Goal: Task Accomplishment & Management: Complete application form

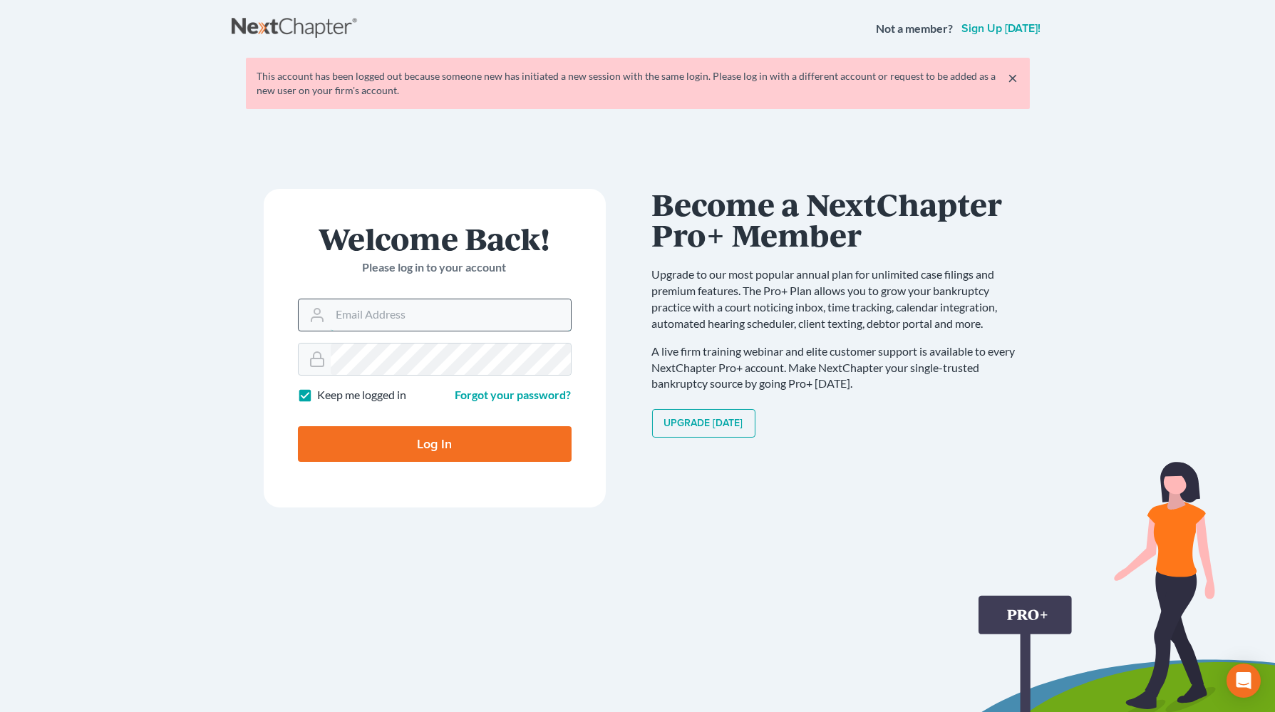
click at [485, 319] on input "Email Address" at bounding box center [451, 314] width 240 height 31
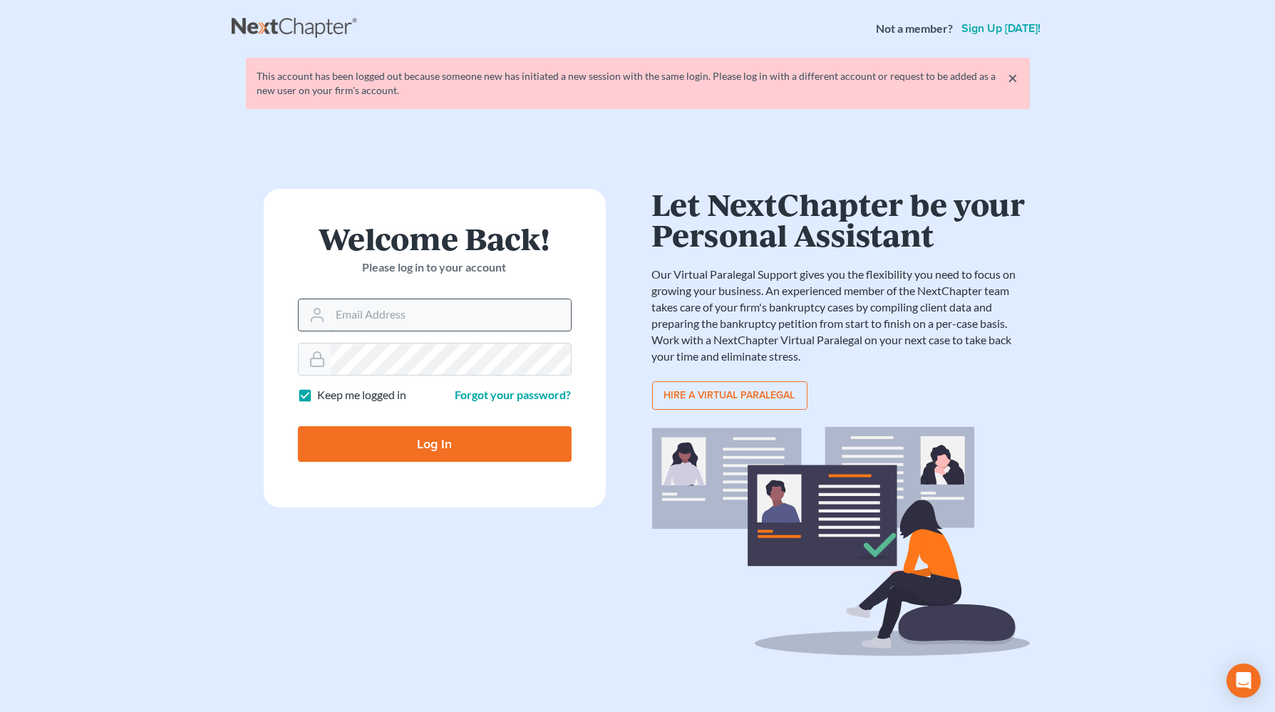
type input "[PERSON_NAME][EMAIL_ADDRESS][DOMAIN_NAME]"
click at [453, 453] on input "Log In" at bounding box center [435, 444] width 274 height 36
type input "Thinking..."
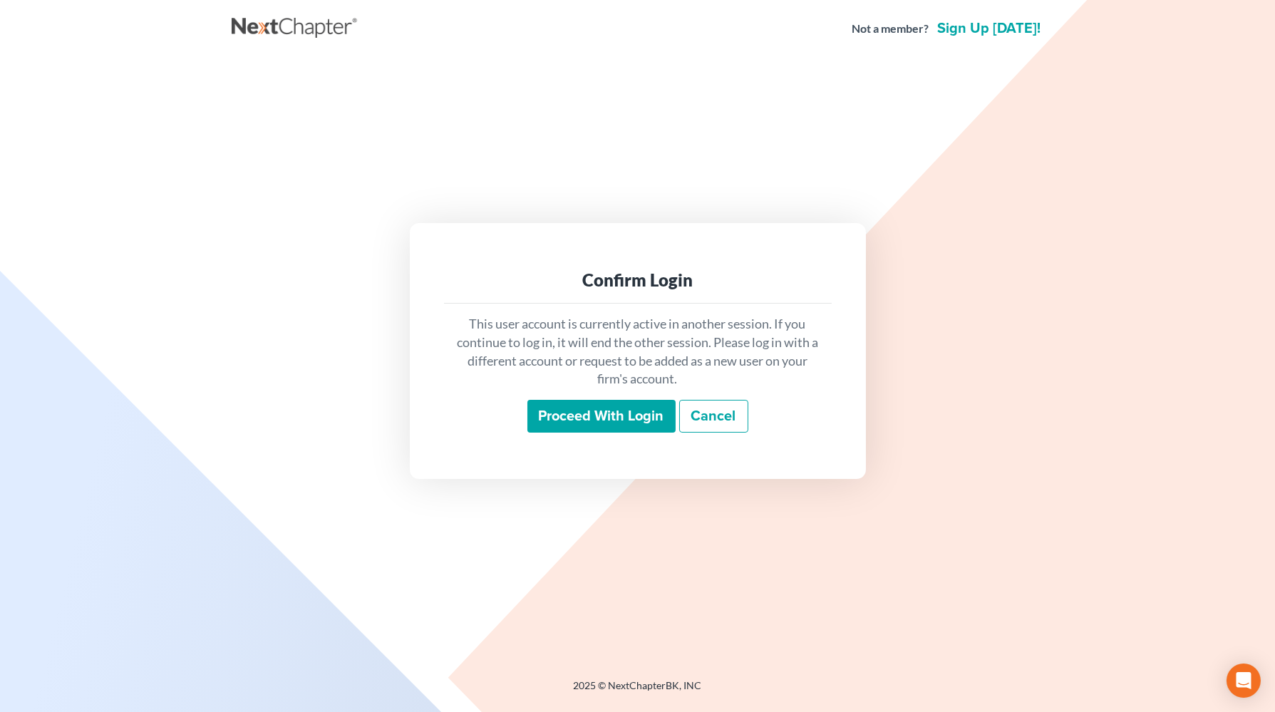
click at [636, 423] on input "Proceed with login" at bounding box center [602, 416] width 148 height 33
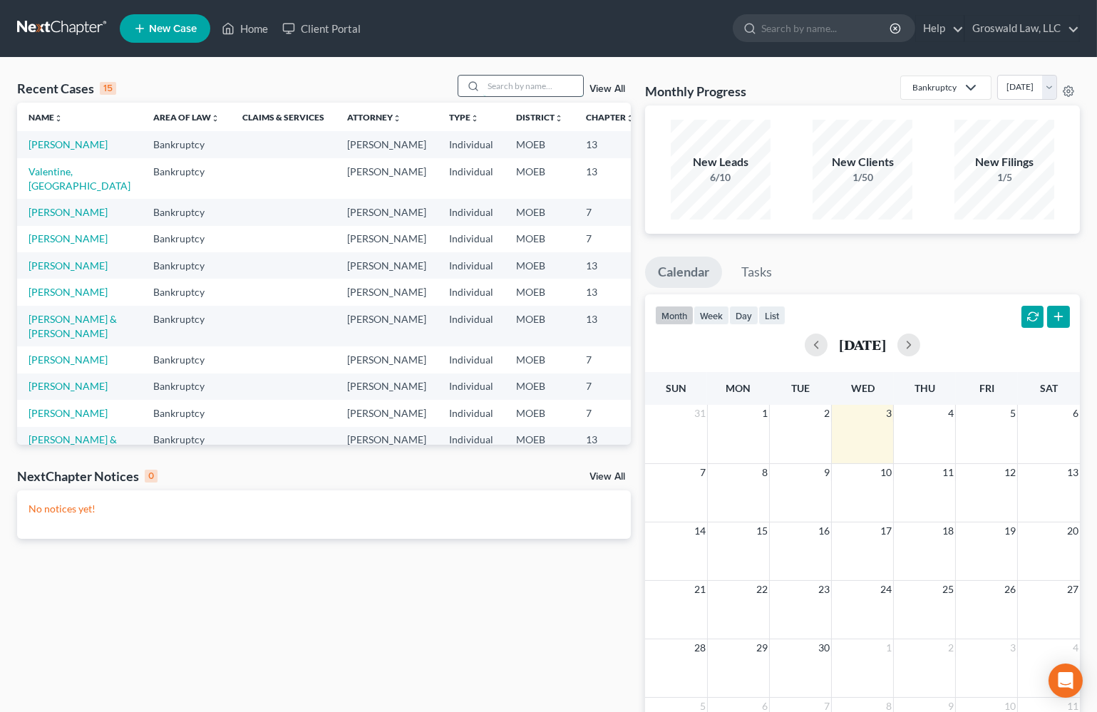
click at [518, 78] on input "search" at bounding box center [533, 86] width 100 height 21
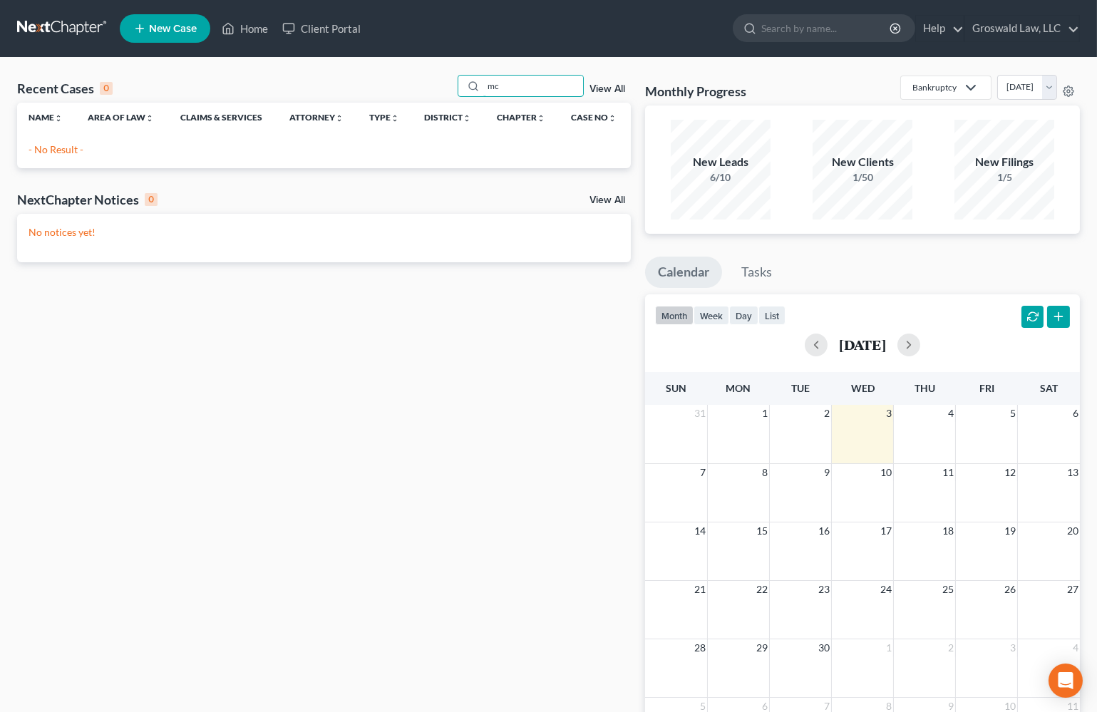
type input "m"
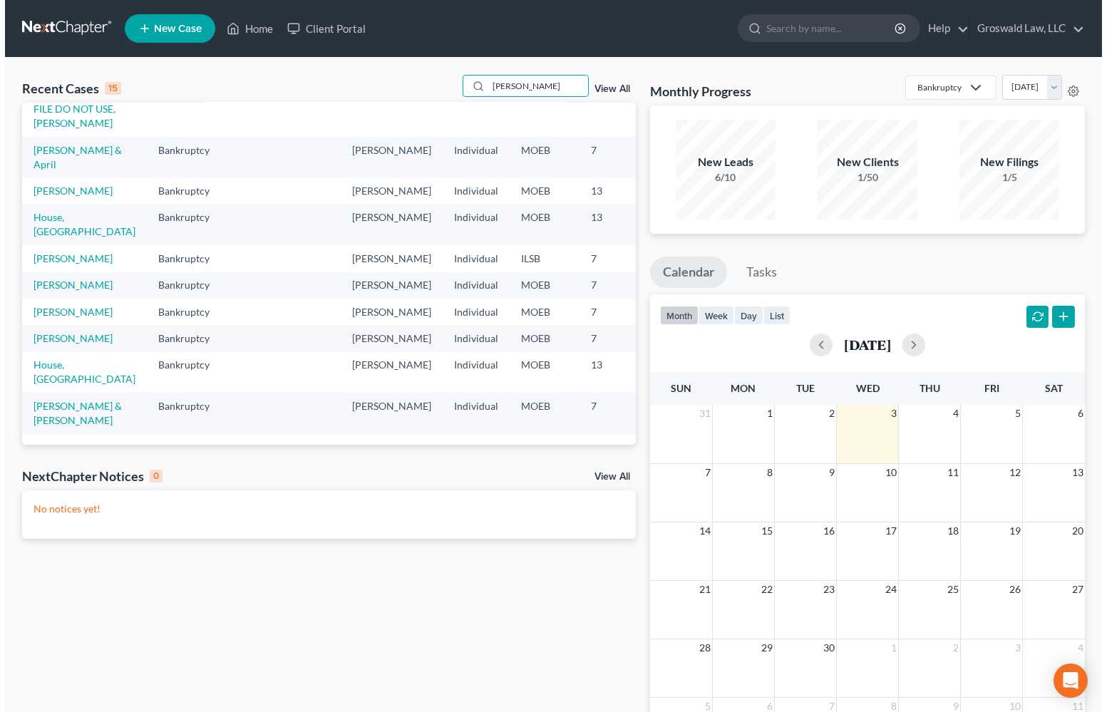
scroll to position [364, 0]
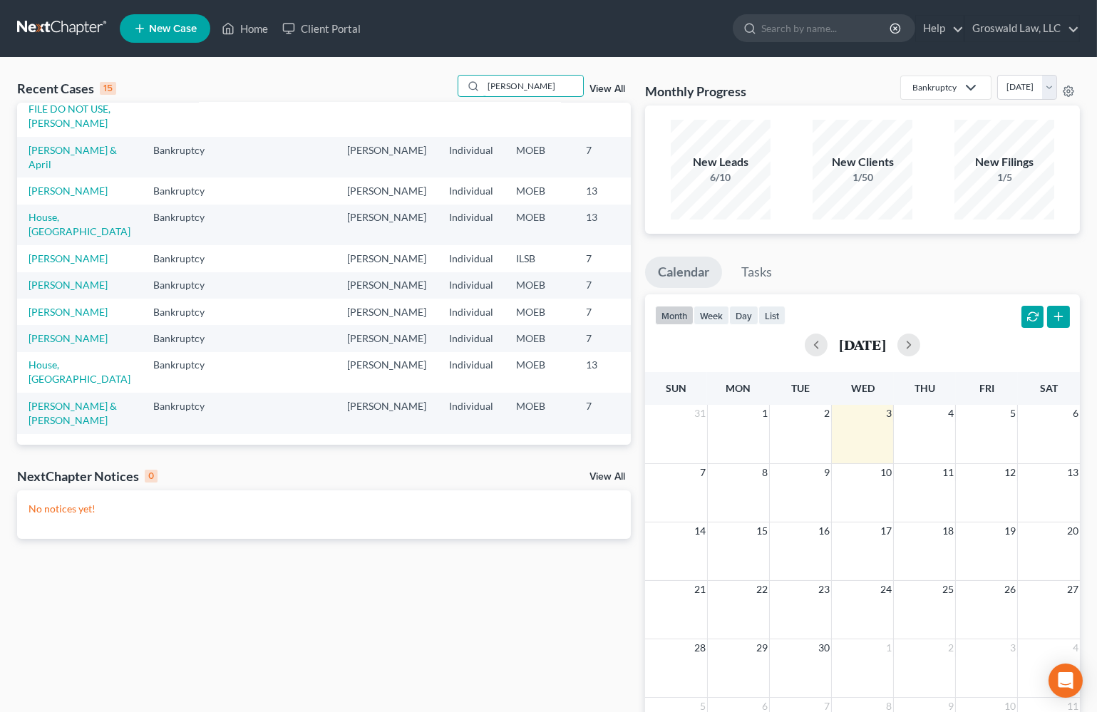
type input "[PERSON_NAME]"
click at [144, 36] on icon at bounding box center [139, 28] width 13 height 17
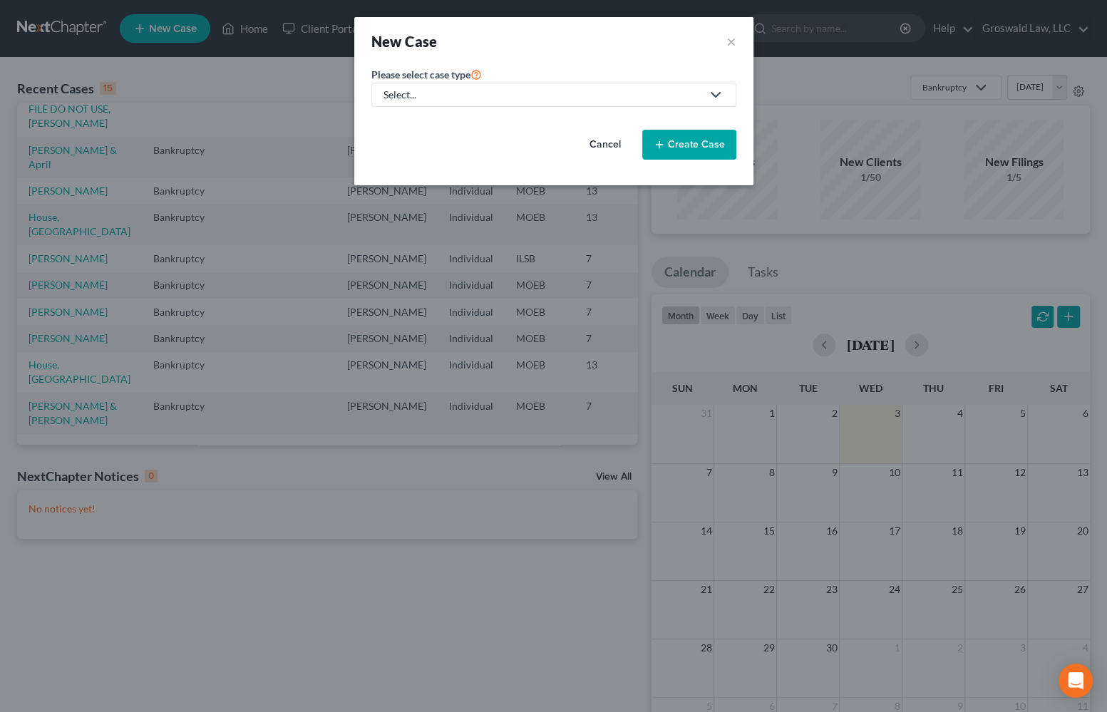
click at [401, 95] on div "Select..." at bounding box center [543, 95] width 318 height 14
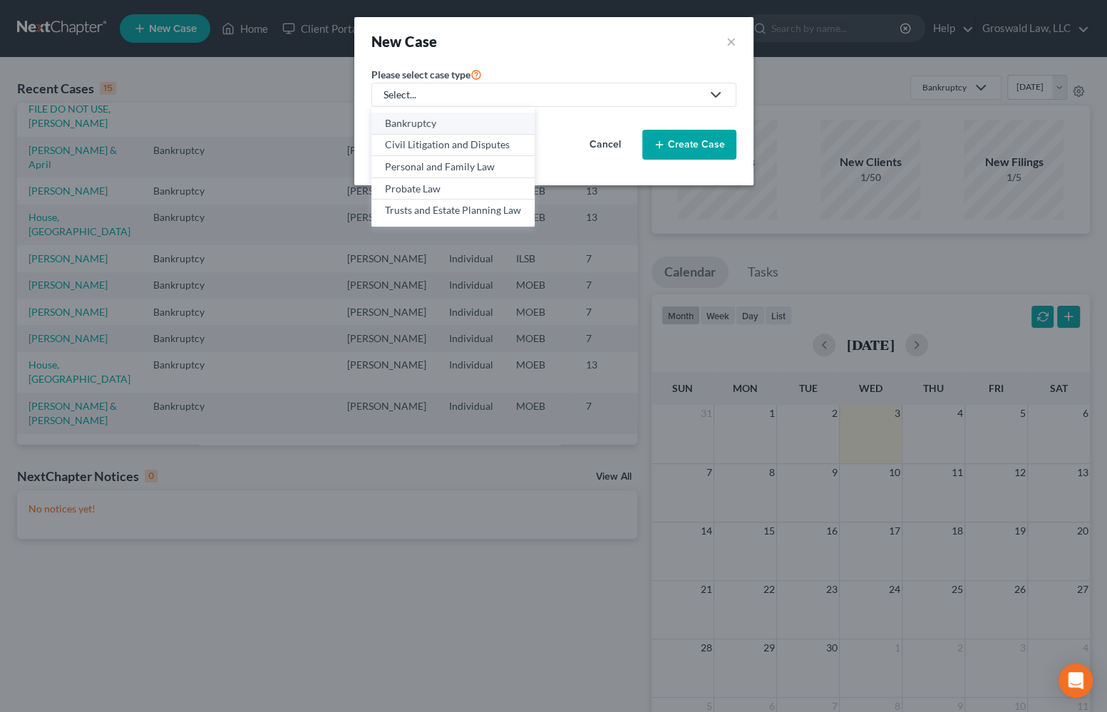
click at [416, 125] on div "Bankruptcy" at bounding box center [453, 123] width 136 height 14
select select "45"
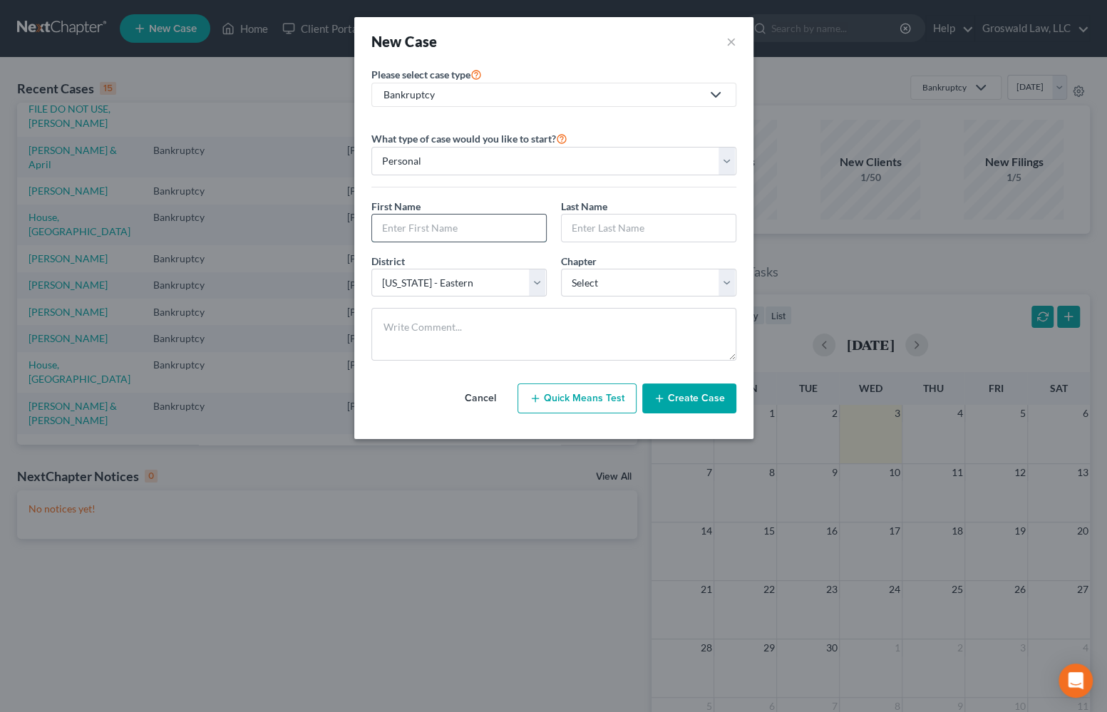
click at [422, 235] on input "text" at bounding box center [459, 228] width 174 height 27
type input "[PERSON_NAME]"
select select "0"
click at [699, 404] on button "Create Case" at bounding box center [689, 399] width 94 height 30
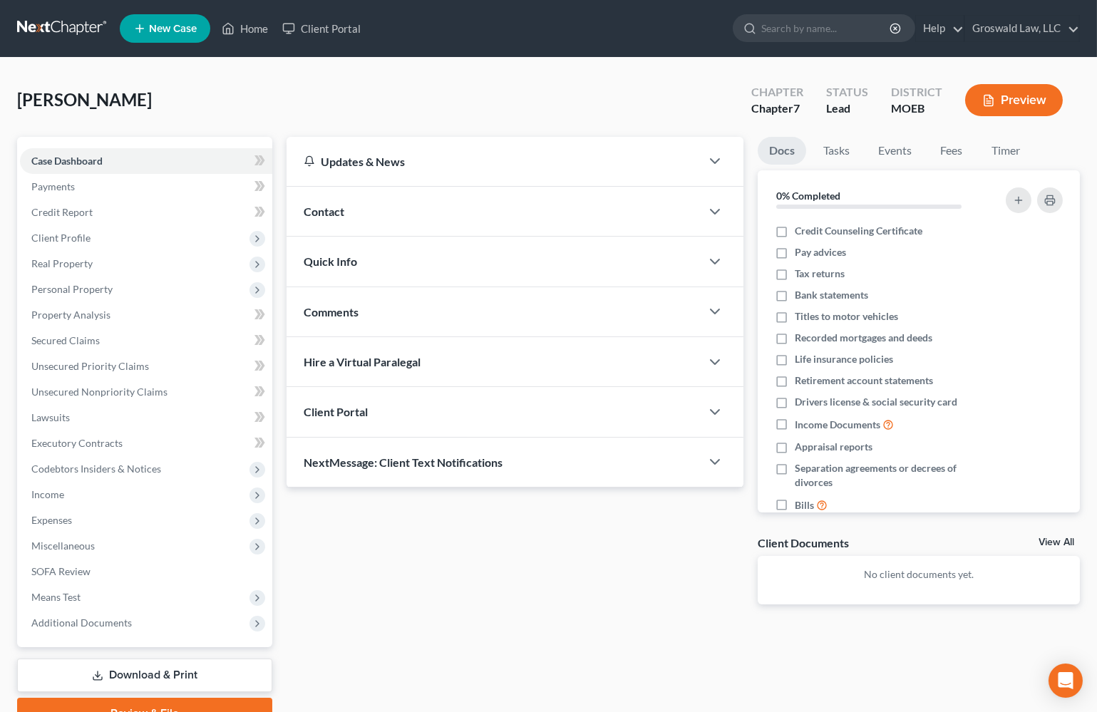
drag, startPoint x: 679, startPoint y: 538, endPoint x: 609, endPoint y: 364, distance: 187.7
click at [679, 538] on div "Updates & News × [US_STATE] [GEOGRAPHIC_DATA] Notes: Take a look at NextChapter…" at bounding box center [514, 382] width 471 height 490
click at [418, 212] on div "Contact" at bounding box center [494, 211] width 414 height 49
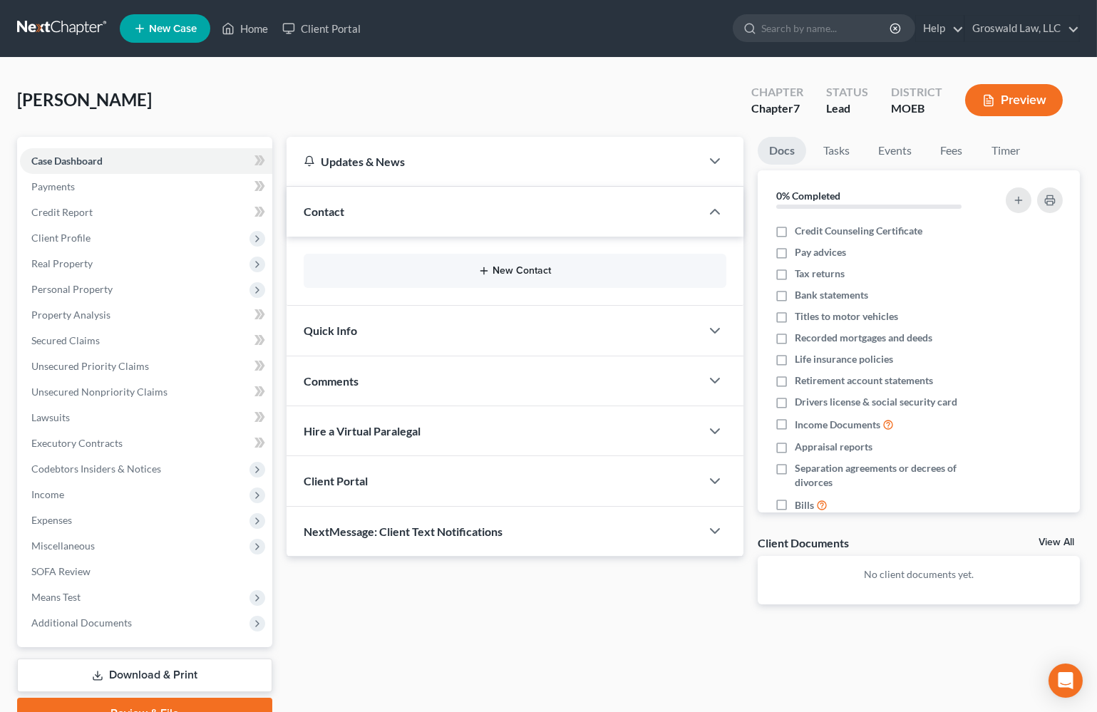
click at [498, 267] on button "New Contact" at bounding box center [515, 270] width 400 height 11
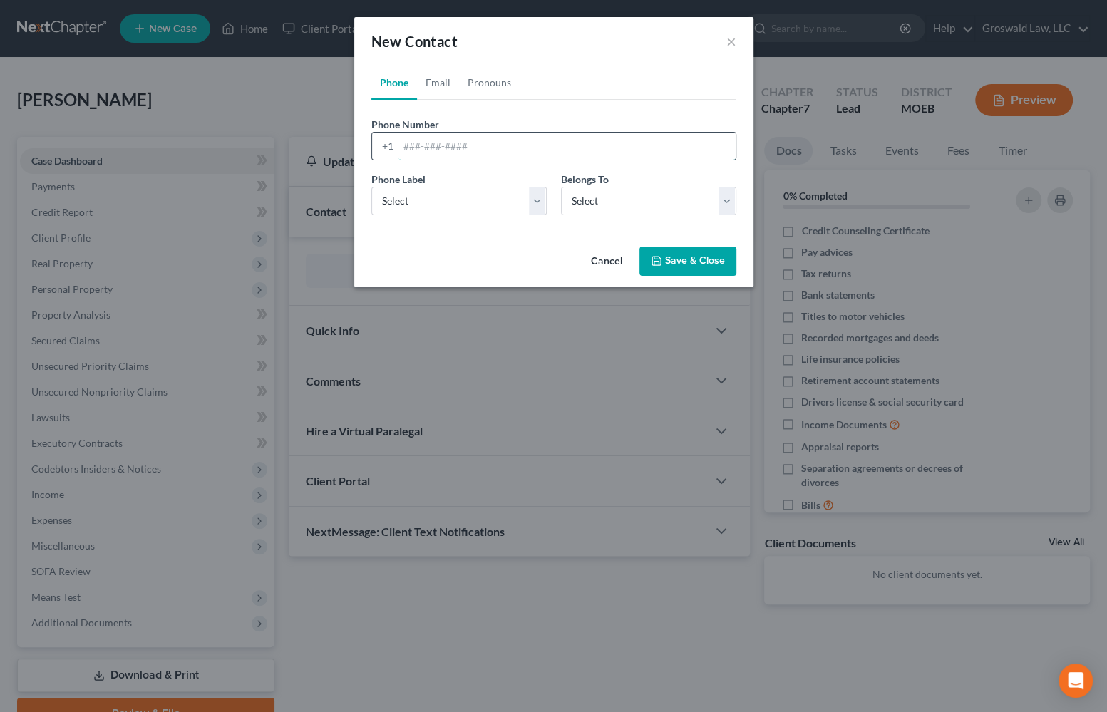
click at [480, 145] on input "tel" at bounding box center [566, 146] width 337 height 27
paste input "[PHONE_NUMBER]"
type input "[PHONE_NUMBER]"
click at [650, 66] on ul "Phone Email Pronouns" at bounding box center [553, 83] width 365 height 34
drag, startPoint x: 436, startPoint y: 81, endPoint x: 436, endPoint y: 89, distance: 8.6
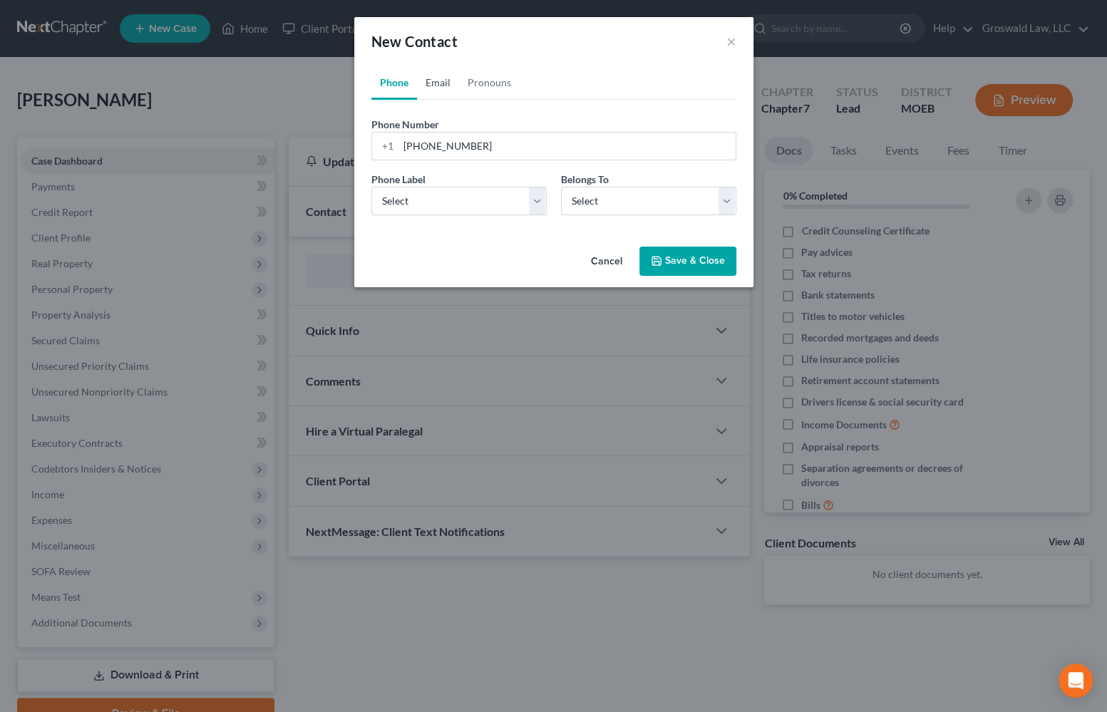
click at [436, 82] on link "Email" at bounding box center [438, 83] width 42 height 34
click at [456, 140] on input "email" at bounding box center [566, 146] width 337 height 27
paste input "[EMAIL_ADDRESS][DOMAIN_NAME]"
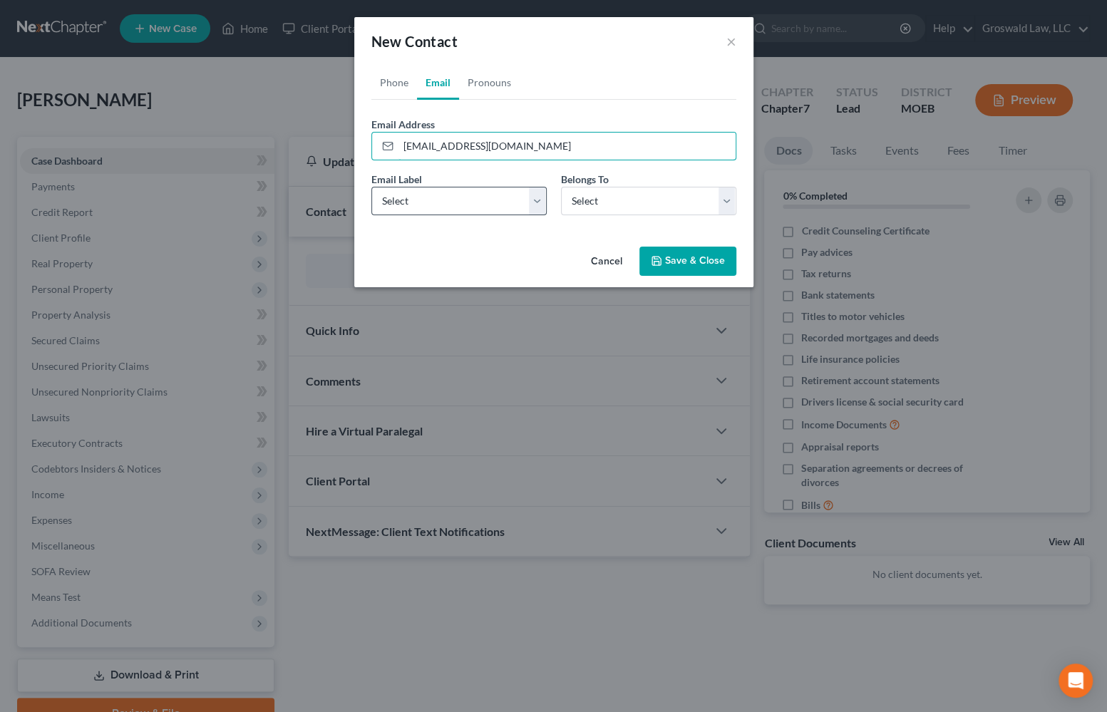
type input "[EMAIL_ADDRESS][DOMAIN_NAME]"
click at [446, 198] on select "Select Home Work Other" at bounding box center [458, 201] width 175 height 29
select select "0"
click at [371, 187] on select "Select Home Work Other" at bounding box center [458, 201] width 175 height 29
click at [698, 267] on button "Save & Close" at bounding box center [687, 262] width 97 height 30
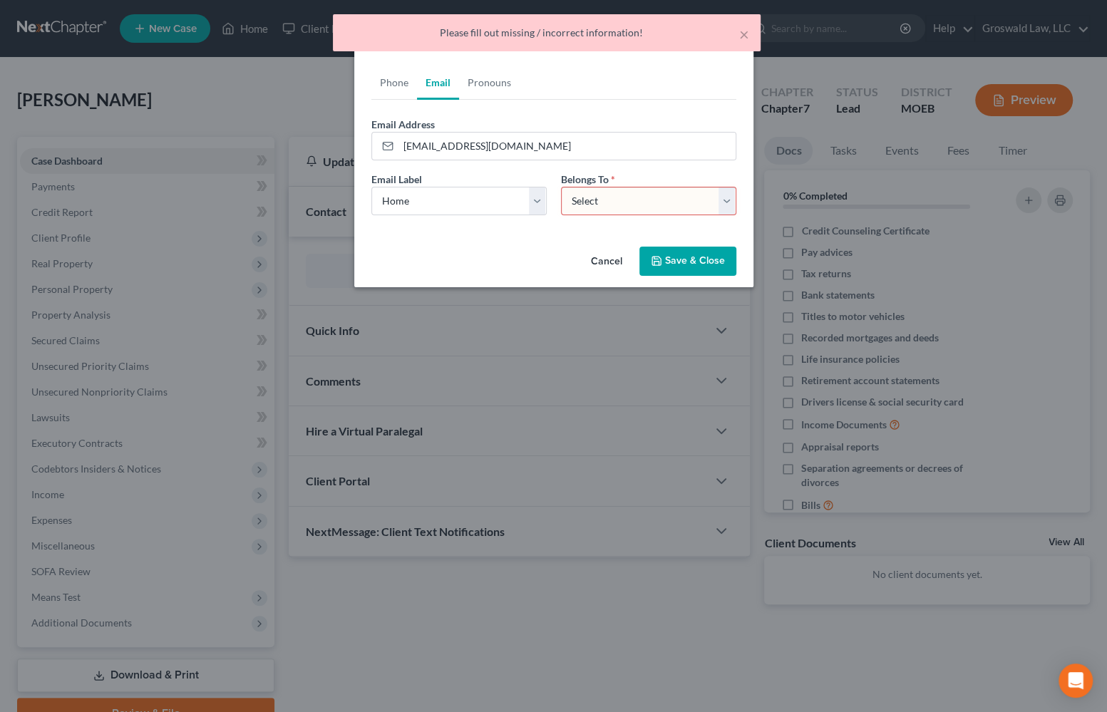
click at [657, 206] on select "Select Client Other" at bounding box center [648, 201] width 175 height 29
select select "0"
click at [561, 187] on select "Select Client Other" at bounding box center [648, 201] width 175 height 29
select select "0"
click at [389, 88] on link "Phone" at bounding box center [394, 83] width 46 height 34
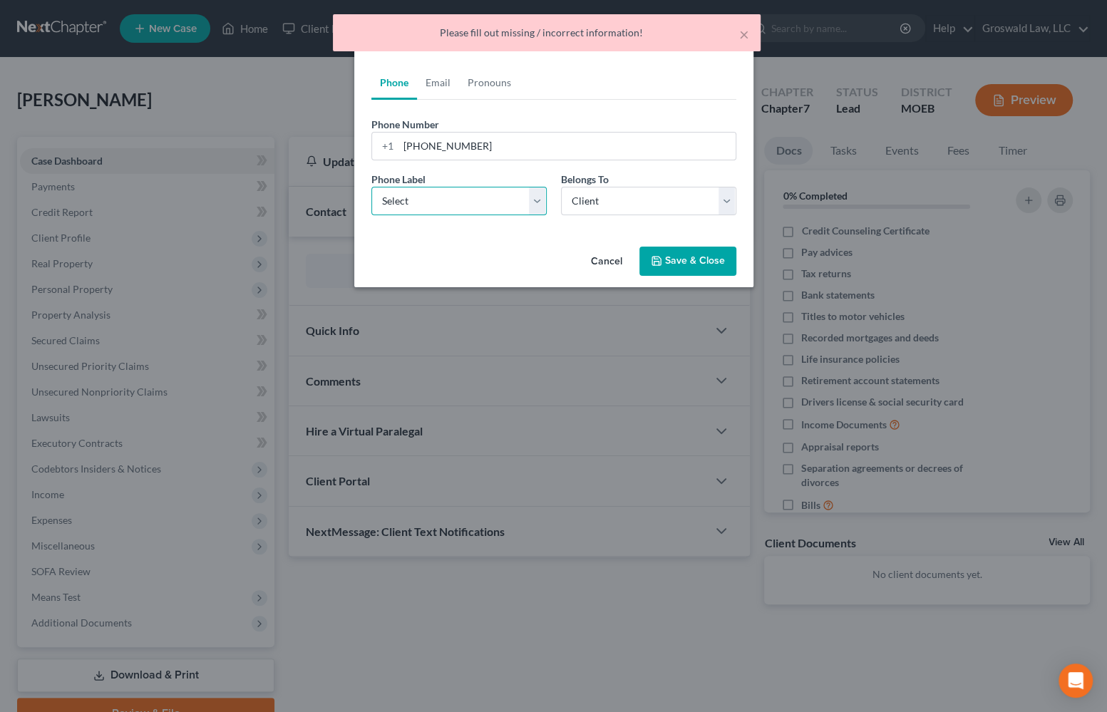
click at [468, 197] on select "Select Mobile Home Work Other" at bounding box center [458, 201] width 175 height 29
select select "0"
click at [371, 187] on select "Select Mobile Home Work Other" at bounding box center [458, 201] width 175 height 29
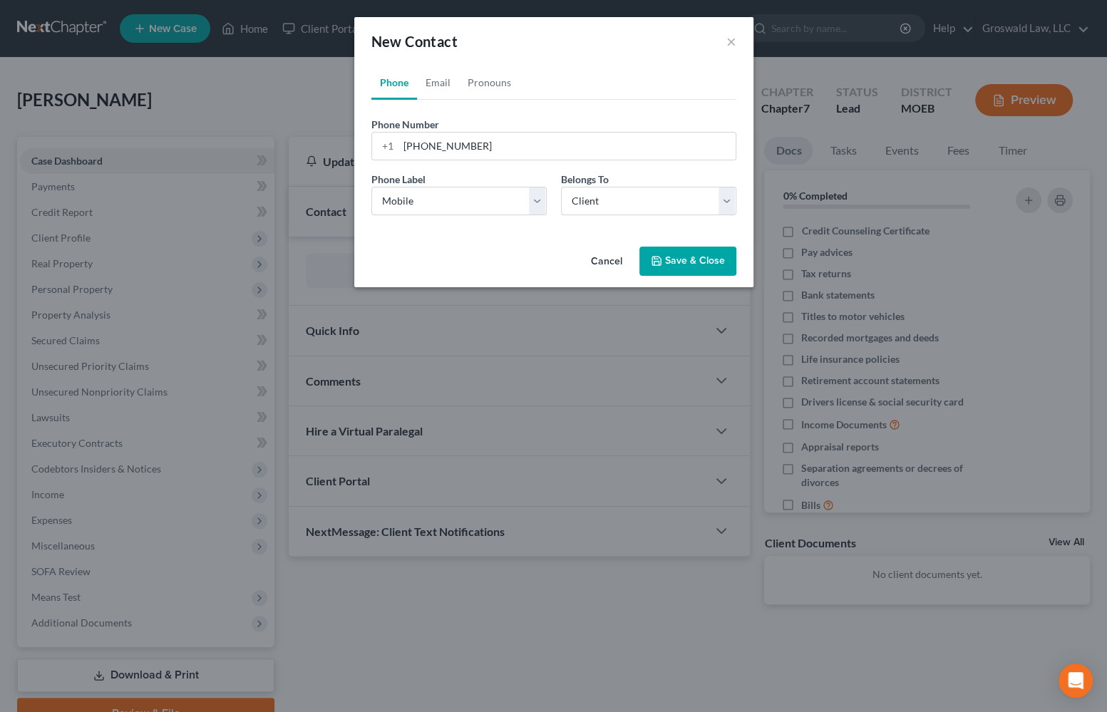
click at [669, 267] on button "Save & Close" at bounding box center [687, 262] width 97 height 30
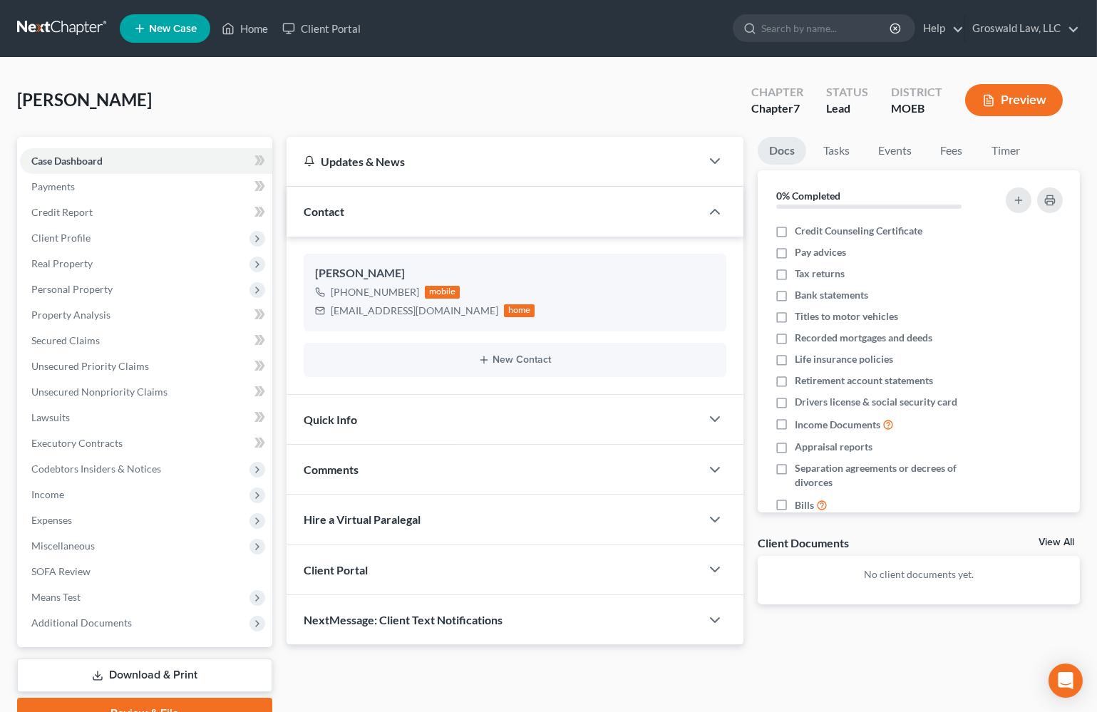
click at [39, 100] on span "[PERSON_NAME]" at bounding box center [84, 99] width 135 height 21
copy span "[PERSON_NAME]"
click at [107, 245] on span "Client Profile" at bounding box center [146, 238] width 252 height 26
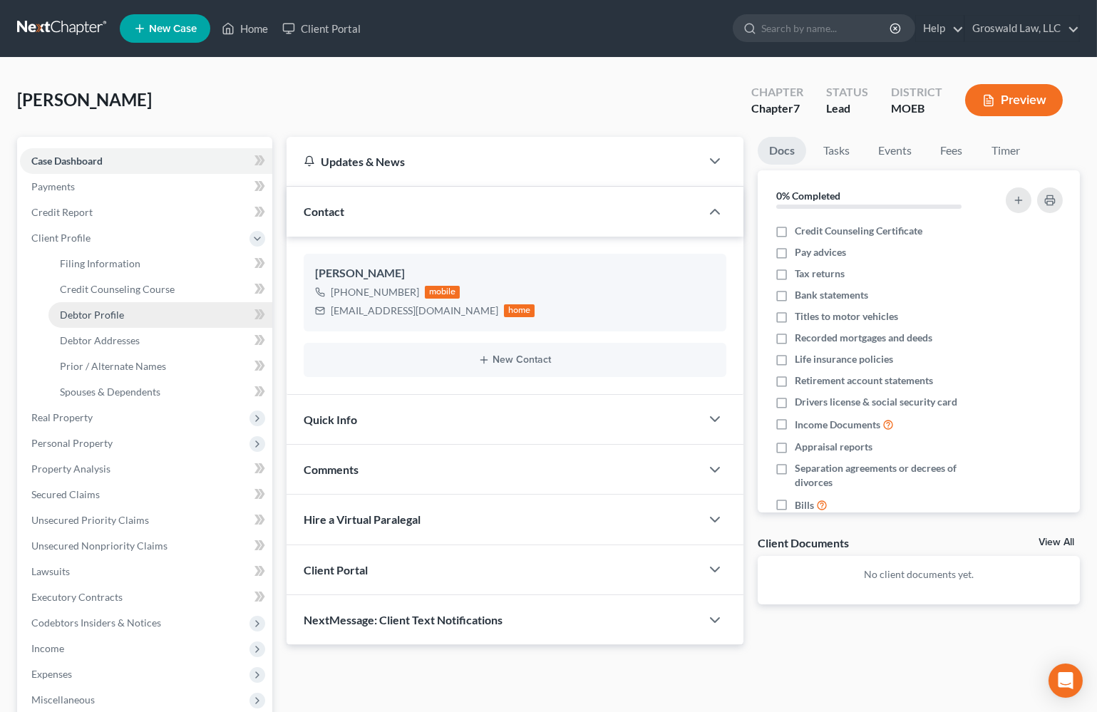
click at [139, 311] on link "Debtor Profile" at bounding box center [160, 315] width 224 height 26
select select "0"
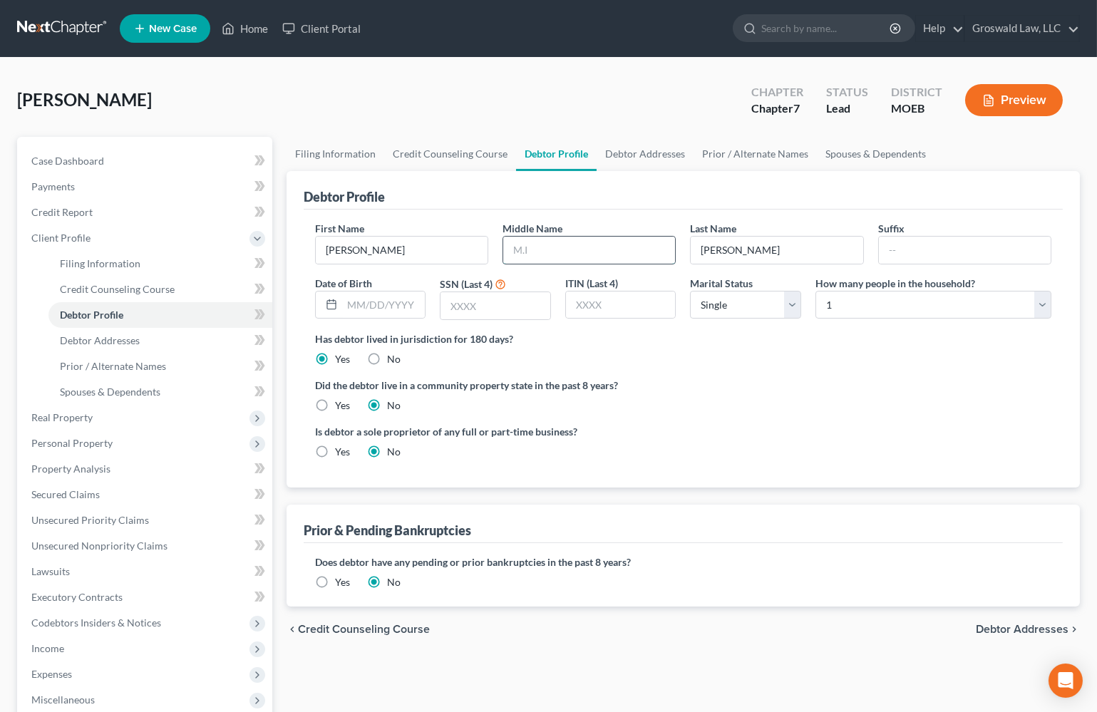
click at [578, 241] on input "text" at bounding box center [589, 250] width 172 height 27
drag, startPoint x: 434, startPoint y: 253, endPoint x: 217, endPoint y: 232, distance: 217.7
click at [208, 242] on div "Petition Navigation Case Dashboard Payments Invoices Payments Payments Credit R…" at bounding box center [548, 510] width 1077 height 746
type input "Roeslaid"
type input "[PERSON_NAME]"
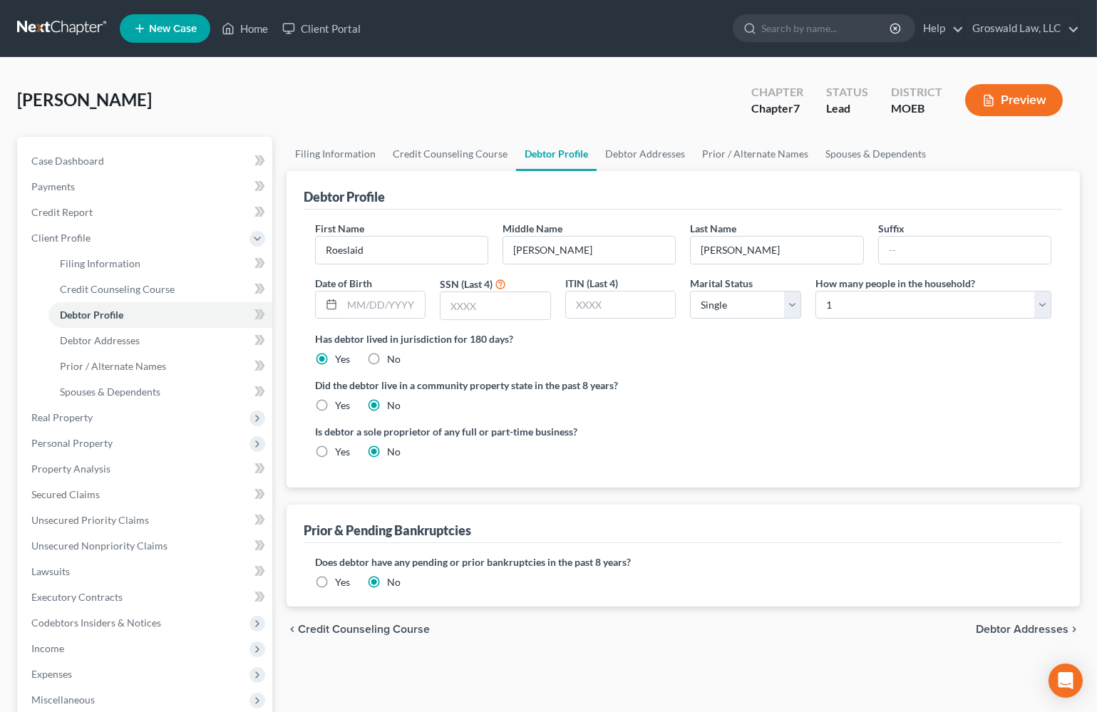
click at [714, 406] on div "Did the debtor live in a community property state in the past 8 years? Yes No" at bounding box center [683, 395] width 736 height 35
drag, startPoint x: 403, startPoint y: 250, endPoint x: 159, endPoint y: 248, distance: 243.8
click at [159, 248] on div "Petition Navigation Case Dashboard Payments Invoices Payments Payments Credit R…" at bounding box center [548, 510] width 1077 height 746
click at [788, 433] on div "Is debtor a sole proprietor of any full or part-time business? Yes No" at bounding box center [683, 447] width 751 height 46
click at [406, 307] on input "text" at bounding box center [383, 305] width 83 height 27
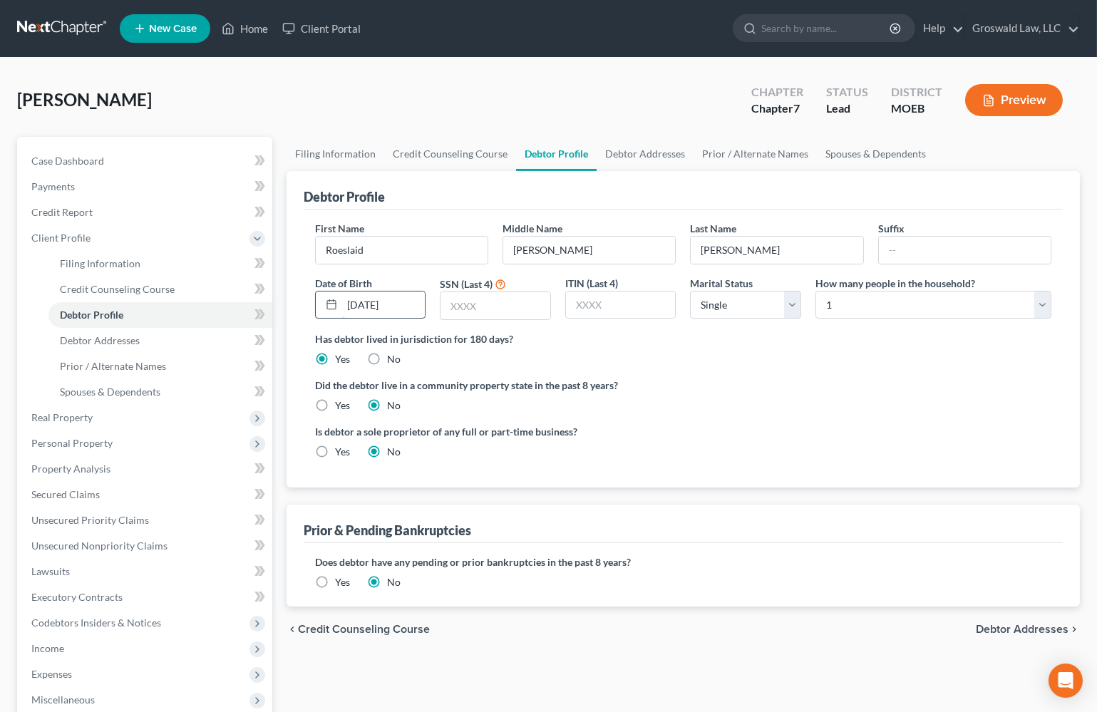
type input "[DATE]"
click at [466, 300] on input "text" at bounding box center [496, 305] width 110 height 27
type input "2423"
click at [667, 394] on div "Did the debtor live in a community property state in the past 8 years? Yes No" at bounding box center [683, 395] width 736 height 35
click at [624, 155] on link "Debtor Addresses" at bounding box center [645, 154] width 97 height 34
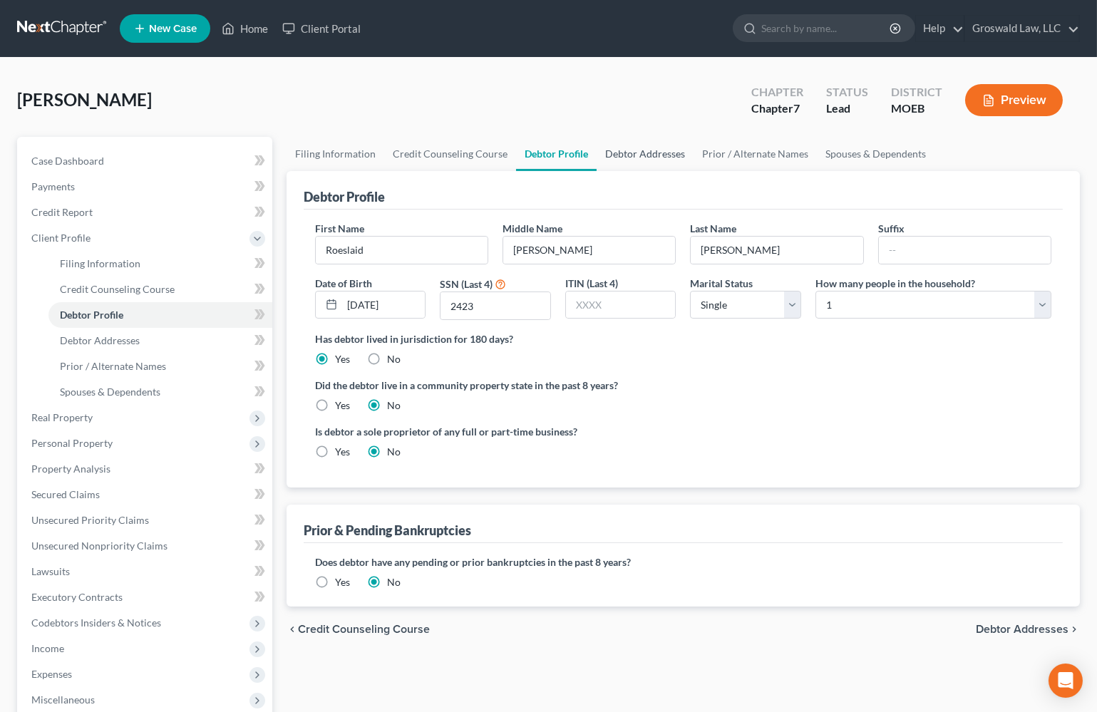
select select "0"
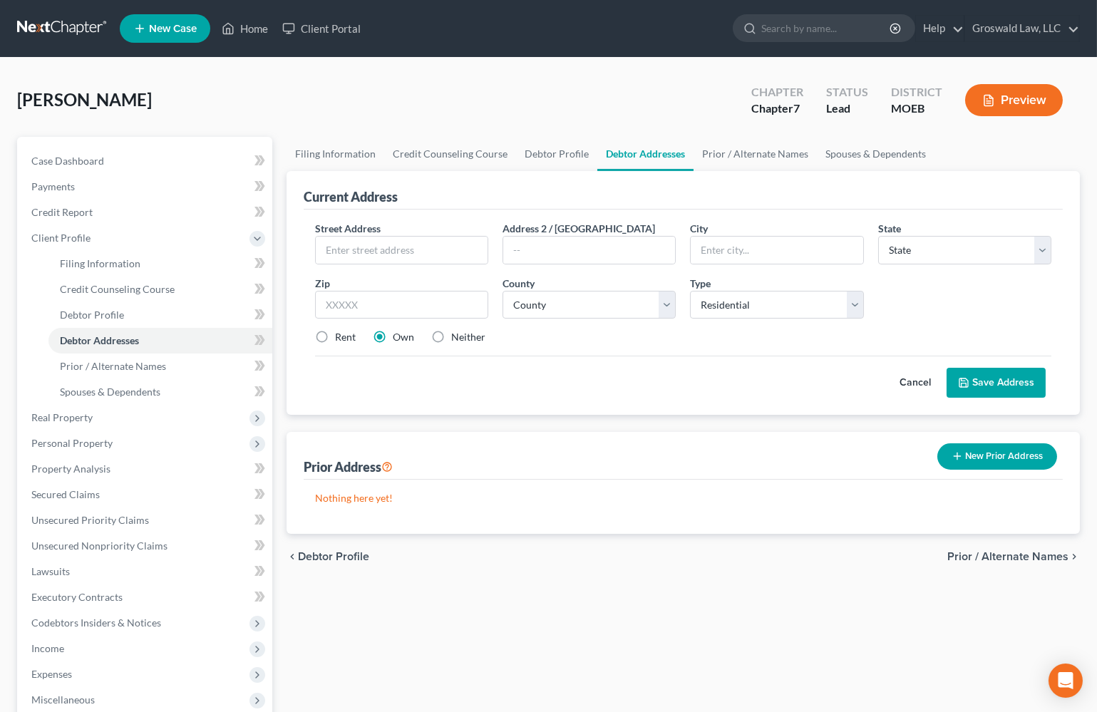
click at [451, 339] on label "Neither" at bounding box center [468, 337] width 34 height 14
click at [457, 339] on input "Neither" at bounding box center [461, 334] width 9 height 9
radio input "true"
click at [413, 252] on input "text" at bounding box center [402, 250] width 172 height 27
type input "[STREET_ADDRESS]"
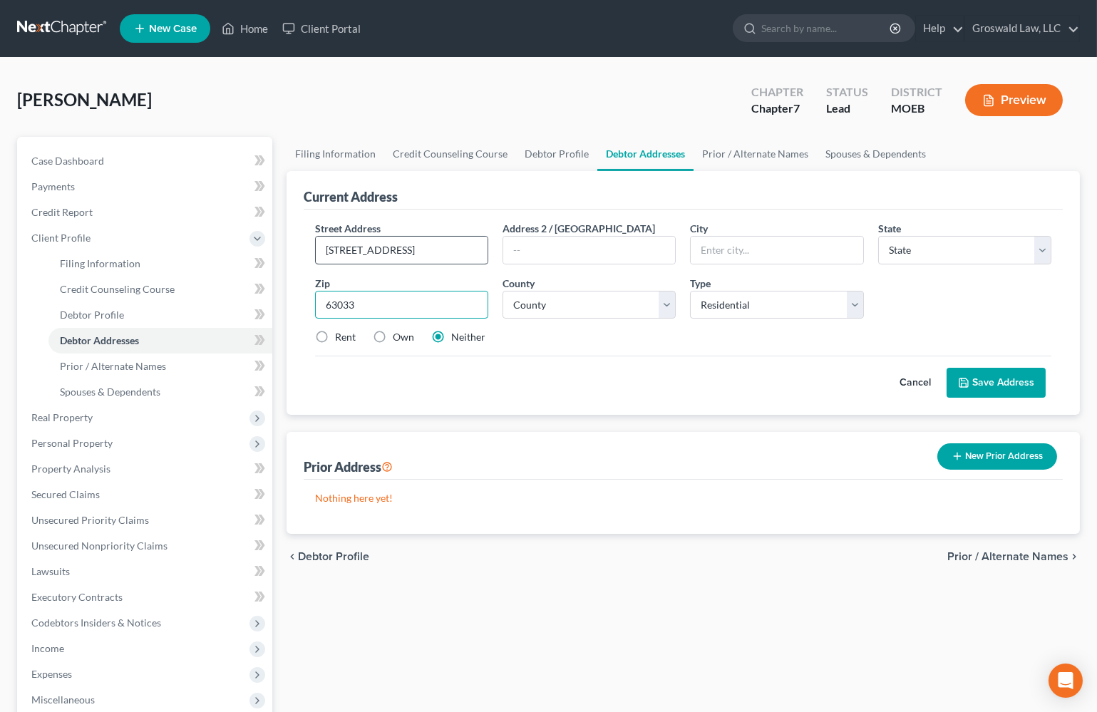
type input "63033"
type input "Florissant"
select select "26"
select select "100"
click at [393, 338] on label "Own" at bounding box center [403, 337] width 21 height 14
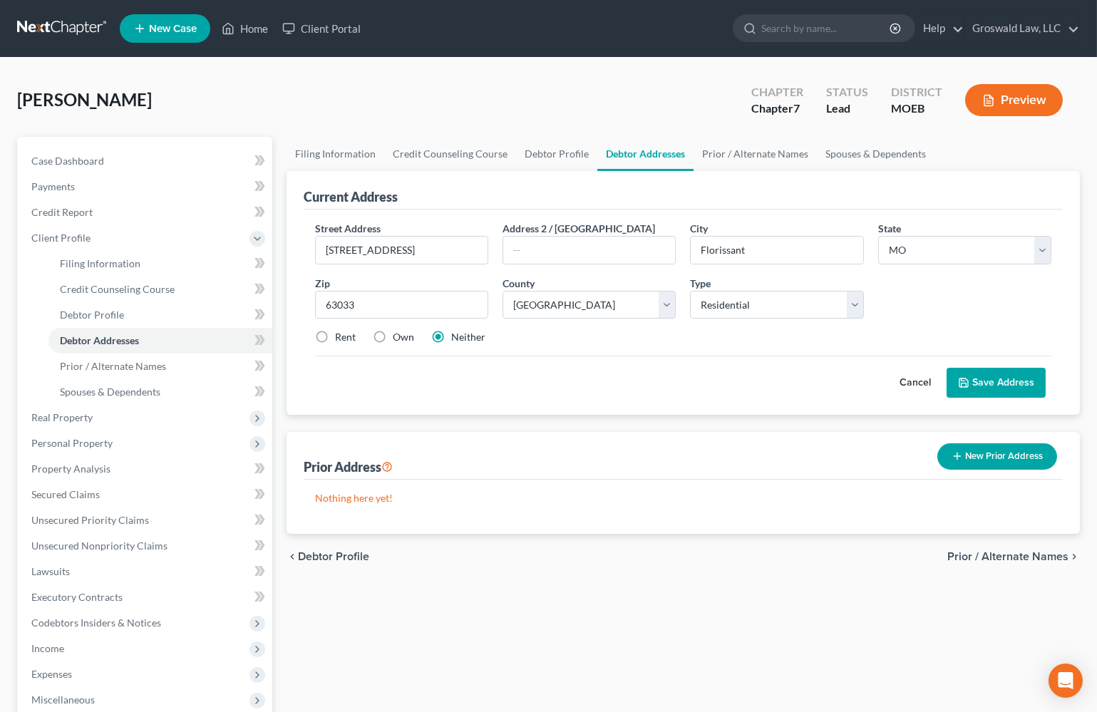
click at [398, 338] on input "Own" at bounding box center [402, 334] width 9 height 9
radio input "true"
click at [982, 388] on button "Save Address" at bounding box center [996, 383] width 99 height 30
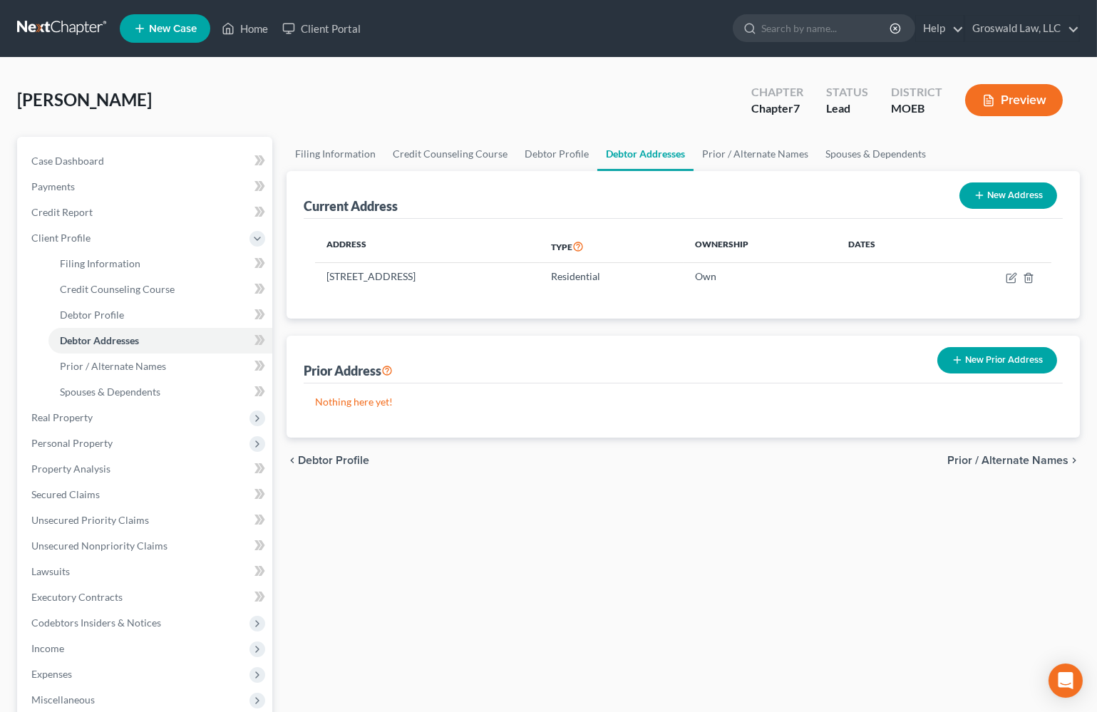
click at [907, 614] on div "Filing Information Credit Counseling Course Debtor Profile Debtor Addresses Pri…" at bounding box center [683, 510] width 808 height 746
click at [791, 649] on div "Filing Information Credit Counseling Course Debtor Profile Debtor Addresses Pri…" at bounding box center [683, 510] width 808 height 746
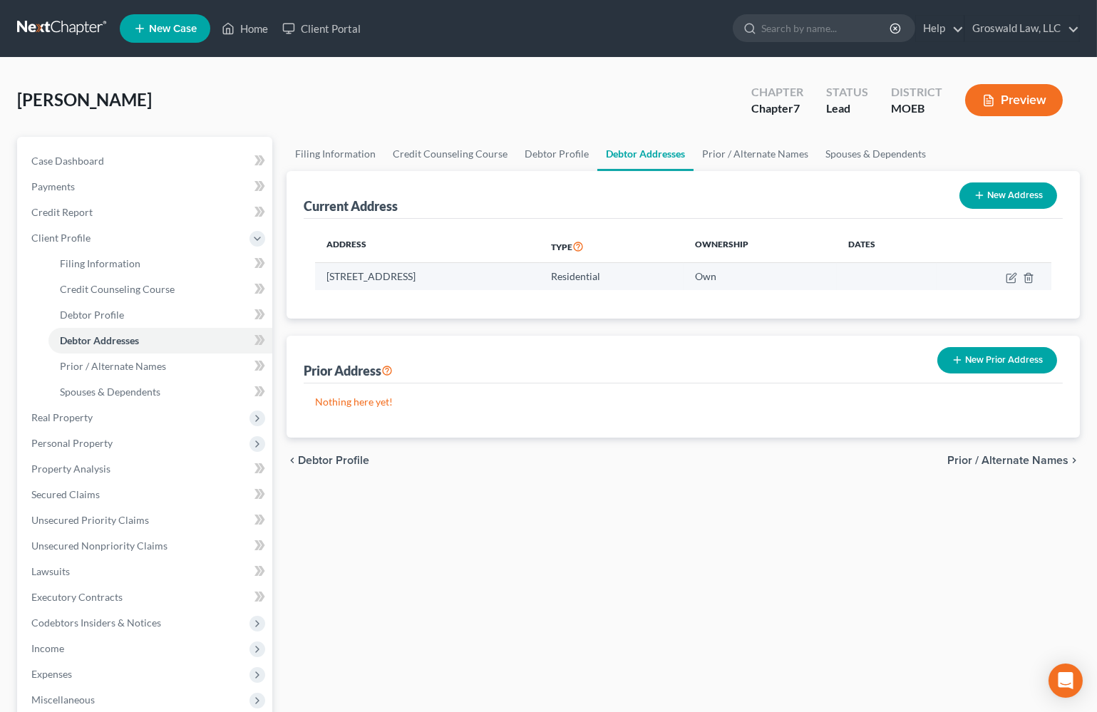
click at [334, 274] on td "[STREET_ADDRESS]" at bounding box center [427, 276] width 225 height 27
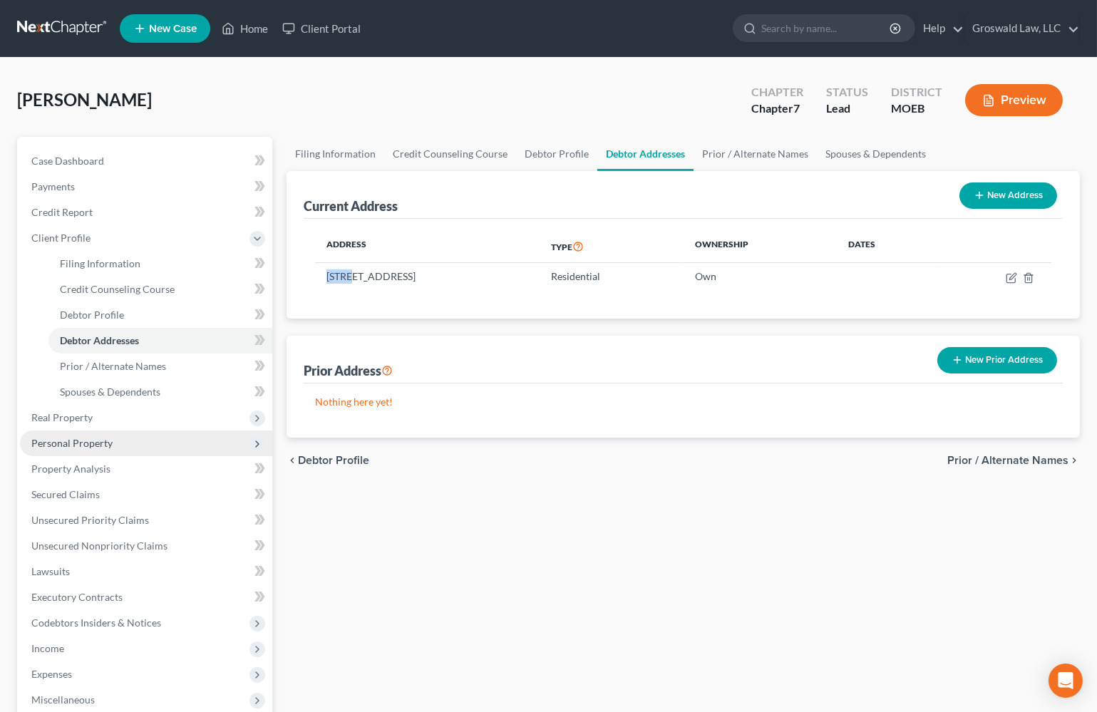
copy td "2953"
click at [784, 570] on div "Filing Information Credit Counseling Course Debtor Profile Debtor Addresses Pri…" at bounding box center [683, 510] width 808 height 746
click at [1001, 584] on div "Filing Information Credit Counseling Course Debtor Profile Debtor Addresses Pri…" at bounding box center [683, 510] width 808 height 746
click at [57, 96] on span "[PERSON_NAME]" at bounding box center [84, 99] width 135 height 21
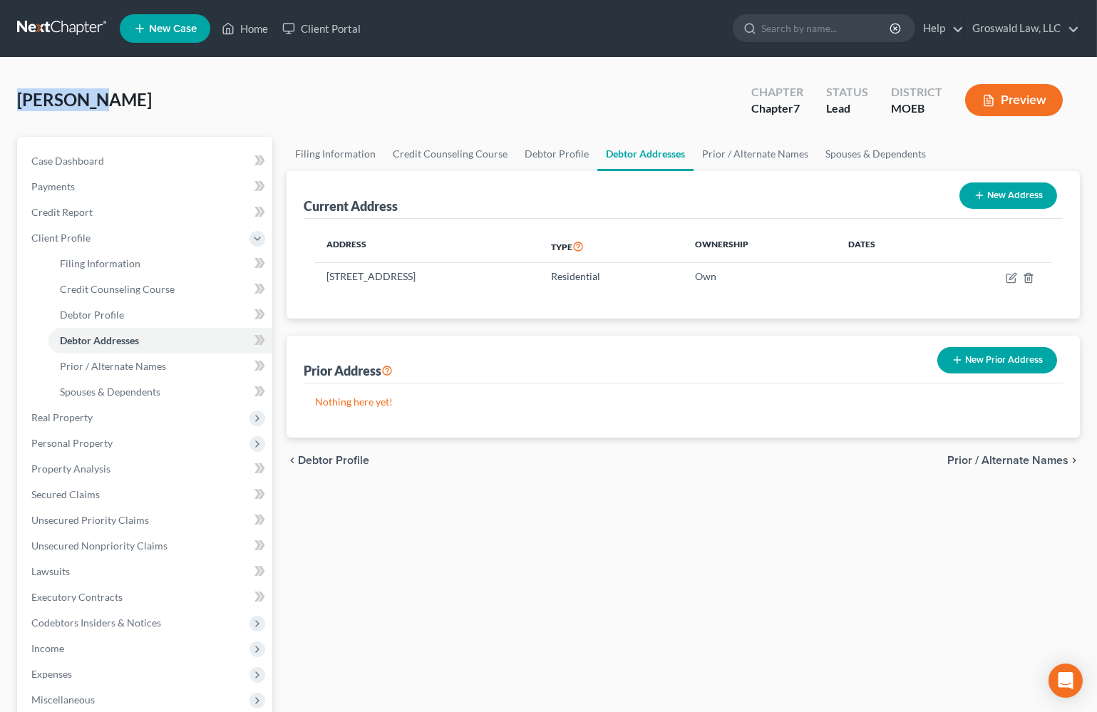
copy span "[PERSON_NAME]"
click at [846, 605] on div "Filing Information Credit Counseling Course Debtor Profile Debtor Addresses Pri…" at bounding box center [683, 510] width 808 height 746
click at [93, 495] on span "Secured Claims" at bounding box center [65, 494] width 68 height 12
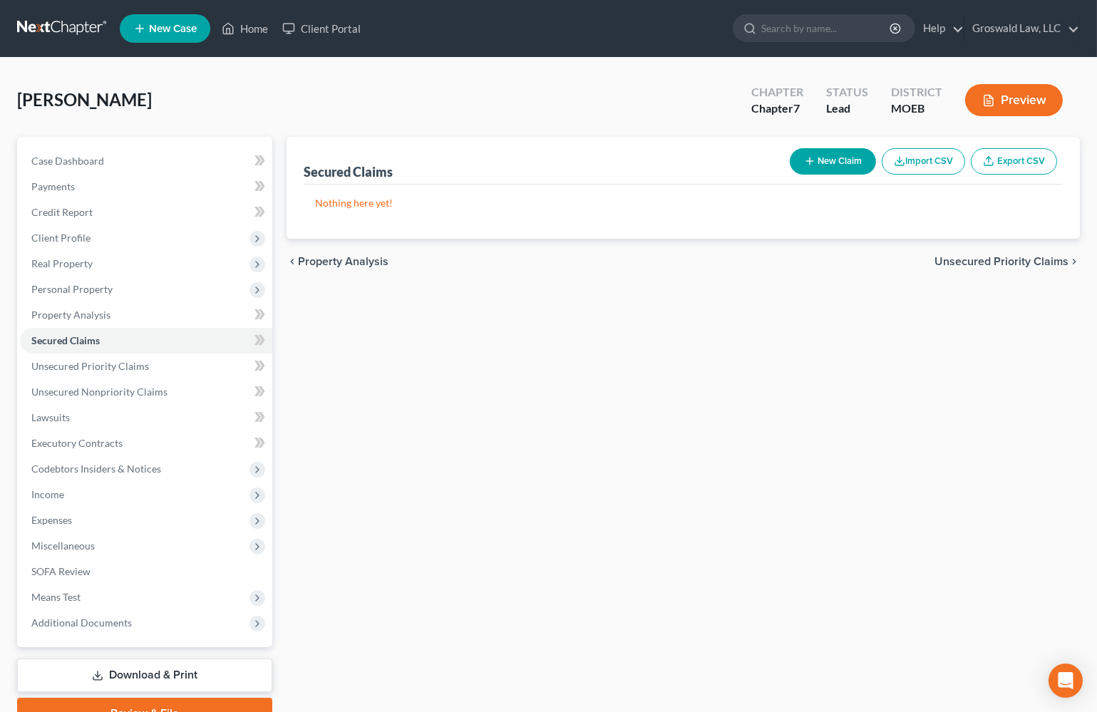
click at [857, 163] on button "New Claim" at bounding box center [833, 161] width 86 height 26
select select "0"
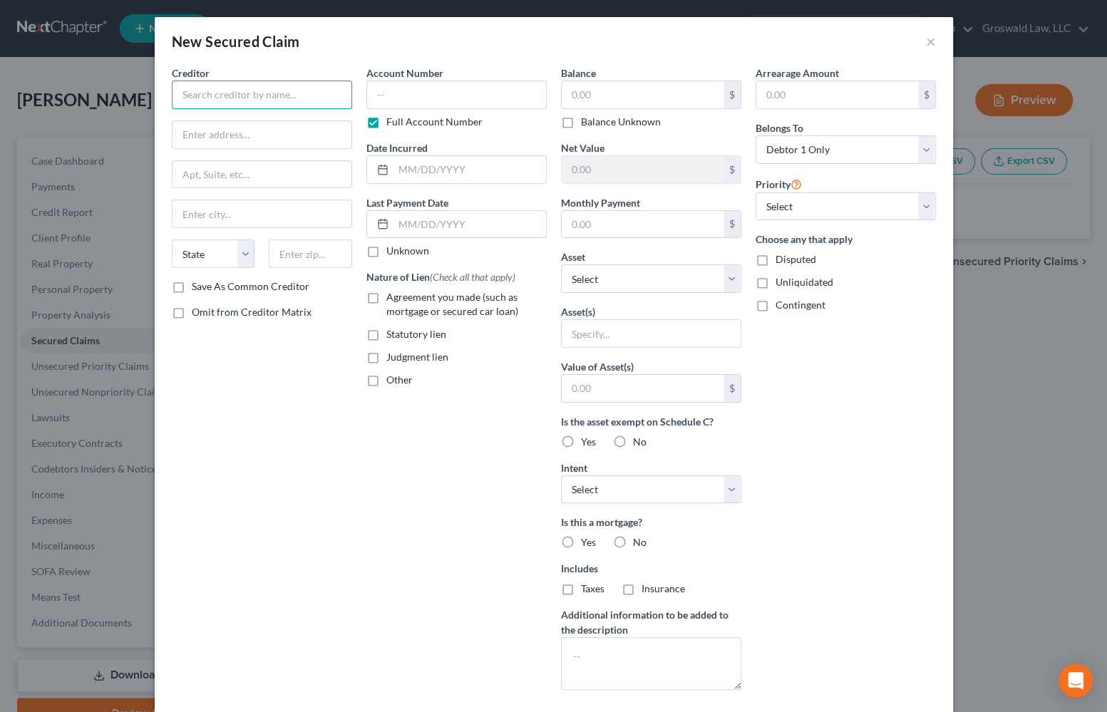
click at [207, 88] on input "text" at bounding box center [262, 95] width 180 height 29
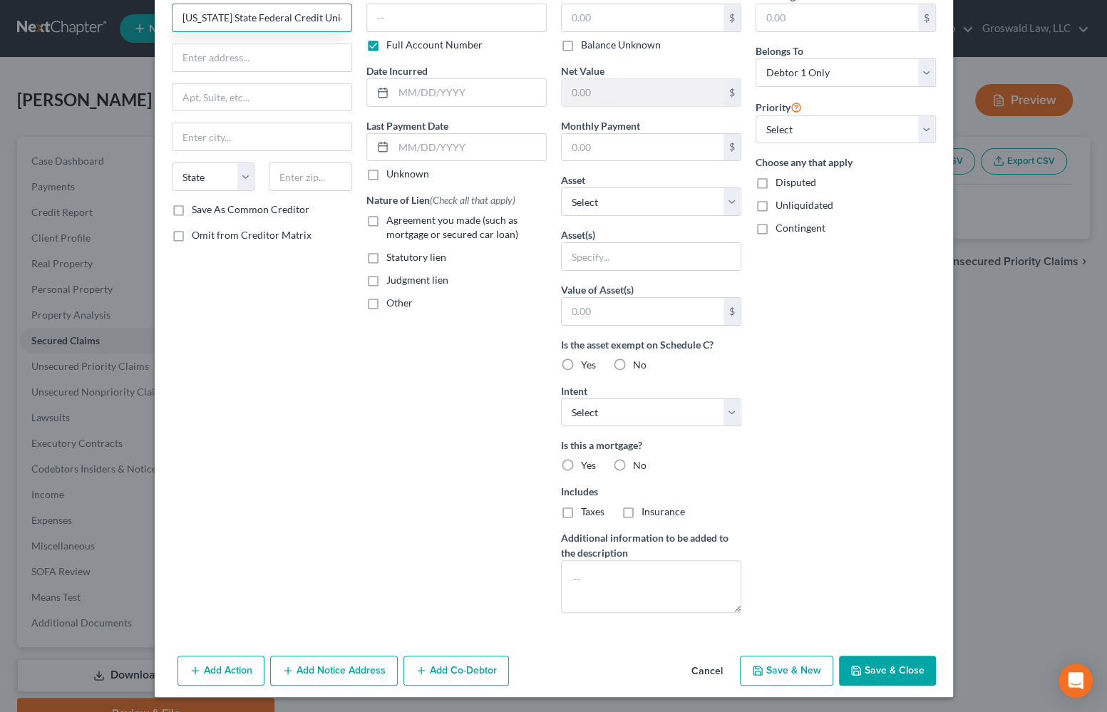
scroll to position [78, 0]
type input "[US_STATE] State Federal Credit Union"
click at [411, 232] on span "Agreement you made (such as mortgage or secured car loan)" at bounding box center [452, 226] width 132 height 26
click at [401, 222] on input "Agreement you made (such as mortgage or secured car loan)" at bounding box center [396, 216] width 9 height 9
checkbox input "true"
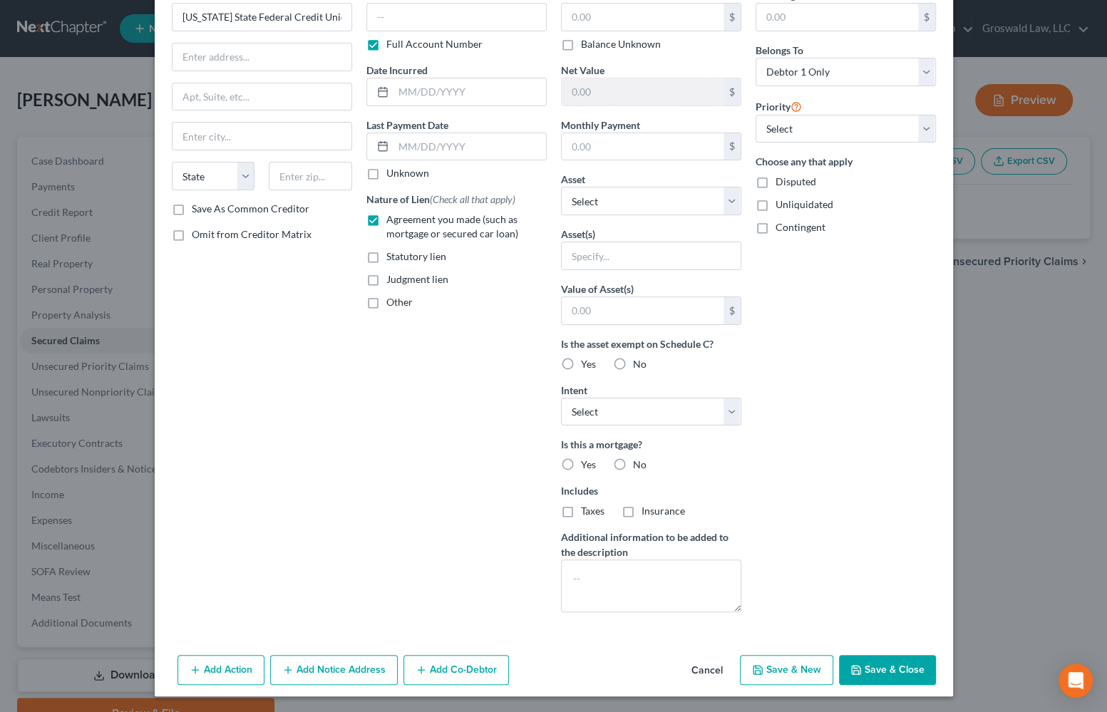
click at [867, 674] on button "Save & Close" at bounding box center [887, 670] width 97 height 30
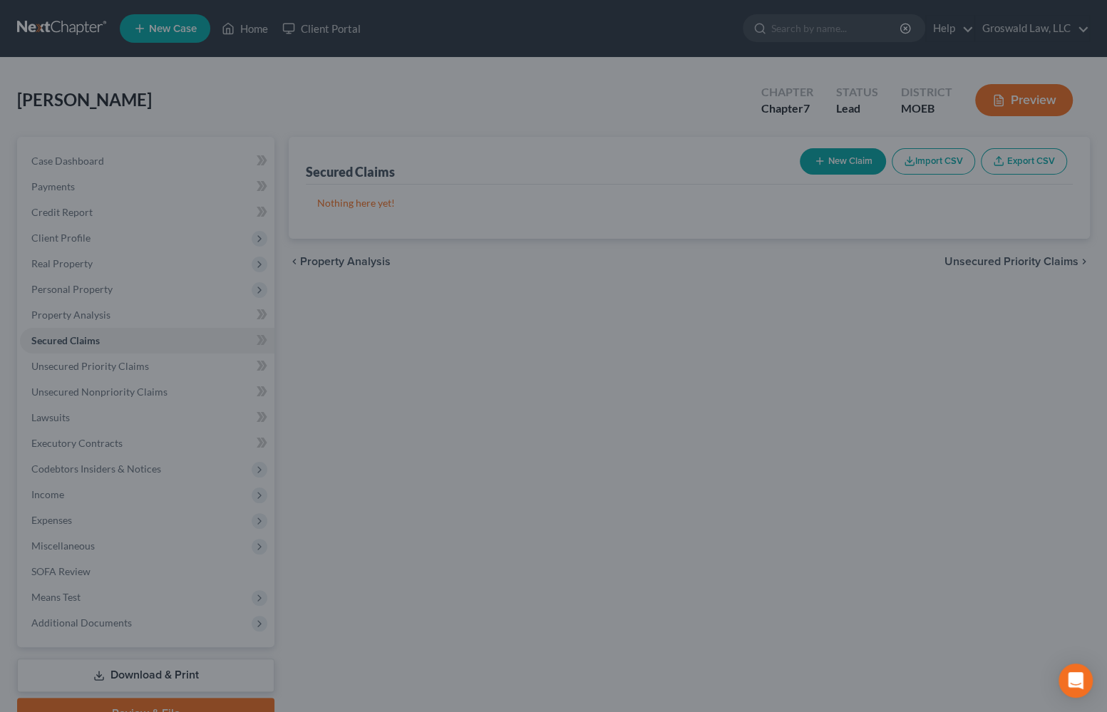
scroll to position [0, 0]
type input "0.00"
type input "0"
type input "0.00"
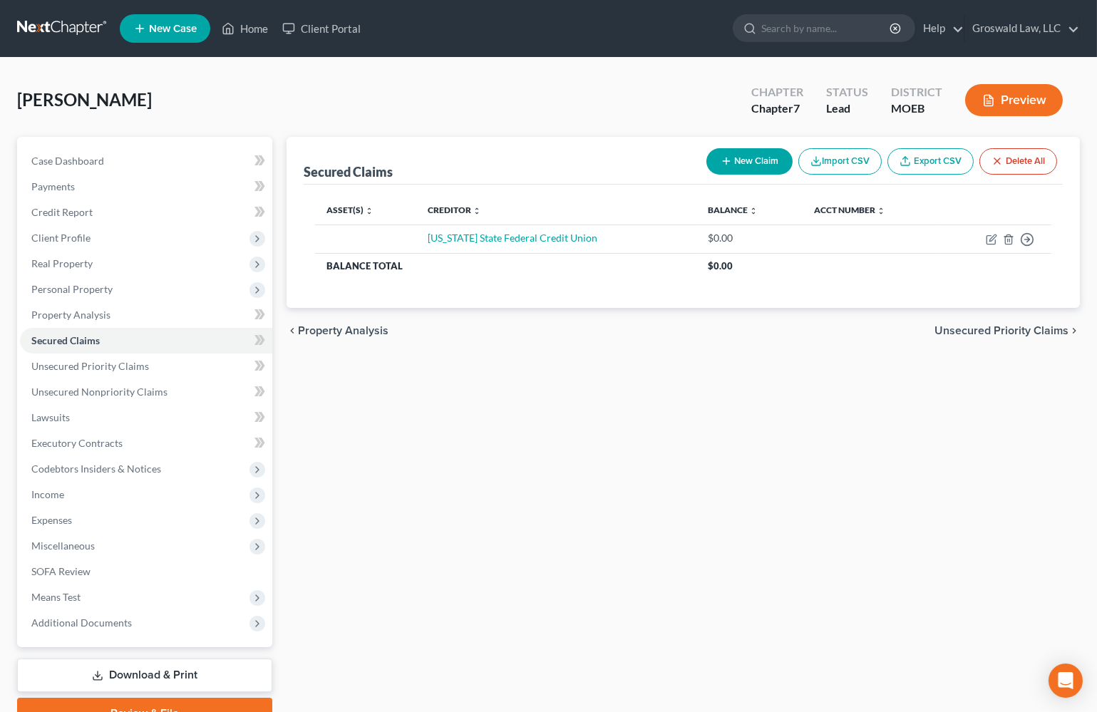
click at [629, 458] on div "Secured Claims New Claim Import CSV Export CSV Delete All Asset(s) expand_more …" at bounding box center [683, 433] width 808 height 592
click at [98, 159] on span "Case Dashboard" at bounding box center [67, 161] width 73 height 12
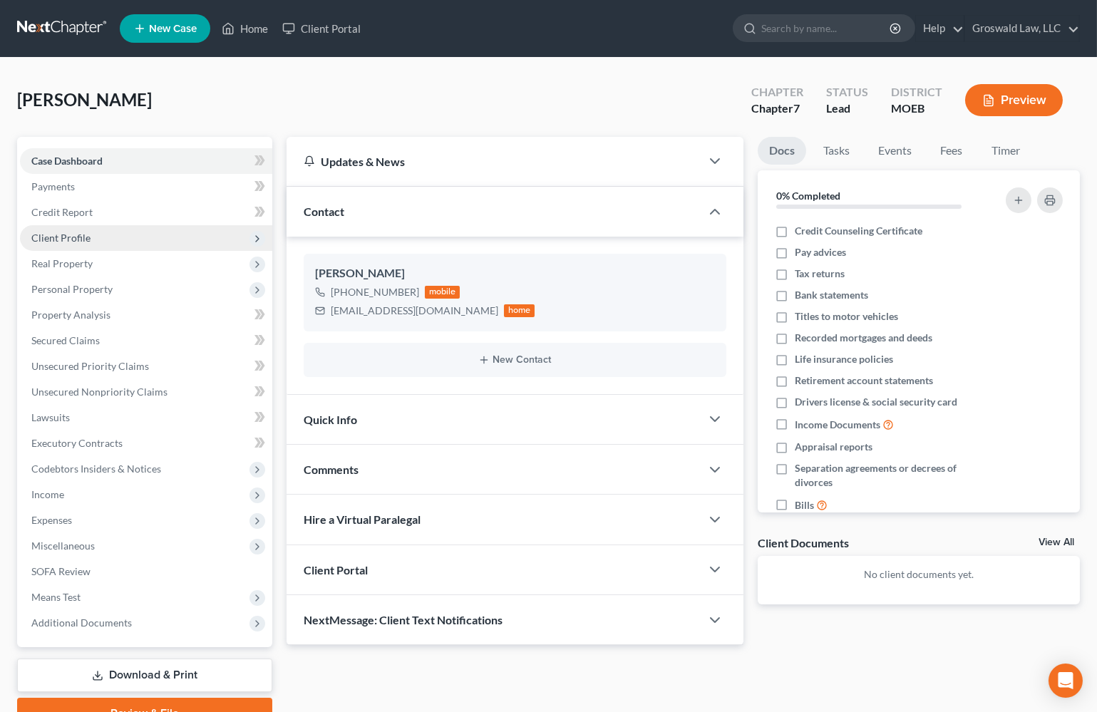
click at [76, 234] on span "Client Profile" at bounding box center [60, 238] width 59 height 12
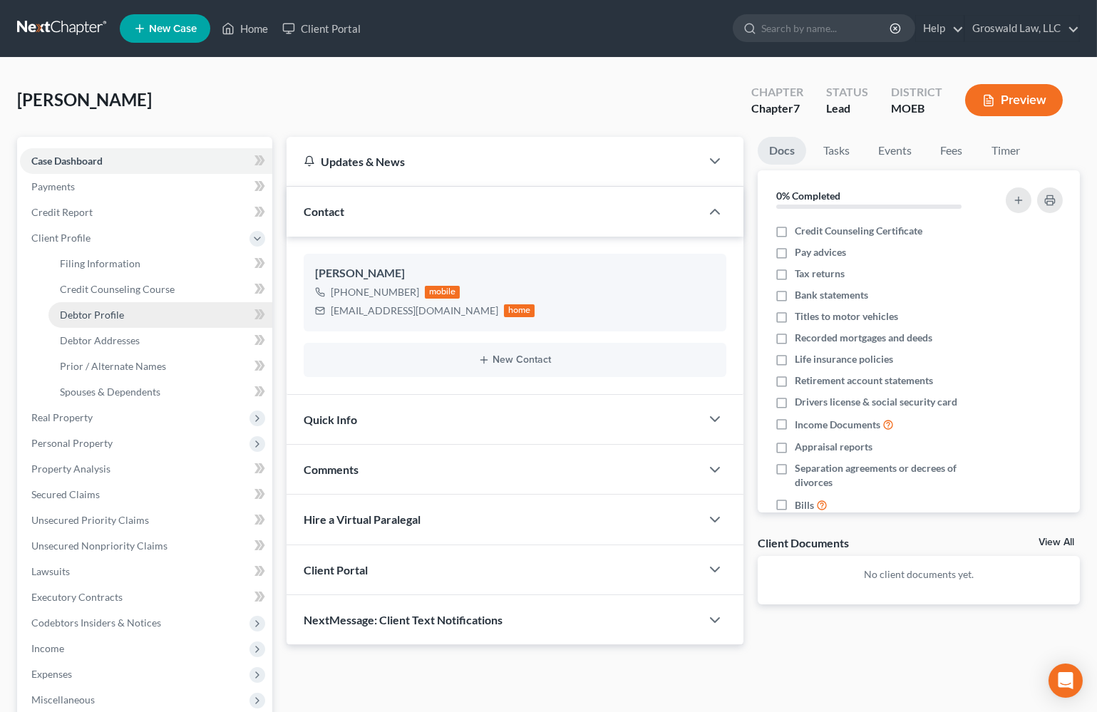
click at [93, 317] on span "Debtor Profile" at bounding box center [92, 315] width 64 height 12
select select "0"
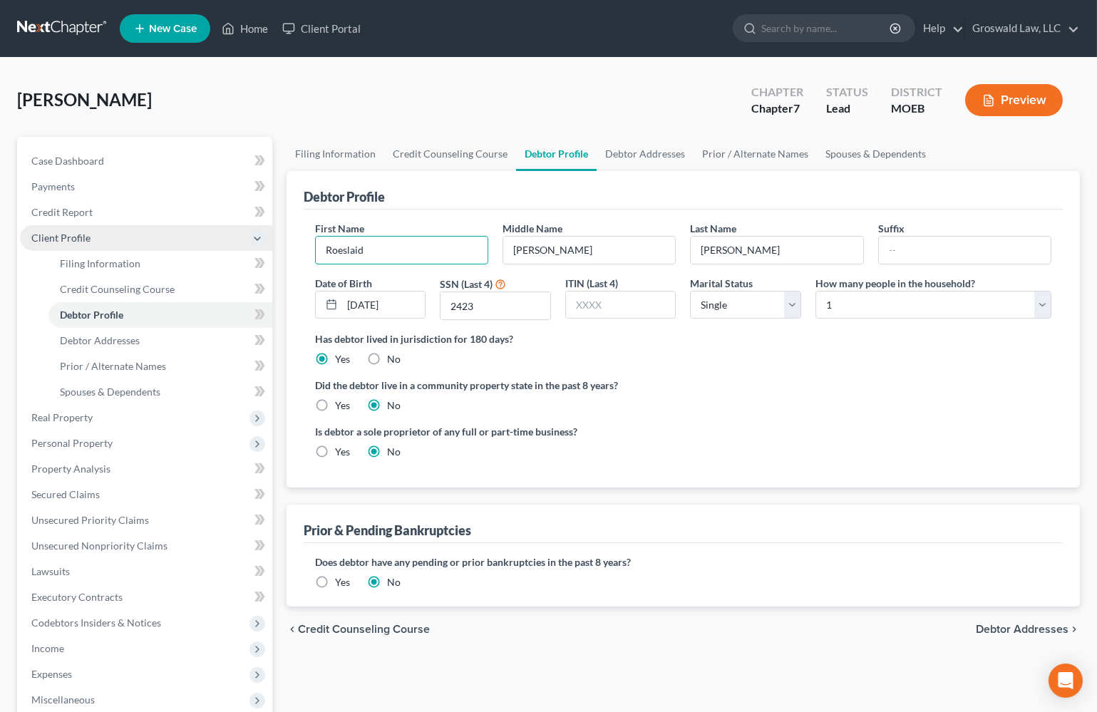
drag, startPoint x: 411, startPoint y: 242, endPoint x: 170, endPoint y: 248, distance: 241.7
click at [170, 248] on div "Petition Navigation Case Dashboard Payments Invoices Payments Payments Credit R…" at bounding box center [548, 510] width 1077 height 746
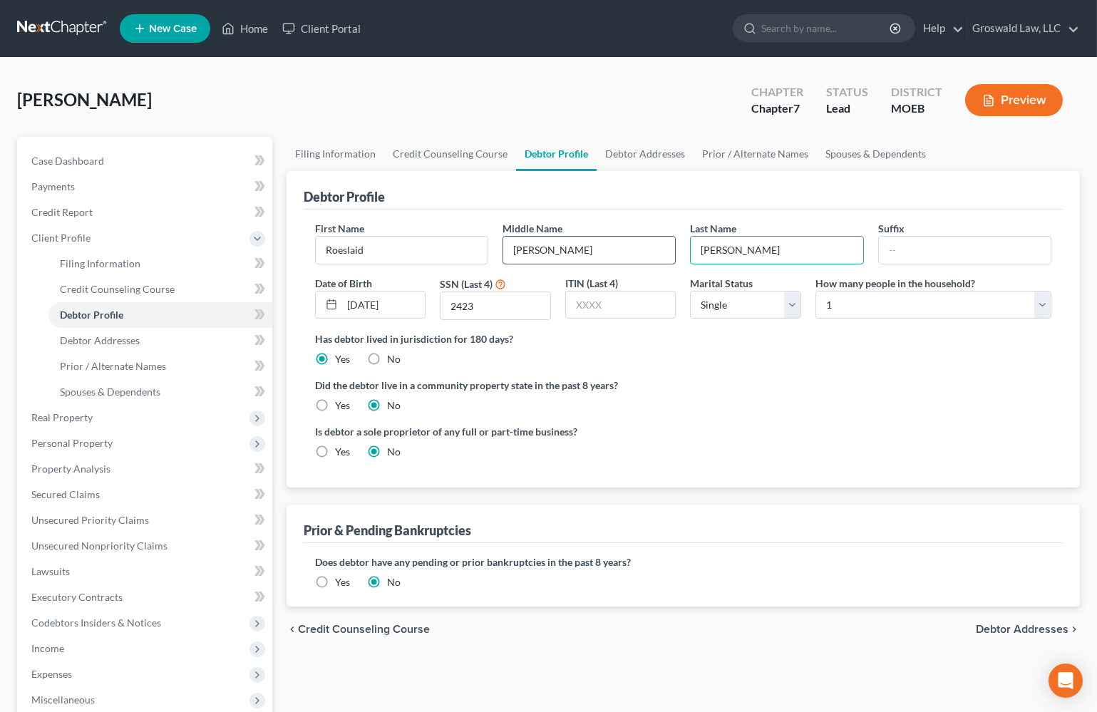
drag, startPoint x: 792, startPoint y: 250, endPoint x: 529, endPoint y: 254, distance: 263.1
click at [529, 254] on div "First Name [PERSON_NAME] Middle Name [PERSON_NAME] Last Name [PERSON_NAME] Suff…" at bounding box center [683, 276] width 751 height 110
click at [832, 427] on div "Is debtor a sole proprietor of any full or part-time business? Yes No" at bounding box center [683, 447] width 751 height 46
click at [906, 389] on label "Did the debtor live in a community property state in the past 8 years?" at bounding box center [683, 385] width 736 height 15
click at [761, 381] on label "Did the debtor live in a community property state in the past 8 years?" at bounding box center [683, 385] width 736 height 15
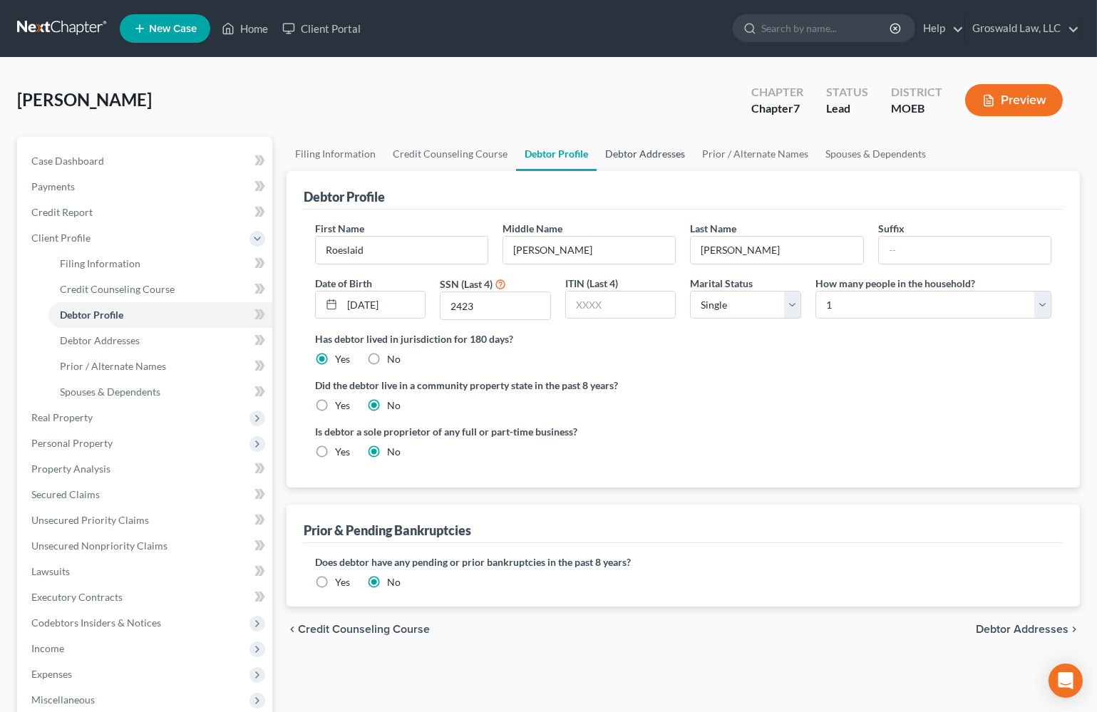
click at [637, 147] on link "Debtor Addresses" at bounding box center [645, 154] width 97 height 34
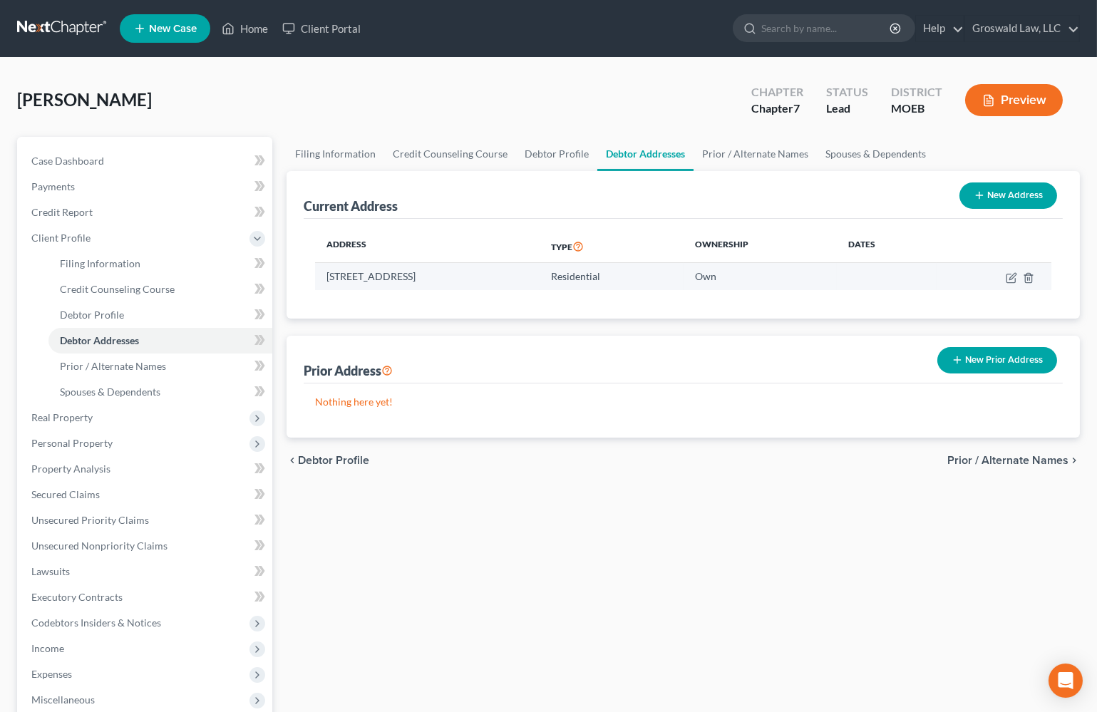
drag, startPoint x: 426, startPoint y: 276, endPoint x: 329, endPoint y: 281, distance: 96.4
click at [313, 282] on div "Address Type Ownership Dates [STREET_ADDRESS] Residential Own" at bounding box center [683, 269] width 759 height 100
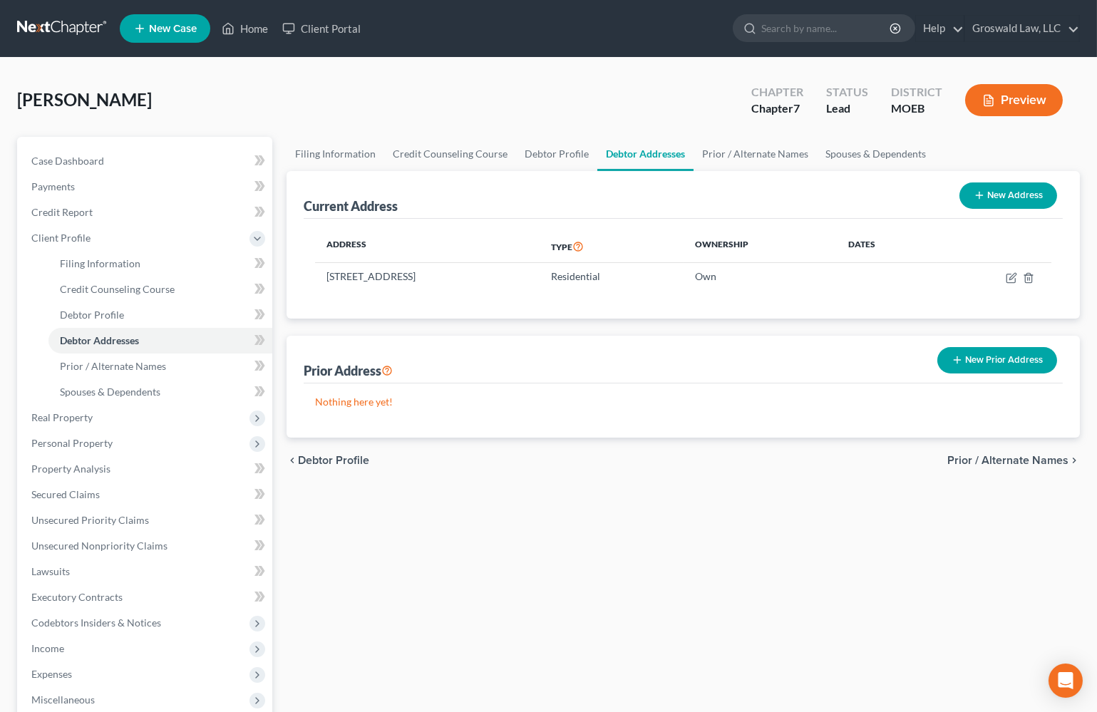
copy table "Address Type Ownership Dates [STREET_ADDRESS]"
drag, startPoint x: 586, startPoint y: 488, endPoint x: 508, endPoint y: 312, distance: 192.5
click at [586, 486] on div "Filing Information Credit Counseling Course Debtor Profile Debtor Addresses Pri…" at bounding box center [683, 510] width 808 height 746
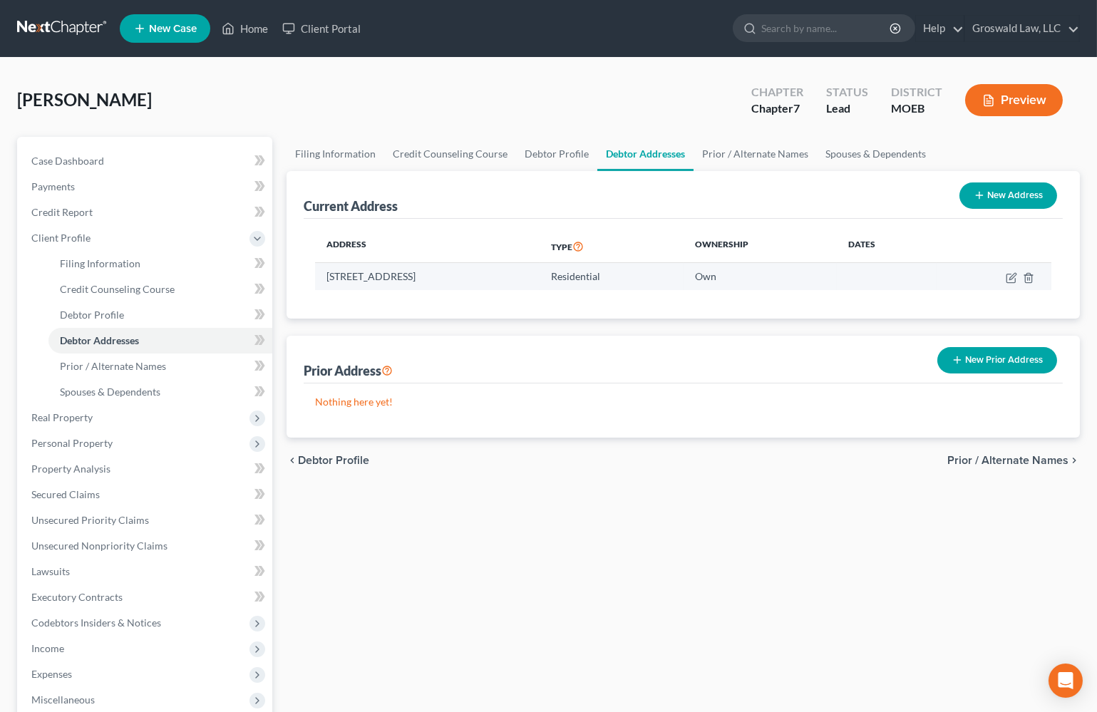
drag, startPoint x: 427, startPoint y: 277, endPoint x: 315, endPoint y: 276, distance: 111.9
click at [315, 276] on td "[STREET_ADDRESS]" at bounding box center [427, 276] width 225 height 27
copy td "[STREET_ADDRESS]"
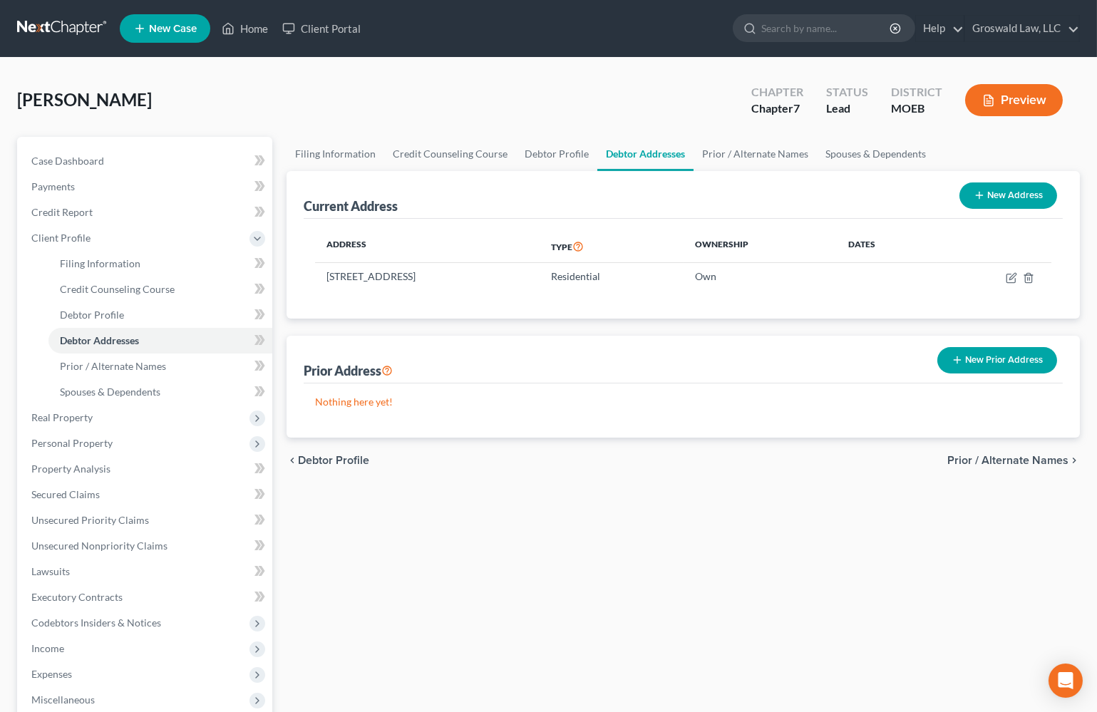
click at [610, 585] on div "Filing Information Credit Counseling Course Debtor Profile Debtor Addresses Pri…" at bounding box center [683, 510] width 808 height 746
drag, startPoint x: 761, startPoint y: 585, endPoint x: 696, endPoint y: 557, distance: 70.6
click at [754, 582] on div "Filing Information Credit Counseling Course Debtor Profile Debtor Addresses Pri…" at bounding box center [683, 510] width 808 height 746
click at [78, 446] on span "Personal Property" at bounding box center [71, 443] width 81 height 12
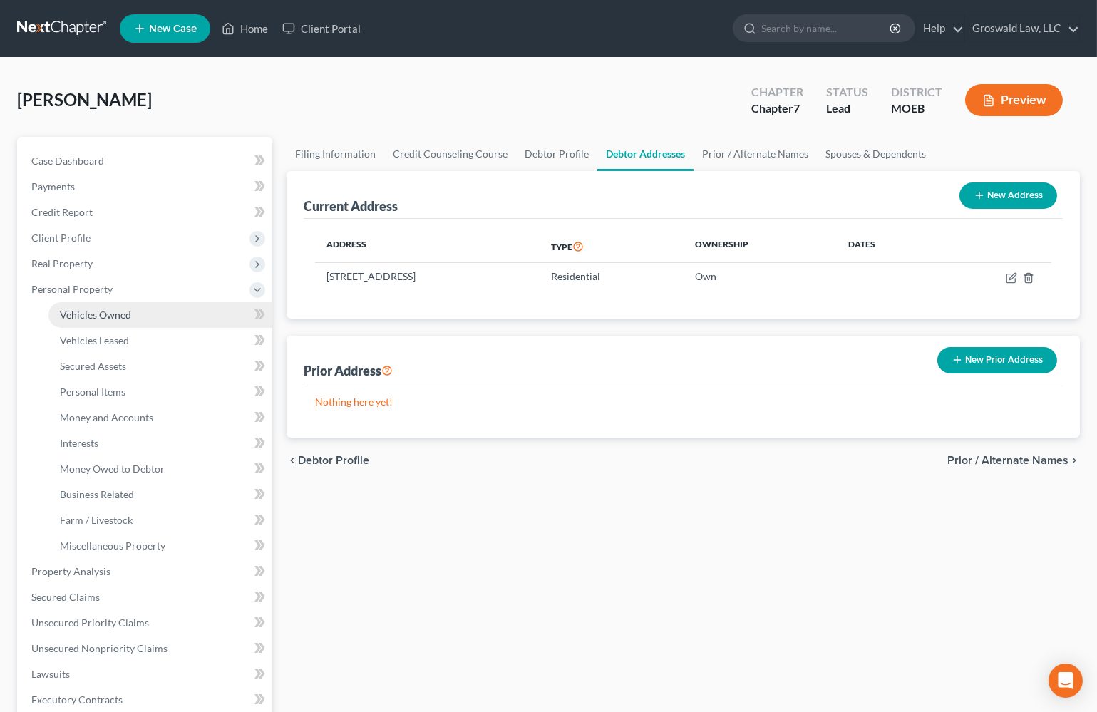
click at [100, 316] on span "Vehicles Owned" at bounding box center [95, 315] width 71 height 12
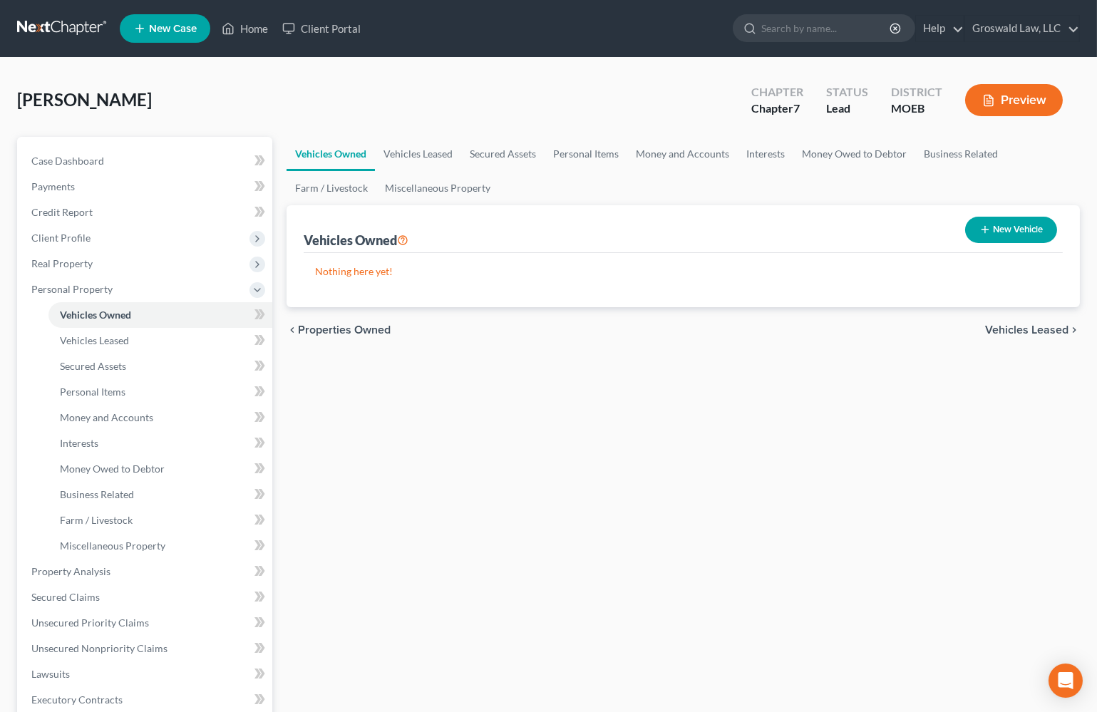
click at [1014, 234] on button "New Vehicle" at bounding box center [1011, 230] width 92 height 26
select select "0"
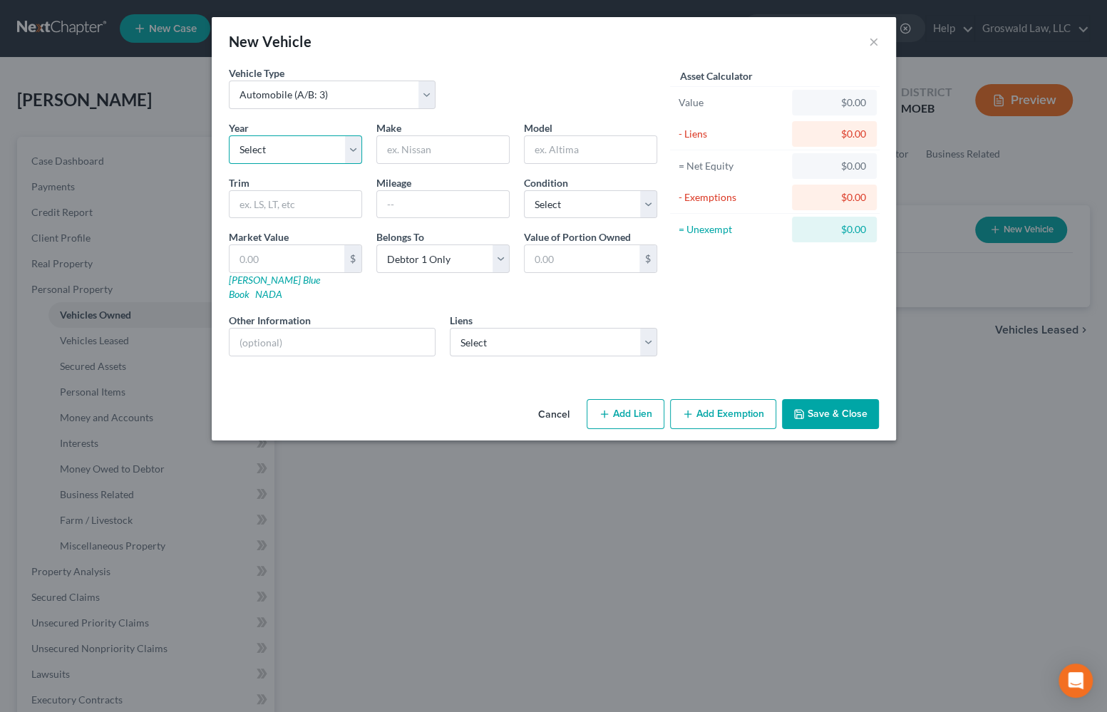
click at [314, 153] on select "Select 2026 2025 2024 2023 2022 2021 2020 2019 2018 2017 2016 2015 2014 2013 20…" at bounding box center [295, 149] width 133 height 29
select select "7"
click at [229, 135] on select "Select 2026 2025 2024 2023 2022 2021 2020 2019 2018 2017 2016 2015 2014 2013 20…" at bounding box center [295, 149] width 133 height 29
click at [405, 153] on input "text" at bounding box center [443, 149] width 132 height 27
type input "Lincoln"
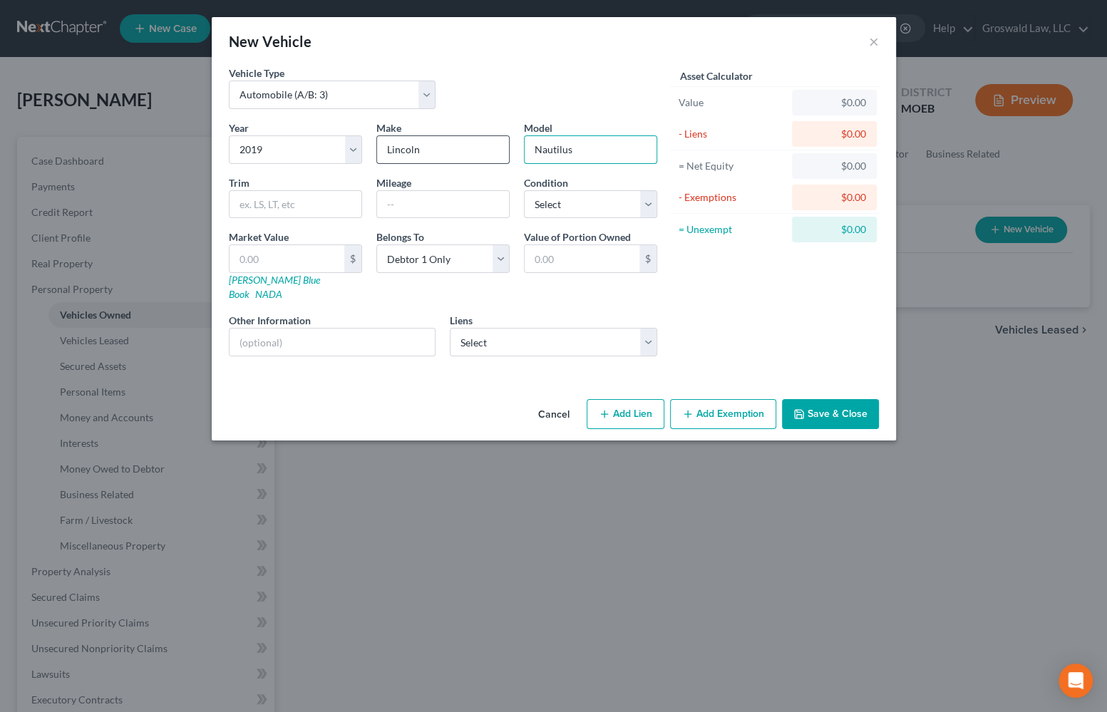
type input "Nautilus"
click at [512, 328] on select "Select [US_STATE] State Federal Credit Union - $0.00" at bounding box center [553, 342] width 207 height 29
select select "0"
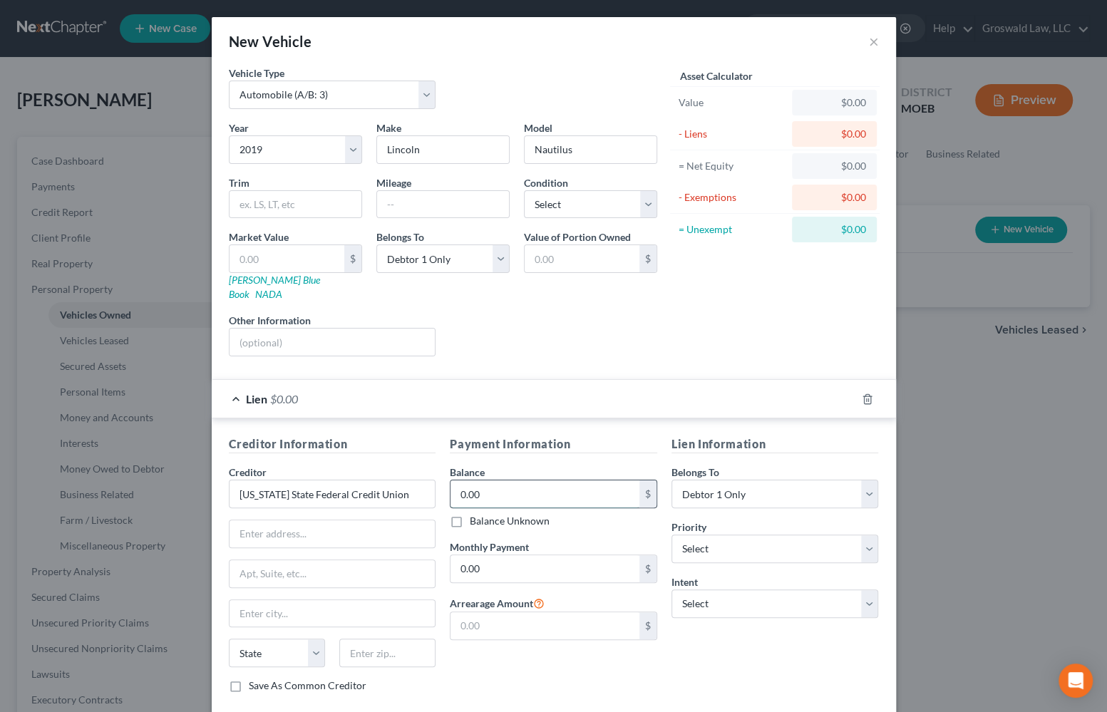
click at [512, 480] on input "0.00" at bounding box center [545, 493] width 189 height 27
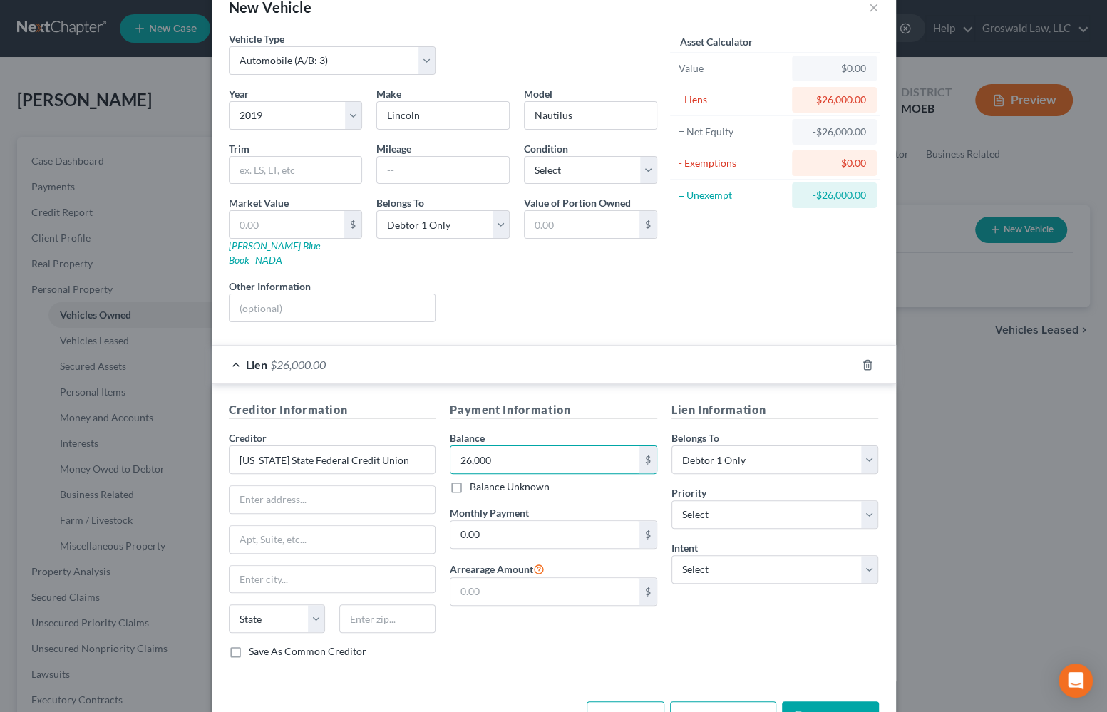
scroll to position [66, 0]
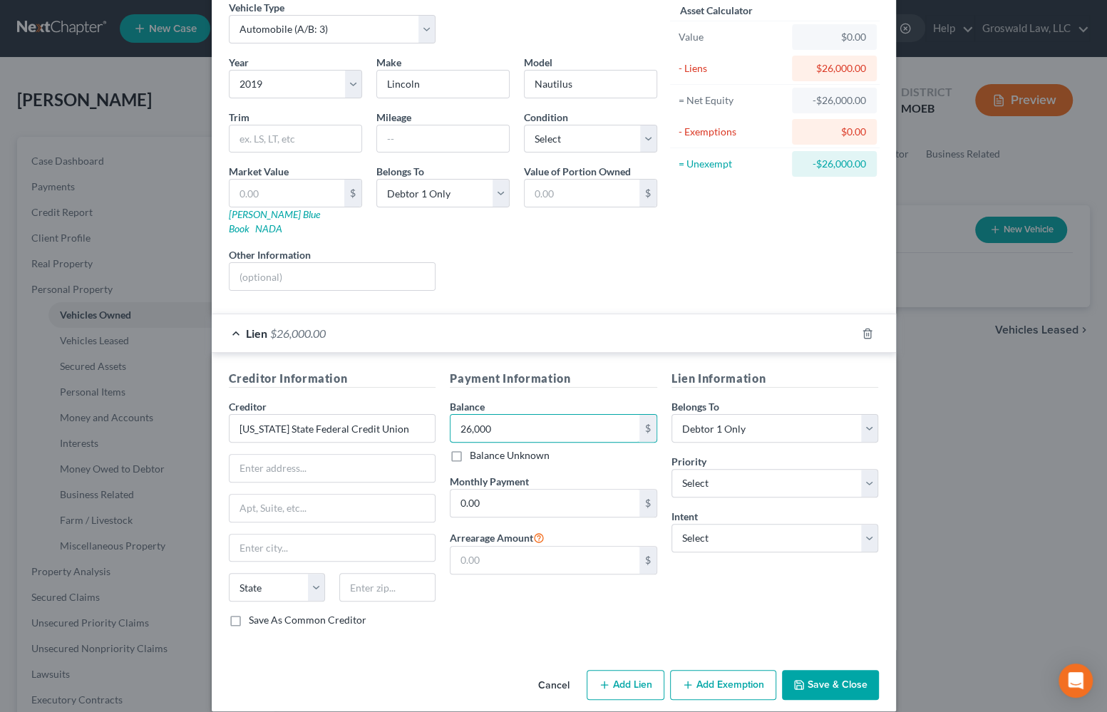
type input "26,000"
click at [830, 672] on button "Save & Close" at bounding box center [830, 685] width 97 height 30
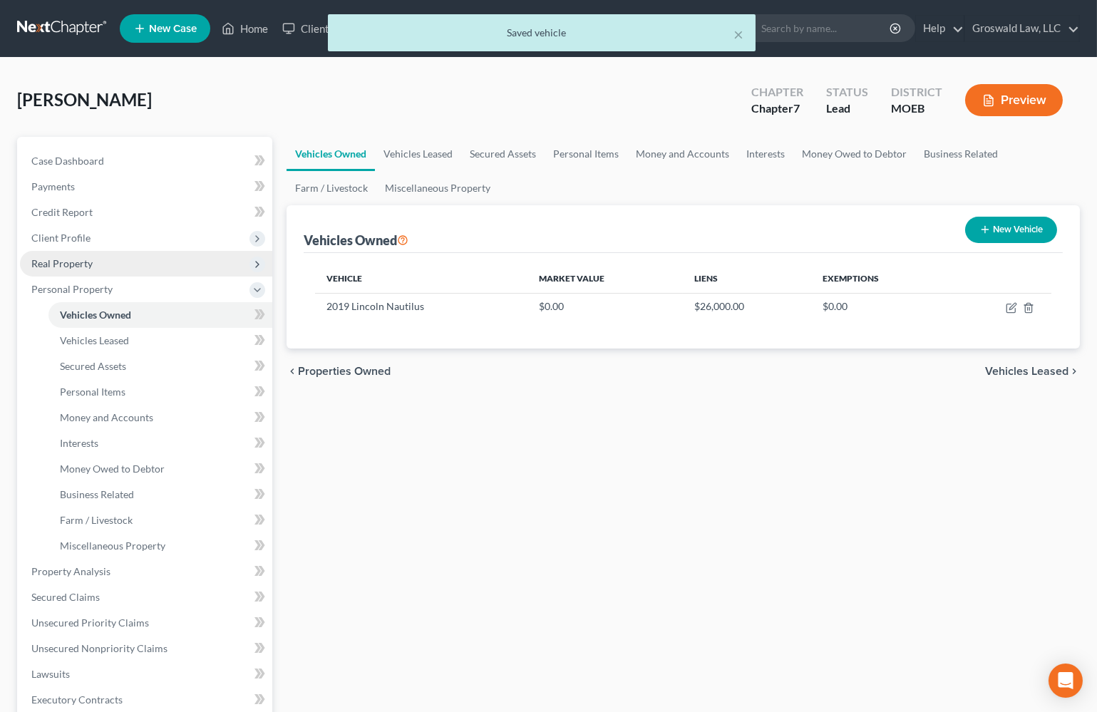
click at [59, 262] on span "Real Property" at bounding box center [61, 263] width 61 height 12
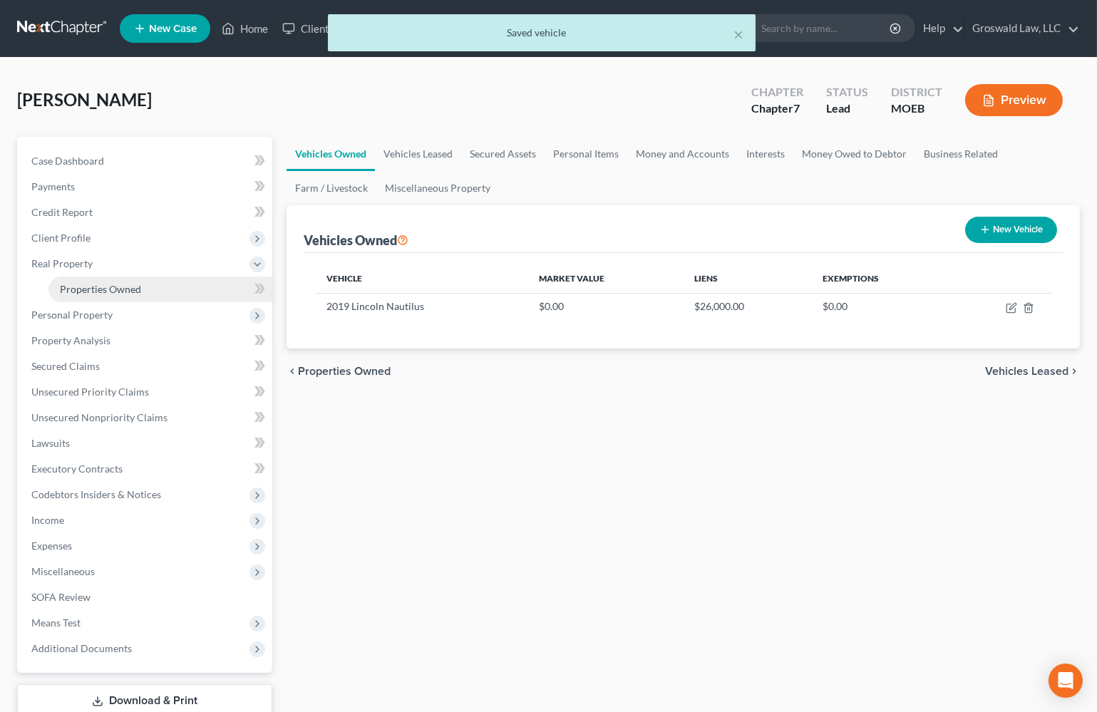
click at [130, 290] on span "Properties Owned" at bounding box center [100, 289] width 81 height 12
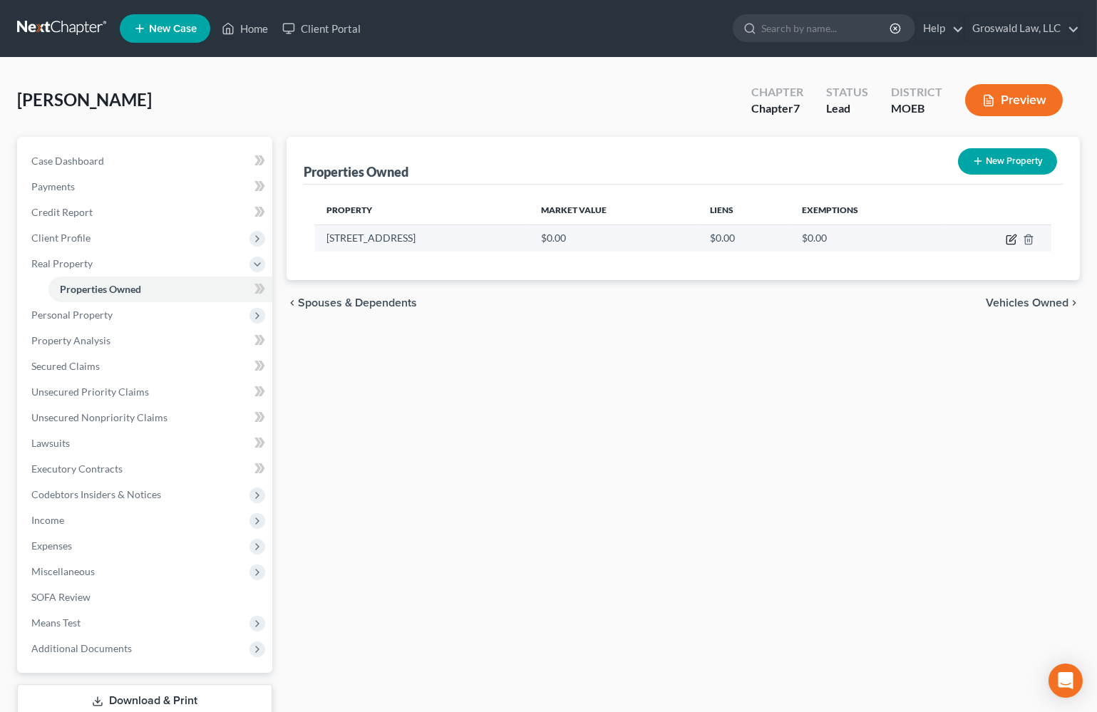
click at [1014, 237] on icon "button" at bounding box center [1012, 238] width 6 height 6
select select "26"
select select "100"
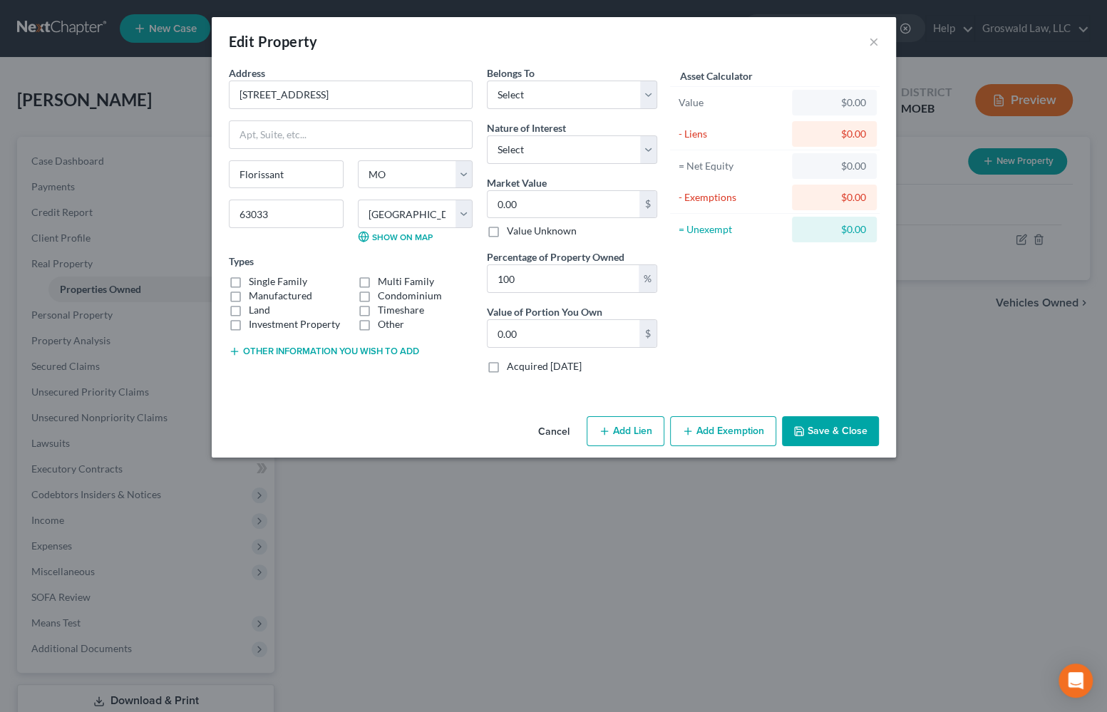
click at [632, 433] on button "Add Lien" at bounding box center [626, 431] width 78 height 30
select select "0"
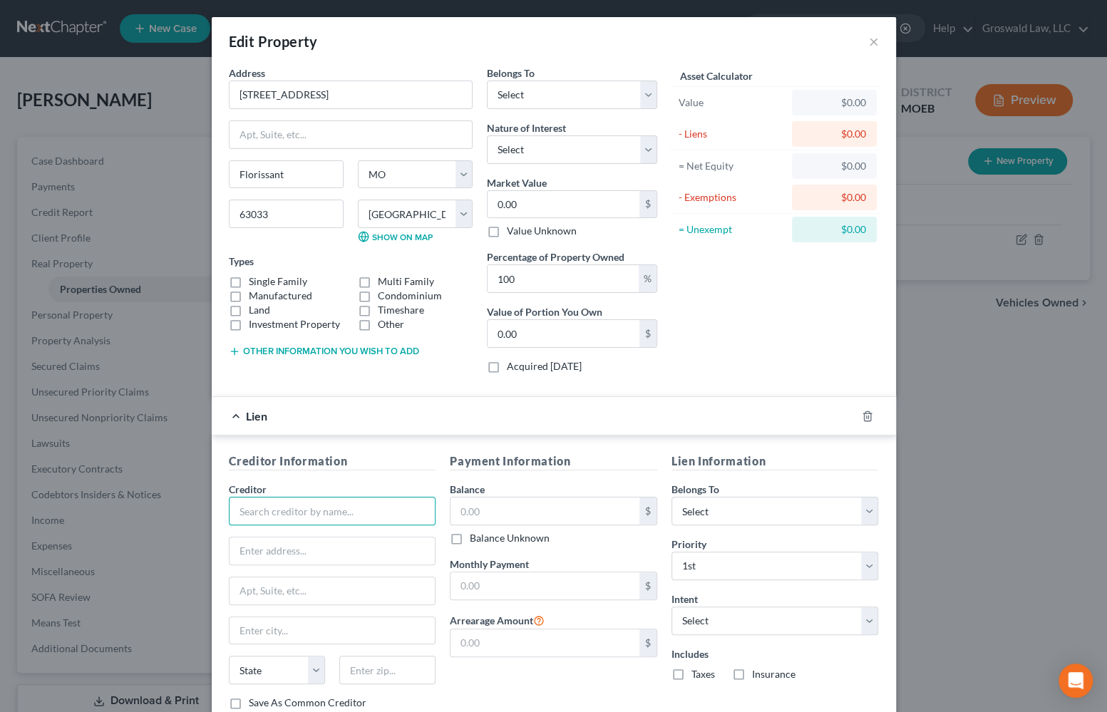
click at [265, 506] on input "text" at bounding box center [332, 511] width 207 height 29
type input "[US_STATE] State Federal Credit Union"
click at [523, 508] on input "text" at bounding box center [545, 511] width 189 height 27
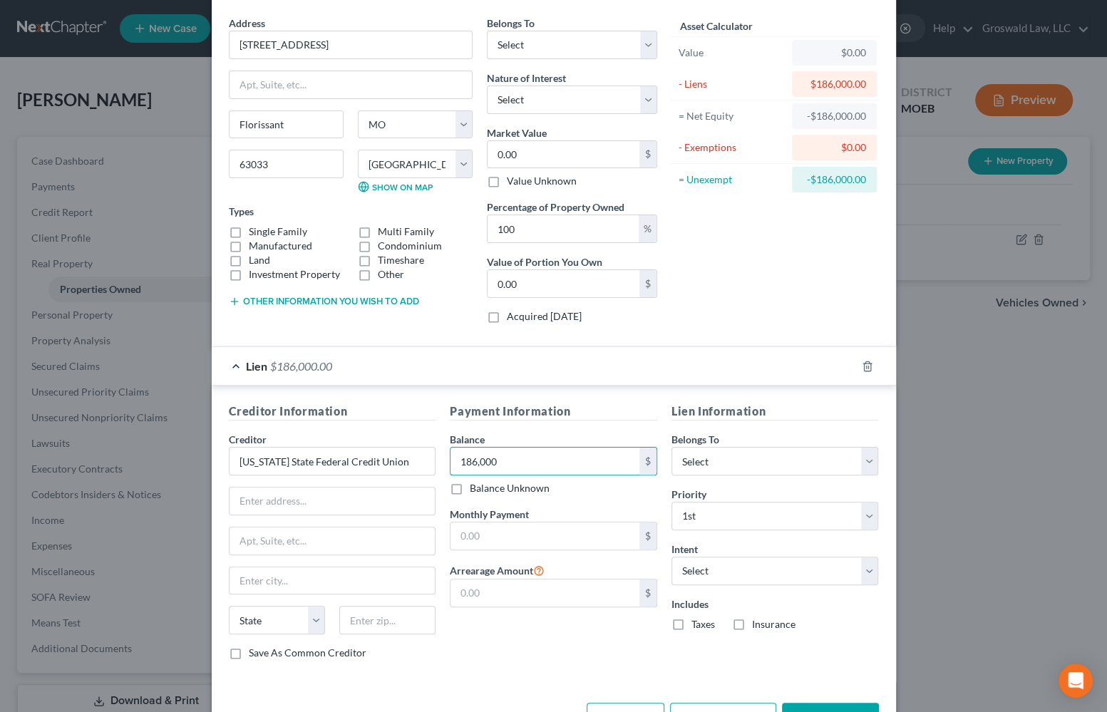
scroll to position [97, 0]
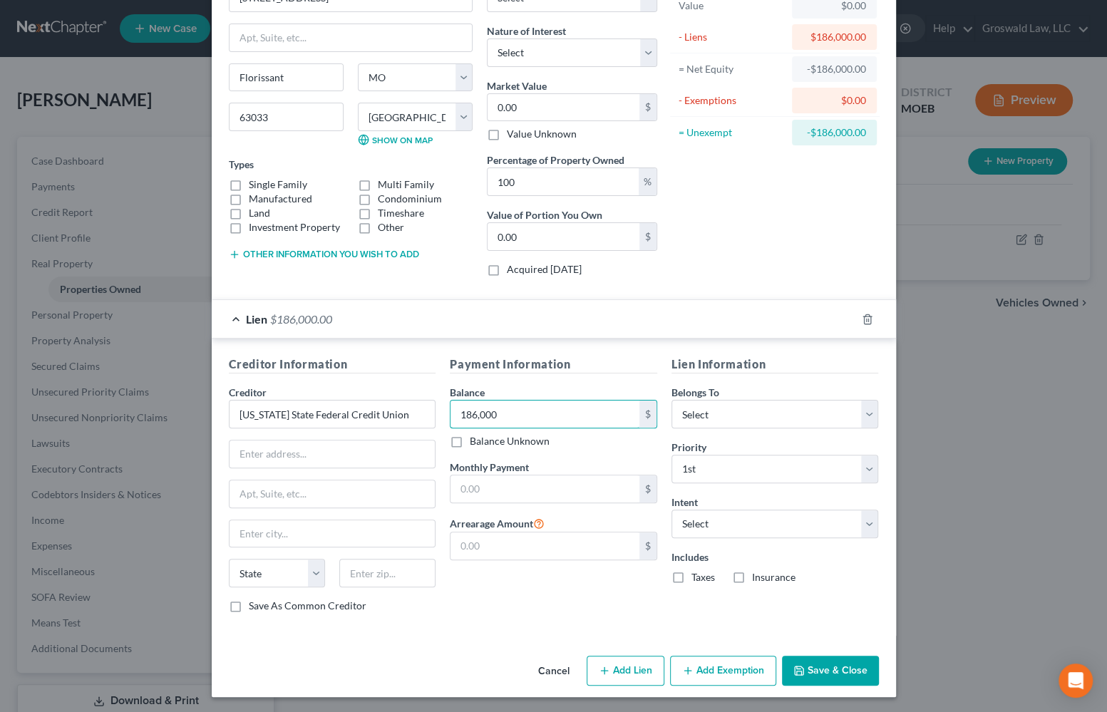
type input "186,000"
click at [833, 667] on button "Save & Close" at bounding box center [830, 671] width 97 height 30
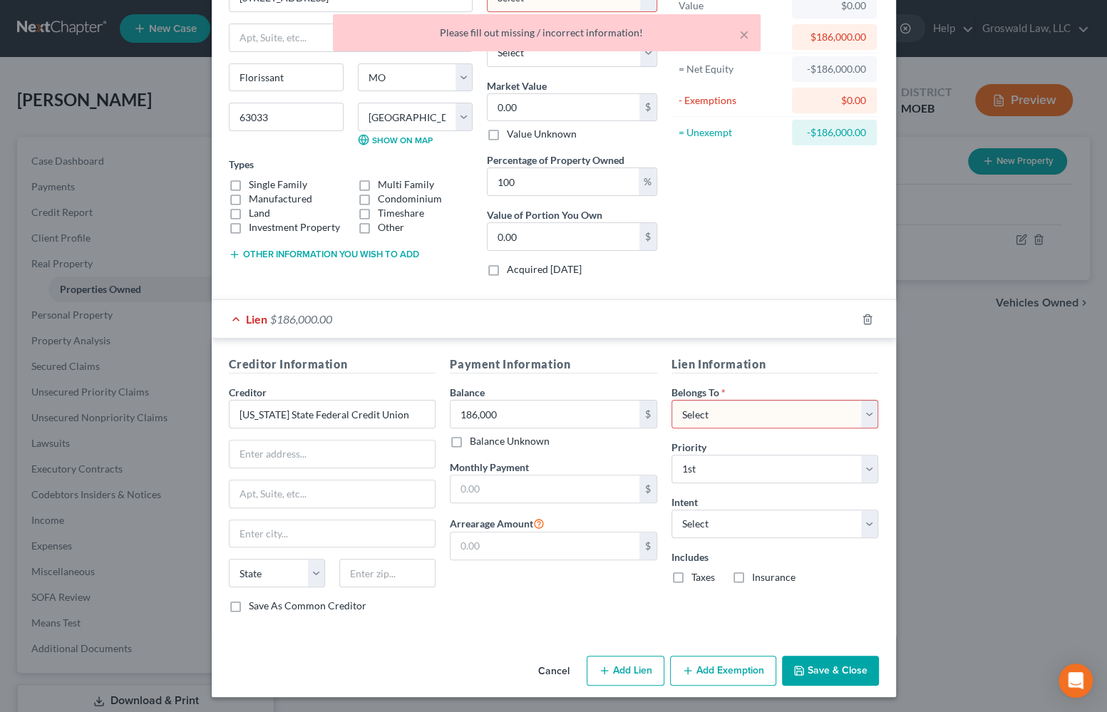
drag, startPoint x: 749, startPoint y: 412, endPoint x: 741, endPoint y: 426, distance: 15.9
click at [749, 412] on select "Select Debtor 1 Only Debtor 2 Only Debtor 1 And Debtor 2 Only At Least One Of T…" at bounding box center [775, 414] width 207 height 29
select select "0"
click at [672, 400] on select "Select Debtor 1 Only Debtor 2 Only Debtor 1 And Debtor 2 Only At Least One Of T…" at bounding box center [775, 414] width 207 height 29
click at [816, 674] on button "Save & Close" at bounding box center [830, 671] width 97 height 30
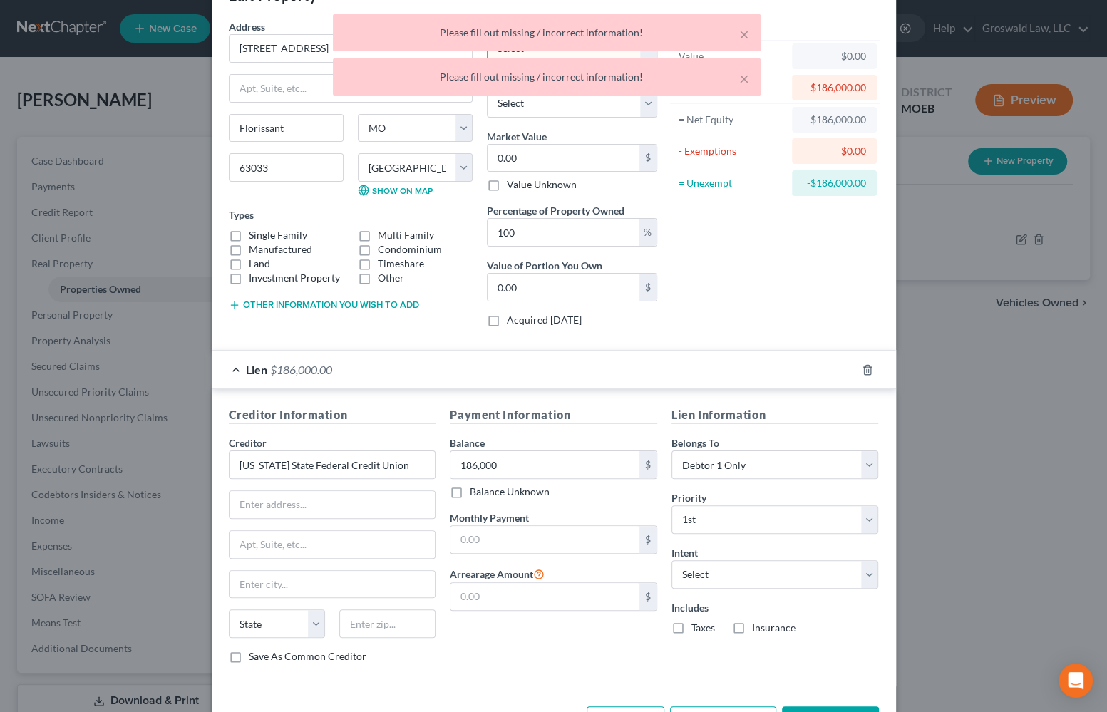
scroll to position [0, 0]
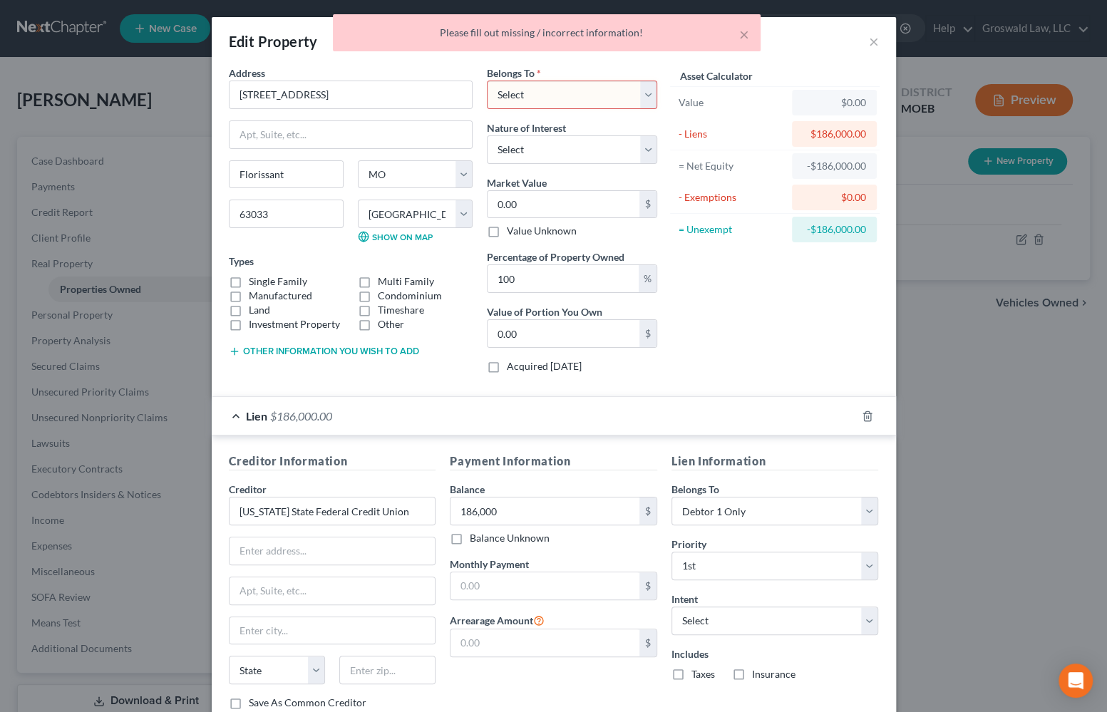
click at [540, 82] on select "Select Debtor 1 Only Debtor 2 Only Debtor 1 And Debtor 2 Only At Least One Of T…" at bounding box center [572, 95] width 170 height 29
select select "0"
click at [487, 81] on select "Select Debtor 1 Only Debtor 2 Only Debtor 1 And Debtor 2 Only At Least One Of T…" at bounding box center [572, 95] width 170 height 29
click at [258, 280] on label "Single Family" at bounding box center [278, 281] width 58 height 14
click at [258, 280] on input "Single Family" at bounding box center [258, 278] width 9 height 9
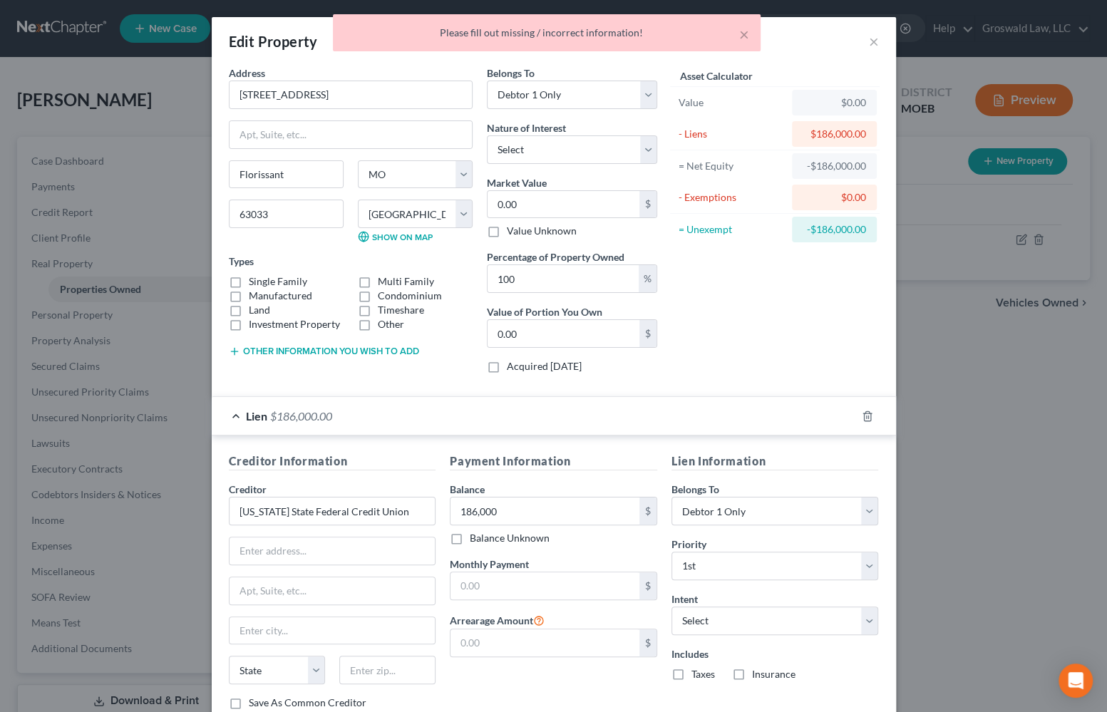
checkbox input "true"
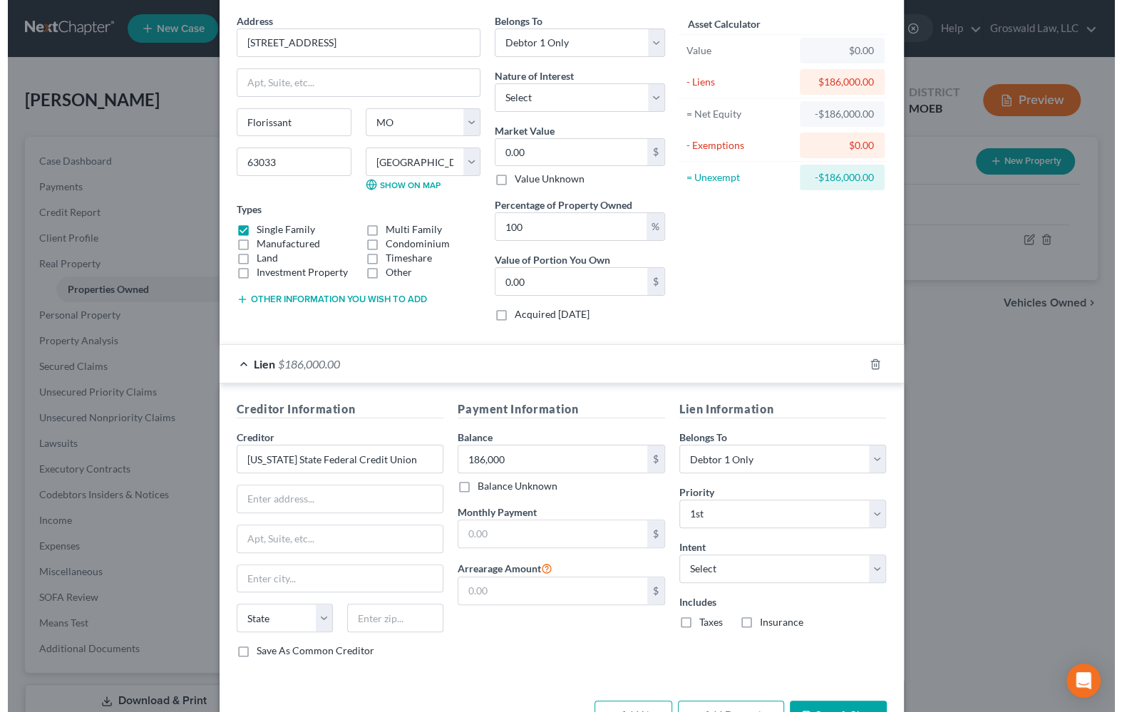
scroll to position [97, 0]
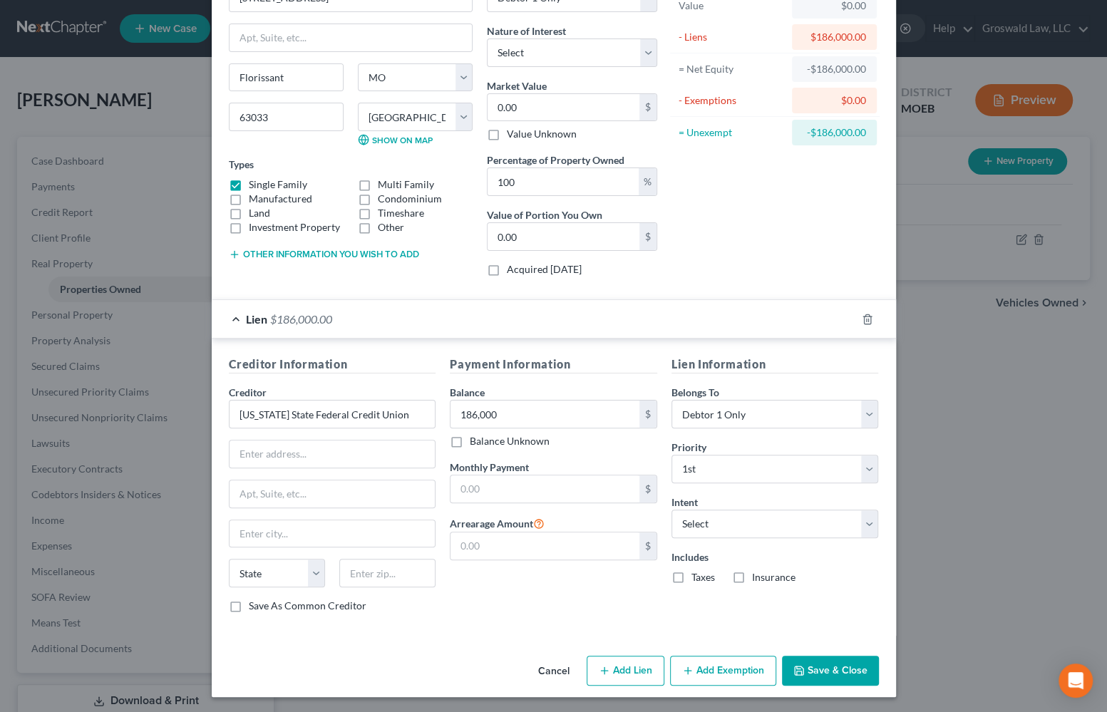
click at [840, 672] on button "Save & Close" at bounding box center [830, 671] width 97 height 30
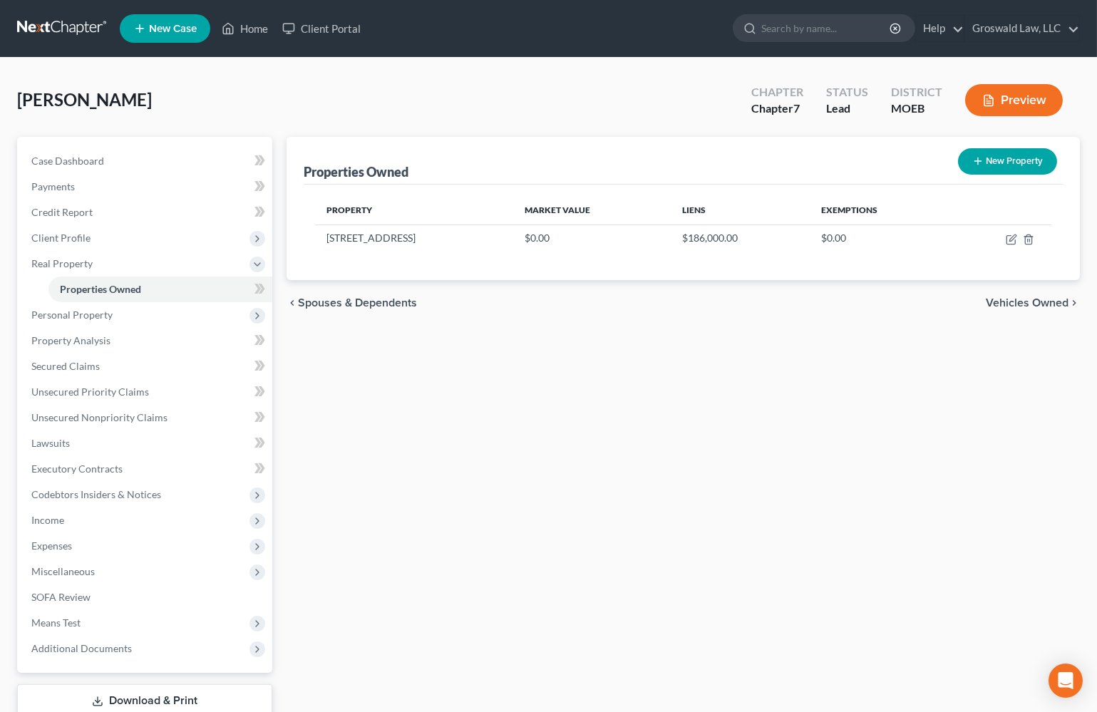
click at [855, 505] on div "Properties Owned New Property Property Market Value Liens Exemptions [STREET_AD…" at bounding box center [683, 446] width 808 height 618
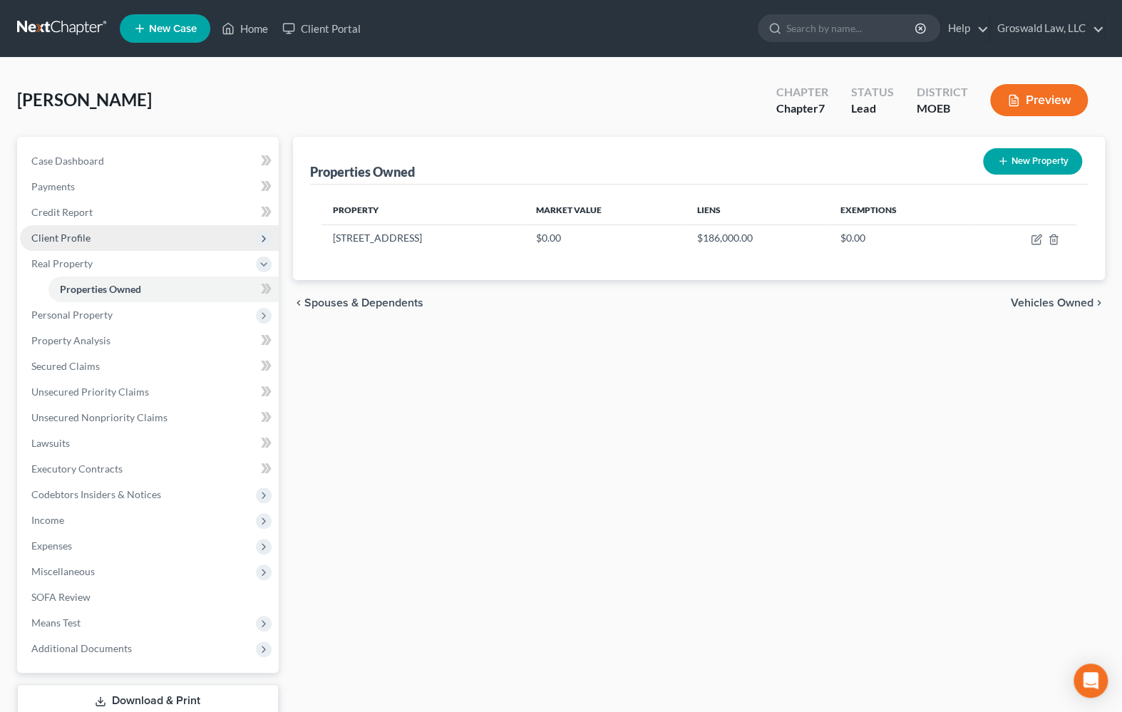
click at [77, 232] on span "Client Profile" at bounding box center [60, 238] width 59 height 12
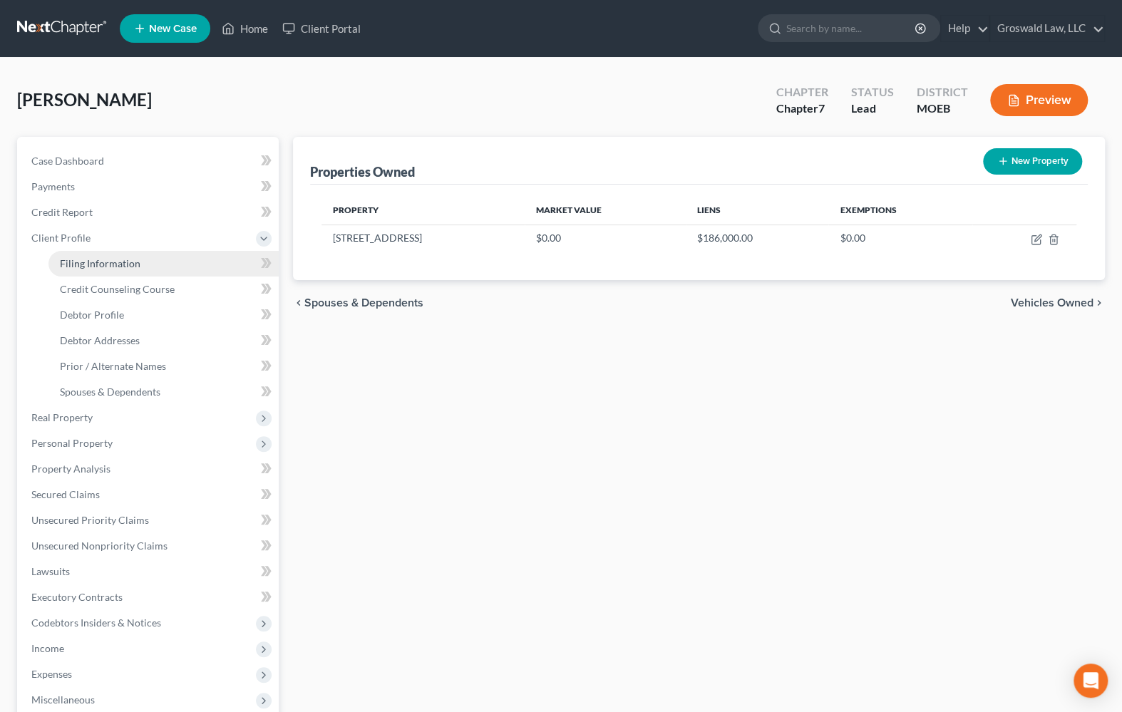
click at [122, 267] on span "Filing Information" at bounding box center [100, 263] width 81 height 12
select select "1"
select select "0"
select select "45"
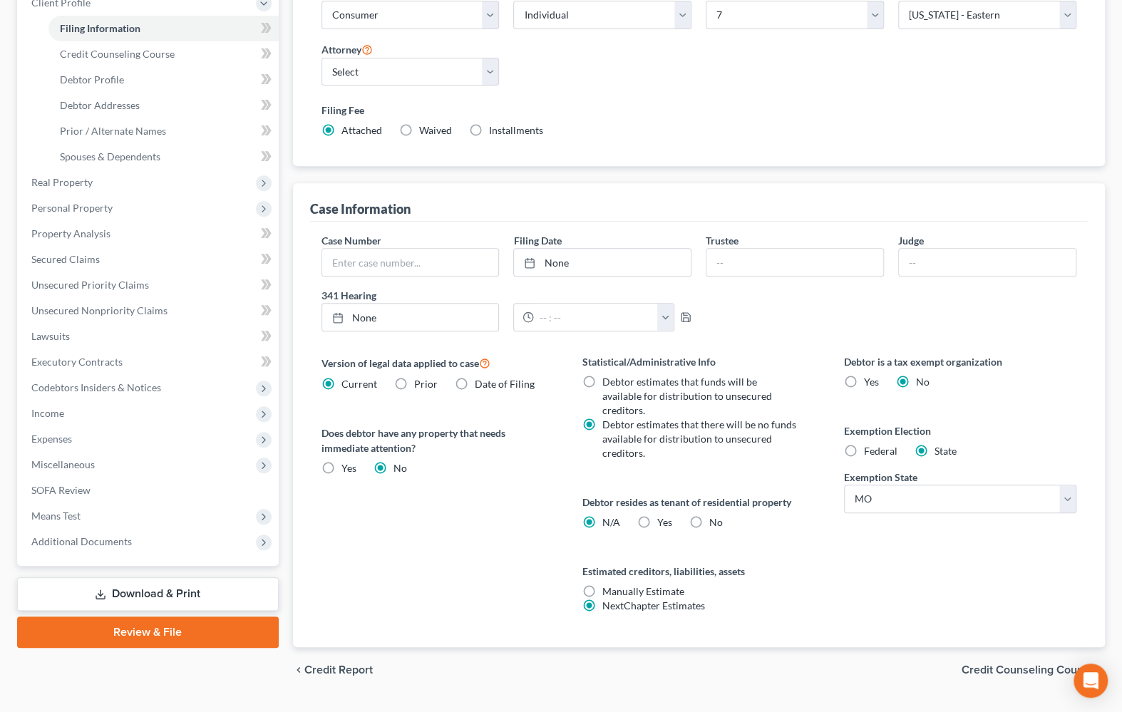
scroll to position [254, 0]
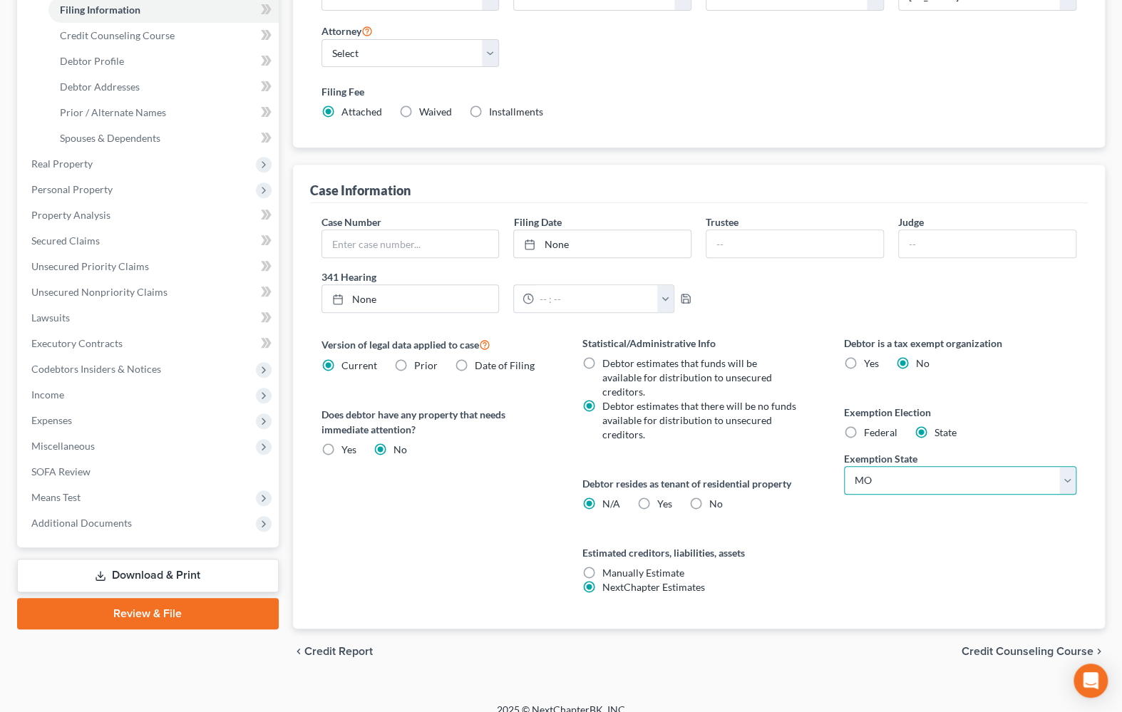
click at [913, 473] on select "State [US_STATE] AK AR AZ CA CO CT DE DC [GEOGRAPHIC_DATA] [GEOGRAPHIC_DATA] GU…" at bounding box center [960, 480] width 233 height 29
select select "23"
click at [844, 466] on select "State [US_STATE] AK AR AZ CA CO CT DE DC [GEOGRAPHIC_DATA] [GEOGRAPHIC_DATA] GU…" at bounding box center [960, 480] width 233 height 29
click at [931, 559] on div "Debtor is a tax exempt organization Yes No Exemption Election Federal State Exe…" at bounding box center [961, 482] width 262 height 293
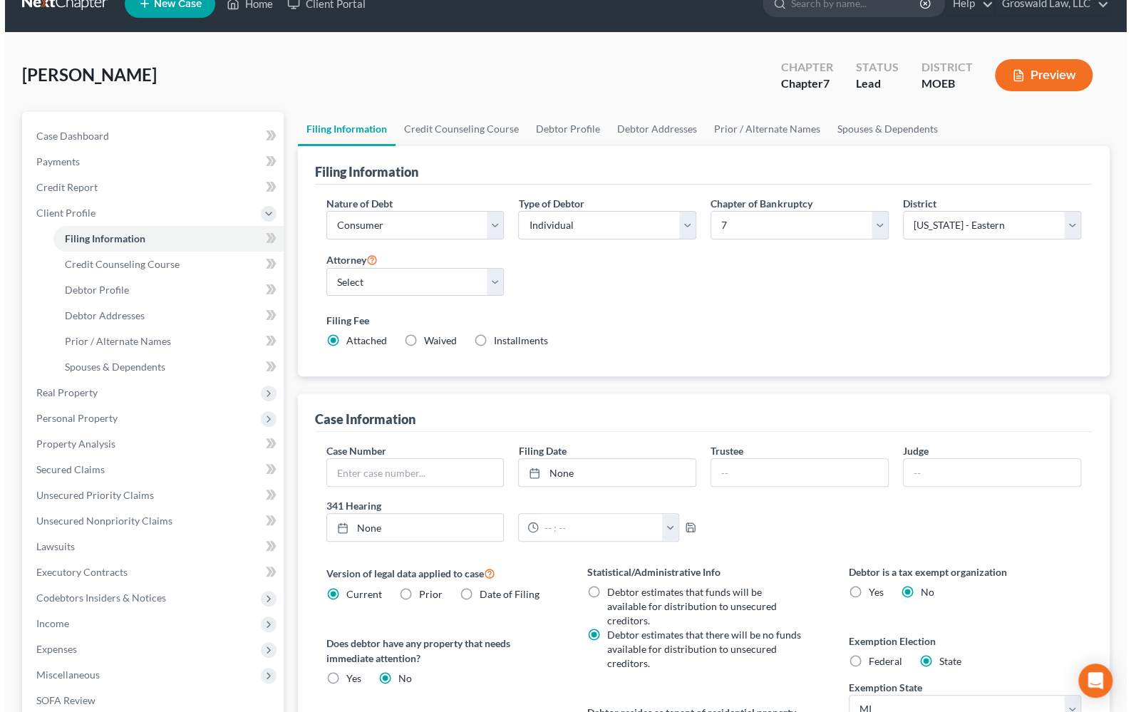
scroll to position [0, 0]
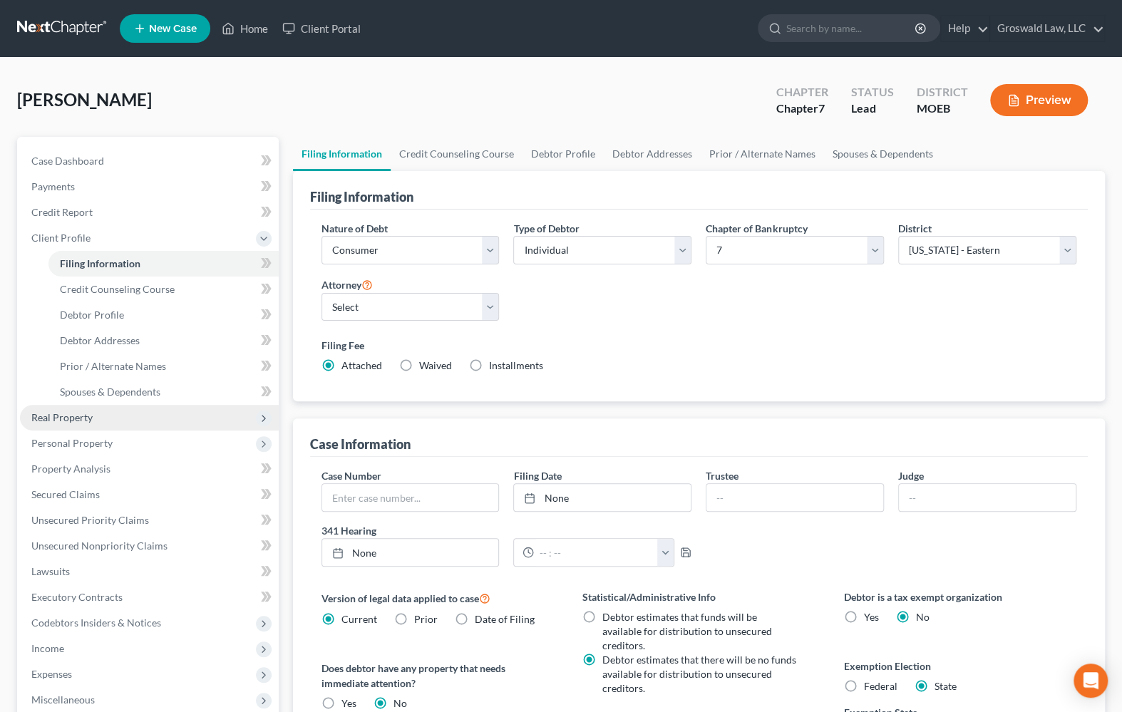
click at [101, 415] on span "Real Property" at bounding box center [149, 418] width 259 height 26
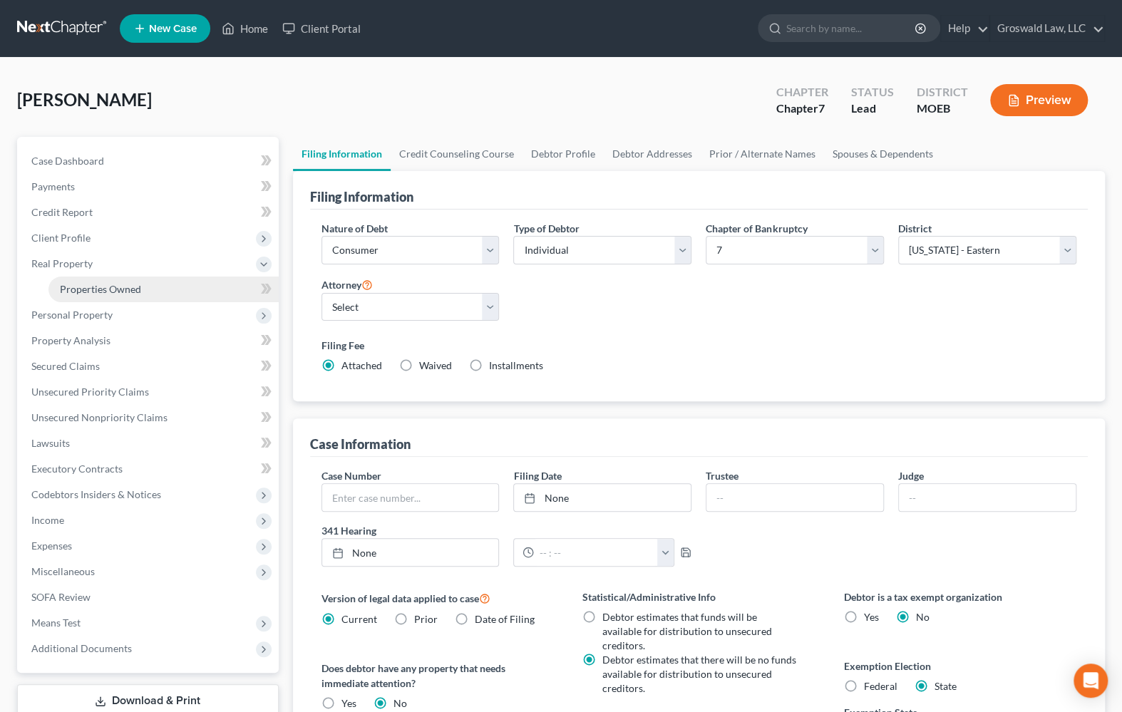
click at [107, 293] on span "Properties Owned" at bounding box center [100, 289] width 81 height 12
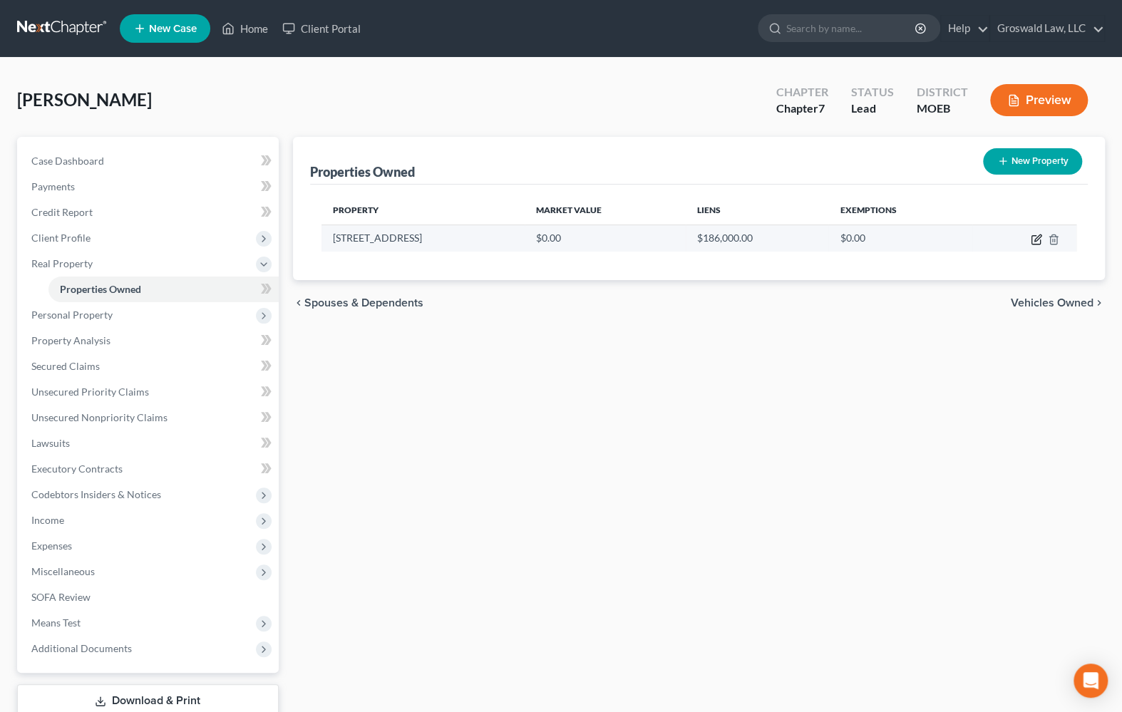
click at [1038, 240] on icon "button" at bounding box center [1036, 239] width 11 height 11
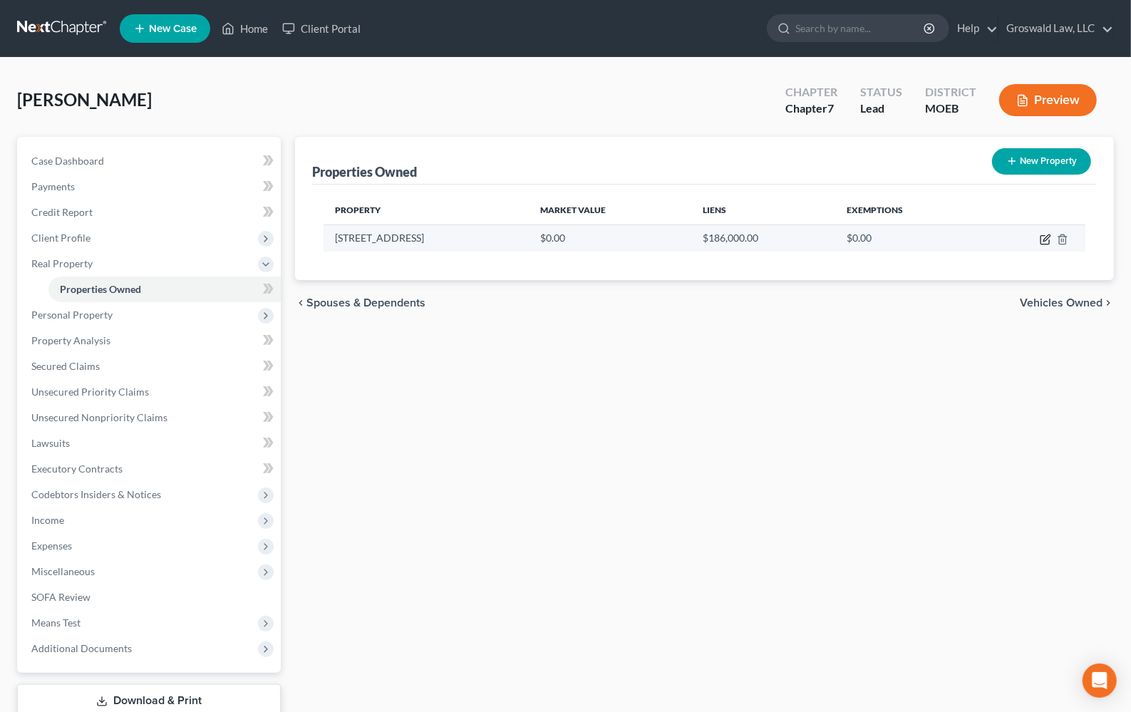
select select "26"
select select "100"
select select "0"
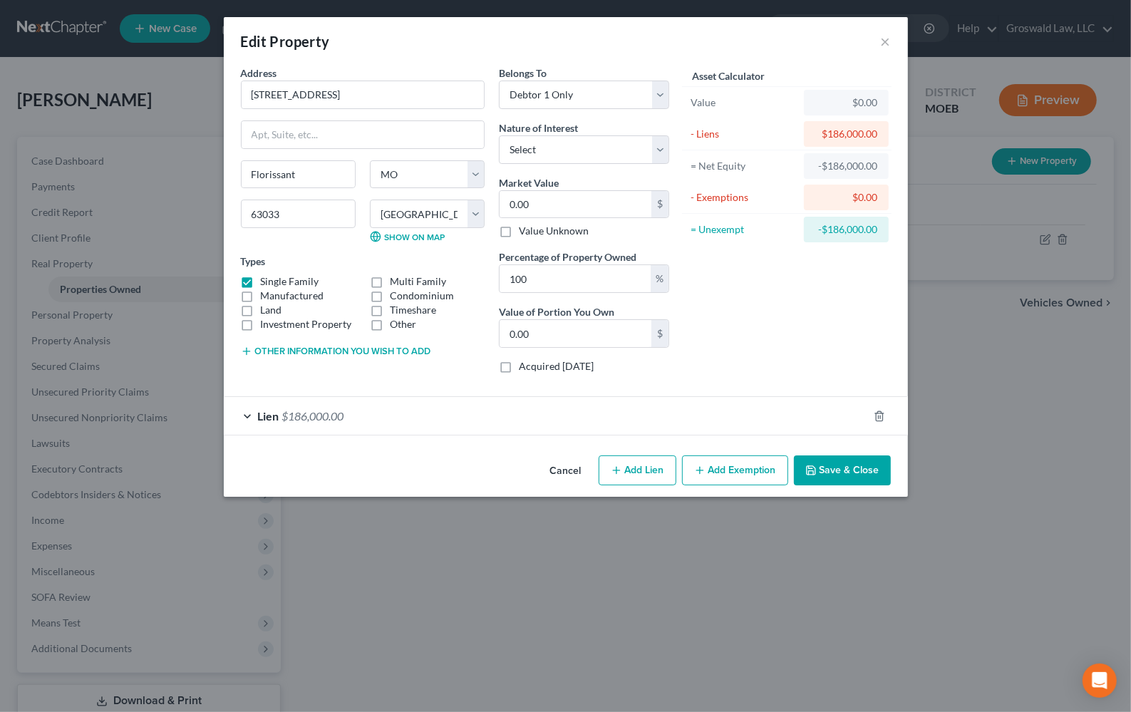
click at [719, 479] on button "Add Exemption" at bounding box center [735, 471] width 106 height 30
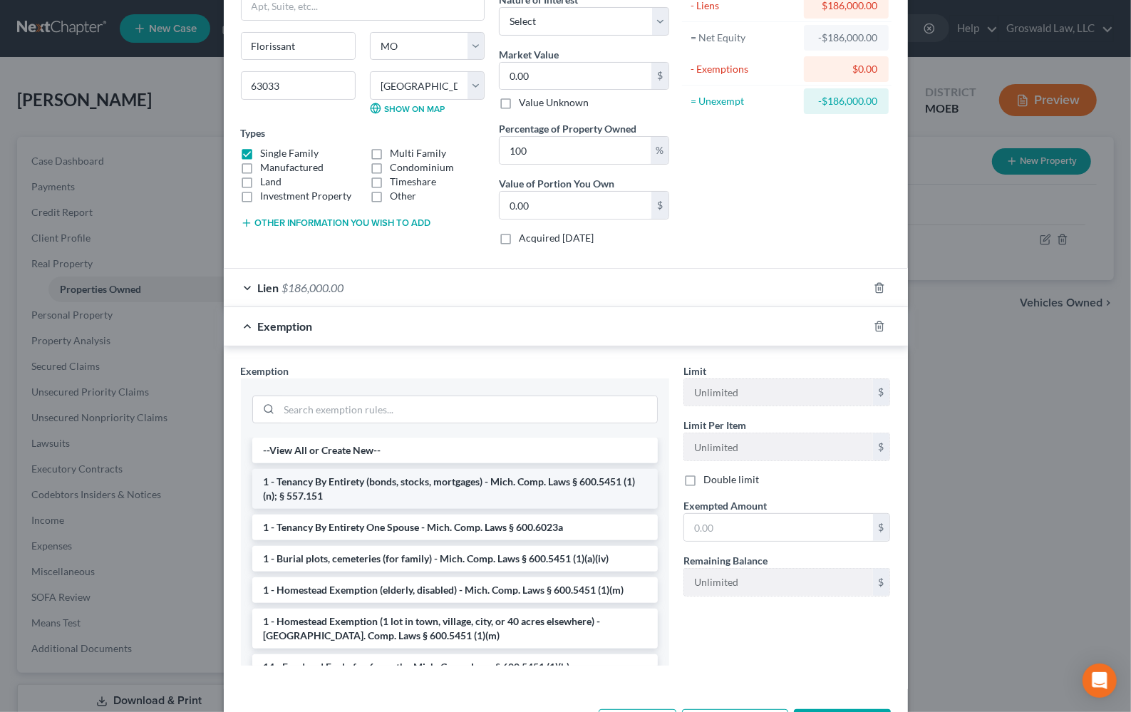
scroll to position [129, 0]
click at [403, 585] on li "1 - Homestead Exemption (elderly, disabled) - Mich. Comp. Laws § 600.5451 (1)(m)" at bounding box center [455, 590] width 406 height 26
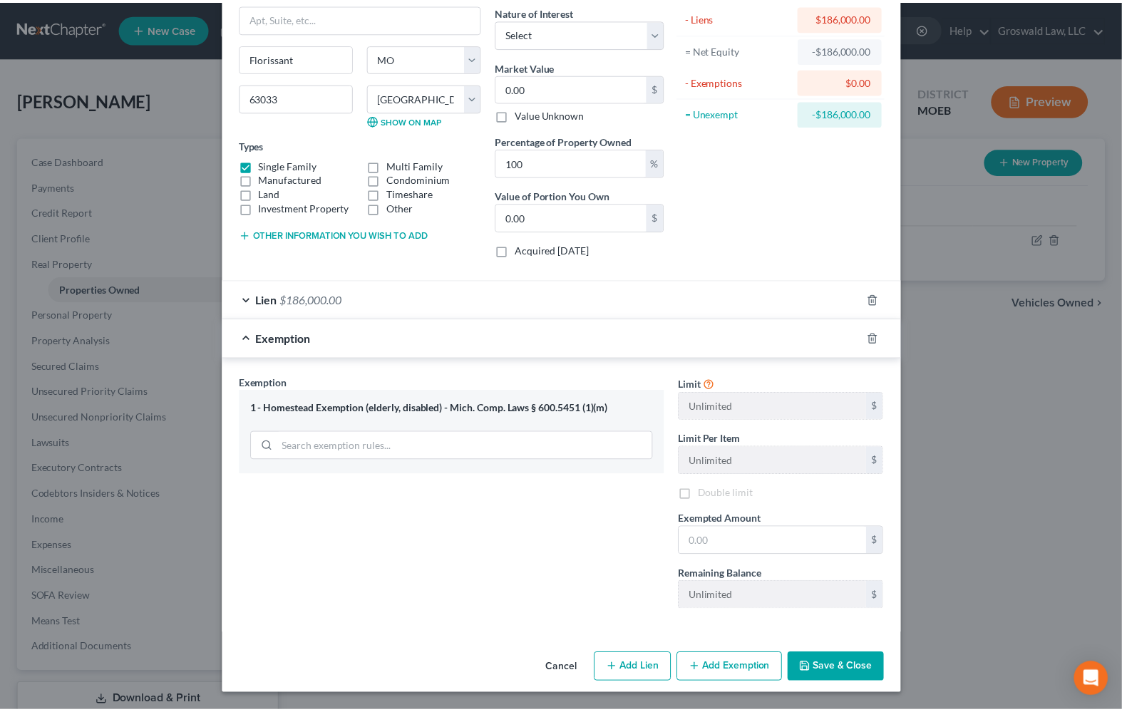
scroll to position [114, 0]
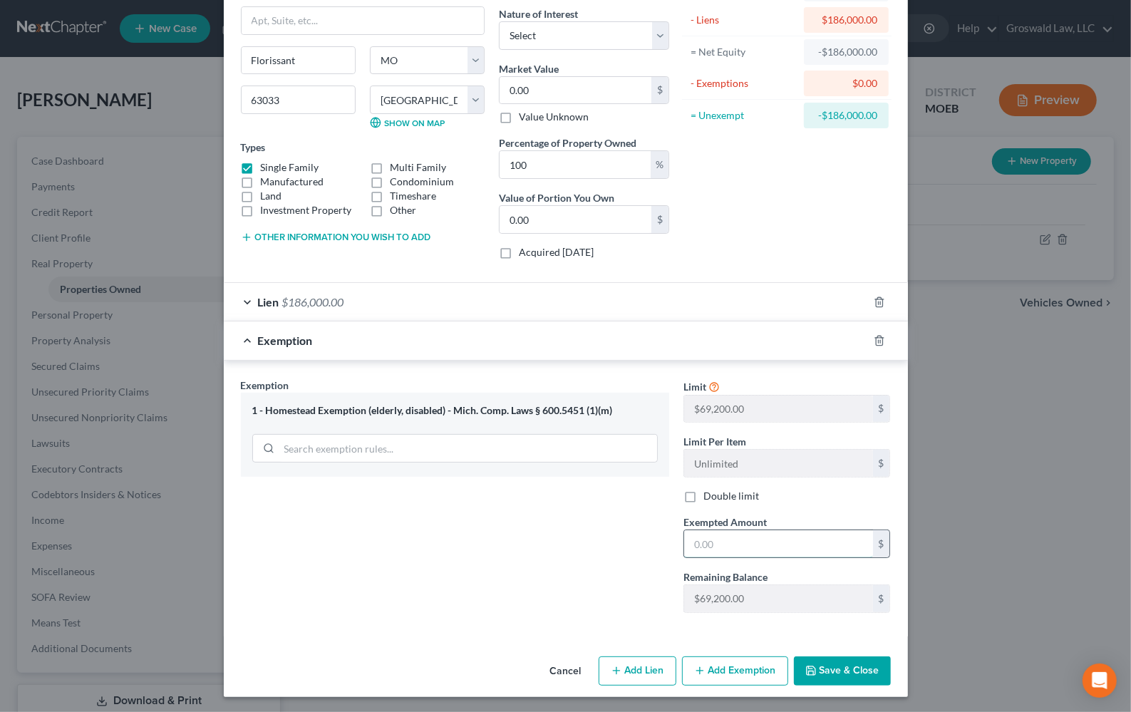
click at [792, 551] on input "text" at bounding box center [778, 543] width 189 height 27
type input "69,200"
click at [868, 667] on button "Save & Close" at bounding box center [842, 672] width 97 height 30
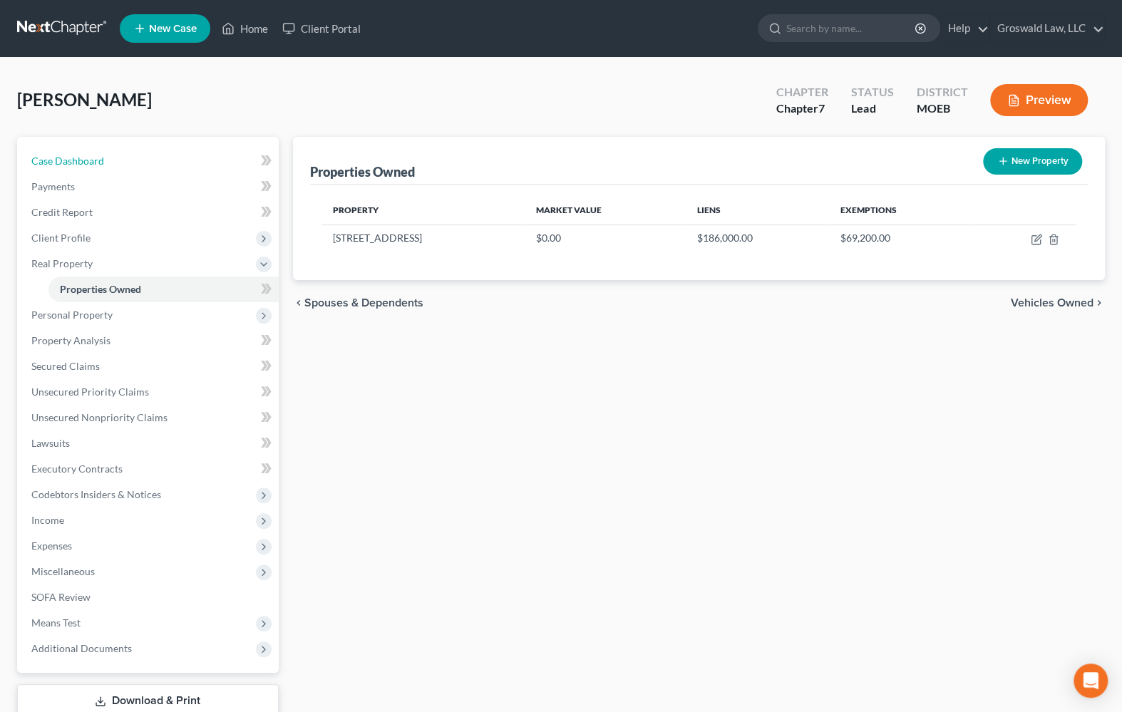
drag, startPoint x: 126, startPoint y: 152, endPoint x: 142, endPoint y: 139, distance: 20.3
click at [126, 152] on link "Case Dashboard" at bounding box center [149, 161] width 259 height 26
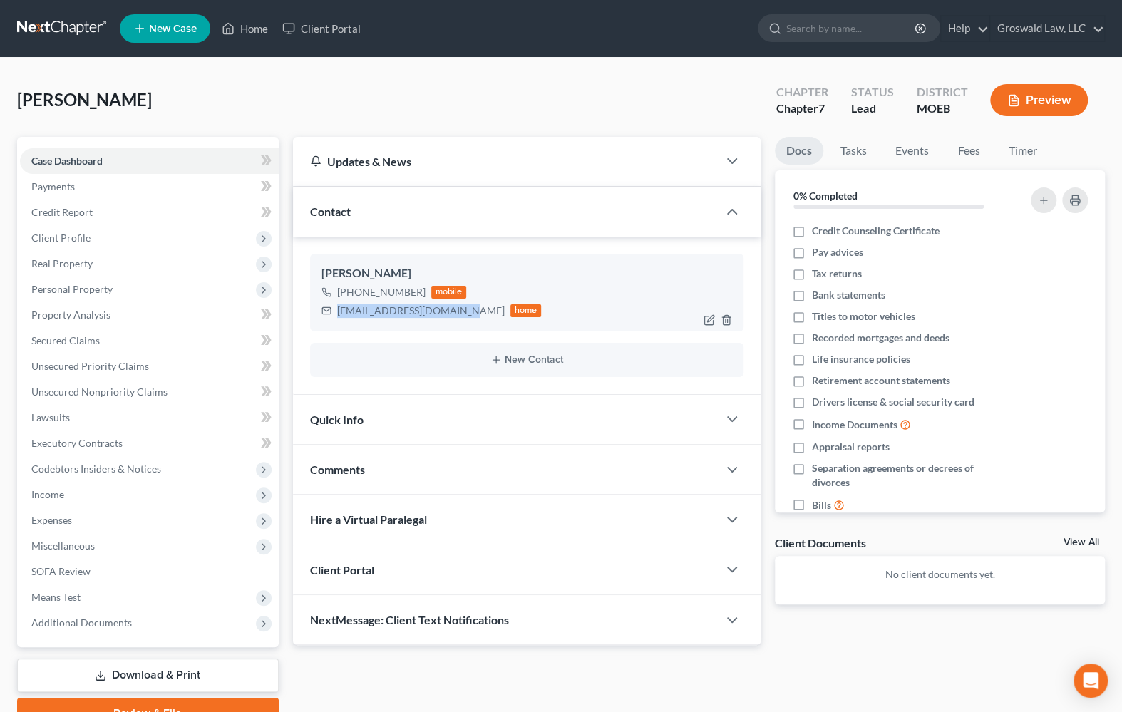
drag, startPoint x: 448, startPoint y: 312, endPoint x: 336, endPoint y: 313, distance: 112.6
click at [337, 313] on div "[EMAIL_ADDRESS][DOMAIN_NAME]" at bounding box center [421, 311] width 168 height 14
copy div "[EMAIL_ADDRESS][DOMAIN_NAME]"
click at [905, 671] on div "Updates & News × [US_STATE] [GEOGRAPHIC_DATA] Notes: Take a look at NextChapter…" at bounding box center [699, 433] width 827 height 592
click at [887, 644] on div "Updates & News × [US_STATE] [GEOGRAPHIC_DATA] Notes: Take a look at NextChapter…" at bounding box center [699, 433] width 827 height 592
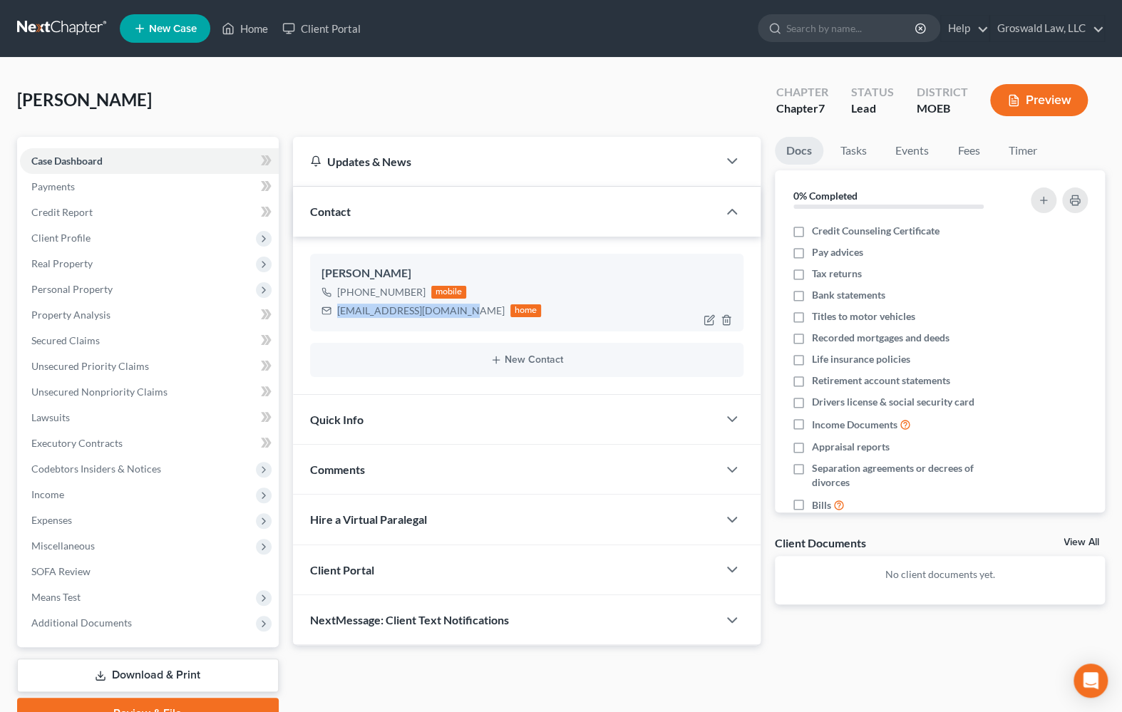
drag, startPoint x: 456, startPoint y: 307, endPoint x: 327, endPoint y: 314, distance: 129.2
click at [327, 314] on div "[EMAIL_ADDRESS][DOMAIN_NAME] home" at bounding box center [432, 311] width 220 height 19
copy div "[EMAIL_ADDRESS][DOMAIN_NAME]"
drag, startPoint x: 884, startPoint y: 663, endPoint x: 706, endPoint y: 555, distance: 208.0
click at [877, 655] on div "Updates & News × [US_STATE] [GEOGRAPHIC_DATA] Notes: Take a look at NextChapter…" at bounding box center [699, 433] width 827 height 592
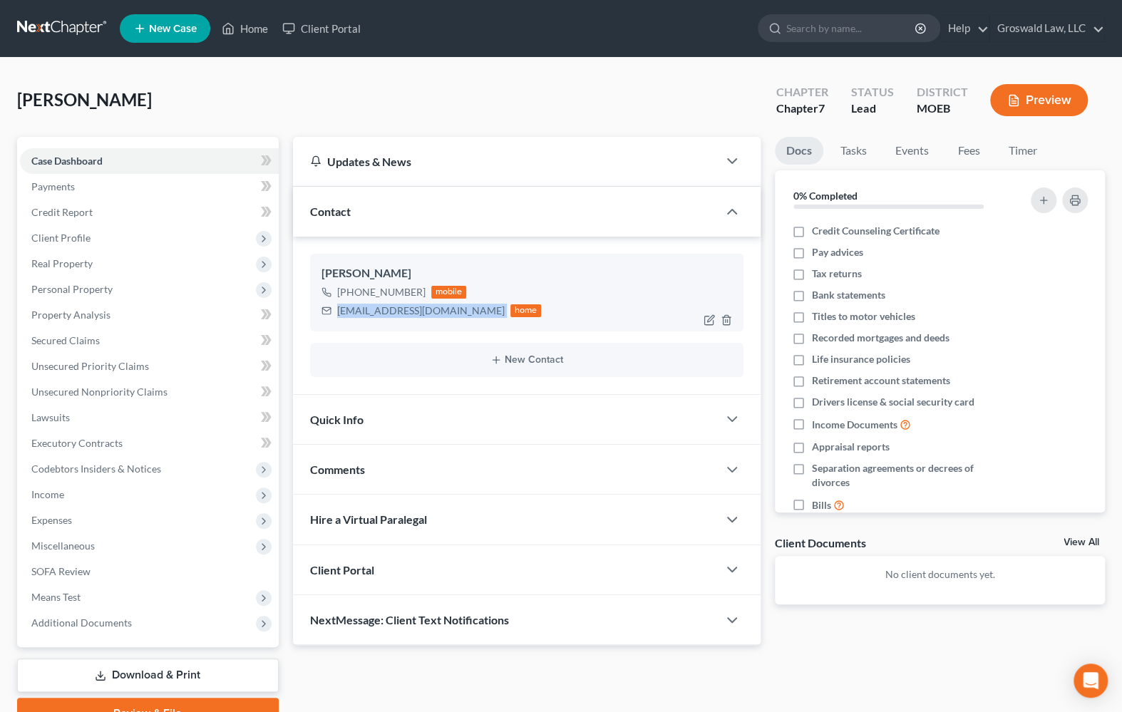
drag, startPoint x: 458, startPoint y: 310, endPoint x: 341, endPoint y: 314, distance: 117.7
click at [335, 314] on div "[EMAIL_ADDRESS][DOMAIN_NAME] home" at bounding box center [432, 311] width 220 height 19
copy div "[EMAIL_ADDRESS][DOMAIN_NAME]"
click at [901, 652] on div "Updates & News × [US_STATE] [GEOGRAPHIC_DATA] Notes: Take a look at NextChapter…" at bounding box center [699, 433] width 827 height 592
click at [813, 654] on div "Updates & News × [US_STATE] [GEOGRAPHIC_DATA] Notes: Take a look at NextChapter…" at bounding box center [699, 433] width 827 height 592
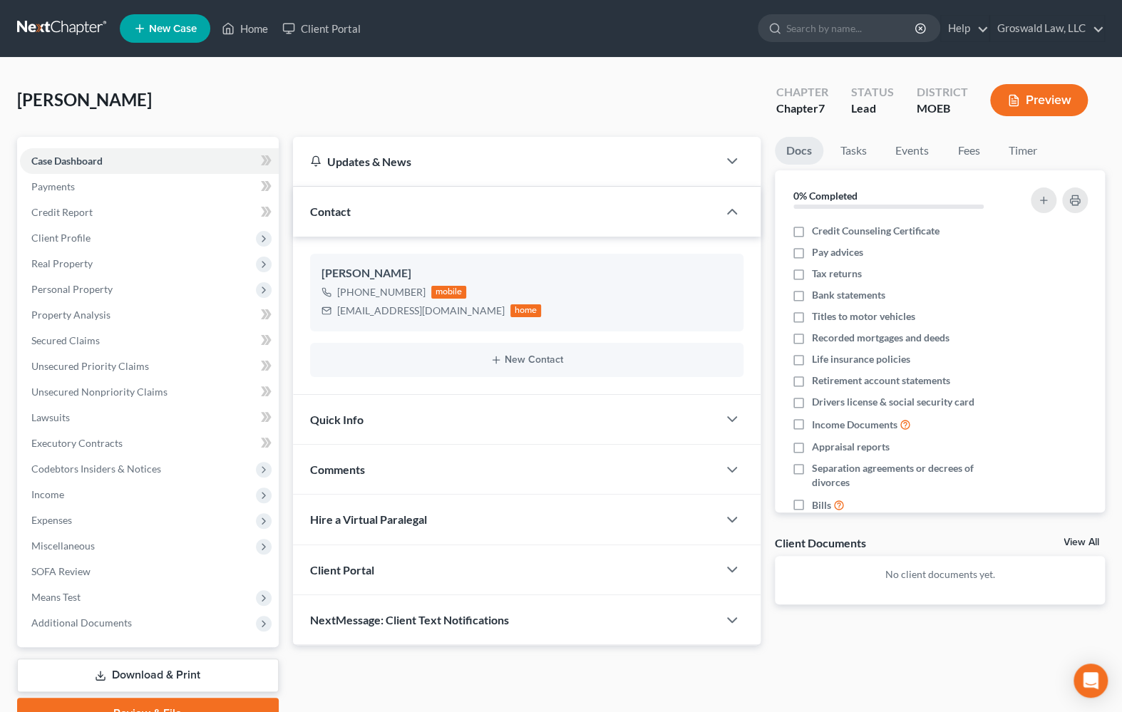
click at [389, 464] on div "Comments" at bounding box center [505, 469] width 425 height 49
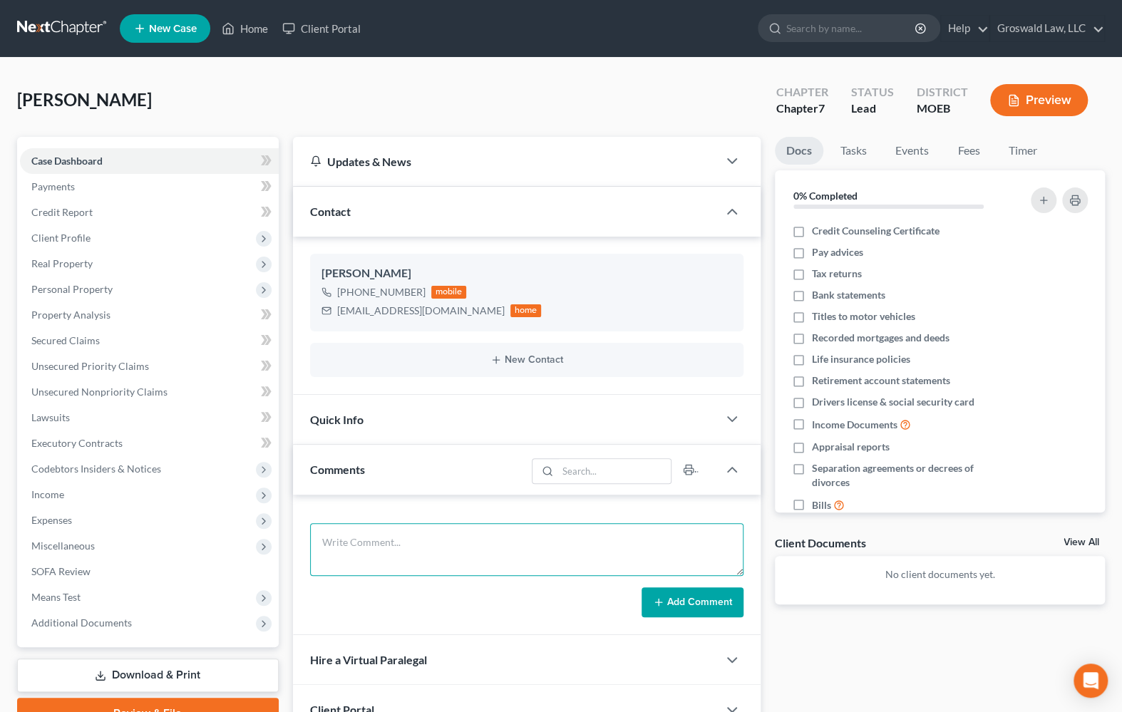
click at [398, 540] on textarea at bounding box center [526, 549] width 433 height 53
paste textarea "1. Month-by-month profit/loss statement from [DATE] to present 2. Get appraisal…"
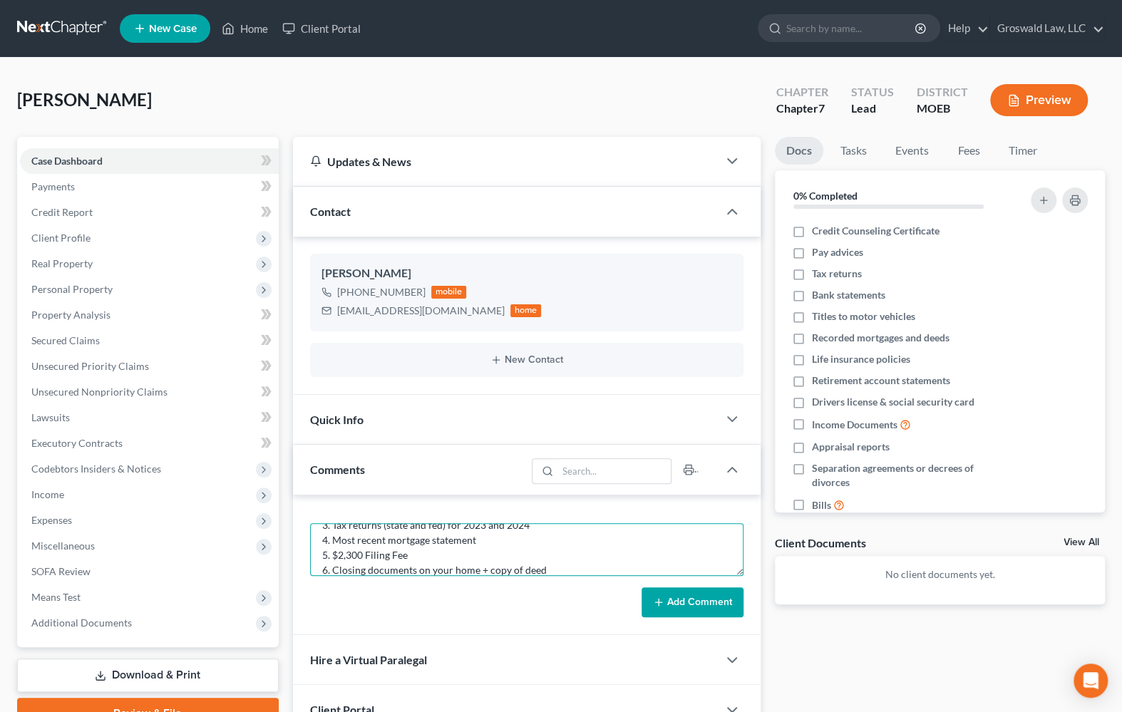
type textarea "1. Month-by-month profit/loss statement from [DATE] to present 2. Get appraisal…"
click at [706, 606] on button "Add Comment" at bounding box center [693, 602] width 102 height 30
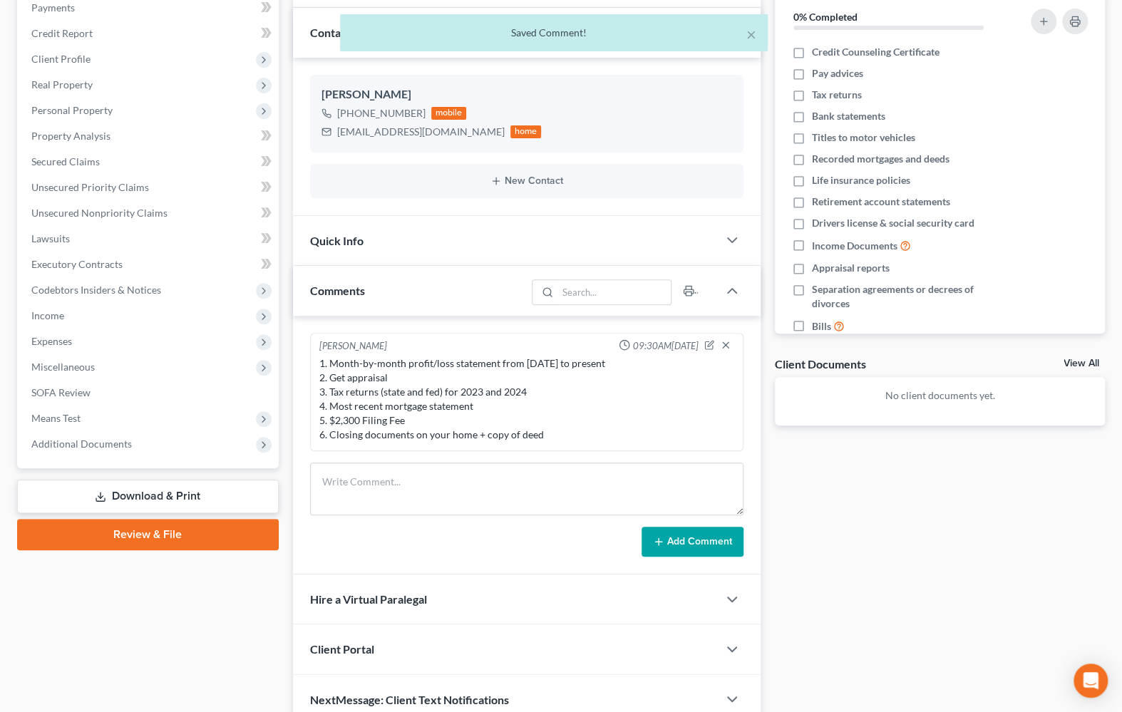
scroll to position [194, 0]
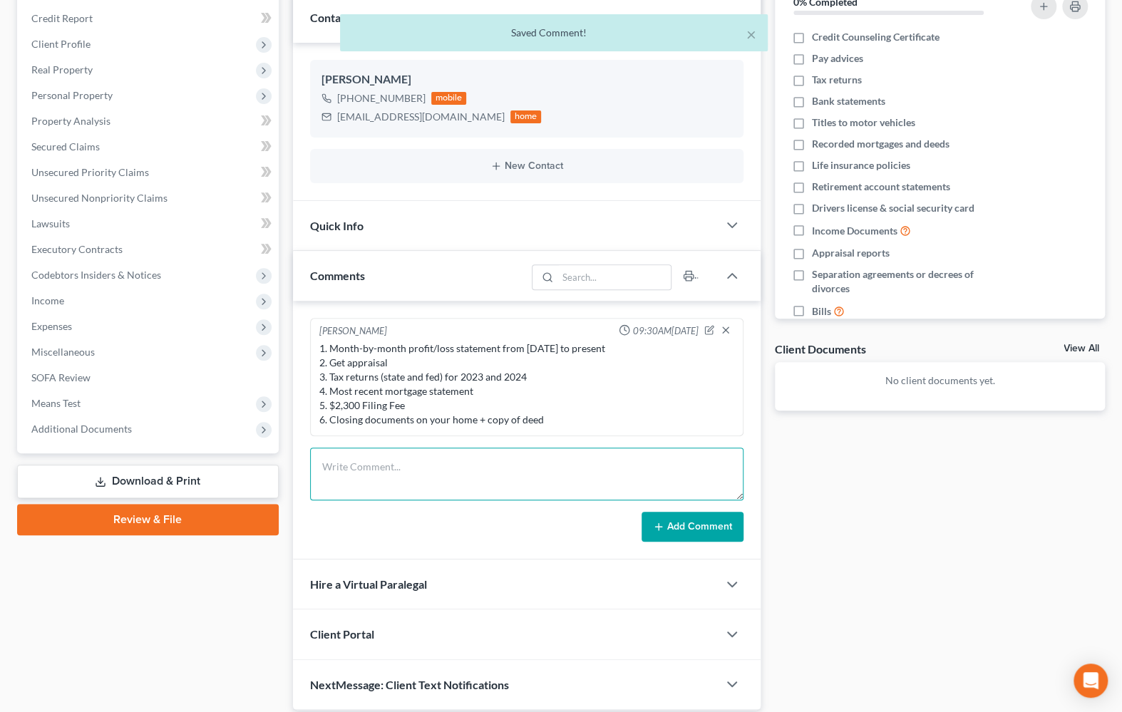
click at [455, 471] on textarea at bounding box center [526, 474] width 433 height 53
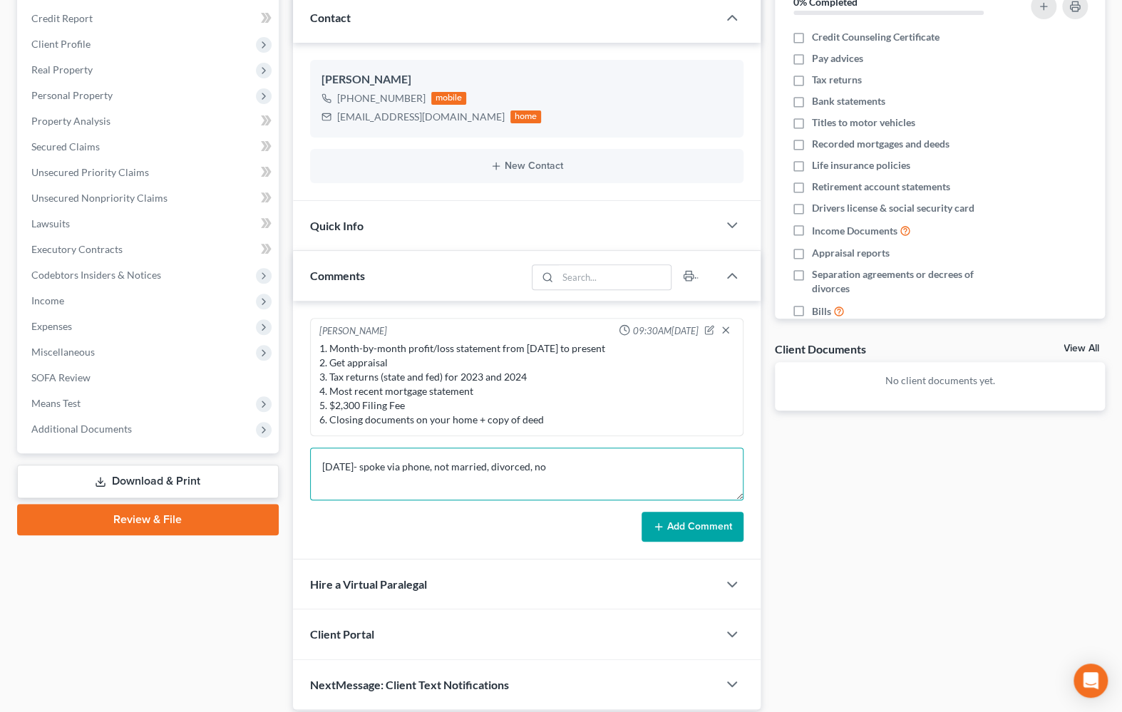
type textarea "[DATE]- spoke via phone, not married, divorced, no"
click at [683, 468] on textarea "[DATE]- spoke via phone, not married, divorced, no" at bounding box center [526, 474] width 433 height 53
click at [705, 469] on textarea "[DATE]- spoke via phone, not married, divorced, no" at bounding box center [526, 474] width 433 height 53
click at [704, 325] on icon "button" at bounding box center [709, 330] width 10 height 10
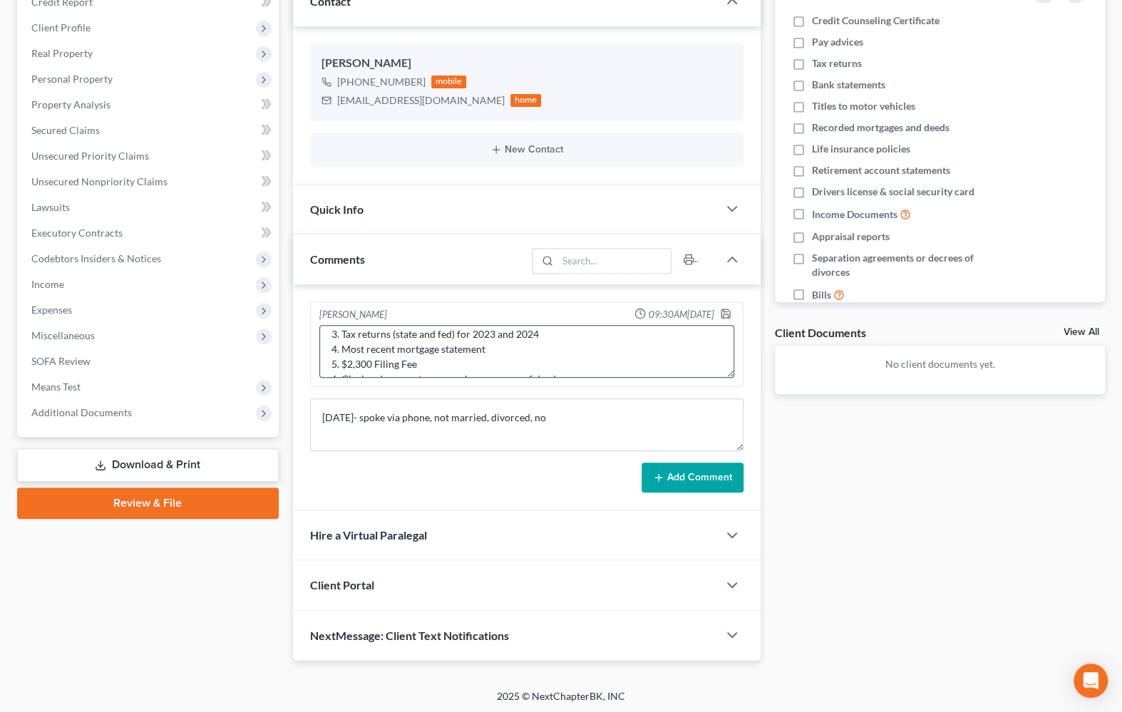
scroll to position [60, 0]
click at [470, 344] on textarea "1. Month-by-month profit/loss statement from [DATE] to present 2. Get appraisal…" at bounding box center [526, 351] width 415 height 53
type textarea "1. Month-by-month profit/loss statement from [DATE] to present 2. Get appraisal…"
click at [727, 311] on icon "button" at bounding box center [725, 313] width 11 height 11
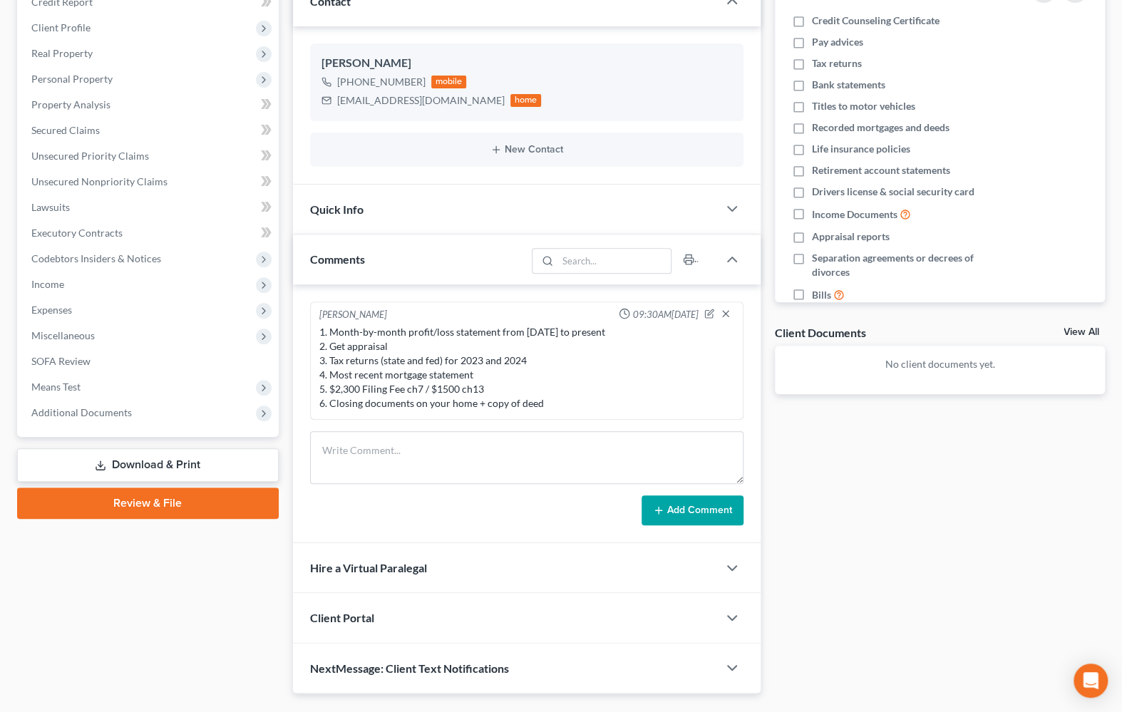
click at [699, 394] on div "1. Month-by-month profit/loss statement from [DATE] to present 2. Get appraisal…" at bounding box center [526, 368] width 415 height 86
click at [529, 468] on textarea at bounding box center [526, 457] width 433 height 53
click at [657, 448] on textarea at bounding box center [526, 457] width 433 height 53
click at [880, 535] on div "Docs Tasks Events Fees Timer 0% Completed Nothing here yet! Credit Counseling C…" at bounding box center [940, 310] width 344 height 767
drag, startPoint x: 959, startPoint y: 665, endPoint x: 686, endPoint y: 551, distance: 295.2
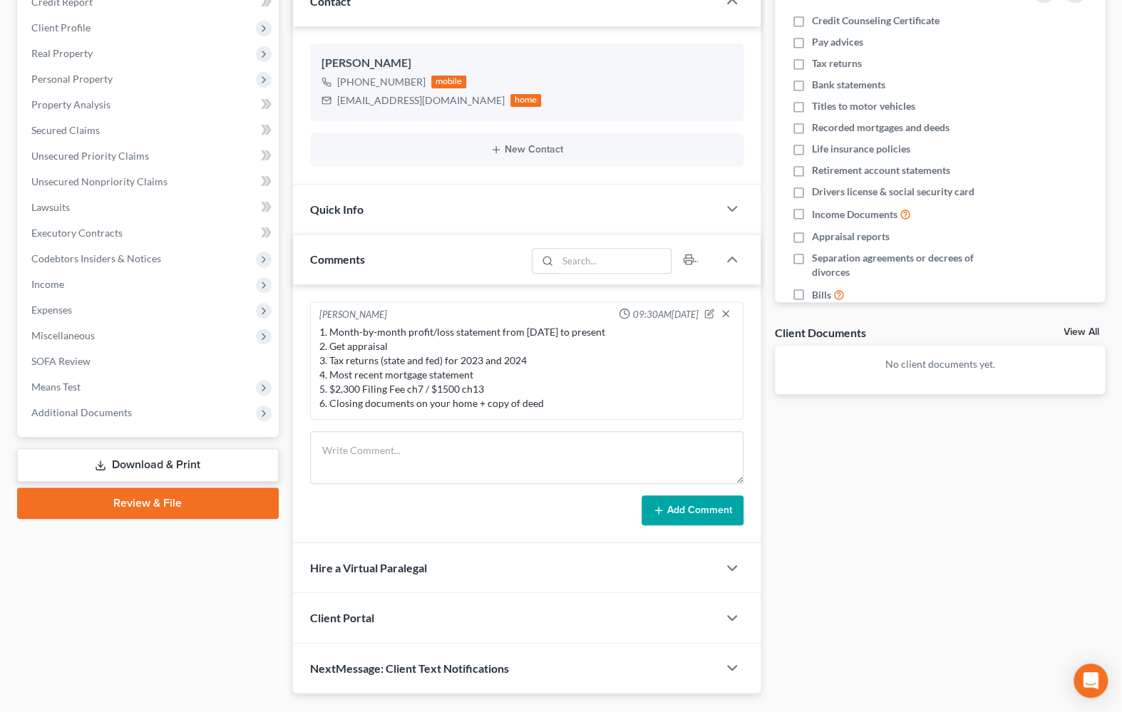
click at [957, 663] on div "Docs Tasks Events Fees Timer 0% Completed Nothing here yet! Credit Counseling C…" at bounding box center [940, 310] width 344 height 767
click at [450, 461] on textarea at bounding box center [526, 457] width 433 height 53
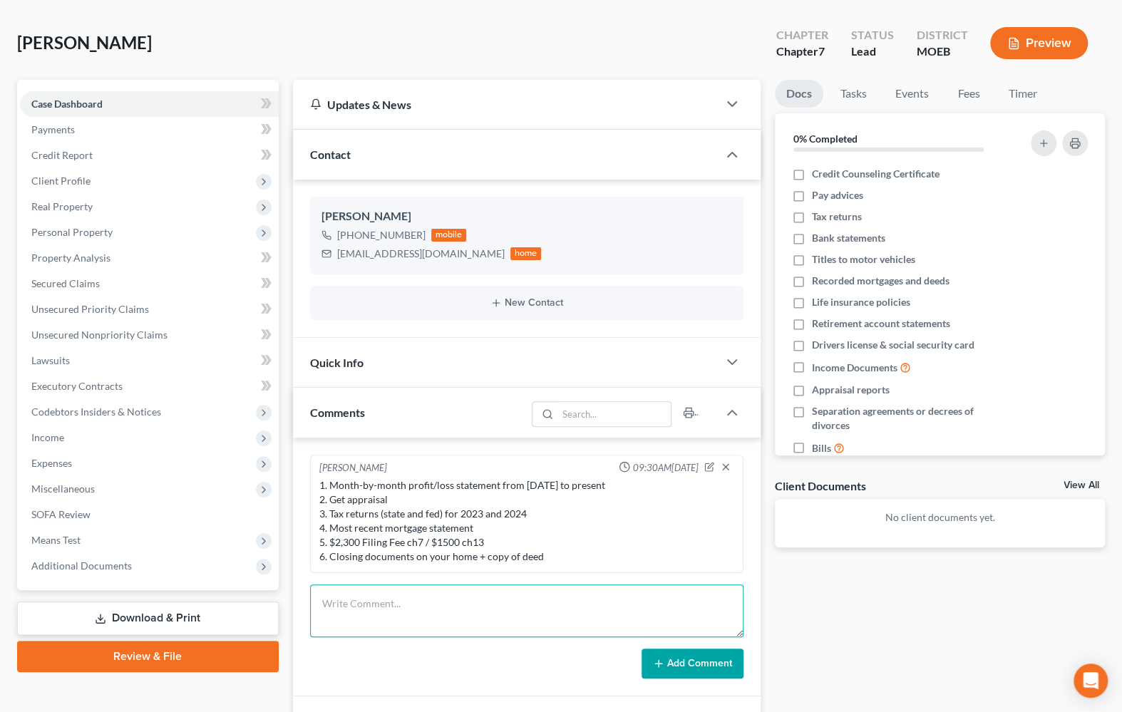
scroll to position [49, 0]
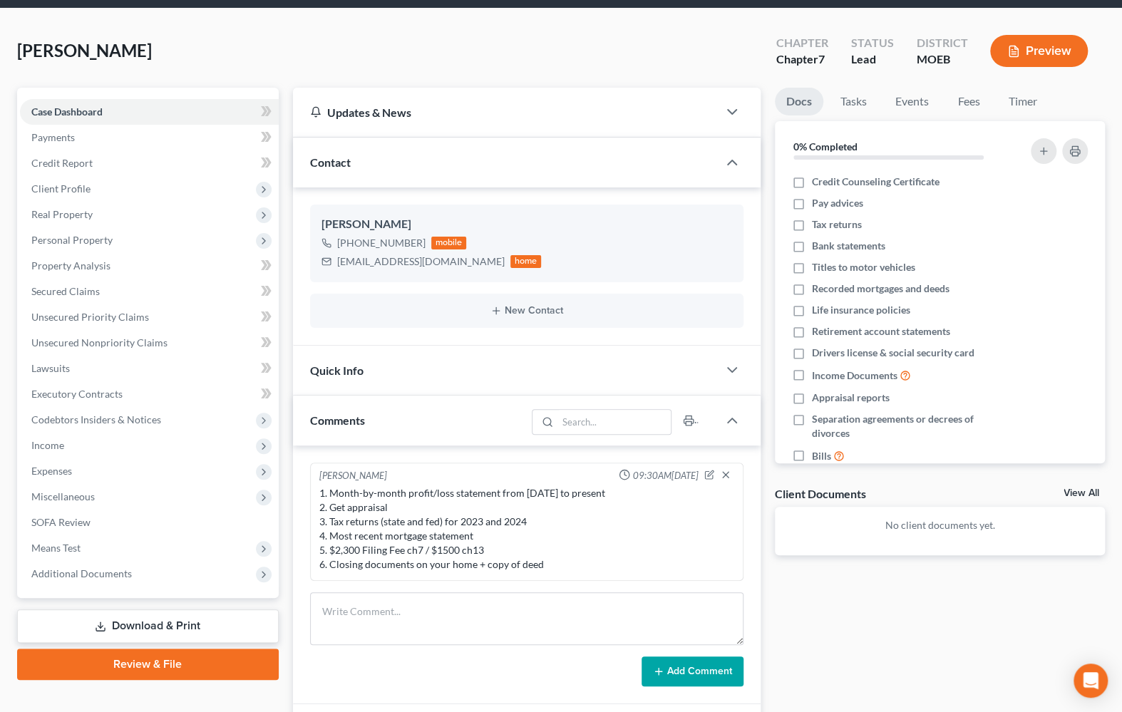
click at [1010, 662] on div "Docs Tasks Events Fees Timer 0% Completed Nothing here yet! Credit Counseling C…" at bounding box center [940, 471] width 344 height 767
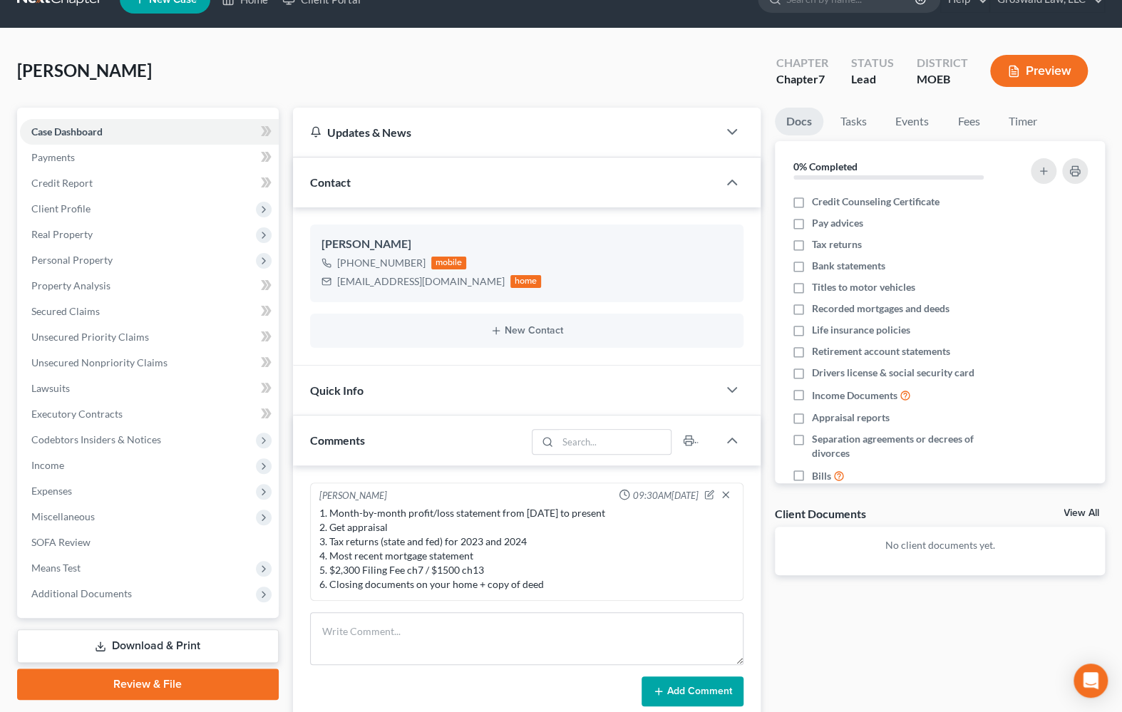
scroll to position [0, 0]
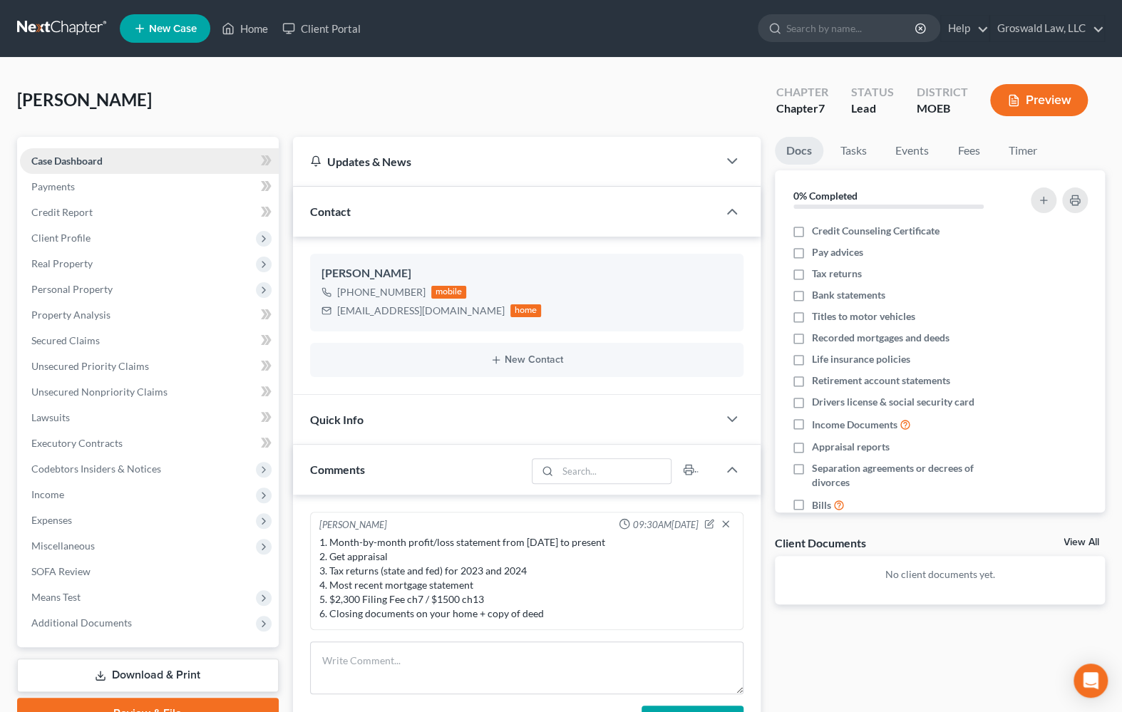
click at [81, 160] on span "Case Dashboard" at bounding box center [66, 161] width 71 height 12
drag, startPoint x: 456, startPoint y: 313, endPoint x: 331, endPoint y: 314, distance: 125.5
click at [331, 314] on div "[EMAIL_ADDRESS][DOMAIN_NAME] home" at bounding box center [432, 311] width 220 height 19
copy div "[EMAIL_ADDRESS][DOMAIN_NAME]"
click at [836, 642] on div "Docs Tasks Events Fees Timer 0% Completed Nothing here yet! Credit Counseling C…" at bounding box center [940, 520] width 344 height 767
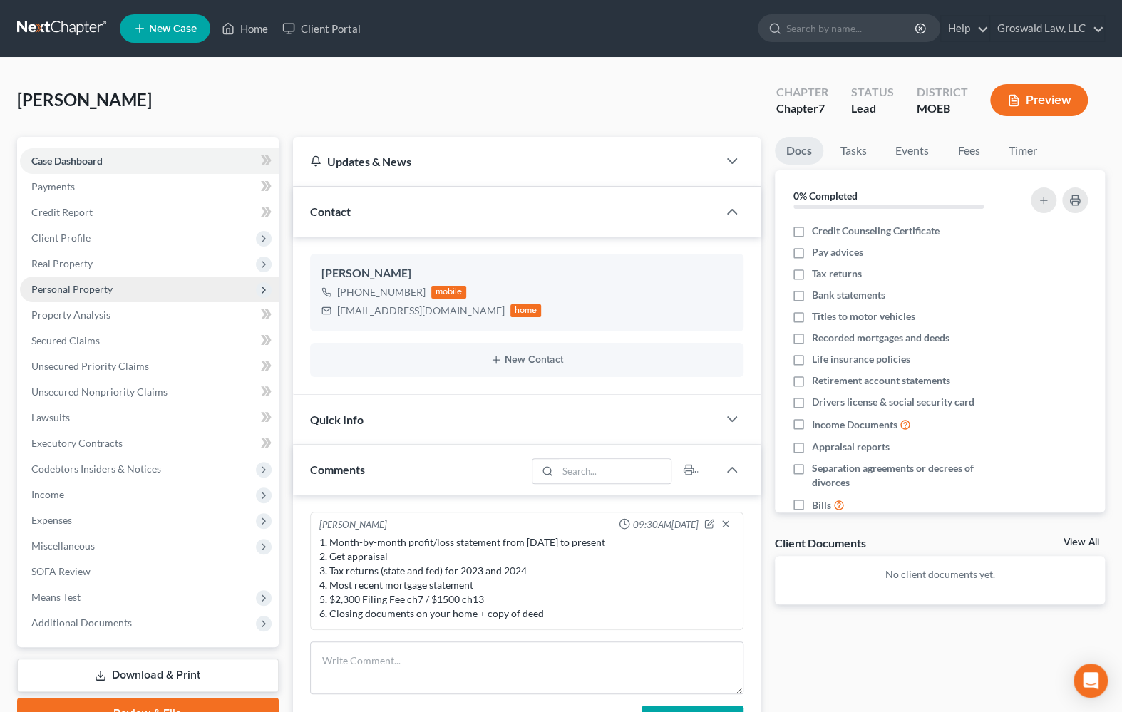
click at [96, 287] on span "Personal Property" at bounding box center [71, 289] width 81 height 12
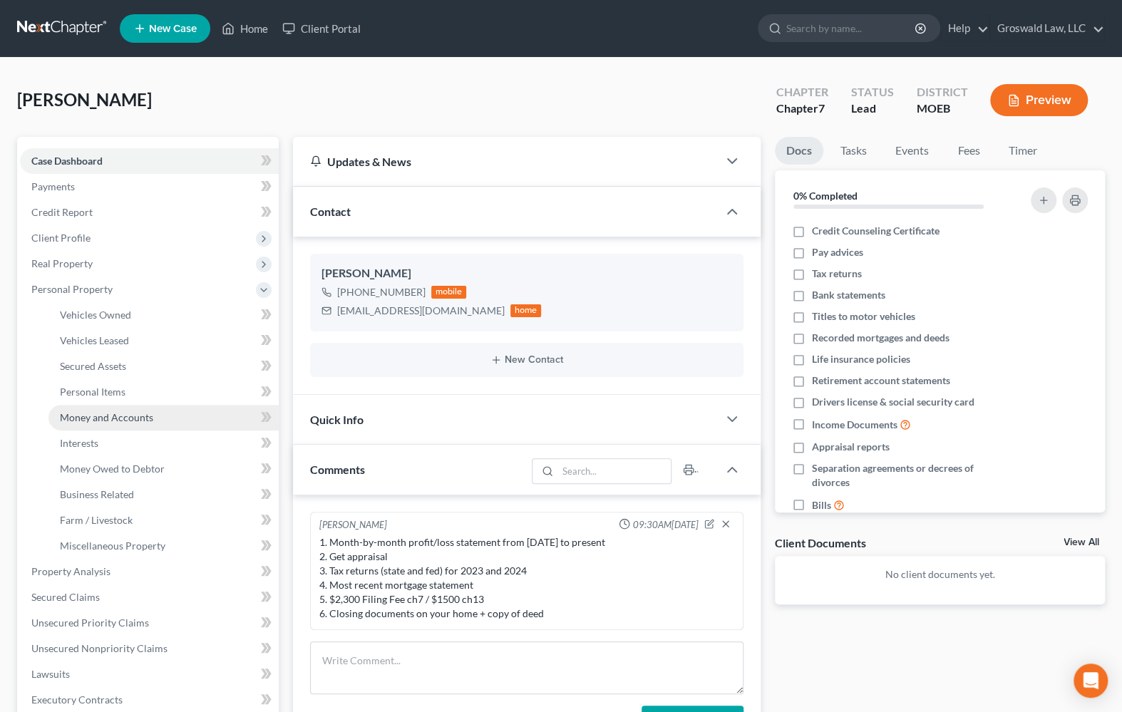
click at [135, 413] on span "Money and Accounts" at bounding box center [106, 417] width 93 height 12
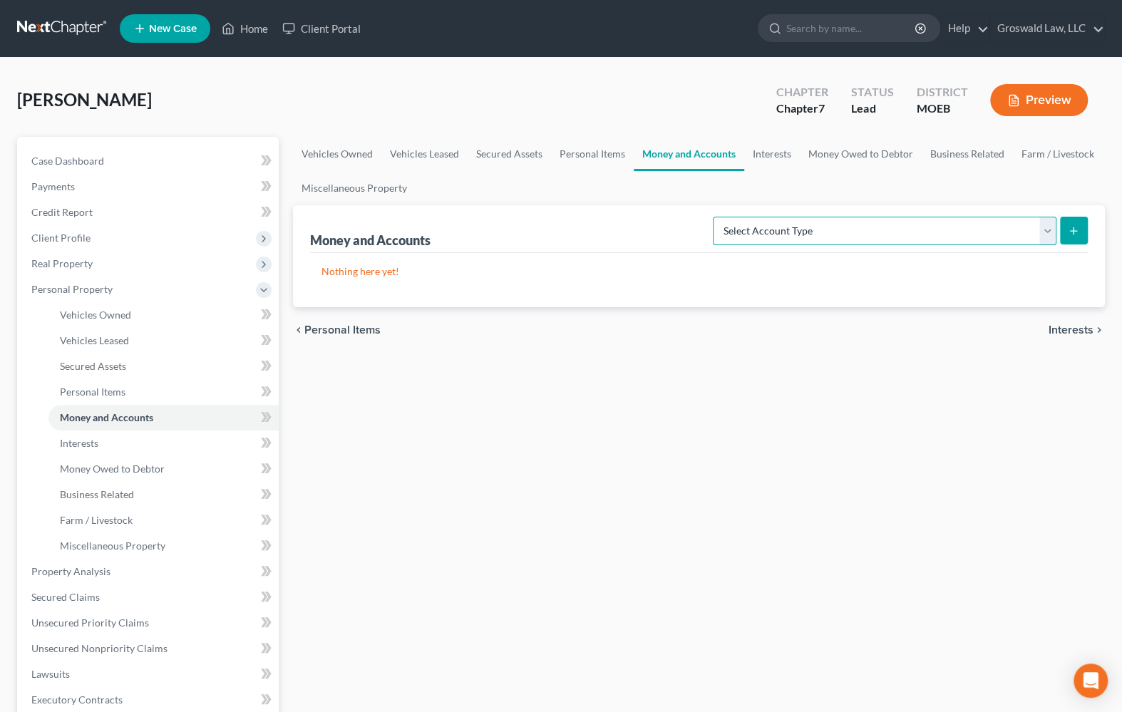
click at [884, 228] on select "Select Account Type Brokerage (A/B: 18, SOFA: 20) Cash on Hand (A/B: 16) Certif…" at bounding box center [885, 231] width 344 height 29
click at [827, 432] on div "Vehicles Owned Vehicles Leased Secured Assets Personal Items Money and Accounts…" at bounding box center [699, 561] width 827 height 849
click at [780, 232] on select "Select Account Type Brokerage (A/B: 18, SOFA: 20) Cash on Hand (A/B: 16) Certif…" at bounding box center [885, 231] width 344 height 29
drag, startPoint x: 577, startPoint y: 411, endPoint x: 599, endPoint y: 394, distance: 27.5
click at [577, 410] on div "Vehicles Owned Vehicles Leased Secured Assets Personal Items Money and Accounts…" at bounding box center [699, 561] width 827 height 849
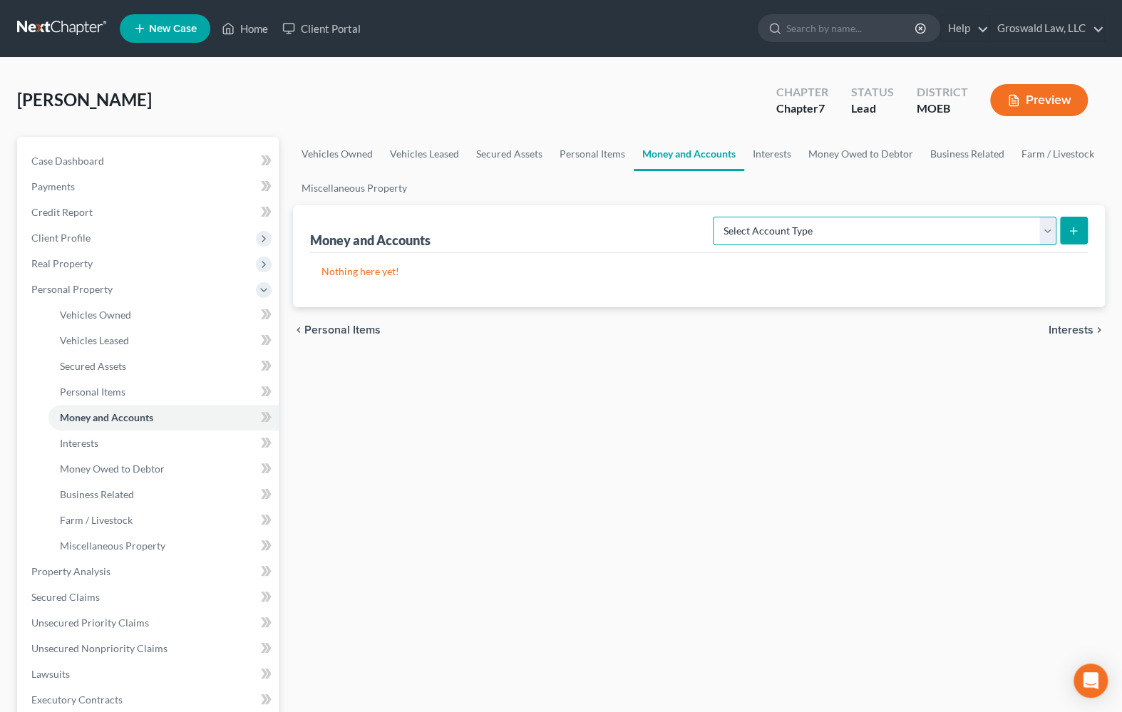
click at [995, 237] on select "Select Account Type Brokerage (A/B: 18, SOFA: 20) Cash on Hand (A/B: 16) Certif…" at bounding box center [885, 231] width 344 height 29
select select "checking"
click at [716, 217] on select "Select Account Type Brokerage (A/B: 18, SOFA: 20) Cash on Hand (A/B: 16) Certif…" at bounding box center [885, 231] width 344 height 29
click at [1071, 234] on icon "submit" at bounding box center [1073, 230] width 11 height 11
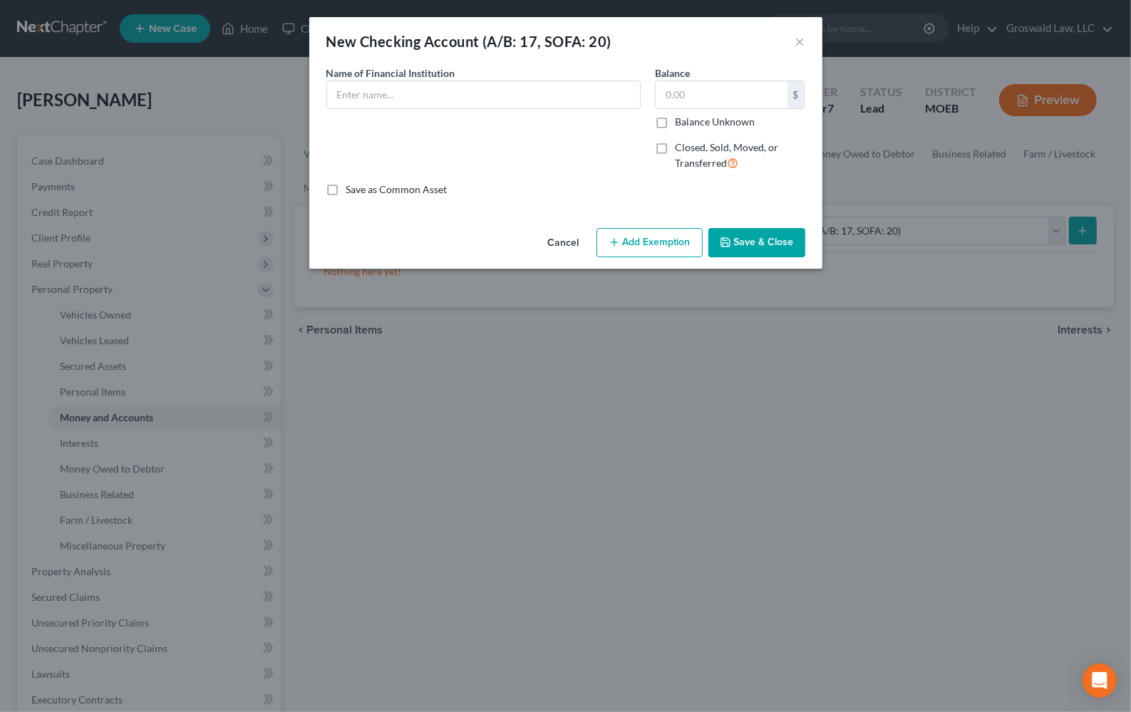
click at [574, 245] on button "Cancel" at bounding box center [564, 244] width 54 height 29
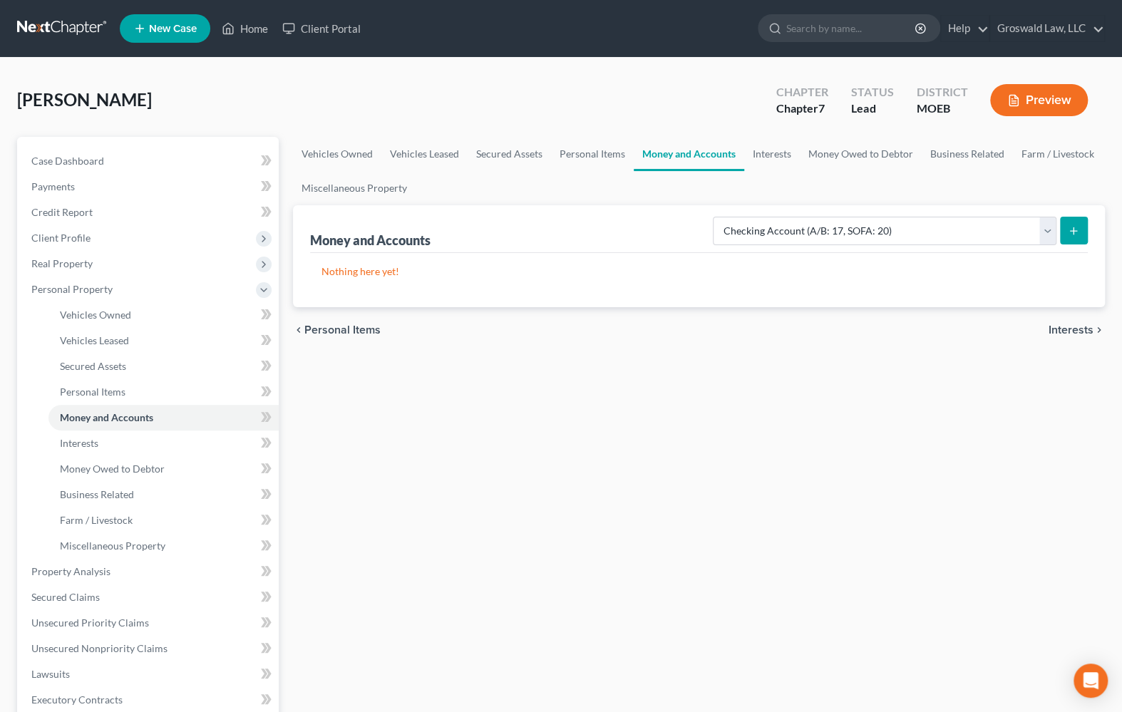
click at [749, 380] on div "Vehicles Owned Vehicles Leased Secured Assets Personal Items Money and Accounts…" at bounding box center [699, 561] width 827 height 849
click at [128, 157] on link "Case Dashboard" at bounding box center [149, 161] width 259 height 26
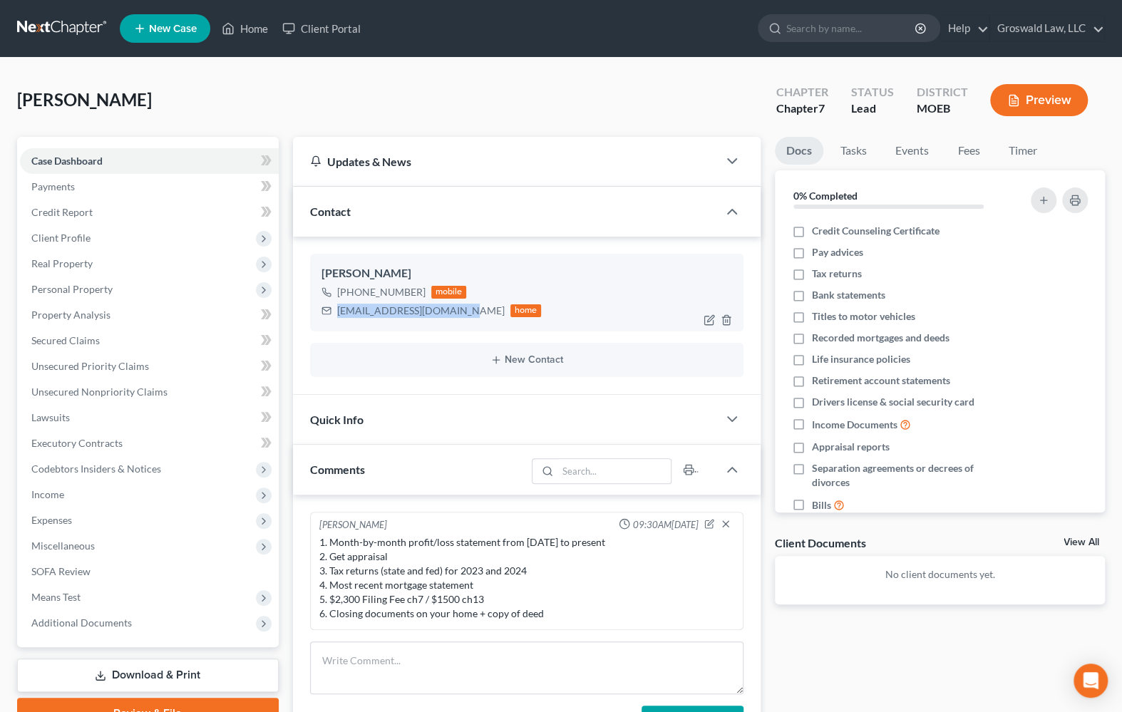
drag, startPoint x: 456, startPoint y: 313, endPoint x: 325, endPoint y: 314, distance: 131.2
click at [325, 314] on div "[EMAIL_ADDRESS][DOMAIN_NAME] home" at bounding box center [432, 311] width 220 height 19
copy div "[EMAIL_ADDRESS][DOMAIN_NAME]"
click at [96, 285] on span "Personal Property" at bounding box center [71, 289] width 81 height 12
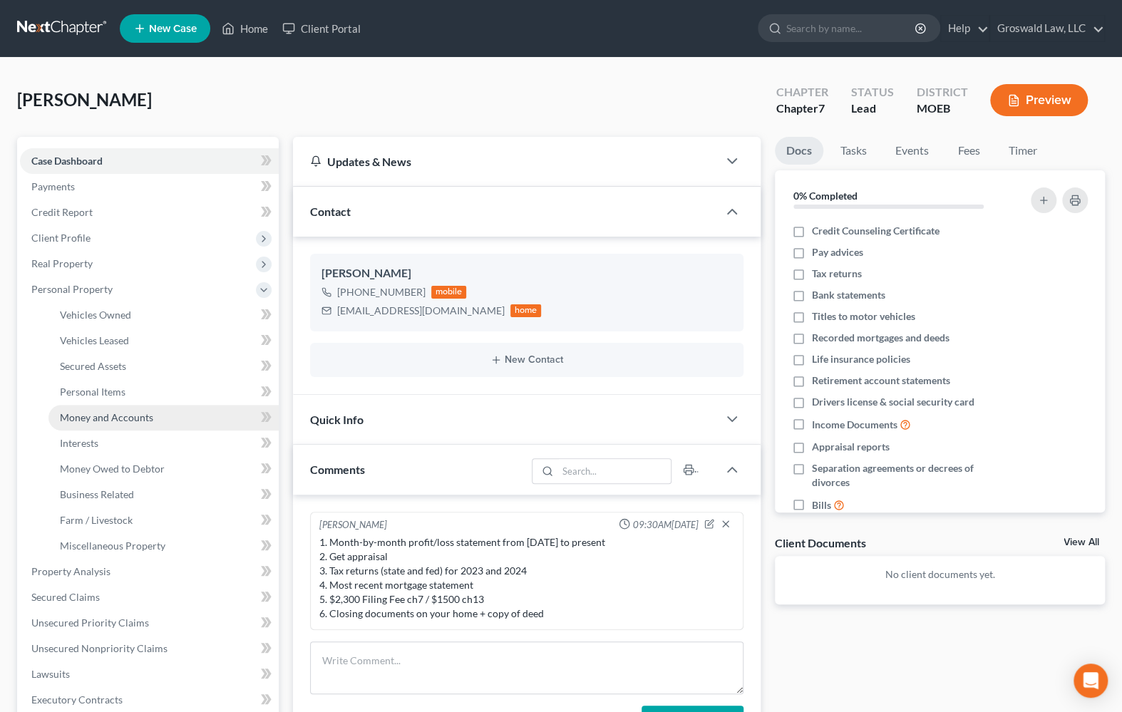
click at [114, 411] on span "Money and Accounts" at bounding box center [106, 417] width 93 height 12
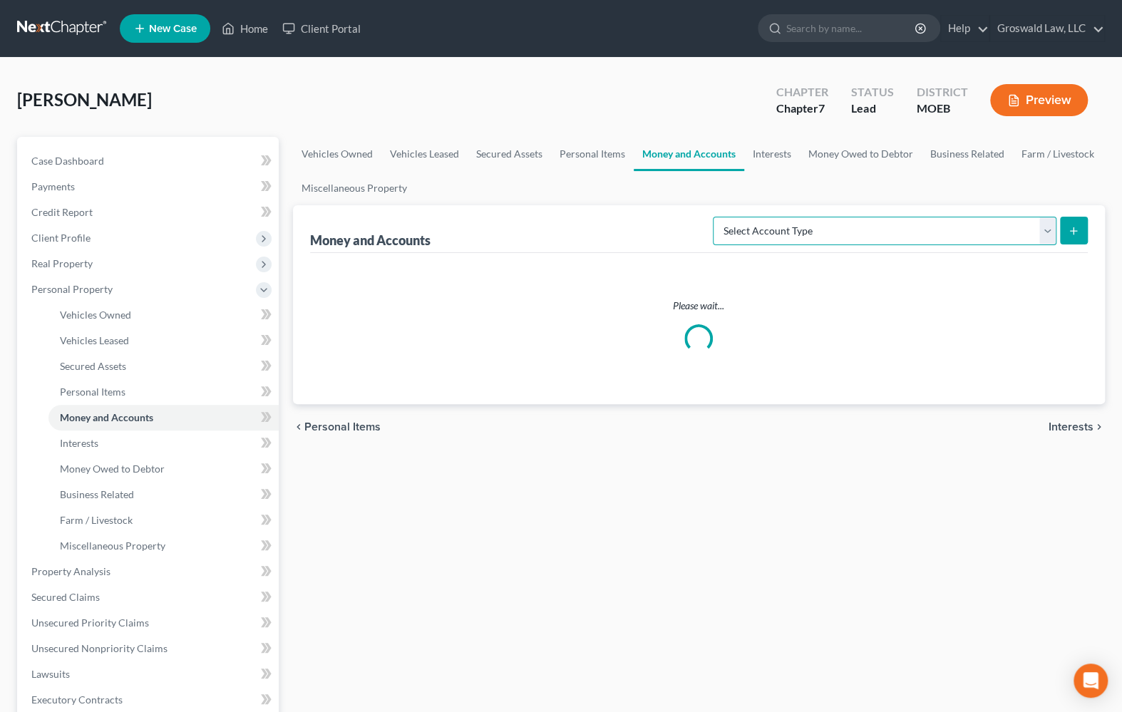
click at [890, 228] on select "Select Account Type Brokerage (A/B: 18, SOFA: 20) Cash on Hand (A/B: 16) Certif…" at bounding box center [885, 231] width 344 height 29
select select "savings"
click at [716, 217] on select "Select Account Type Brokerage (A/B: 18, SOFA: 20) Cash on Hand (A/B: 16) Certif…" at bounding box center [885, 231] width 344 height 29
click at [1066, 227] on button "submit" at bounding box center [1074, 231] width 28 height 28
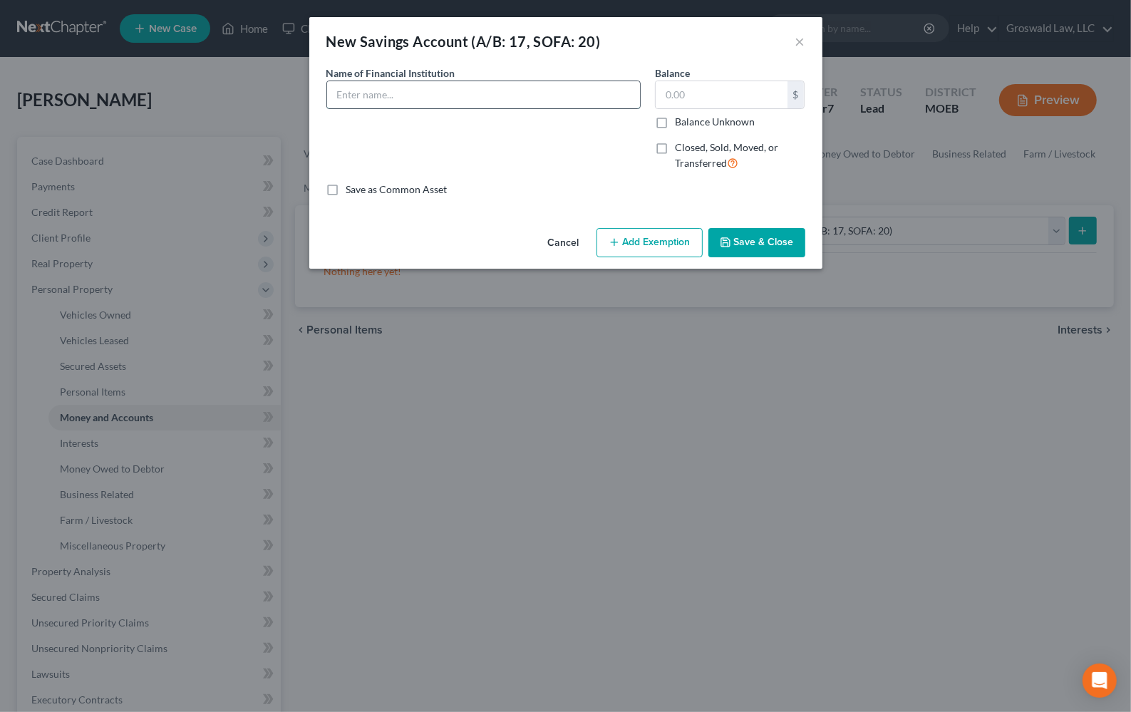
click at [403, 94] on input "text" at bounding box center [483, 94] width 313 height 27
type input "Alltru CU"
type input "5,000"
click at [757, 240] on button "Save & Close" at bounding box center [757, 243] width 97 height 30
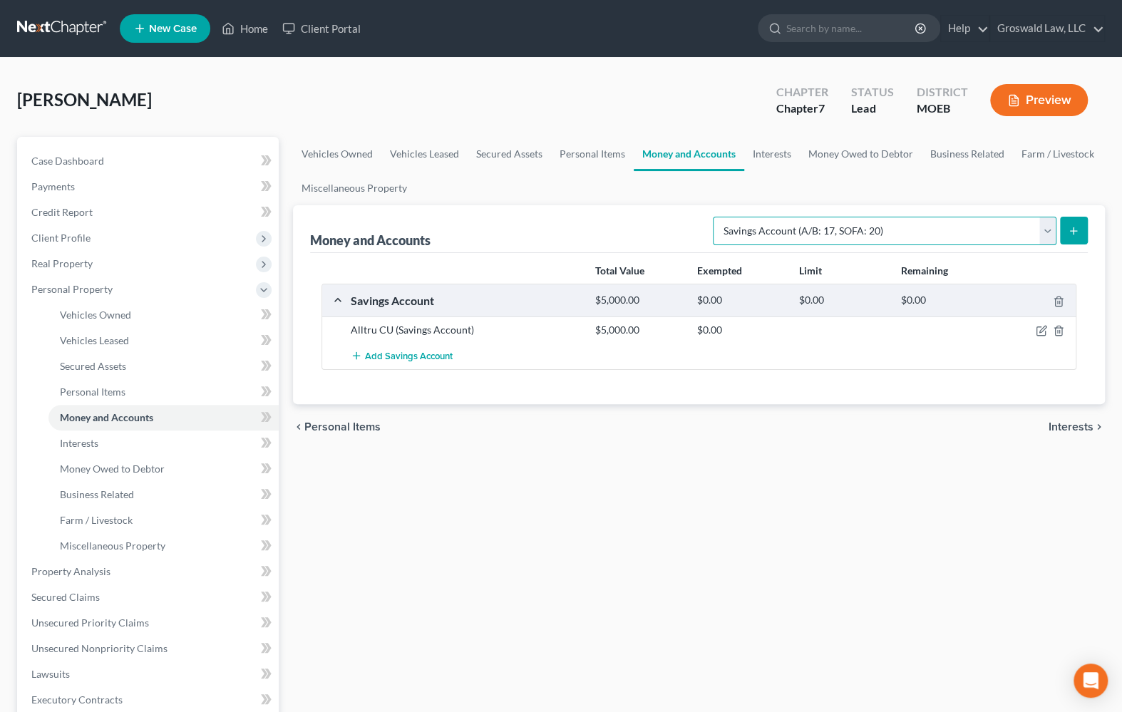
drag, startPoint x: 850, startPoint y: 229, endPoint x: 841, endPoint y: 234, distance: 9.9
click at [850, 230] on select "Select Account Type Brokerage (A/B: 18, SOFA: 20) Cash on Hand (A/B: 16) Certif…" at bounding box center [885, 231] width 344 height 29
select select "checking"
click at [716, 217] on select "Select Account Type Brokerage (A/B: 18, SOFA: 20) Cash on Hand (A/B: 16) Certif…" at bounding box center [885, 231] width 344 height 29
click at [1079, 227] on button "submit" at bounding box center [1074, 231] width 28 height 28
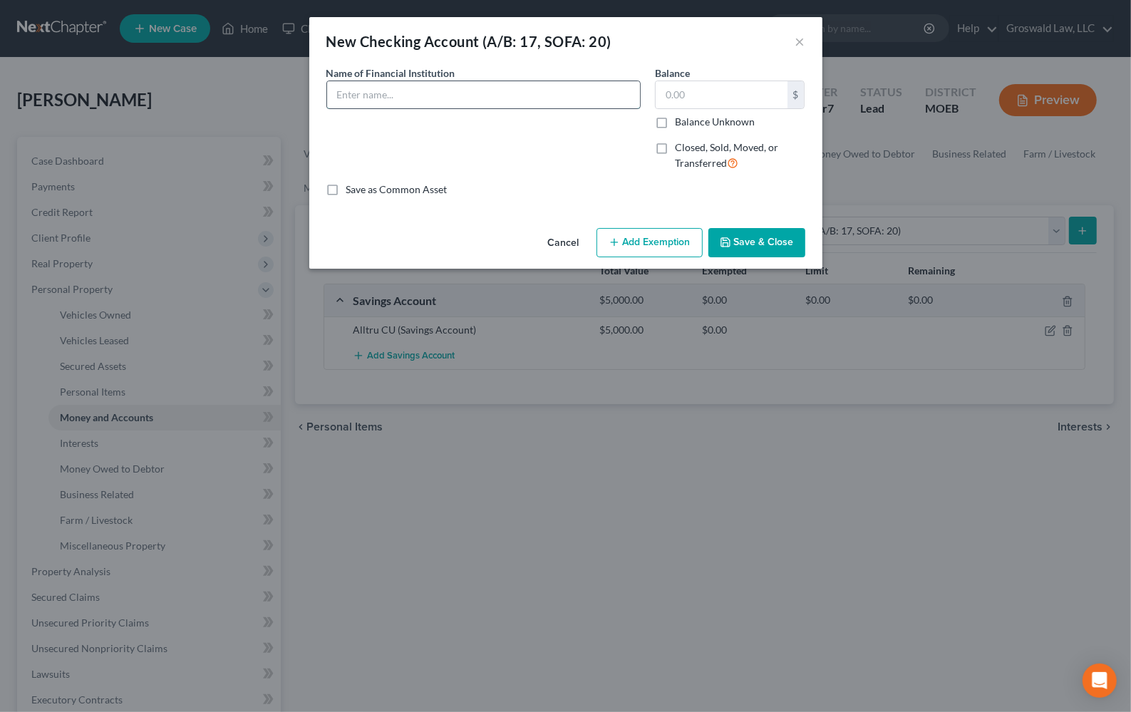
click at [448, 88] on input "text" at bounding box center [483, 94] width 313 height 27
type input "[US_STATE] State Federal Credit Union"
type input "3,000"
click at [773, 235] on button "Save & Close" at bounding box center [757, 243] width 97 height 30
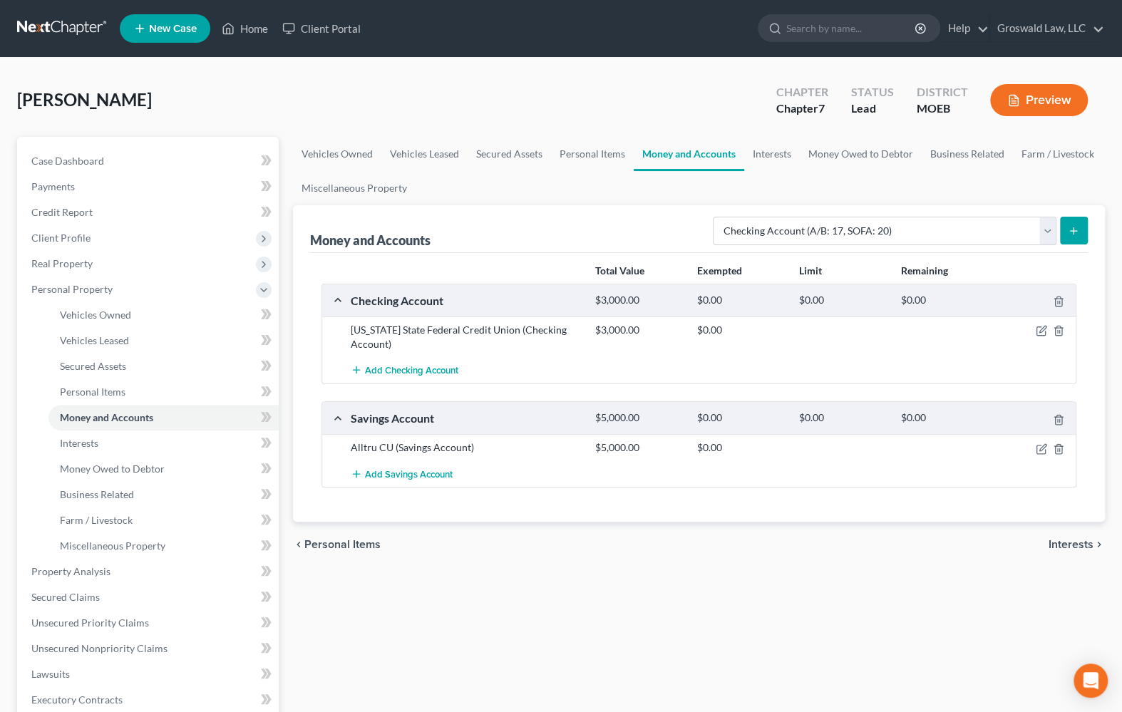
click at [698, 595] on div "Vehicles Owned Vehicles Leased Secured Assets Personal Items Money and Accounts…" at bounding box center [699, 561] width 827 height 849
drag, startPoint x: 128, startPoint y: 161, endPoint x: 153, endPoint y: 186, distance: 34.8
click at [128, 161] on link "Case Dashboard" at bounding box center [149, 161] width 259 height 26
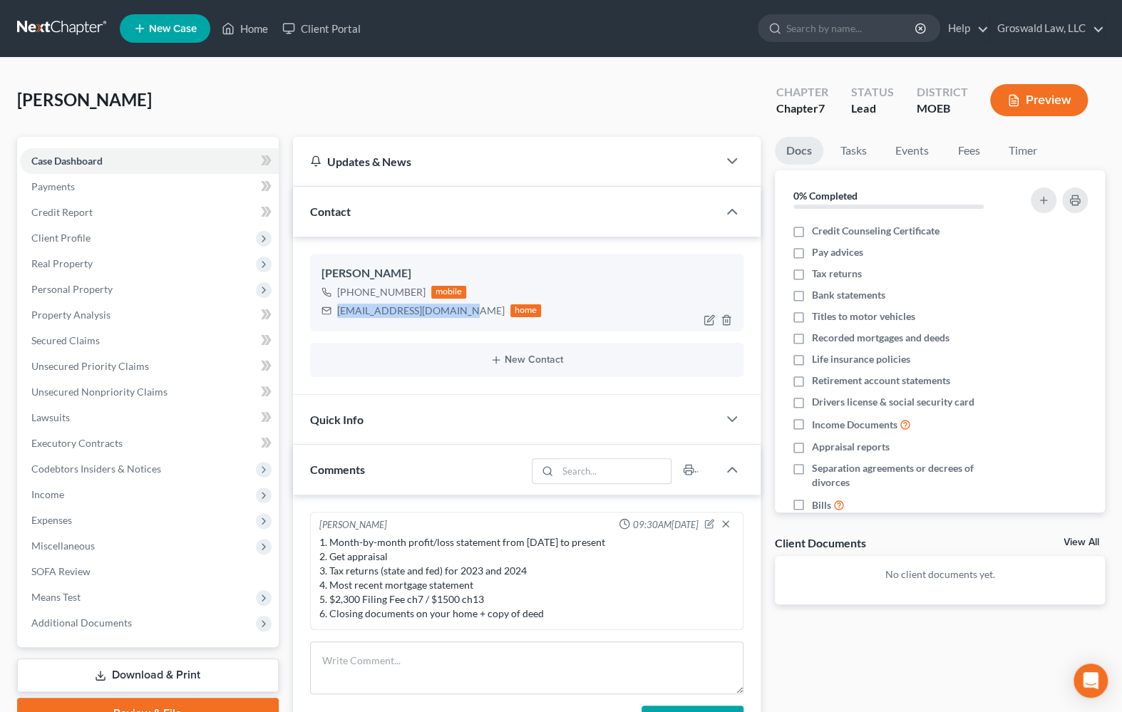
drag, startPoint x: 455, startPoint y: 307, endPoint x: 328, endPoint y: 307, distance: 126.9
click at [320, 312] on div "[PERSON_NAME] [PHONE_NUMBER] mobile [EMAIL_ADDRESS][DOMAIN_NAME] home" at bounding box center [526, 292] width 433 height 77
drag, startPoint x: 411, startPoint y: 294, endPoint x: 376, endPoint y: 298, distance: 35.2
click at [376, 298] on div "[PHONE_NUMBER] mobile" at bounding box center [432, 292] width 220 height 19
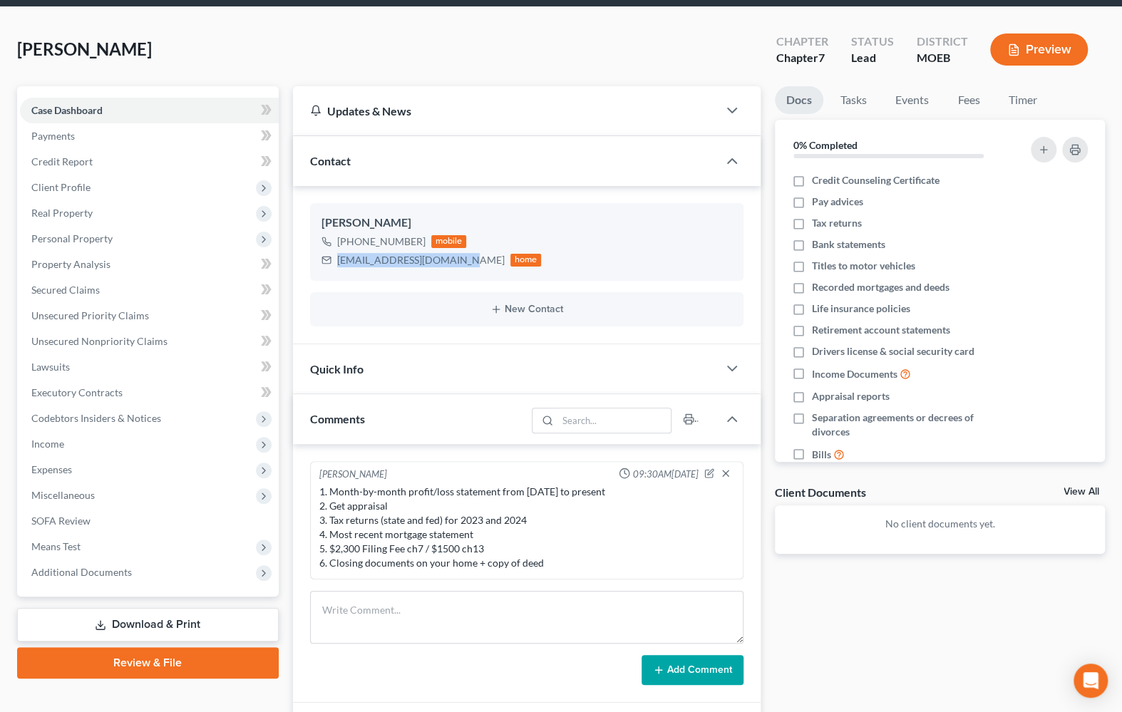
scroll to position [194, 0]
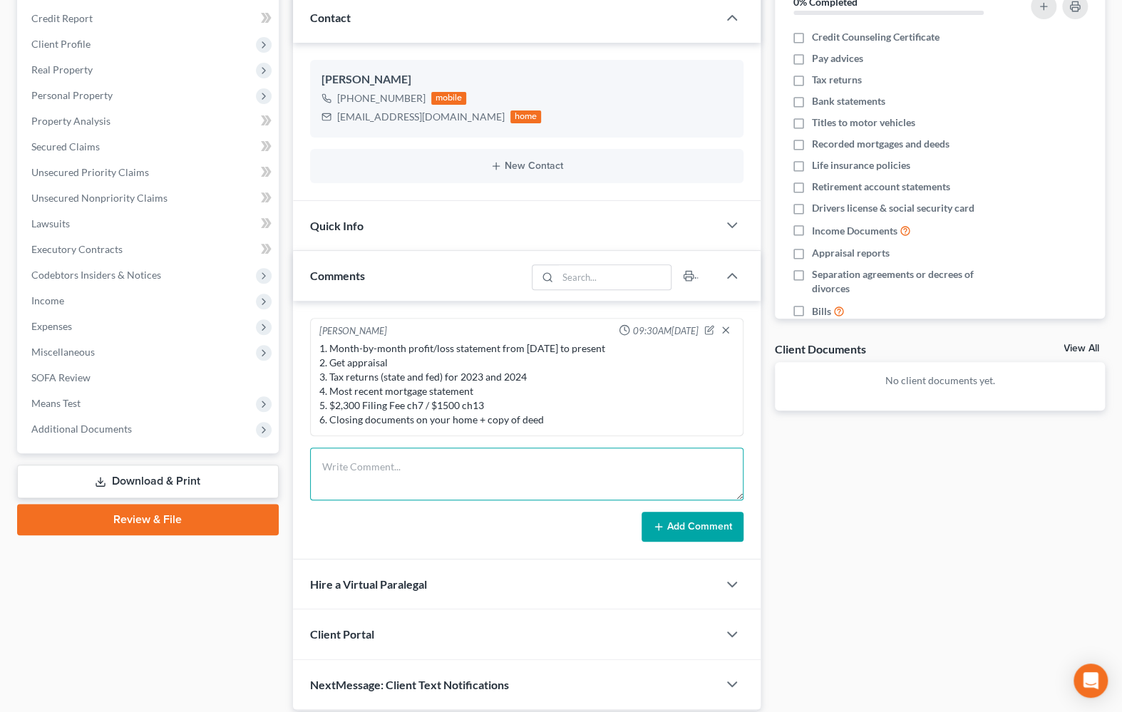
click at [413, 470] on textarea at bounding box center [526, 474] width 433 height 53
drag, startPoint x: 649, startPoint y: 392, endPoint x: 651, endPoint y: 370, distance: 22.1
click at [652, 392] on div "1. Month-by-month profit/loss statement from [DATE] to present 2. Get appraisal…" at bounding box center [526, 384] width 415 height 86
click at [711, 329] on icon "button" at bounding box center [709, 330] width 10 height 10
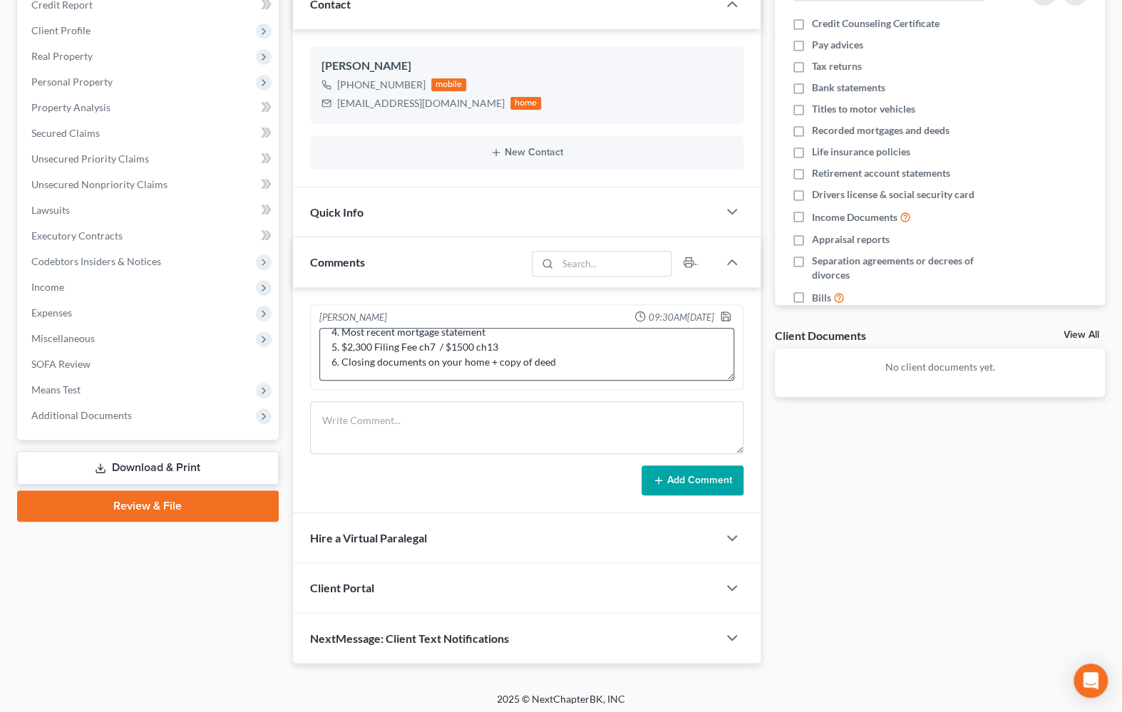
scroll to position [210, 0]
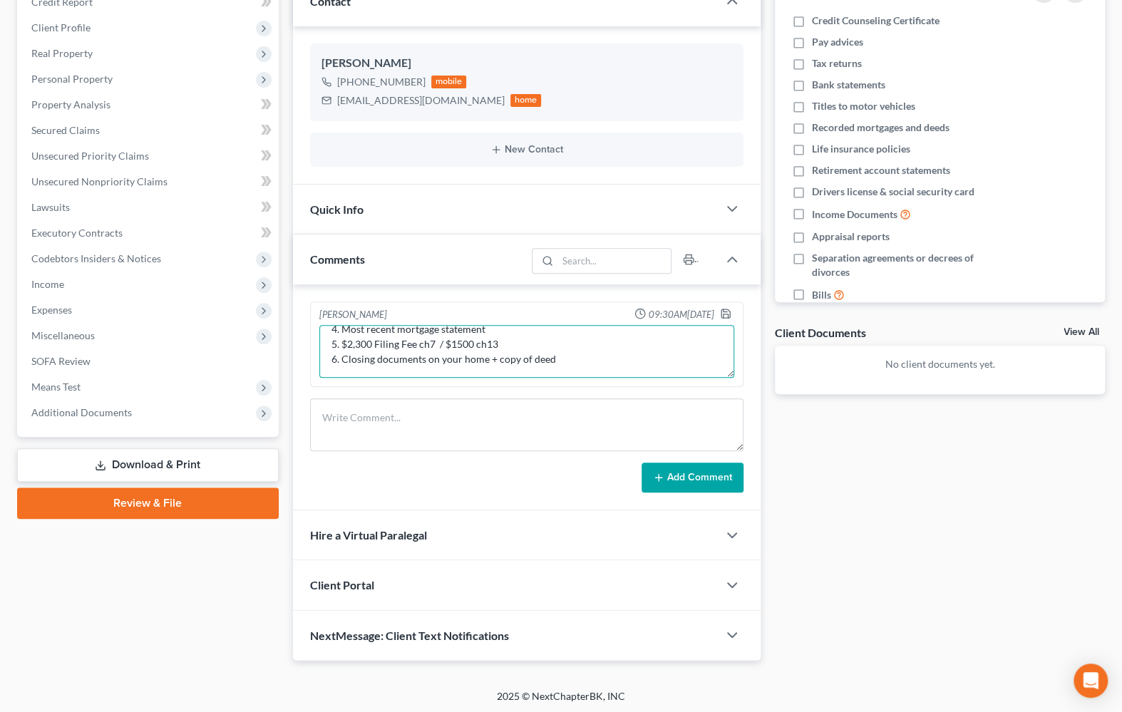
click at [607, 359] on textarea "1. Month-by-month profit/loss statement from [DATE] to present 2. Get appraisal…" at bounding box center [526, 351] width 415 height 53
type textarea "1. Month-by-month profit/loss statement from [DATE] to present 2. Get appraisal…"
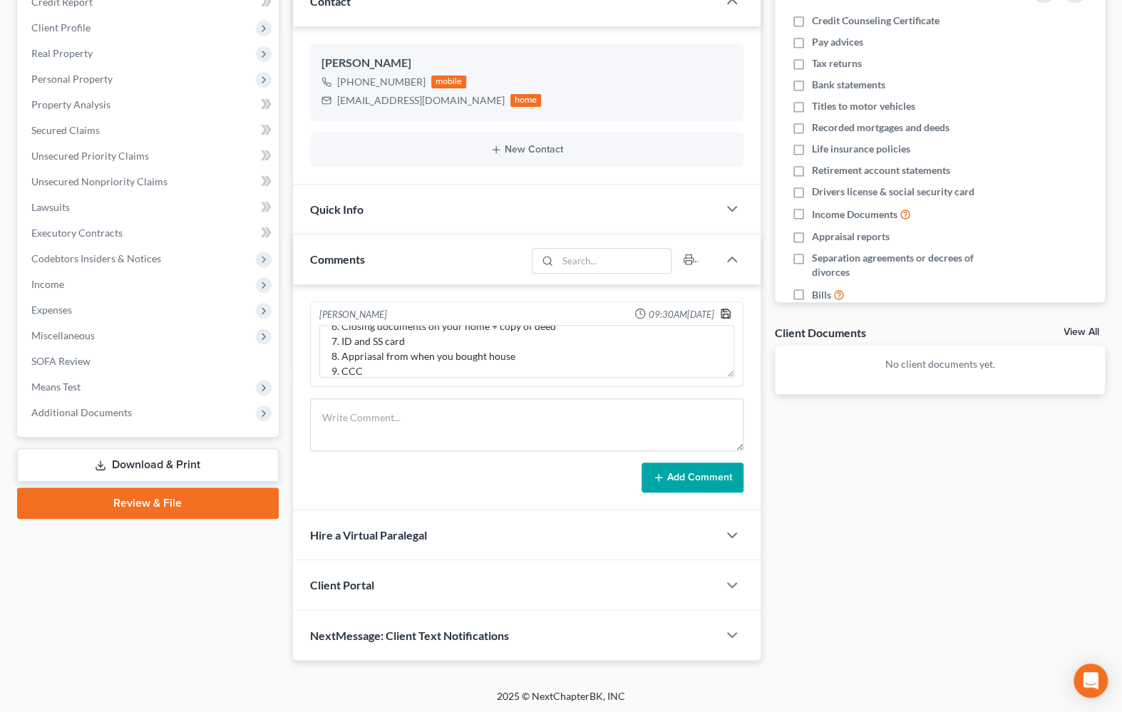
click at [724, 312] on icon "button" at bounding box center [725, 313] width 11 height 11
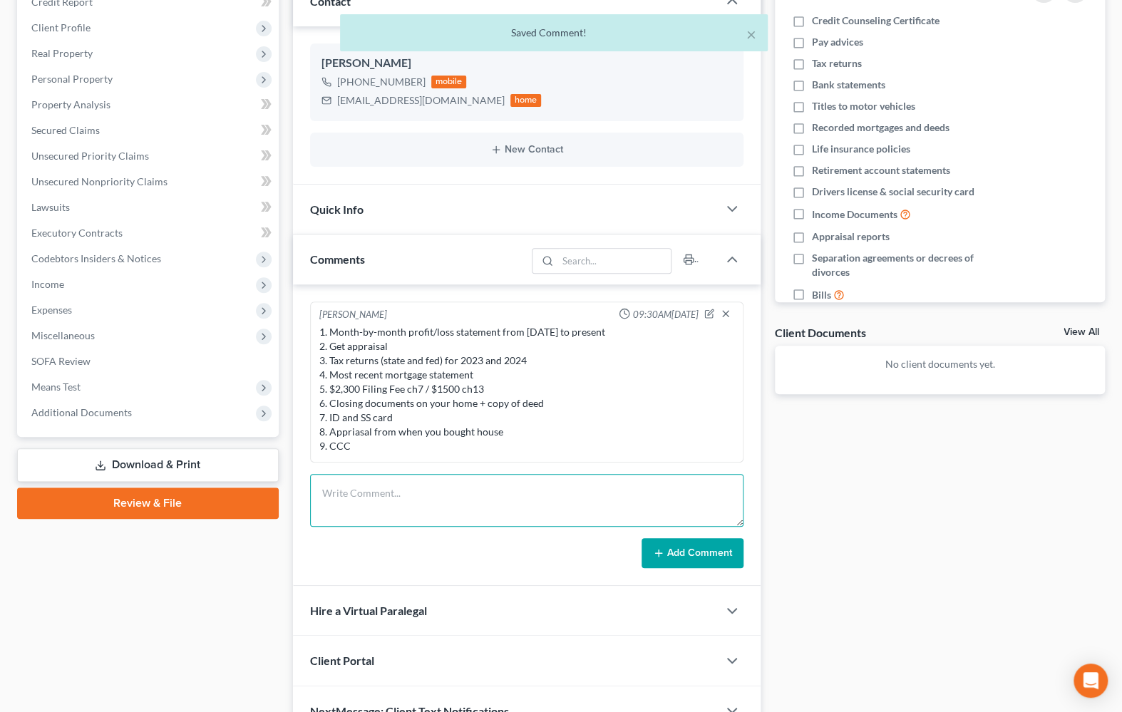
click at [442, 519] on textarea at bounding box center [526, 500] width 433 height 53
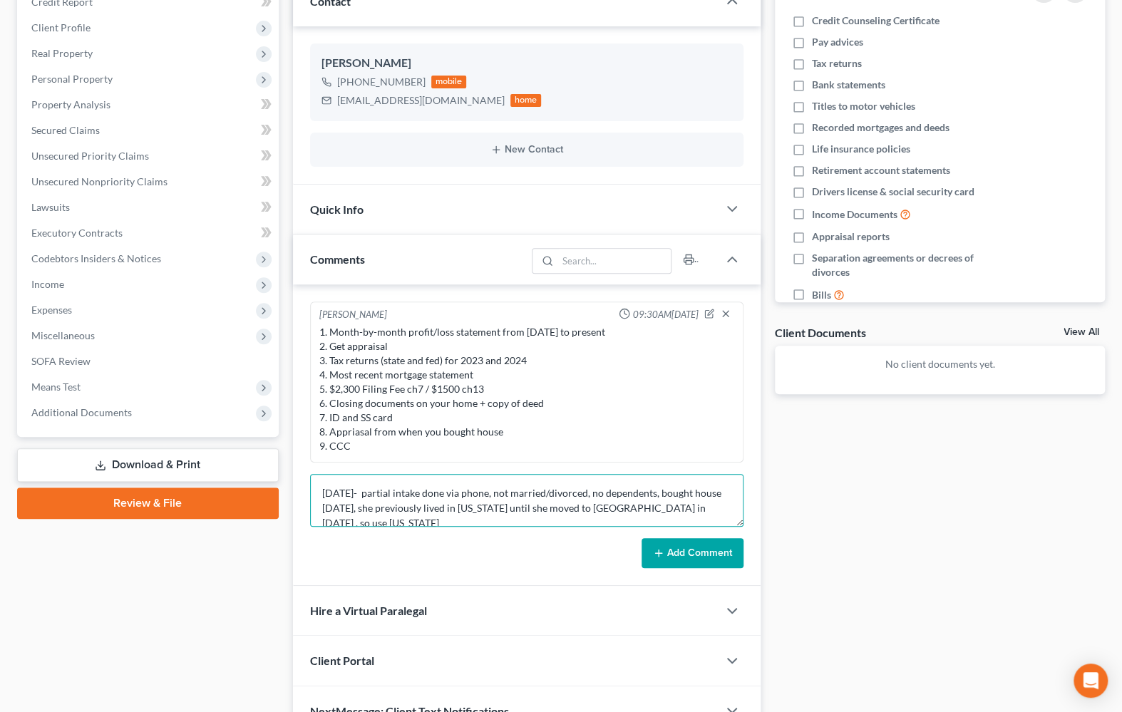
scroll to position [2, 0]
drag, startPoint x: 856, startPoint y: 500, endPoint x: 834, endPoint y: 488, distance: 25.2
click at [856, 500] on div "Docs Tasks Events Fees Timer 0% Completed Nothing here yet! Credit Counseling C…" at bounding box center [940, 332] width 344 height 810
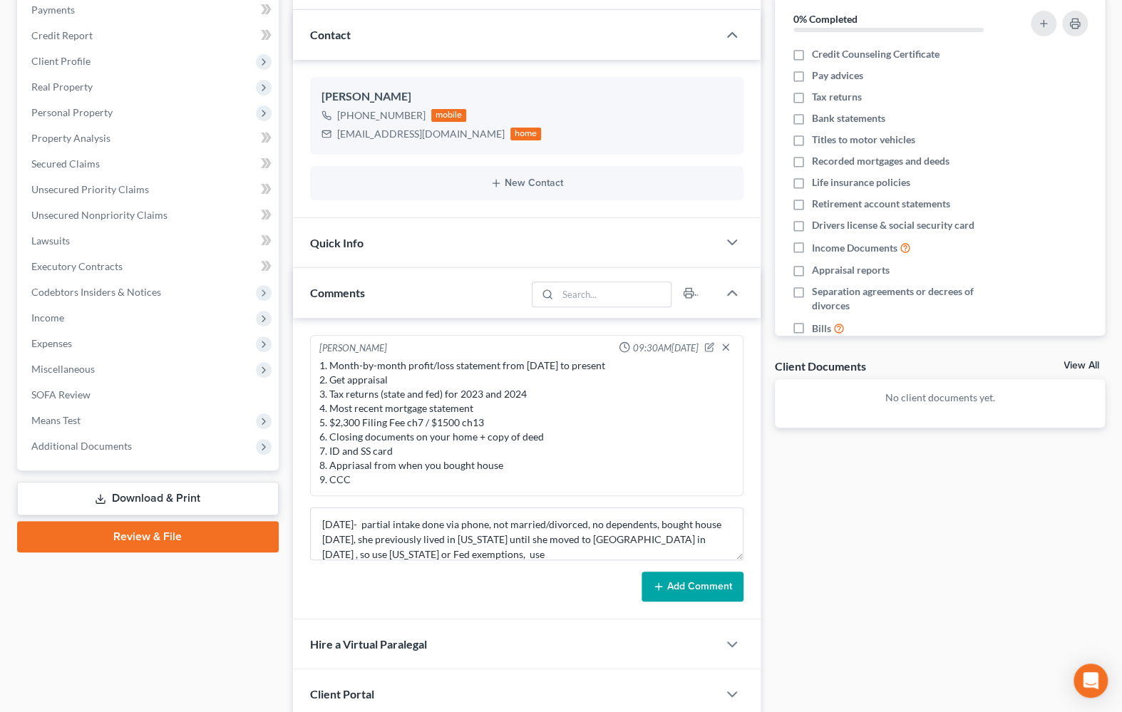
scroll to position [286, 0]
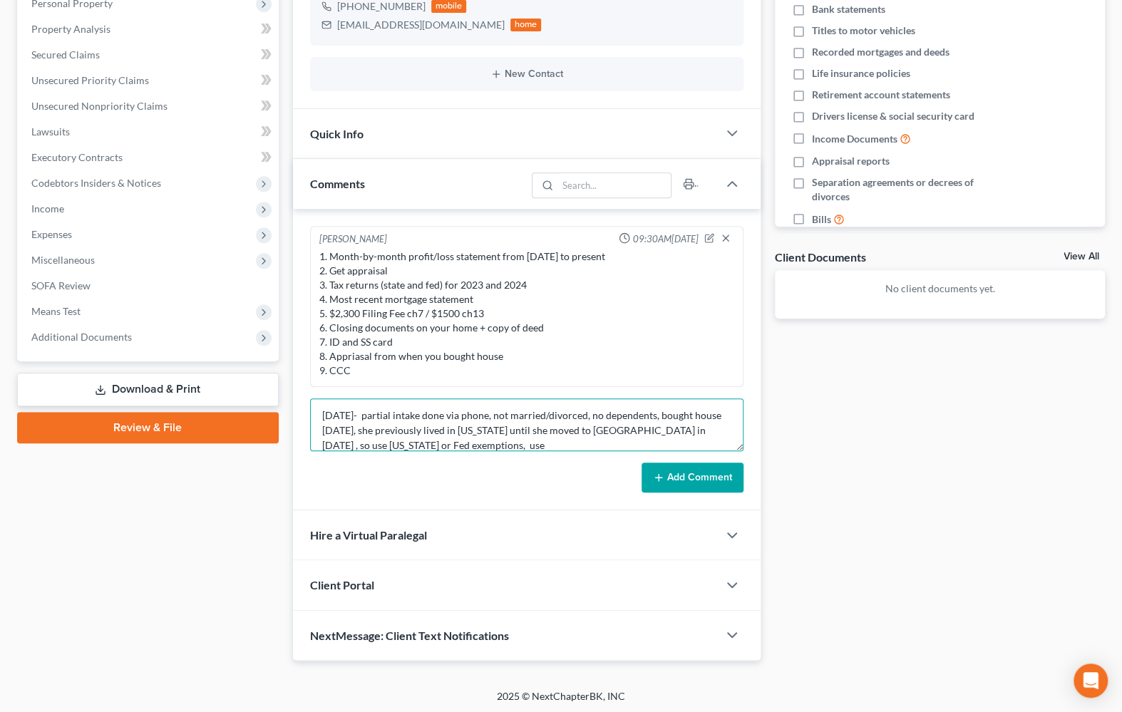
click at [564, 443] on textarea "[DATE]- partial intake done via phone, not married/divorced, no dependents, bou…" at bounding box center [526, 424] width 433 height 53
type textarea "[DATE]- partial intake done via phone, not married/divorced, no dependents, bou…"
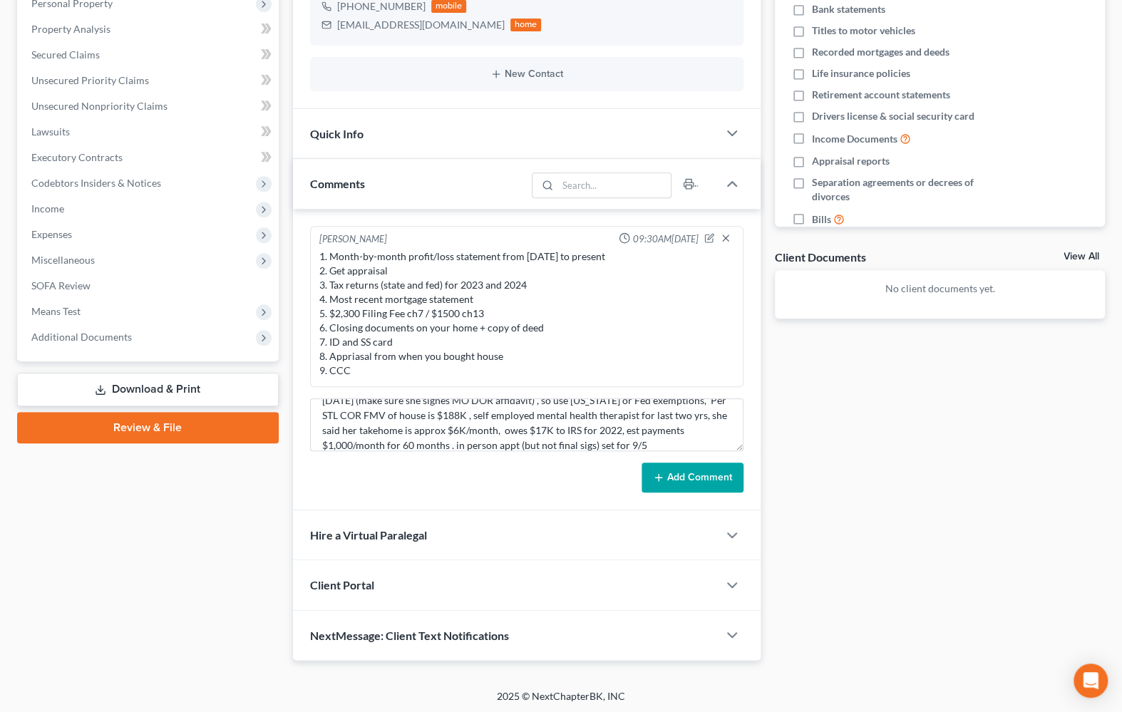
click at [699, 473] on button "Add Comment" at bounding box center [693, 478] width 102 height 30
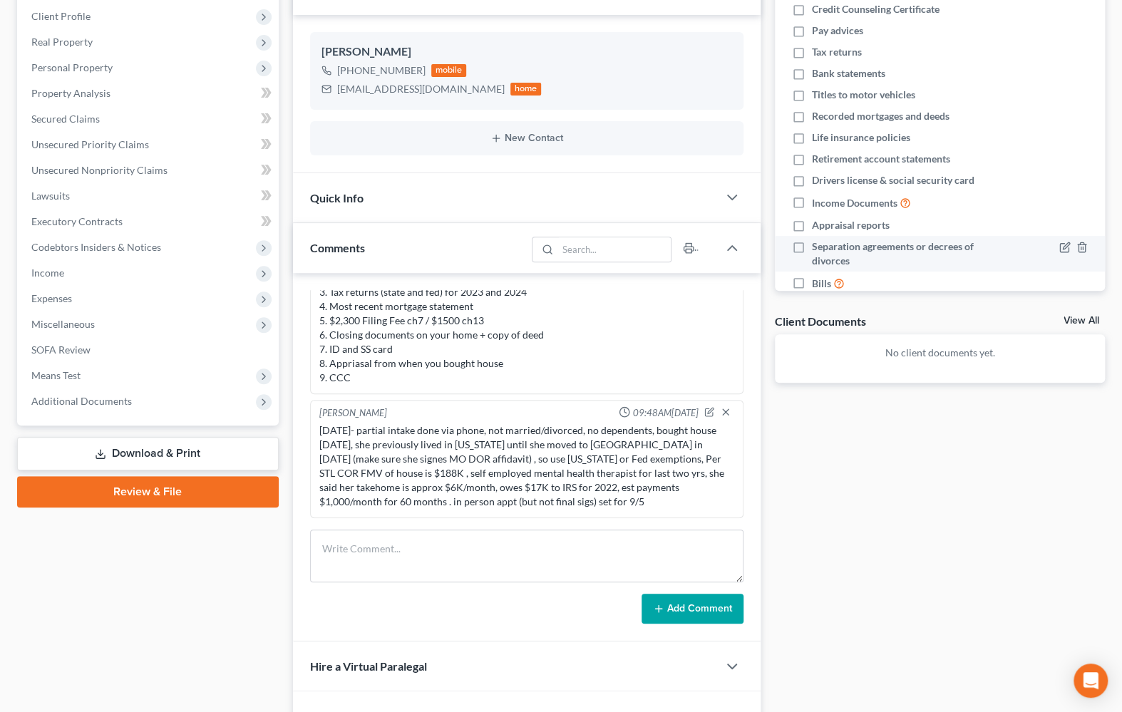
scroll to position [27, 0]
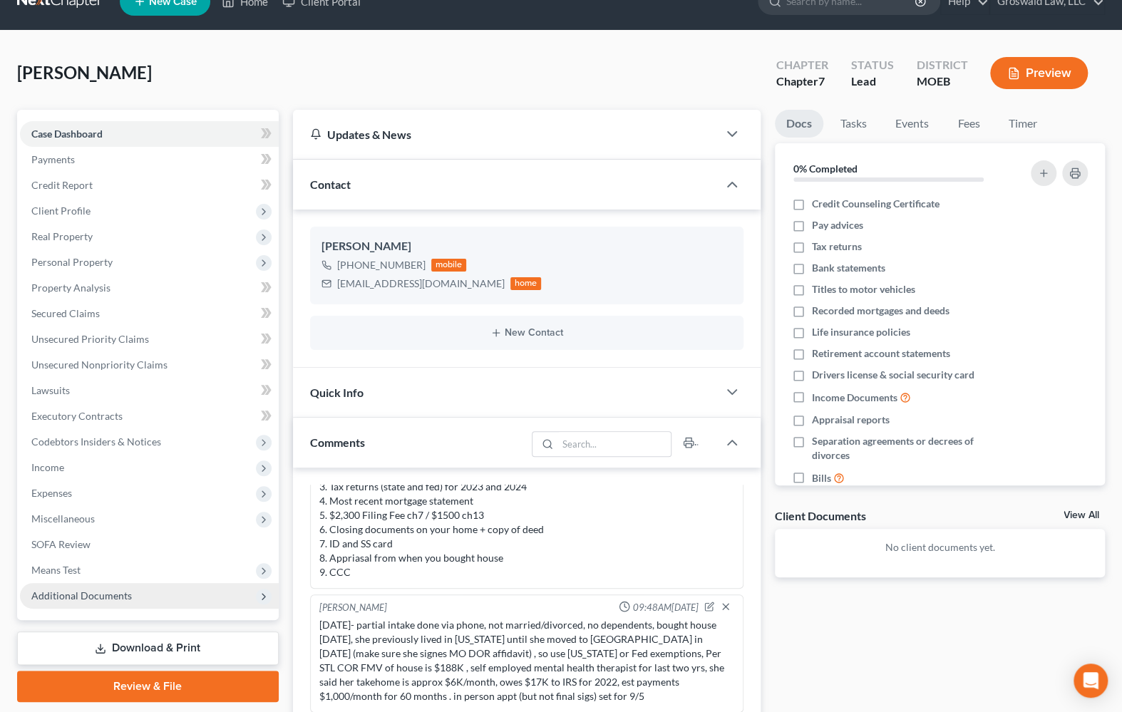
click at [133, 597] on span "Additional Documents" at bounding box center [149, 596] width 259 height 26
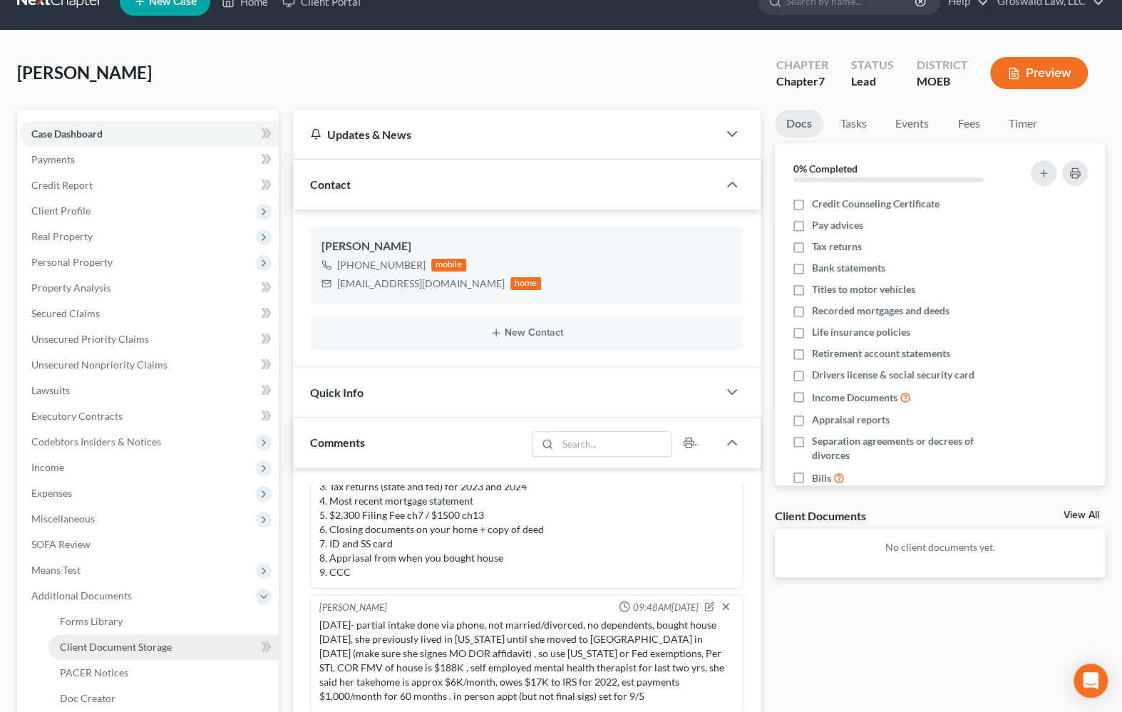
click at [128, 644] on span "Client Document Storage" at bounding box center [116, 647] width 112 height 12
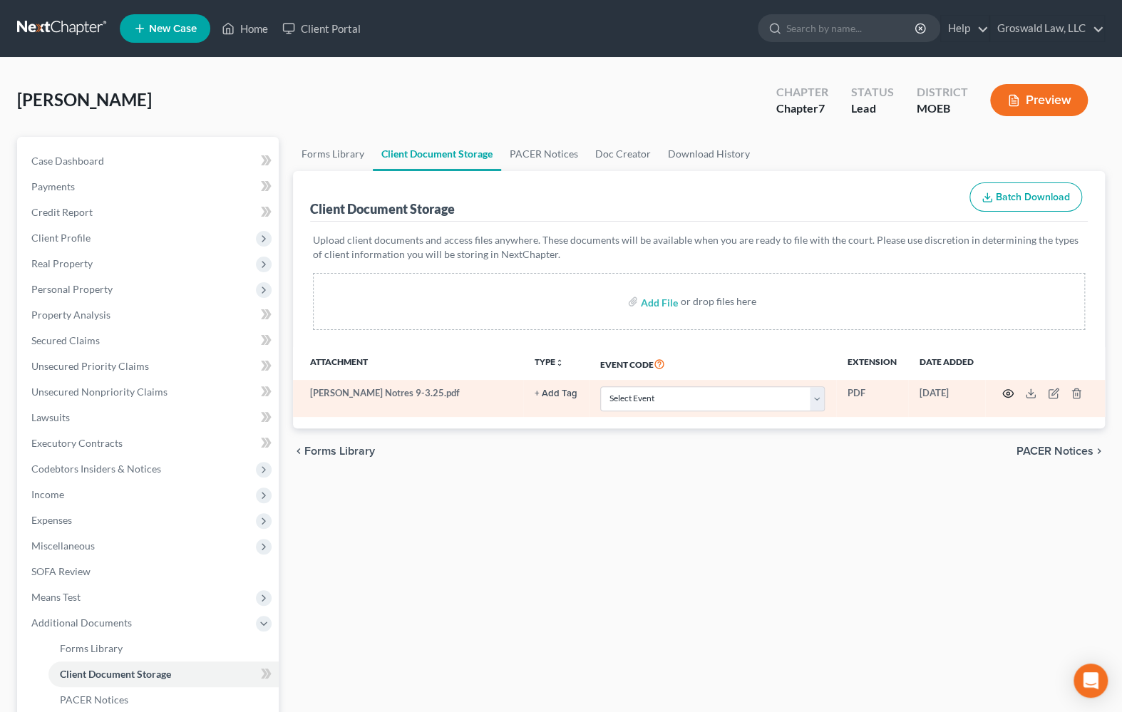
click at [1008, 394] on circle "button" at bounding box center [1008, 393] width 3 height 3
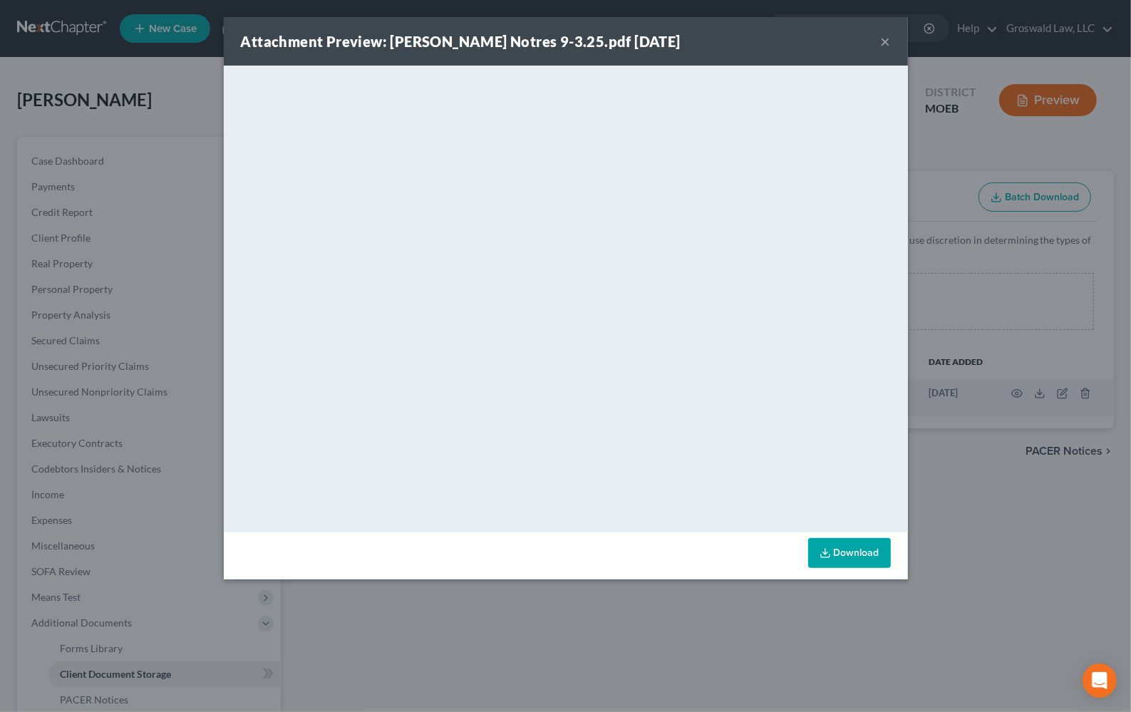
click at [884, 46] on button "×" at bounding box center [886, 41] width 10 height 17
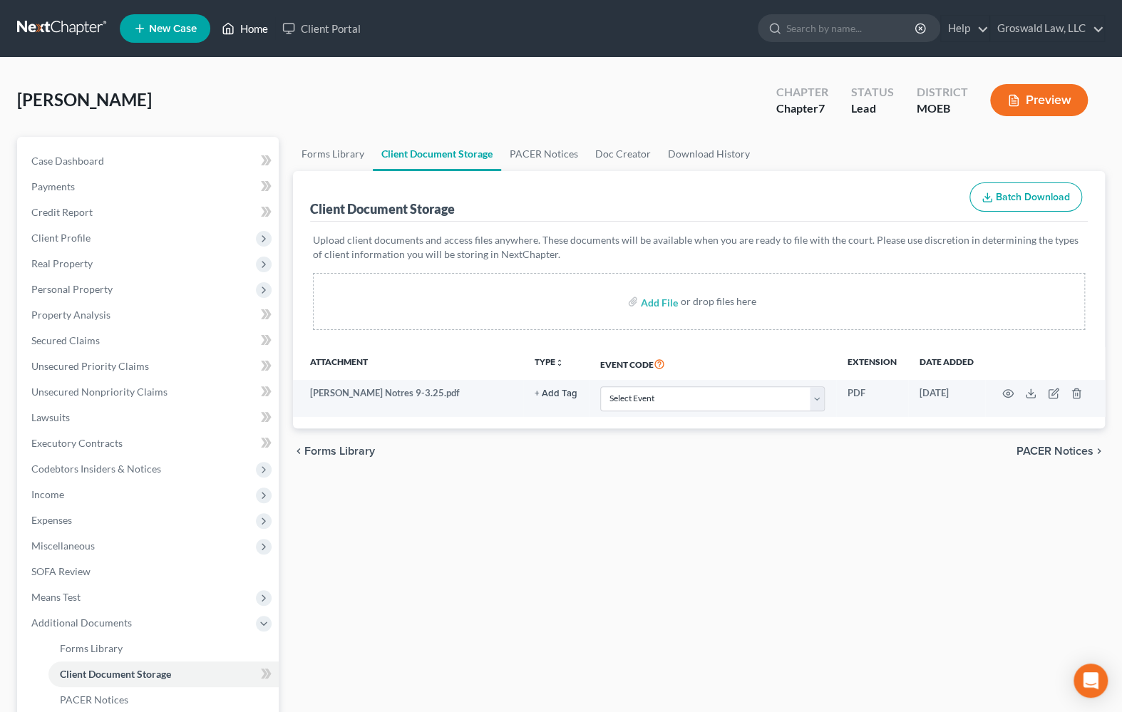
click at [252, 28] on link "Home" at bounding box center [245, 29] width 61 height 26
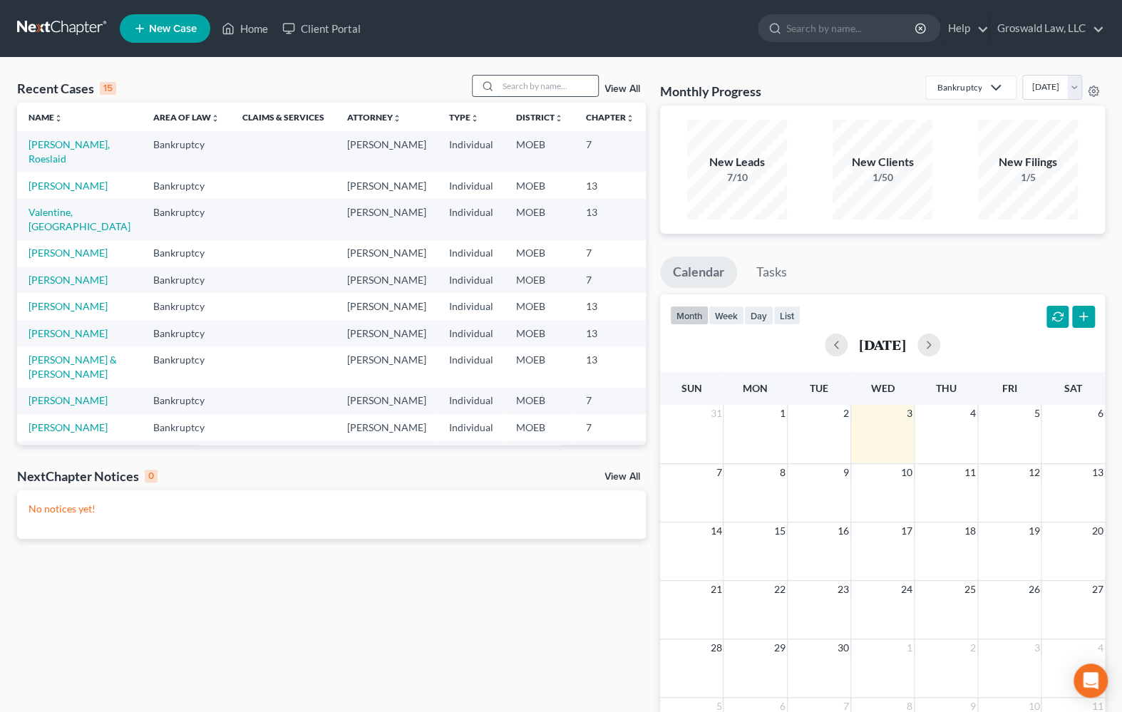
click at [552, 81] on input "search" at bounding box center [548, 86] width 100 height 21
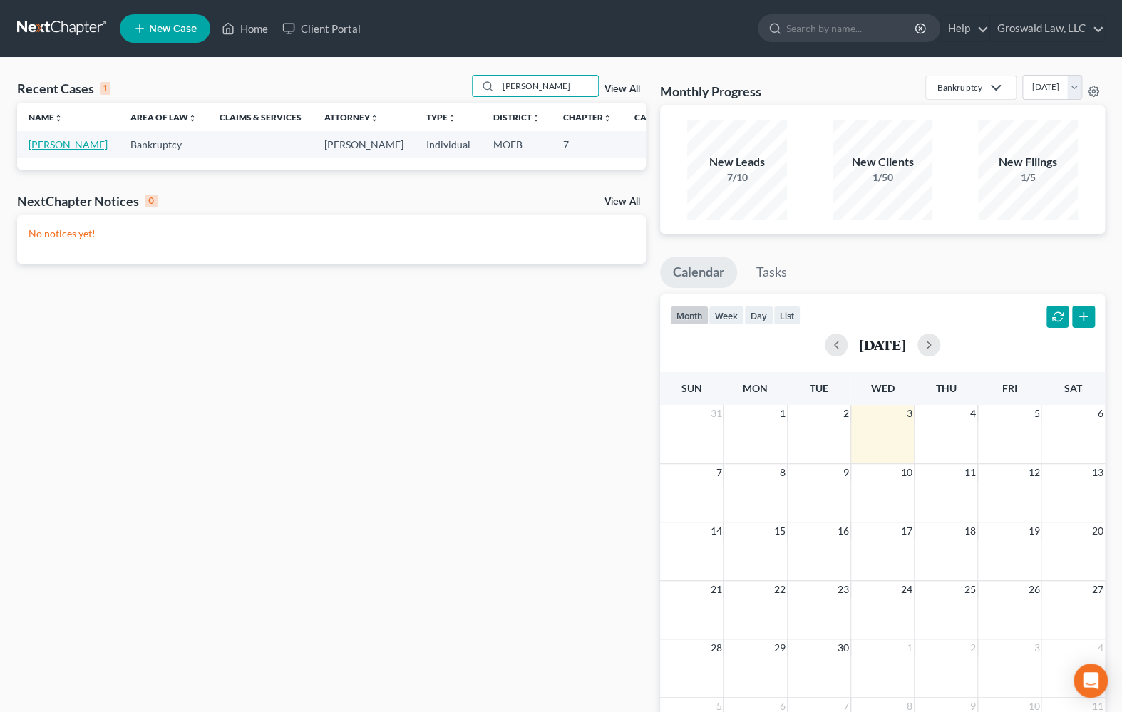
type input "[PERSON_NAME]"
click at [42, 150] on link "[PERSON_NAME]" at bounding box center [68, 144] width 79 height 12
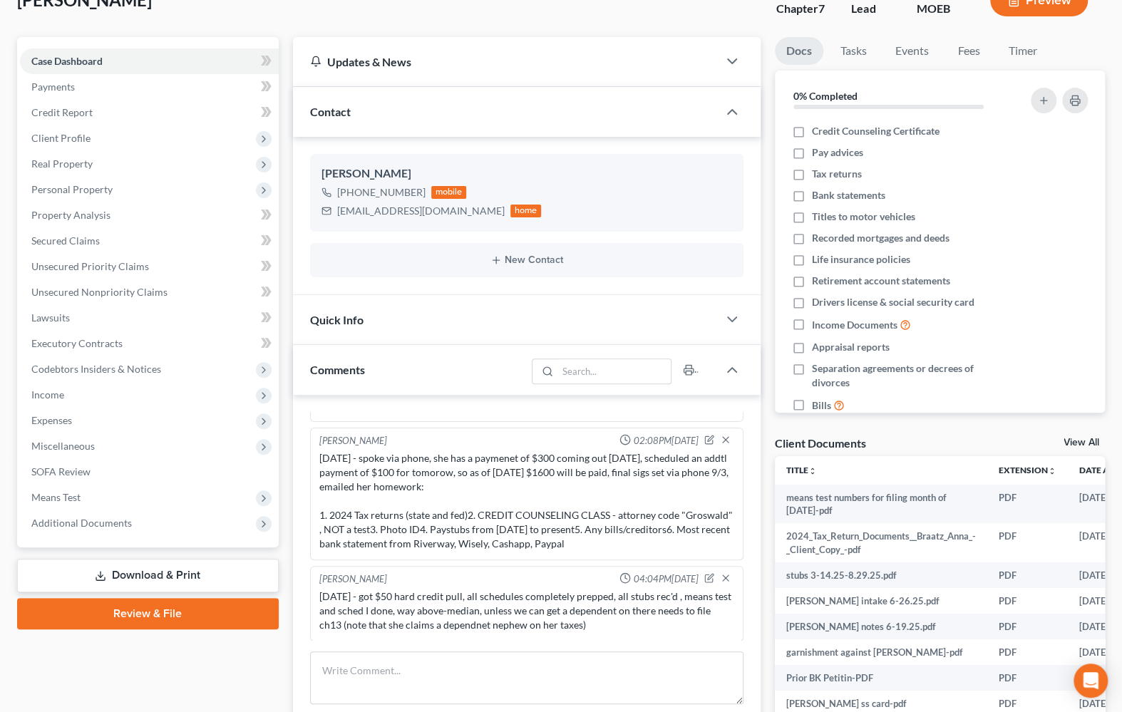
scroll to position [259, 0]
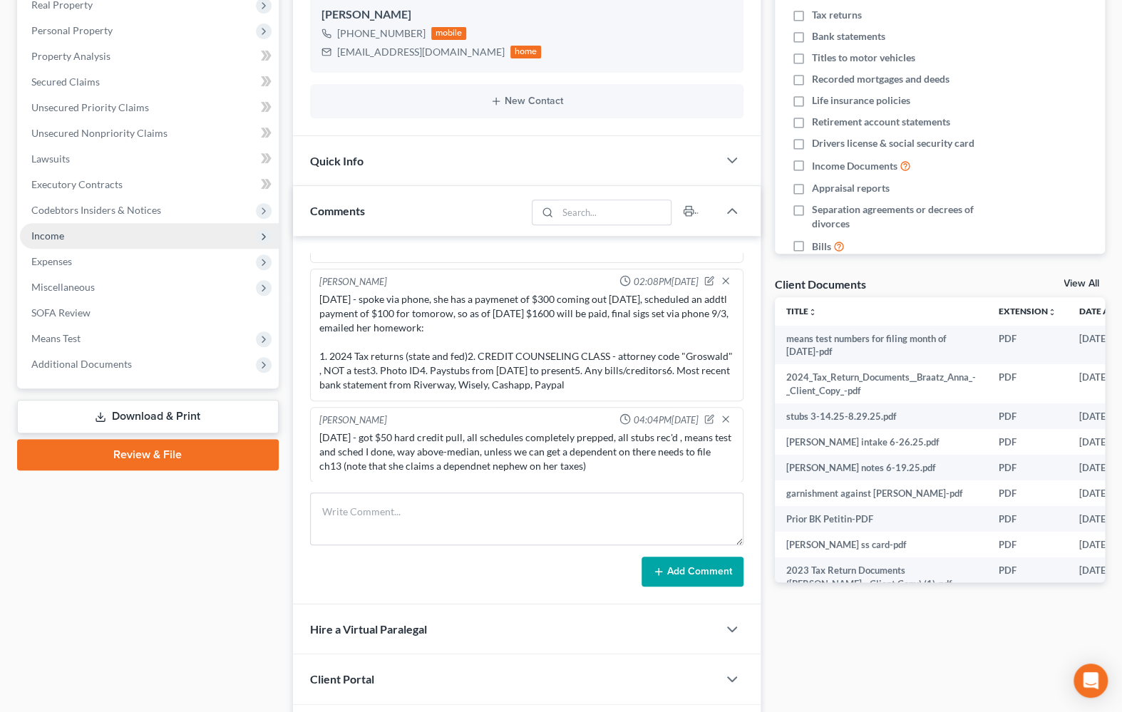
click at [63, 231] on span "Income" at bounding box center [47, 236] width 33 height 12
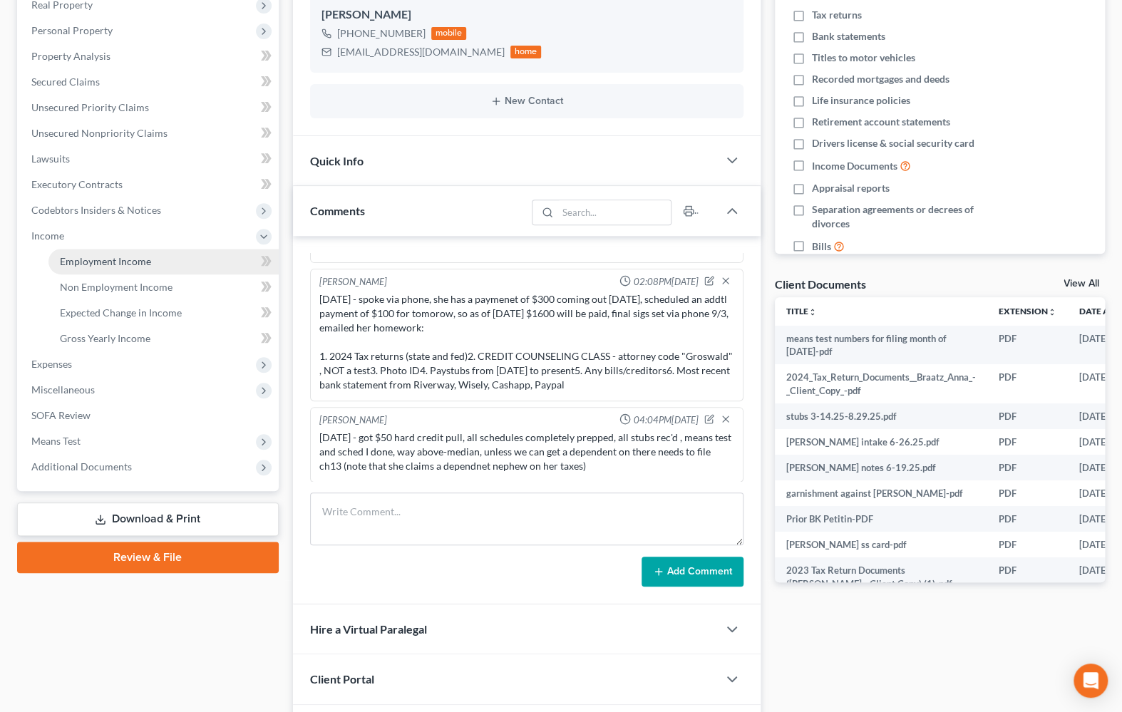
click at [104, 262] on span "Employment Income" at bounding box center [105, 261] width 91 height 12
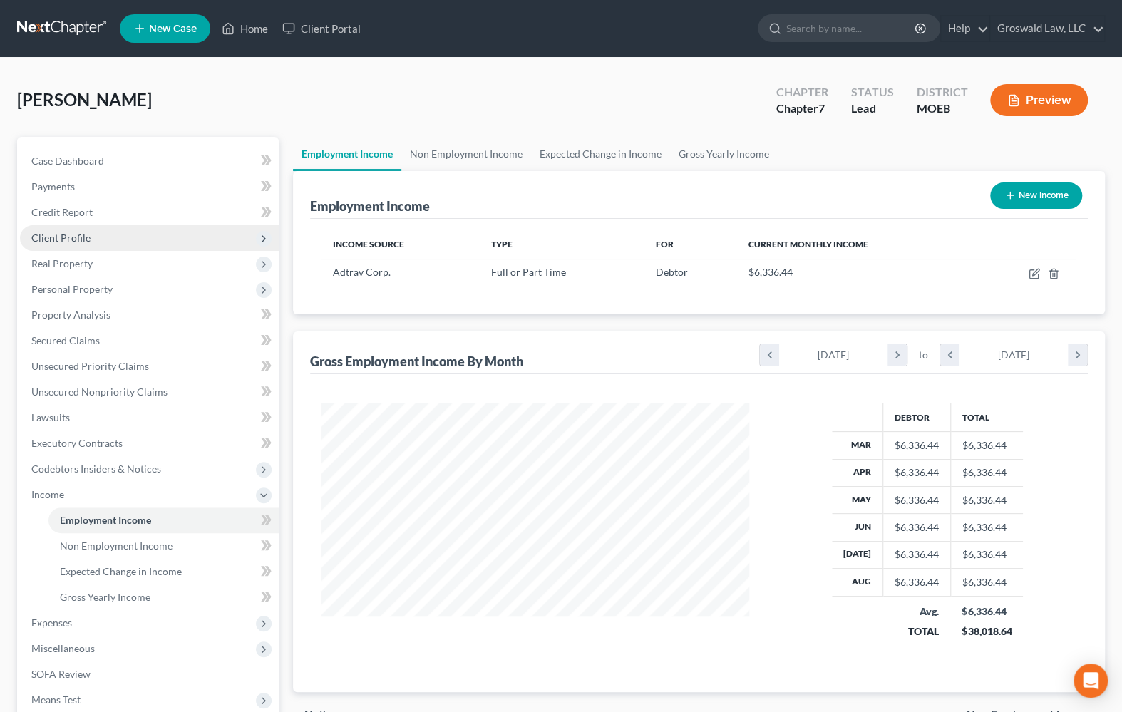
scroll to position [255, 457]
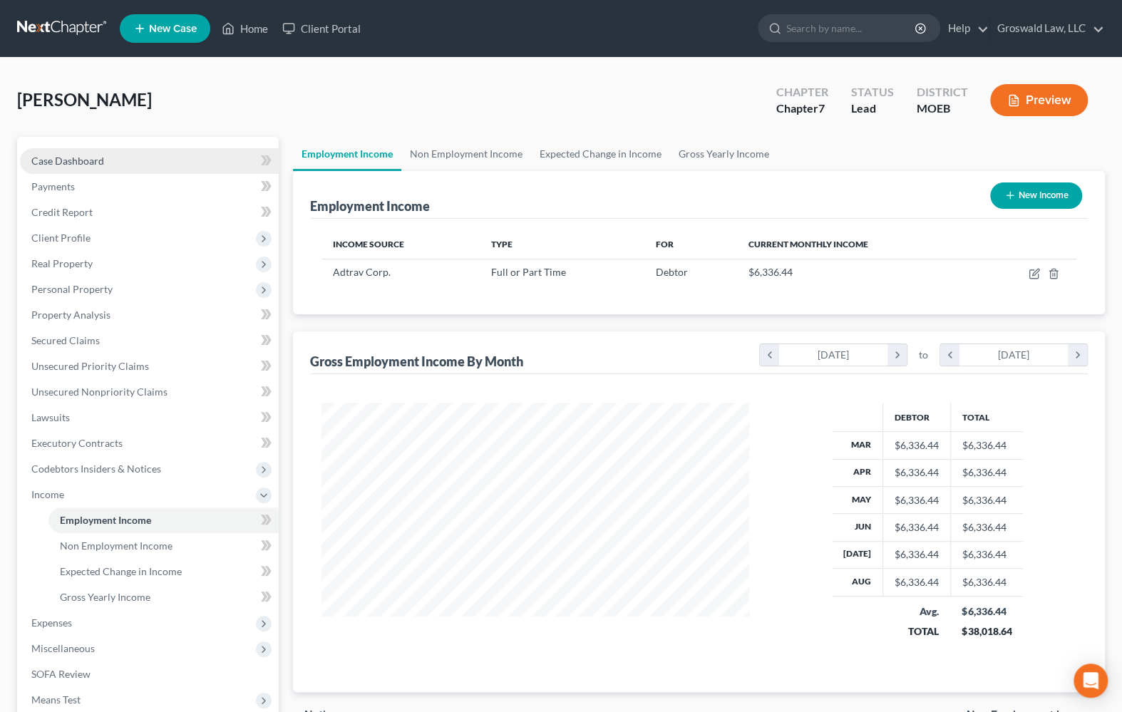
click at [53, 148] on link "Case Dashboard" at bounding box center [149, 161] width 259 height 26
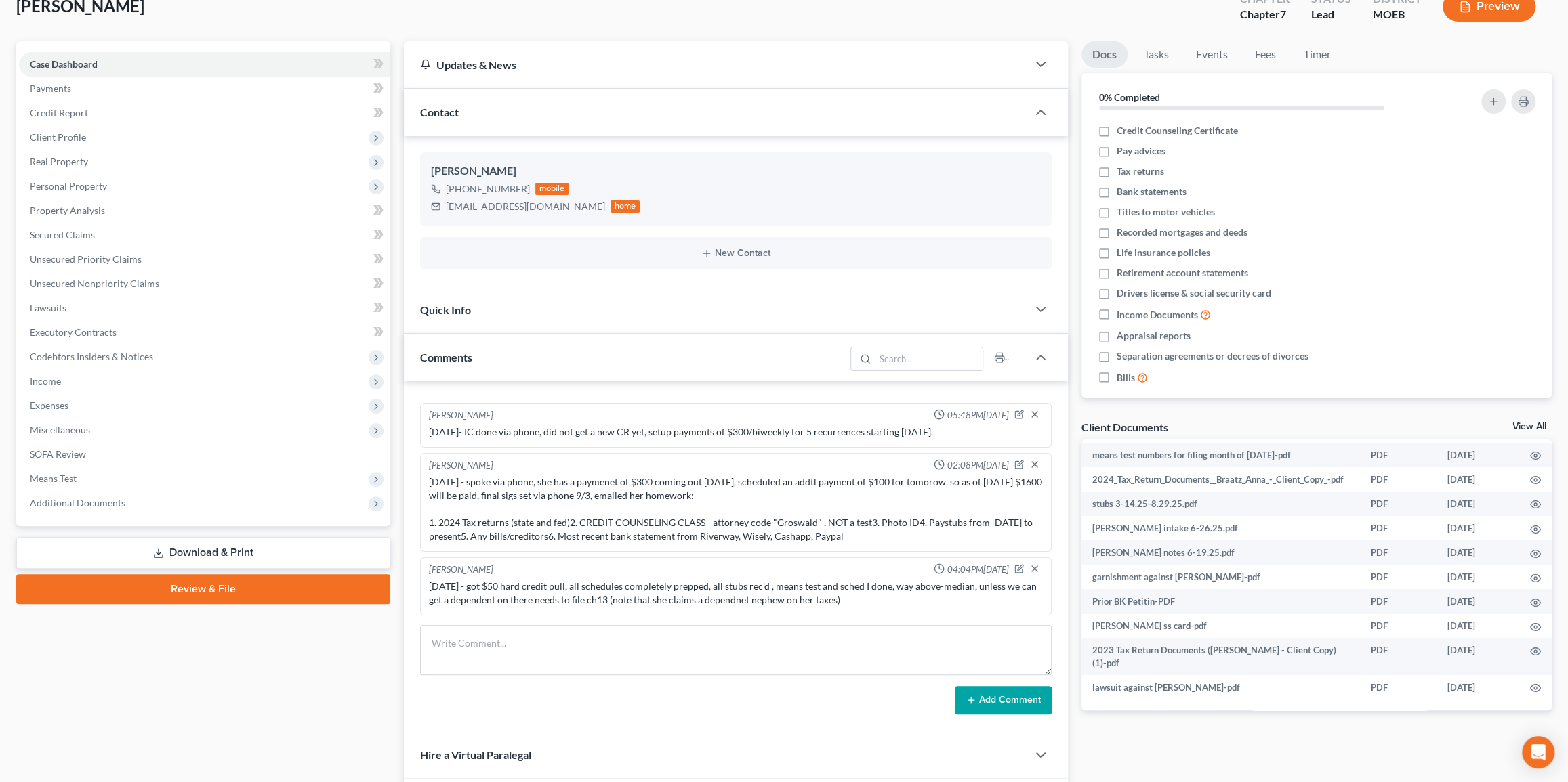
scroll to position [230, 0]
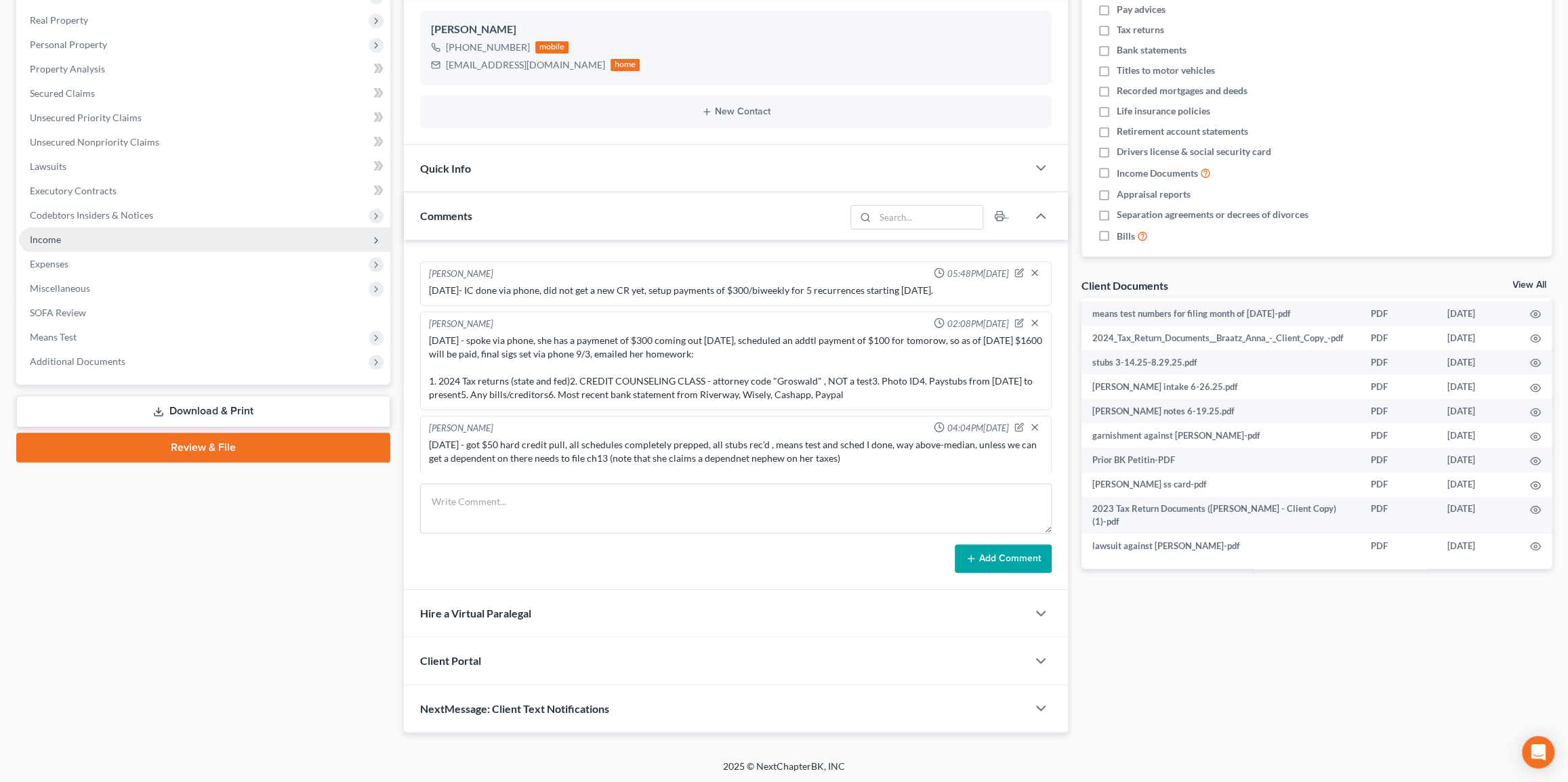
click at [43, 249] on span "Income" at bounding box center [204, 240] width 372 height 25
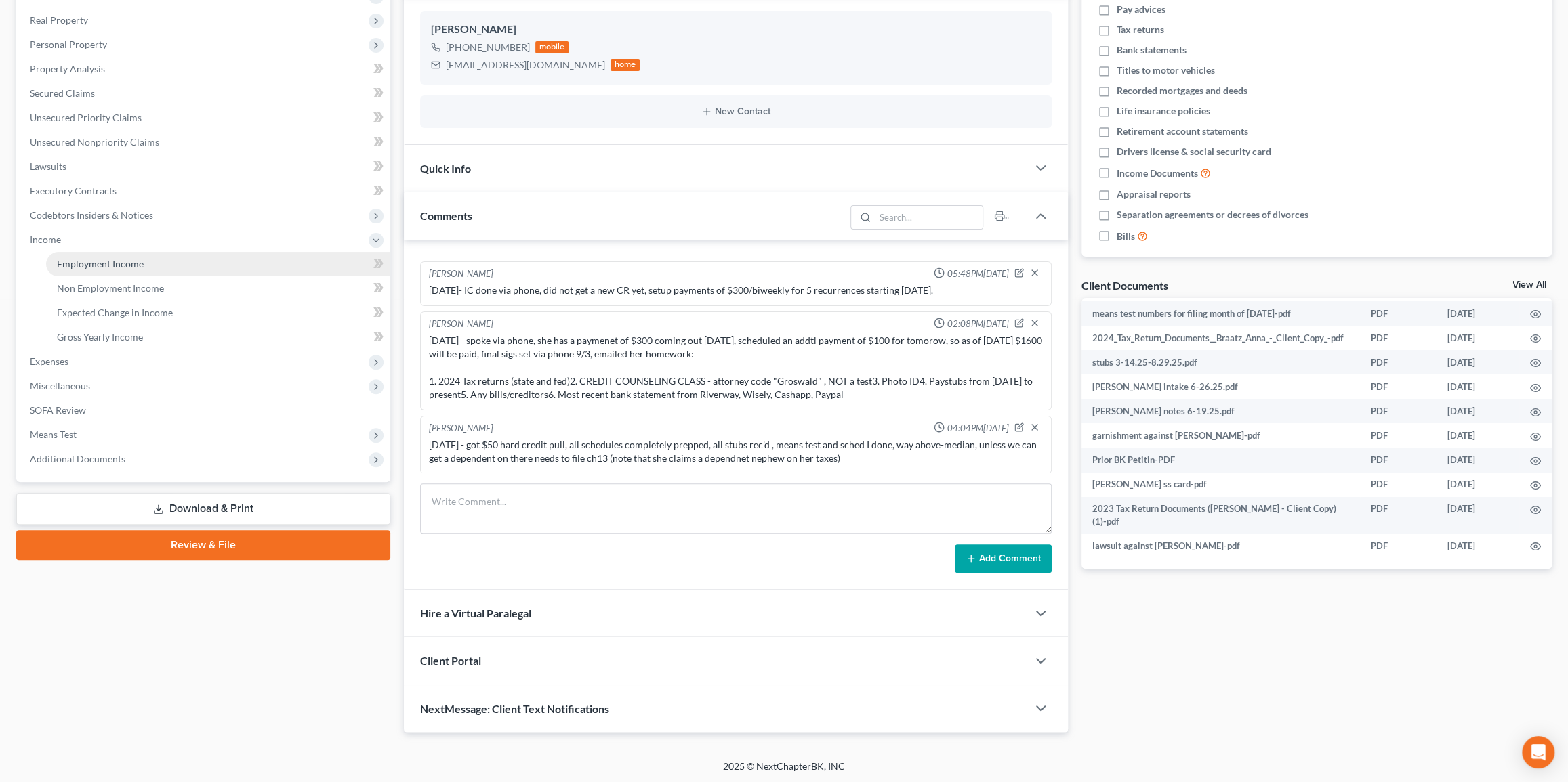
click at [224, 263] on link "Employment Income" at bounding box center [218, 264] width 344 height 25
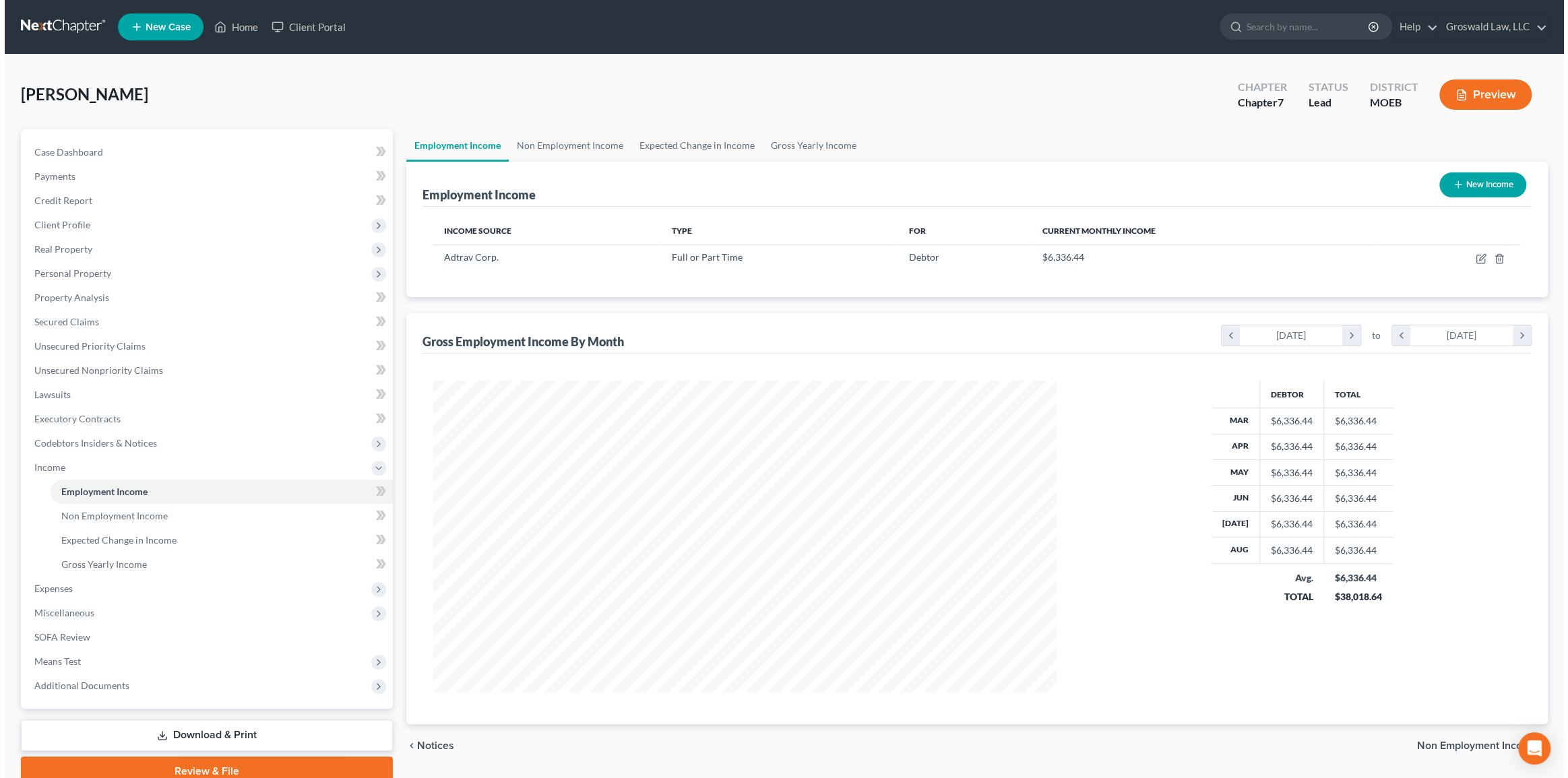
scroll to position [311, 650]
click at [1205, 259] on icon "button" at bounding box center [1477, 257] width 6 height 6
select select "0"
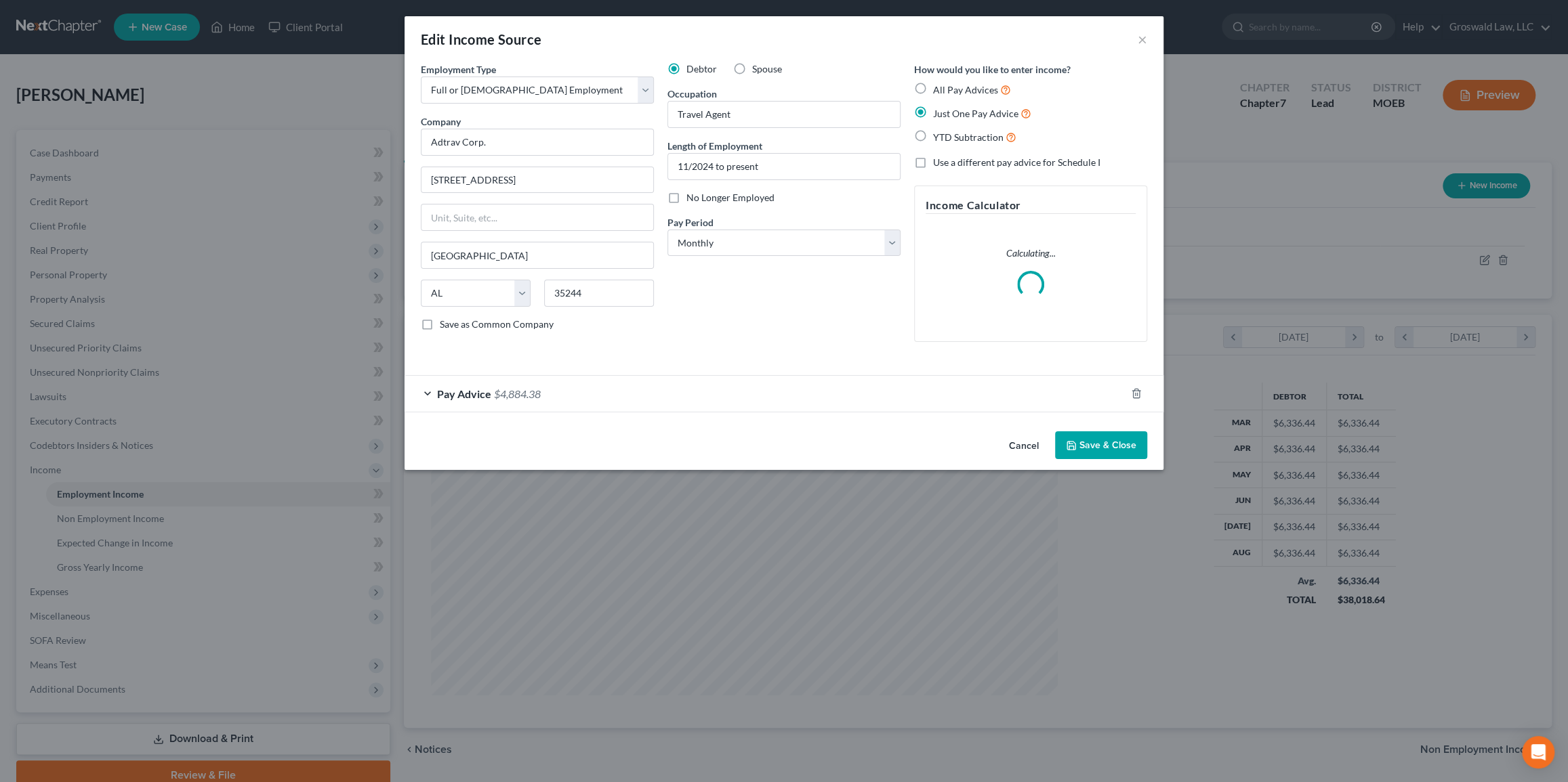
scroll to position [315, 657]
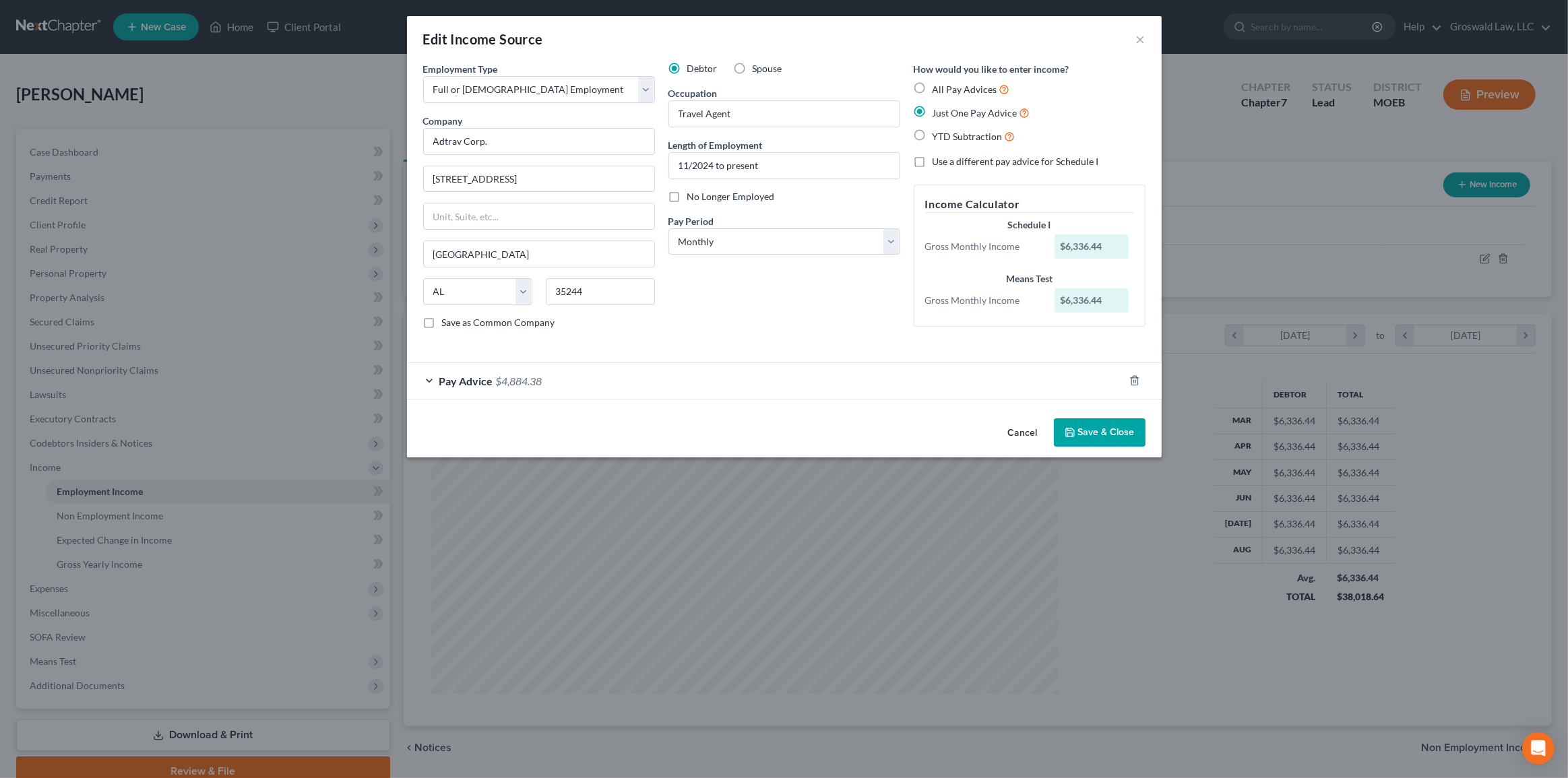
click at [567, 381] on div "Pay Advice $4,884.38" at bounding box center [766, 381] width 716 height 36
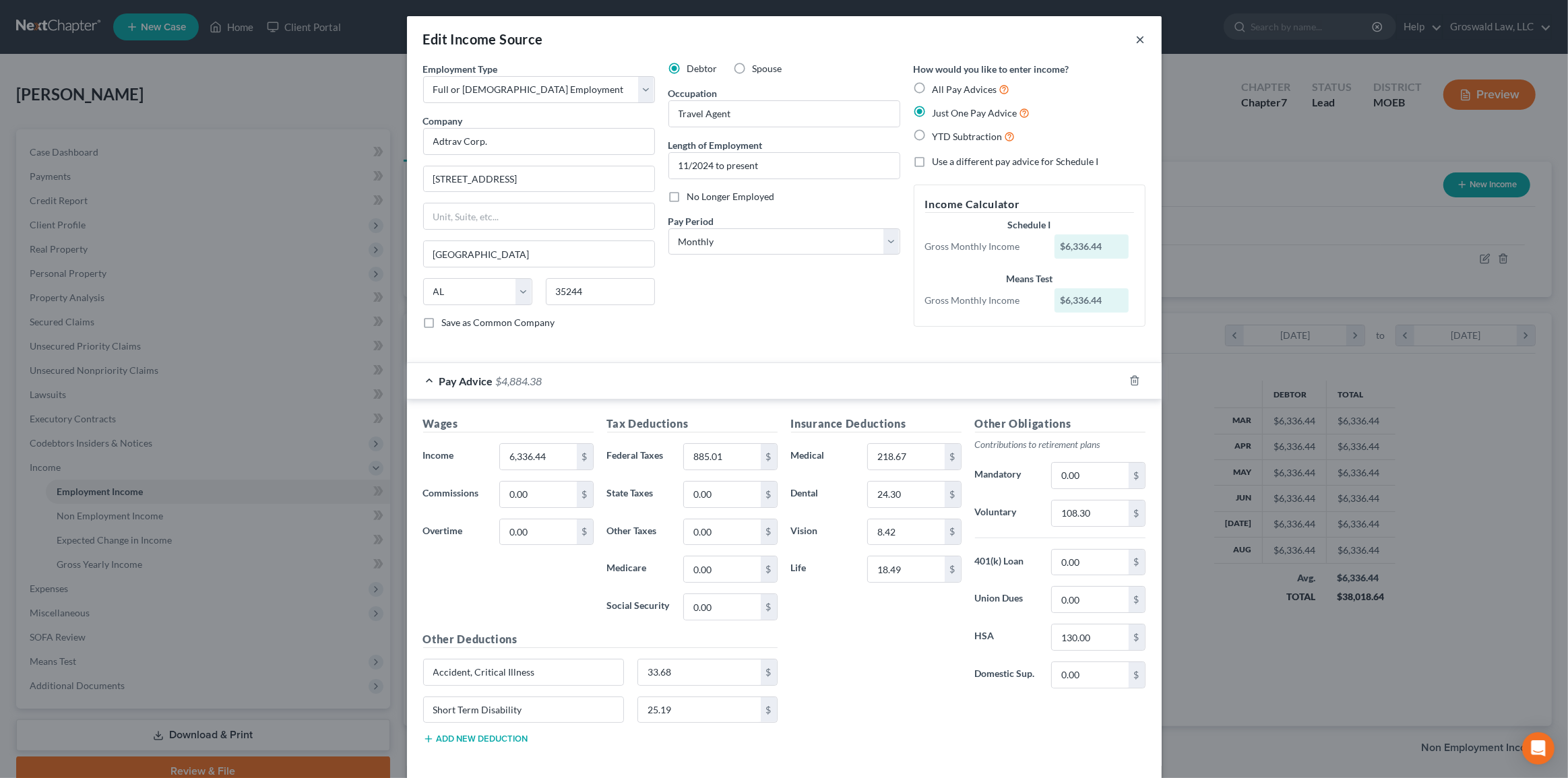
click at [1136, 41] on button "×" at bounding box center [1141, 39] width 9 height 16
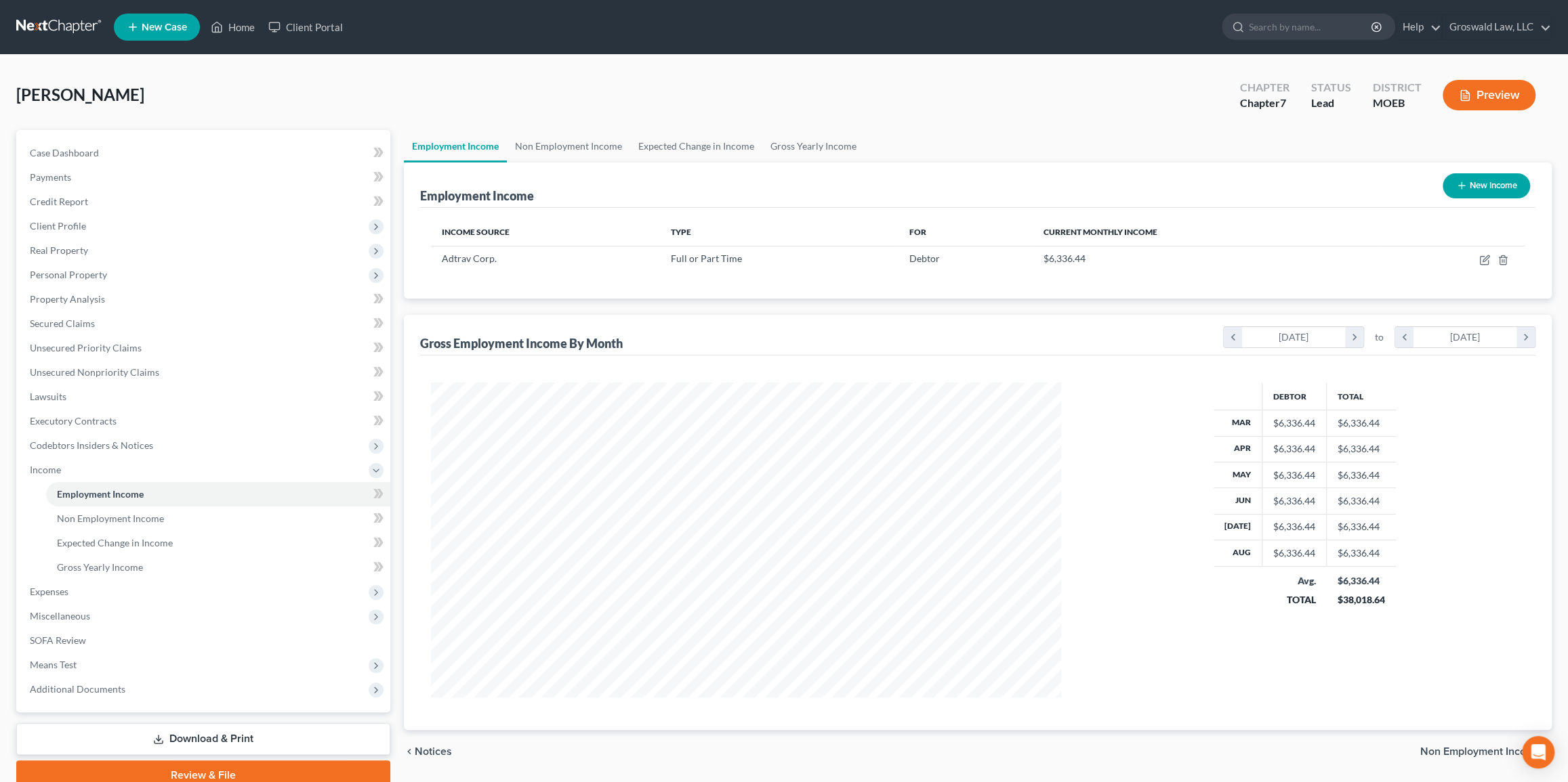
scroll to position [677039, 676784]
click at [81, 668] on span "Means Test" at bounding box center [204, 665] width 372 height 25
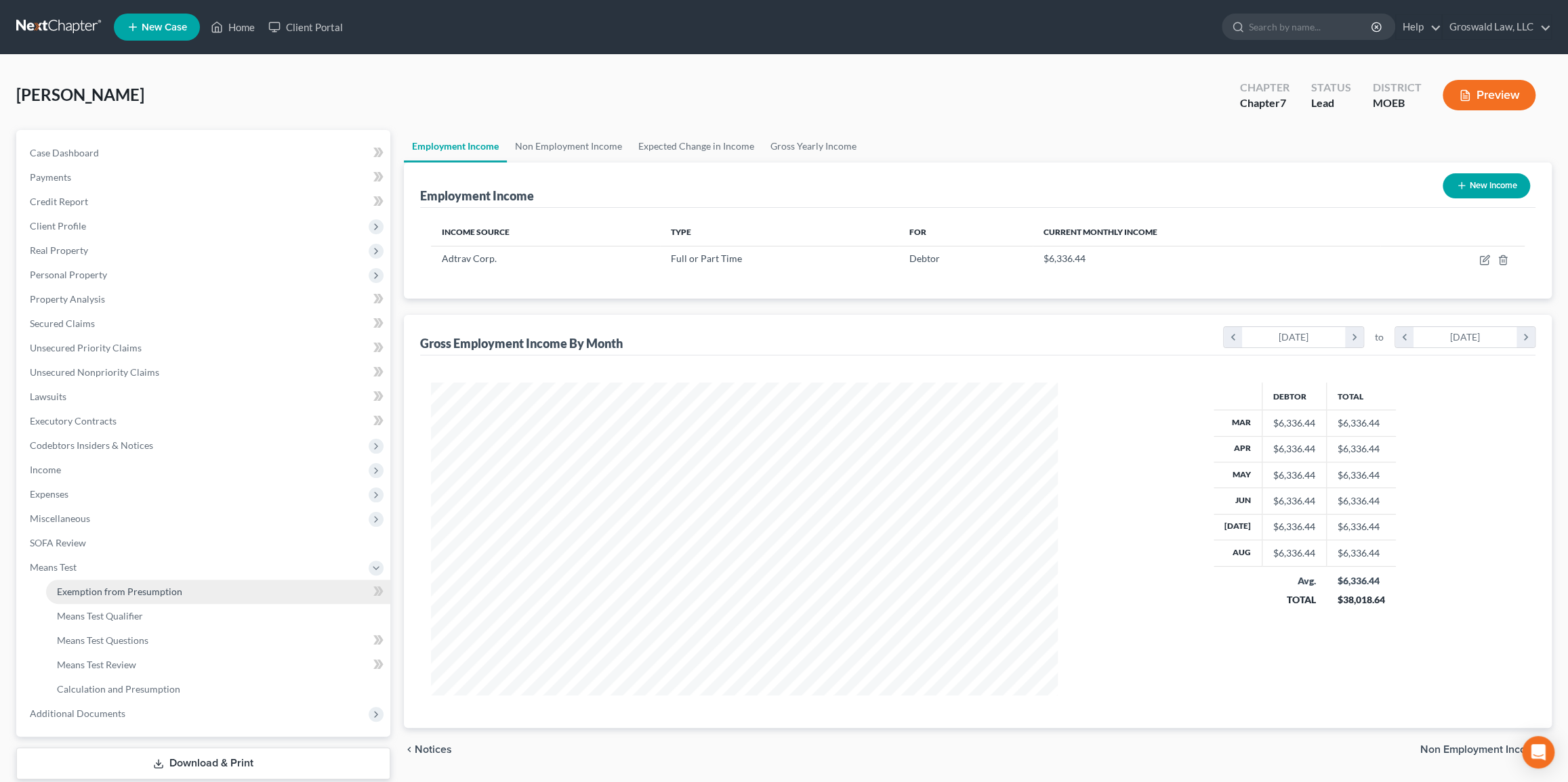
click at [143, 595] on span "Exemption from Presumption" at bounding box center [120, 592] width 125 height 11
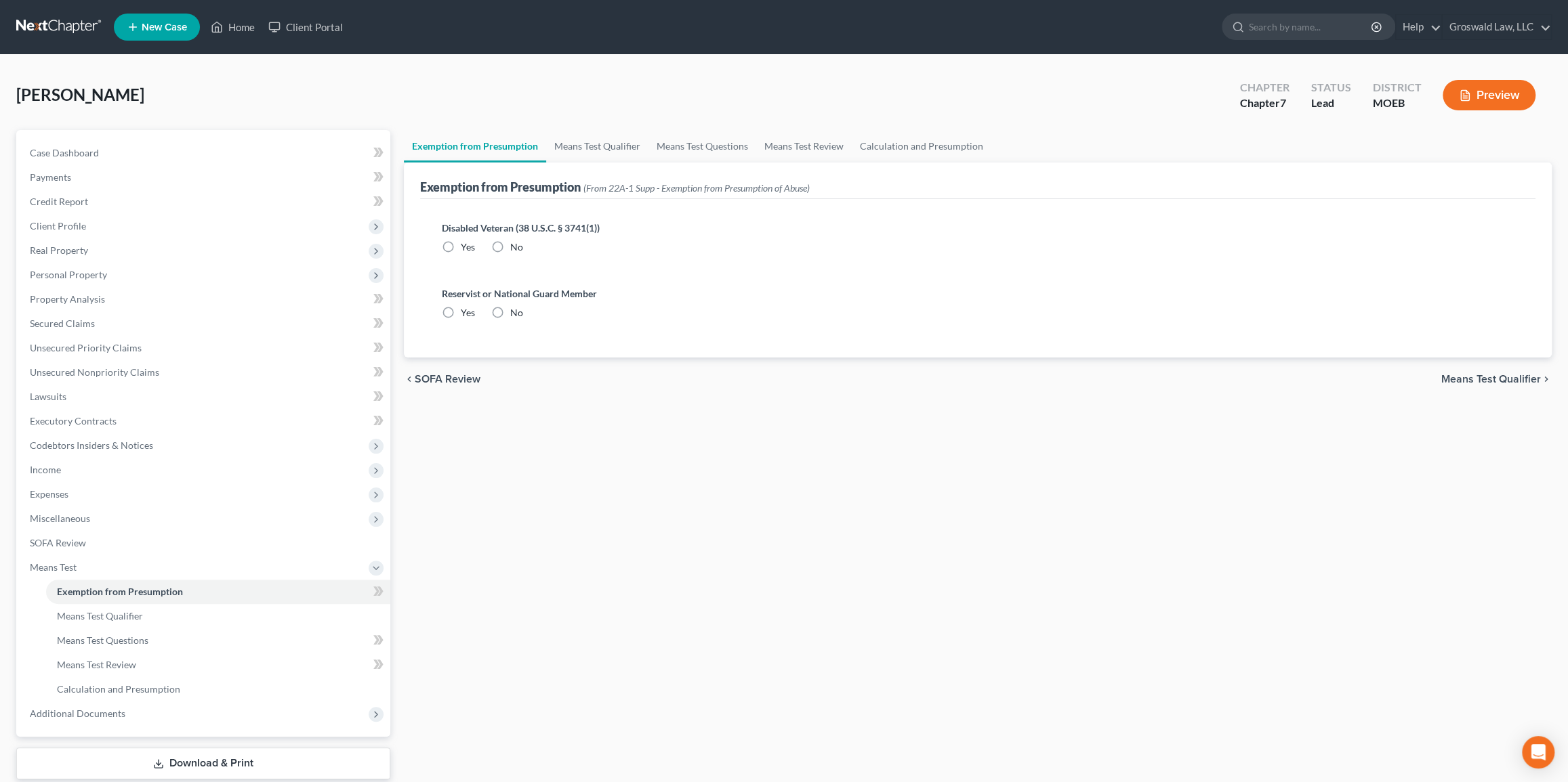
click at [510, 244] on label "No" at bounding box center [517, 247] width 13 height 13
click at [515, 244] on input "No" at bounding box center [519, 244] width 9 height 9
radio input "true"
drag, startPoint x: 498, startPoint y: 316, endPoint x: 499, endPoint y: 305, distance: 11.0
click at [510, 315] on label "No" at bounding box center [517, 313] width 13 height 13
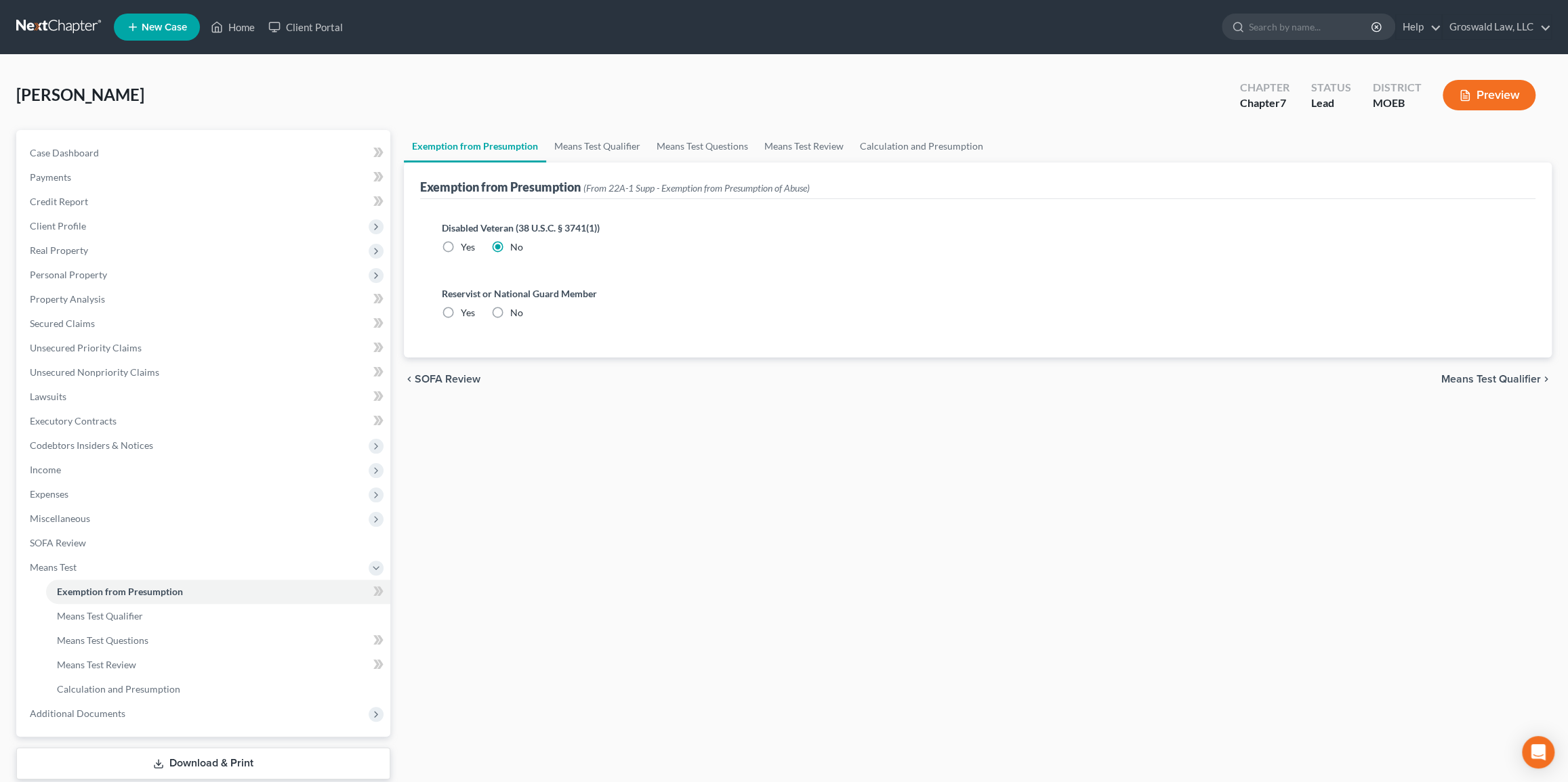
click at [515, 315] on input "No" at bounding box center [519, 310] width 9 height 9
radio input "true"
click at [596, 143] on link "Means Test Qualifier" at bounding box center [598, 146] width 103 height 32
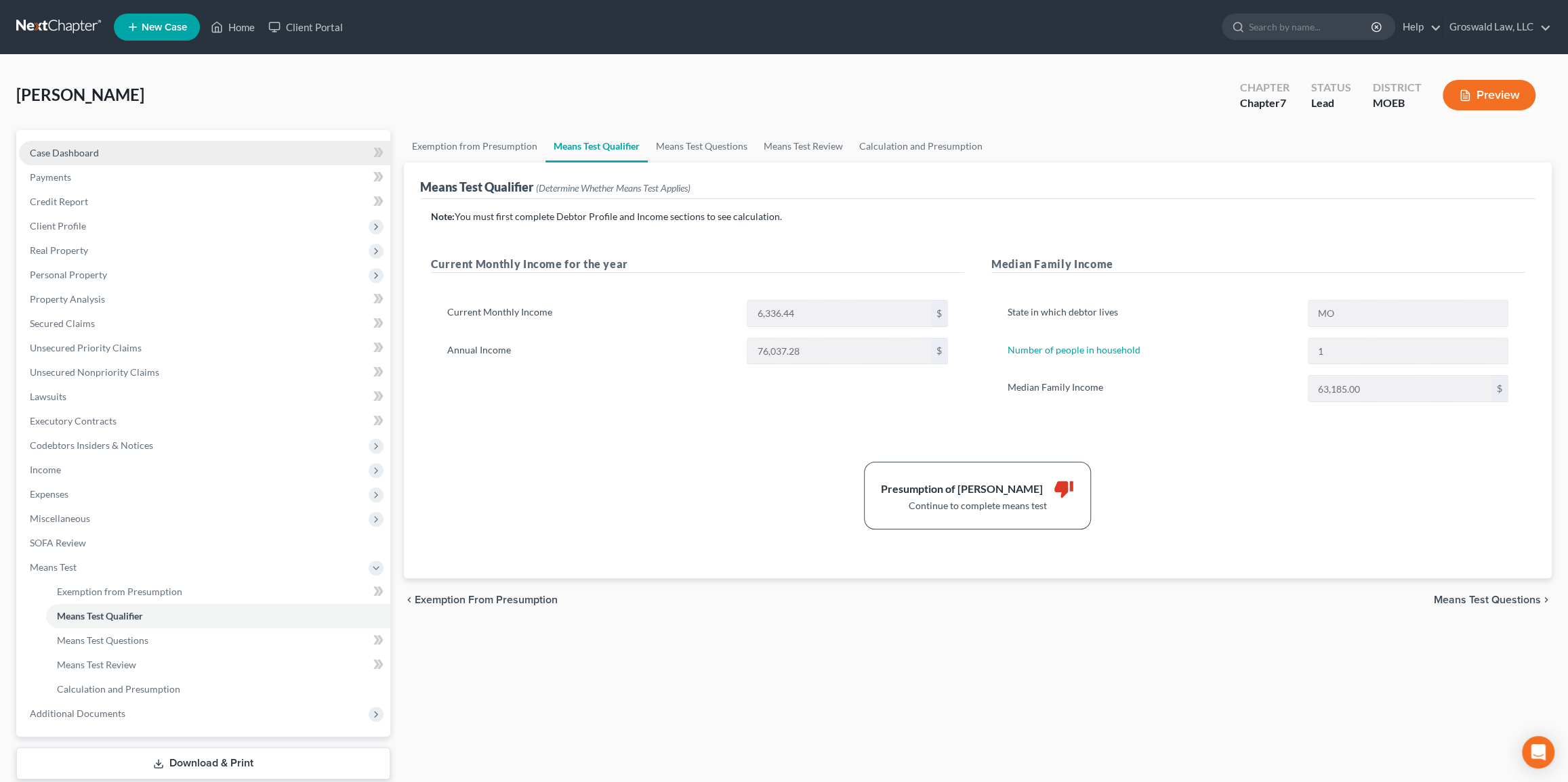
click at [66, 154] on span "Case Dashboard" at bounding box center [64, 153] width 69 height 11
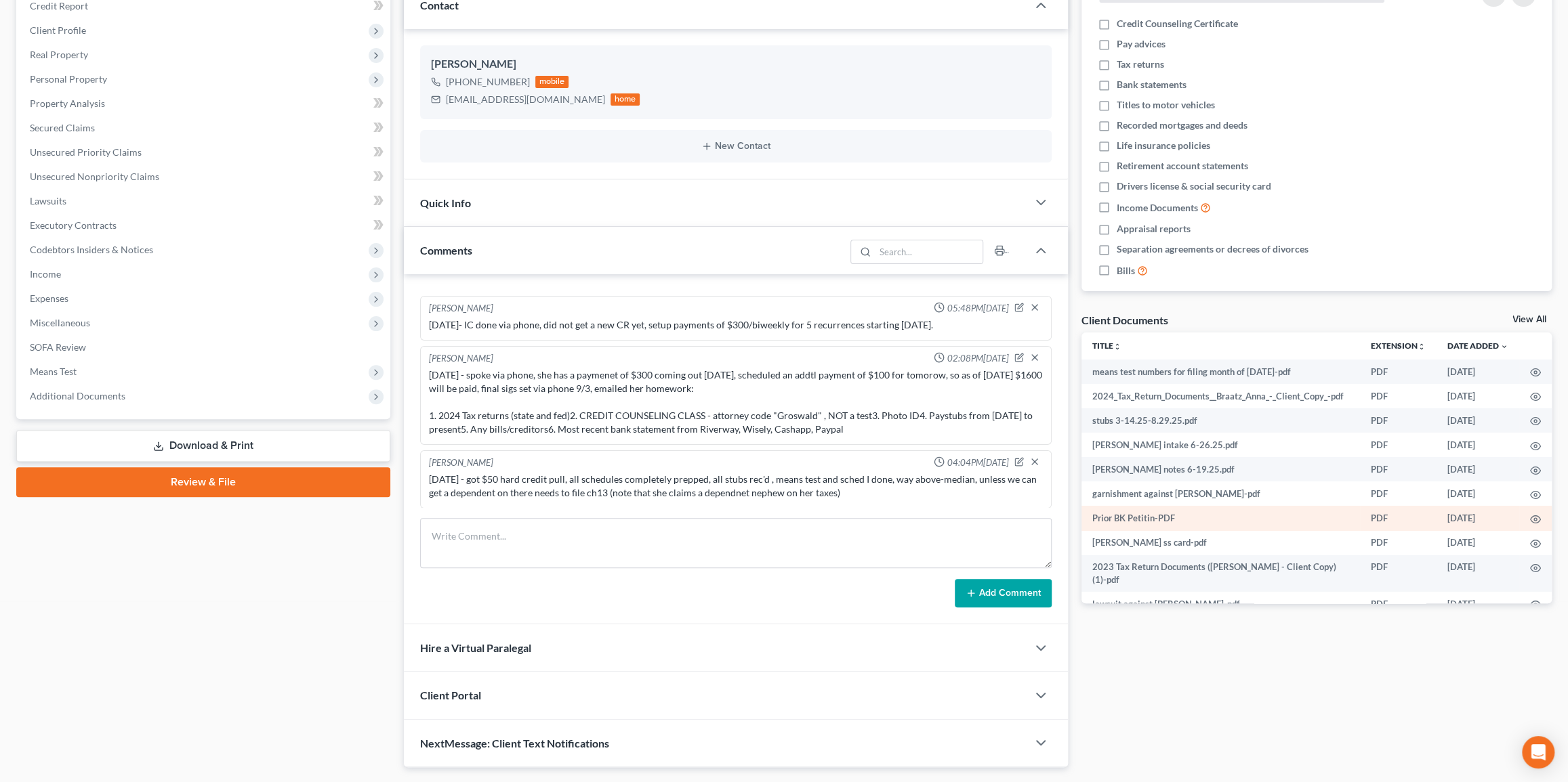
scroll to position [169, 0]
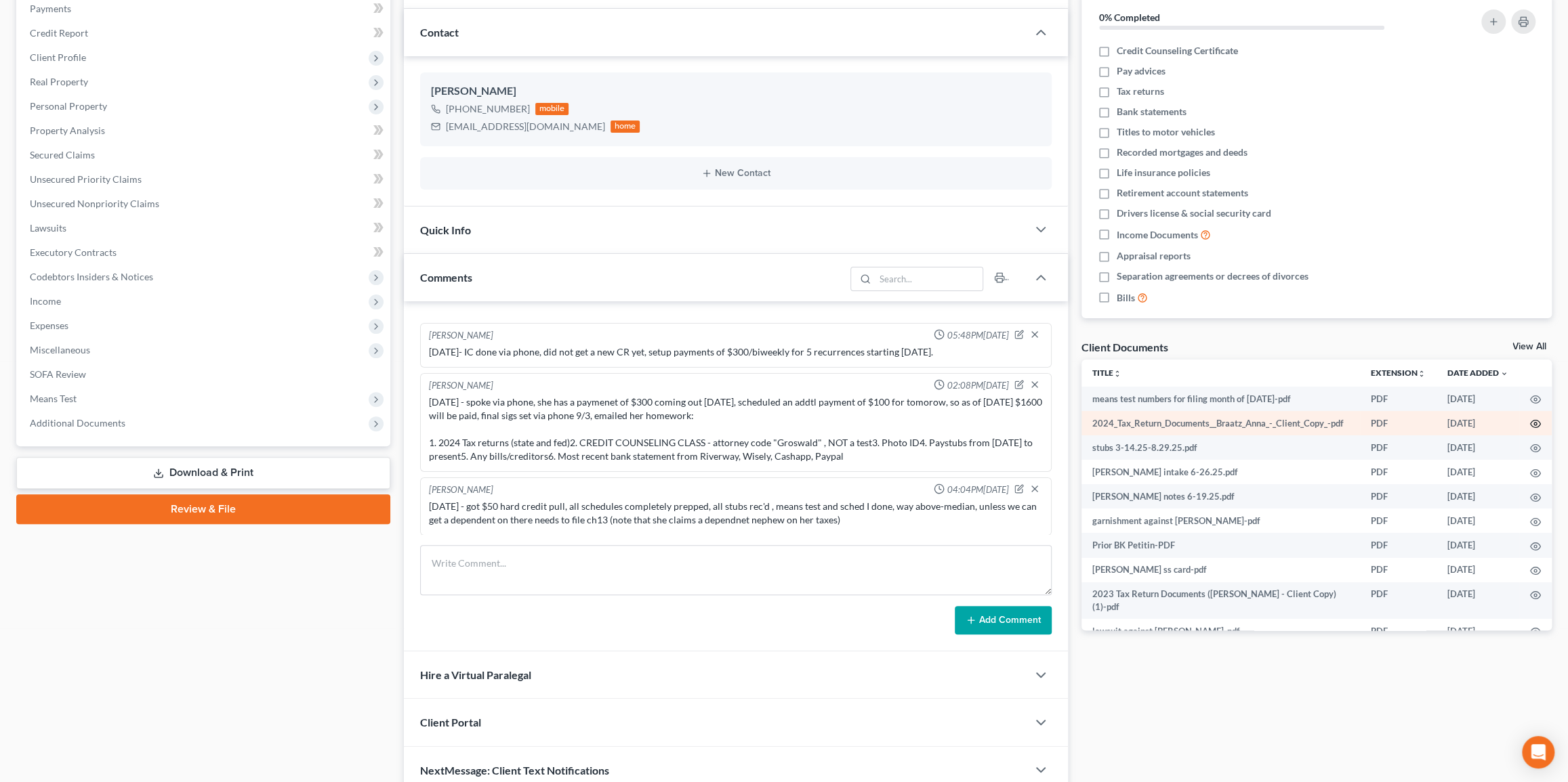
click at [1212, 422] on icon "button" at bounding box center [1535, 424] width 10 height 10
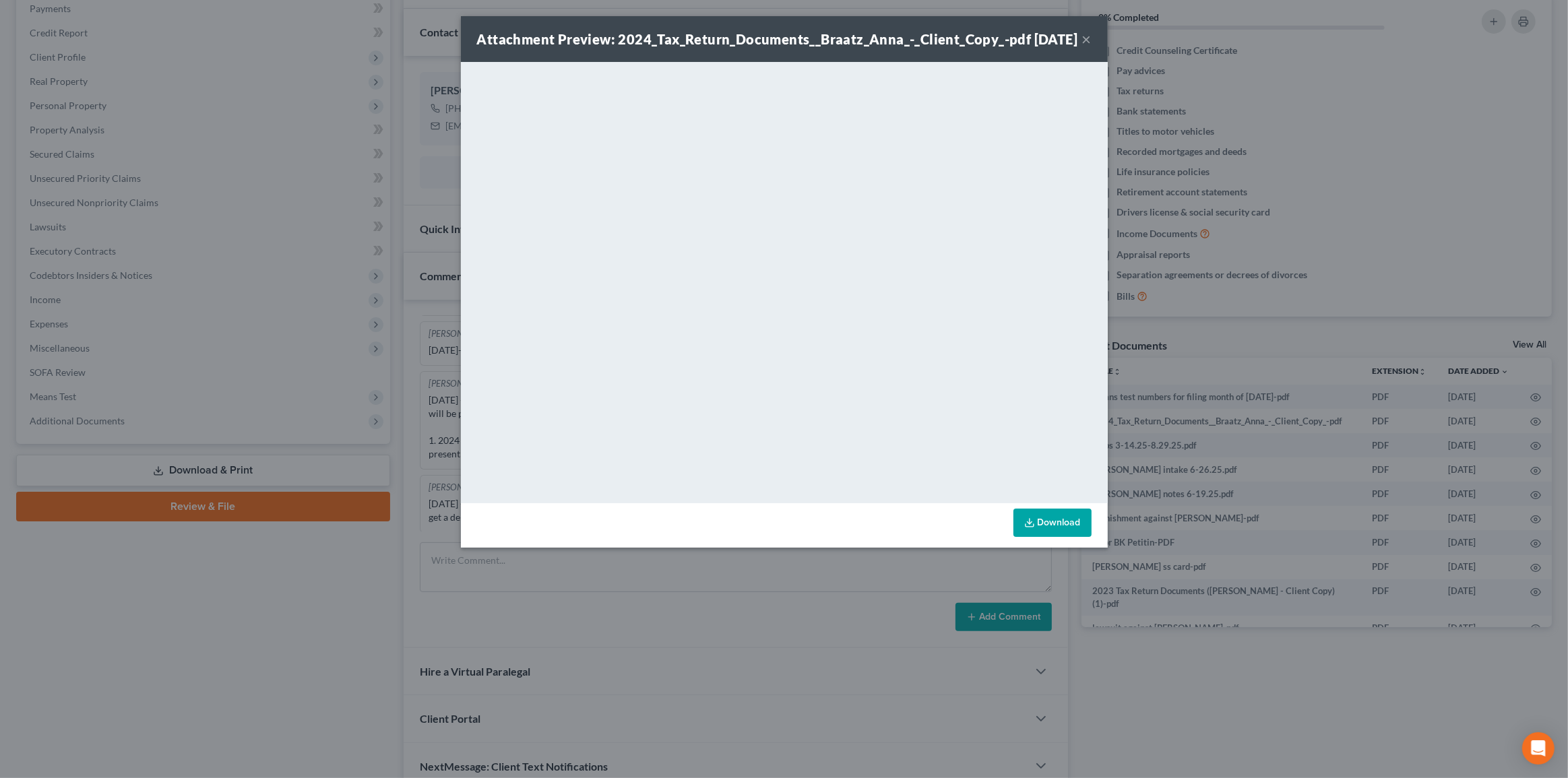
drag, startPoint x: 1090, startPoint y: 52, endPoint x: 1246, endPoint y: 276, distance: 273.0
click at [1090, 47] on button "×" at bounding box center [1087, 39] width 9 height 16
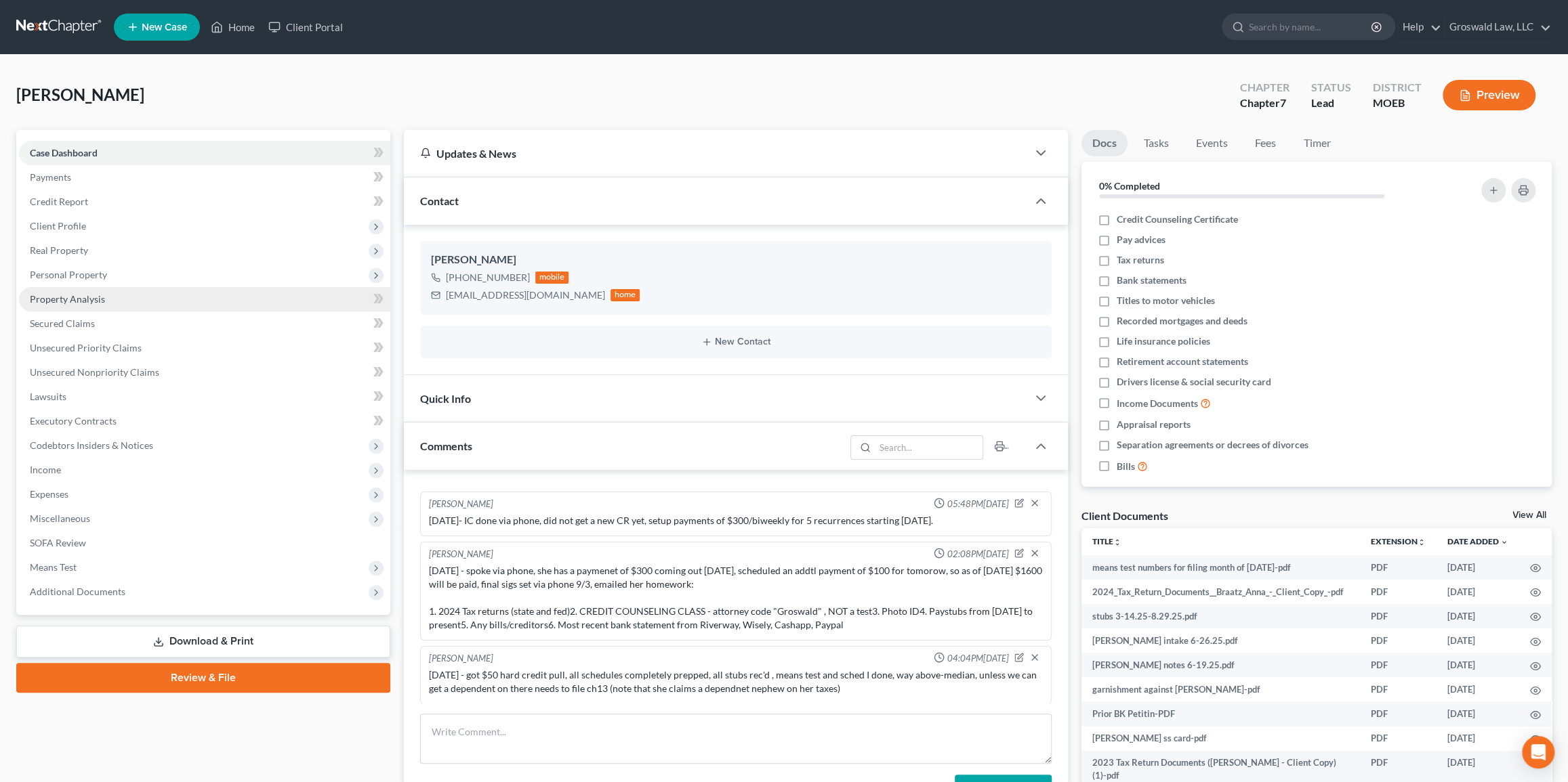
scroll to position [0, 0]
click at [77, 231] on span "Client Profile" at bounding box center [204, 226] width 372 height 25
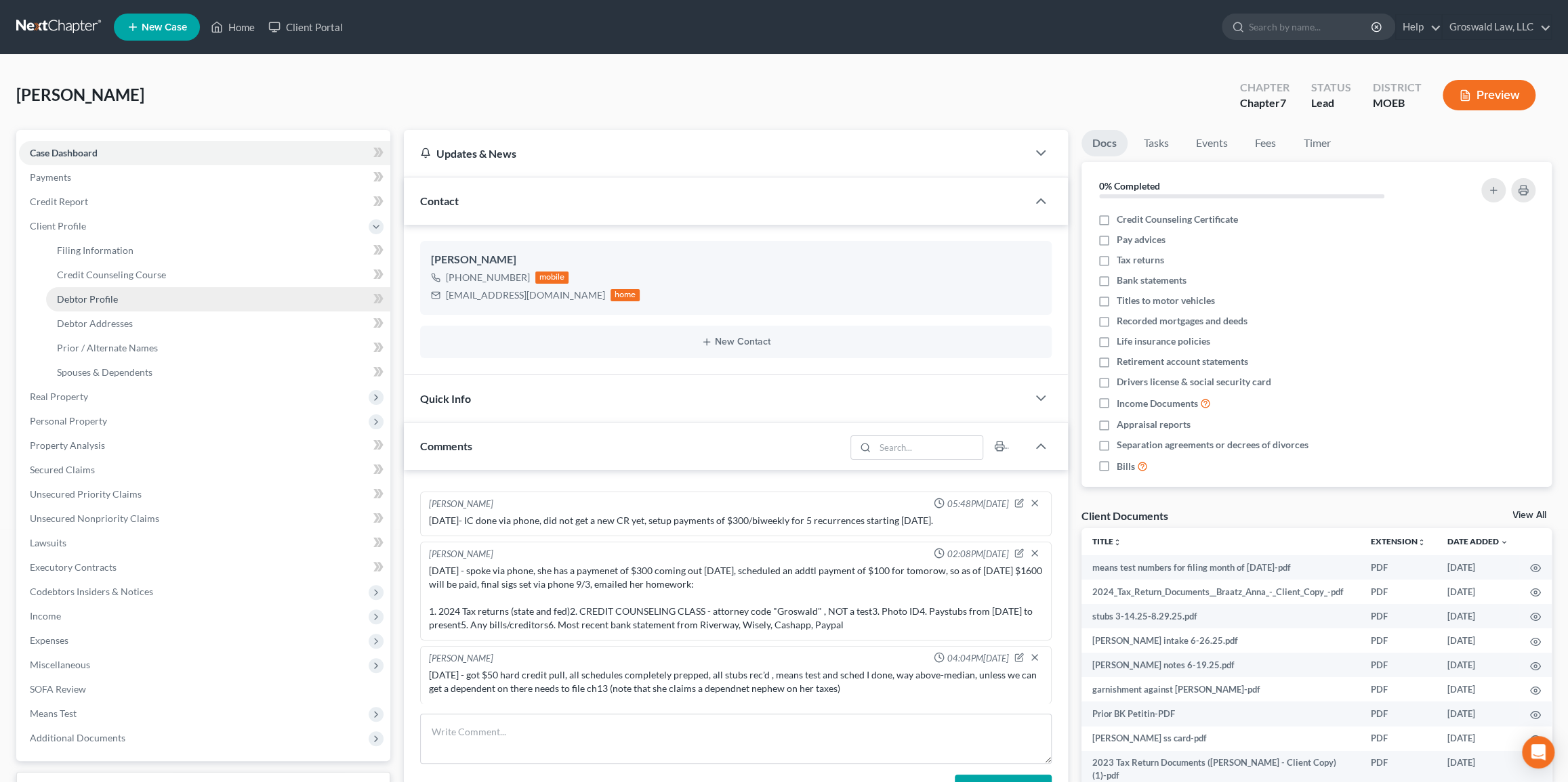
click at [91, 298] on span "Debtor Profile" at bounding box center [87, 299] width 61 height 11
select select "0"
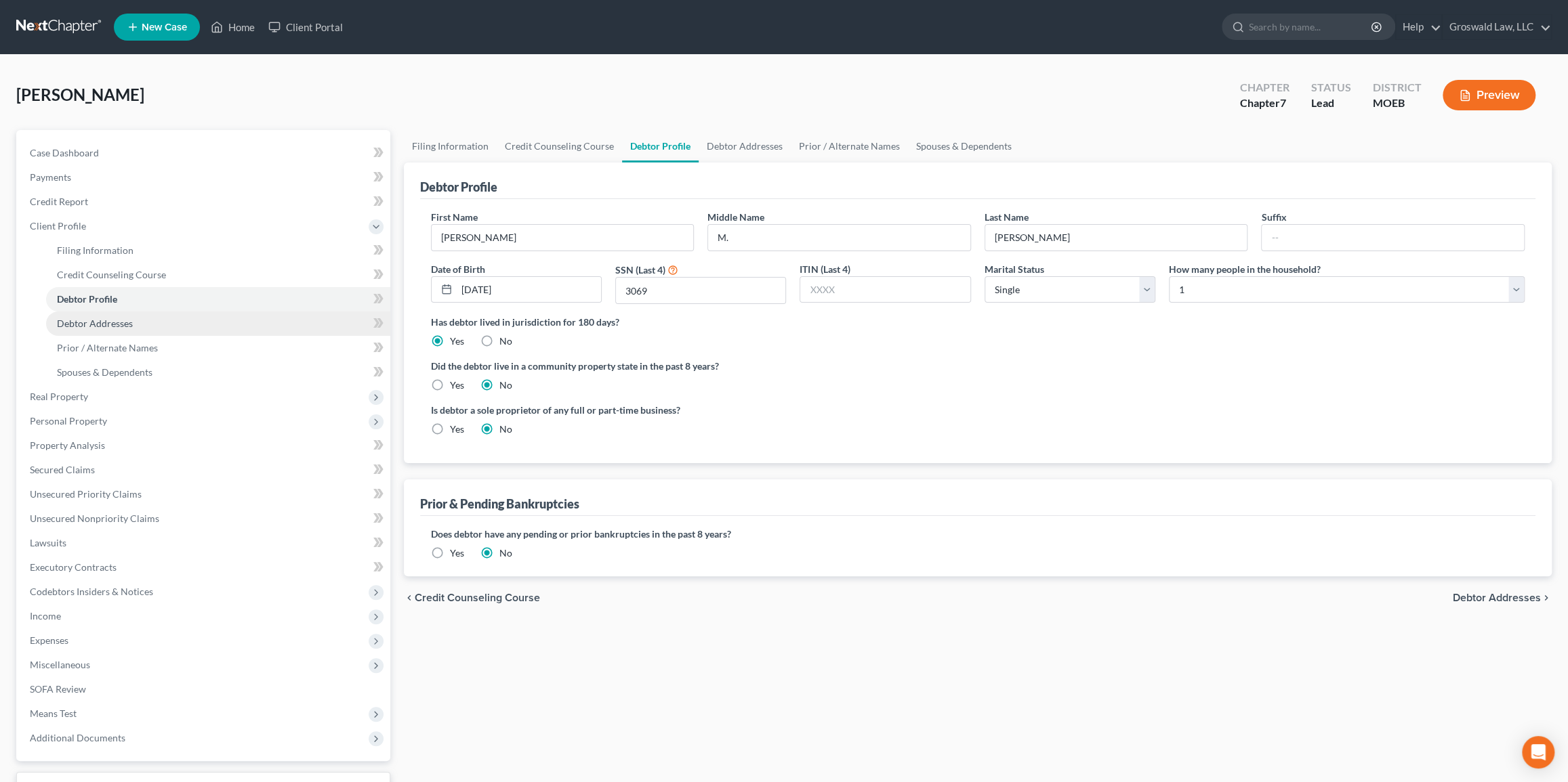
radio input "true"
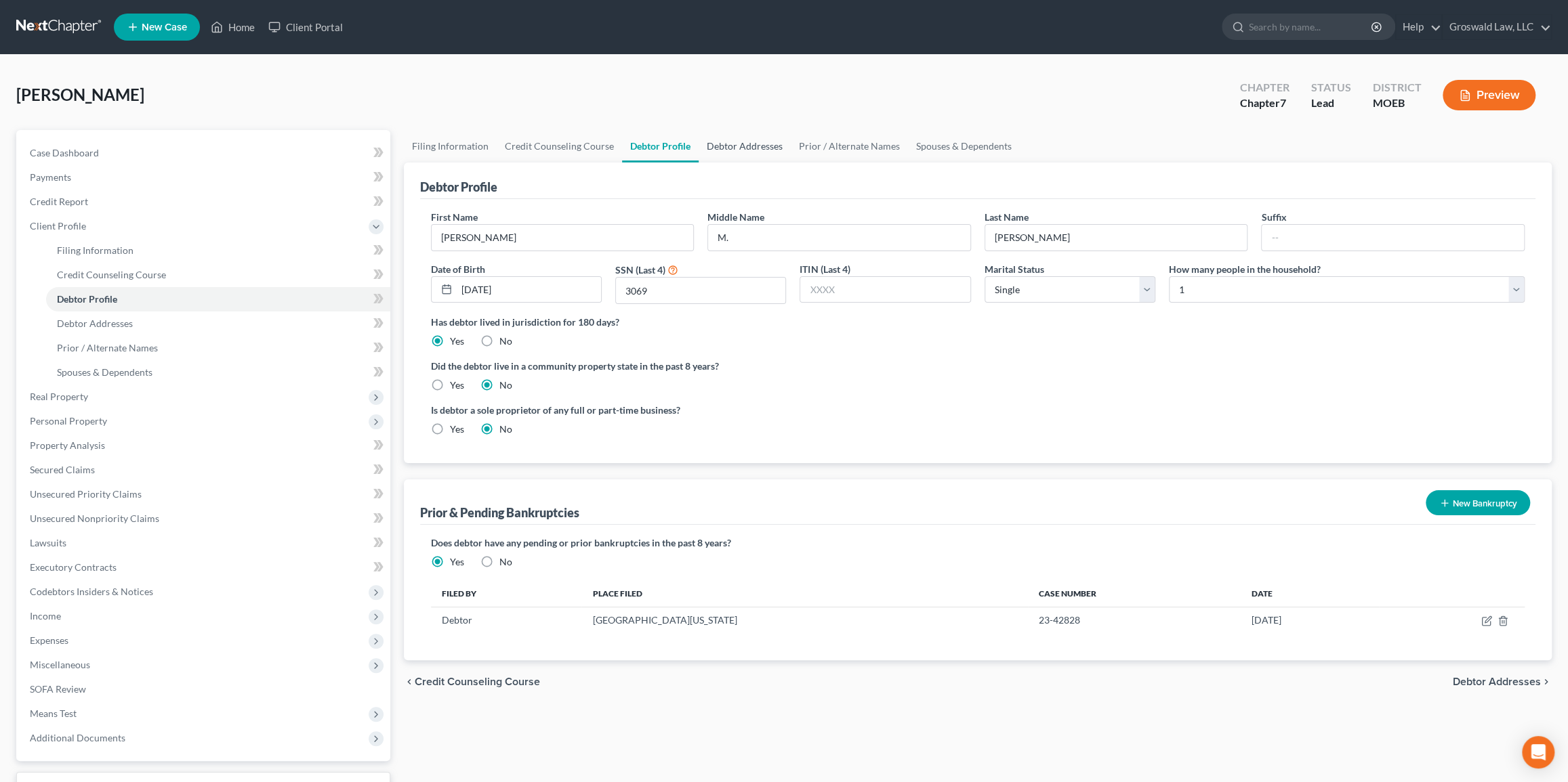
click at [720, 143] on link "Debtor Addresses" at bounding box center [744, 146] width 92 height 32
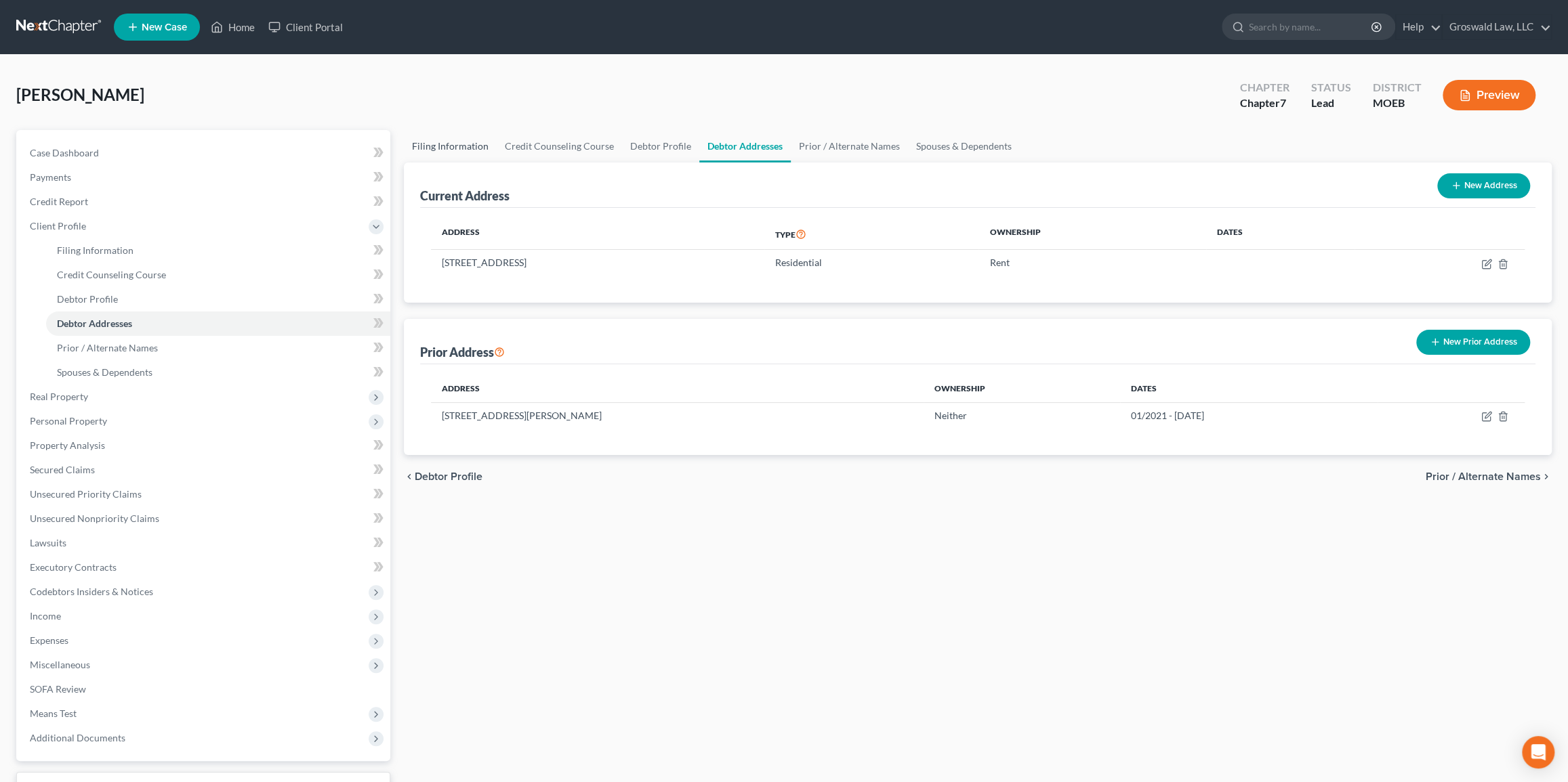
click at [431, 143] on link "Filing Information" at bounding box center [450, 146] width 93 height 32
select select "1"
select select "0"
select select "45"
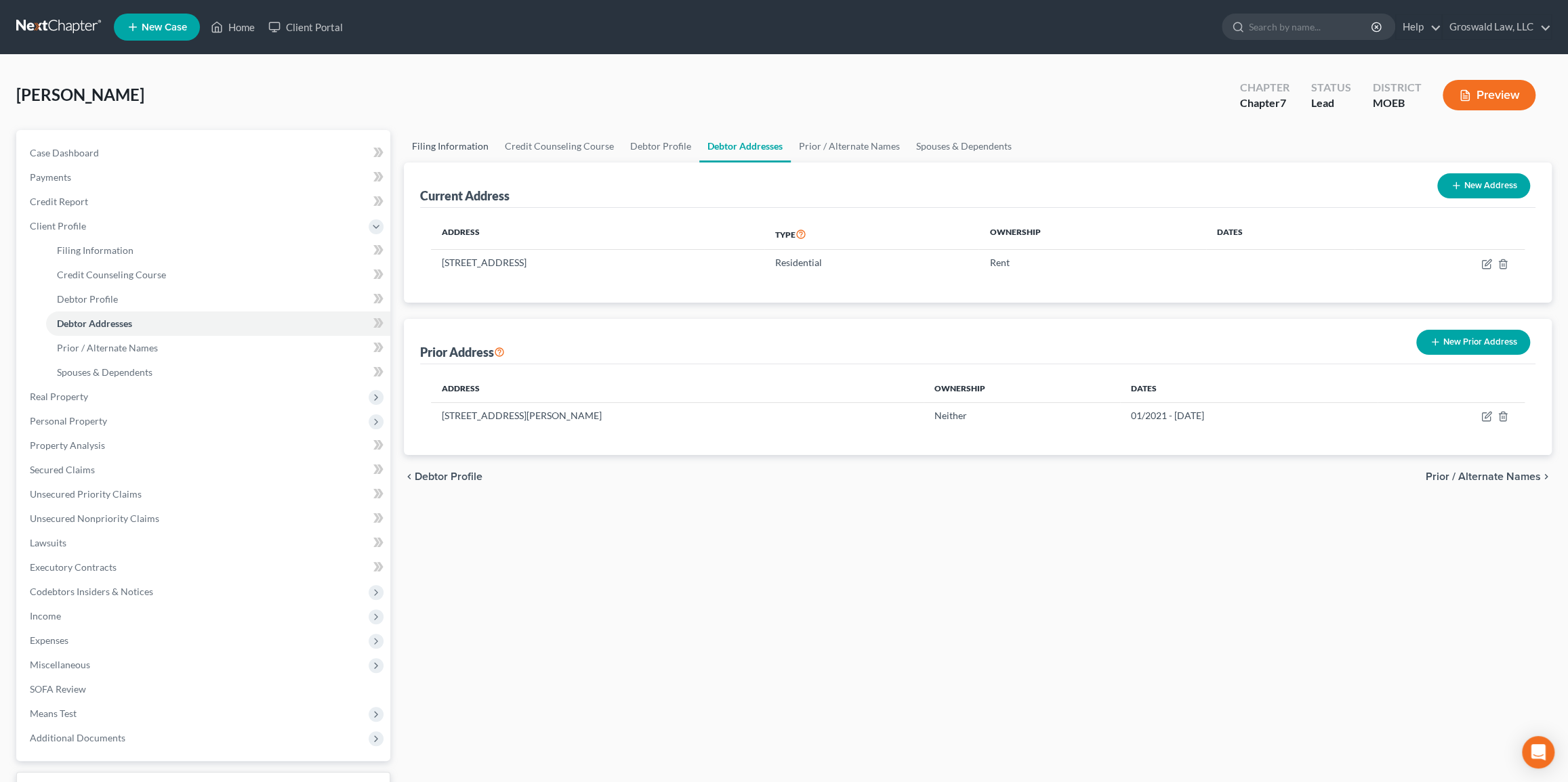
select select "0"
select select "26"
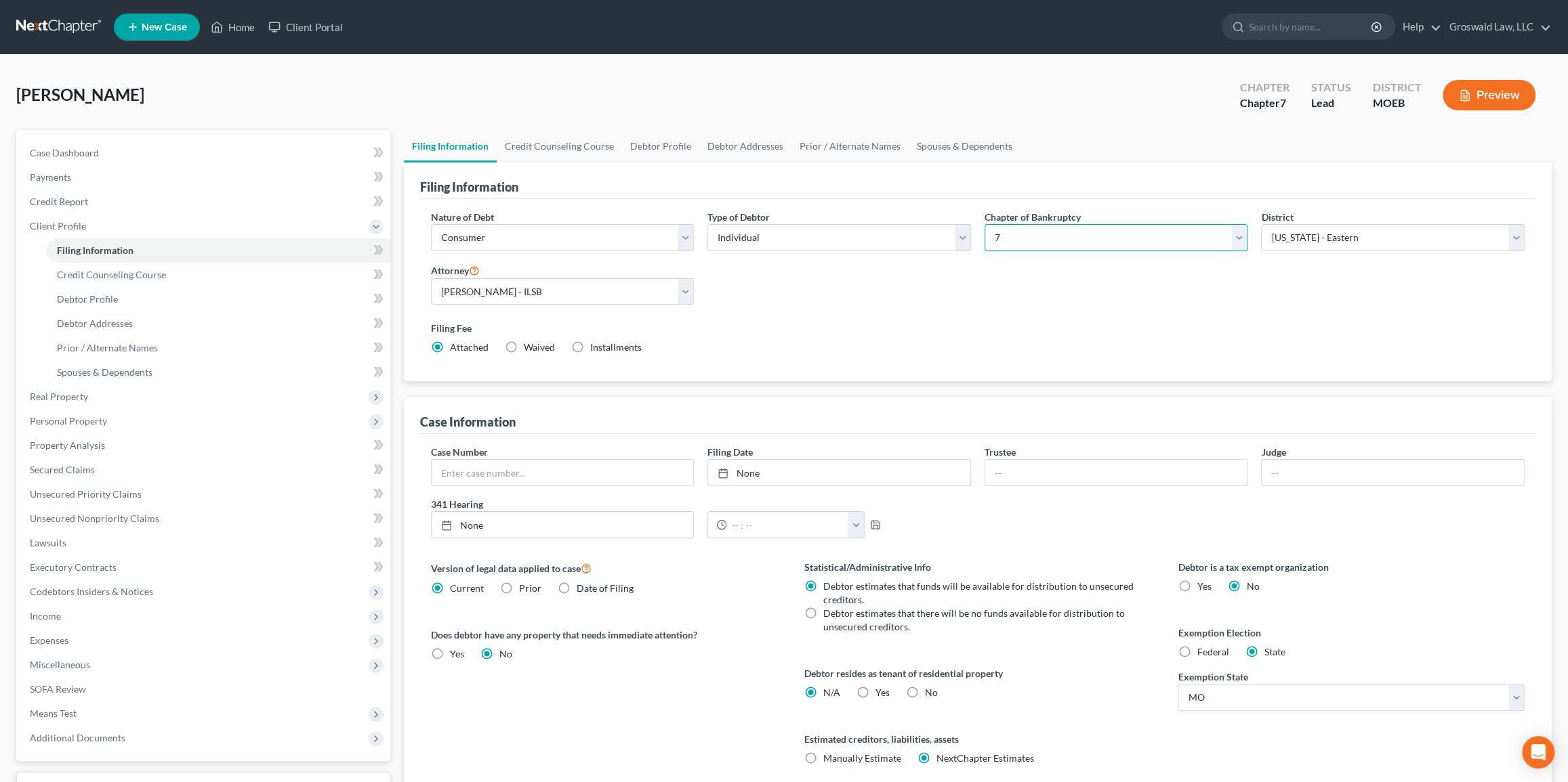
click at [1062, 238] on select "Select 7 11 12 13" at bounding box center [1116, 238] width 263 height 28
select select "3"
click at [985, 224] on select "Select 7 11 12 13" at bounding box center [1116, 238] width 263 height 28
click at [1023, 308] on div "Nature of Debt Select Business Consumer Other Nature of Business Select Clearin…" at bounding box center [978, 288] width 1108 height 156
click at [750, 152] on link "Debtor Addresses" at bounding box center [745, 146] width 92 height 32
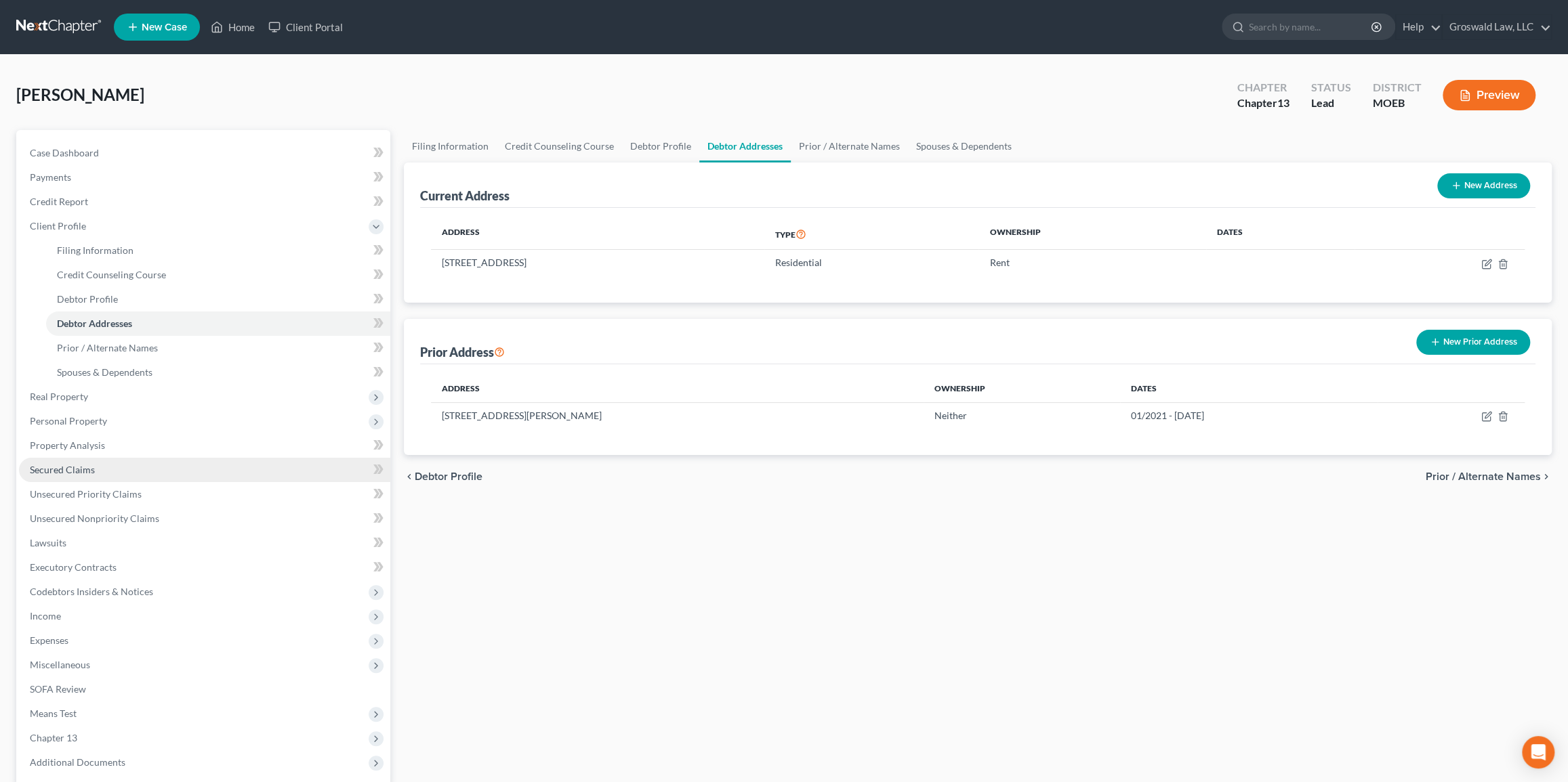
click at [67, 466] on span "Secured Claims" at bounding box center [62, 469] width 65 height 11
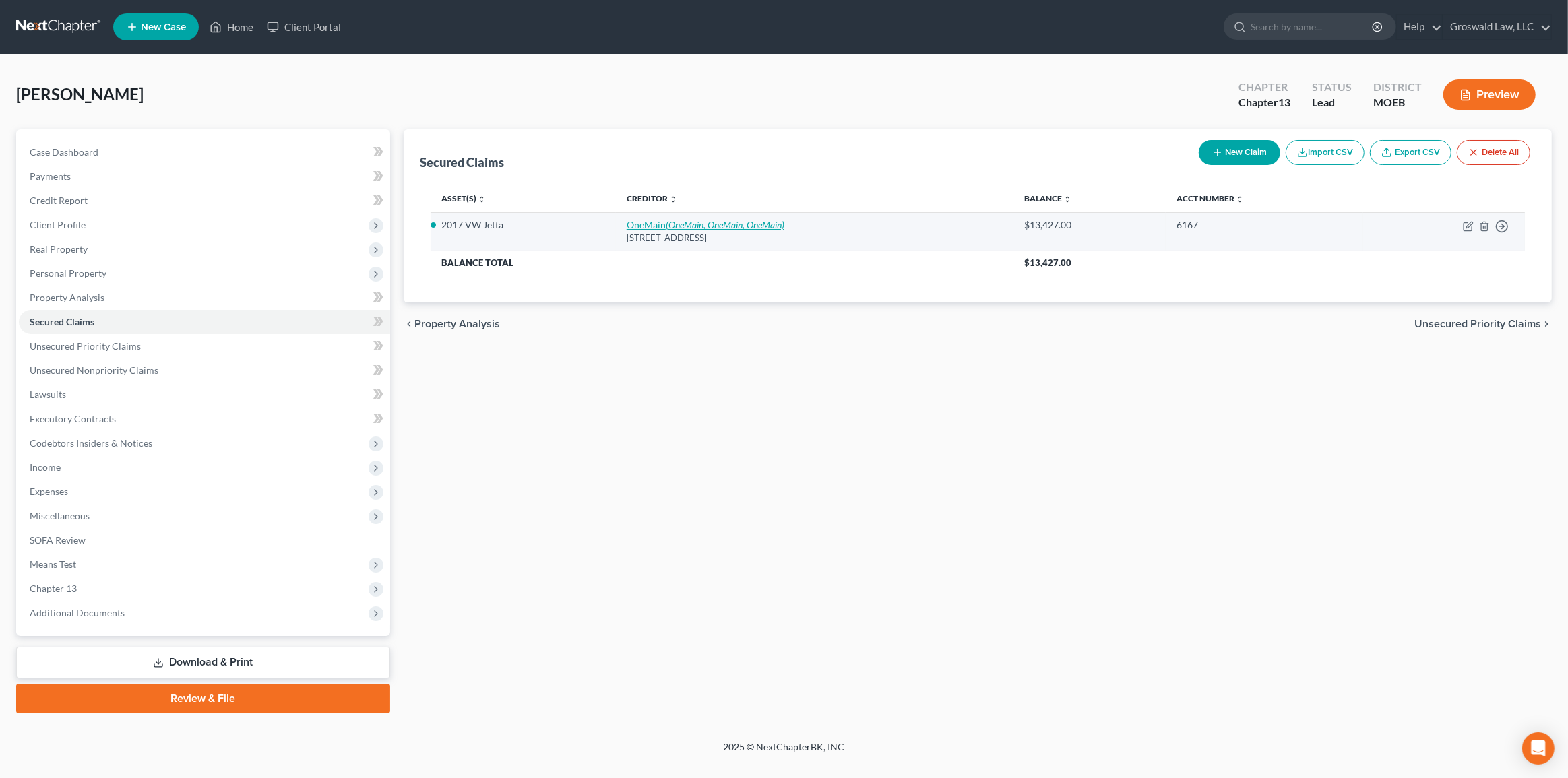
click at [696, 226] on icon "(OneMain, OneMain, OneMain)" at bounding box center [724, 225] width 118 height 11
select select "21"
select select "2"
select select "0"
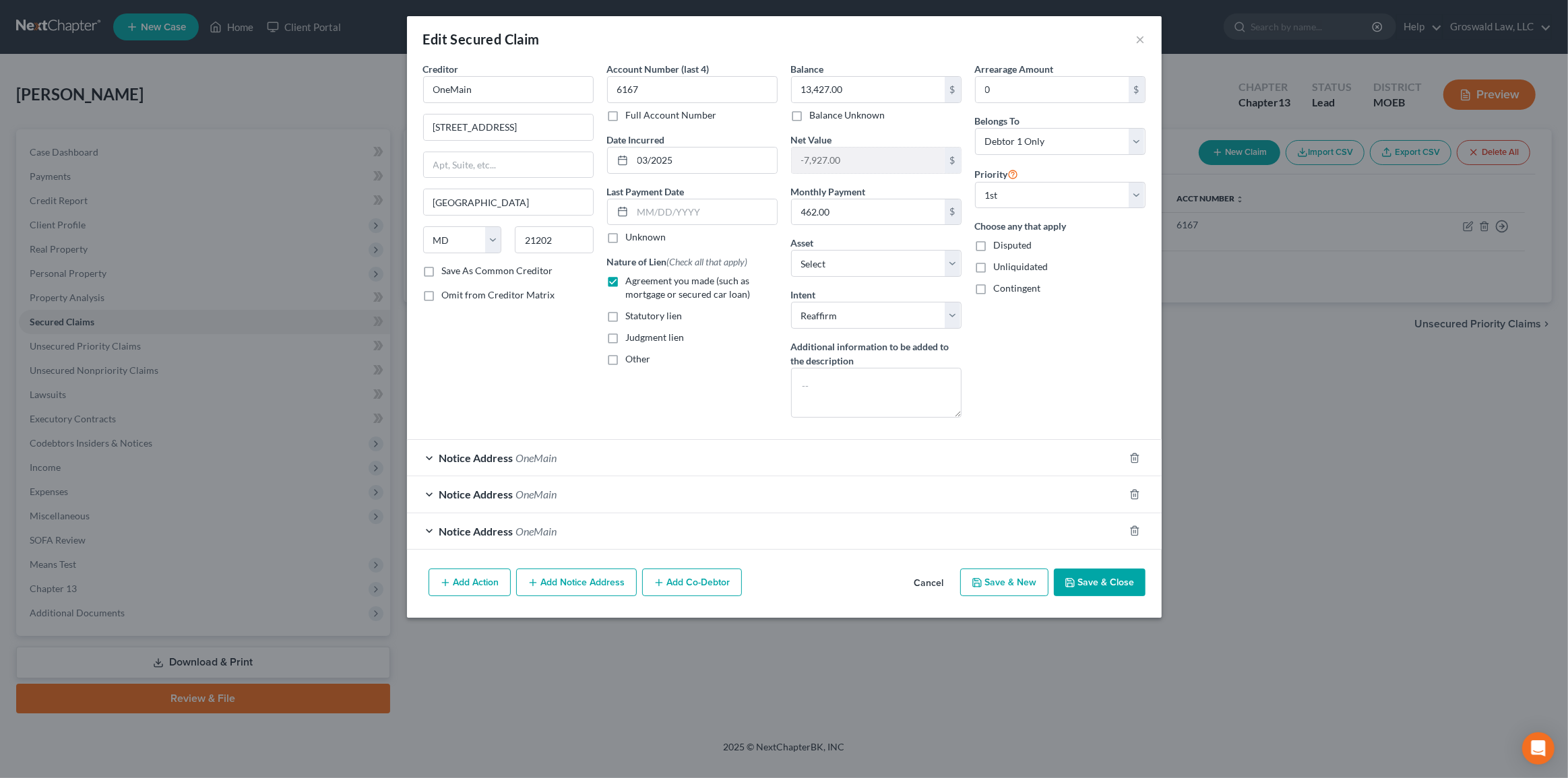
click at [1109, 587] on button "Save & Close" at bounding box center [1099, 583] width 92 height 28
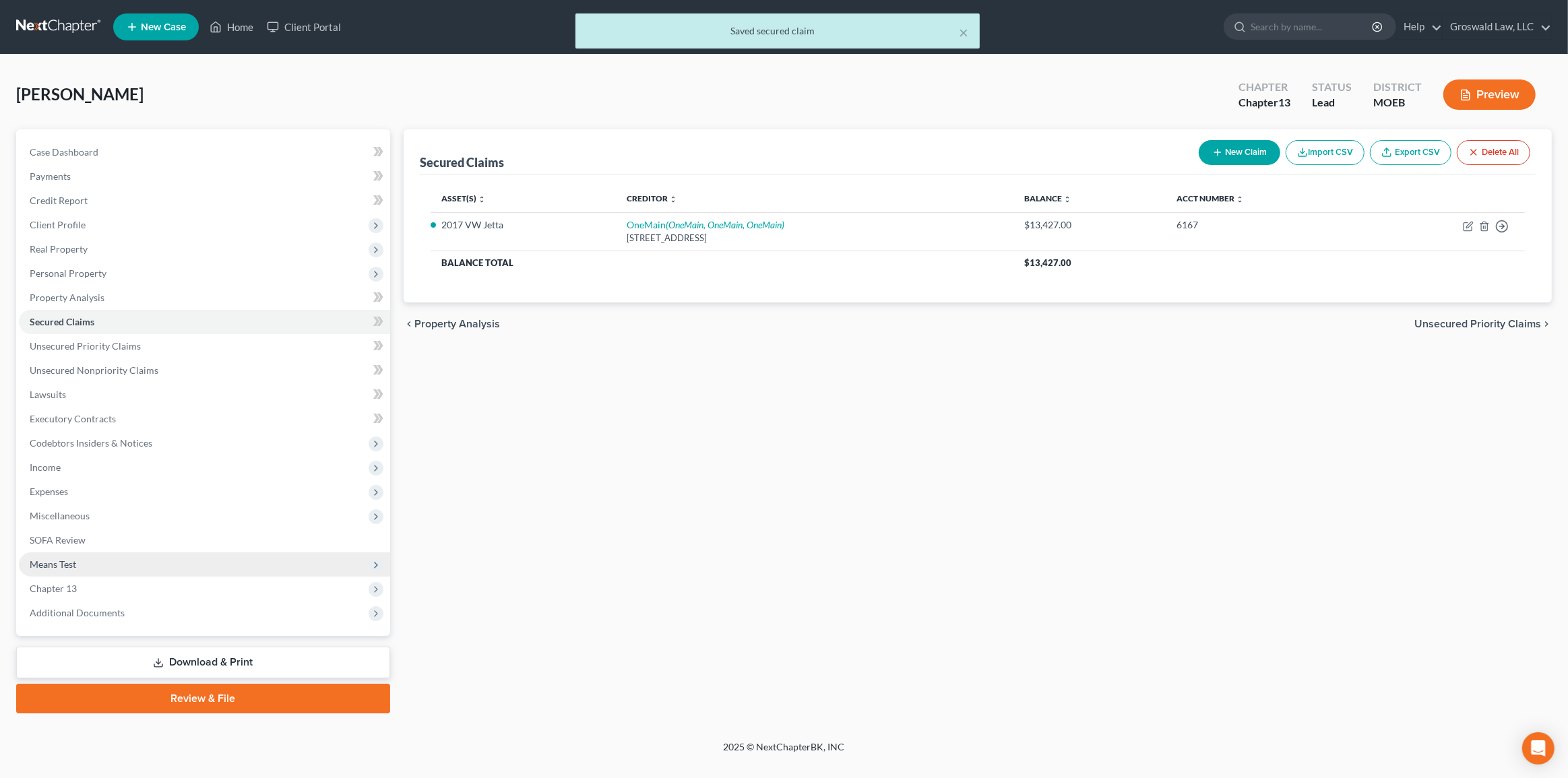
click at [72, 573] on span "Means Test" at bounding box center [204, 565] width 371 height 25
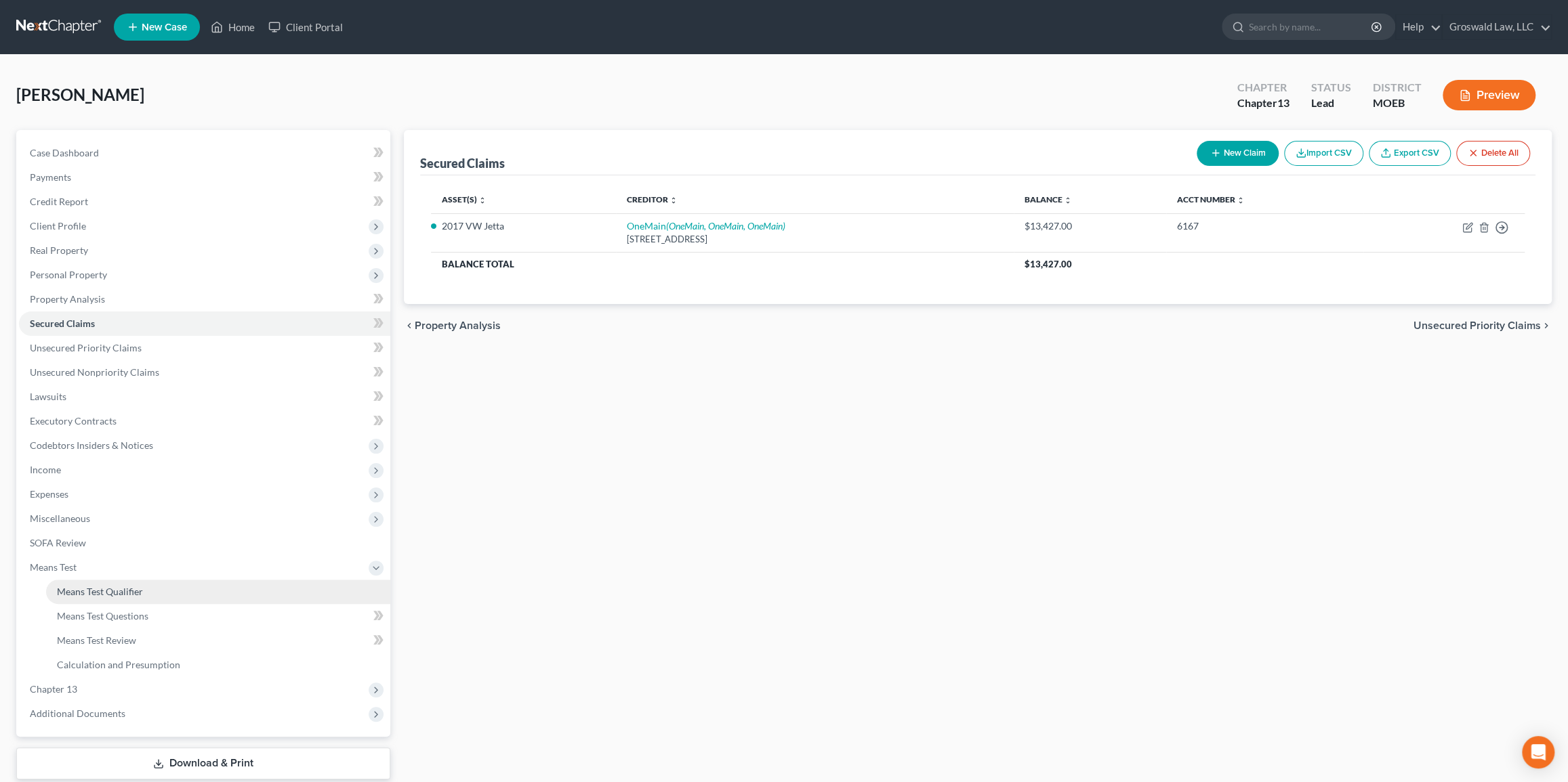
click at [105, 588] on span "Means Test Qualifier" at bounding box center [100, 592] width 86 height 11
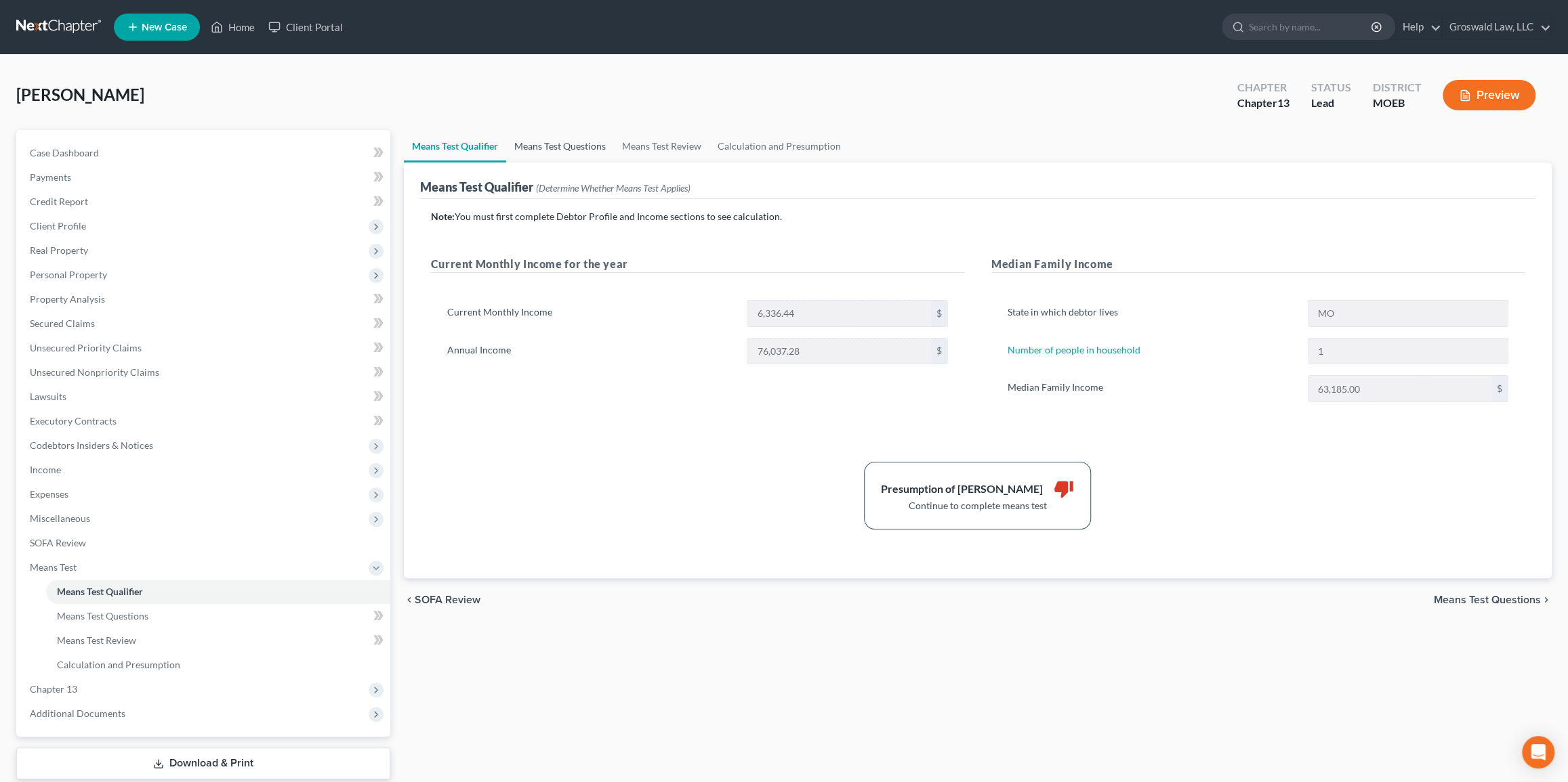
click at [553, 143] on link "Means Test Questions" at bounding box center [560, 146] width 107 height 32
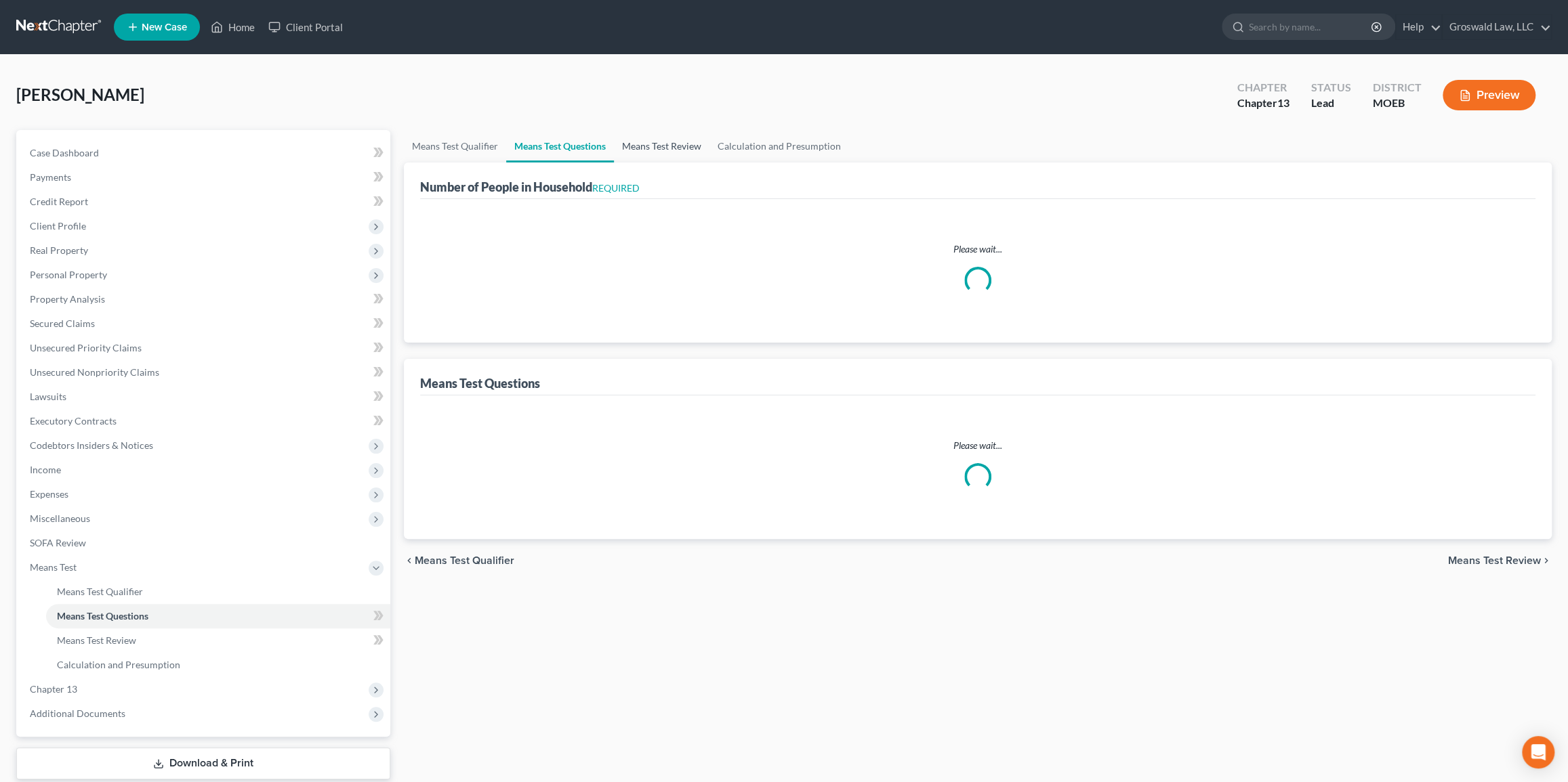
select select "1"
select select "60"
select select "1"
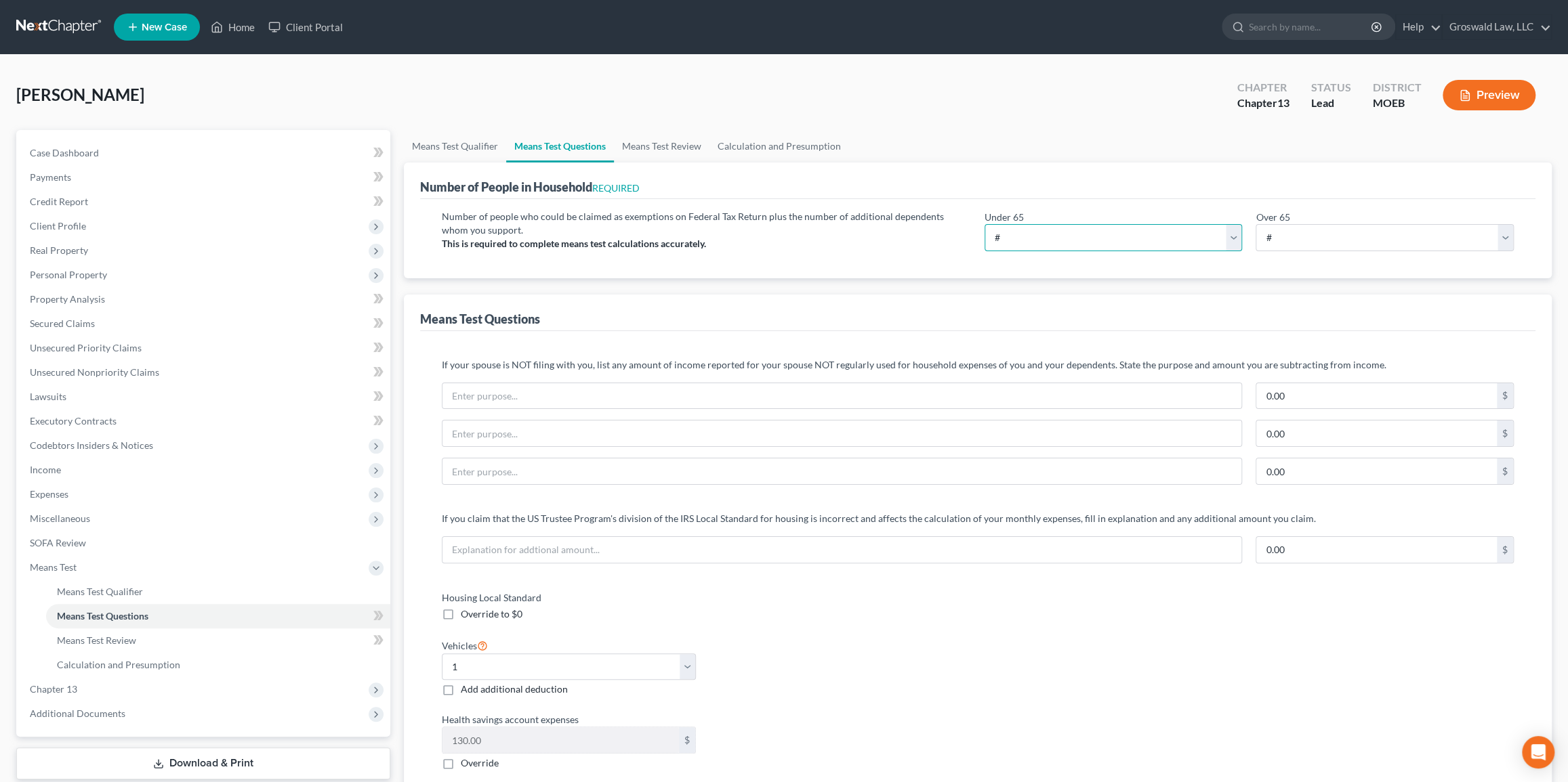
click at [1070, 235] on select "# 0 1 2 3 4 5 6 7 8 9 10" at bounding box center [1114, 238] width 258 height 28
select select "1"
click at [985, 224] on select "# 0 1 2 3 4 5 6 7 8 9 10" at bounding box center [1114, 238] width 258 height 28
click at [1010, 297] on div "Means Test Questions" at bounding box center [978, 313] width 1116 height 36
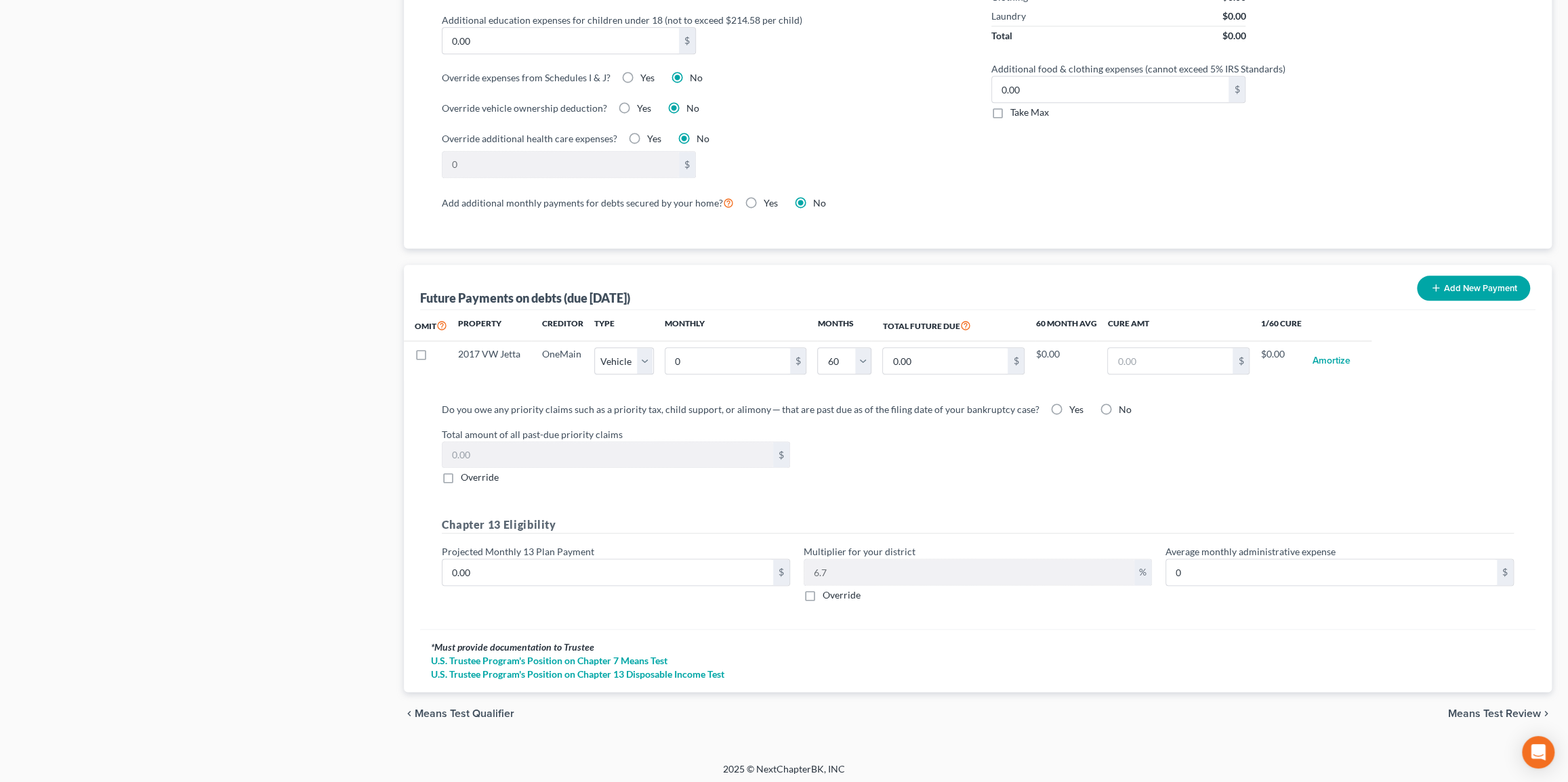
scroll to position [1070, 0]
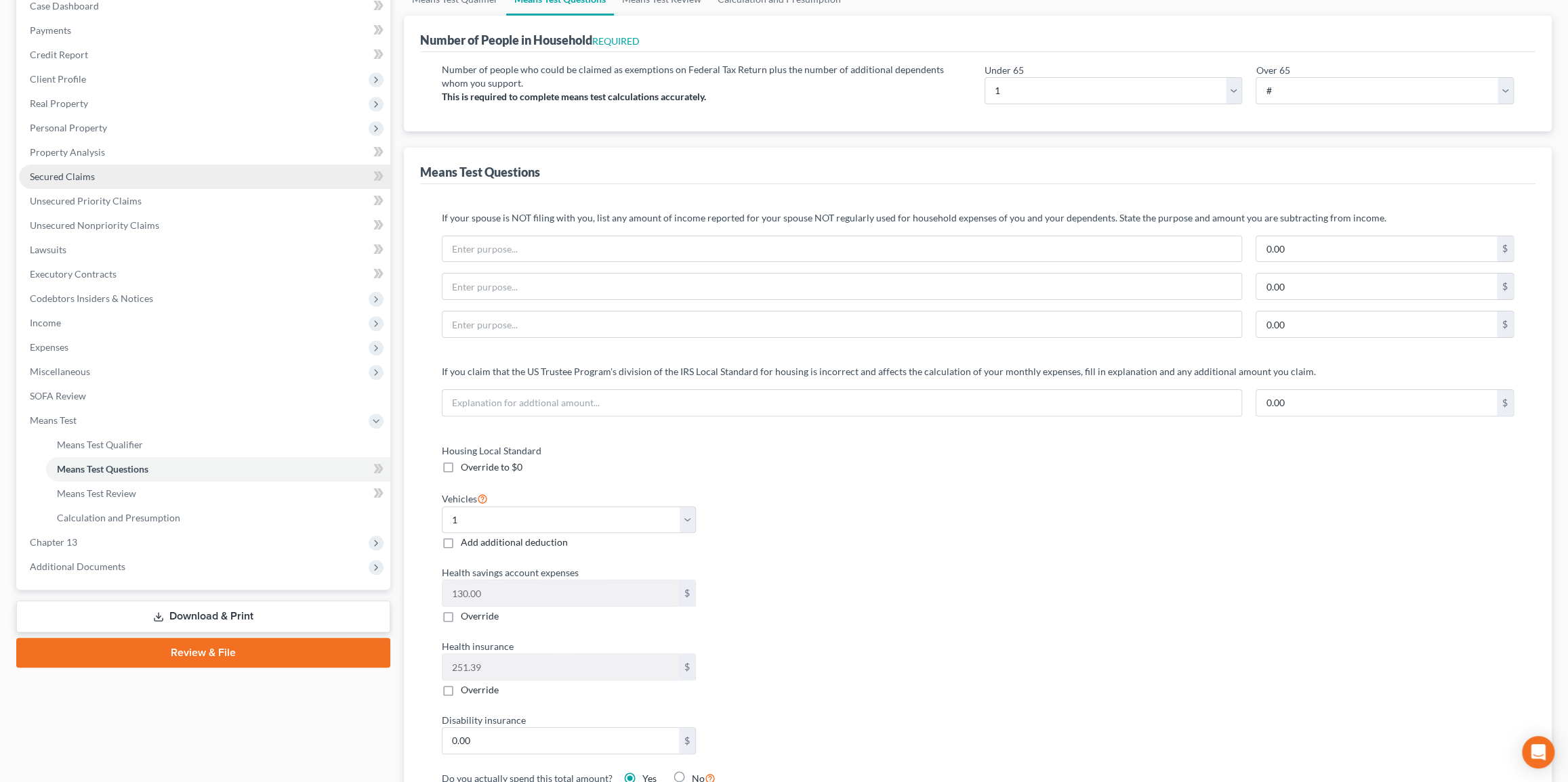
click at [65, 171] on span "Secured Claims" at bounding box center [62, 177] width 65 height 11
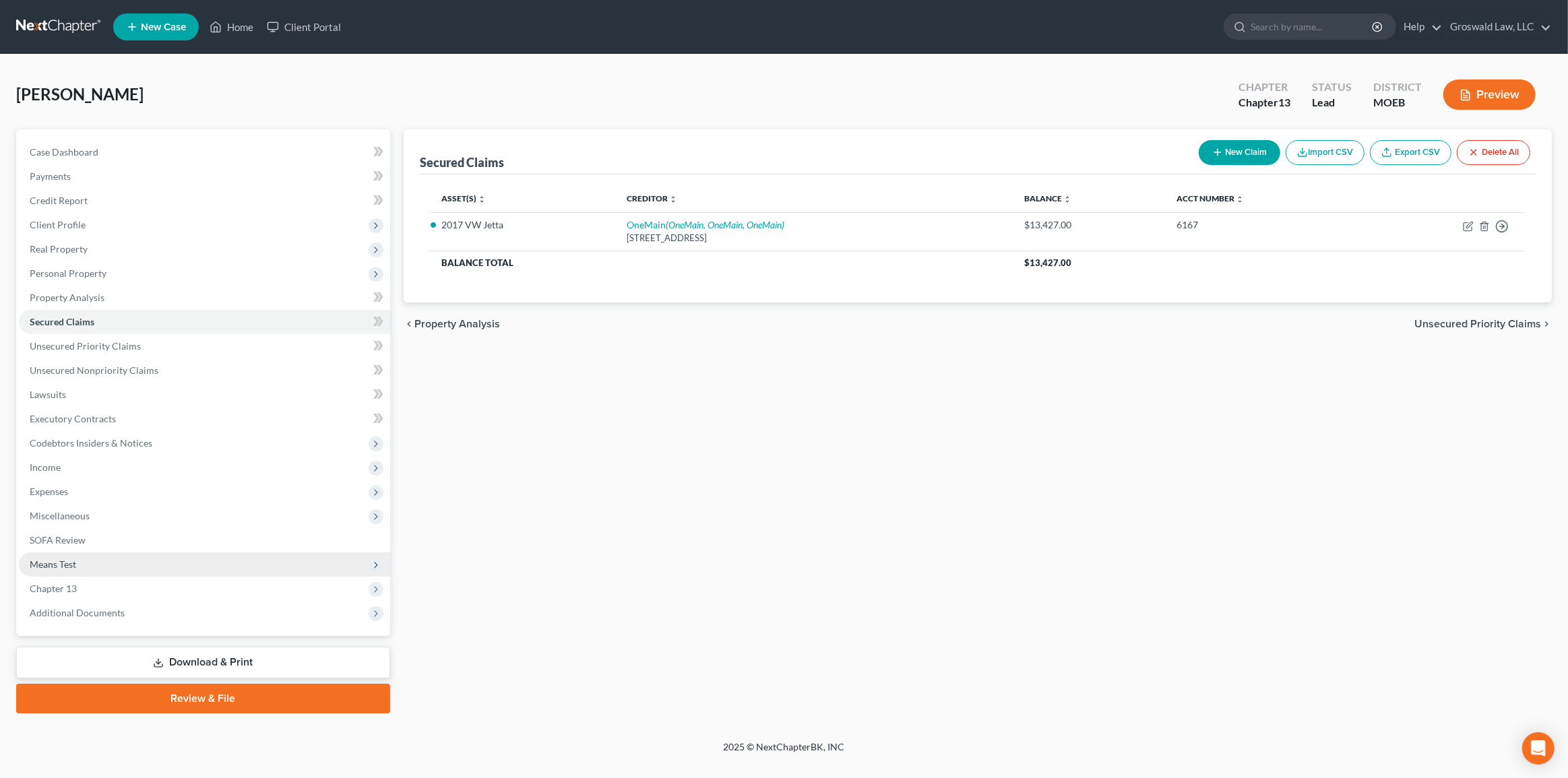
click at [67, 560] on span "Means Test" at bounding box center [52, 564] width 46 height 11
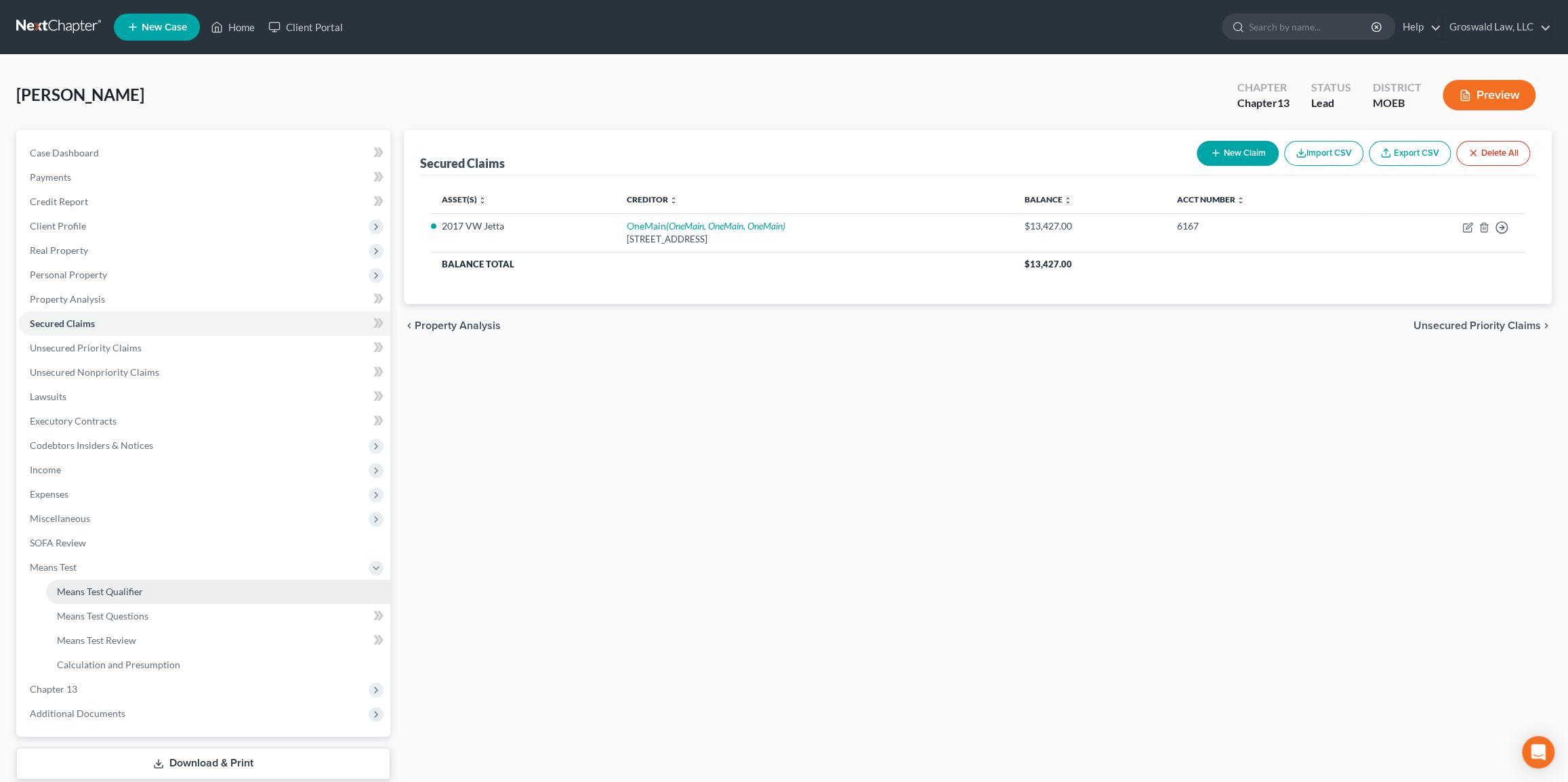
click at [112, 586] on span "Means Test Qualifier" at bounding box center [100, 592] width 86 height 11
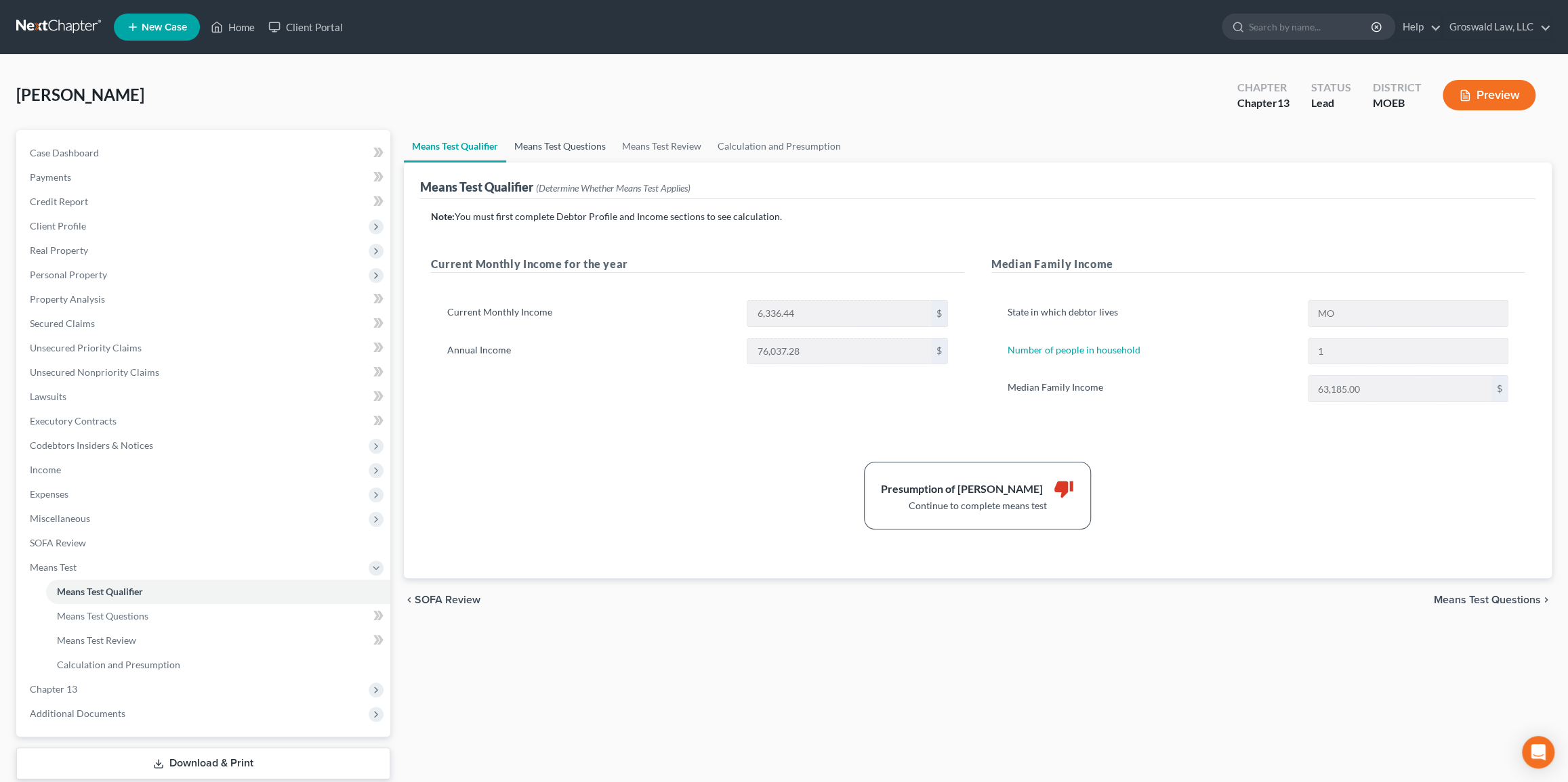
click at [553, 145] on link "Means Test Questions" at bounding box center [560, 146] width 107 height 32
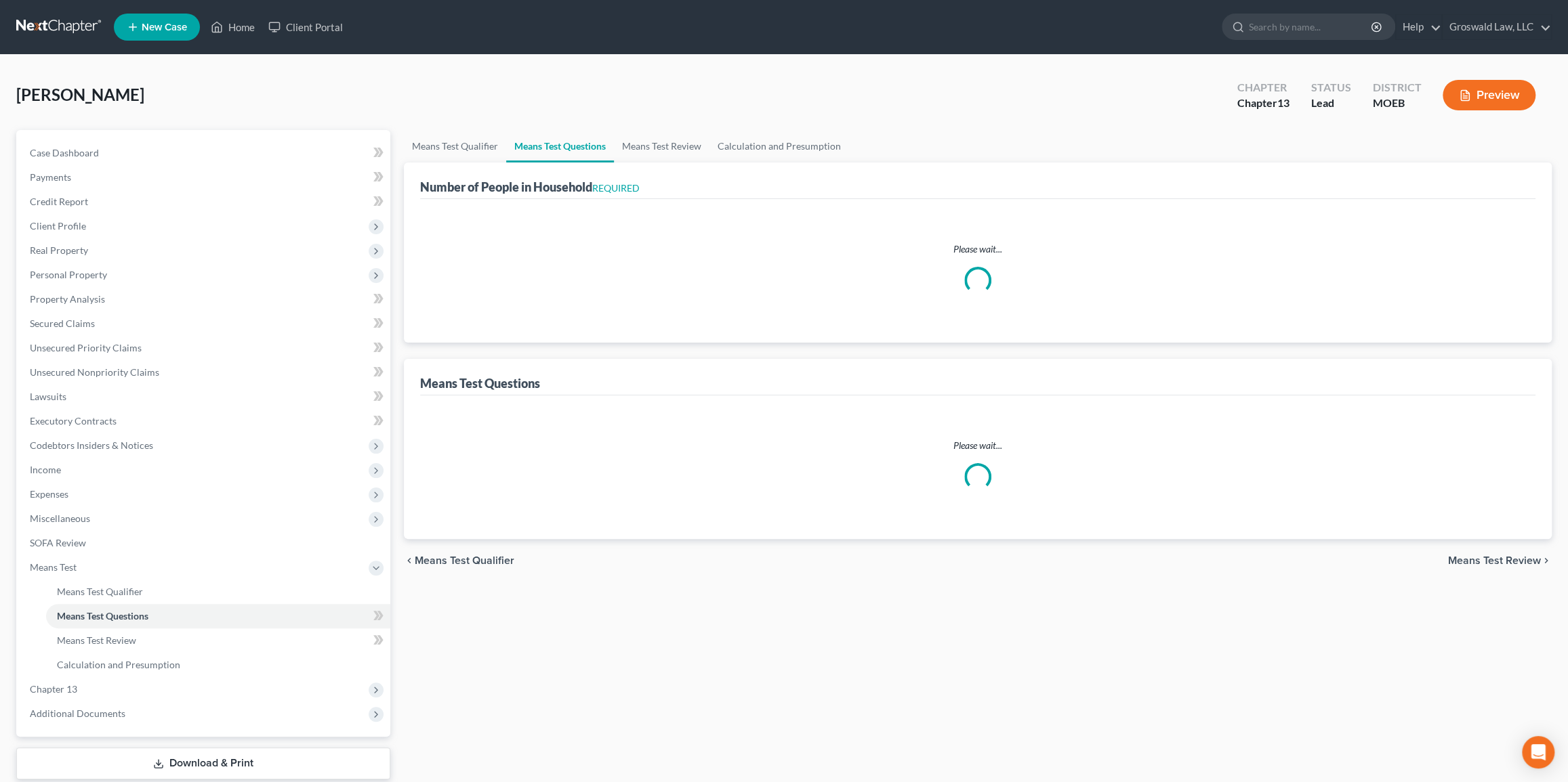
select select "1"
select select "60"
select select "1"
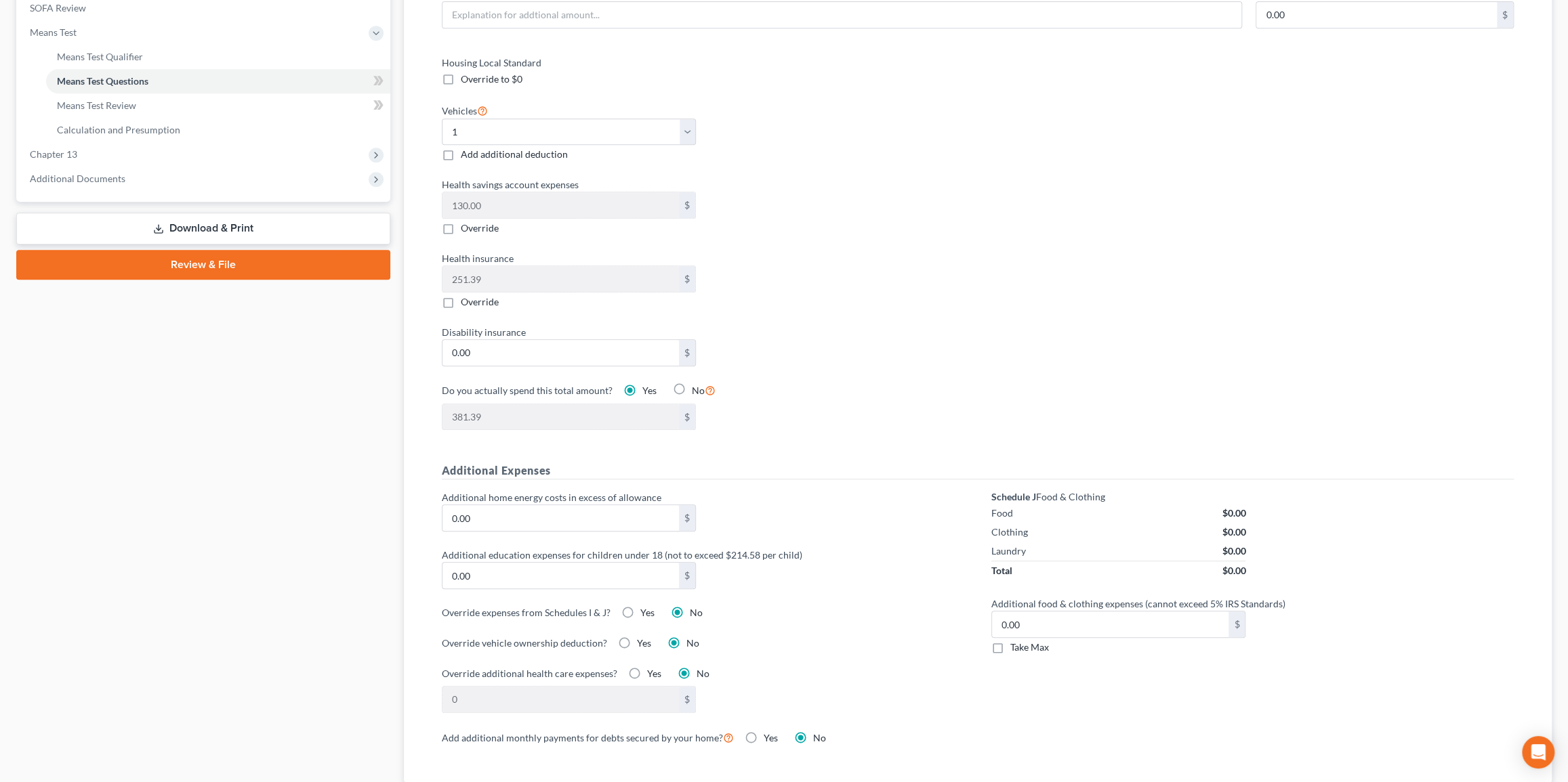
scroll to position [738, 0]
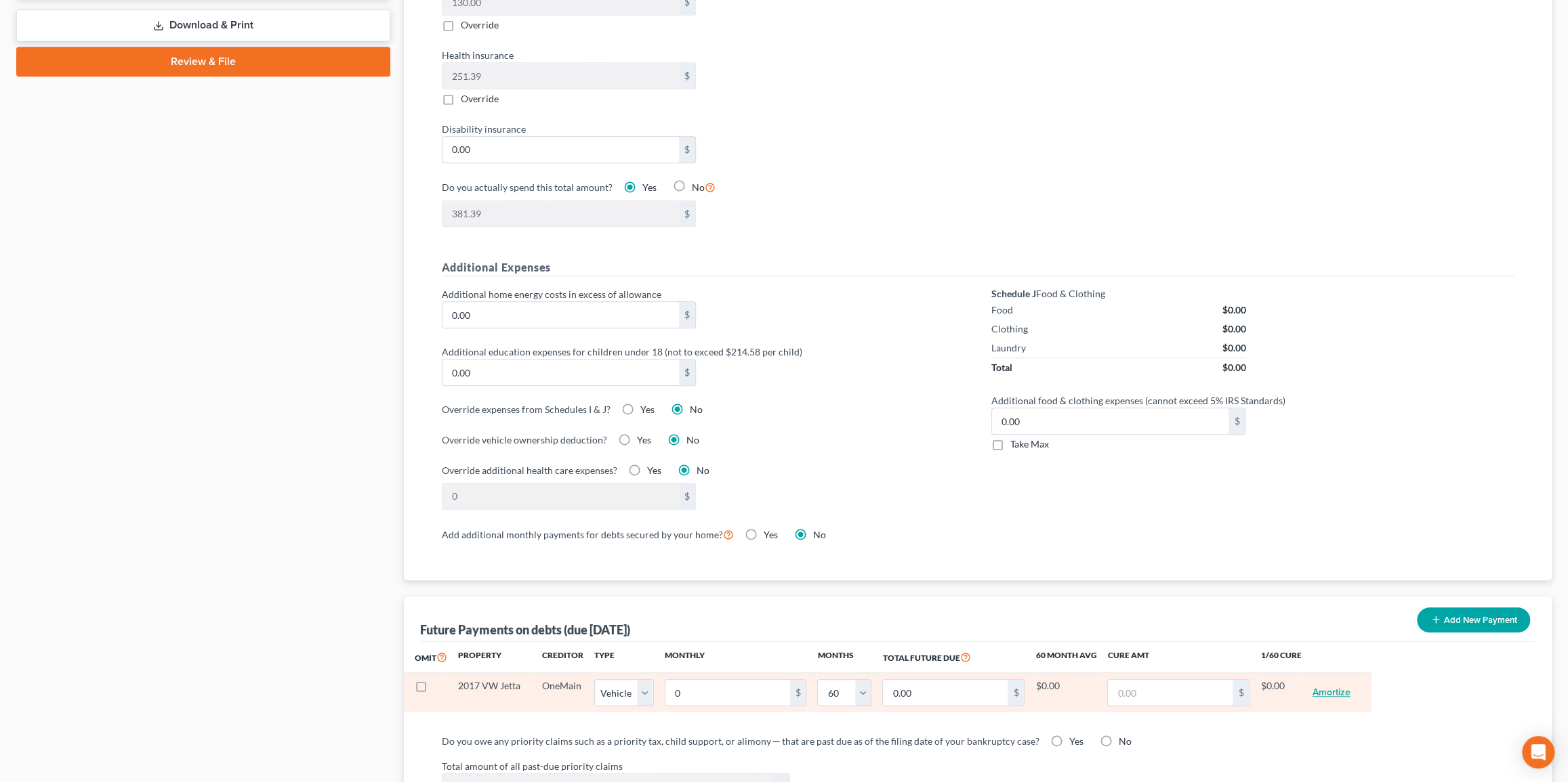
click at [1212, 676] on button "Amortize" at bounding box center [1330, 693] width 38 height 28
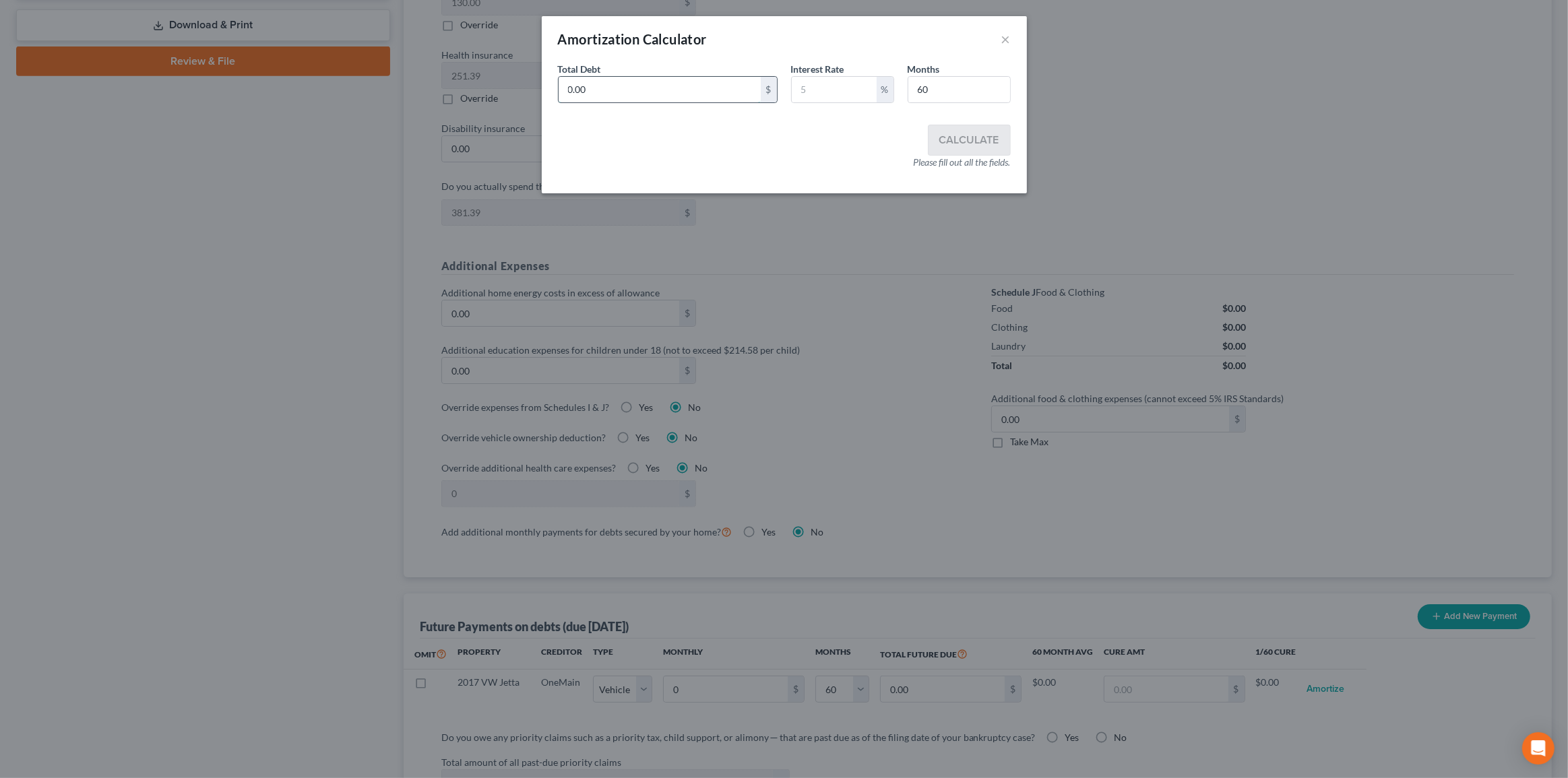
click at [644, 80] on input "0.00" at bounding box center [660, 89] width 202 height 26
type input "13,427"
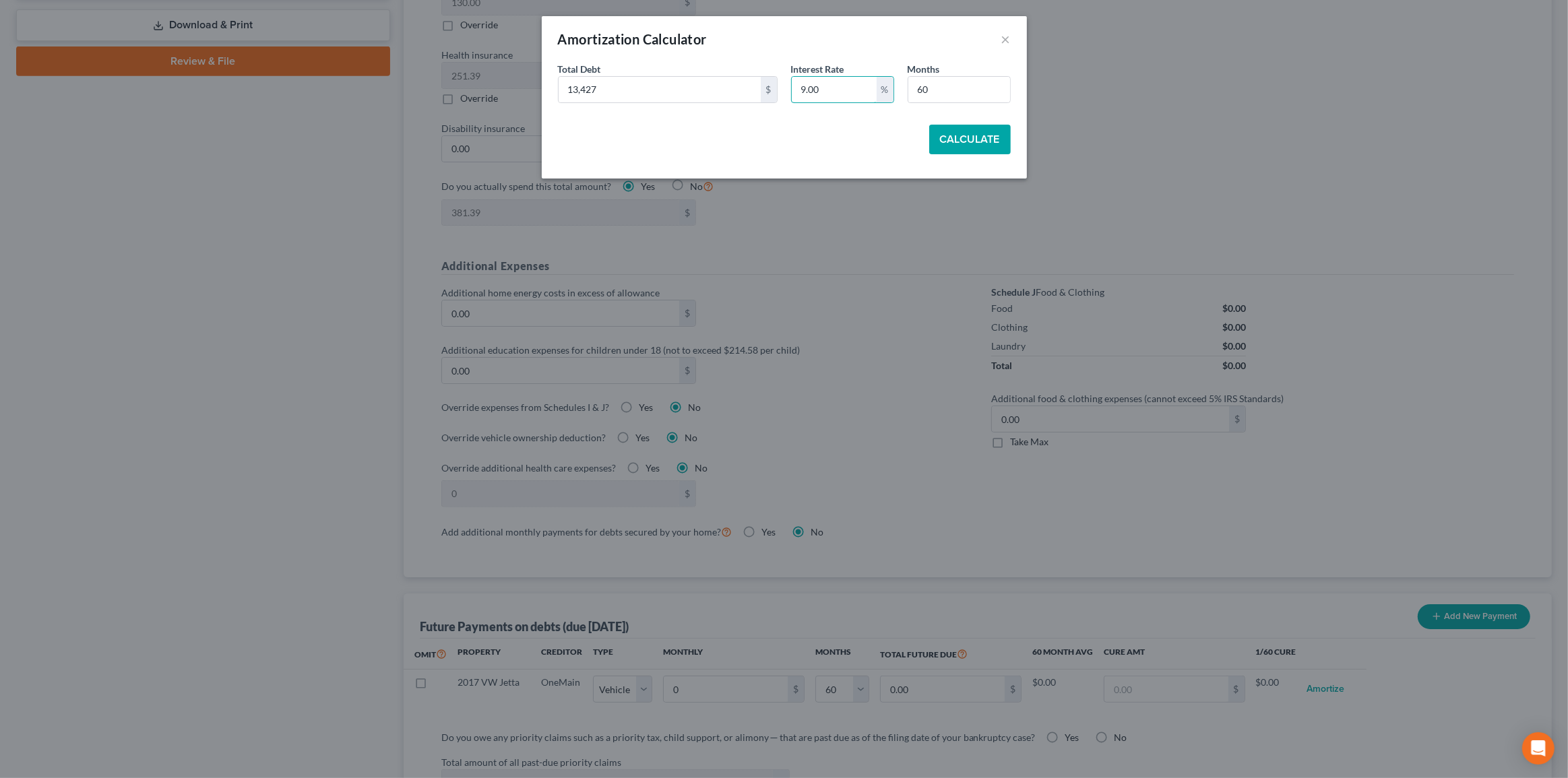
type input "9.00"
click at [957, 147] on button "Calculate" at bounding box center [970, 139] width 81 height 29
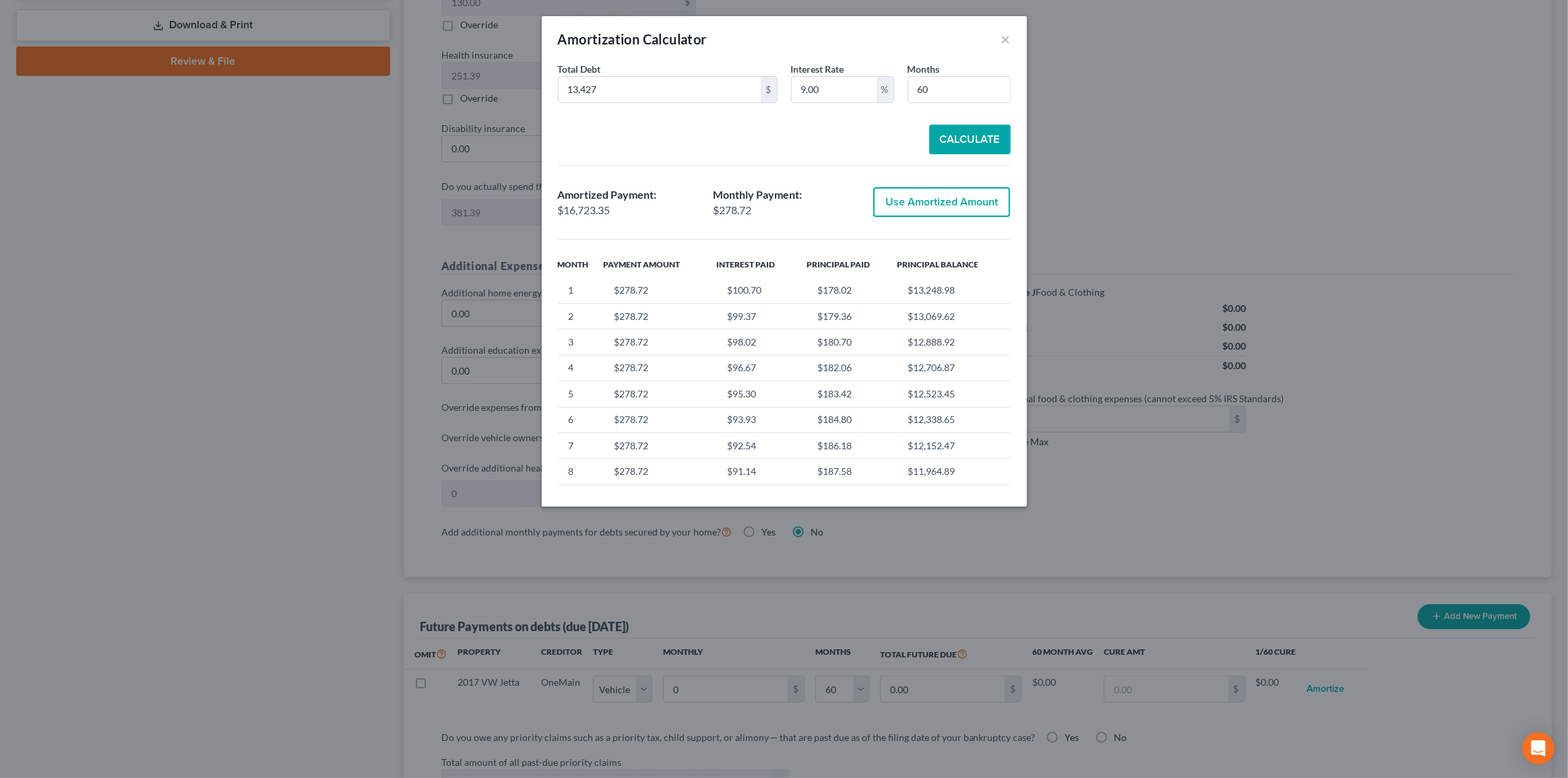
click at [963, 204] on button "Use Amortized Amount" at bounding box center [941, 201] width 137 height 29
type input "278.72"
type input "16,723.34"
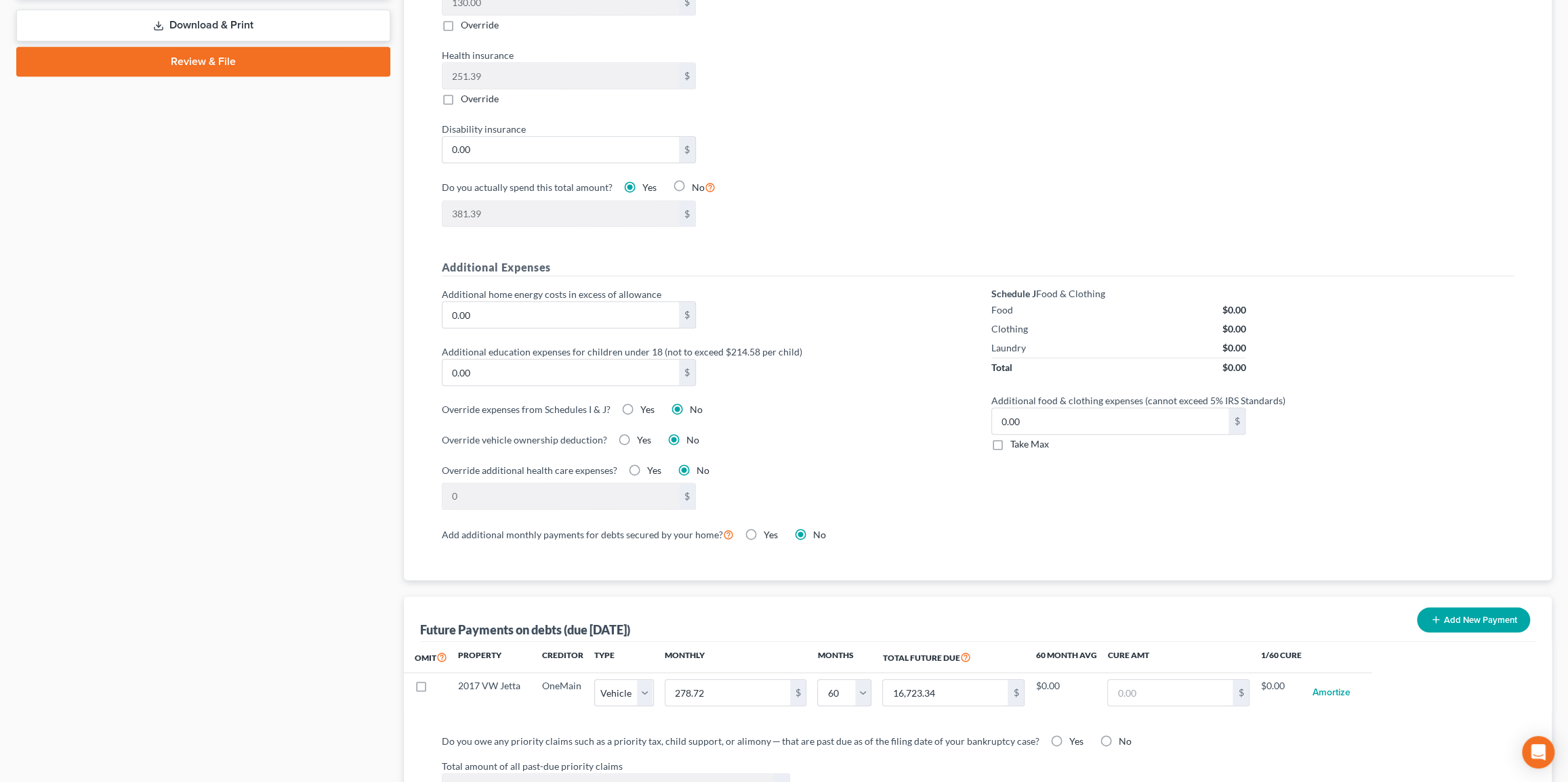
select select "1"
select select "60"
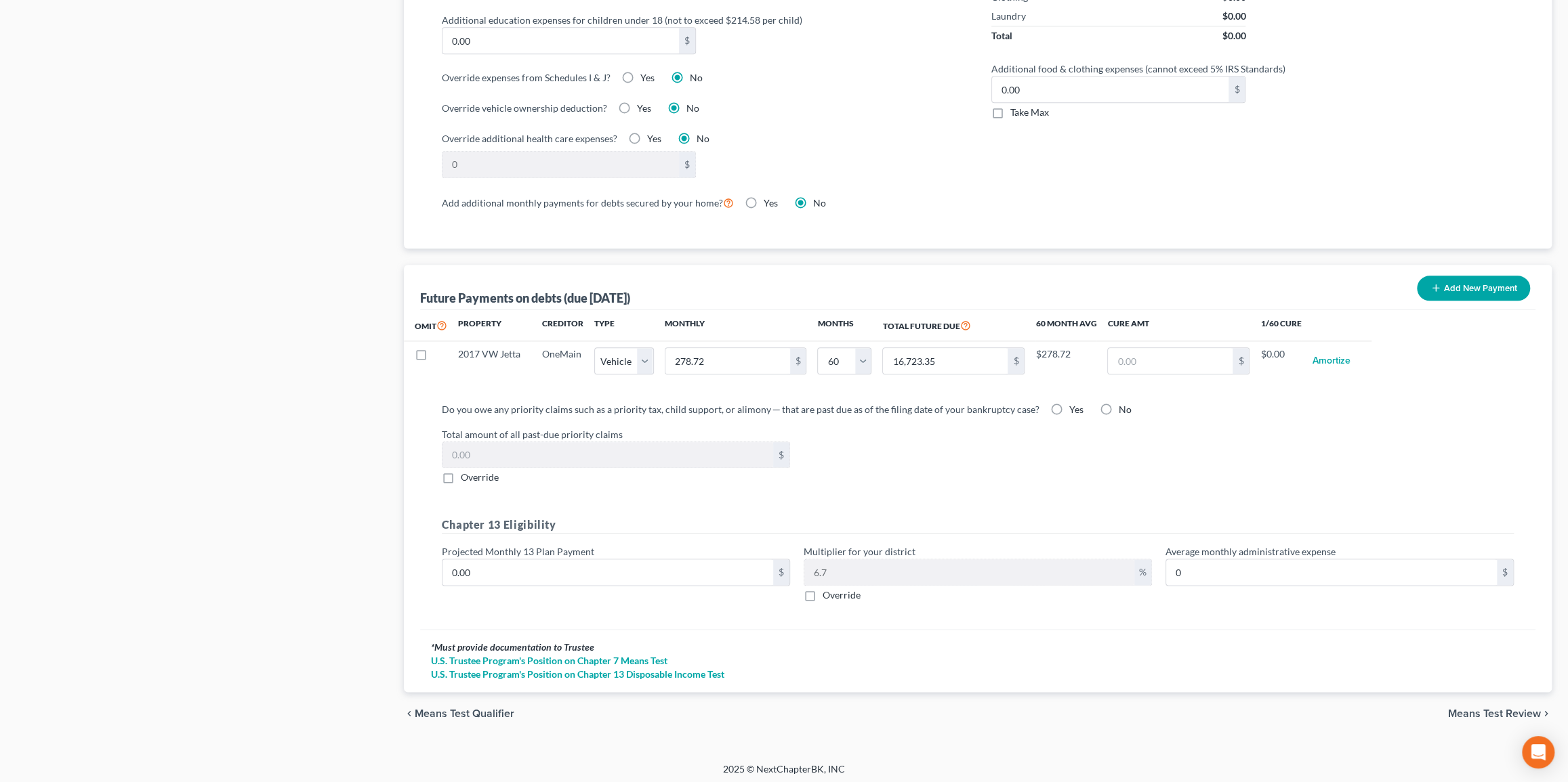
click at [1068, 407] on label "Yes" at bounding box center [1075, 410] width 14 height 13
click at [1074, 407] on input "Yes" at bounding box center [1078, 407] width 9 height 9
radio input "true"
click at [548, 550] on label "Projected Monthly 13 Plan Payment" at bounding box center [518, 551] width 152 height 14
click at [546, 560] on input "0.00" at bounding box center [608, 572] width 331 height 26
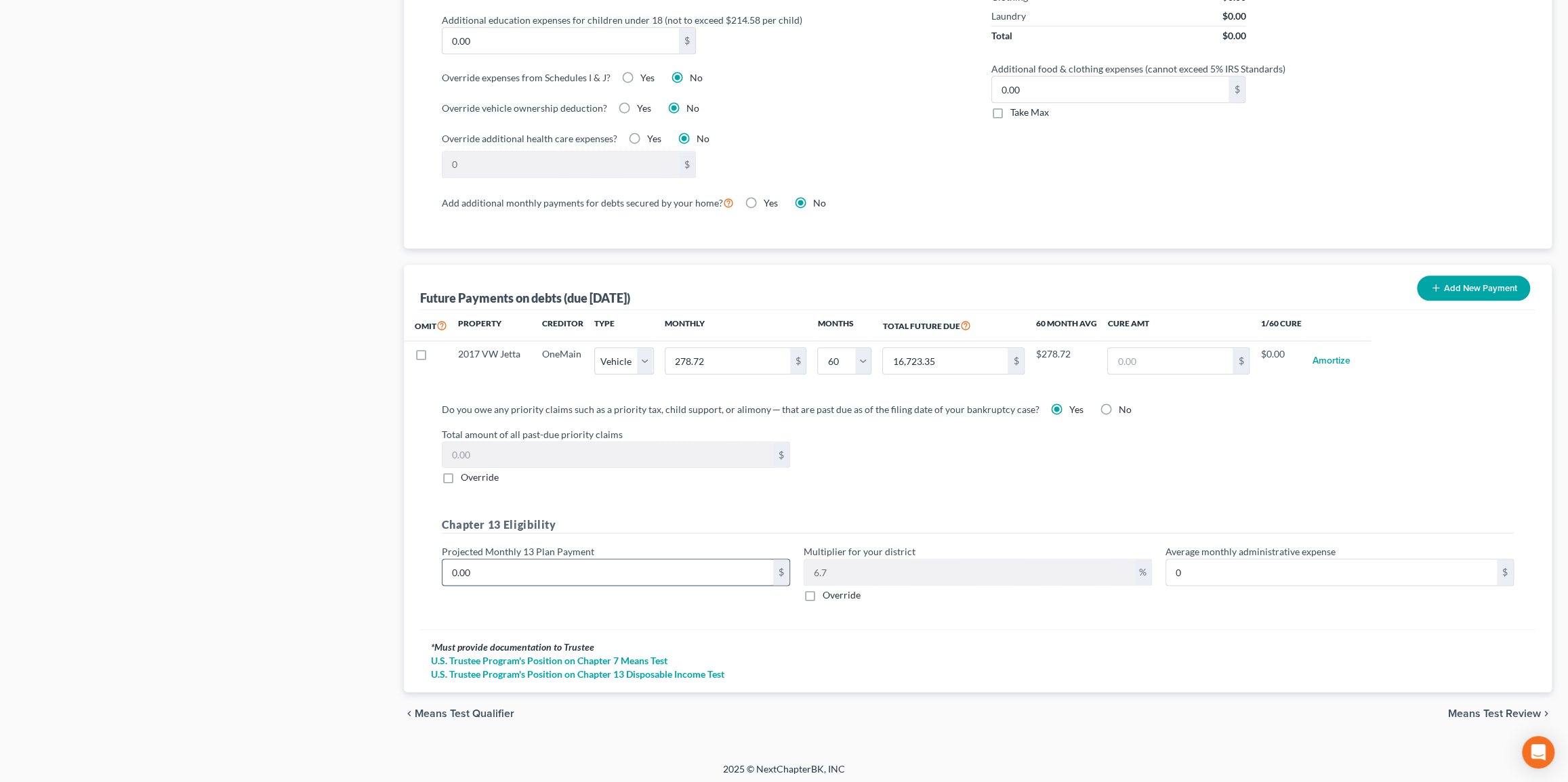
type input "5"
type input "0.33"
type input "50"
type input "3.35"
type input "500"
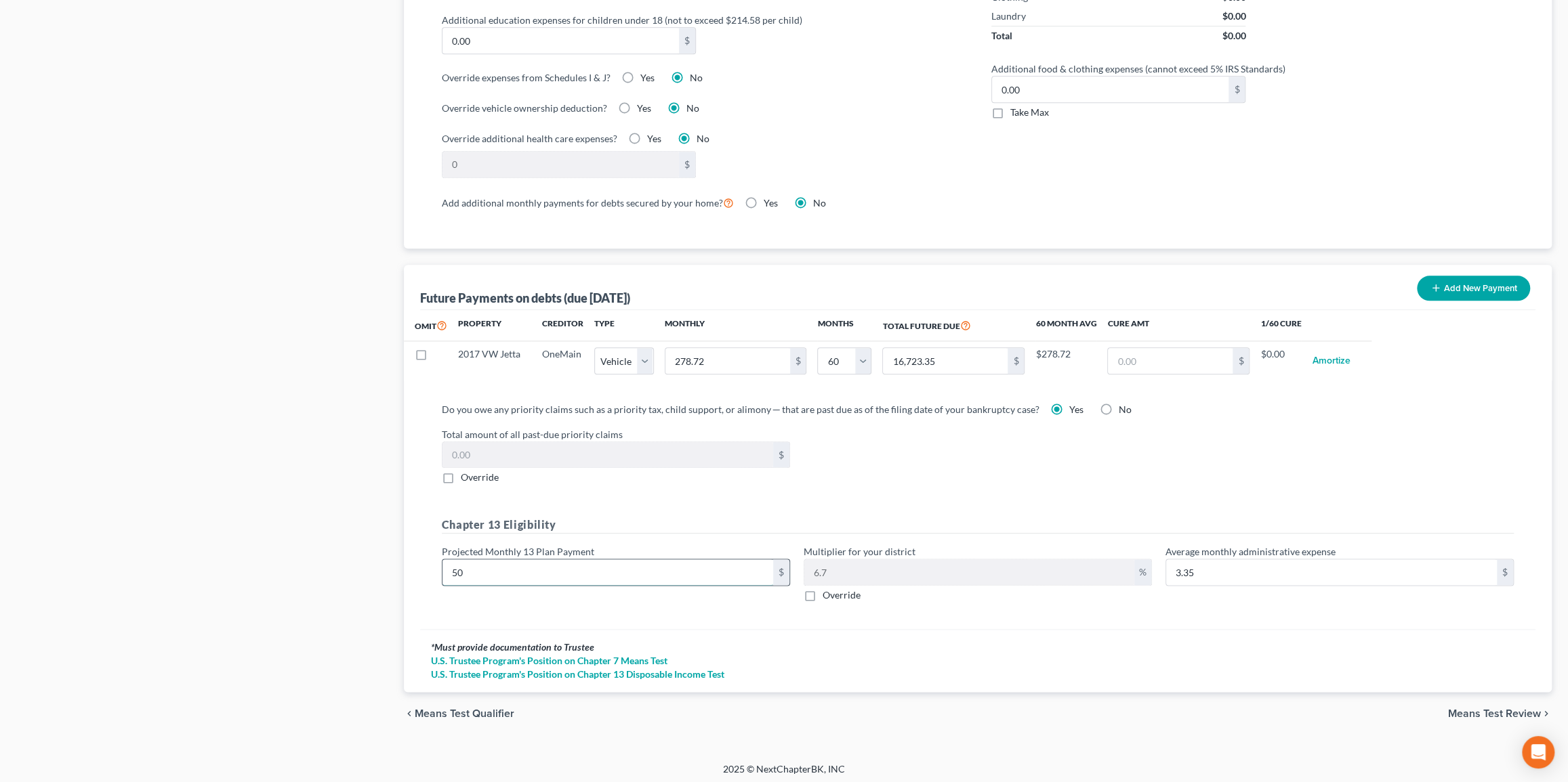
type input "33.50"
type input "500"
click at [1051, 478] on div "Total amount of all past-due priority claims $ Override" at bounding box center [978, 456] width 1086 height 58
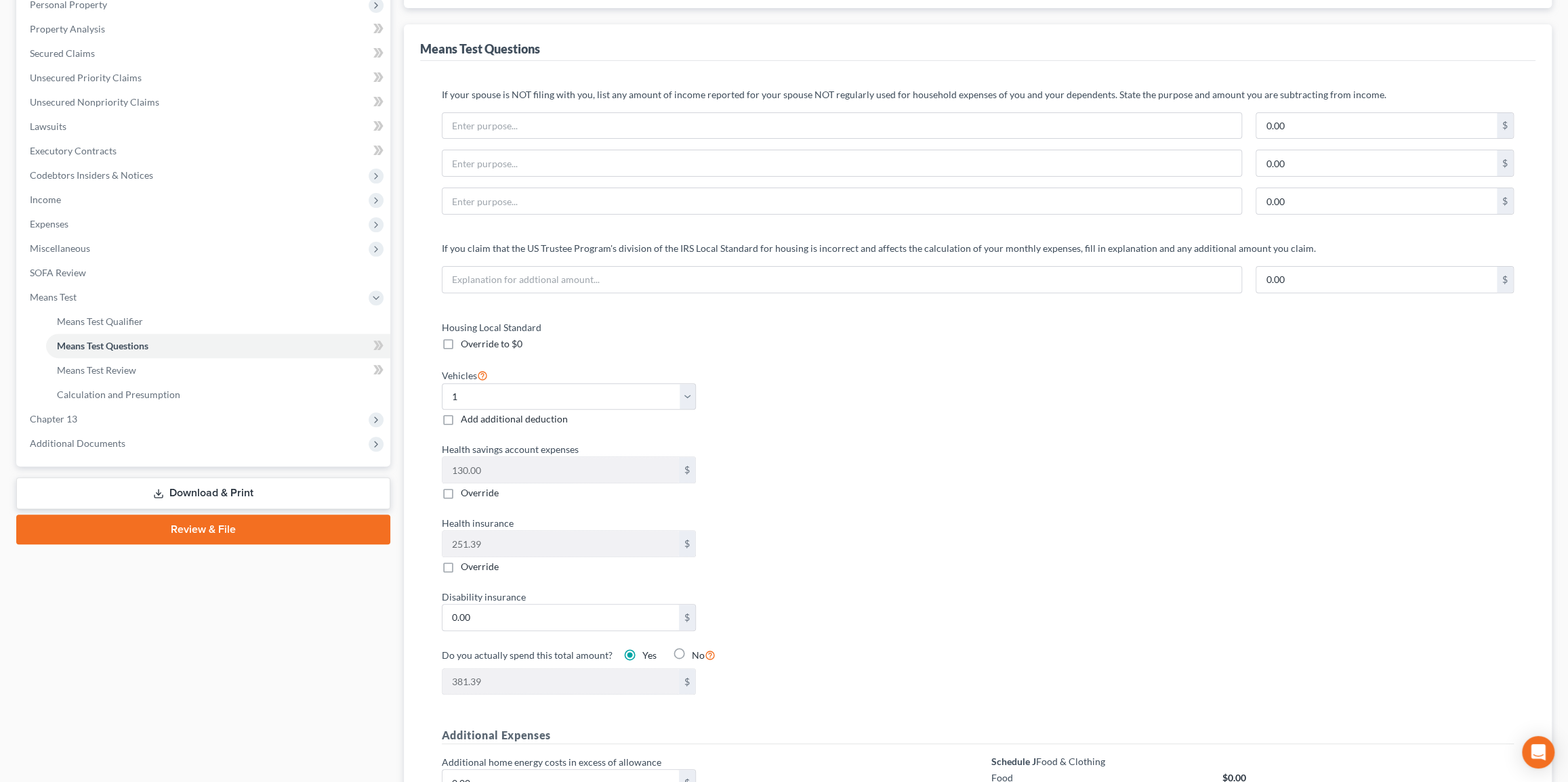
drag, startPoint x: 872, startPoint y: 458, endPoint x: 867, endPoint y: 435, distance: 23.5
click at [871, 454] on div "Health savings account expenses 130.00 $ Override" at bounding box center [703, 471] width 536 height 58
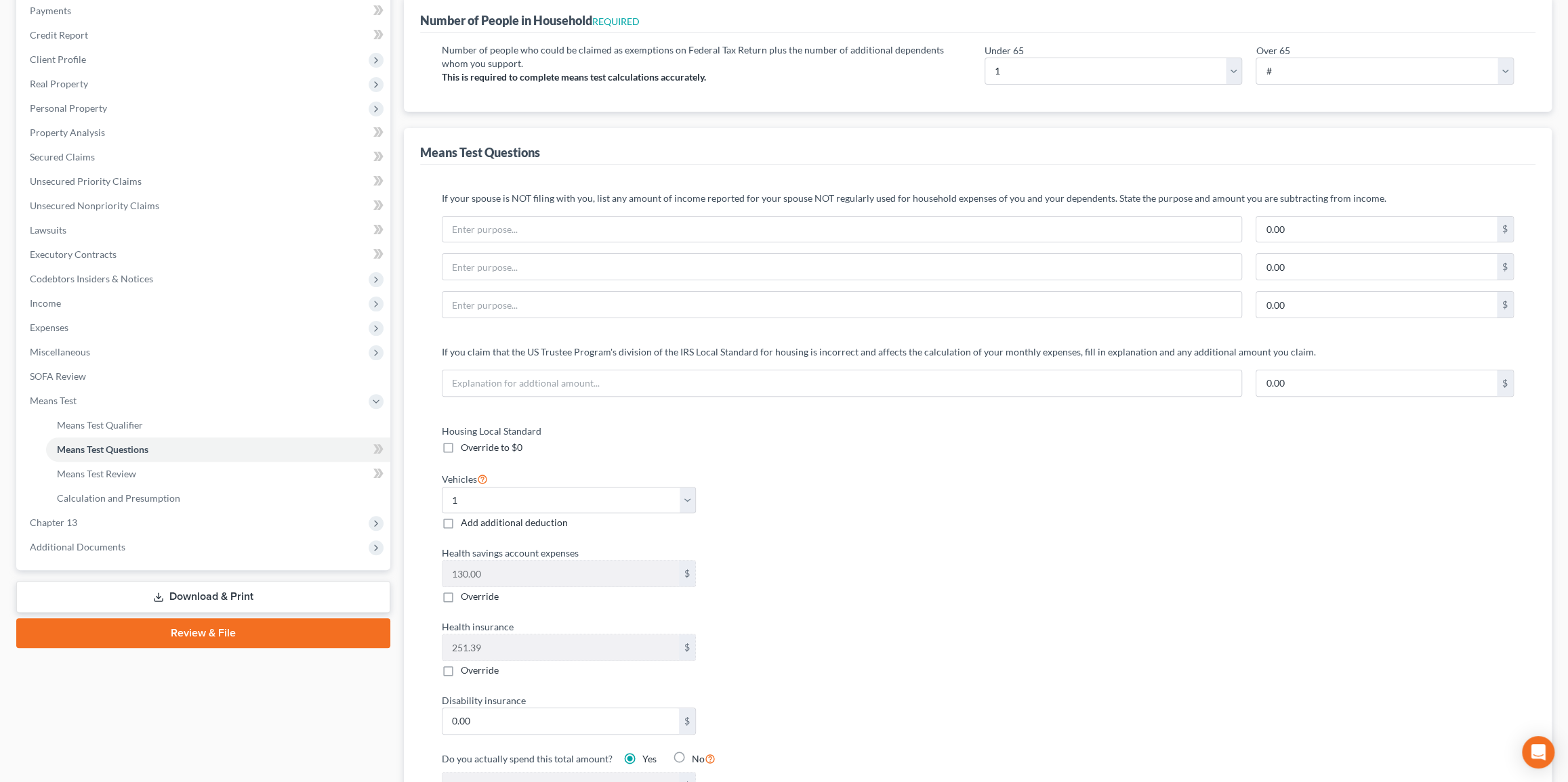
scroll to position [0, 0]
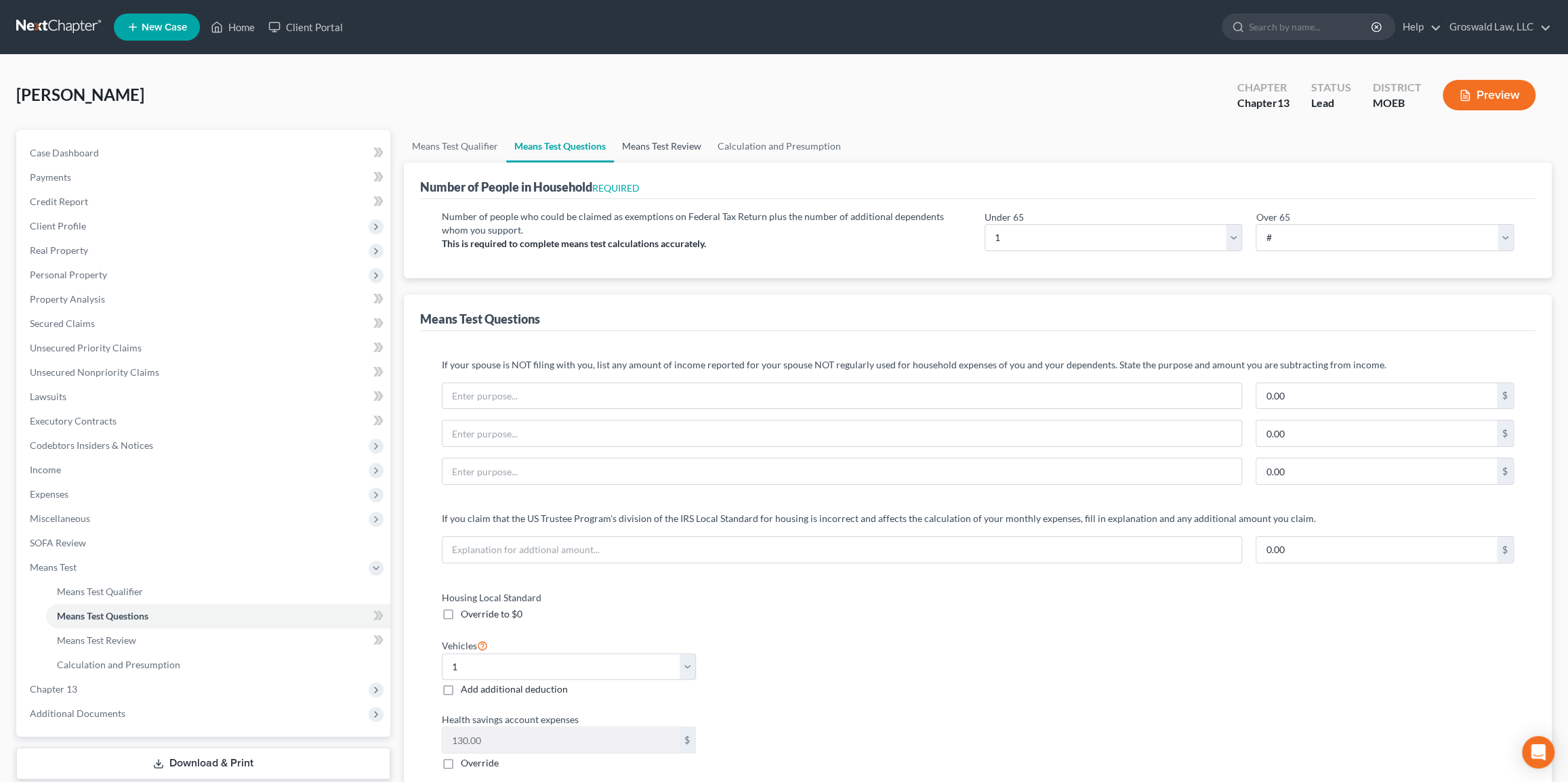
click at [660, 147] on link "Means Test Review" at bounding box center [661, 146] width 96 height 32
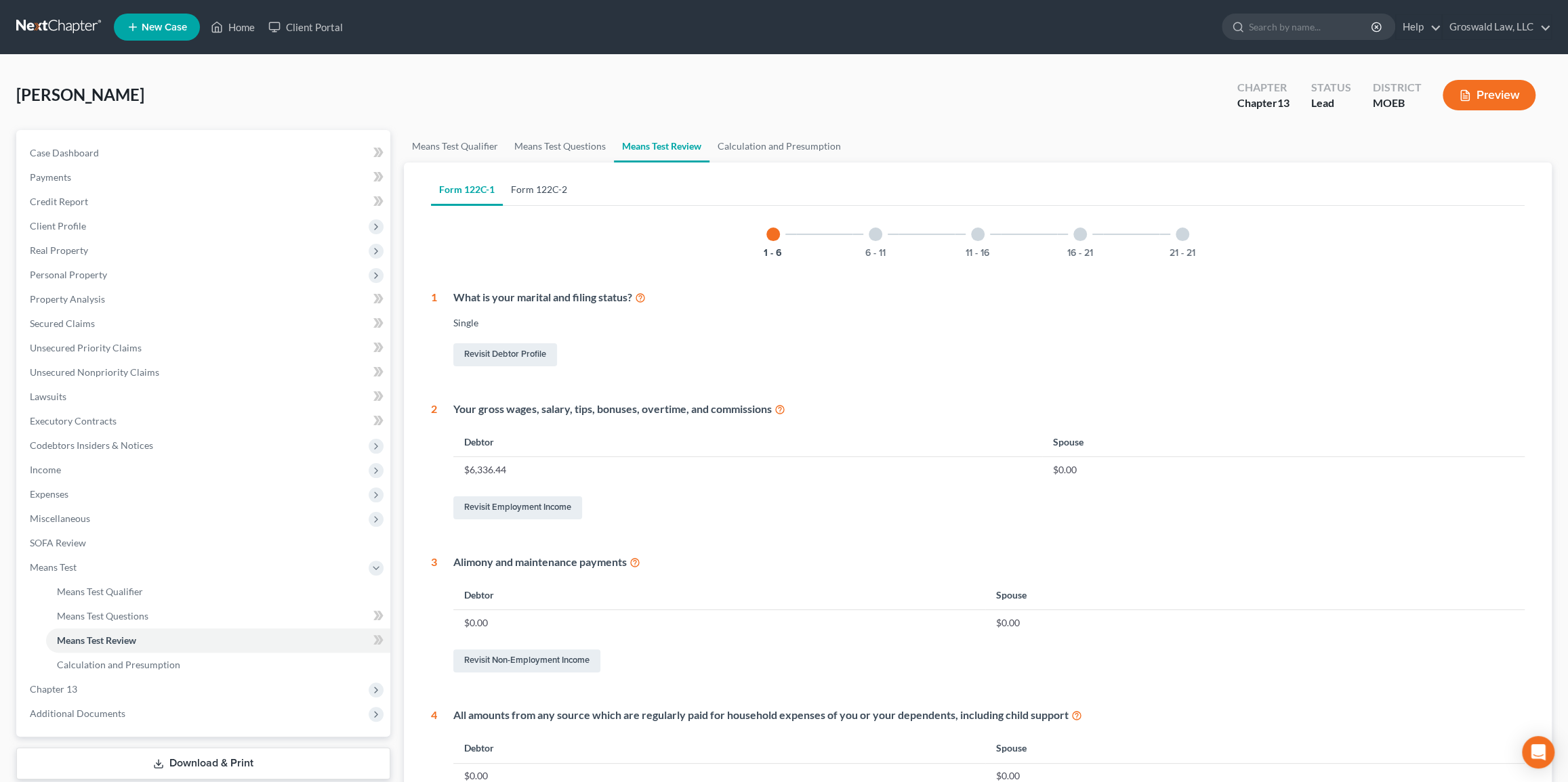
click at [528, 196] on link "Form 122C-2" at bounding box center [539, 189] width 72 height 32
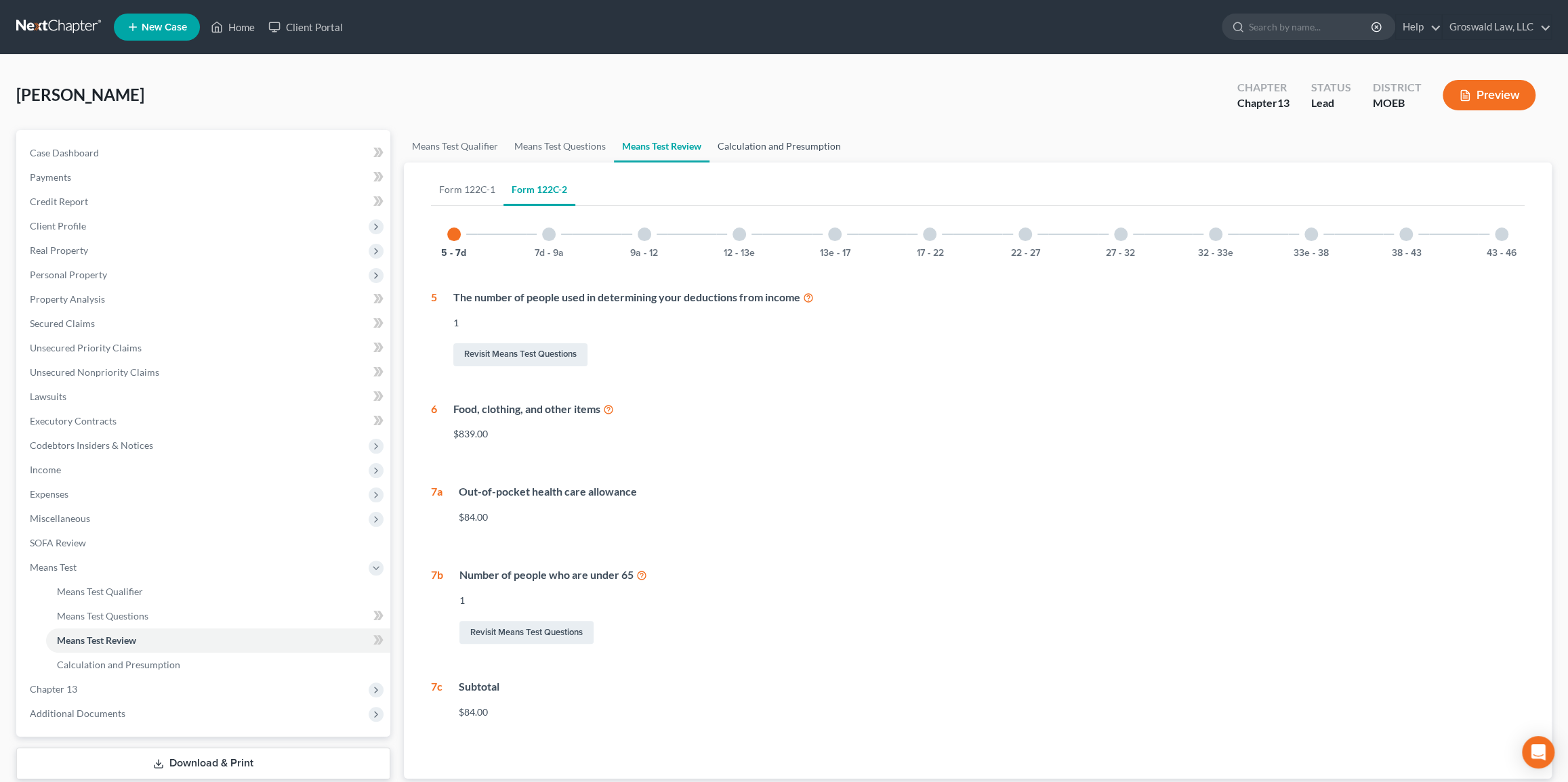
click at [773, 147] on link "Calculation and Presumption" at bounding box center [778, 146] width 140 height 32
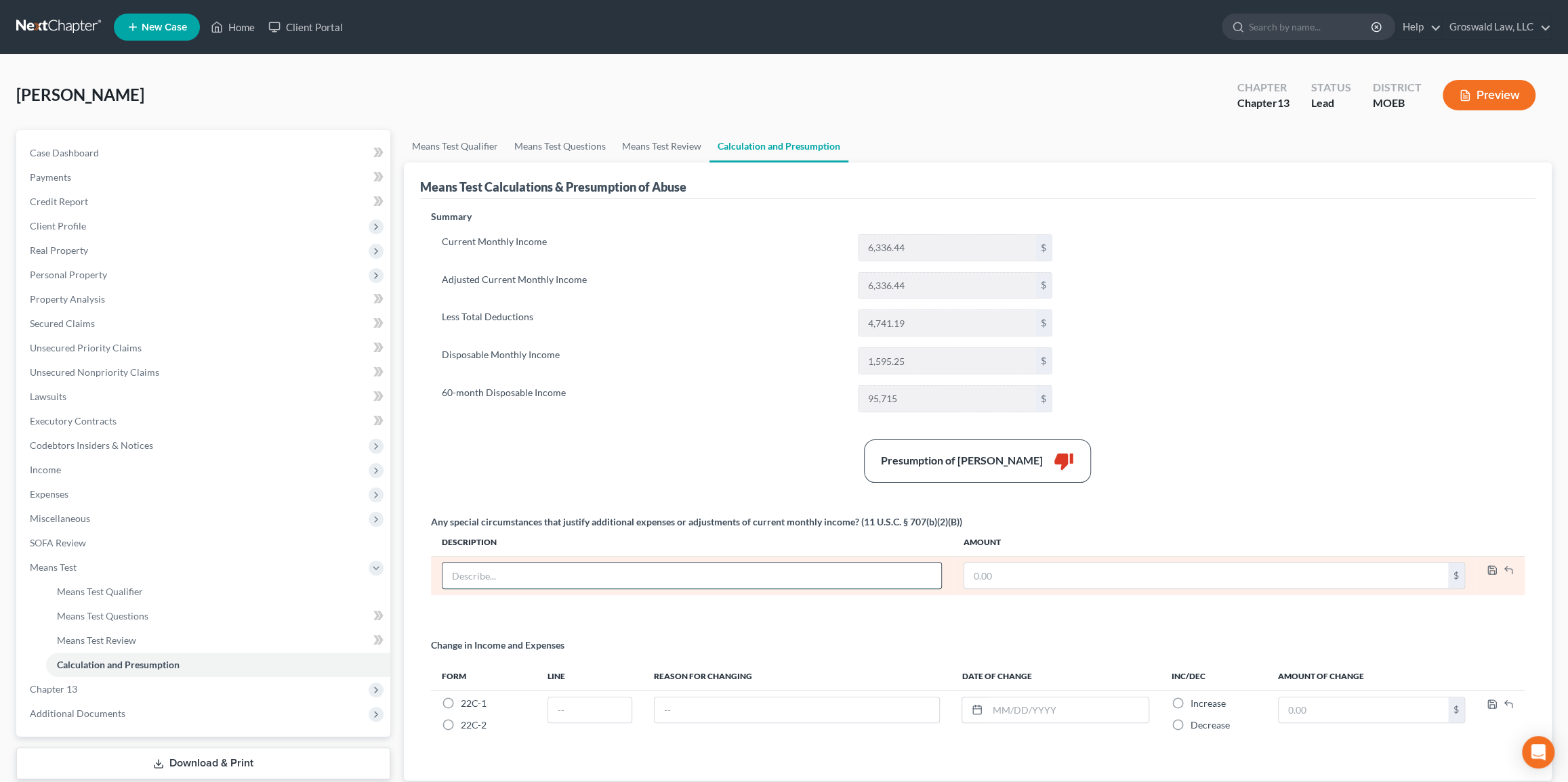
drag, startPoint x: 583, startPoint y: 572, endPoint x: 581, endPoint y: 565, distance: 7.3
click at [583, 567] on input "text" at bounding box center [692, 575] width 499 height 26
type input "Attorneys Fees"
type input "80"
click at [1212, 567] on icon "button" at bounding box center [1491, 570] width 10 height 10
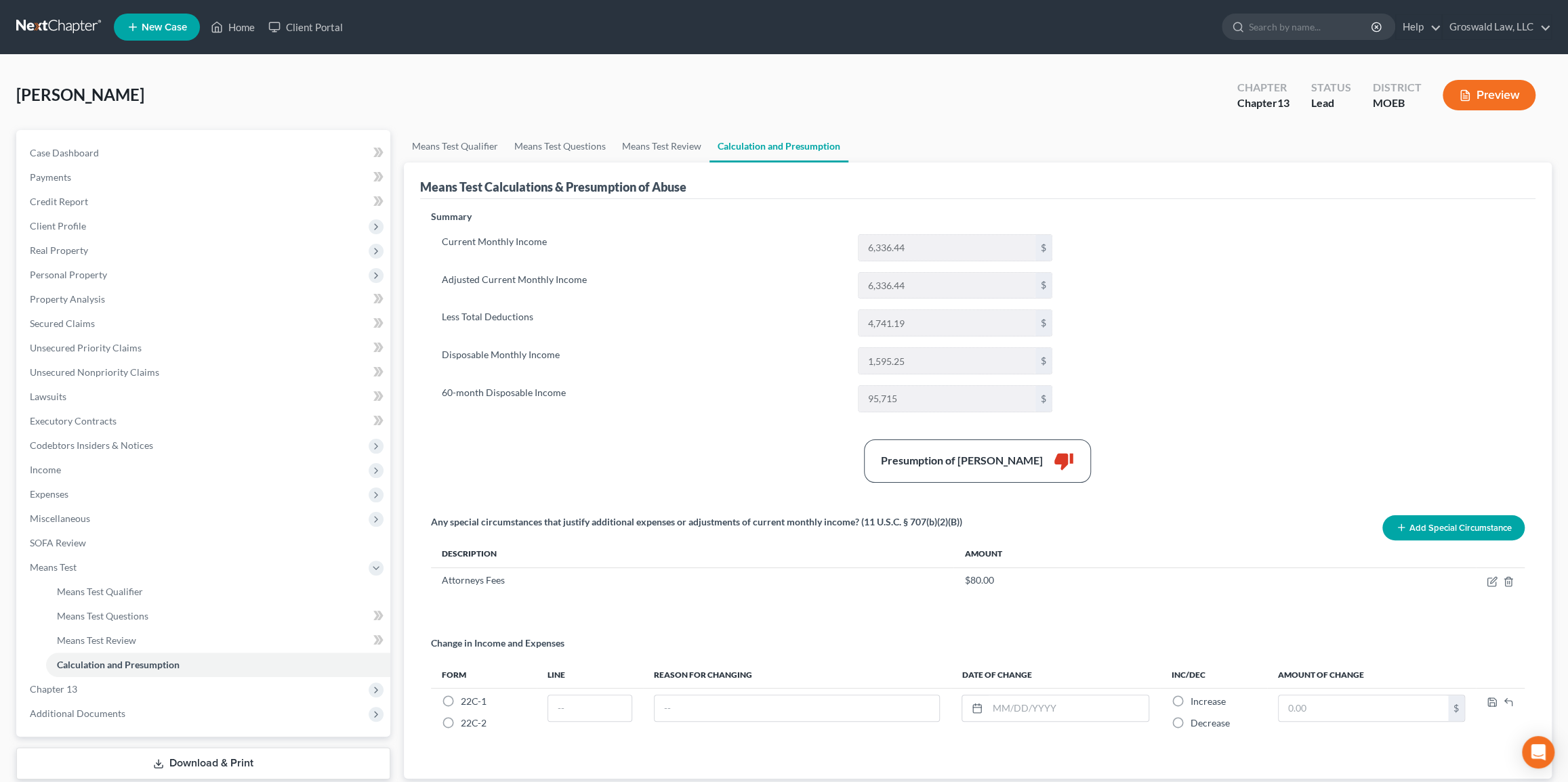
click at [1212, 372] on div "Summary Current Monthly Income 6,336.44 $ Adjusted Current Monthly Income 6,336…" at bounding box center [978, 486] width 1108 height 553
click at [62, 480] on span "Income" at bounding box center [204, 470] width 372 height 25
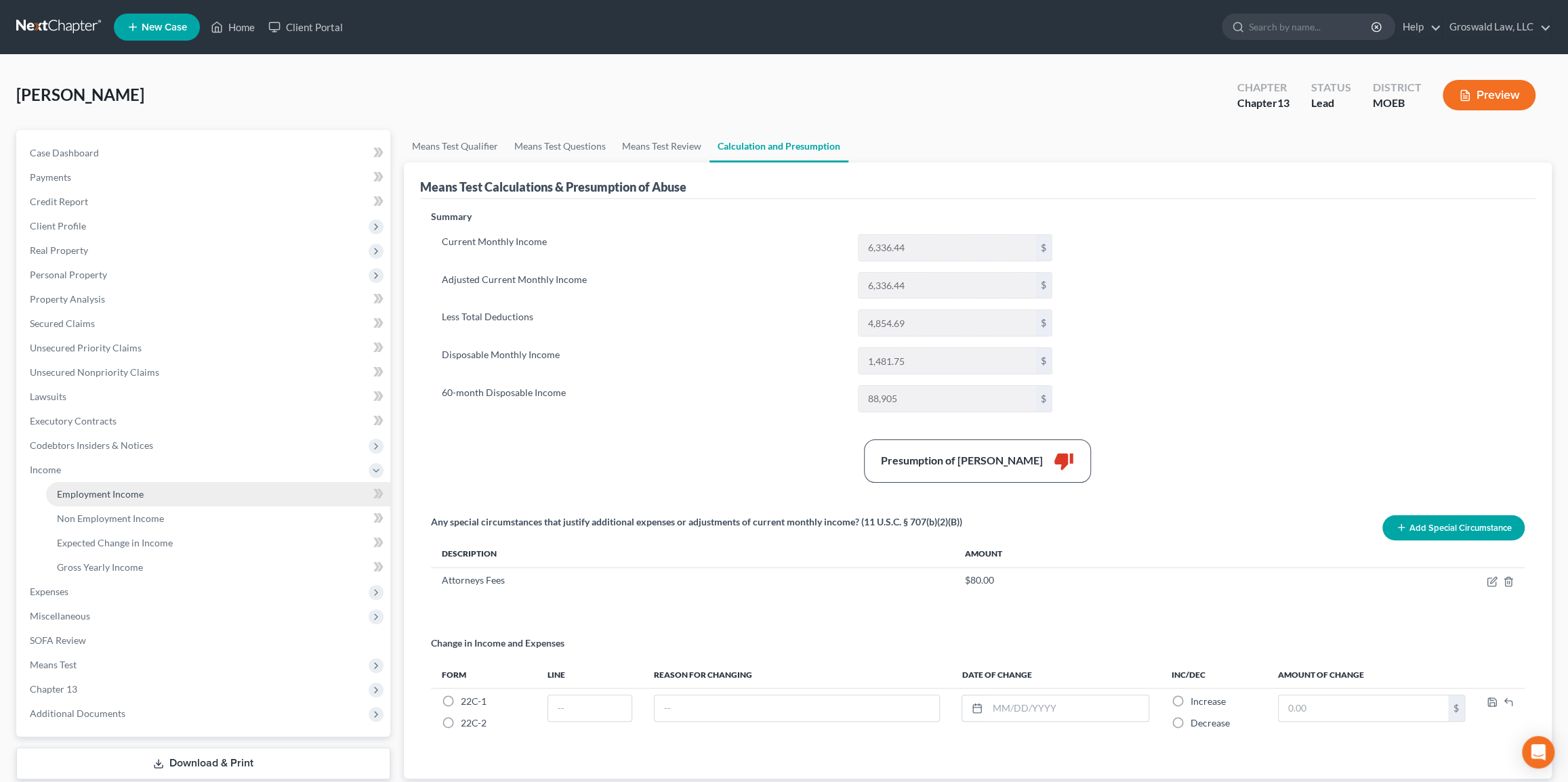
click at [131, 497] on span "Employment Income" at bounding box center [100, 494] width 86 height 11
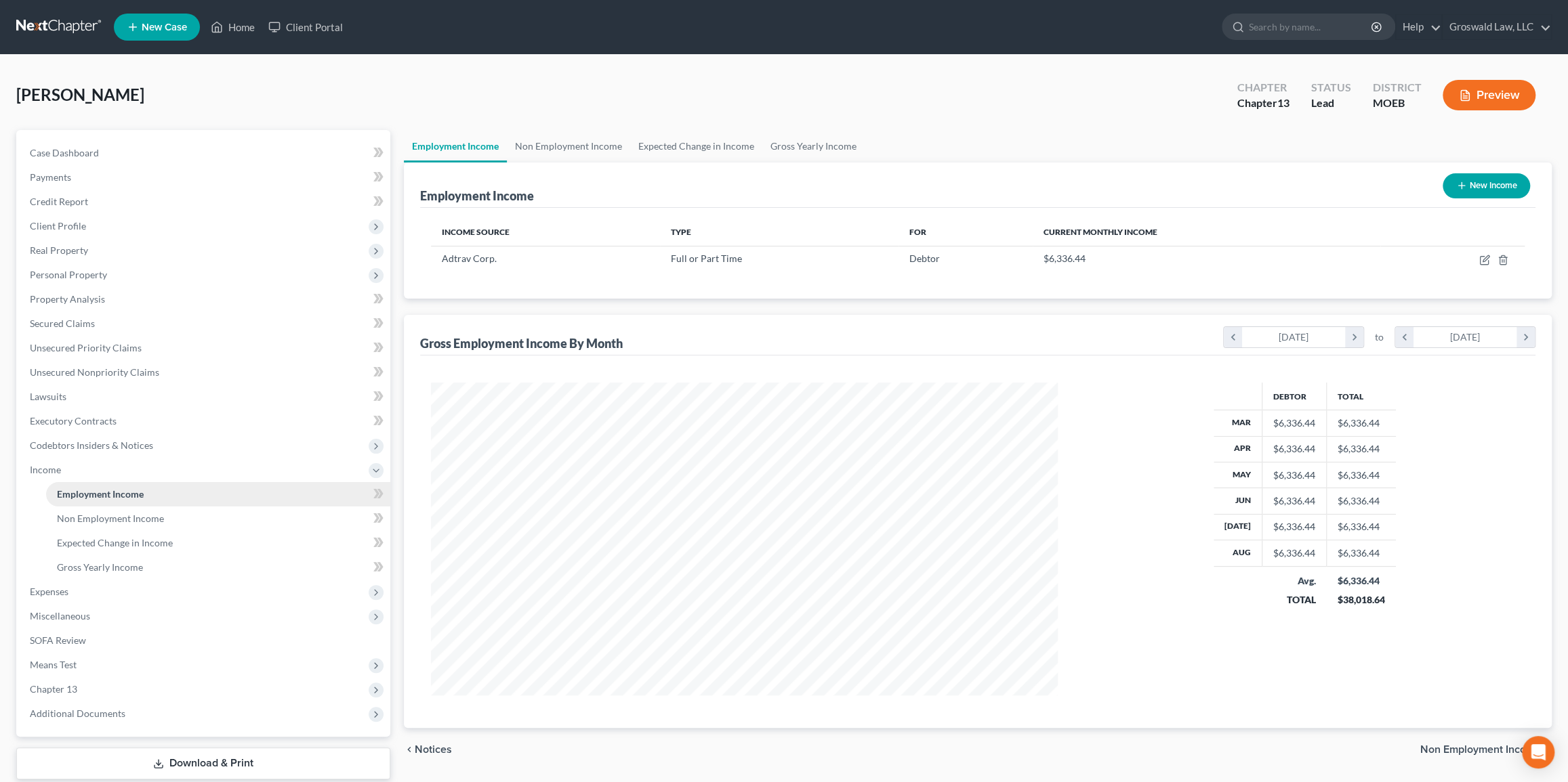
scroll to position [313, 654]
click at [154, 371] on span "Unsecured Nonpriority Claims" at bounding box center [94, 372] width 129 height 11
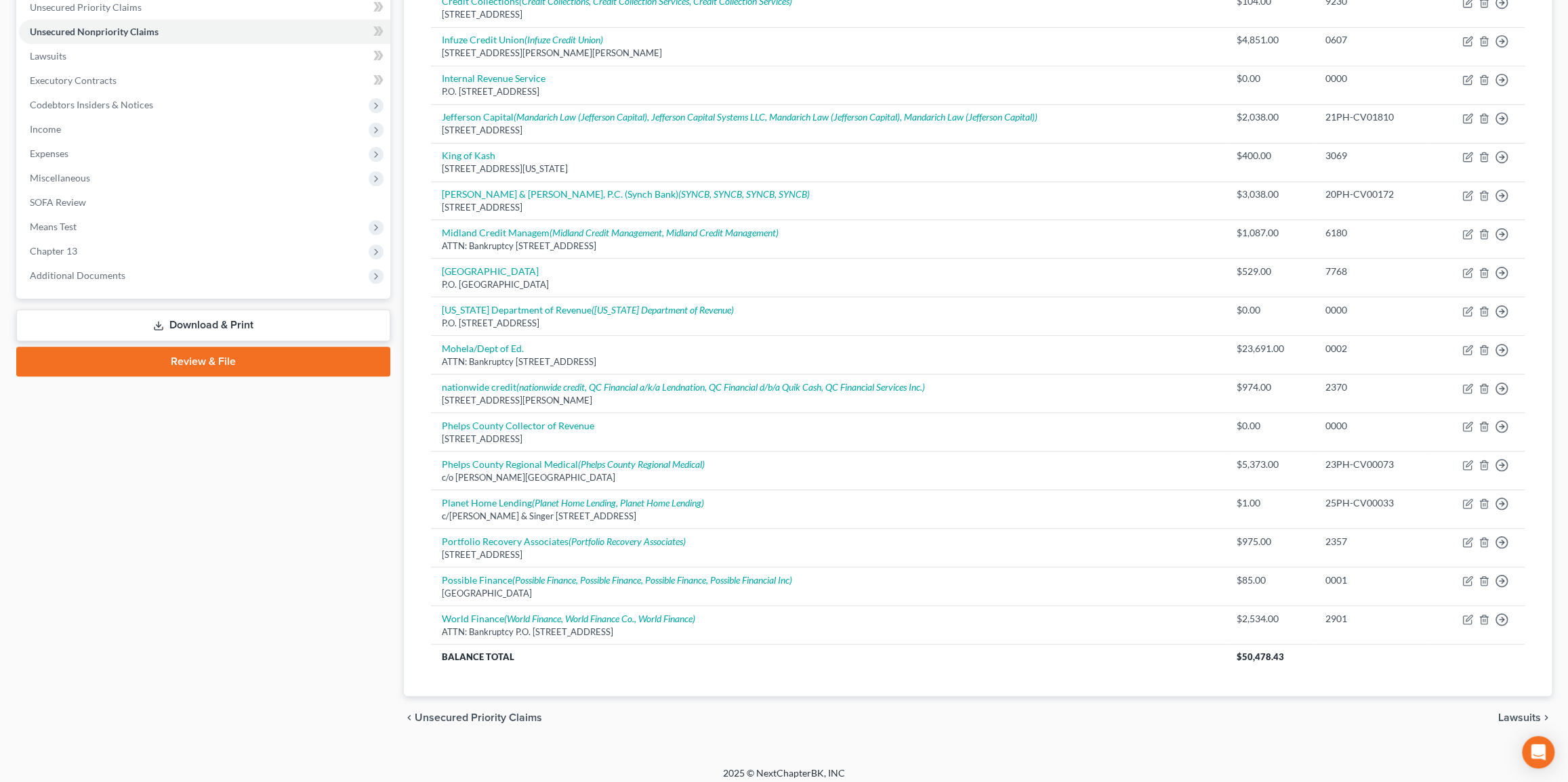
scroll to position [347, 0]
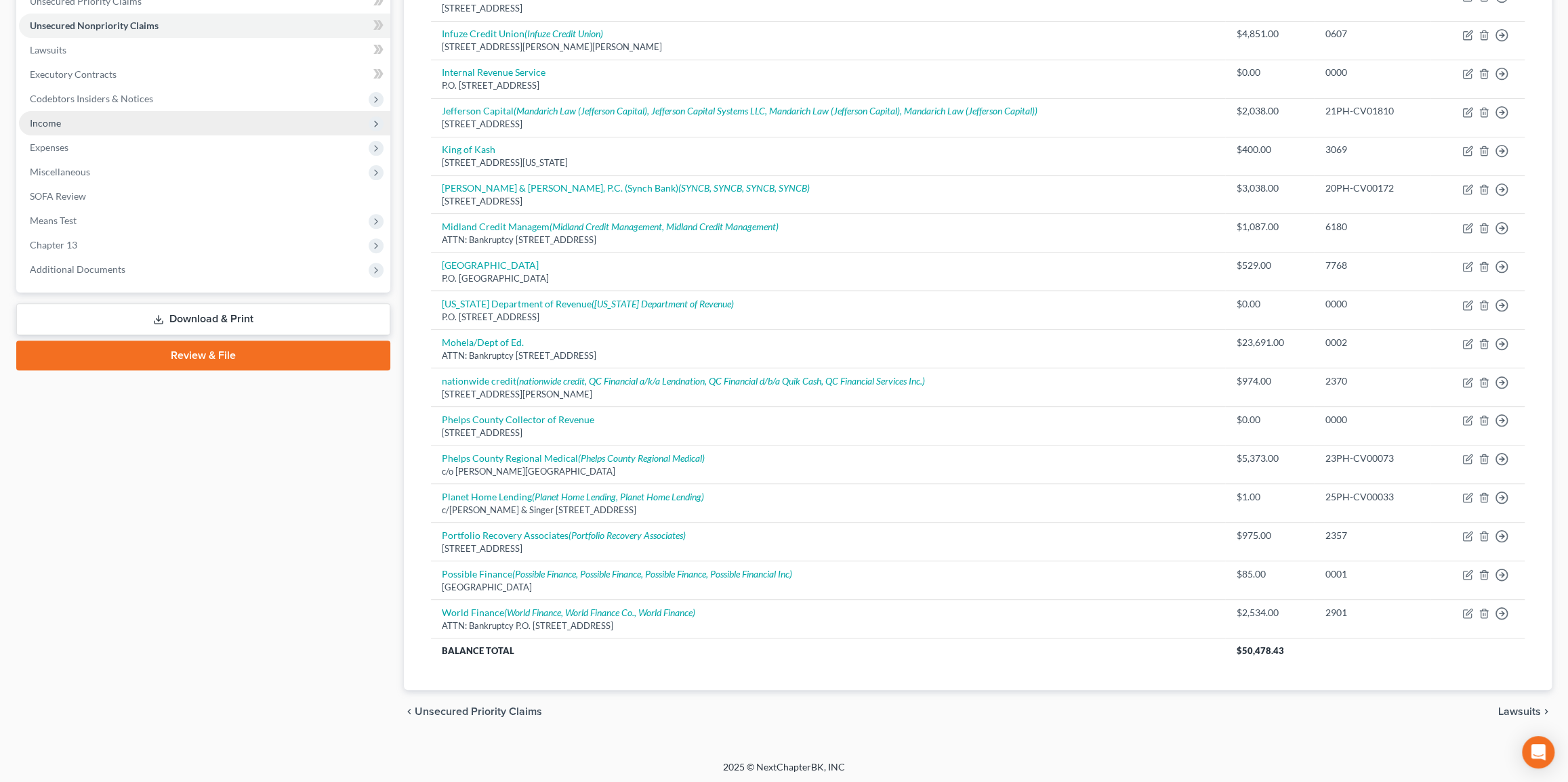
click at [82, 124] on span "Income" at bounding box center [204, 124] width 372 height 25
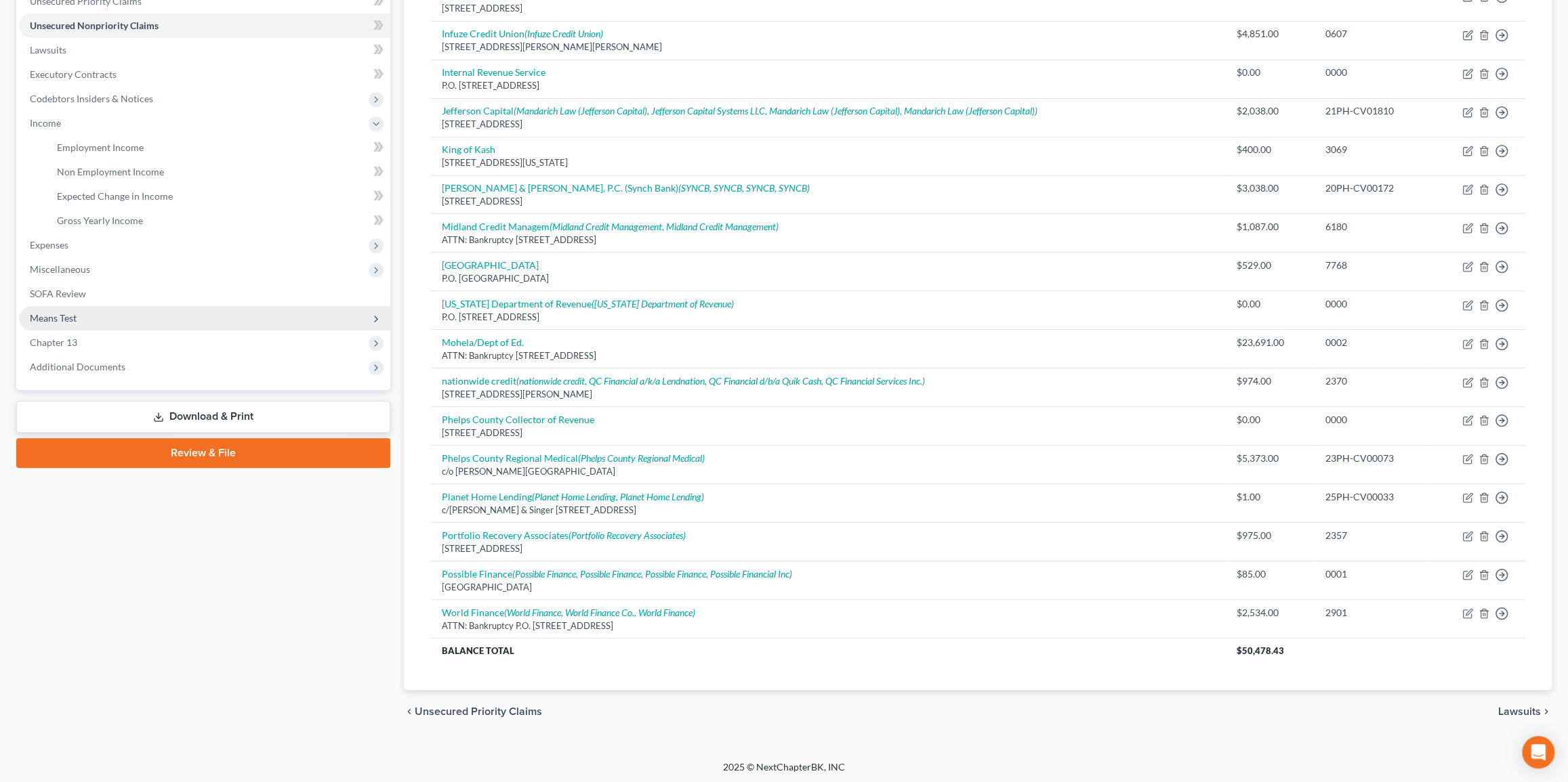
click at [82, 322] on span "Means Test" at bounding box center [204, 318] width 372 height 25
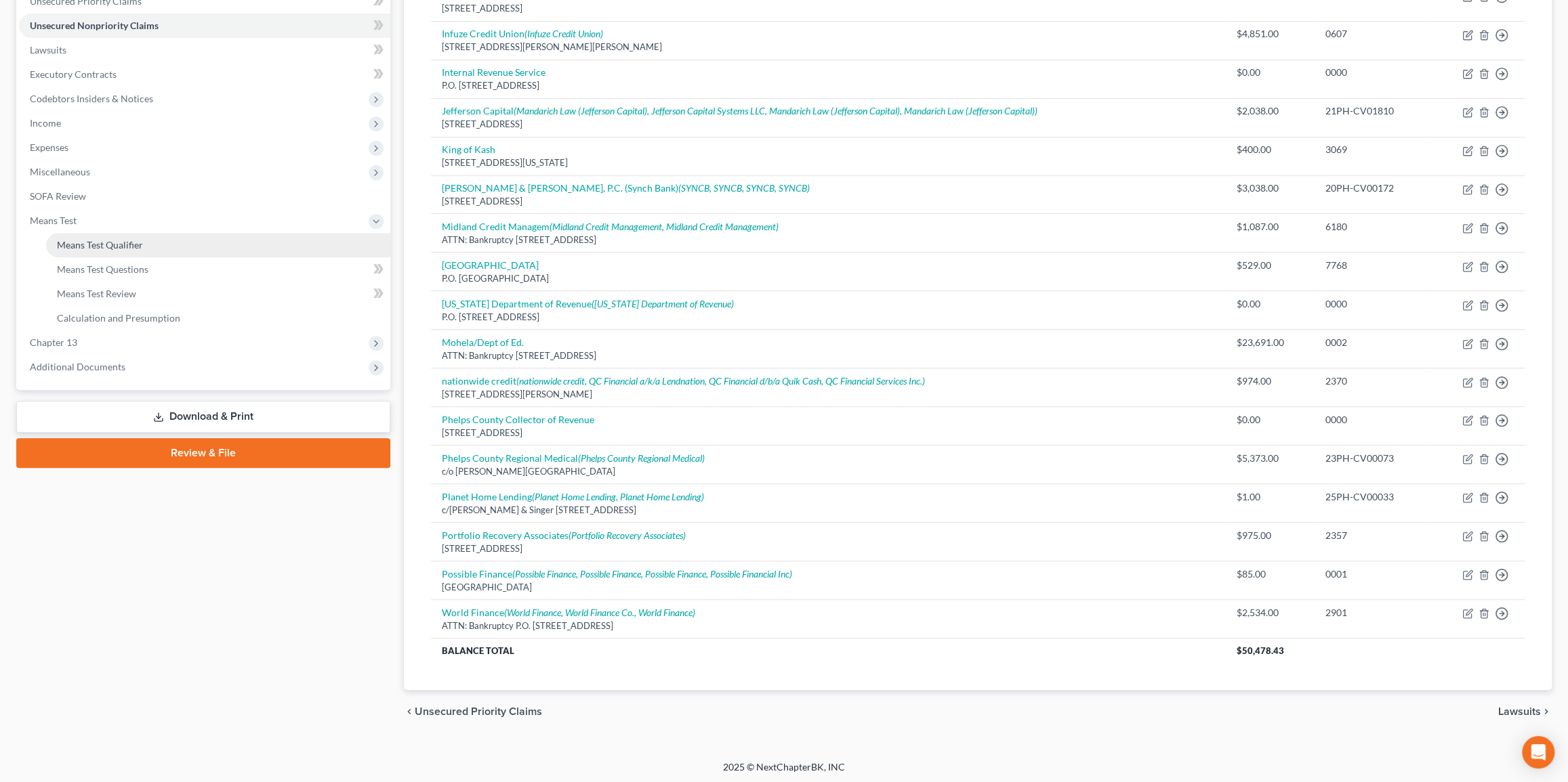
click at [145, 249] on link "Means Test Qualifier" at bounding box center [218, 245] width 344 height 25
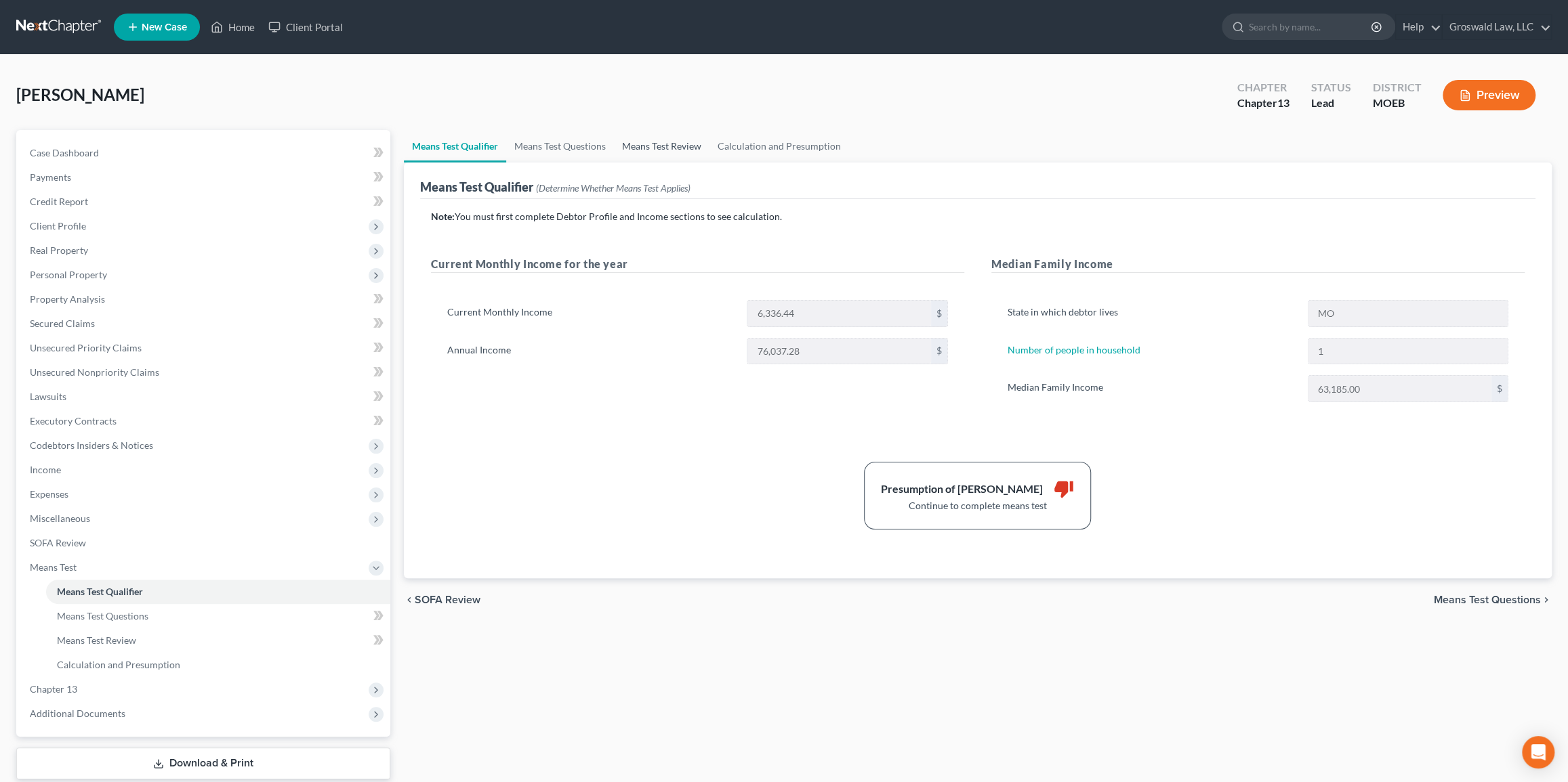
click at [624, 143] on link "Means Test Review" at bounding box center [661, 146] width 96 height 32
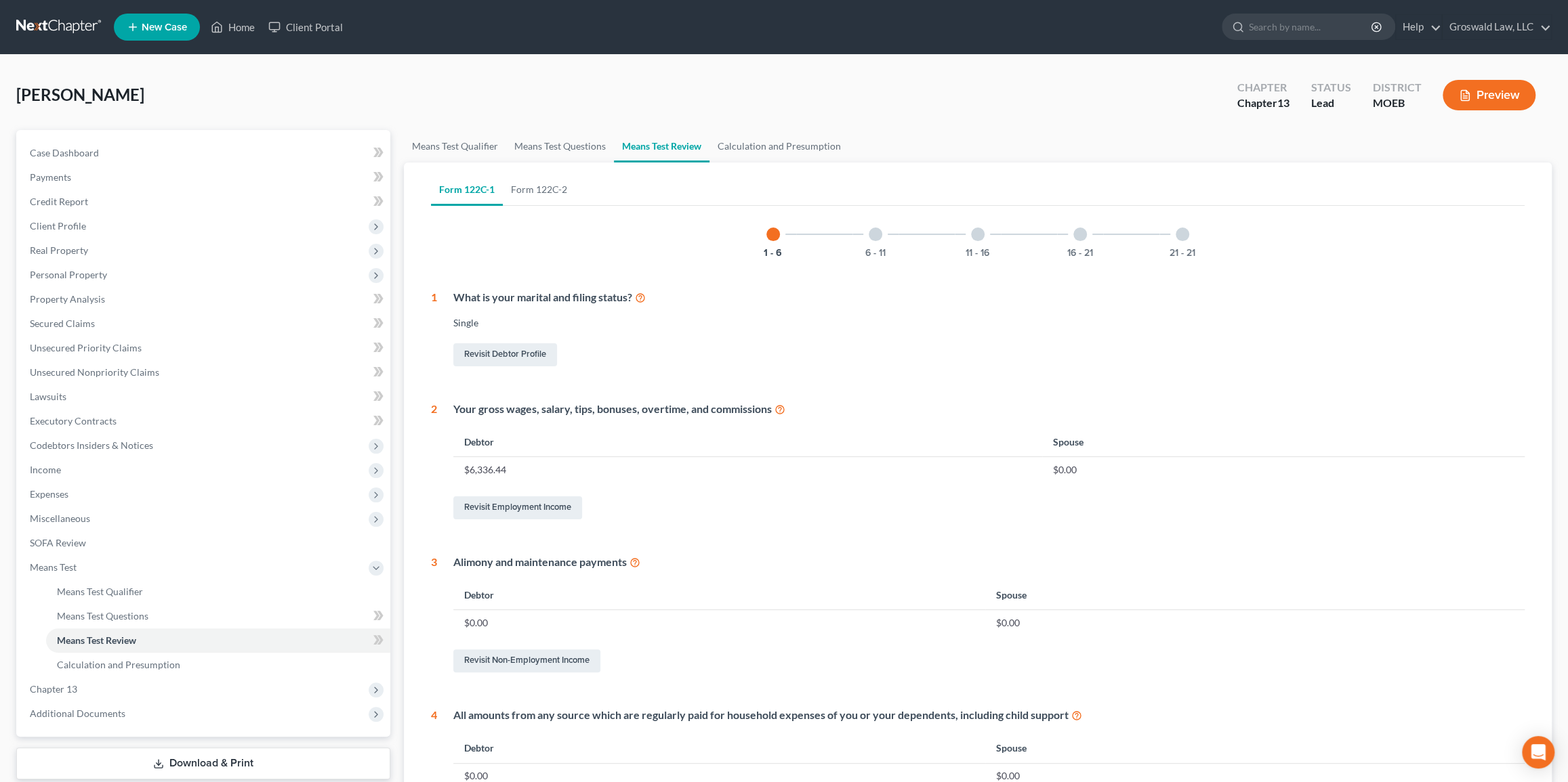
click at [1188, 233] on div "21 - 21" at bounding box center [1182, 234] width 46 height 46
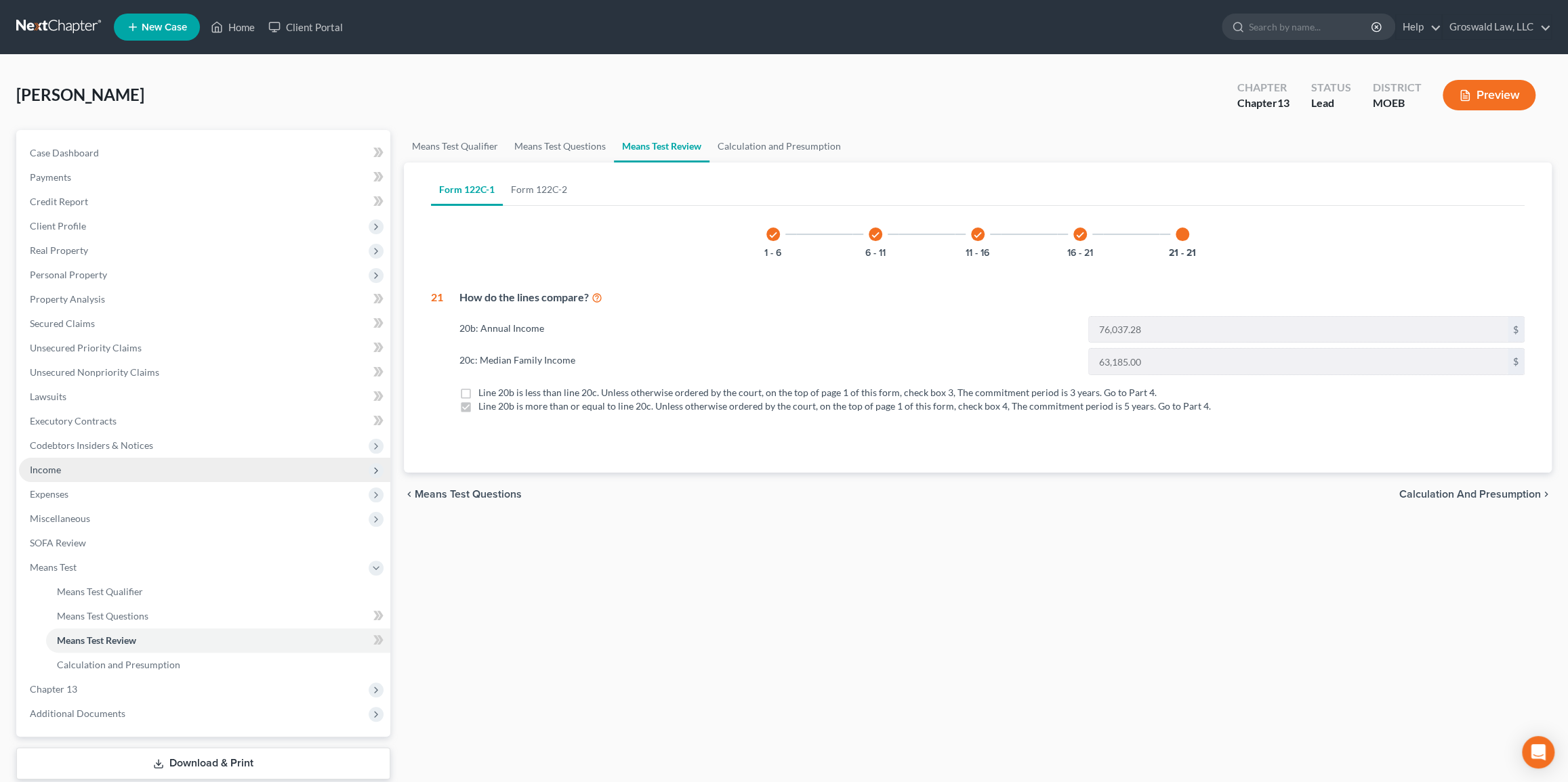
click at [82, 472] on span "Income" at bounding box center [204, 470] width 372 height 25
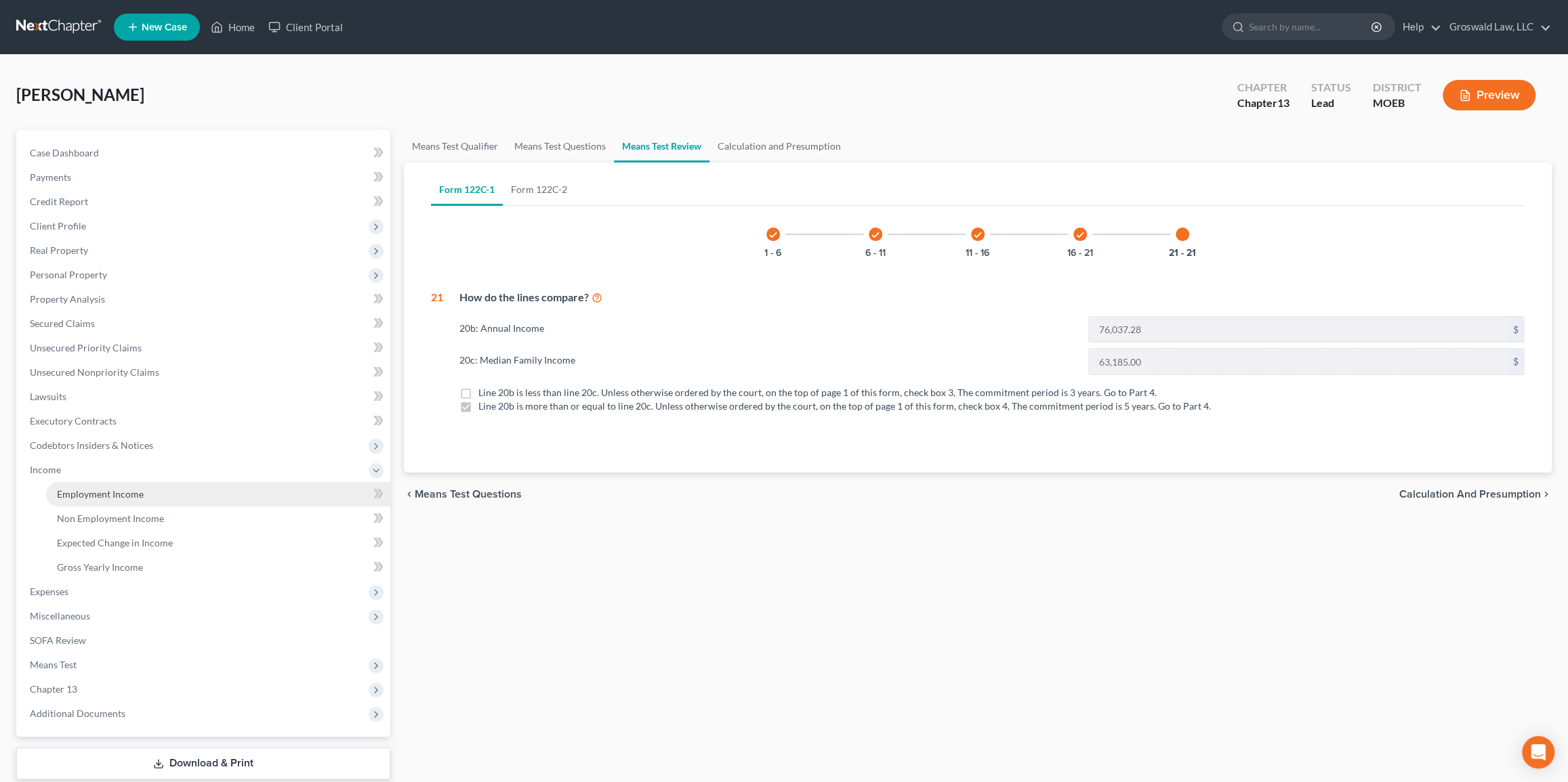
click at [115, 489] on span "Employment Income" at bounding box center [100, 494] width 86 height 11
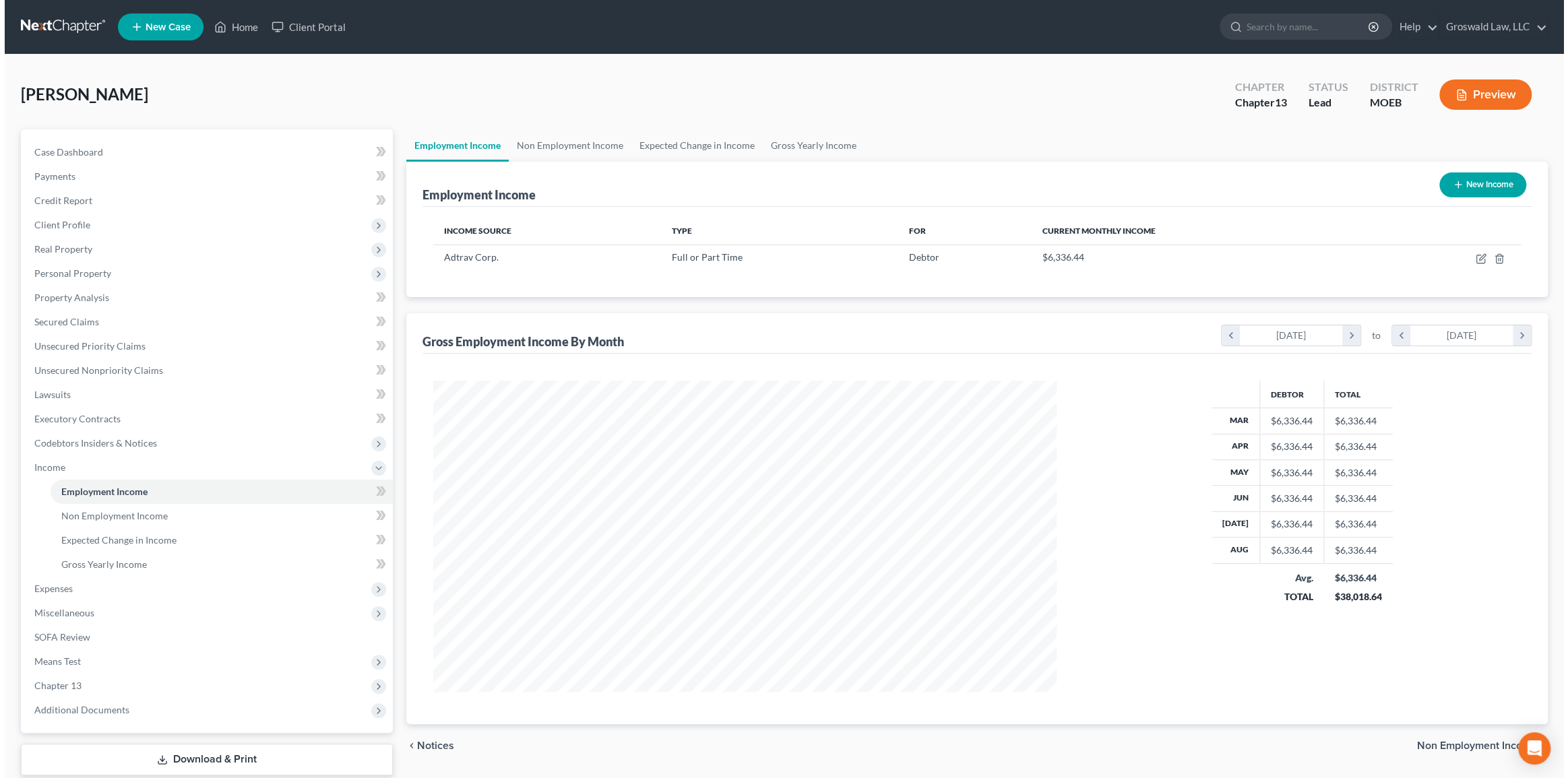
scroll to position [311, 650]
click at [1476, 253] on icon "button" at bounding box center [1475, 258] width 10 height 10
select select "0"
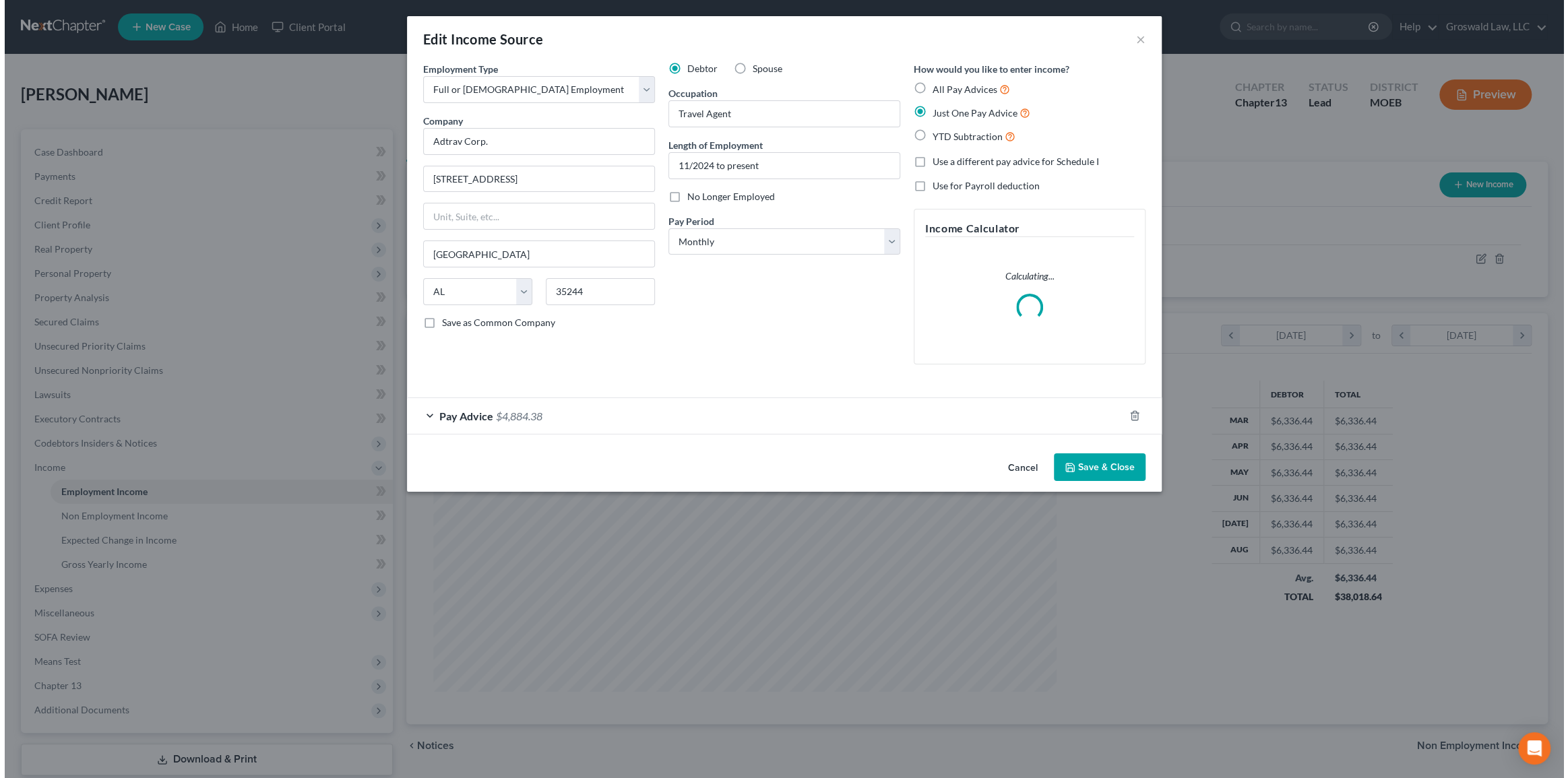
scroll to position [313, 653]
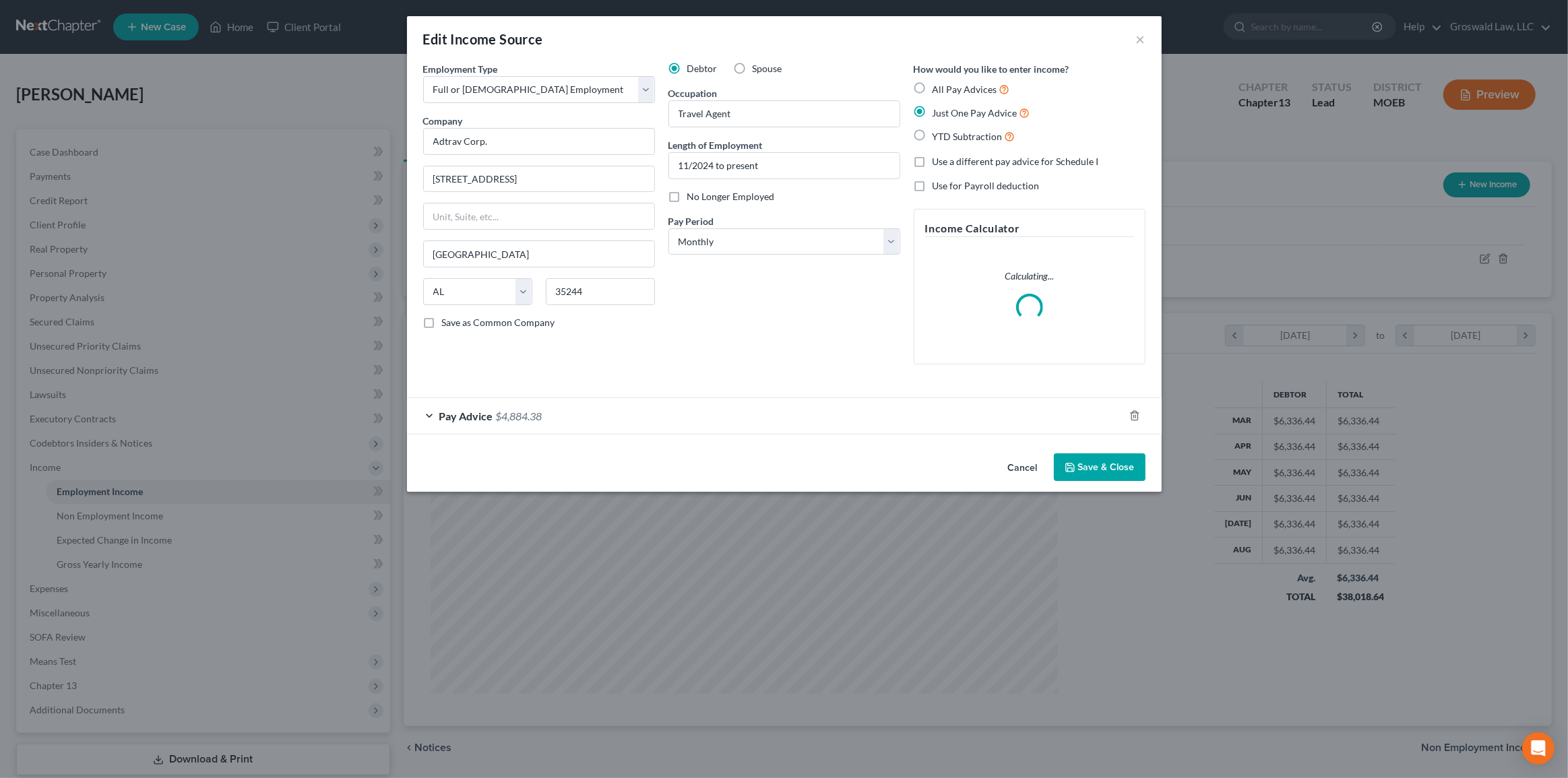
click at [613, 425] on div "Pay Advice $4,884.38" at bounding box center [766, 416] width 716 height 36
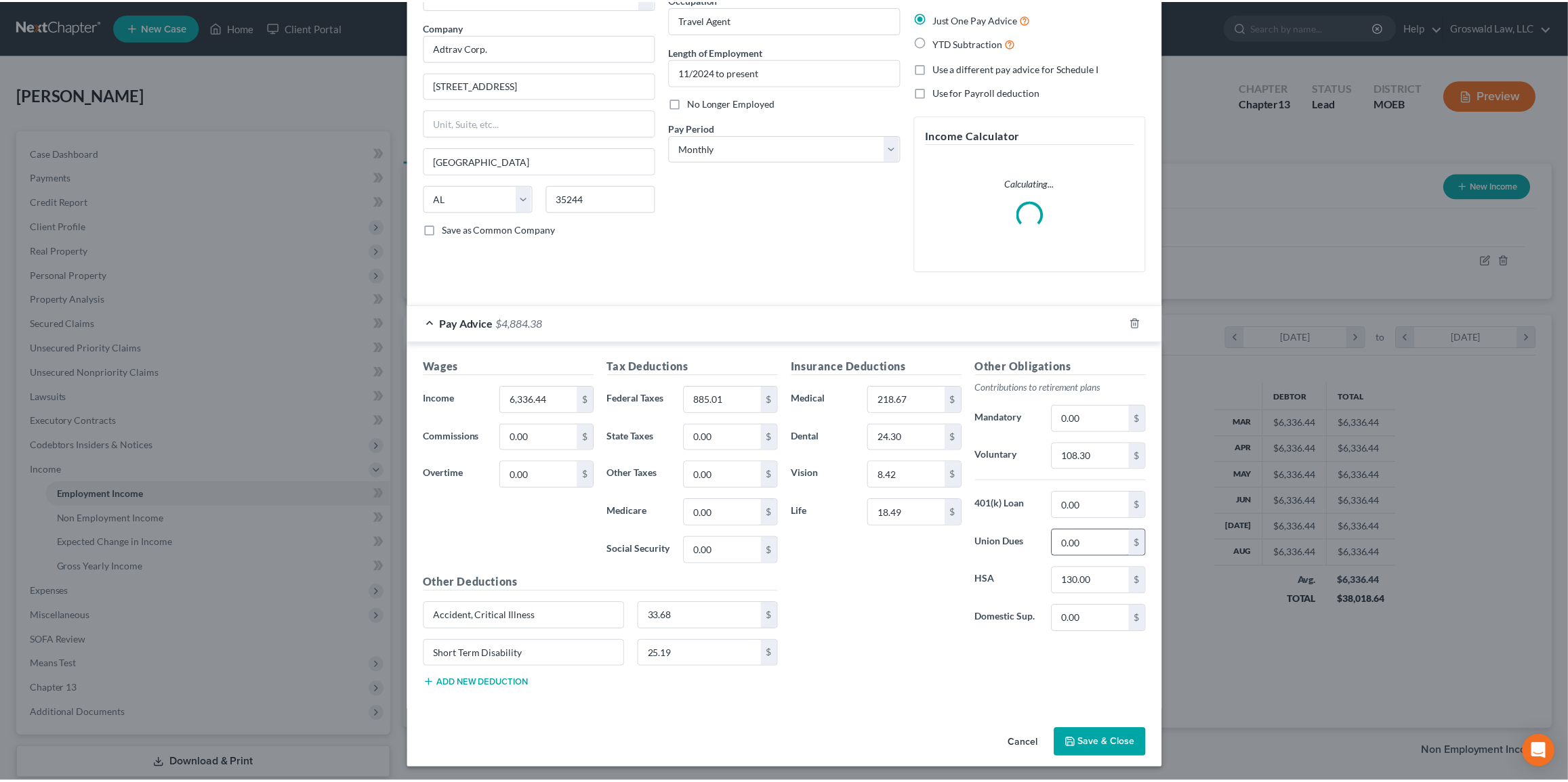
scroll to position [82, 0]
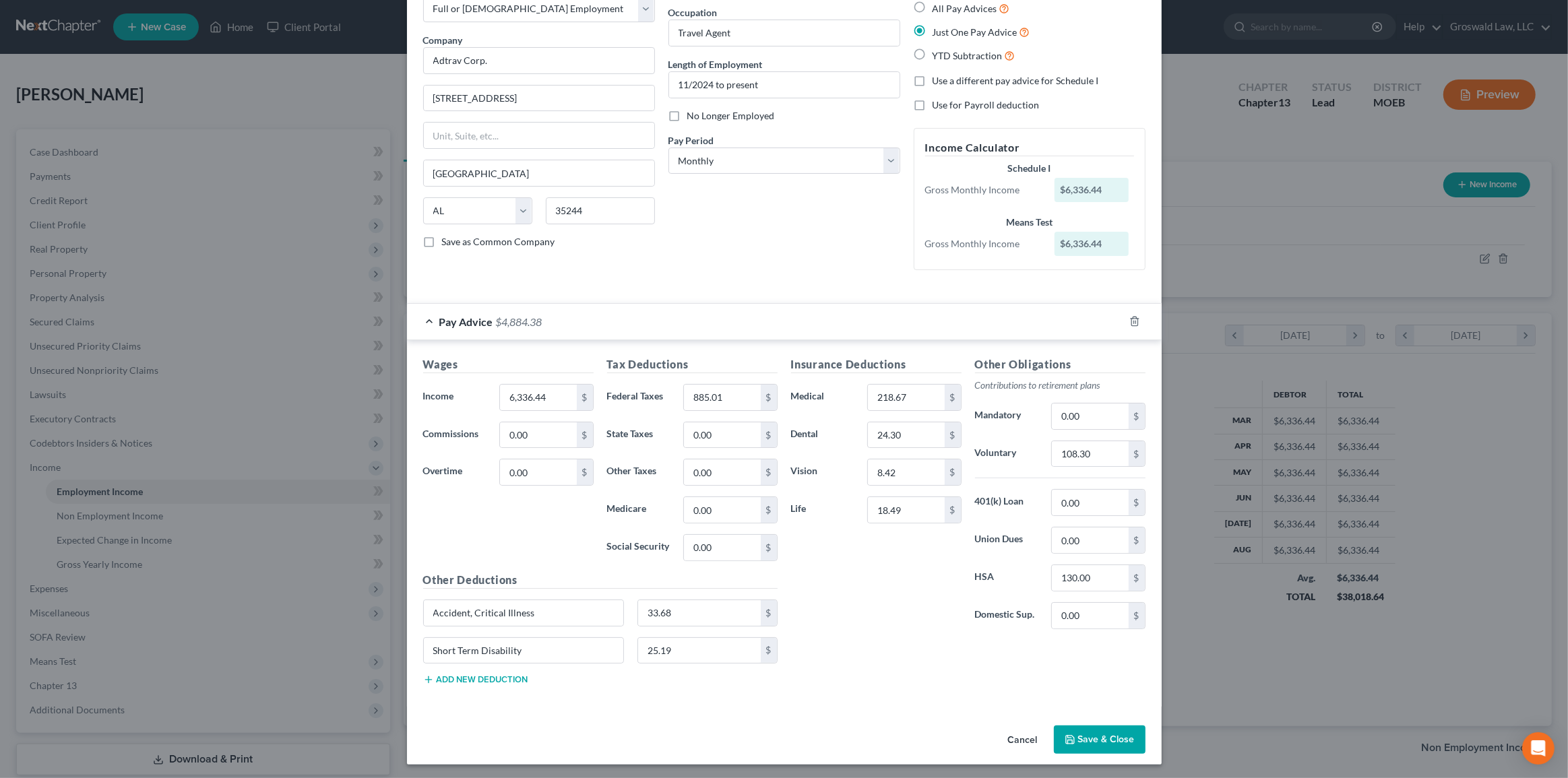
click at [1020, 740] on button "Cancel" at bounding box center [1023, 740] width 51 height 27
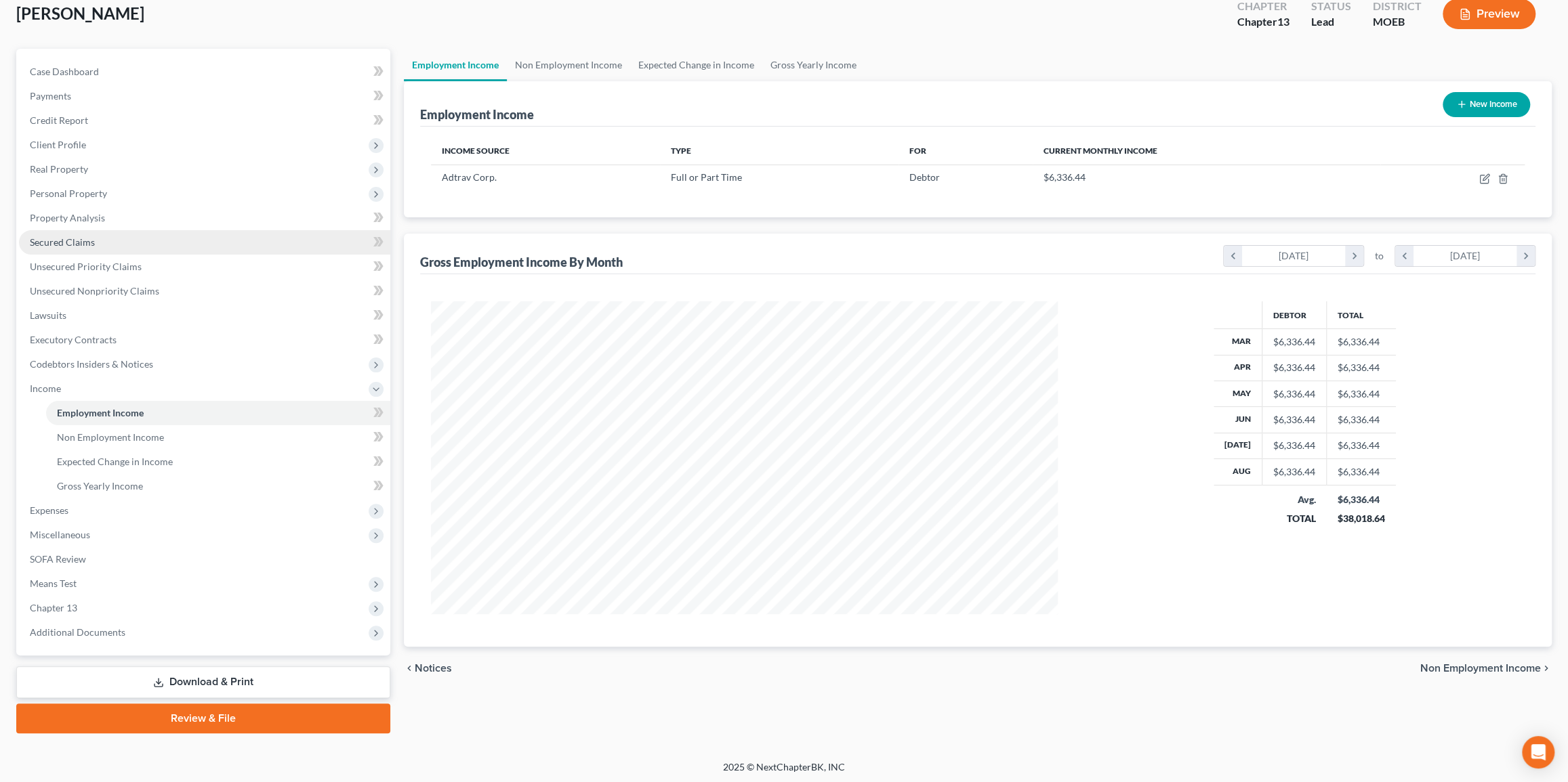
click at [133, 244] on link "Secured Claims" at bounding box center [204, 242] width 372 height 25
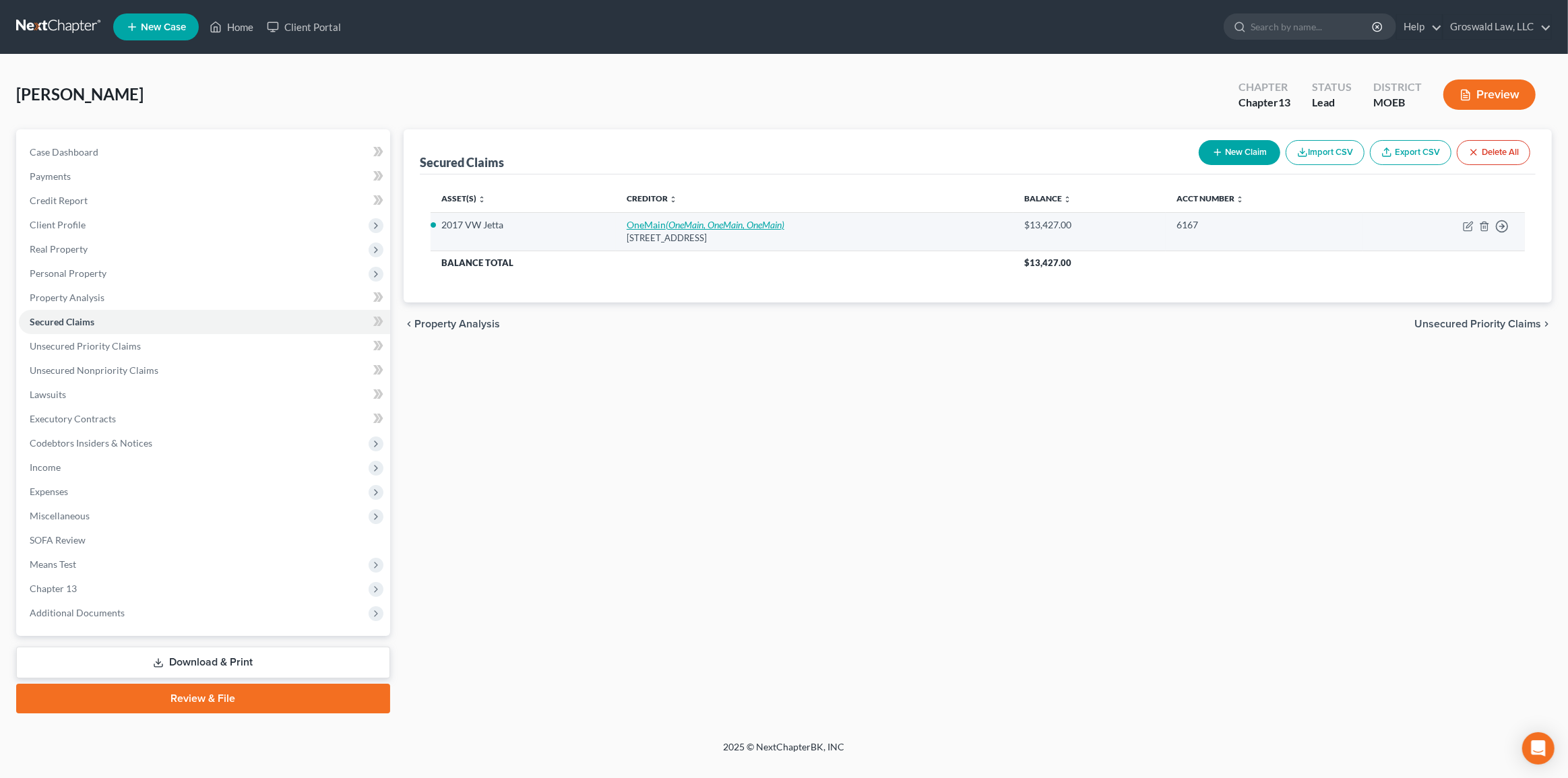
click at [666, 229] on icon "(OneMain, OneMain, OneMain)" at bounding box center [724, 225] width 118 height 11
select select "21"
select select "2"
select select "0"
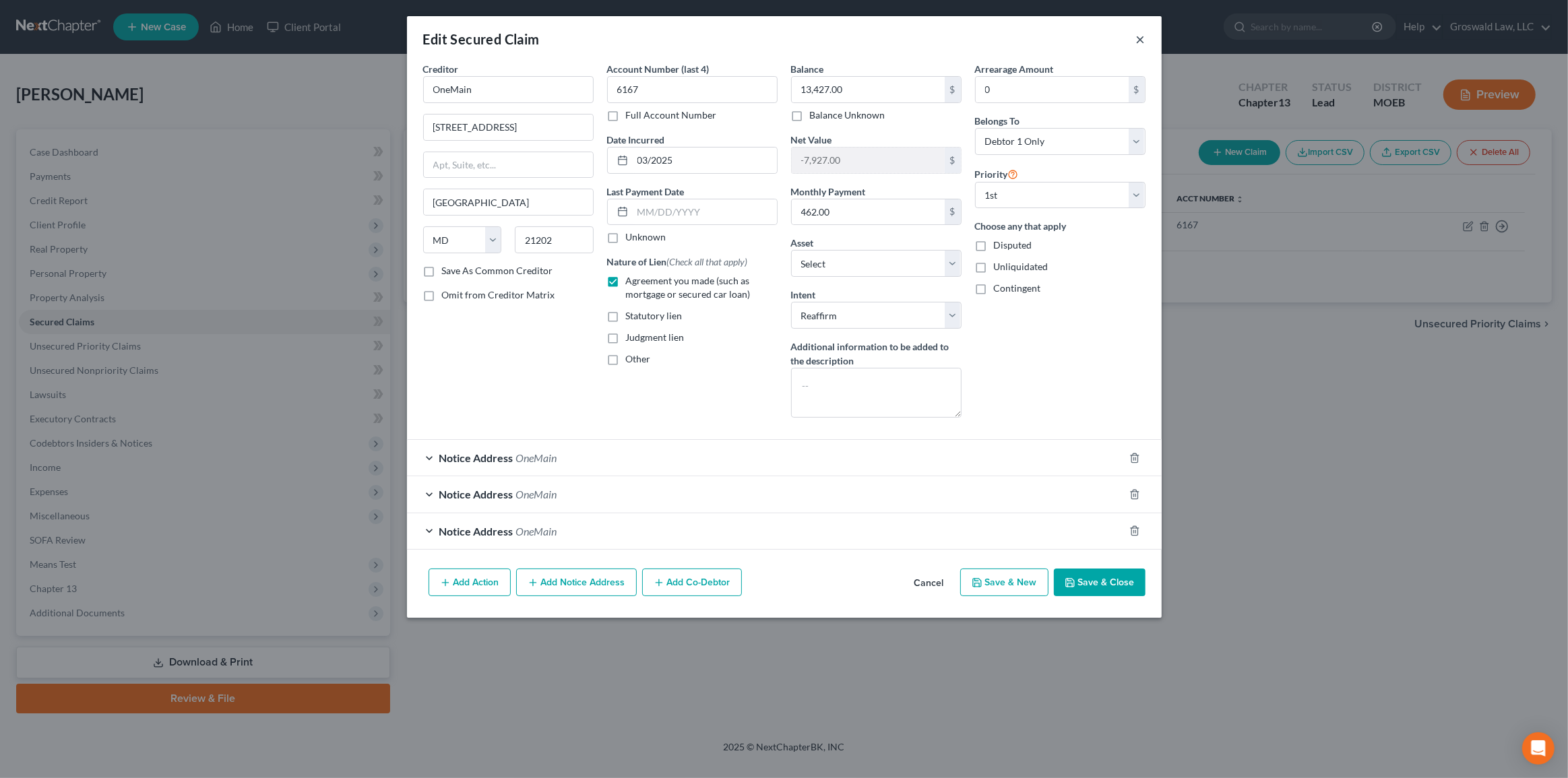
click at [1139, 41] on button "×" at bounding box center [1141, 39] width 9 height 16
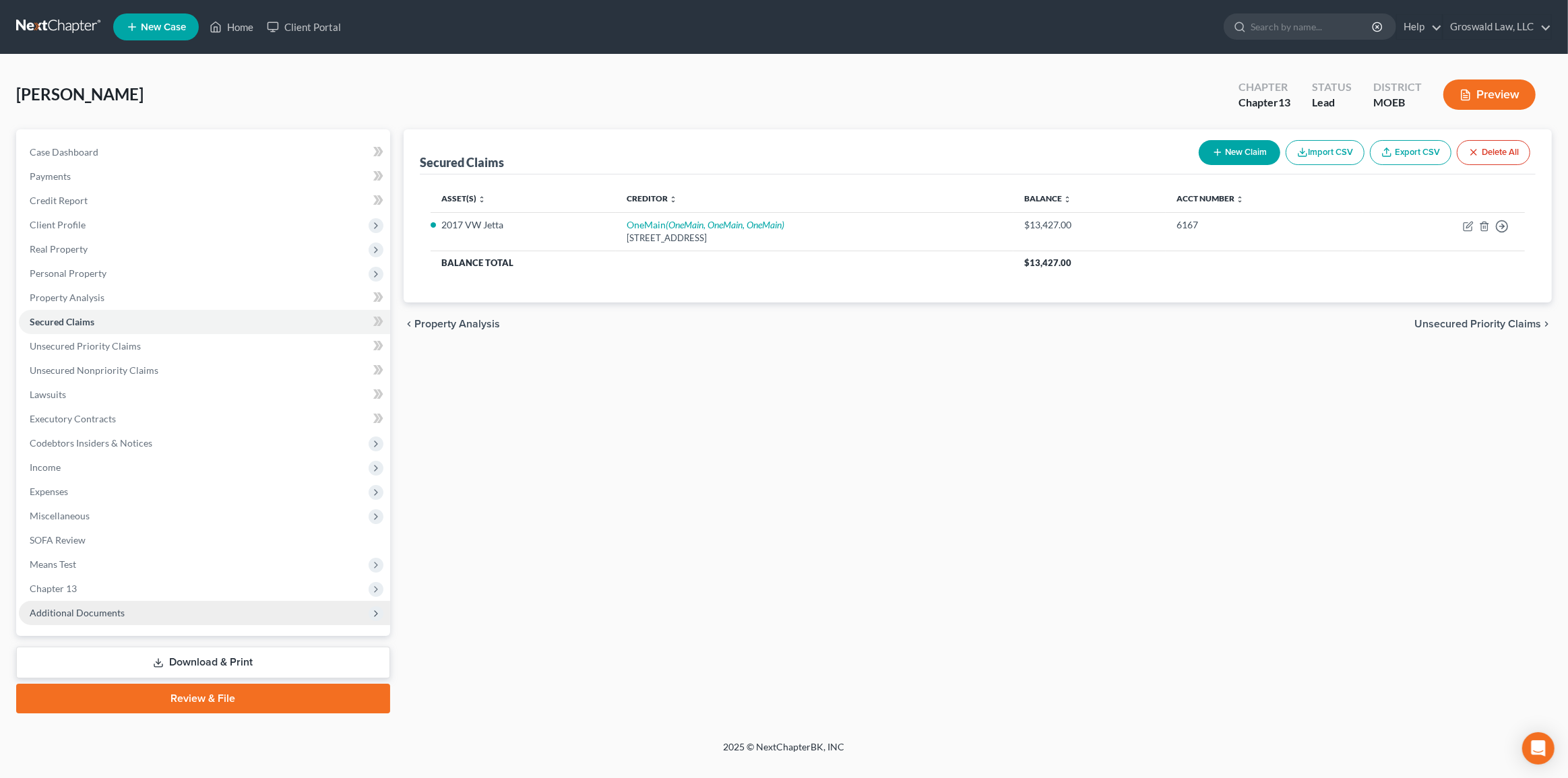
click at [184, 608] on span "Additional Documents" at bounding box center [204, 614] width 371 height 25
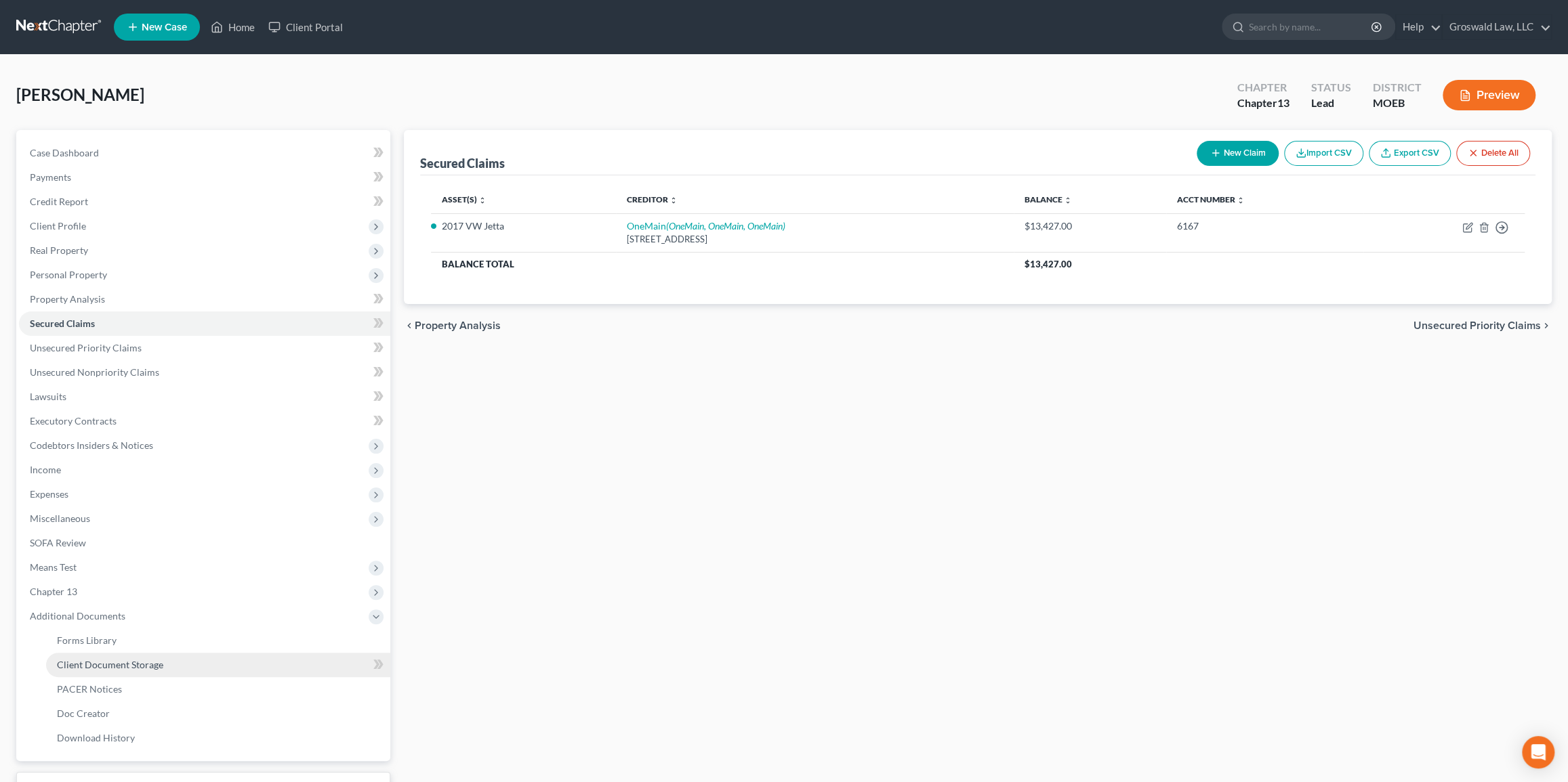
click at [163, 659] on link "Client Document Storage" at bounding box center [218, 665] width 344 height 25
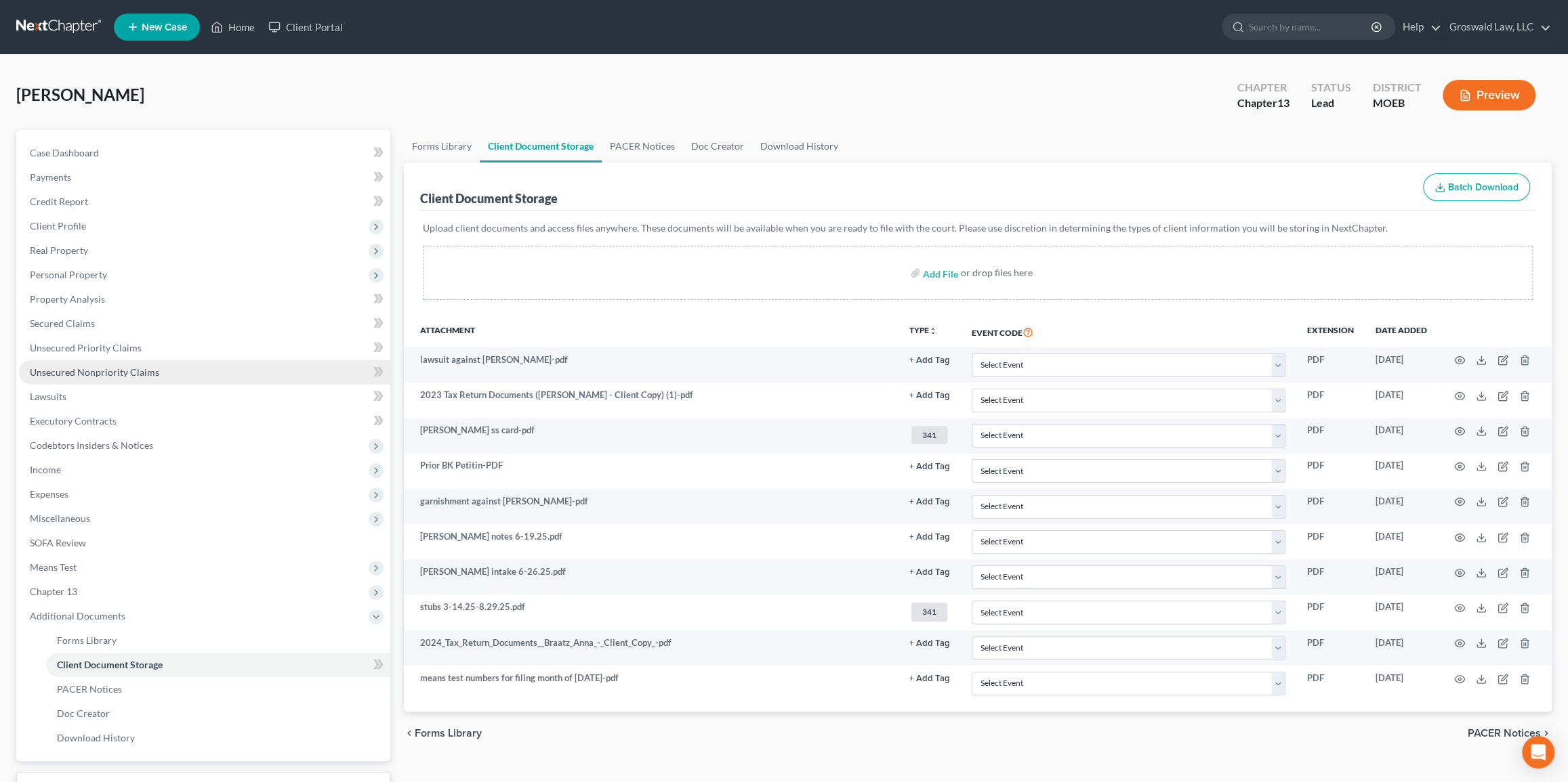
click at [118, 369] on span "Unsecured Nonpriority Claims" at bounding box center [94, 372] width 129 height 11
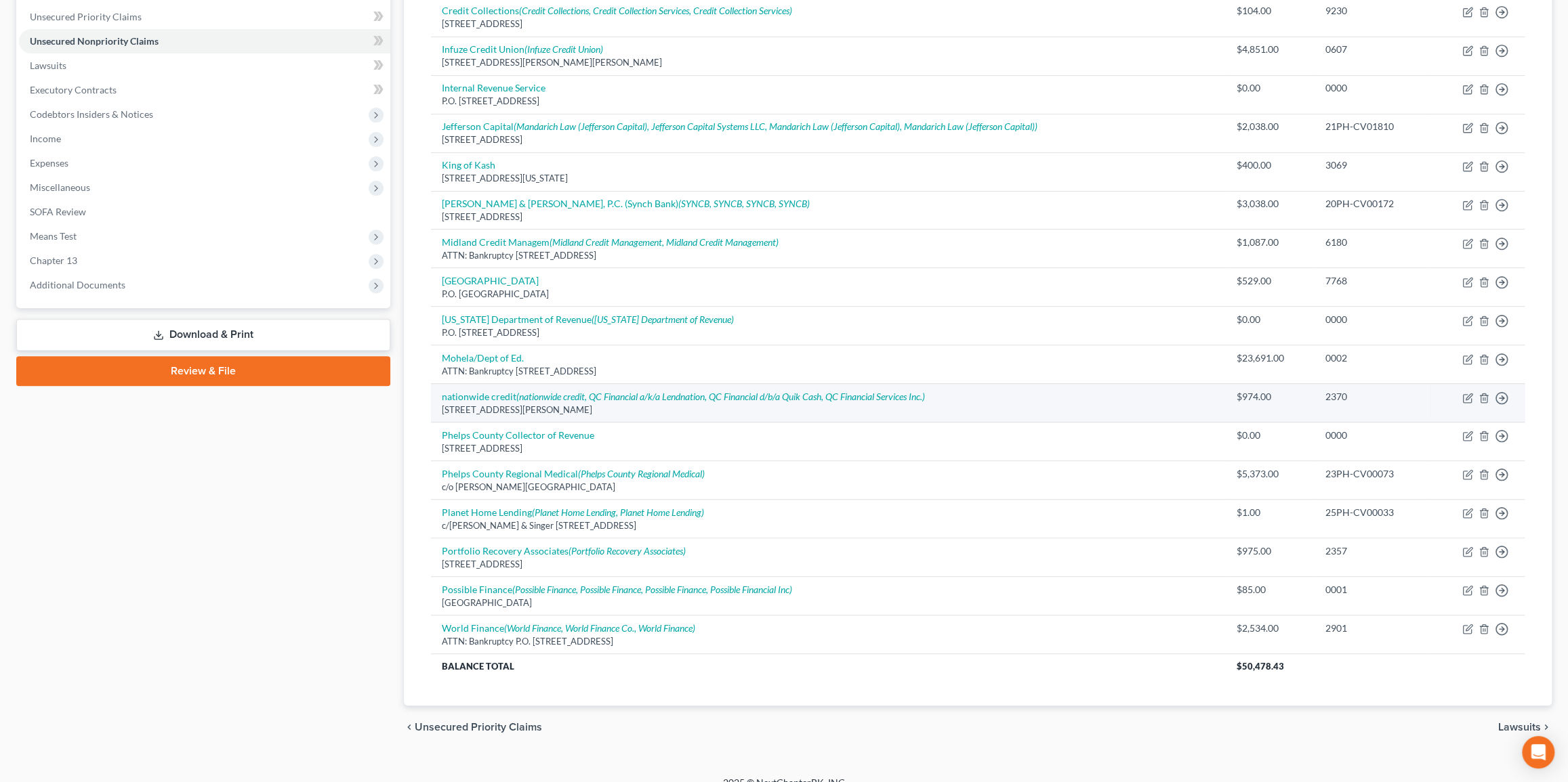
scroll to position [347, 0]
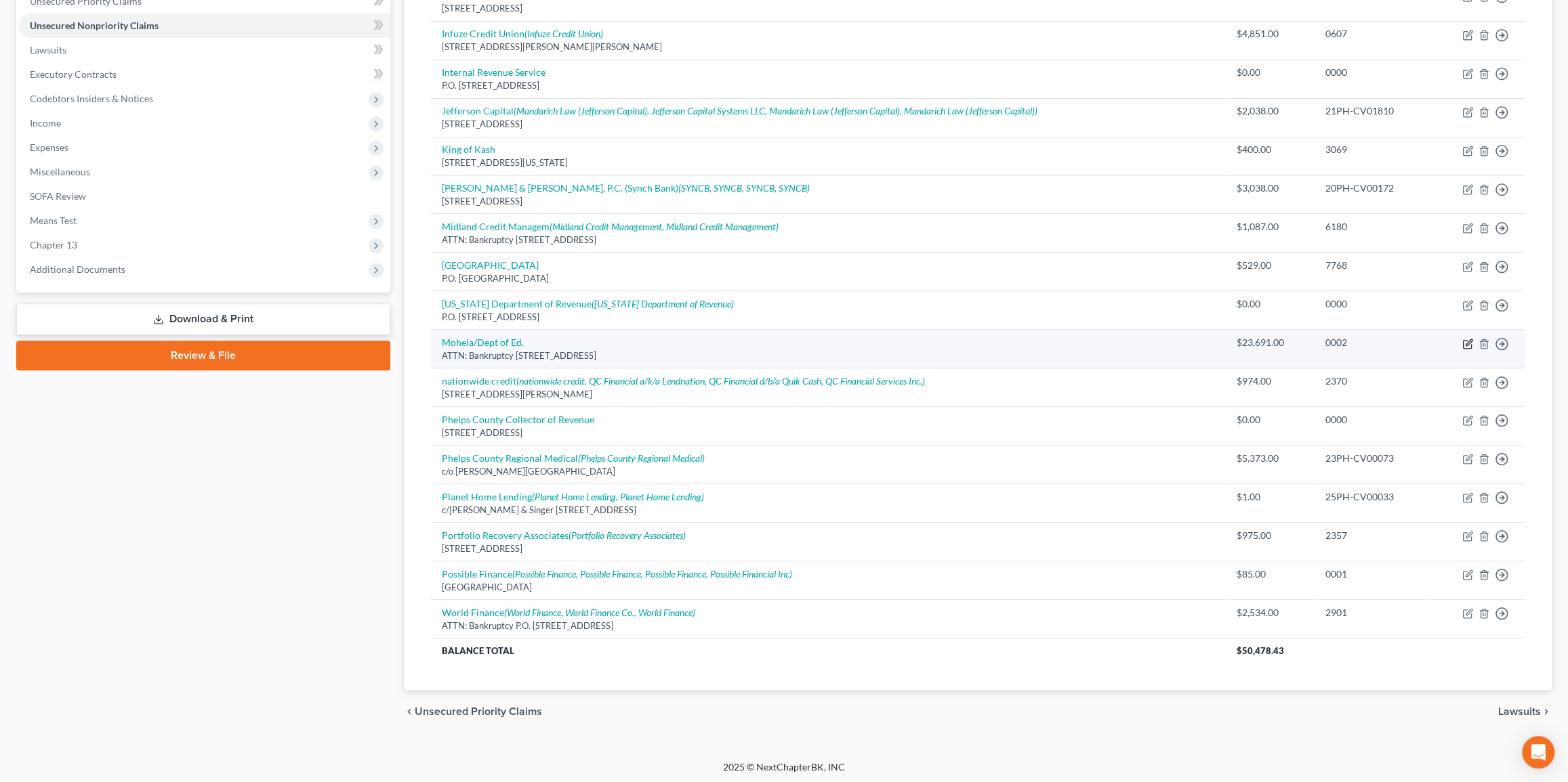
click at [1470, 343] on icon "button" at bounding box center [1466, 343] width 10 height 10
select select "26"
select select "17"
select select "0"
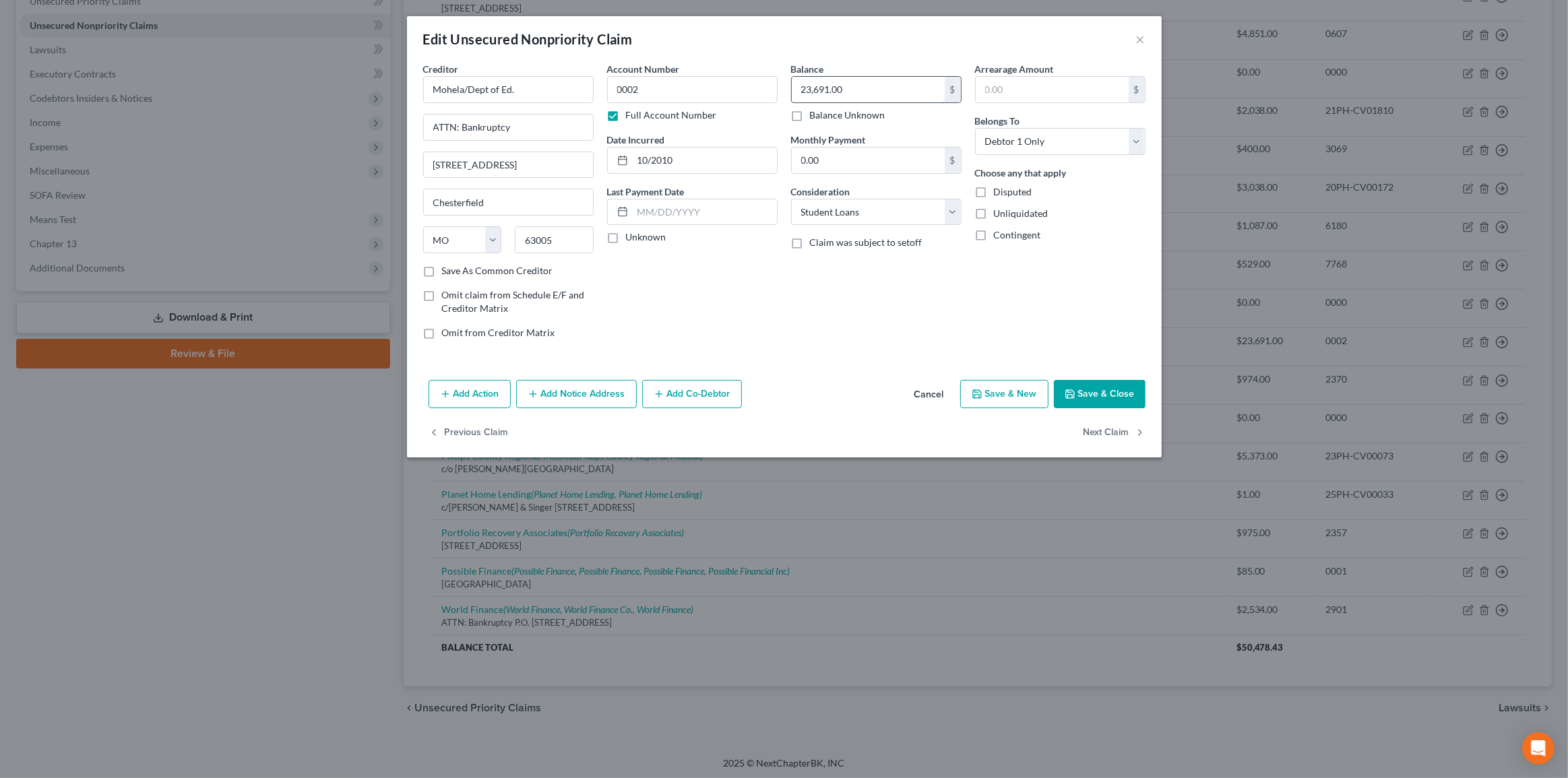
click at [870, 93] on input "23,691.00" at bounding box center [869, 89] width 153 height 26
click at [842, 209] on select "Select Cable / Satellite Services Collection Agency Credit Card Debt Debt Couns…" at bounding box center [876, 212] width 170 height 27
click at [791, 199] on select "Select Cable / Satellite Services Collection Agency Credit Card Debt Debt Couns…" at bounding box center [876, 212] width 170 height 27
click at [847, 224] on select "Select Cable / Satellite Services Collection Agency Credit Card Debt Debt Couns…" at bounding box center [876, 212] width 170 height 27
select select "14"
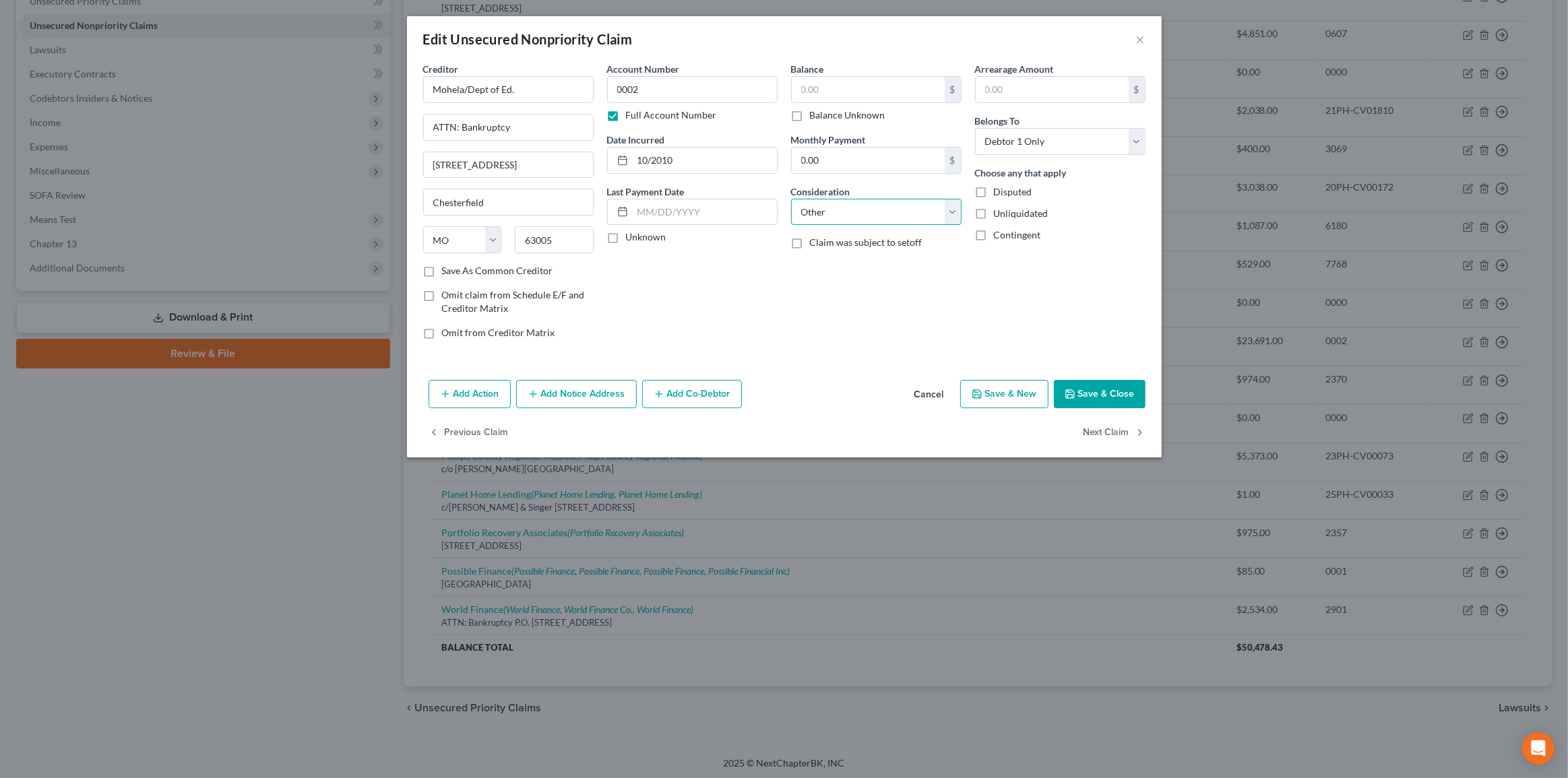
click at [791, 199] on select "Select Cable / Satellite Services Collection Agency Credit Card Debt Debt Couns…" at bounding box center [876, 212] width 170 height 27
click at [853, 267] on input "text" at bounding box center [876, 263] width 169 height 26
type input "notice only"
drag, startPoint x: 726, startPoint y: 164, endPoint x: 345, endPoint y: 161, distance: 381.0
click at [345, 161] on div "Edit Unsecured Nonpriority Claim × Creditor * Mohela/Dept of Ed. ATTN: Bankrupt…" at bounding box center [784, 389] width 1568 height 778
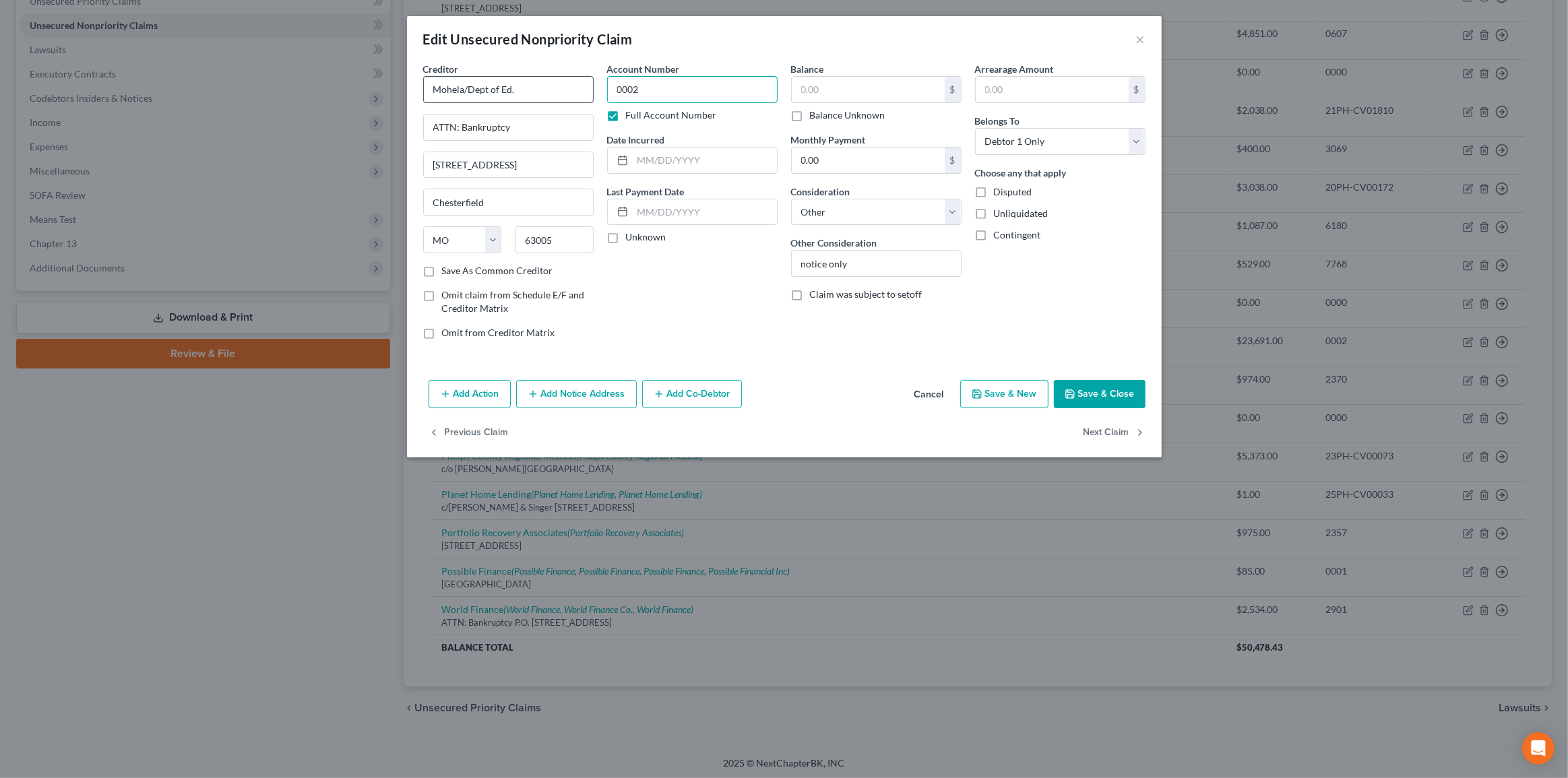
drag, startPoint x: 666, startPoint y: 86, endPoint x: 478, endPoint y: 86, distance: 188.0
click at [478, 86] on div "Creditor * Mohela/Dept of Ed. ATTN: Bankruptcy 633 Spirit Drive Chesterfield St…" at bounding box center [784, 206] width 735 height 288
type input "0000"
click at [1078, 400] on button "Save & Close" at bounding box center [1099, 394] width 92 height 28
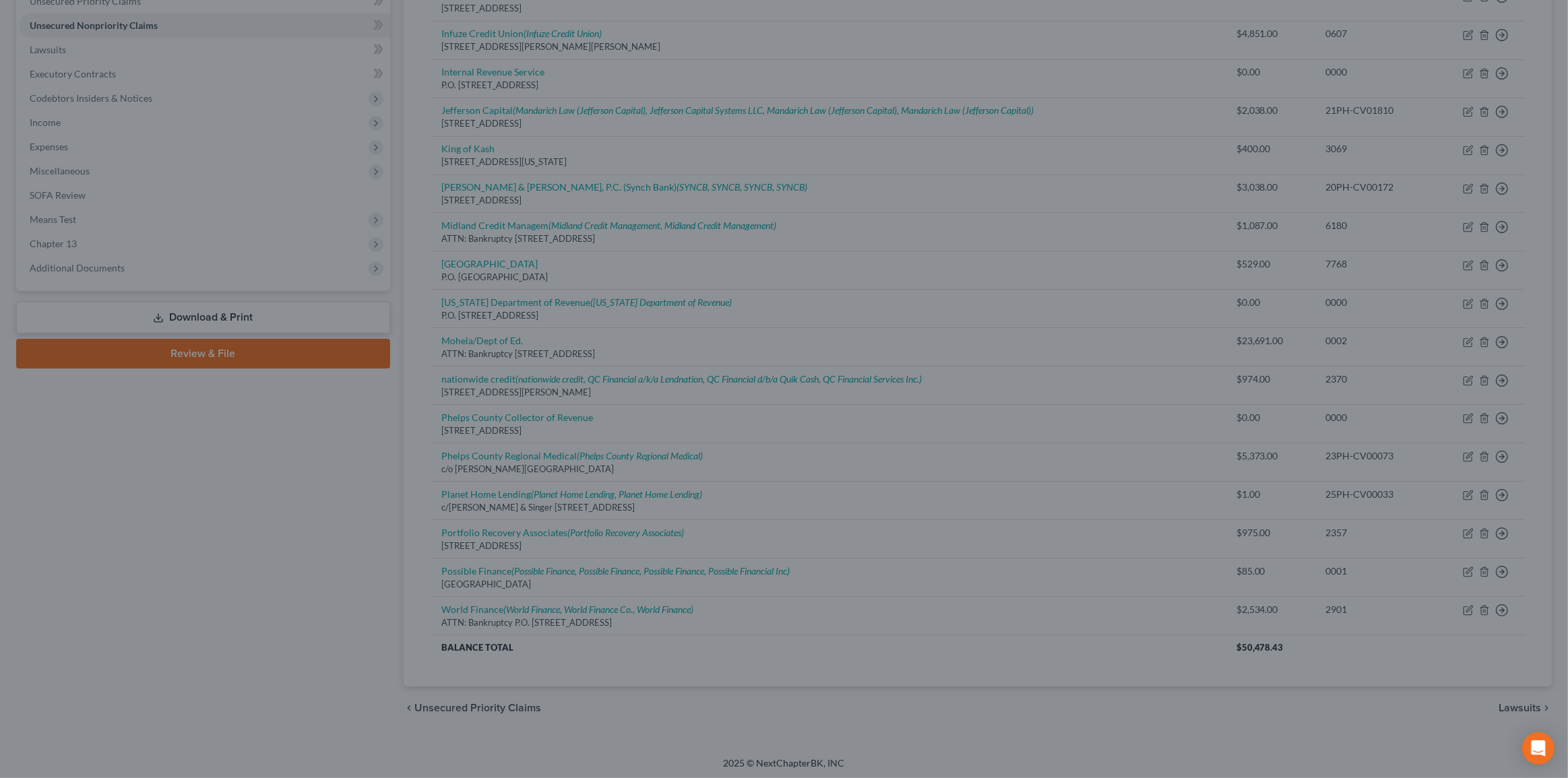
type input "0"
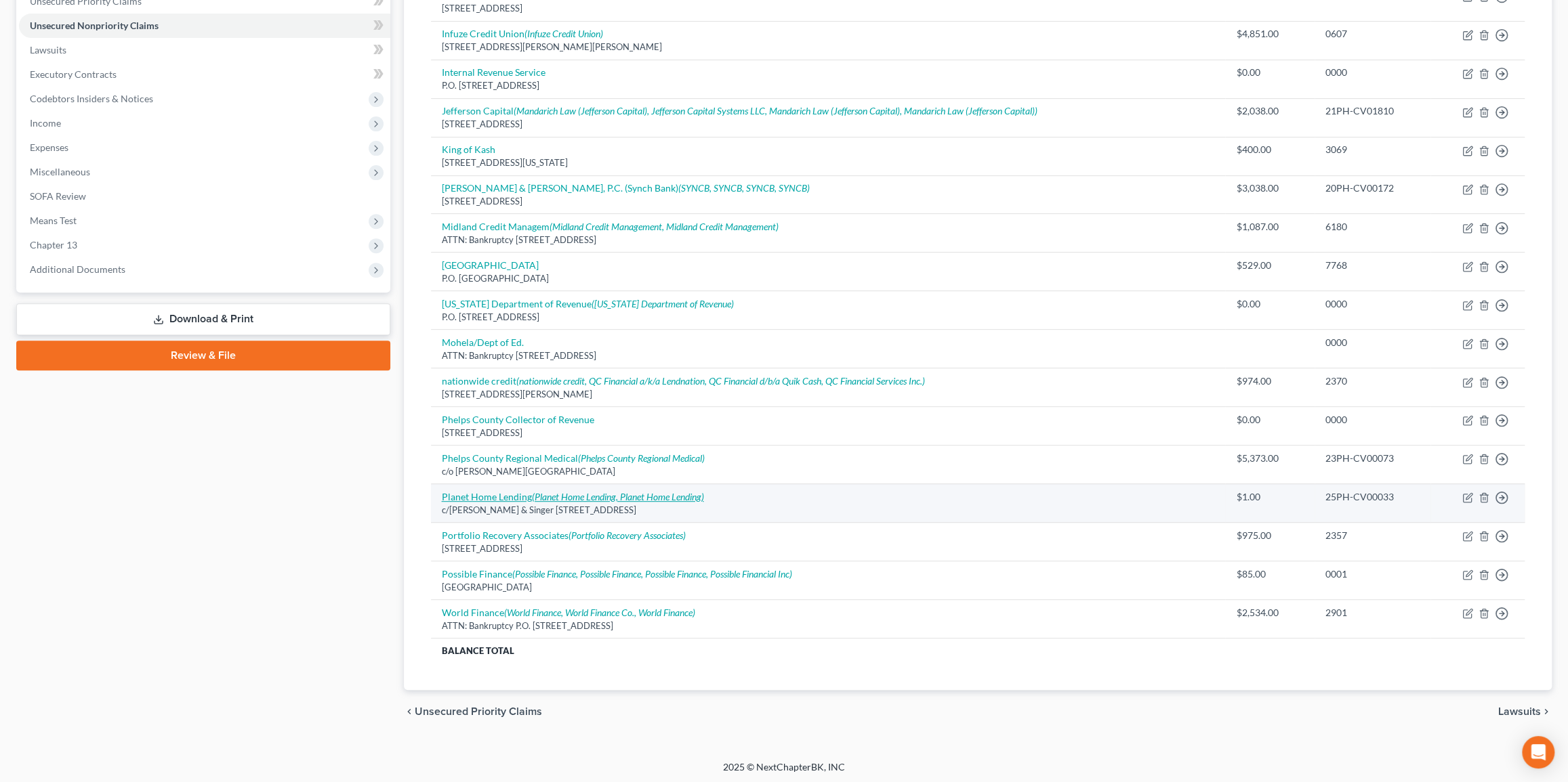
click at [666, 493] on icon "(Planet Home Lending, Planet Home Lending)" at bounding box center [618, 497] width 172 height 11
select select "26"
select select "4"
select select "0"
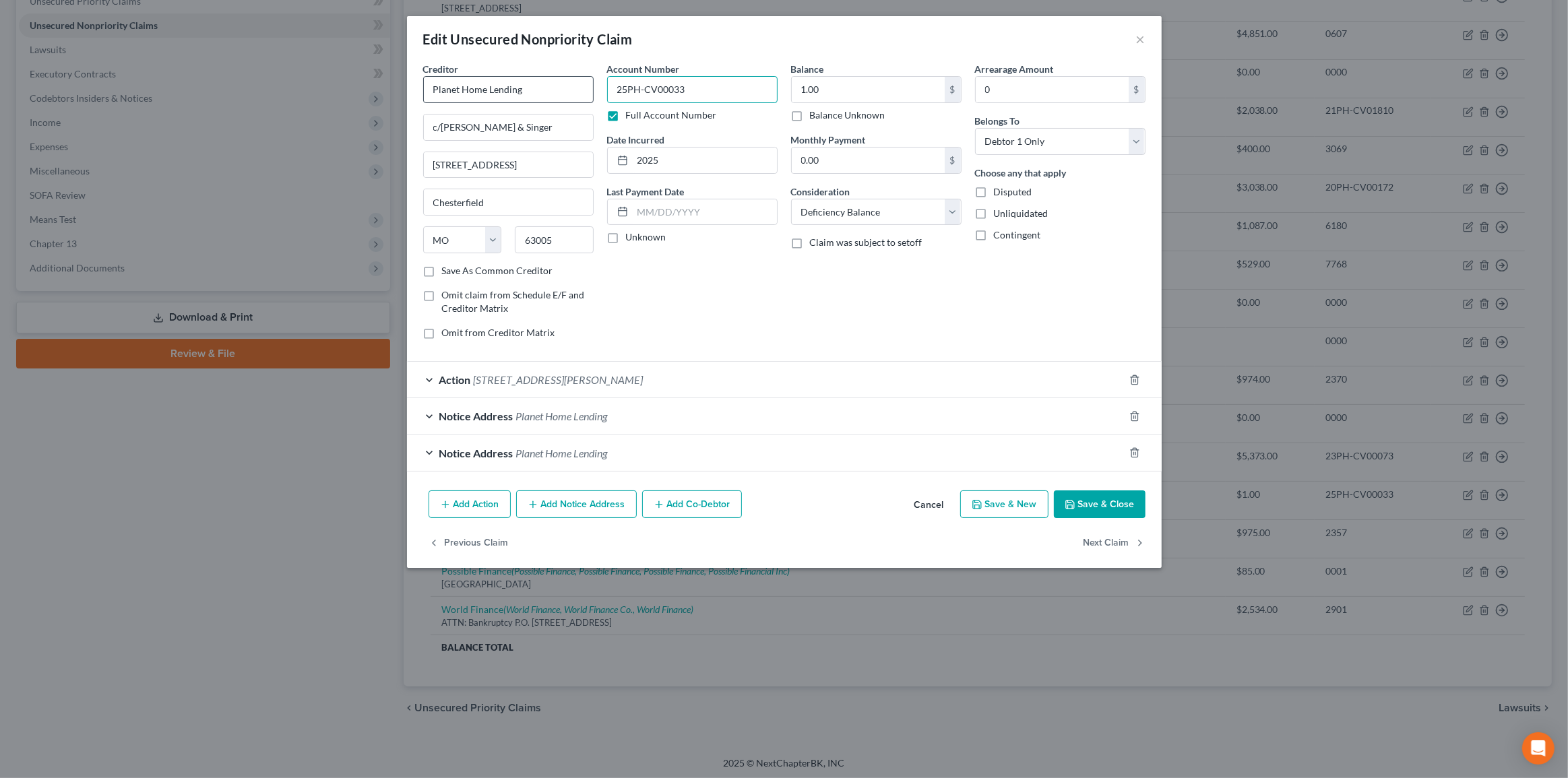
drag, startPoint x: 691, startPoint y: 94, endPoint x: 578, endPoint y: 91, distance: 113.0
click at [577, 93] on div "Creditor * Planet Home Lending c/o Milsap & Singer 612 Spirit Drive Chesterfiel…" at bounding box center [784, 206] width 735 height 288
click at [1144, 37] on button "×" at bounding box center [1141, 39] width 9 height 16
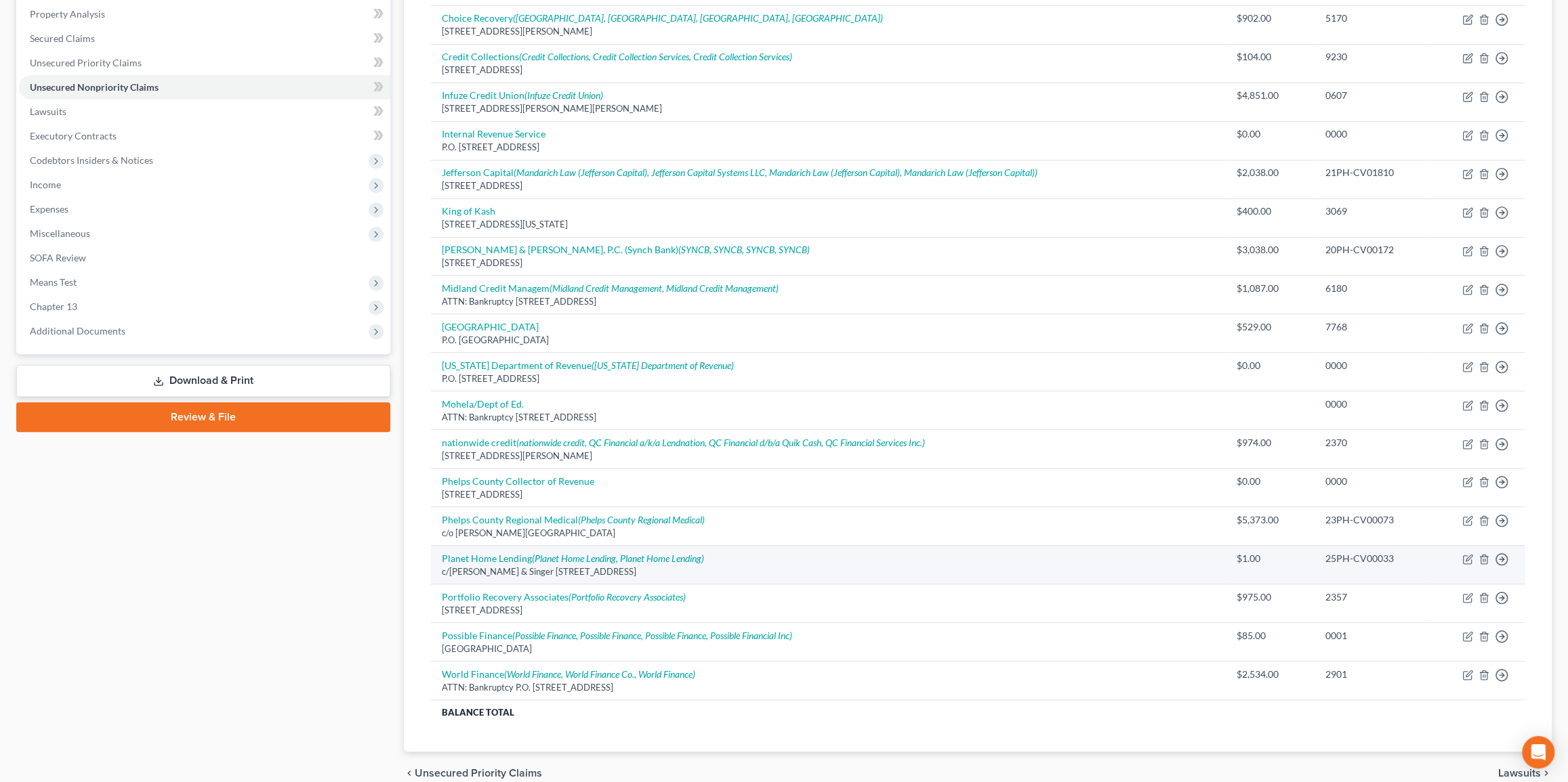
scroll to position [0, 0]
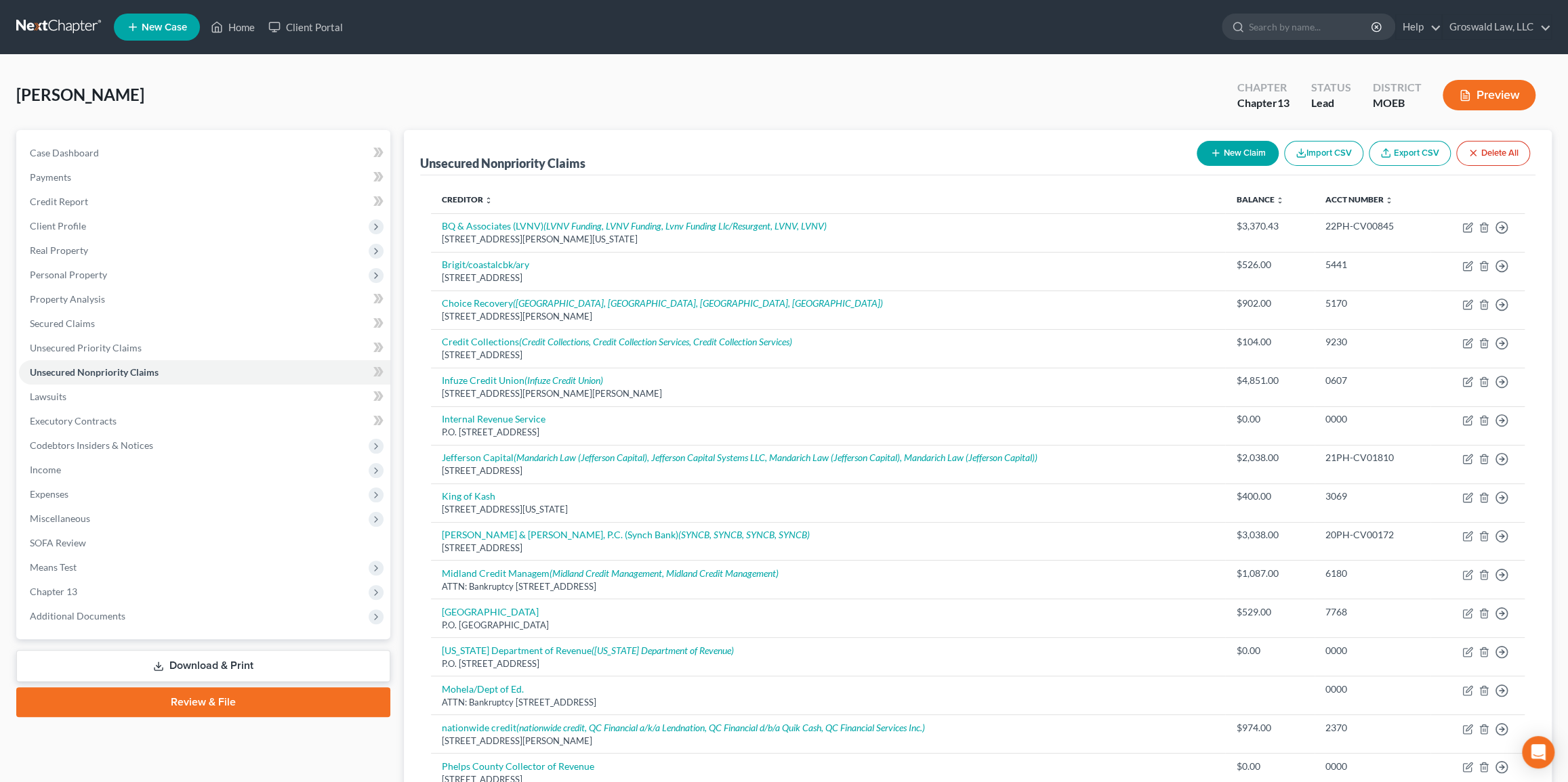
click at [1485, 105] on button "Preview" at bounding box center [1489, 95] width 93 height 30
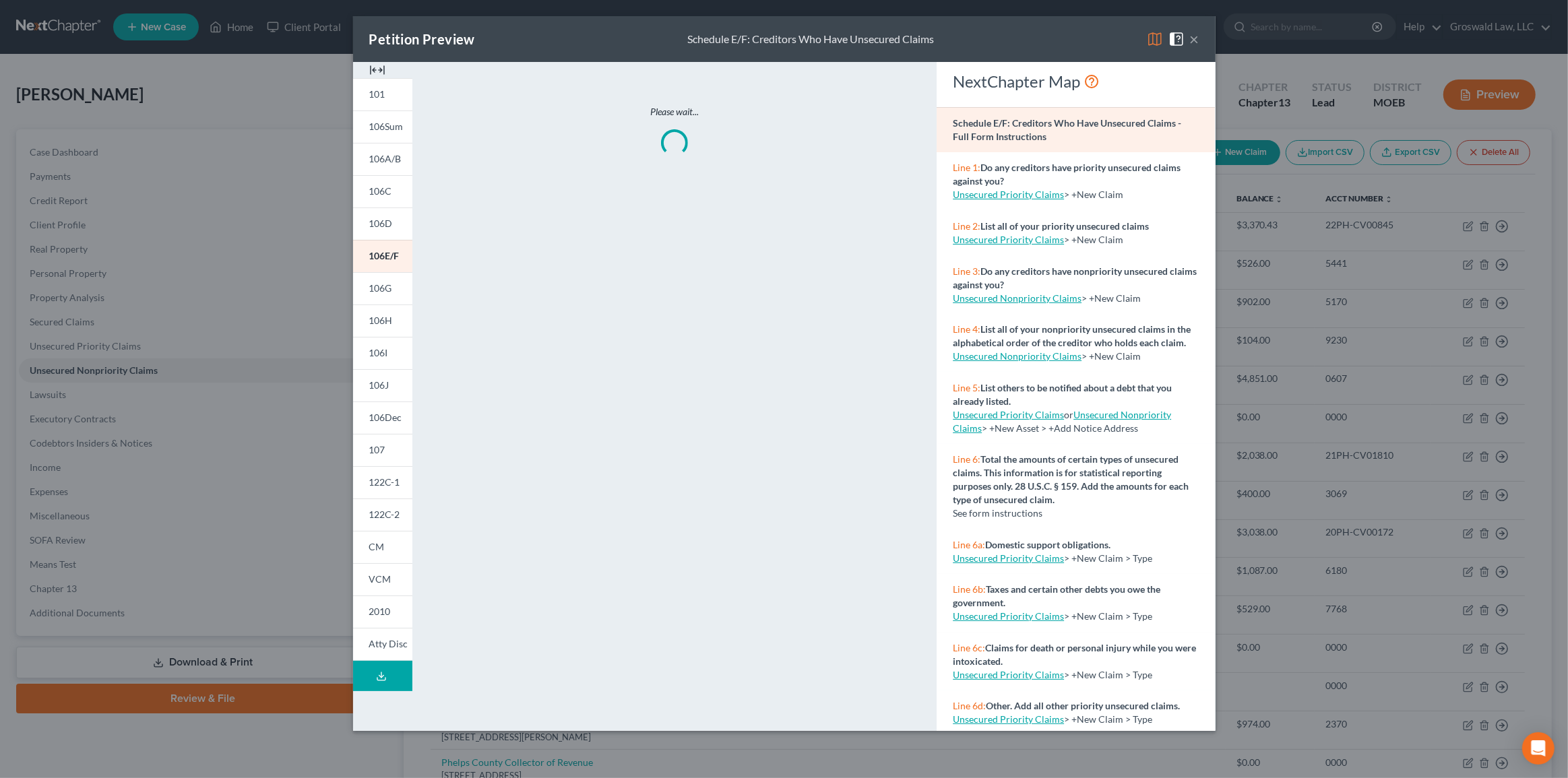
click at [379, 65] on img at bounding box center [377, 70] width 16 height 16
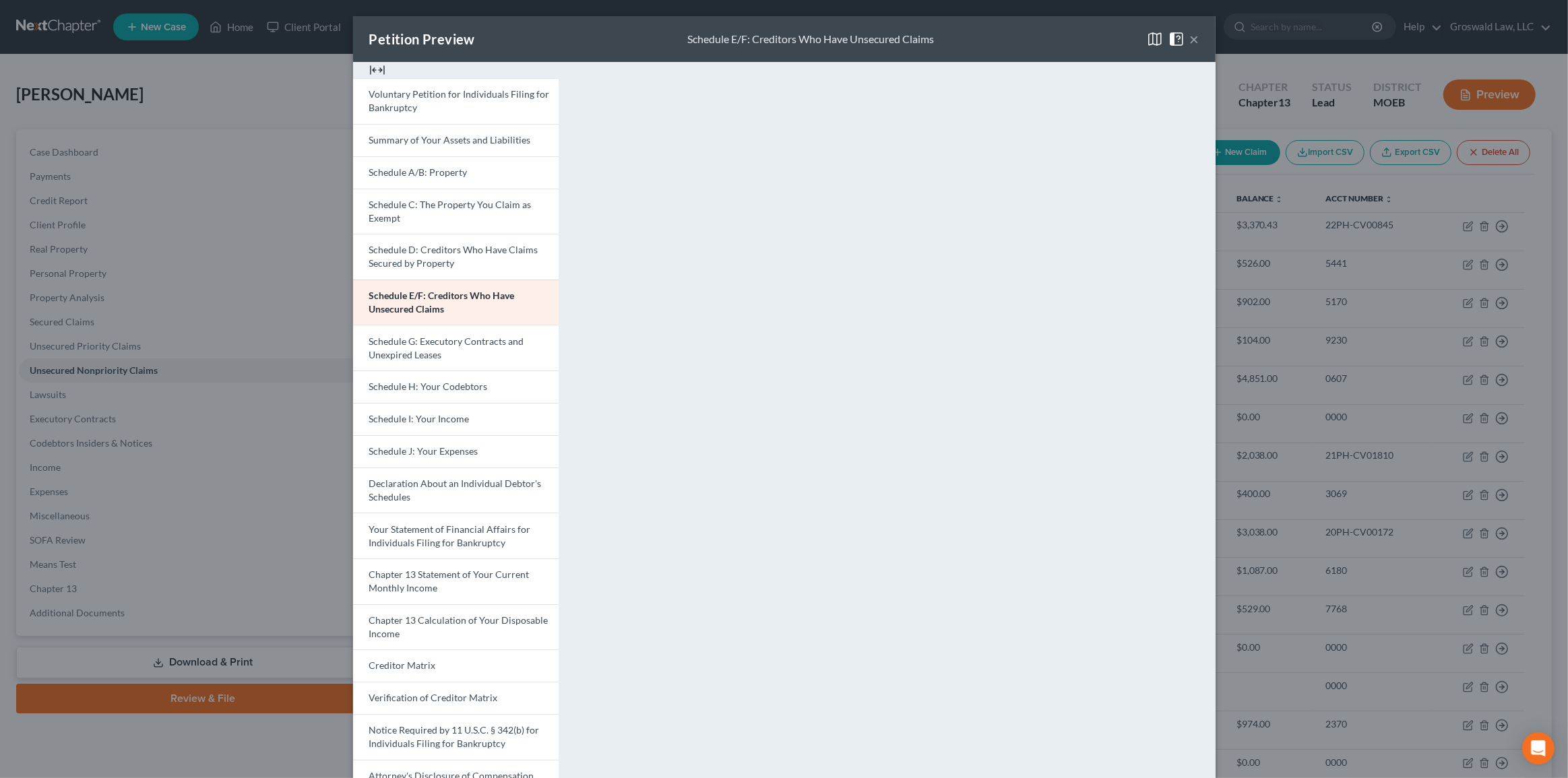
click at [1191, 36] on button "×" at bounding box center [1195, 39] width 9 height 16
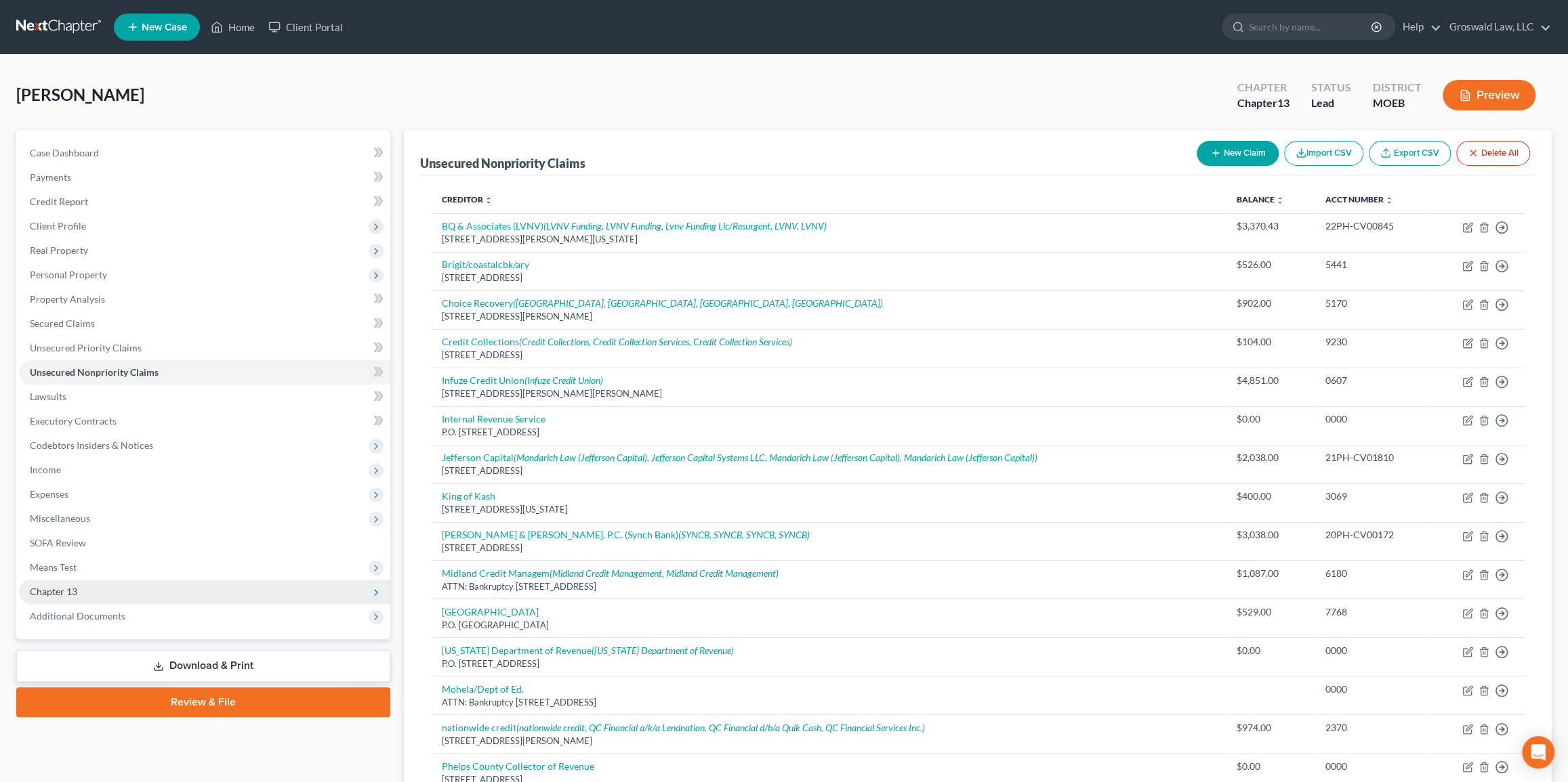
click at [117, 594] on span "Chapter 13" at bounding box center [204, 592] width 372 height 25
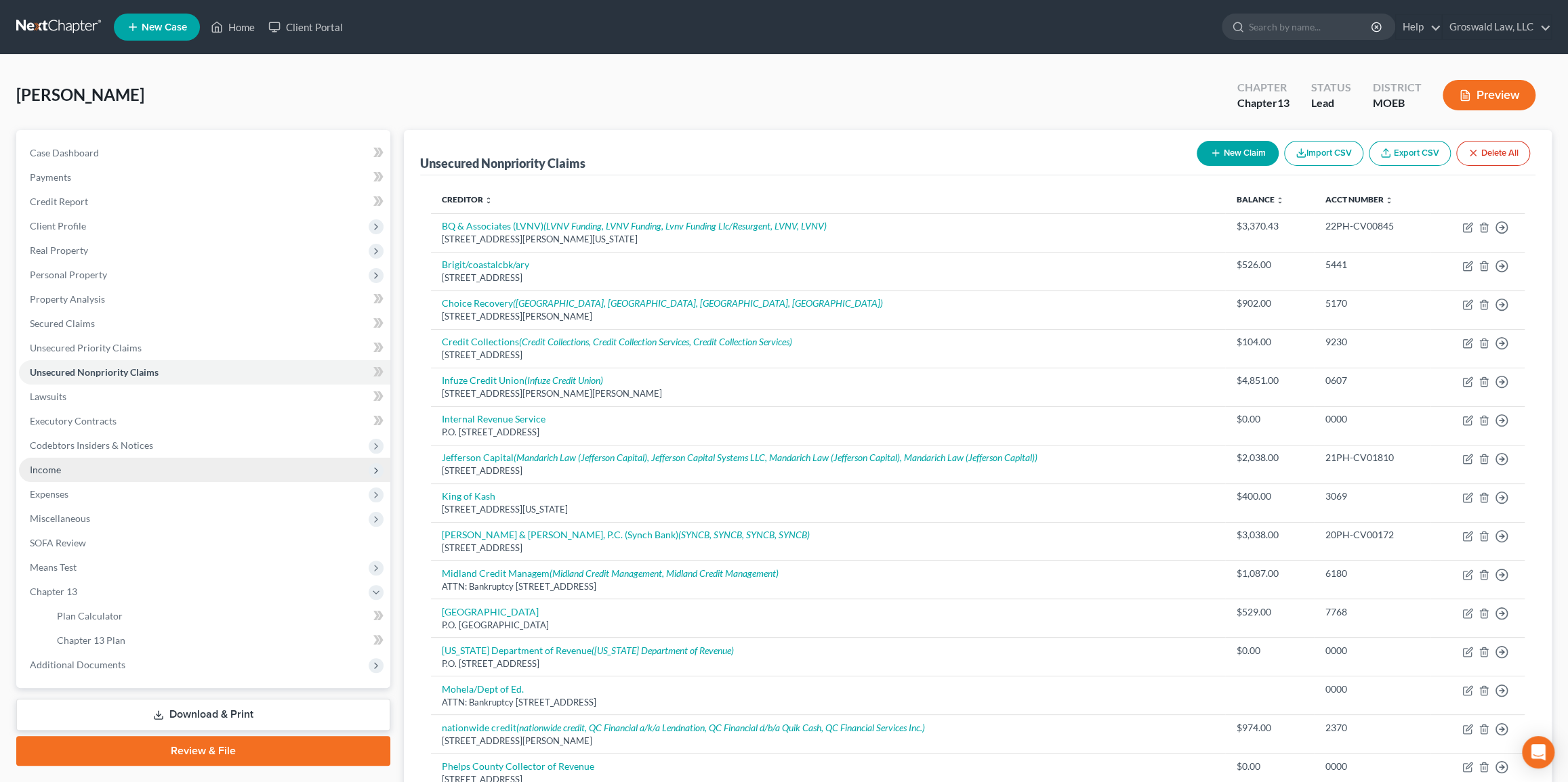
click at [61, 468] on span "Income" at bounding box center [204, 470] width 372 height 25
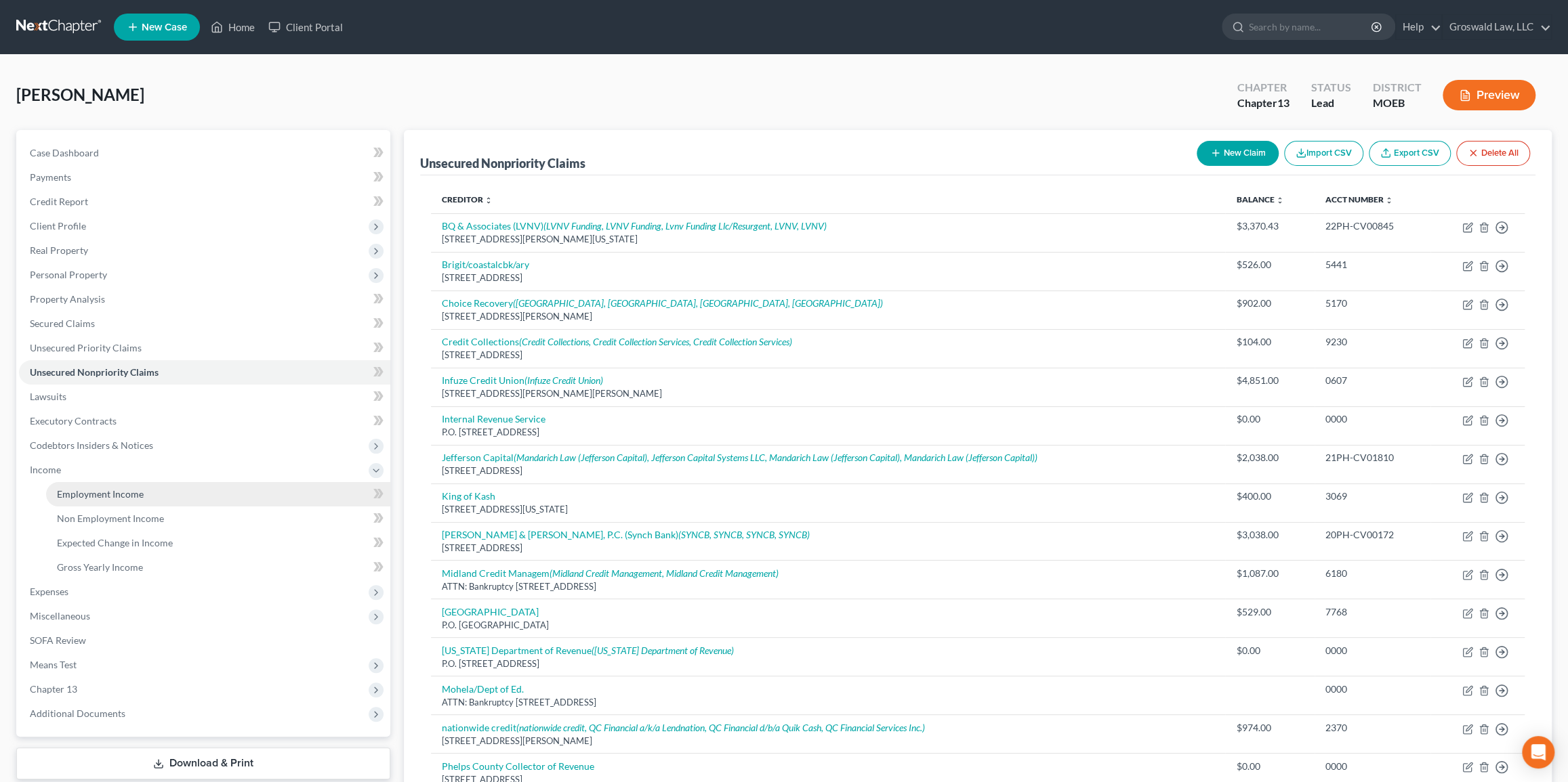
click at [134, 493] on span "Employment Income" at bounding box center [100, 494] width 86 height 11
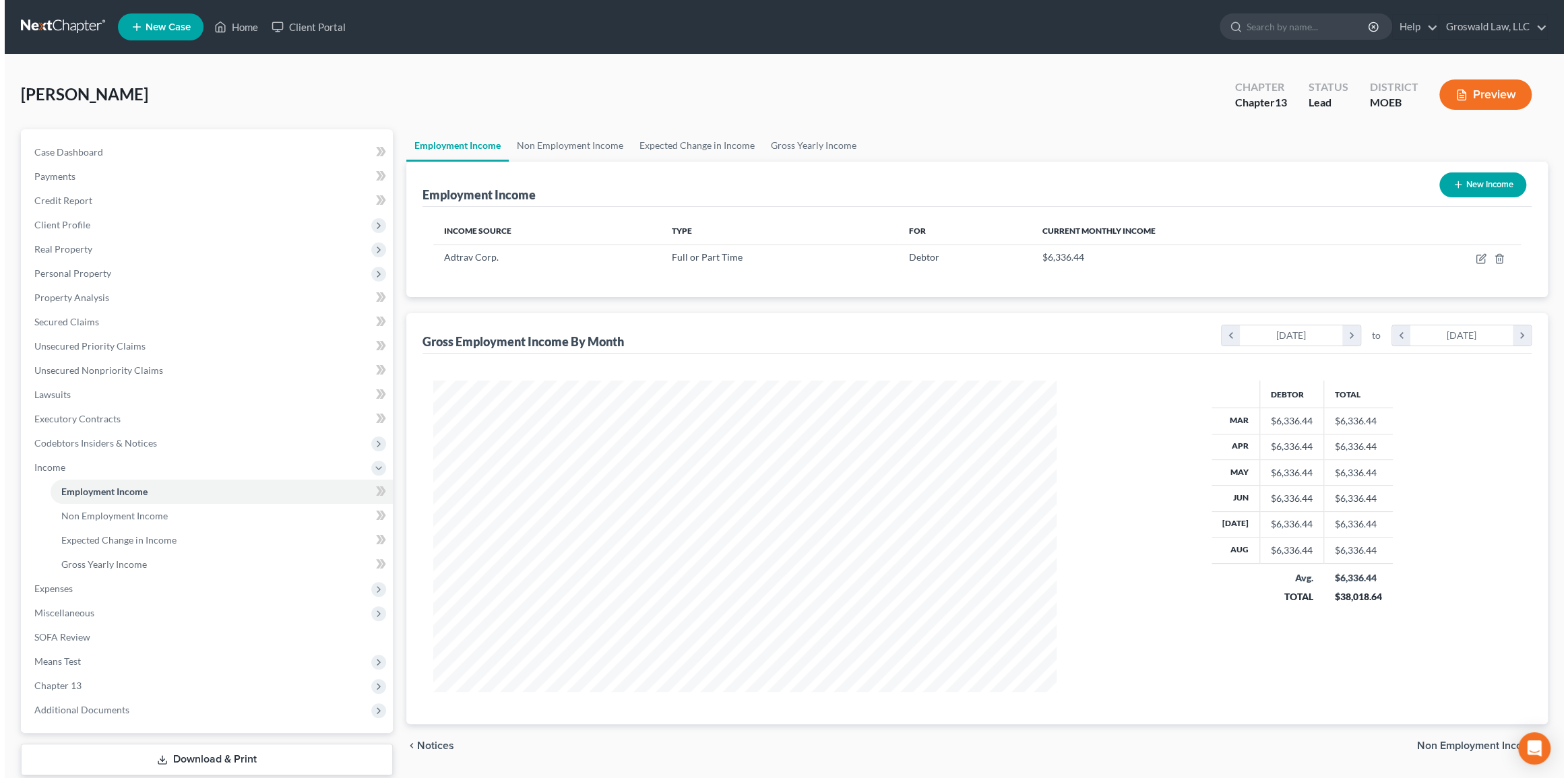
scroll to position [311, 650]
click at [1475, 95] on button "Preview" at bounding box center [1481, 95] width 93 height 30
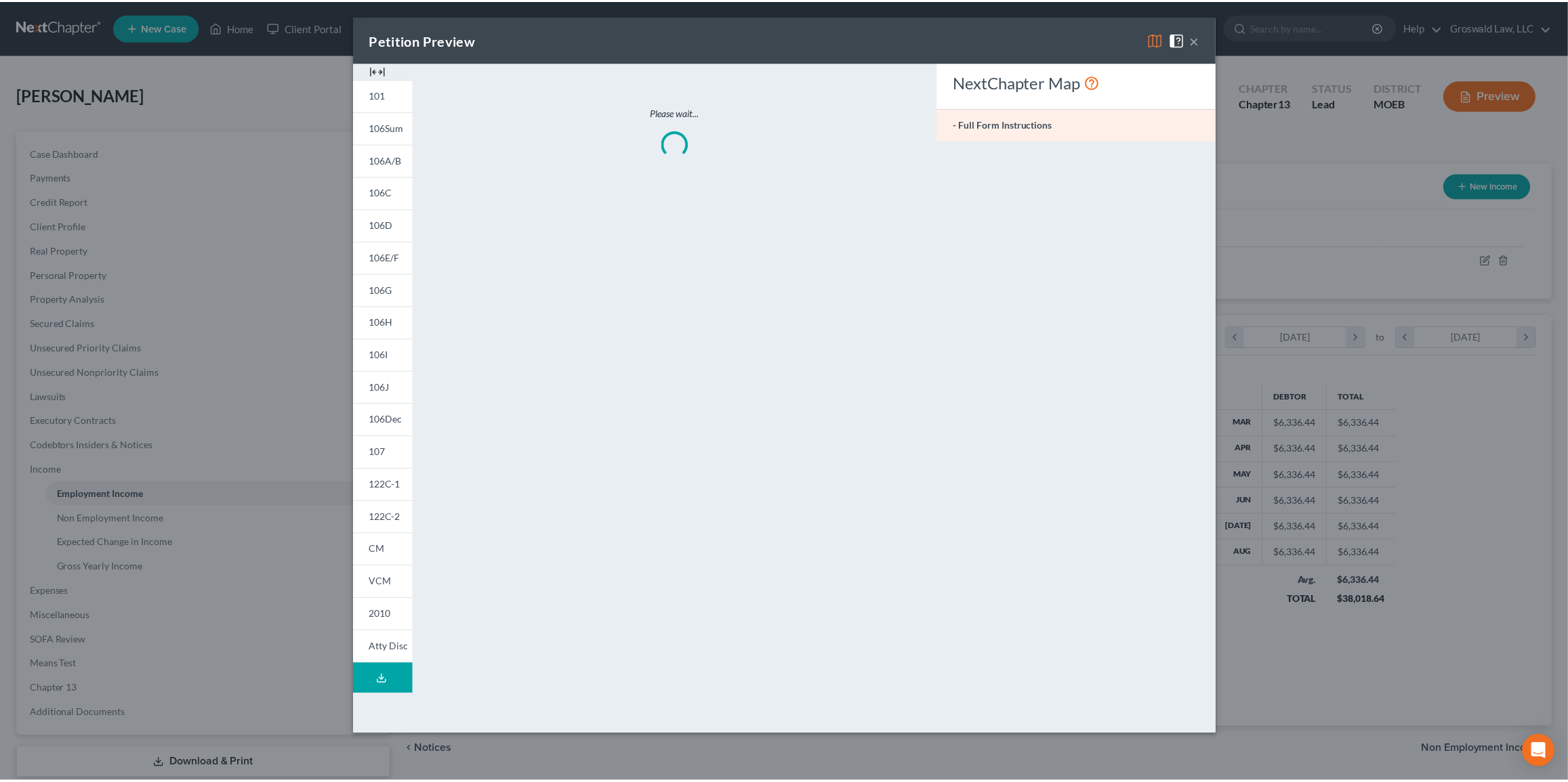
scroll to position [315, 657]
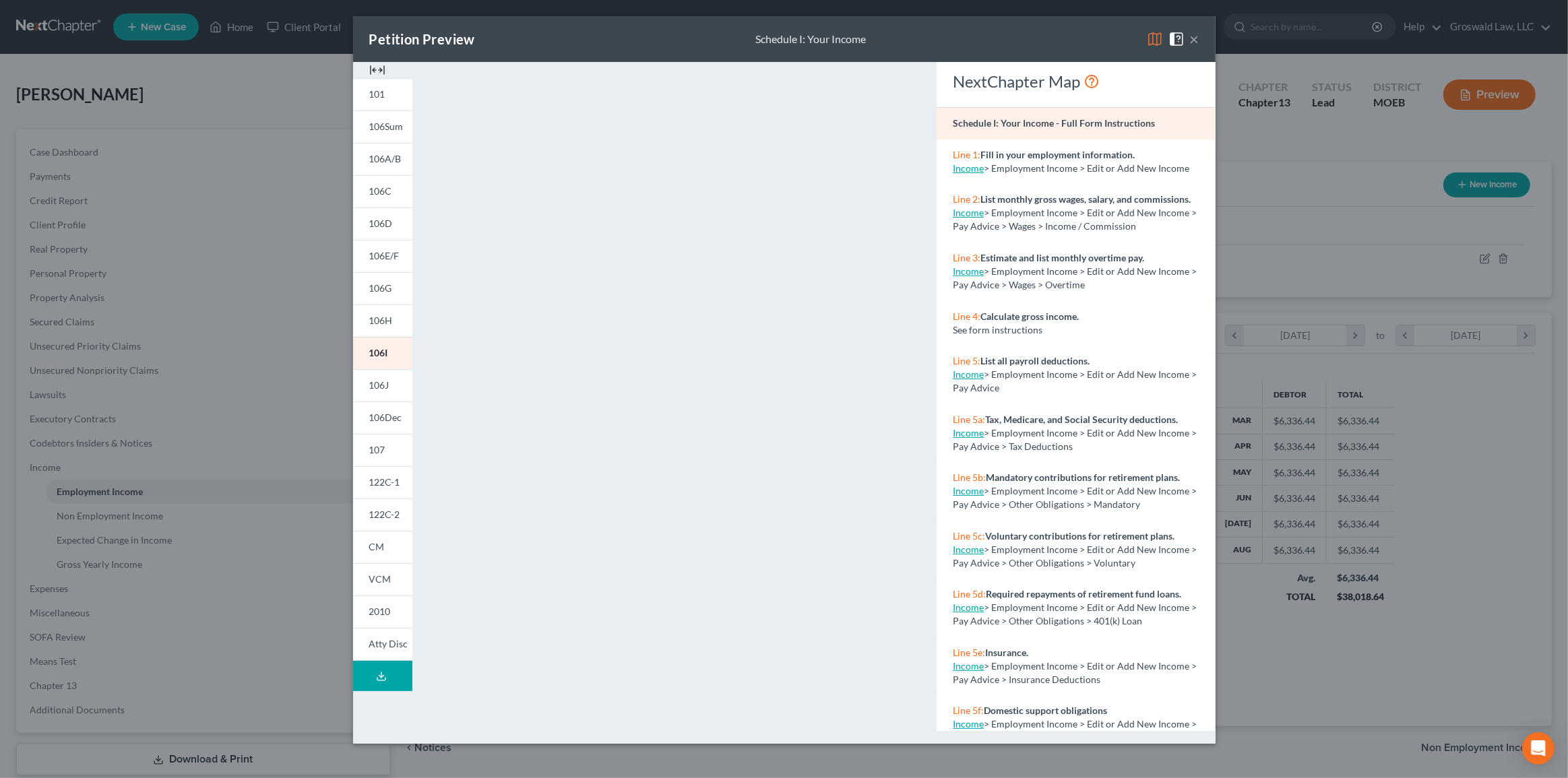
click at [374, 69] on img at bounding box center [377, 70] width 16 height 16
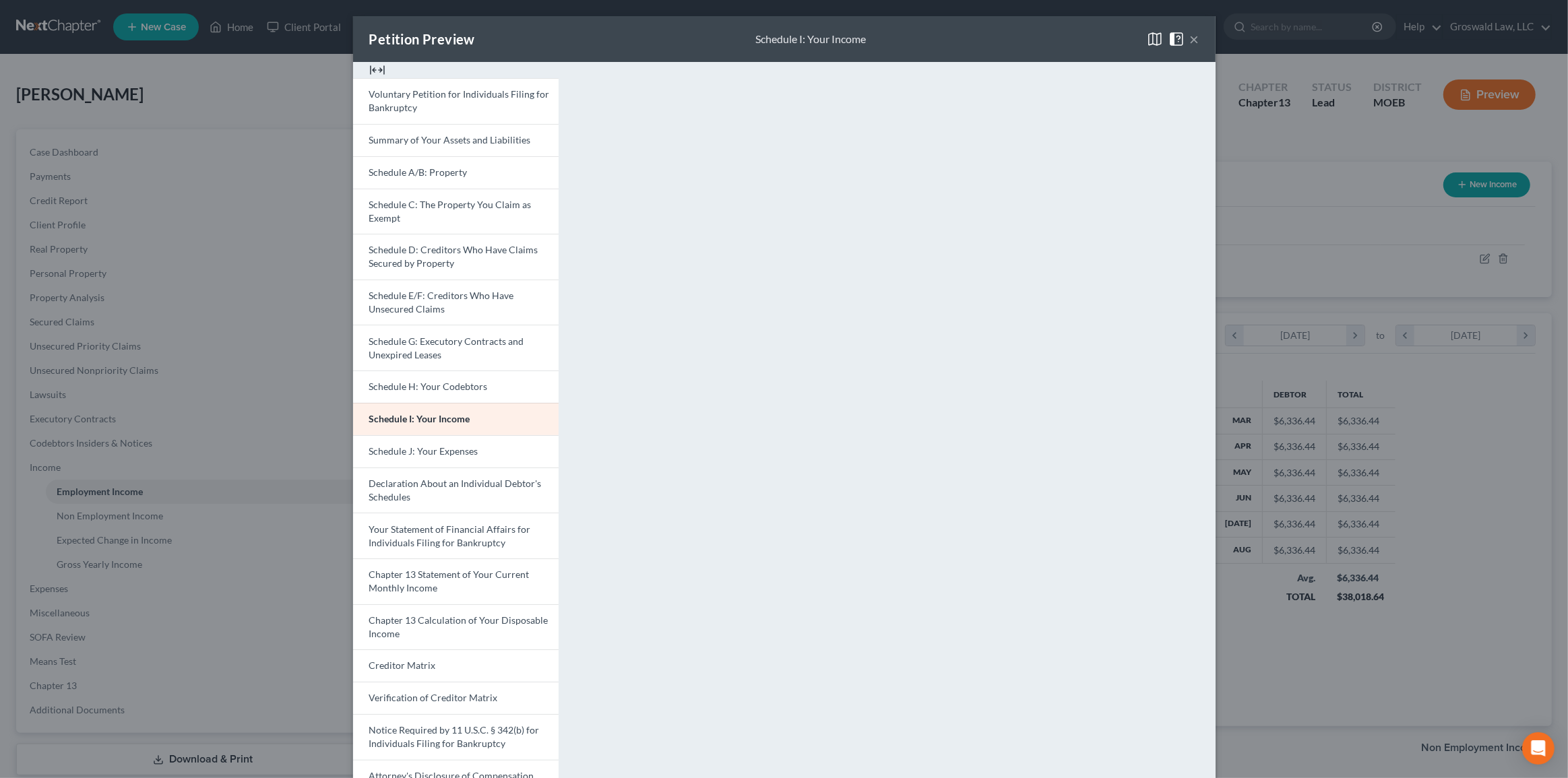
click at [1190, 41] on button "×" at bounding box center [1195, 39] width 9 height 16
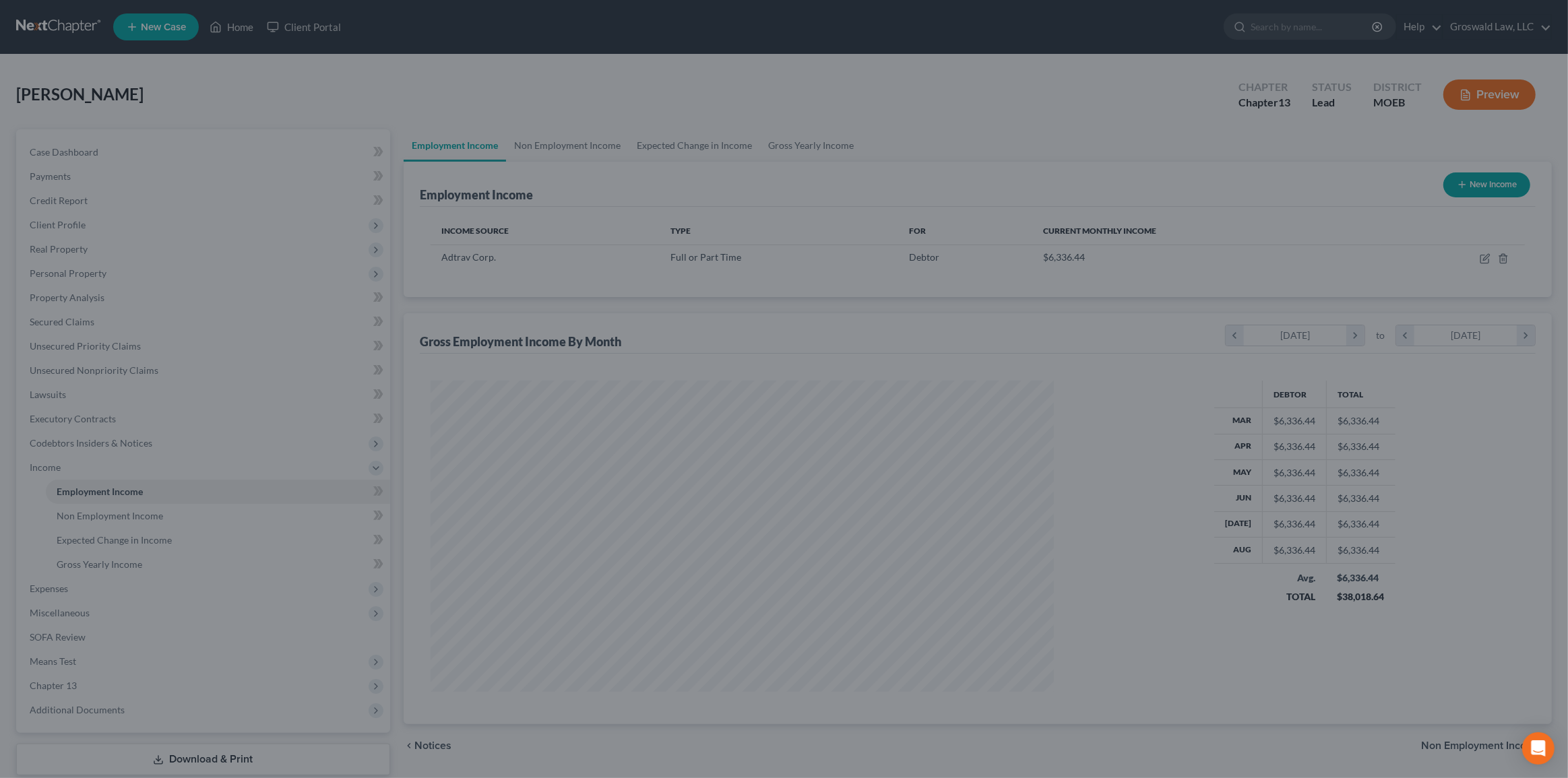
scroll to position [673576, 673112]
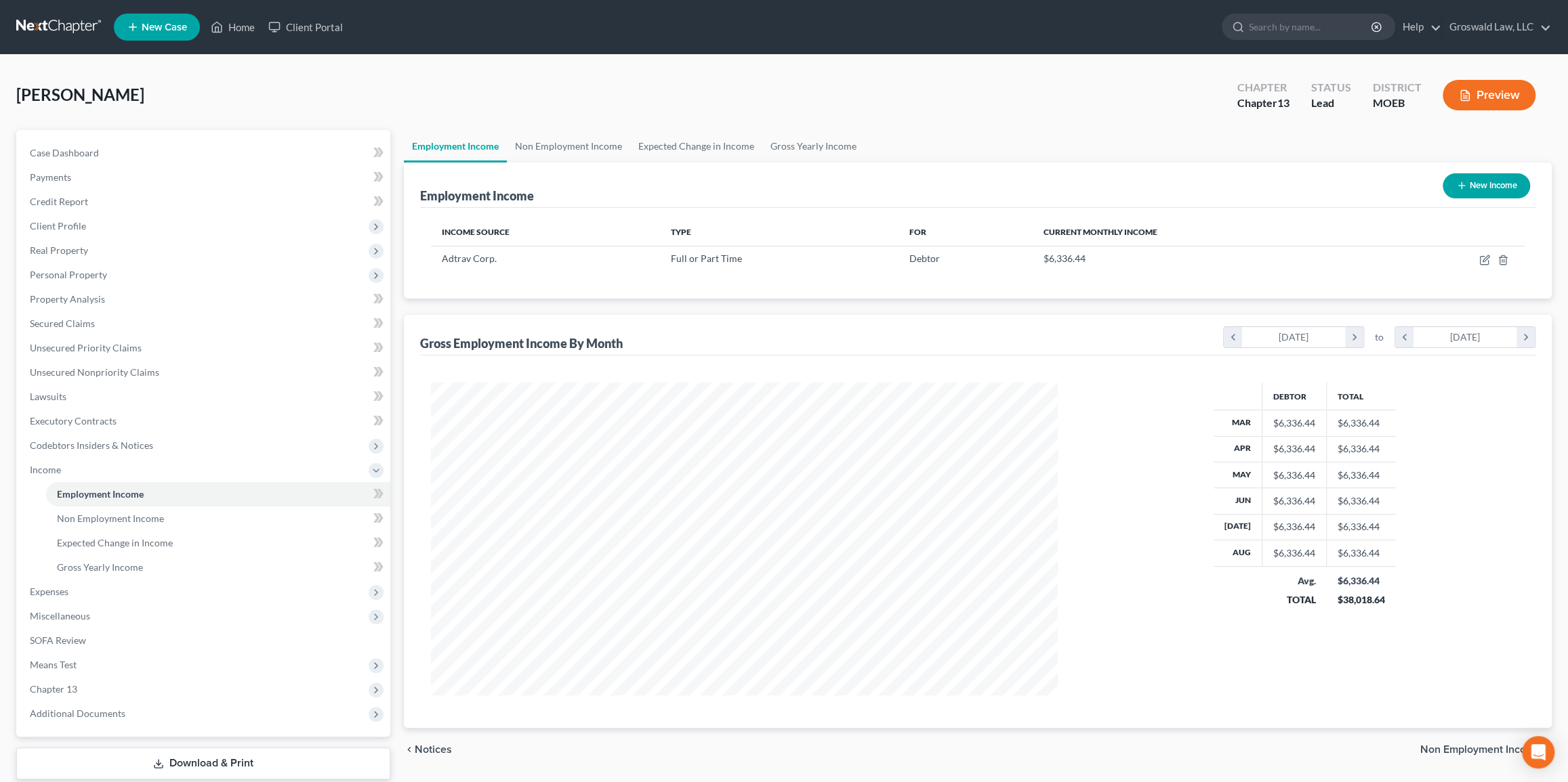
click at [1480, 93] on button "Preview" at bounding box center [1489, 95] width 93 height 30
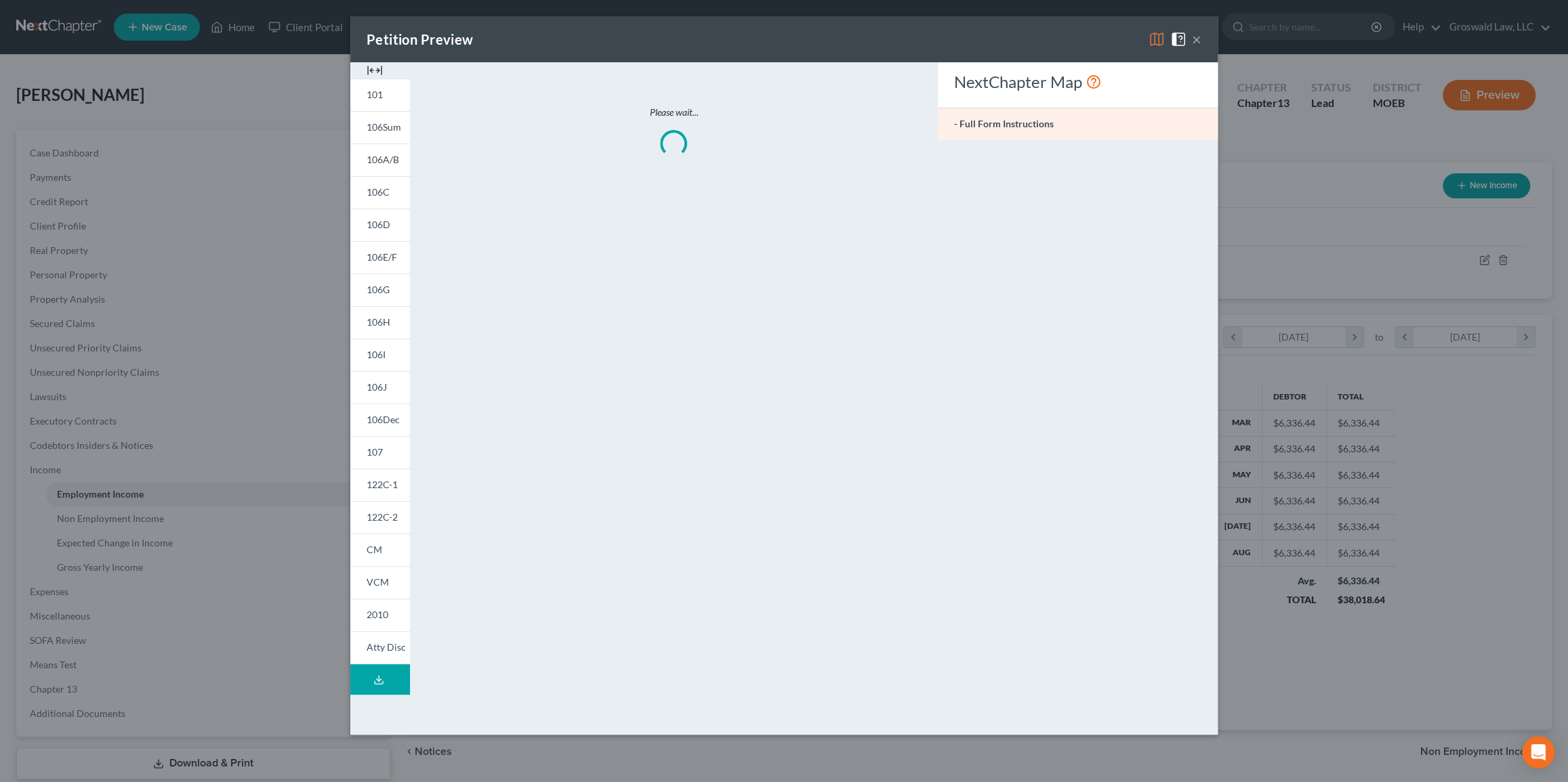
scroll to position [315, 657]
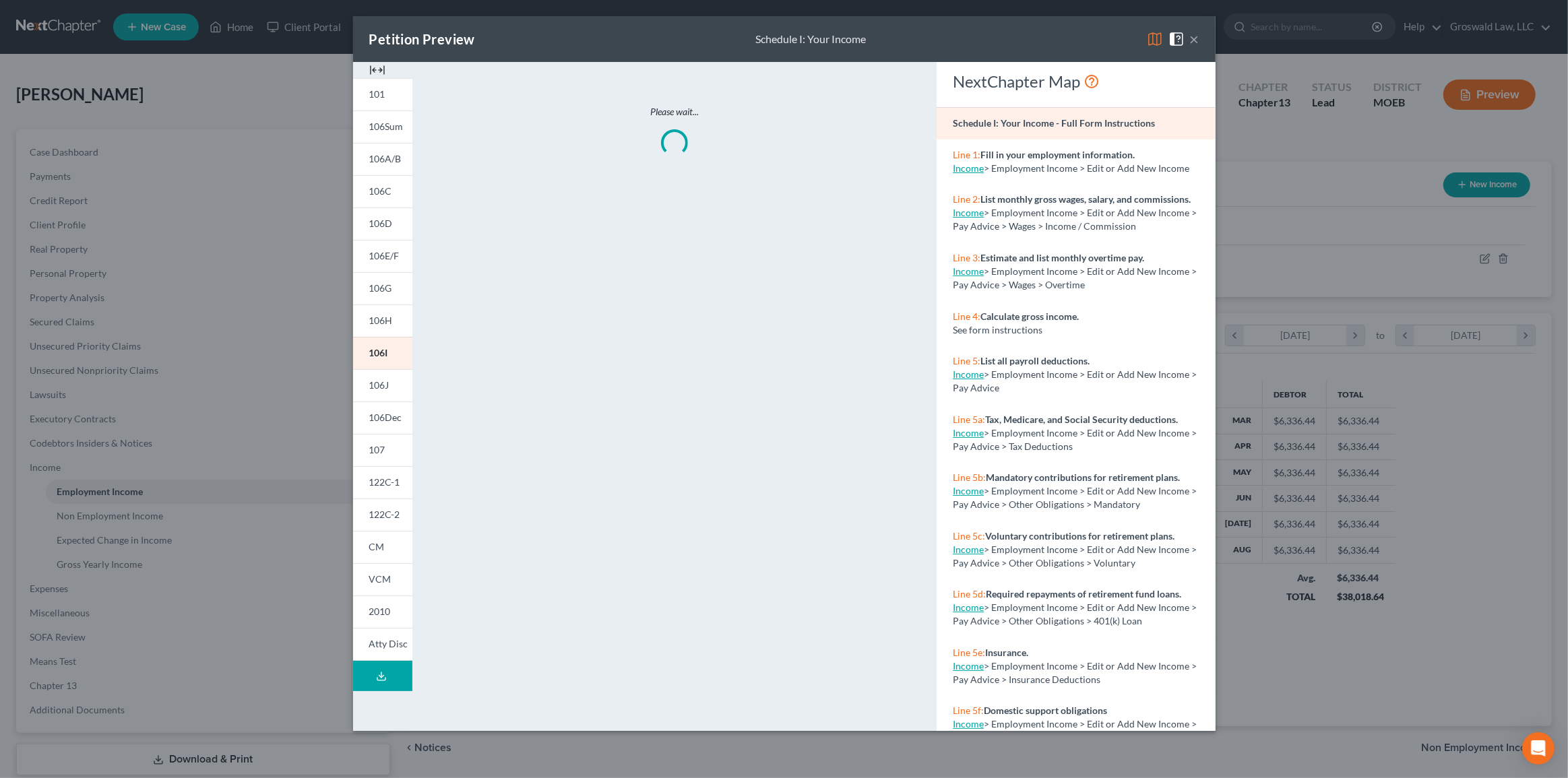
click at [381, 64] on img at bounding box center [377, 70] width 16 height 16
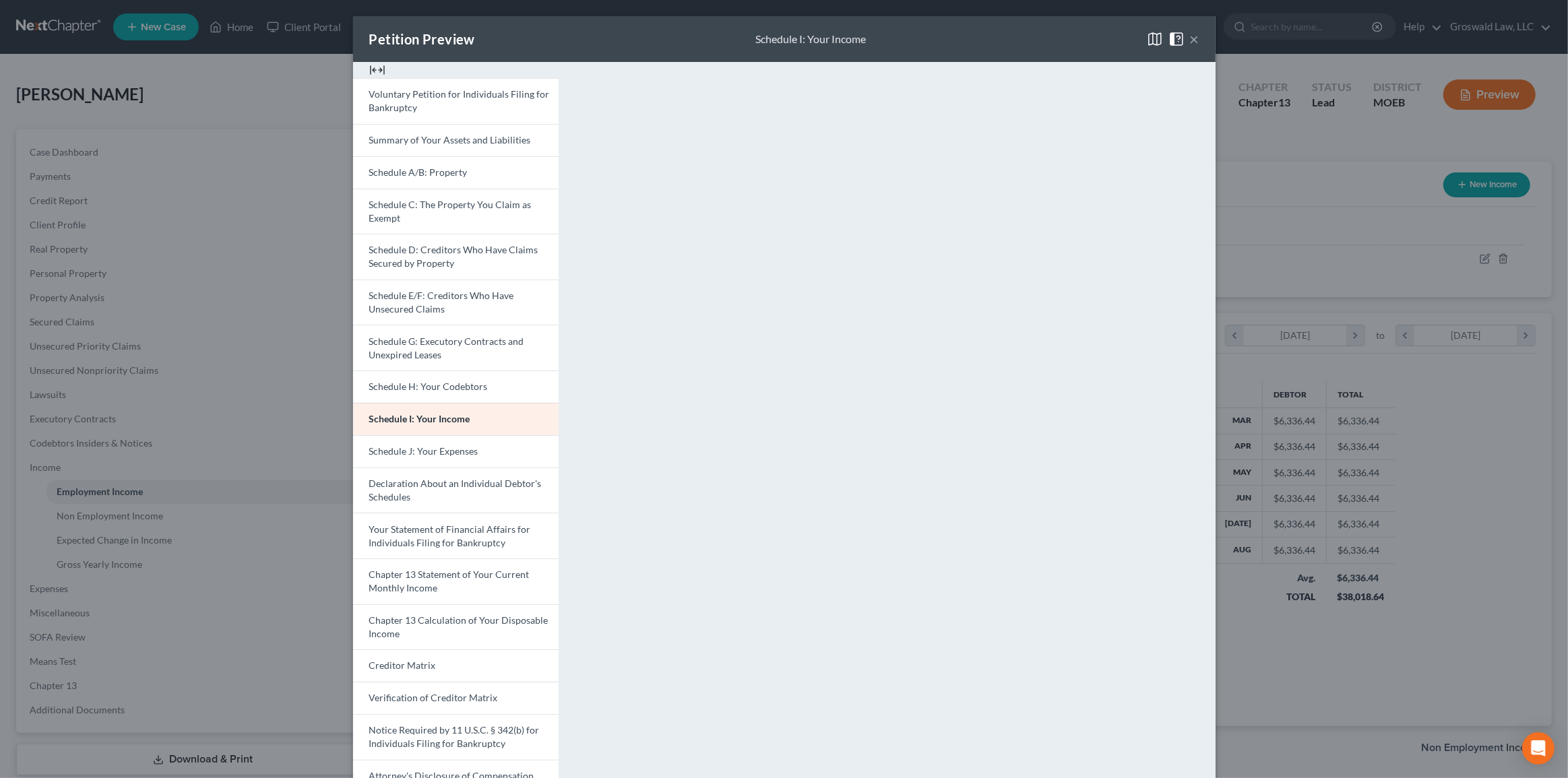
click at [1190, 40] on button "×" at bounding box center [1195, 39] width 9 height 16
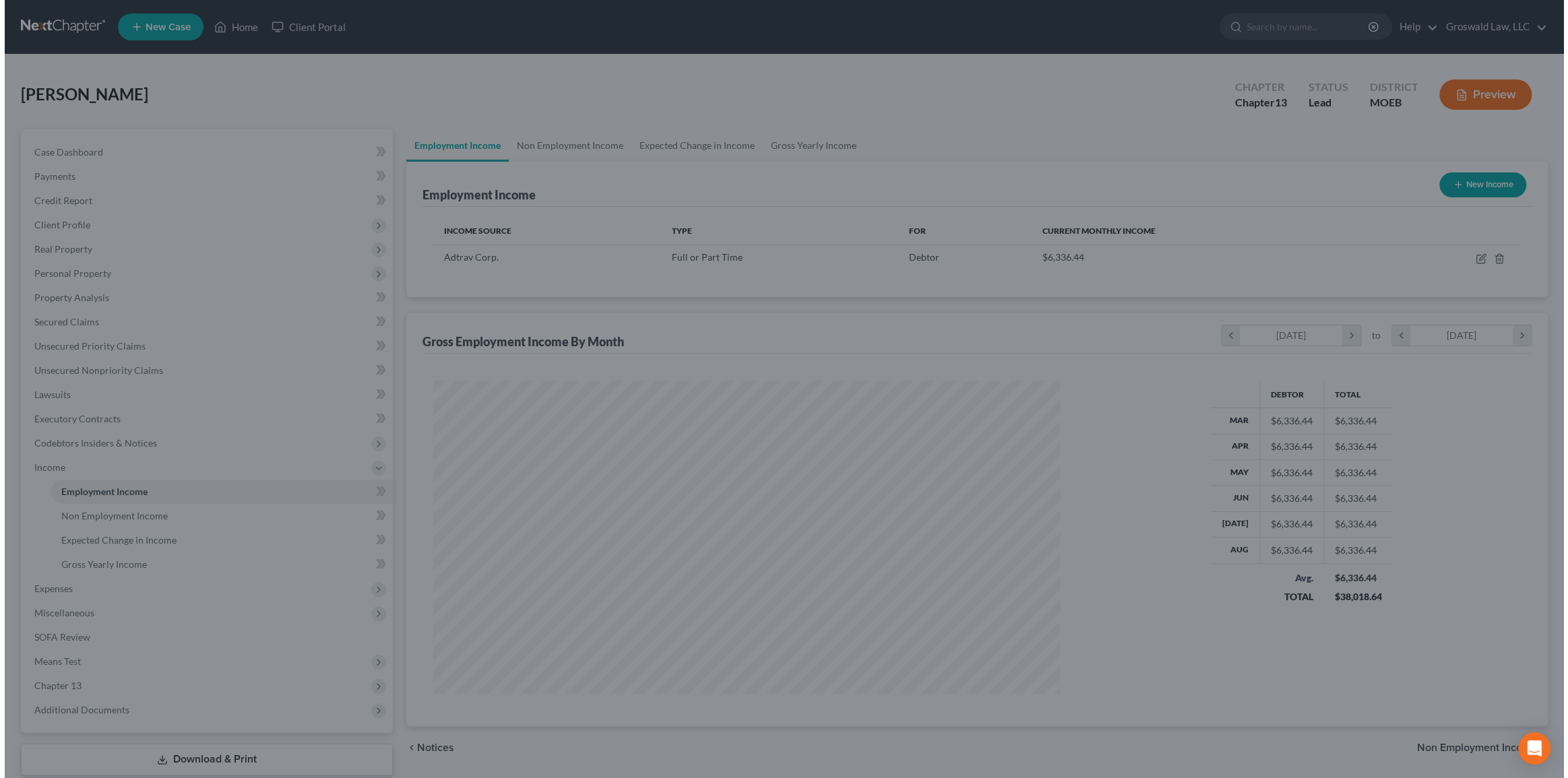
scroll to position [673576, 673112]
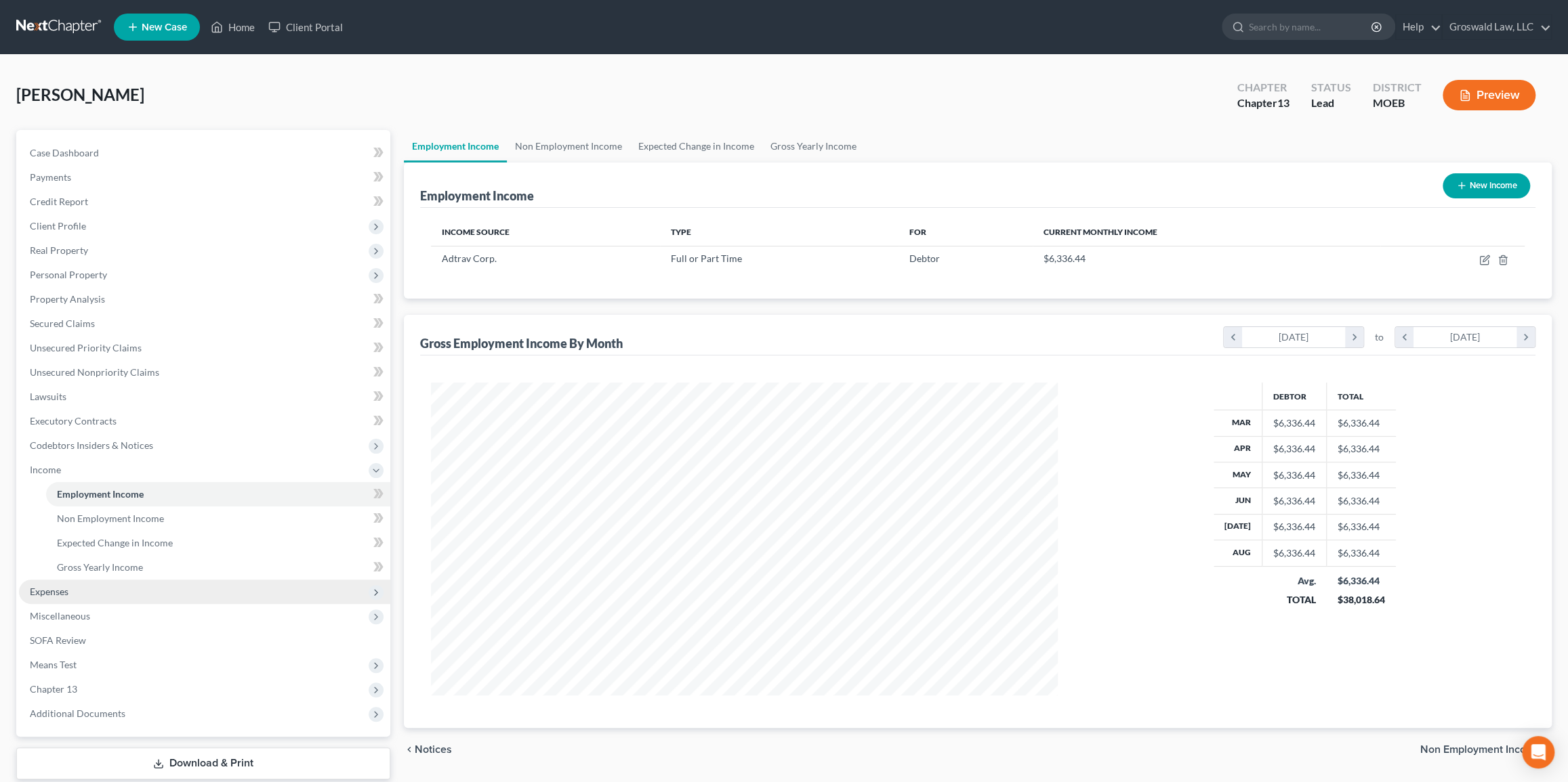
click at [124, 587] on span "Expenses" at bounding box center [204, 592] width 372 height 25
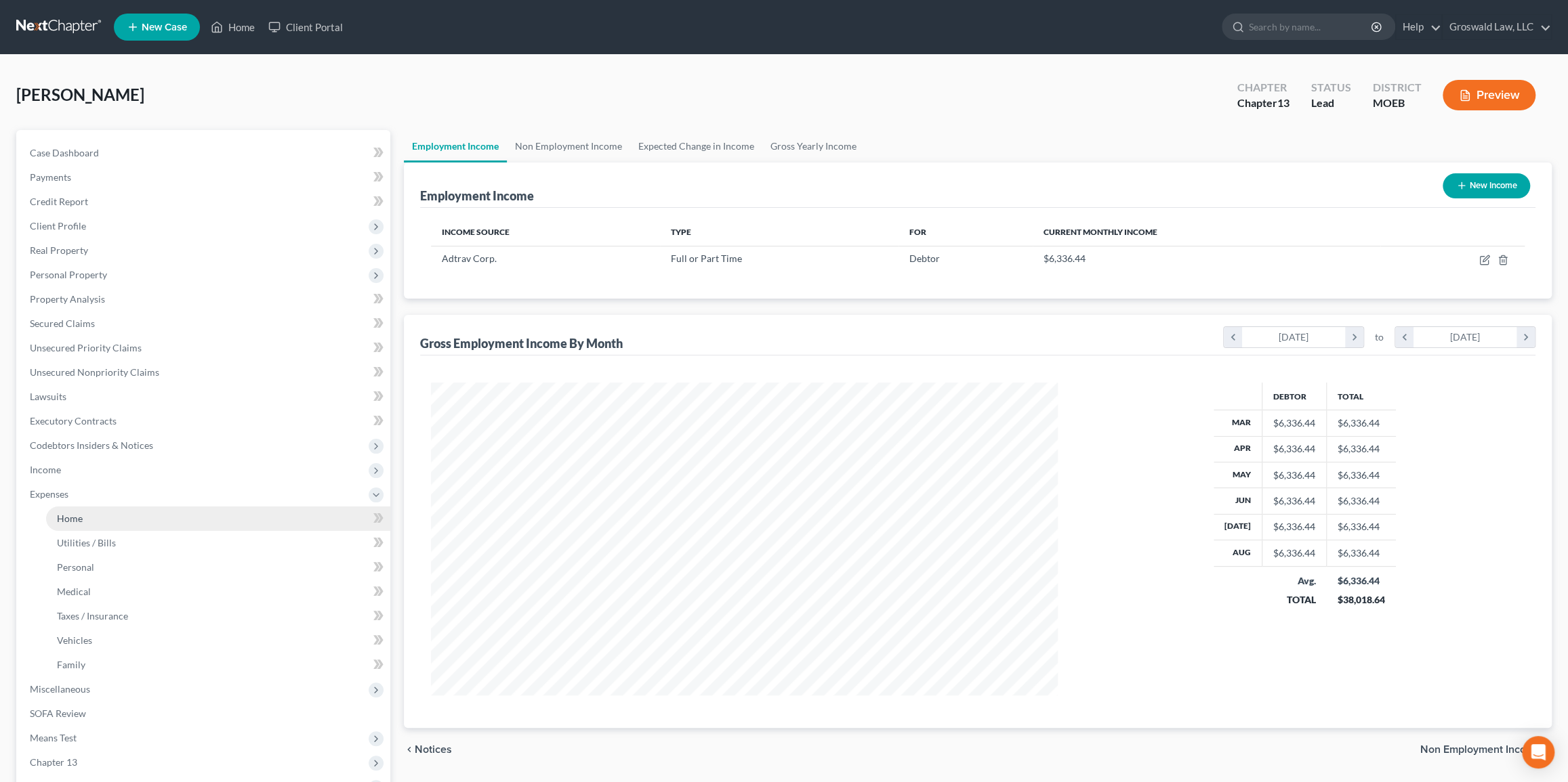
click at [120, 518] on link "Home" at bounding box center [218, 519] width 344 height 25
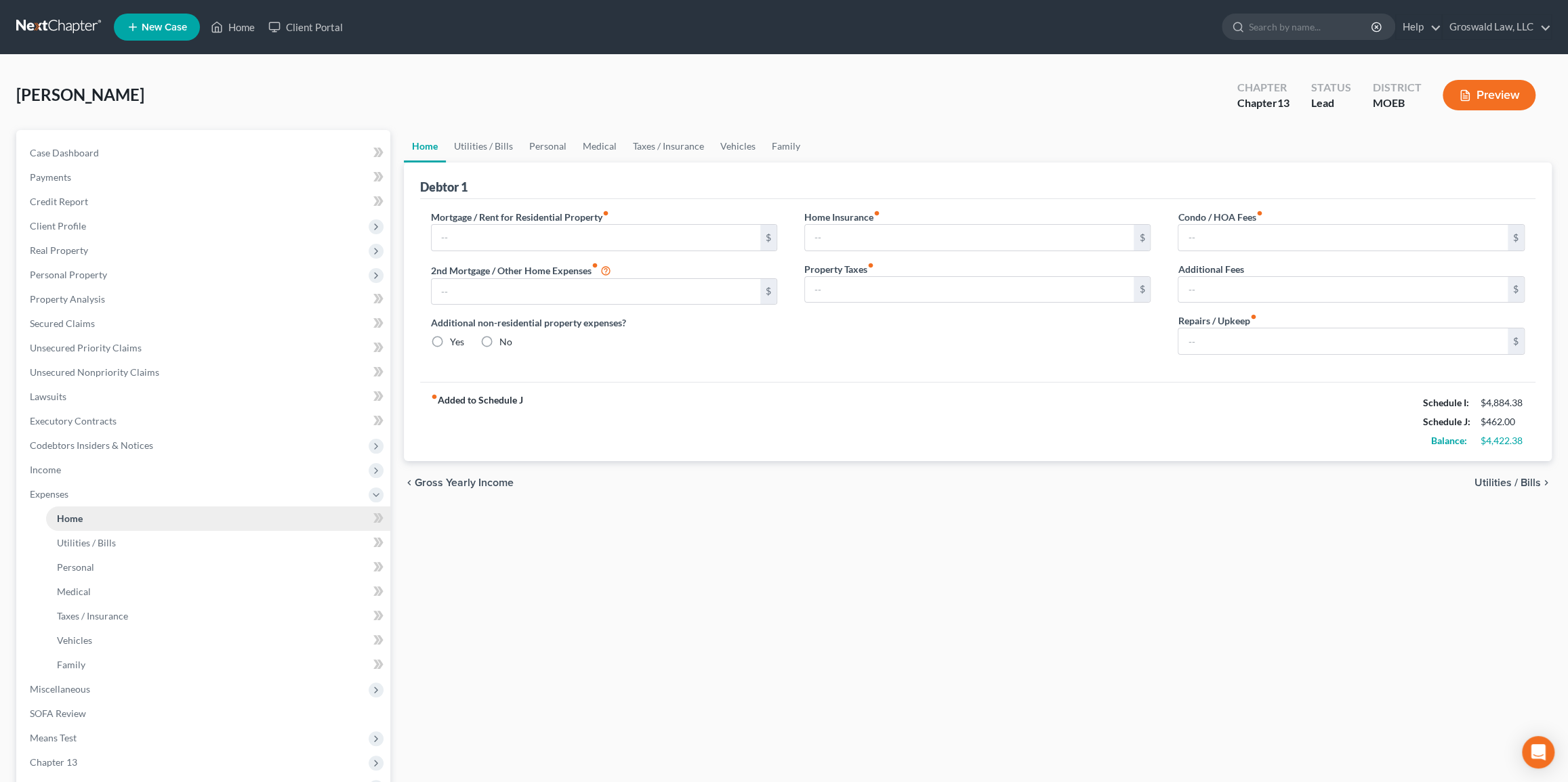
type input "0.00"
radio input "true"
type input "0.00"
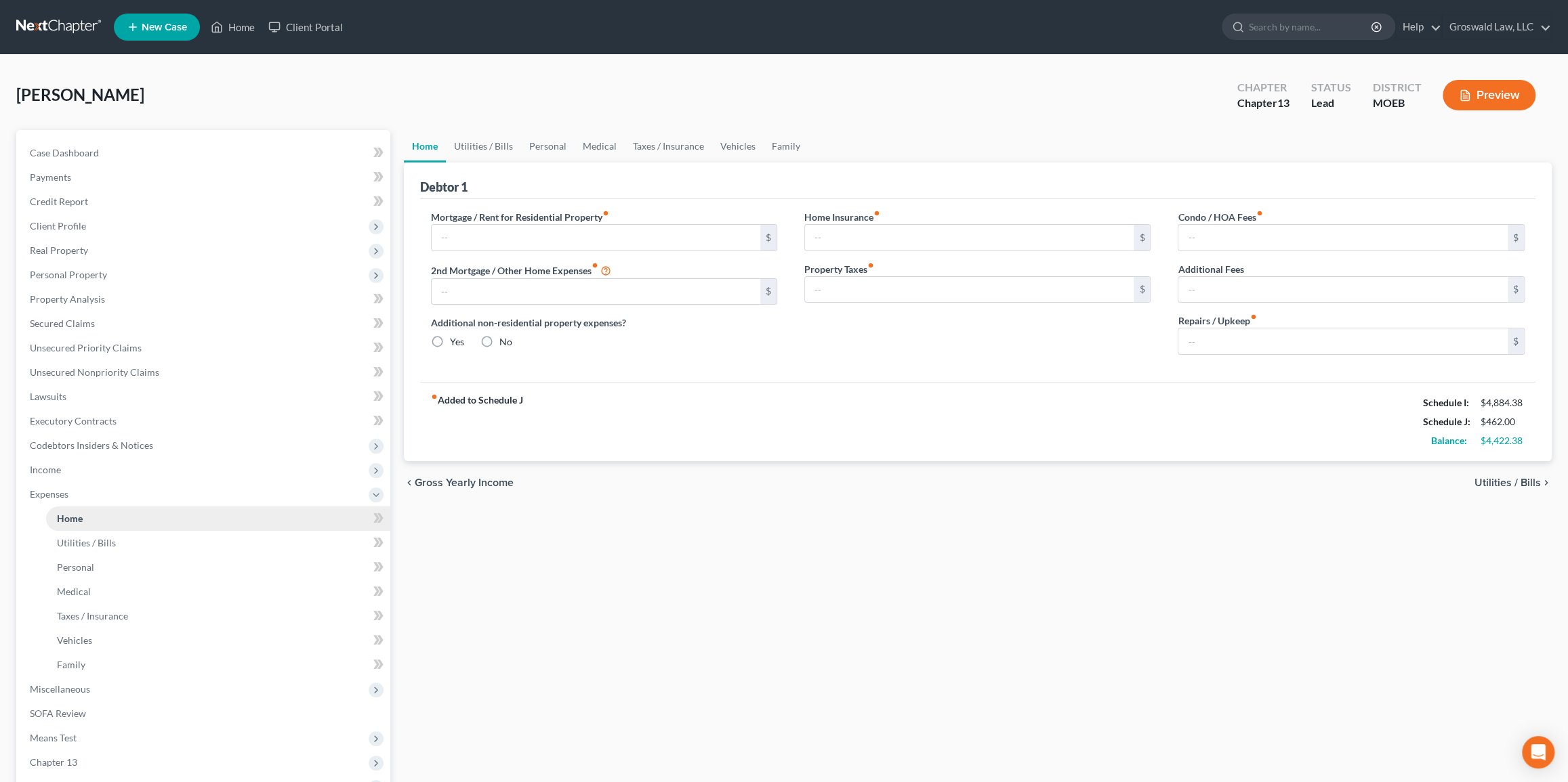
type input "0.00"
click at [1513, 90] on button "Preview" at bounding box center [1489, 95] width 93 height 30
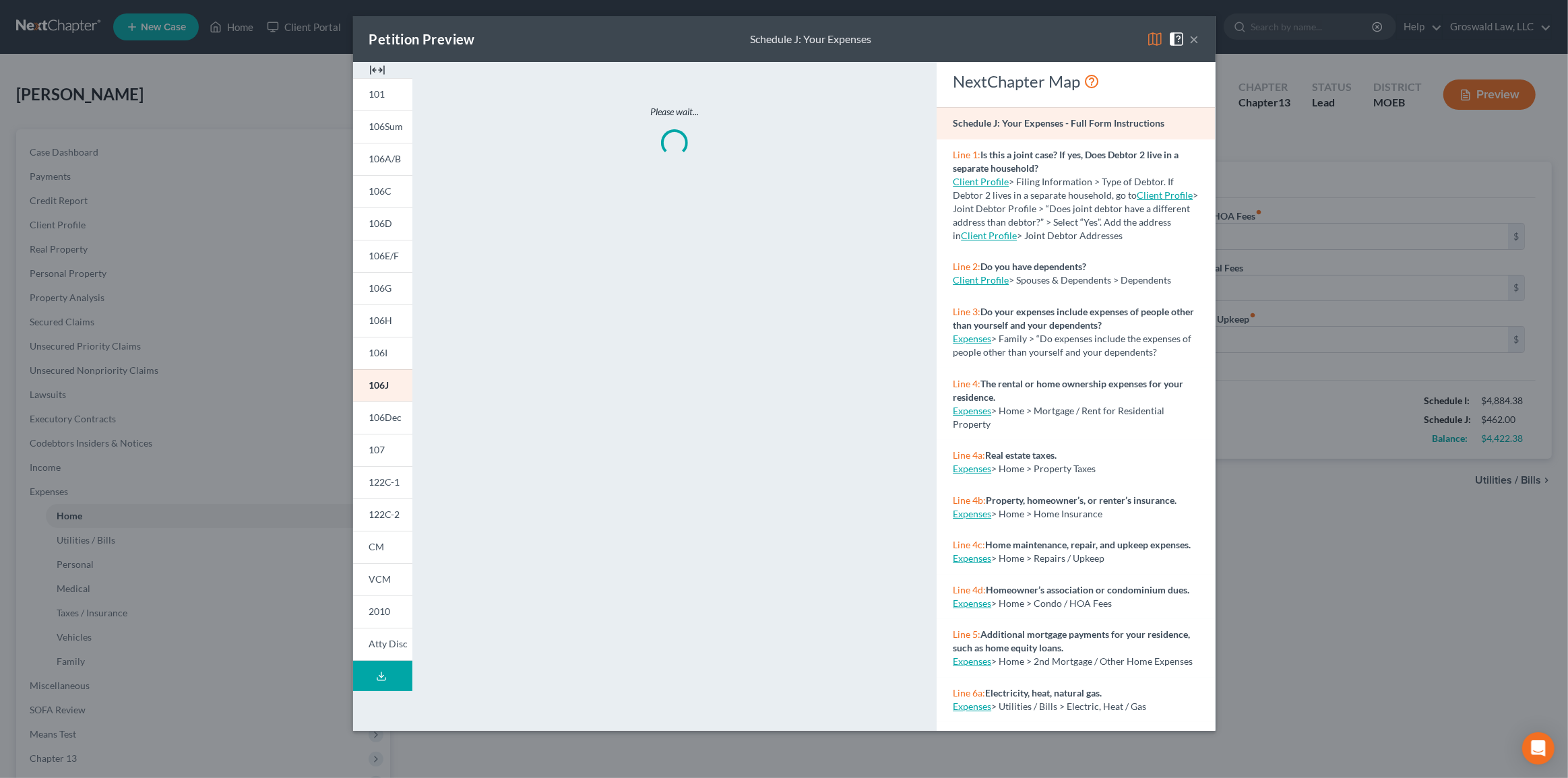
click at [378, 64] on img at bounding box center [377, 70] width 16 height 16
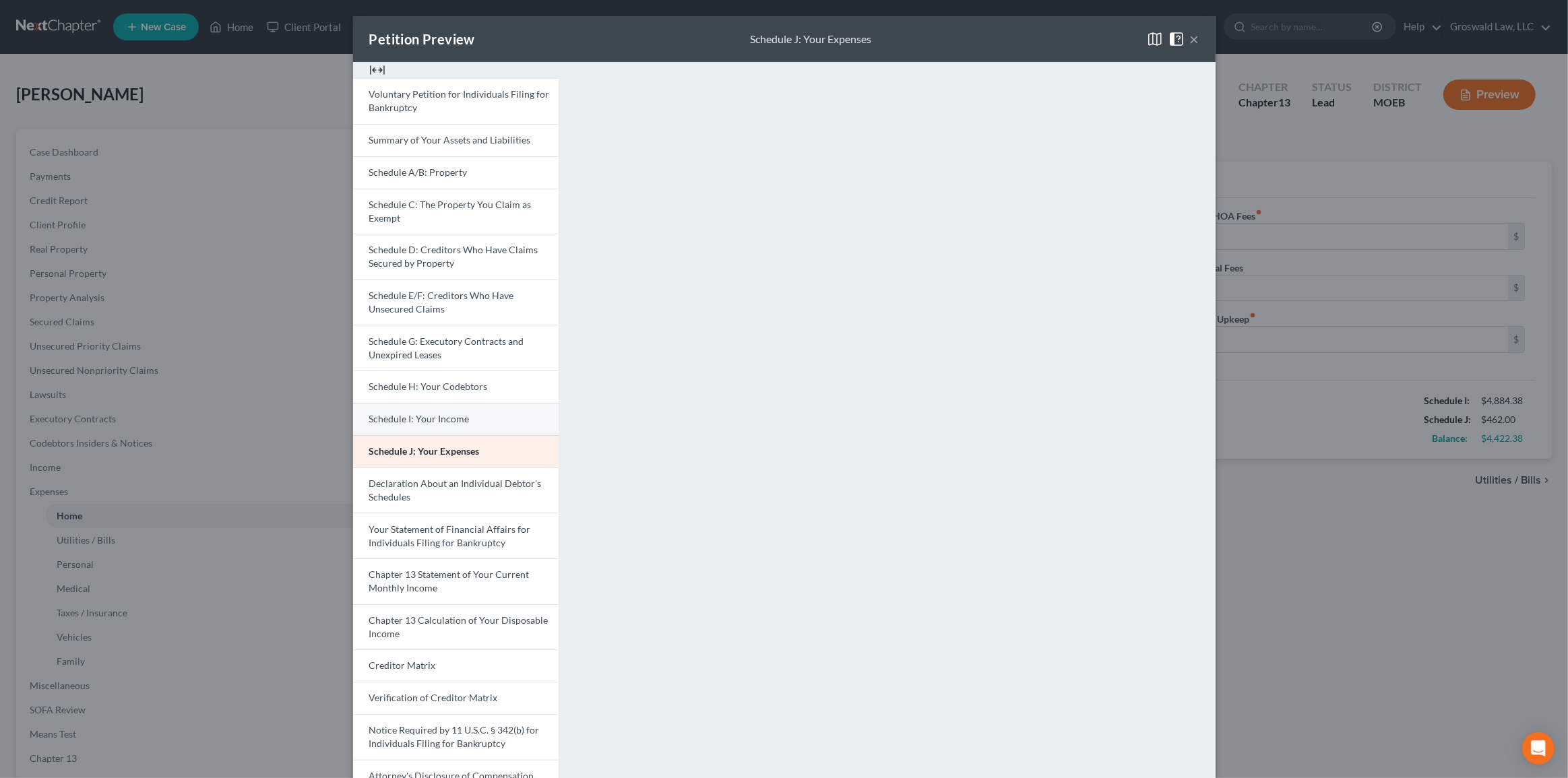
click at [465, 407] on link "Schedule I: Your Income" at bounding box center [456, 419] width 205 height 32
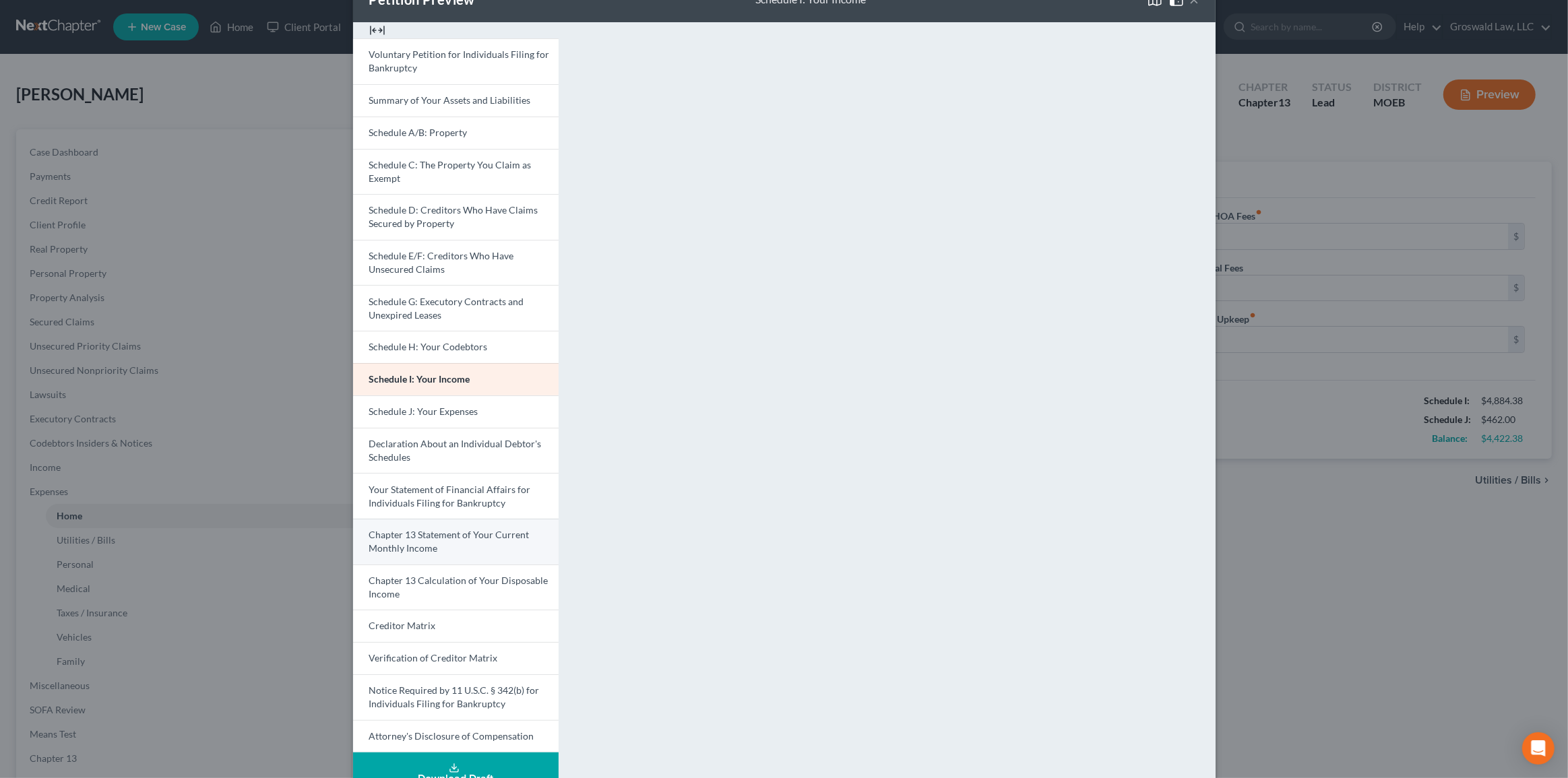
scroll to position [61, 0]
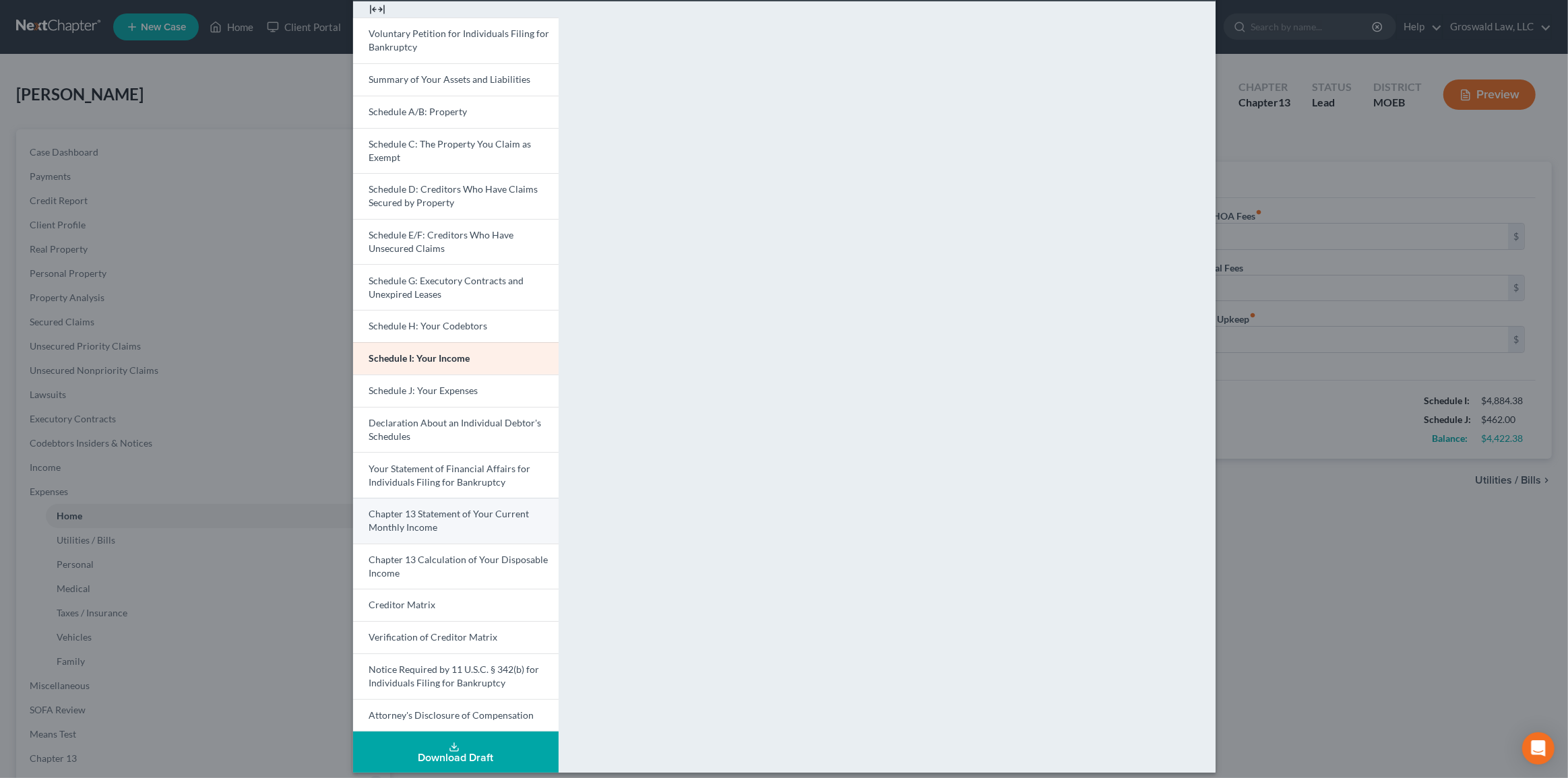
click at [469, 525] on link "Chapter 13 Statement of Your Current Monthly Income" at bounding box center [456, 521] width 205 height 45
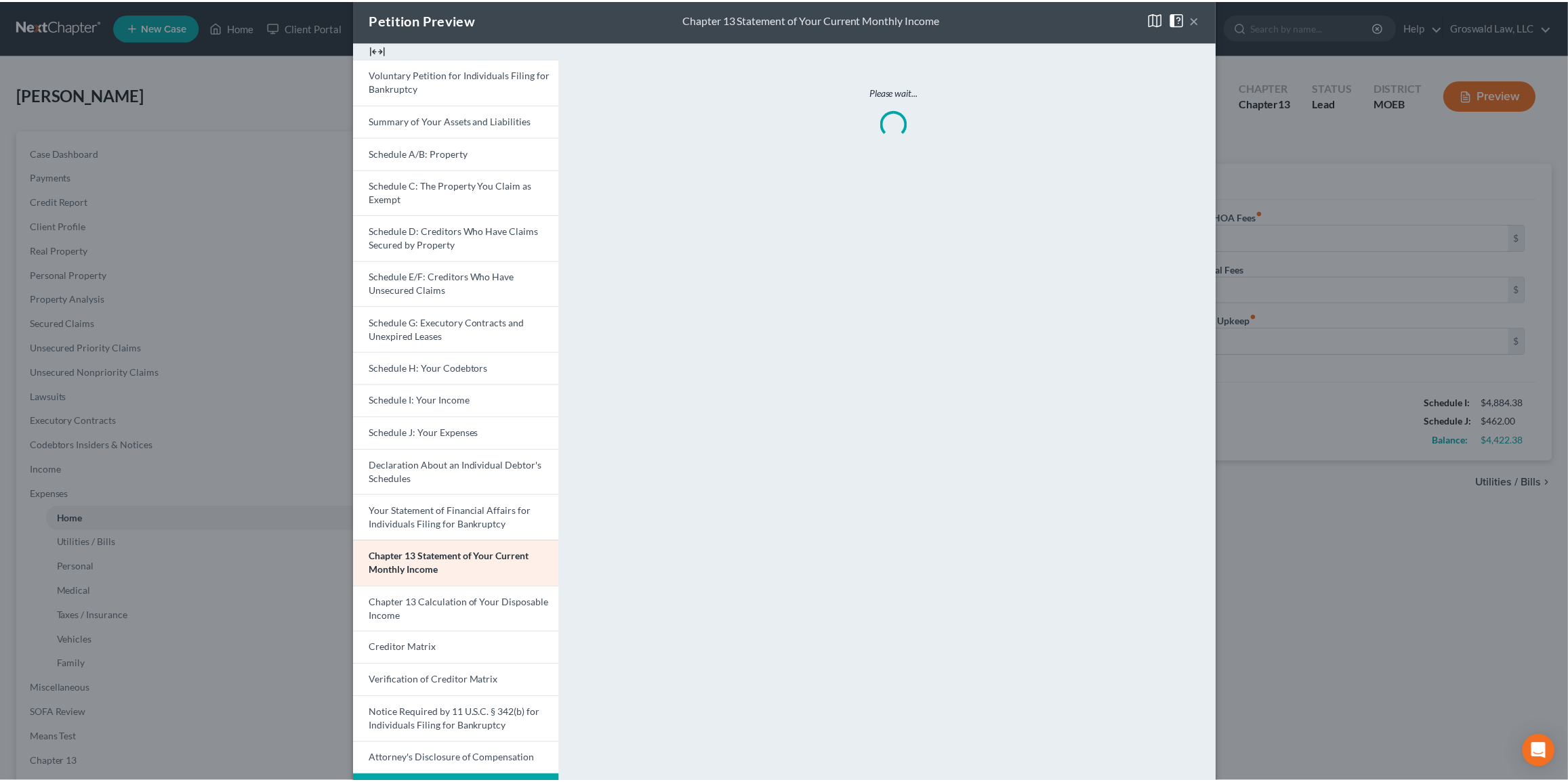
scroll to position [0, 0]
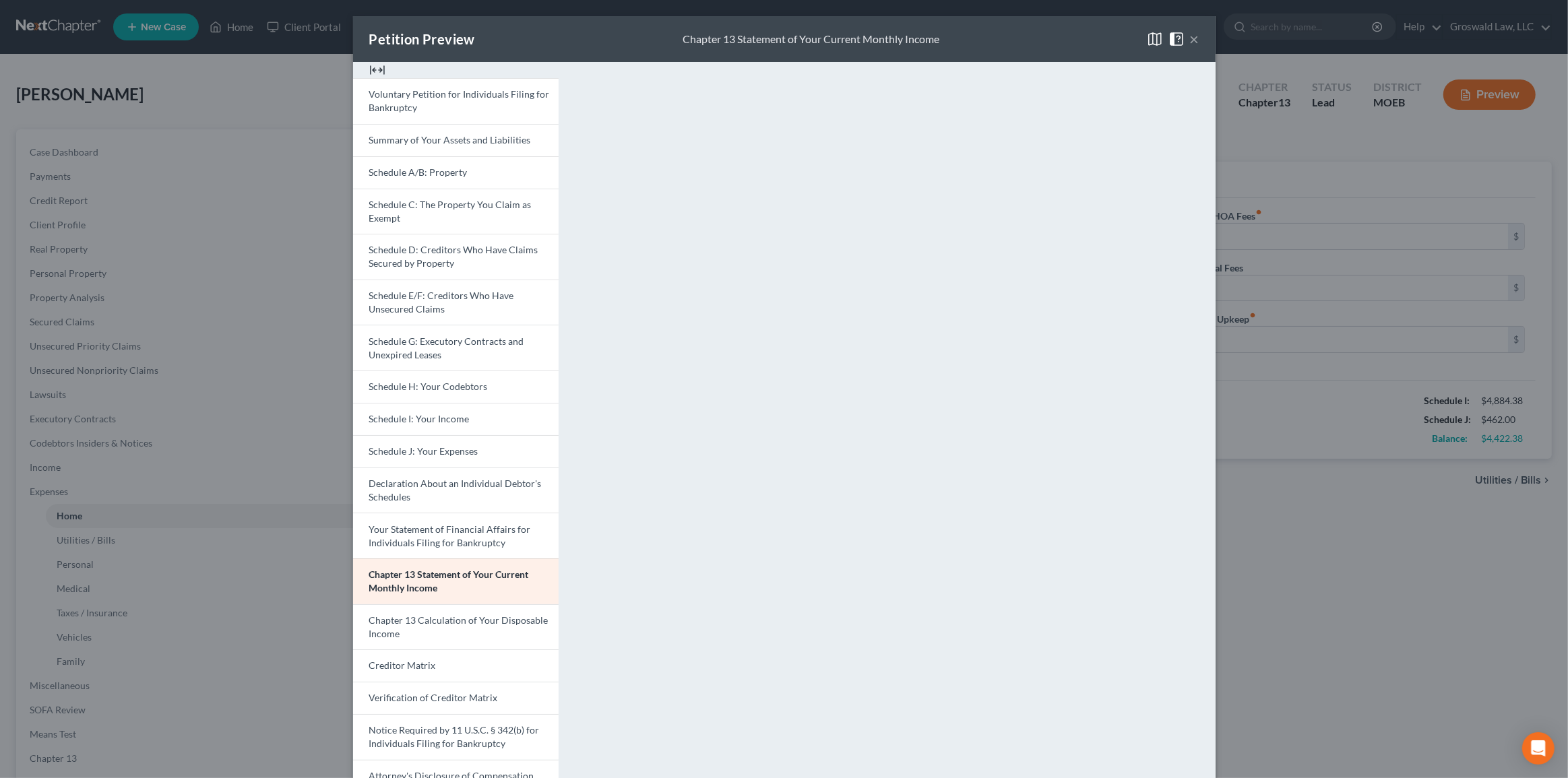
click at [1191, 41] on button "×" at bounding box center [1195, 39] width 9 height 16
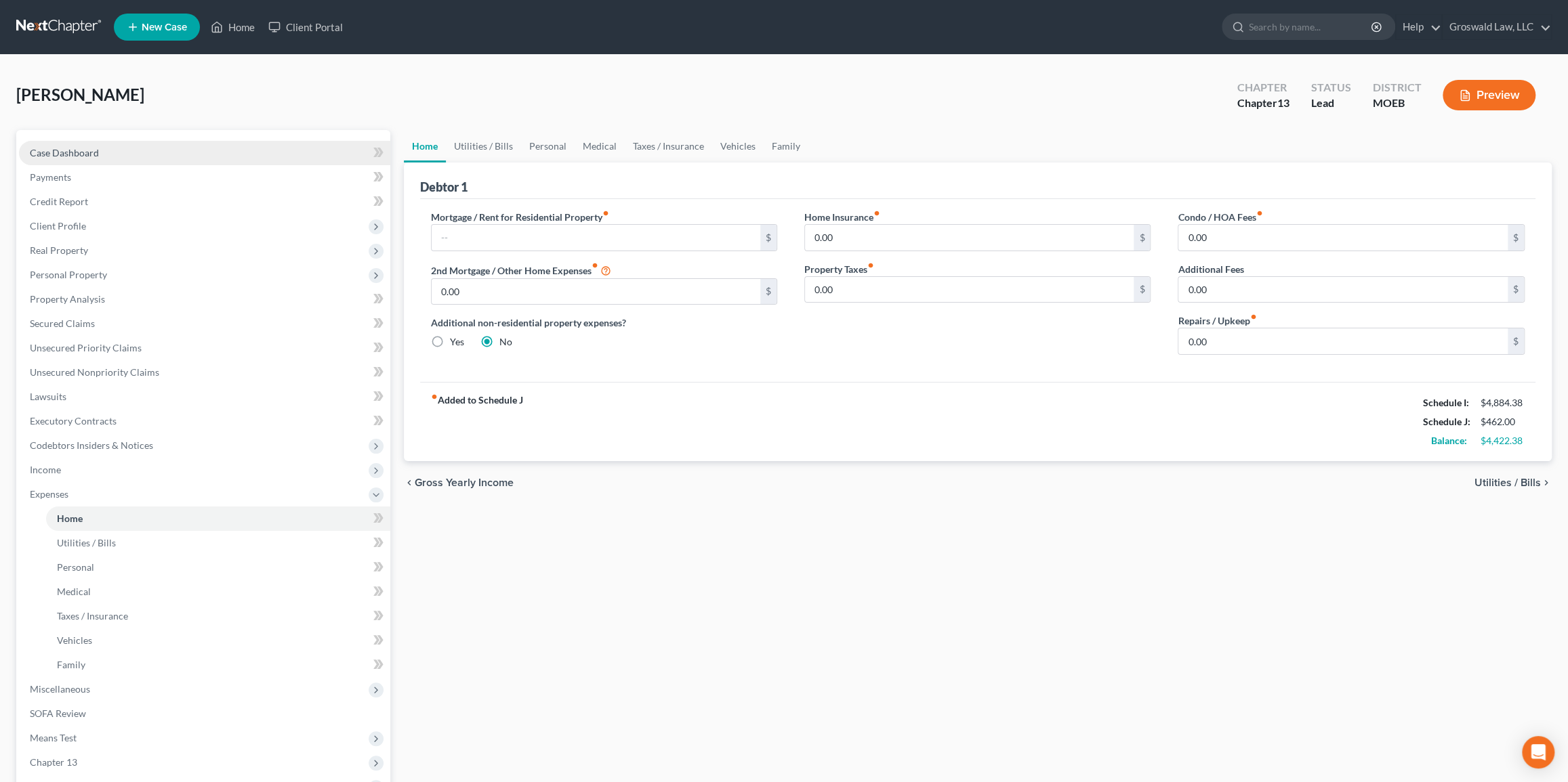
click at [122, 150] on link "Case Dashboard" at bounding box center [204, 153] width 372 height 25
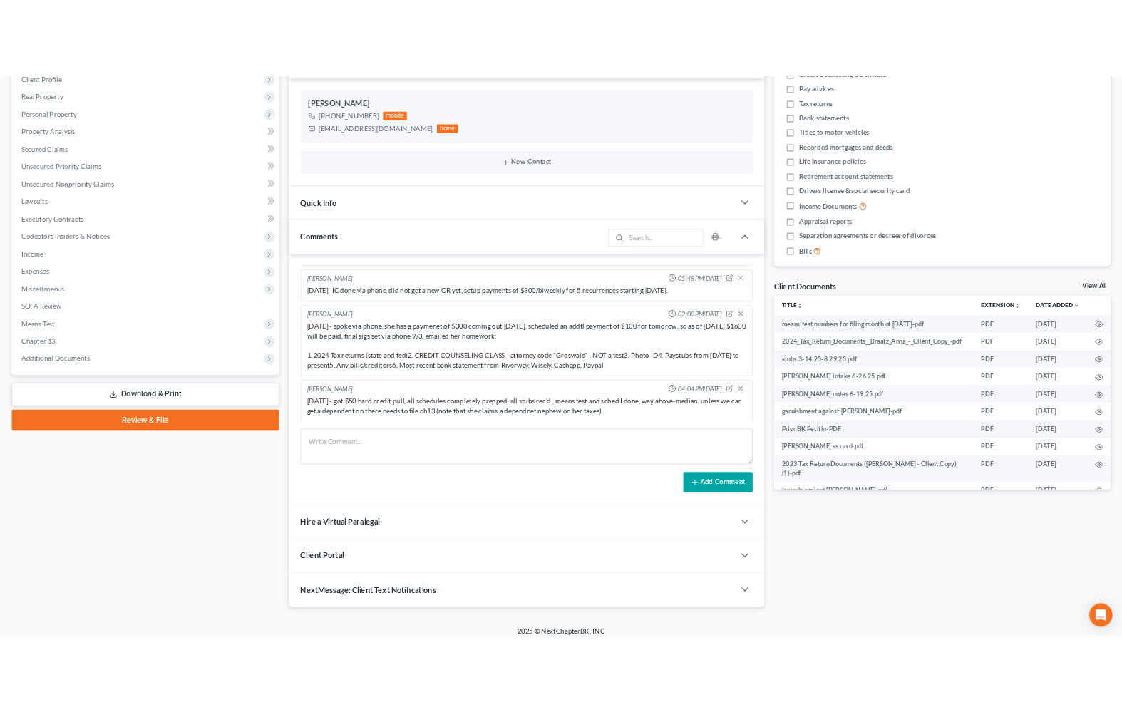
scroll to position [242, 0]
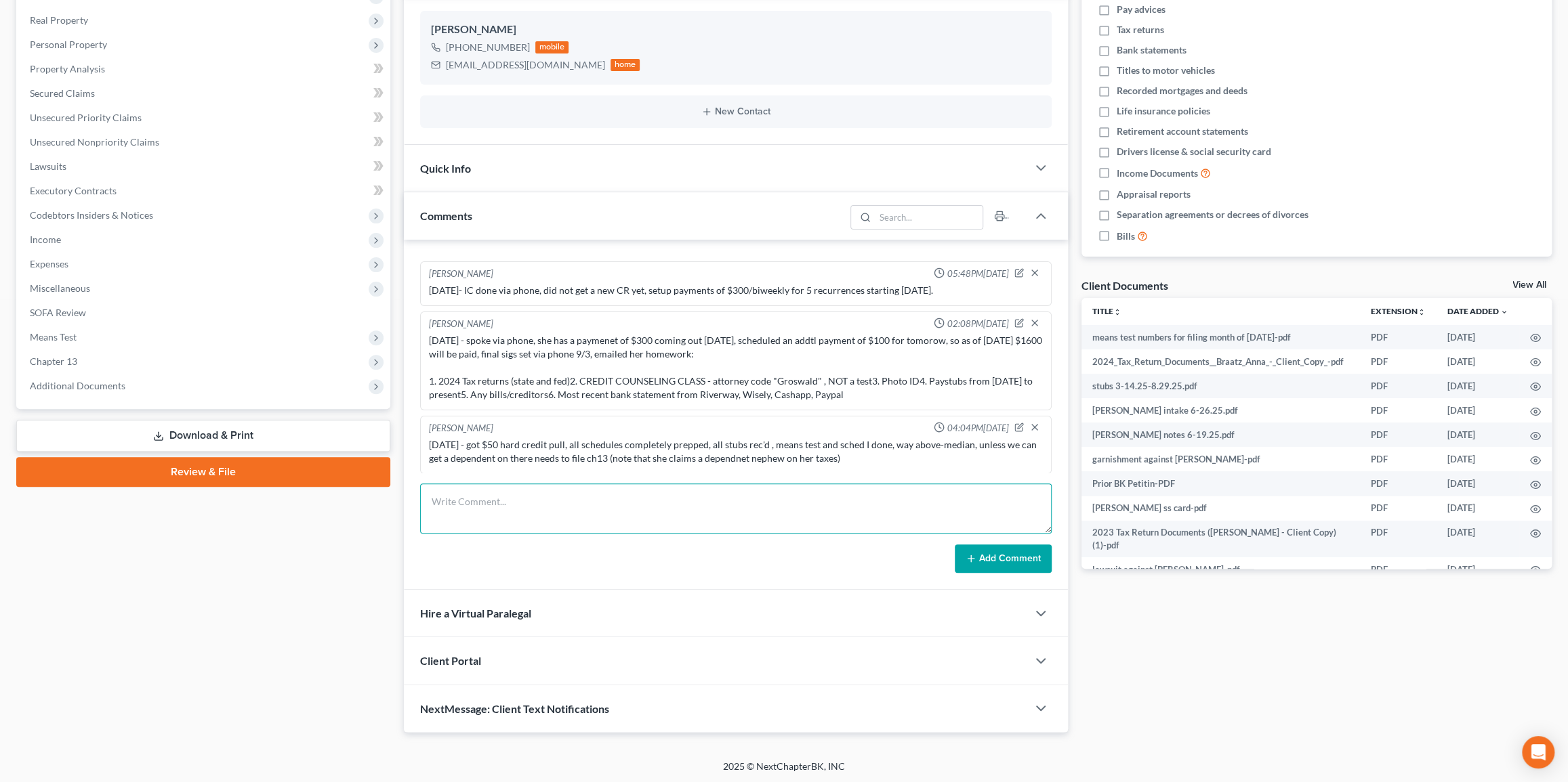
click at [599, 499] on textarea at bounding box center [736, 508] width 631 height 50
drag, startPoint x: 846, startPoint y: 454, endPoint x: 855, endPoint y: 494, distance: 41.0
click at [846, 468] on div "Maxwell Groswald 04:04PM, 08/29/2025 8/29/25 - got $50 hard credit pull, all sc…" at bounding box center [736, 445] width 631 height 58
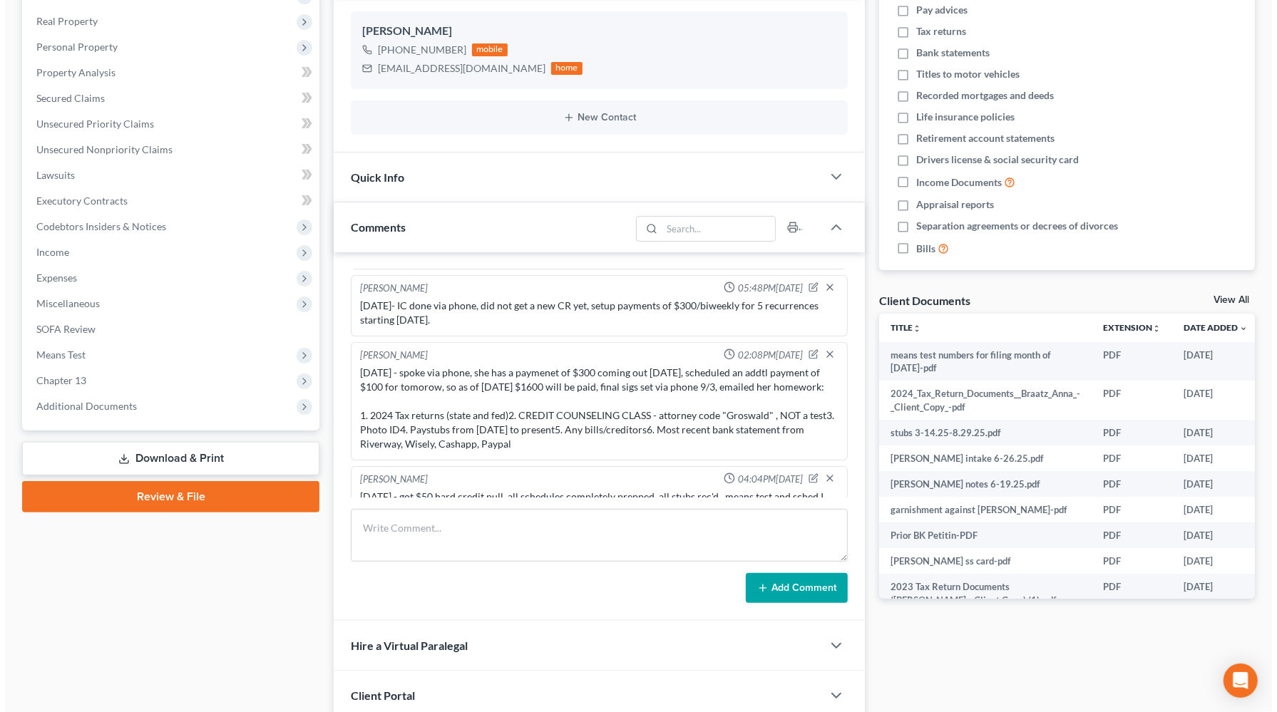
scroll to position [0, 49]
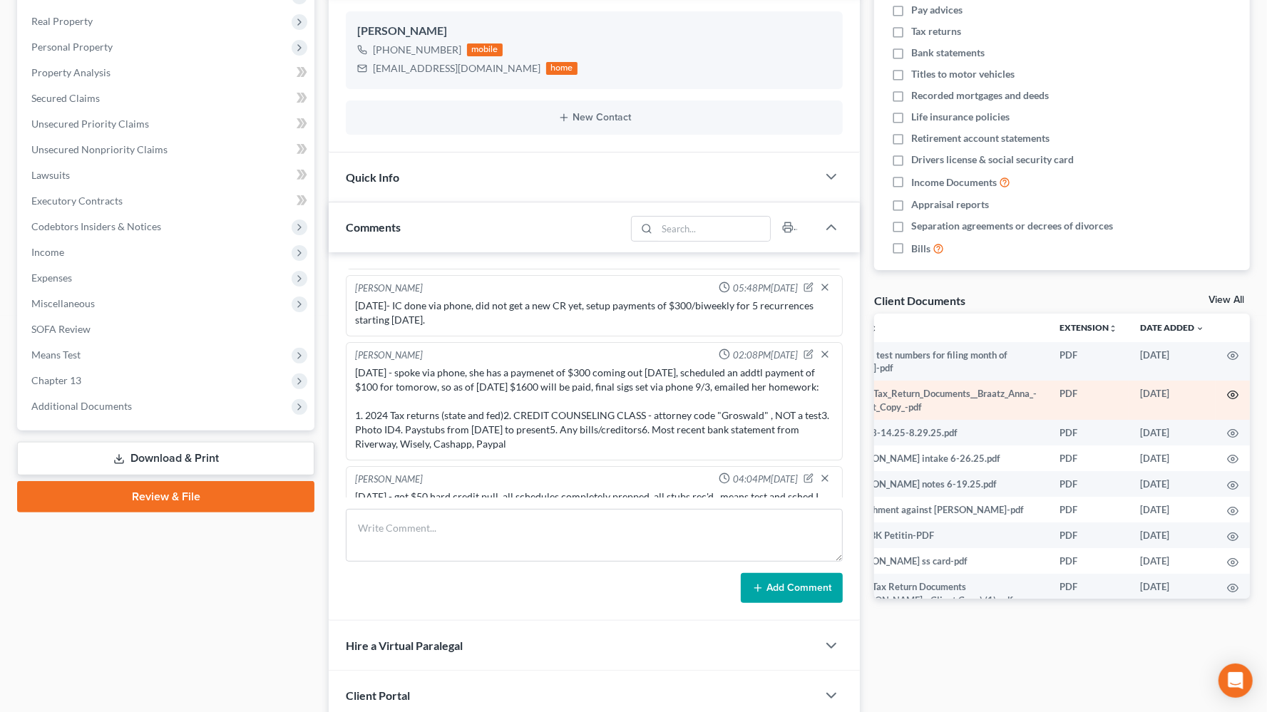
click at [1227, 392] on icon "button" at bounding box center [1232, 394] width 11 height 11
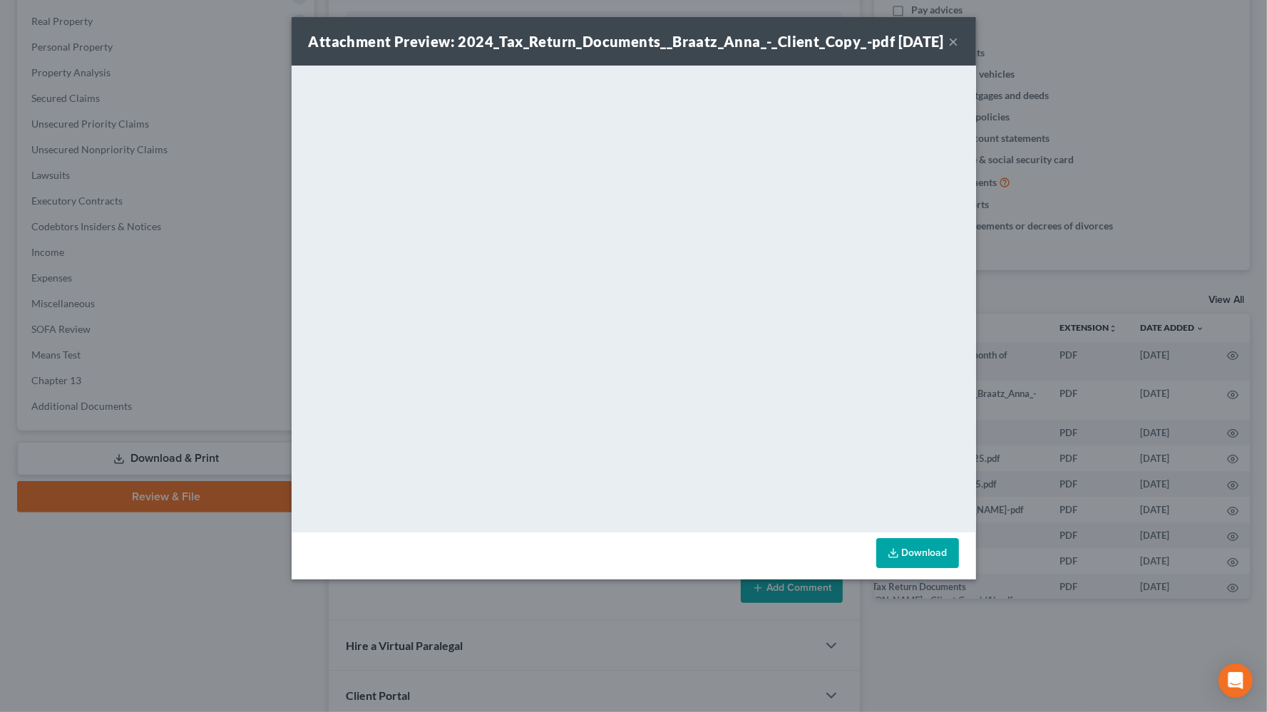
scroll to position [0, 46]
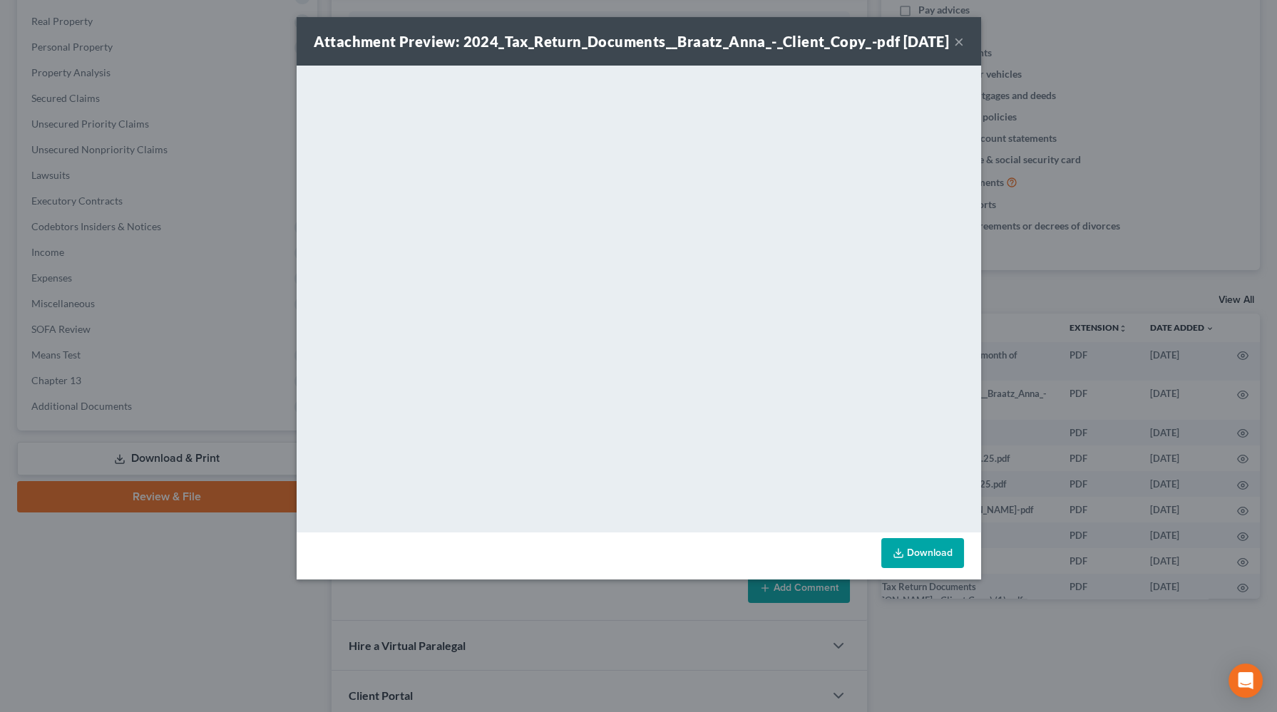
click at [960, 50] on button "×" at bounding box center [959, 41] width 10 height 17
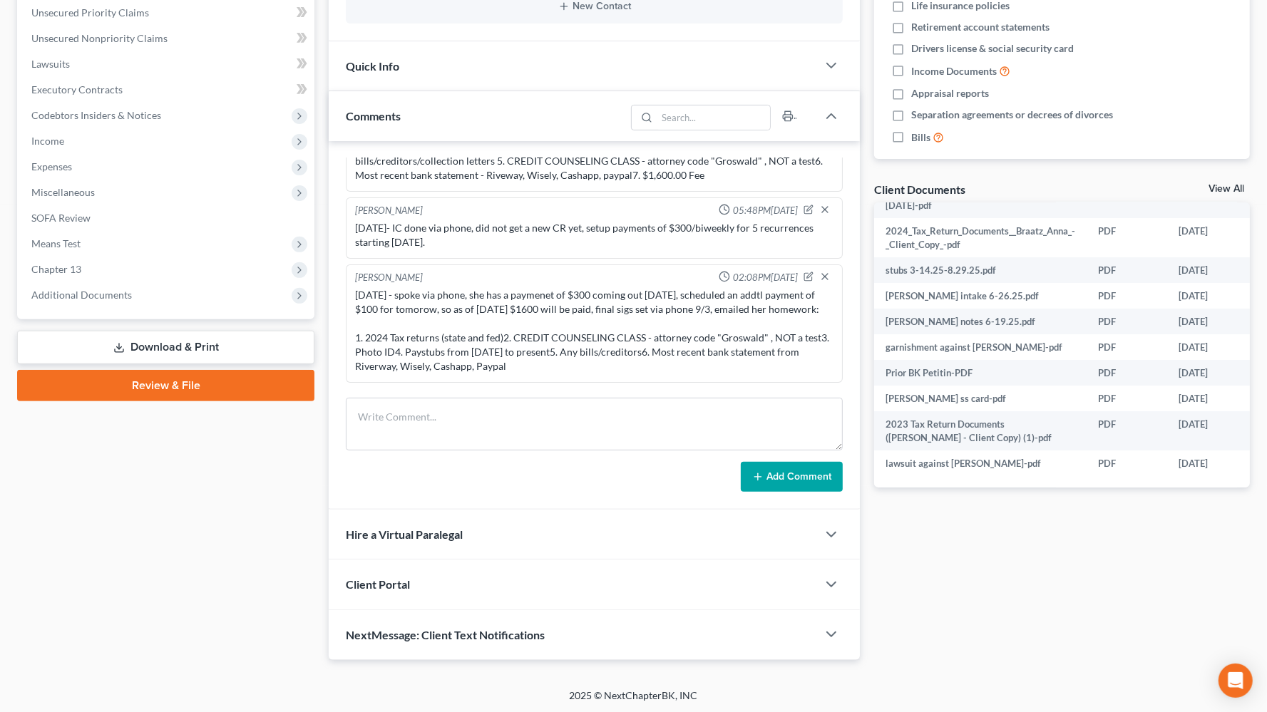
scroll to position [267, 0]
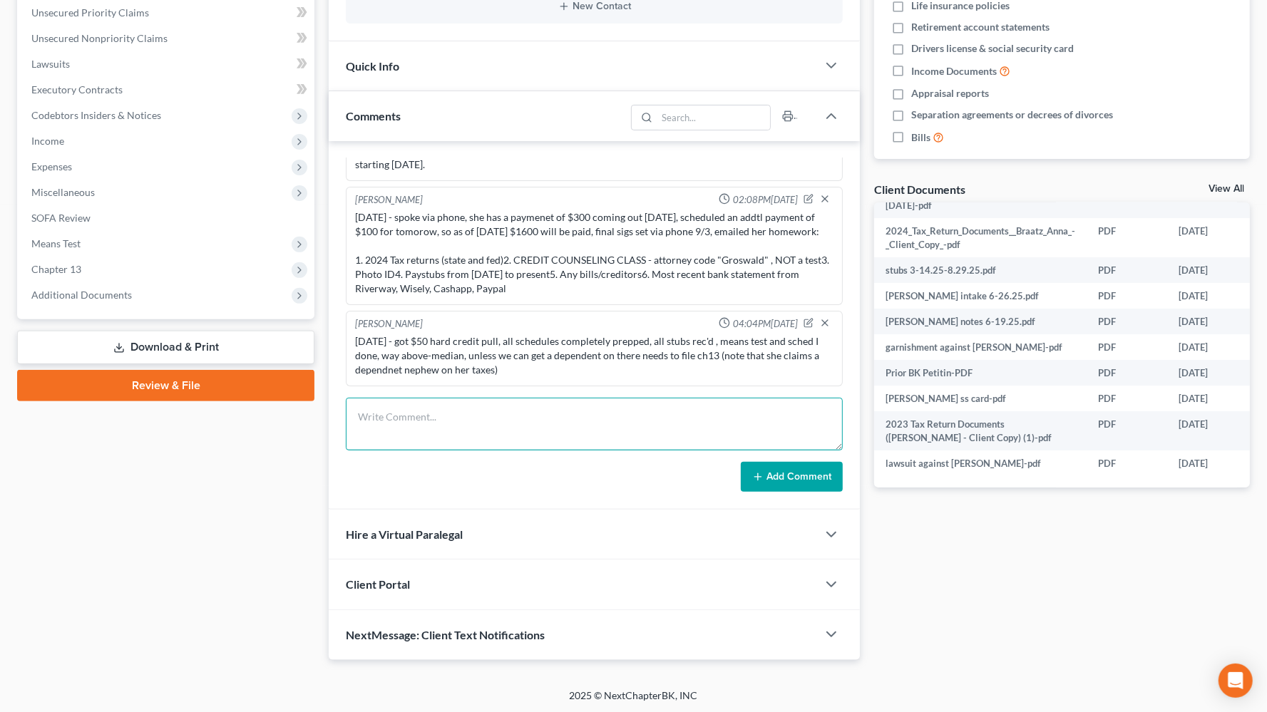
click at [480, 414] on textarea at bounding box center [594, 424] width 497 height 53
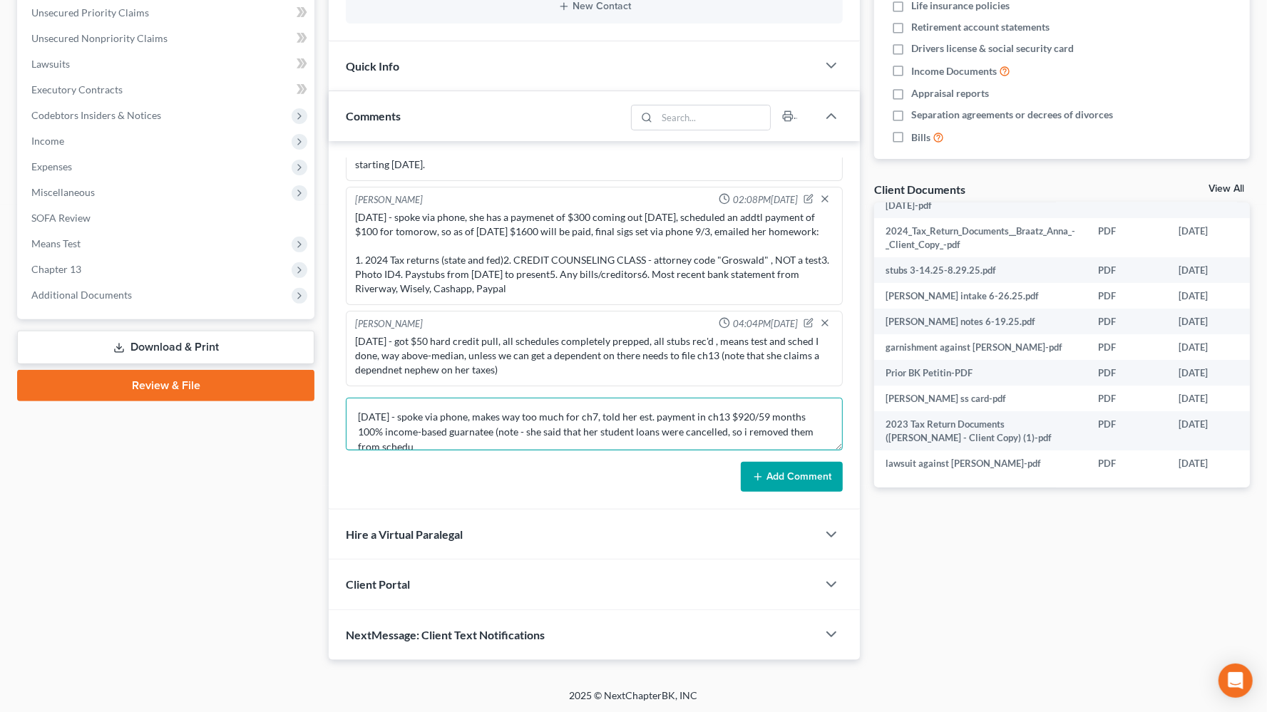
scroll to position [2, 0]
drag, startPoint x: 597, startPoint y: 418, endPoint x: 624, endPoint y: 396, distance: 34.4
click at [597, 417] on textarea "9/3/25 - spoke via phone, makes way too much for ch7, told her est. payment in …" at bounding box center [594, 424] width 497 height 53
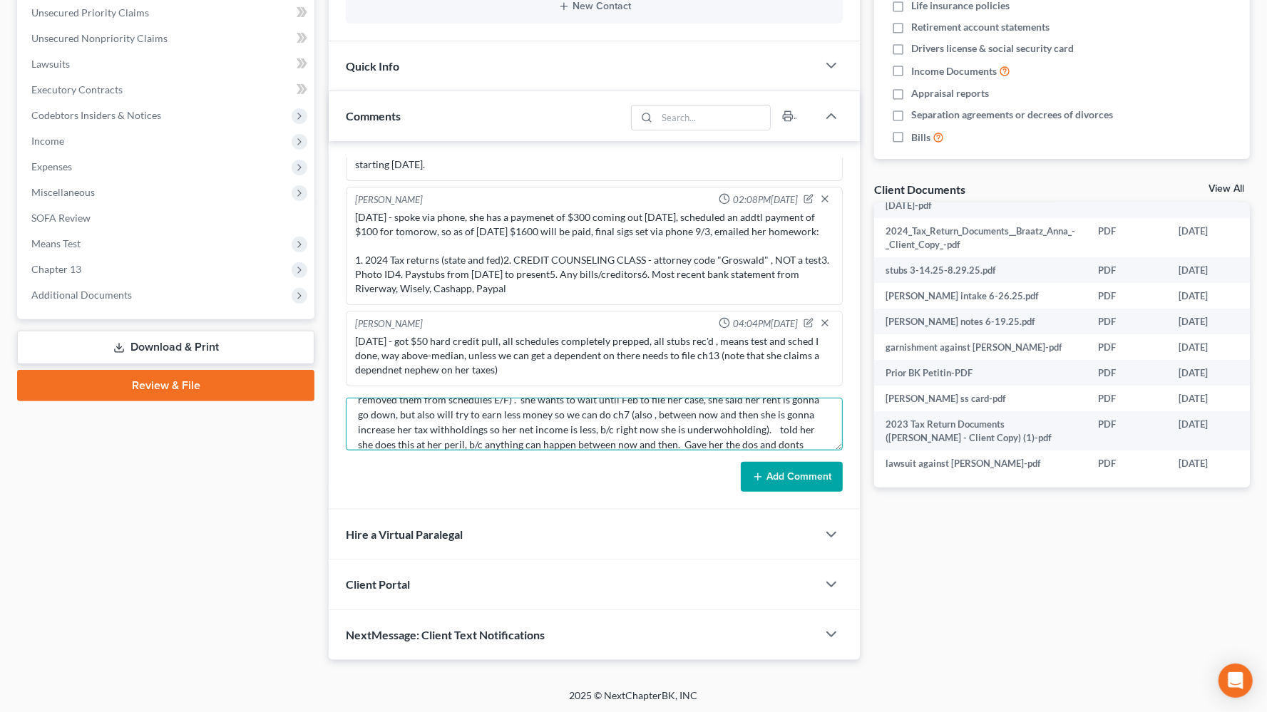
scroll to position [62, 0]
type textarea "9/3/25 - spoke via phone, makes way too much for ch7, no dependents, told her e…"
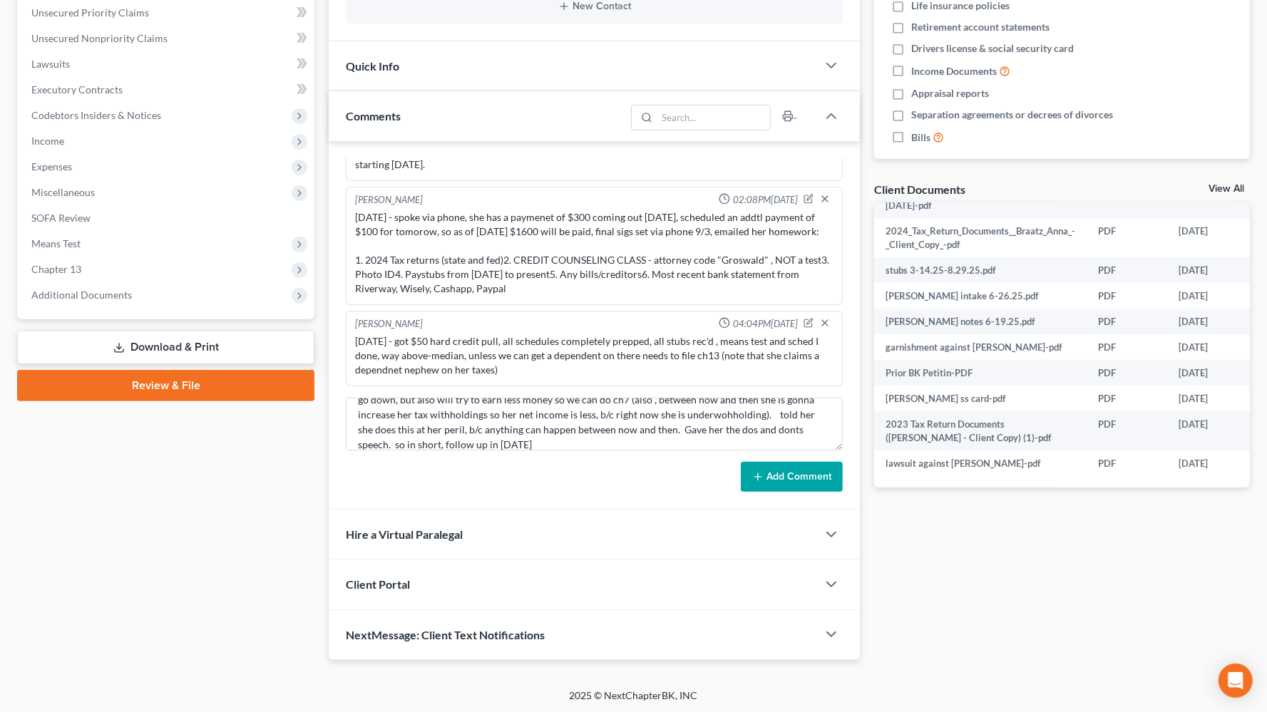
drag, startPoint x: 792, startPoint y: 481, endPoint x: 796, endPoint y: 470, distance: 11.9
click at [791, 481] on button "Add Comment" at bounding box center [792, 477] width 102 height 30
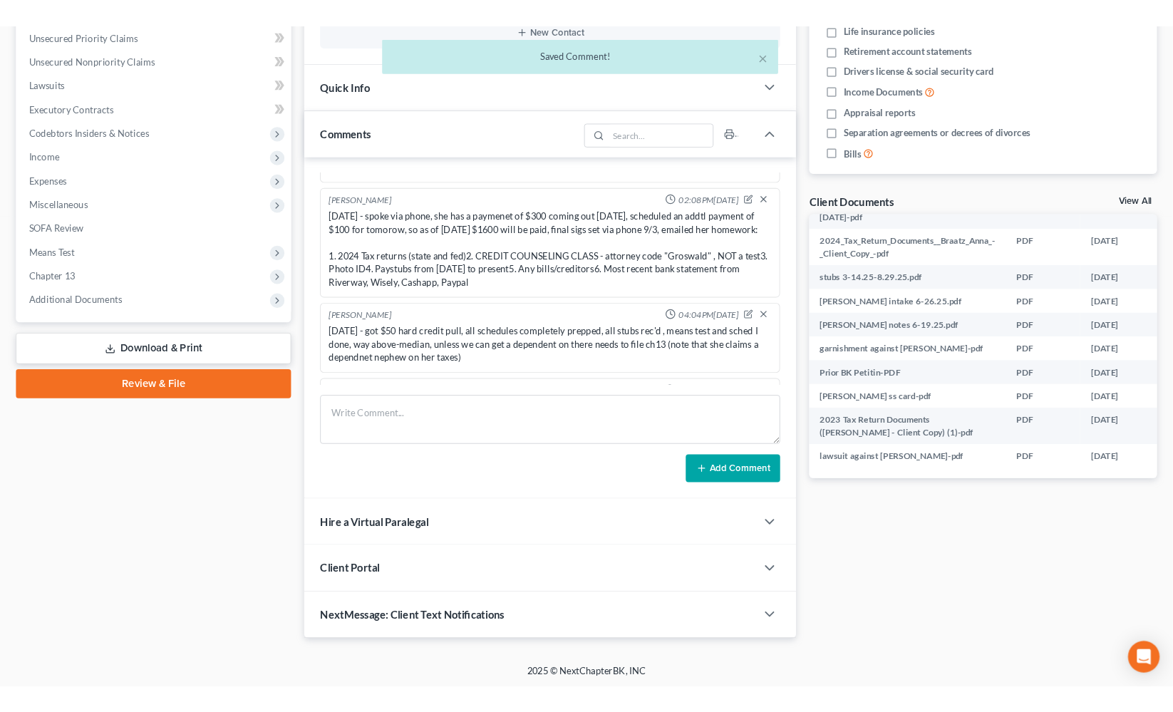
scroll to position [405, 0]
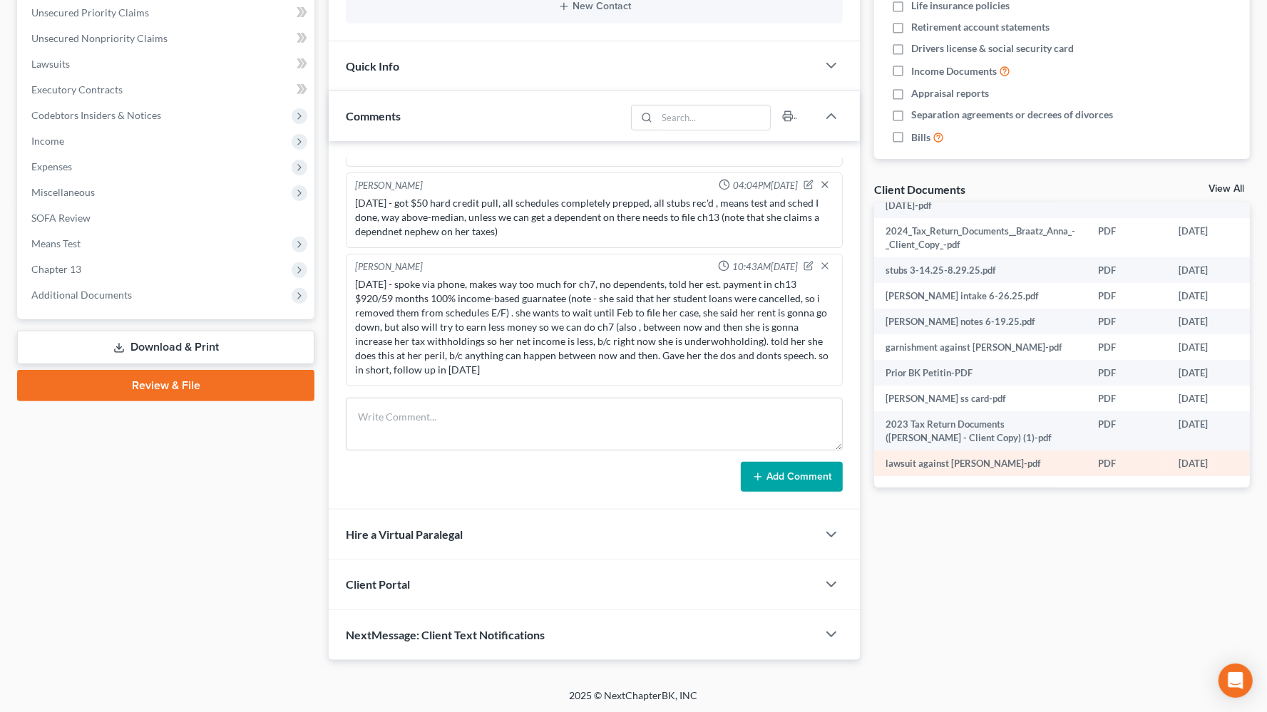
drag, startPoint x: 1013, startPoint y: 602, endPoint x: 914, endPoint y: 438, distance: 191.0
click at [1013, 602] on div "Docs Tasks Events Fees Timer 0% Completed Nothing here yet! Credit Counseling C…" at bounding box center [1062, 221] width 390 height 877
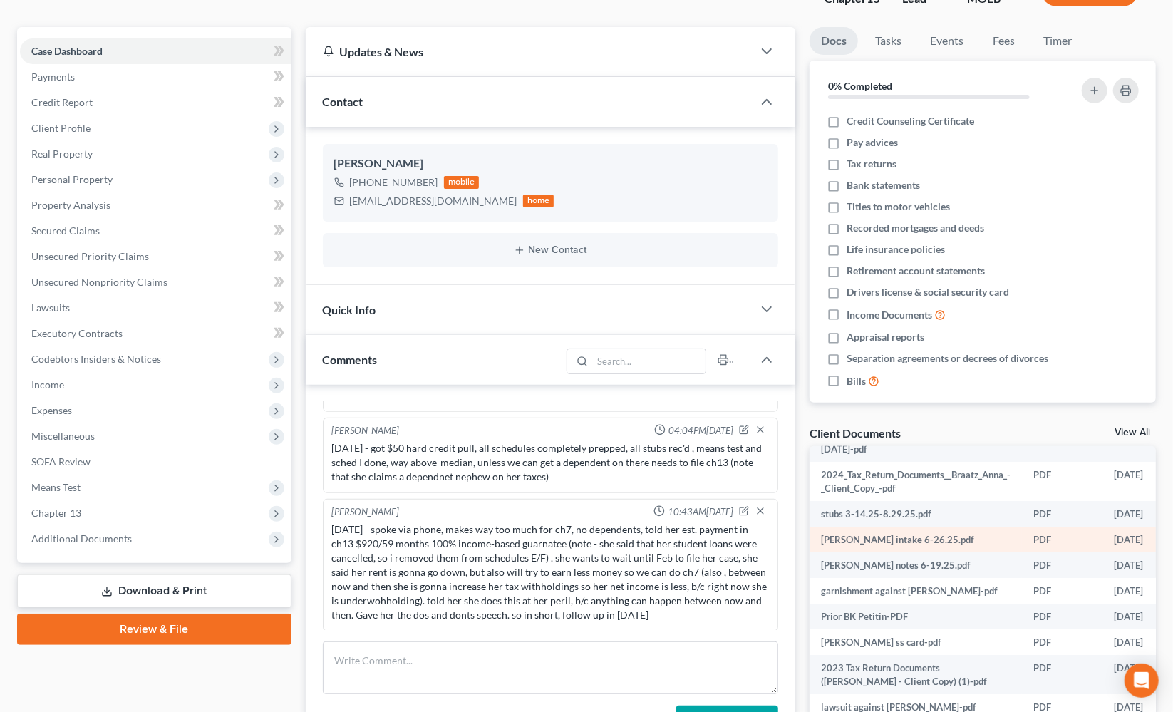
scroll to position [0, 0]
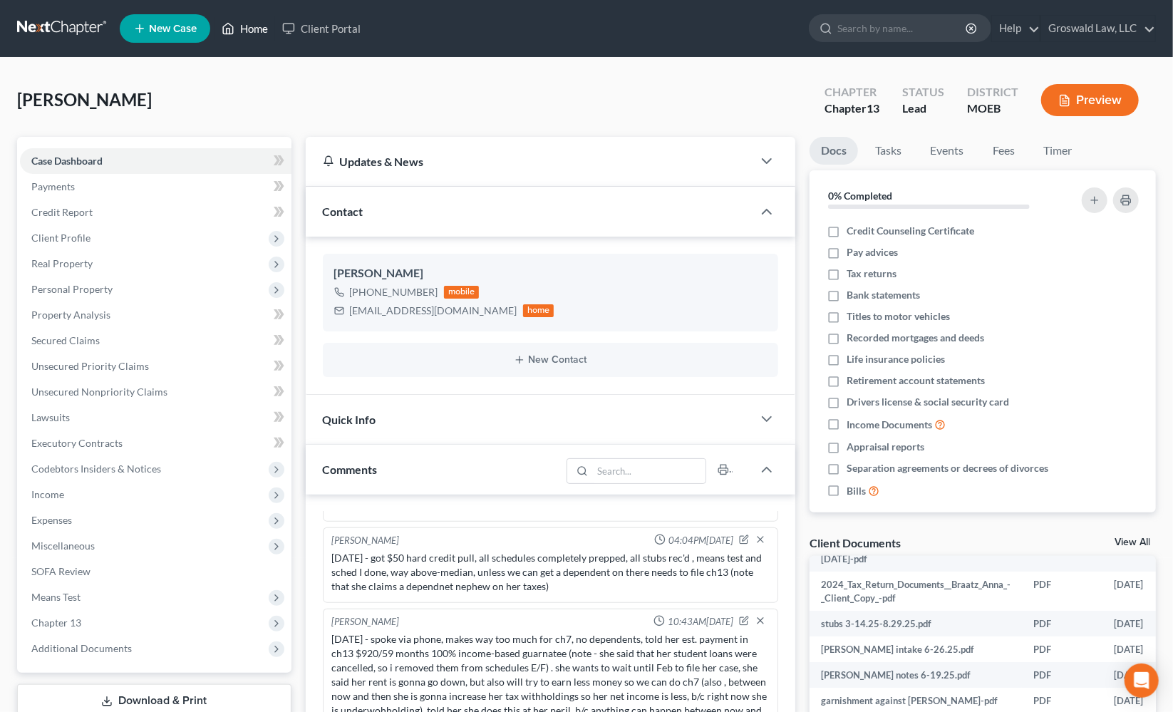
click at [245, 29] on link "Home" at bounding box center [245, 29] width 61 height 26
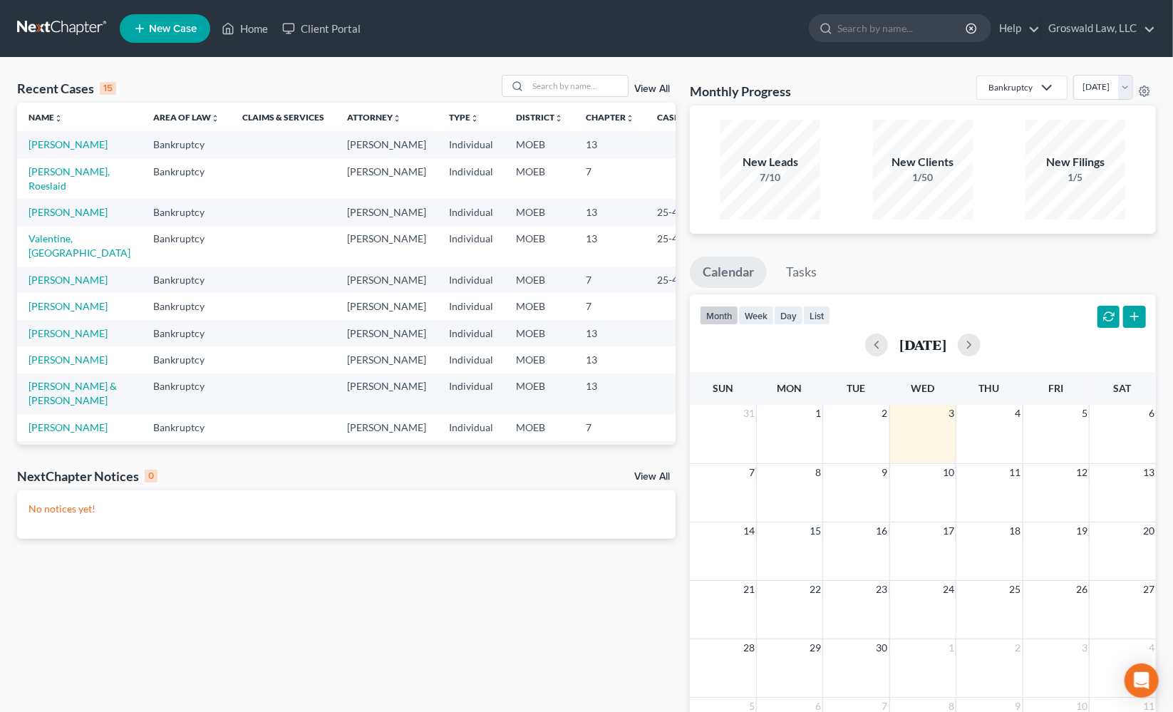
click at [649, 568] on div "Recent Cases 15 View All Name unfold_more expand_more expand_less Area of Law u…" at bounding box center [346, 428] width 673 height 706
click at [589, 83] on input "search" at bounding box center [578, 86] width 100 height 21
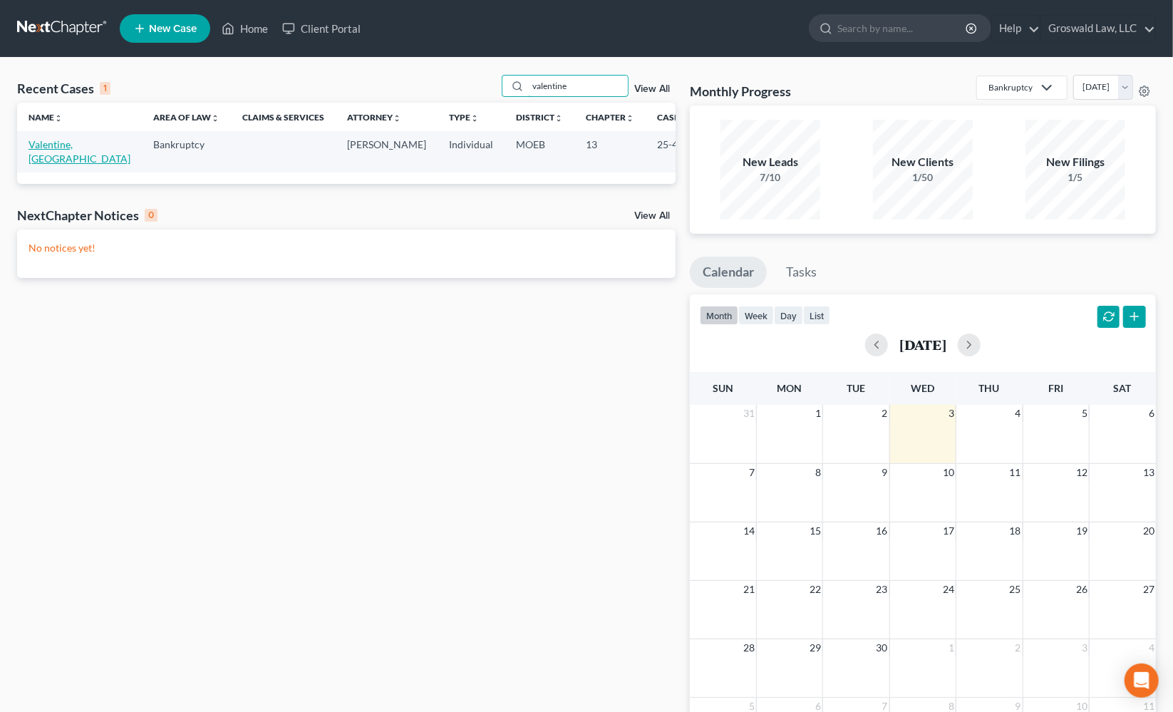
type input "valentine"
click at [42, 143] on link "Valentine, [GEOGRAPHIC_DATA]" at bounding box center [80, 151] width 102 height 26
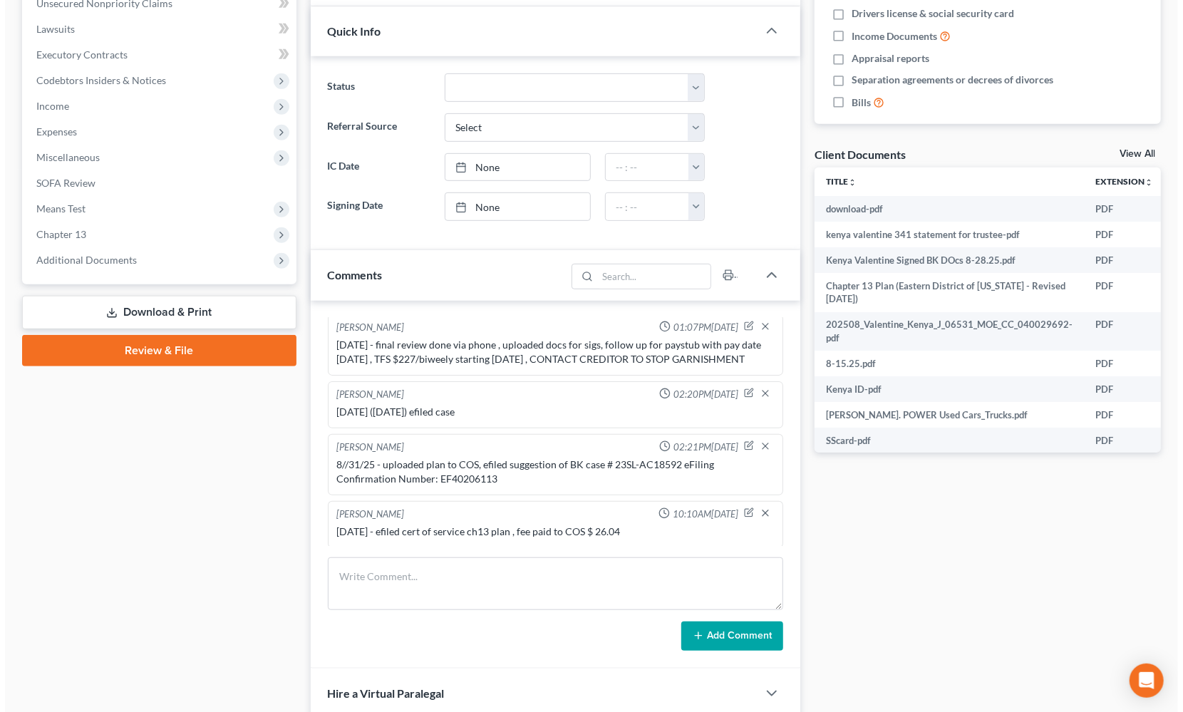
scroll to position [0, 128]
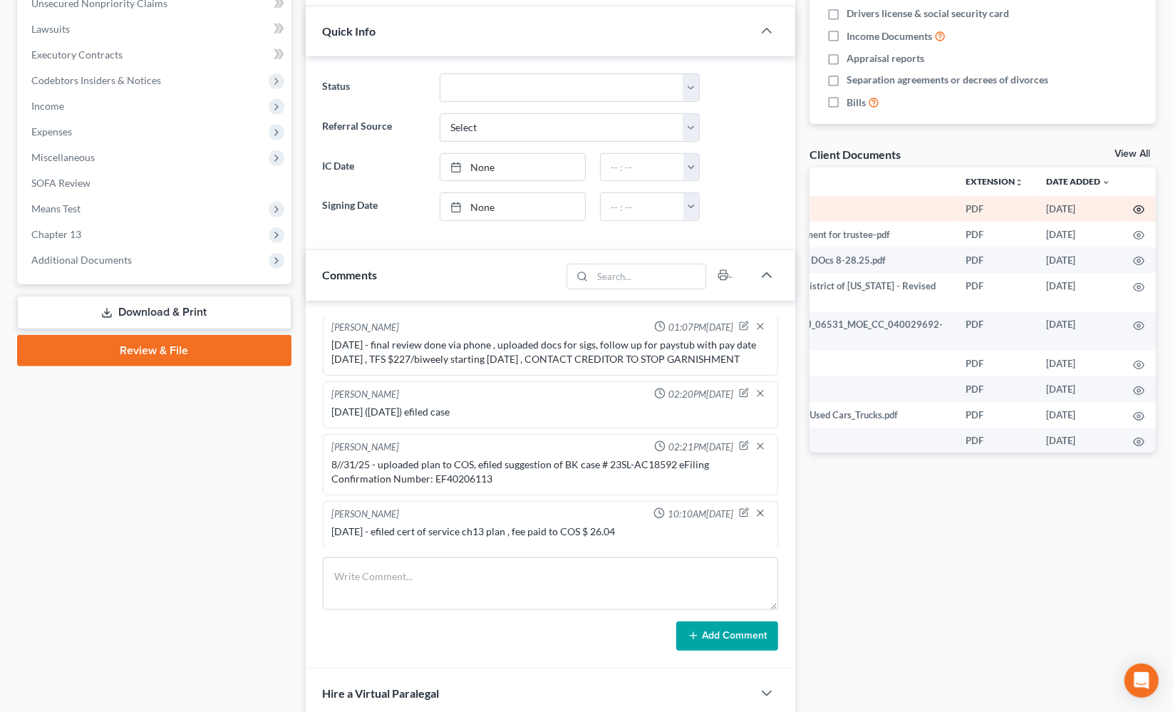
click at [1133, 212] on icon "button" at bounding box center [1138, 209] width 11 height 11
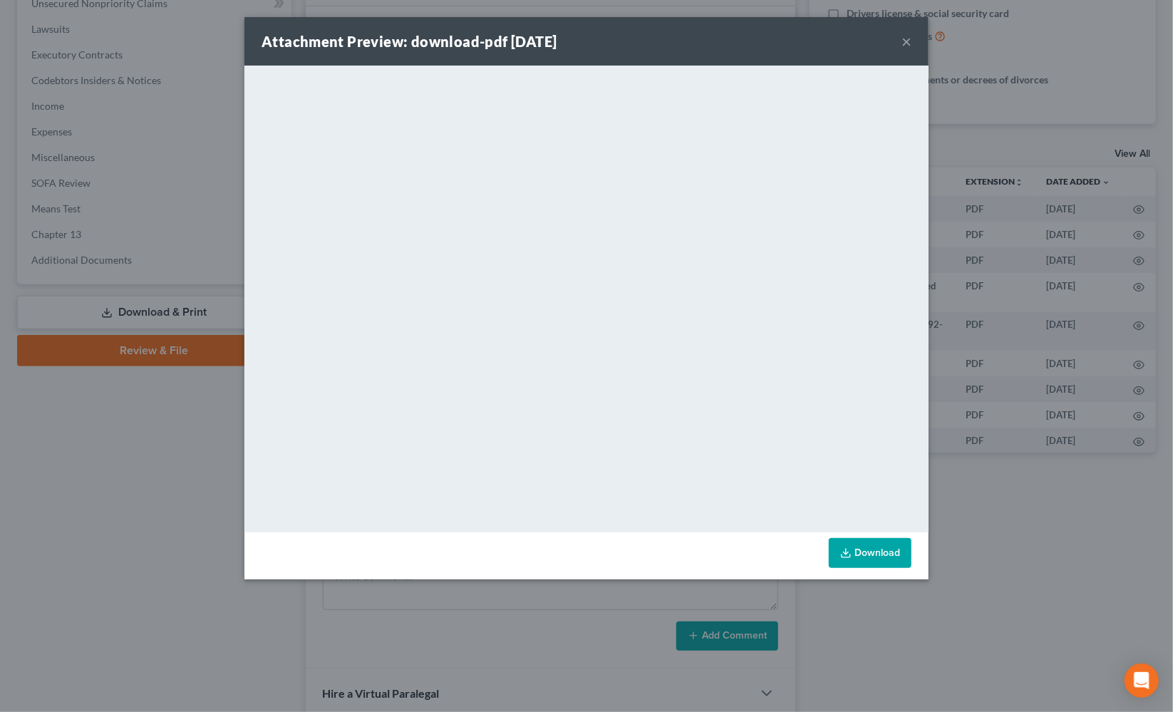
scroll to position [0, 125]
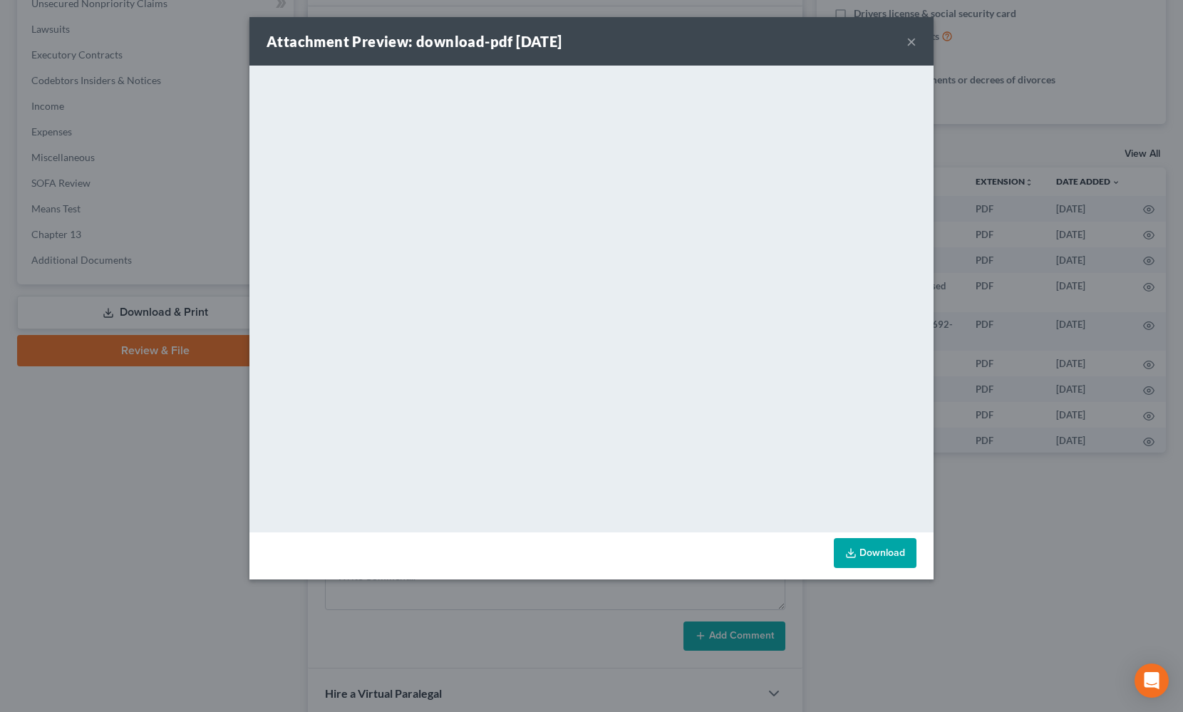
click at [915, 46] on button "×" at bounding box center [912, 41] width 10 height 17
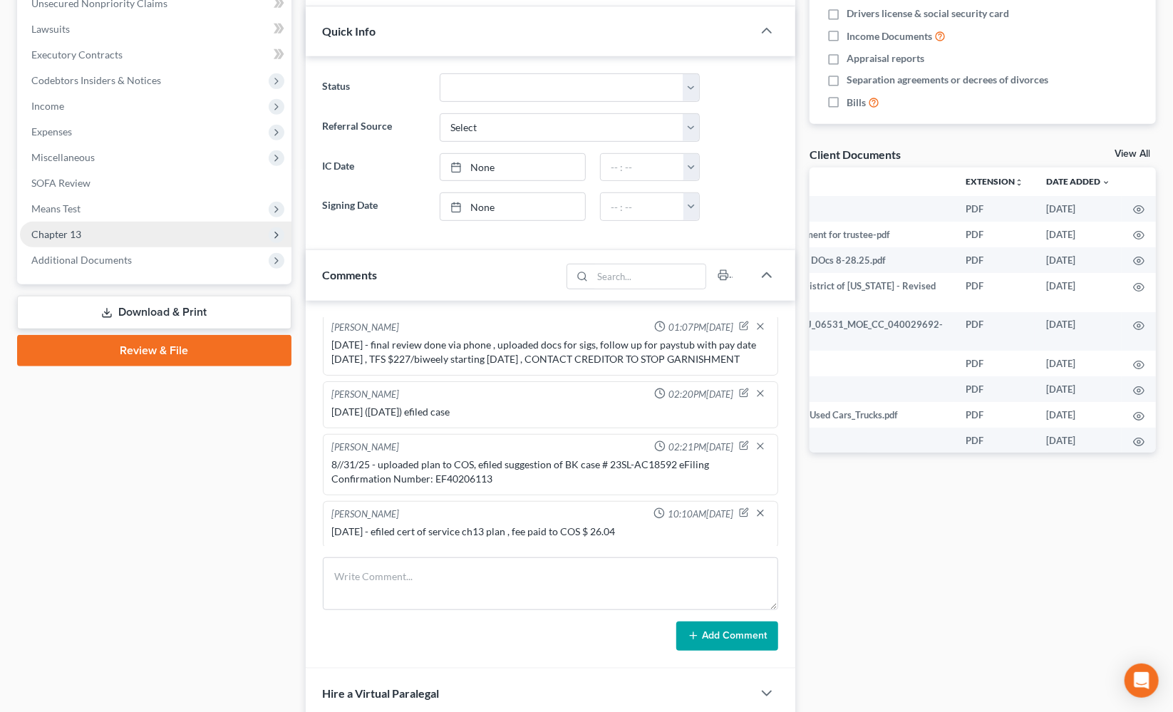
drag, startPoint x: 175, startPoint y: 254, endPoint x: 197, endPoint y: 232, distance: 30.2
click at [173, 254] on span "Additional Documents" at bounding box center [156, 260] width 272 height 26
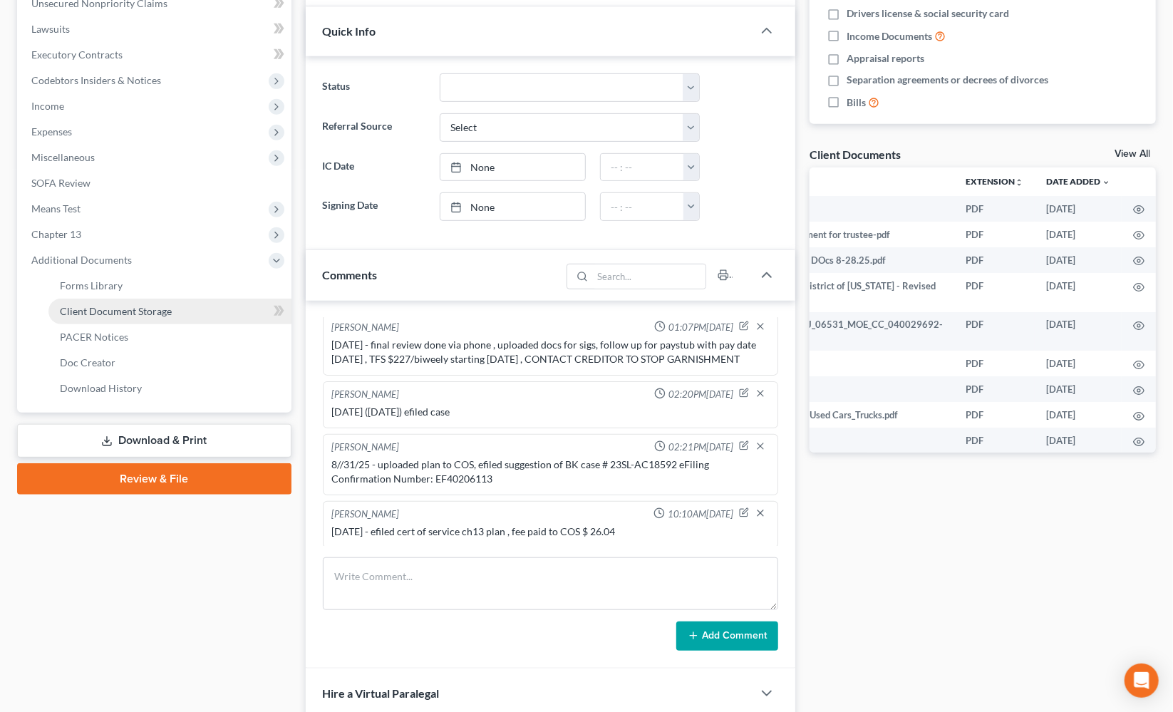
click at [170, 307] on span "Client Document Storage" at bounding box center [116, 311] width 112 height 12
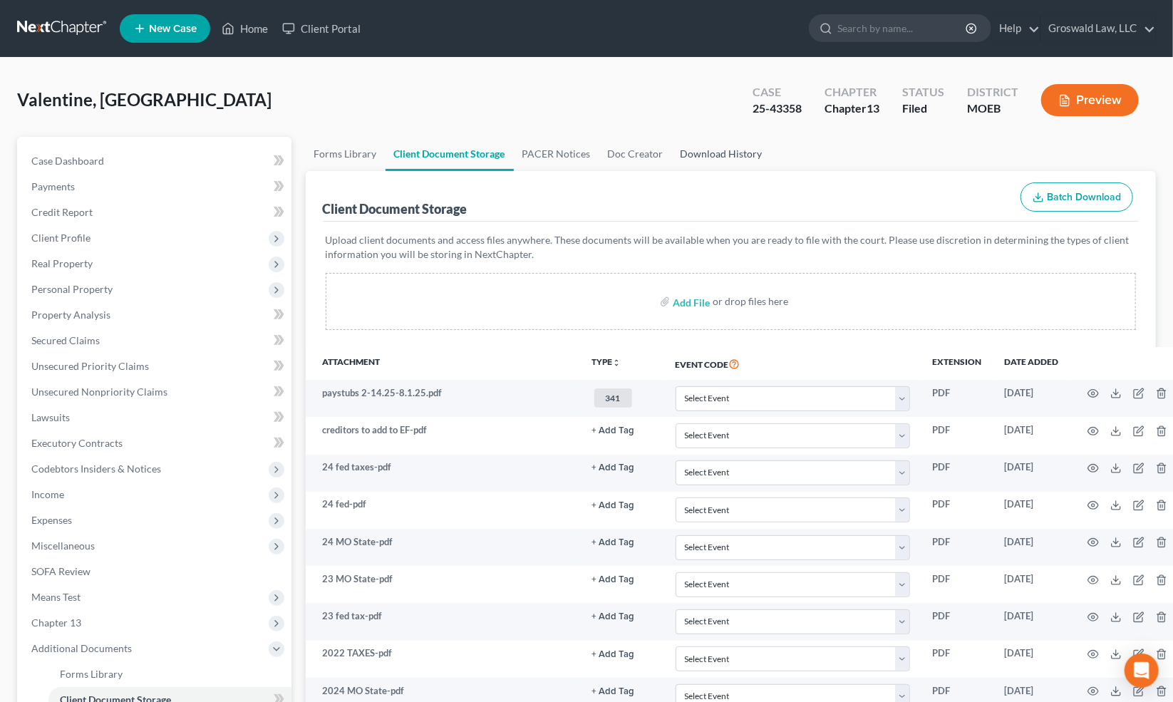
click at [714, 150] on link "Download History" at bounding box center [721, 154] width 99 height 34
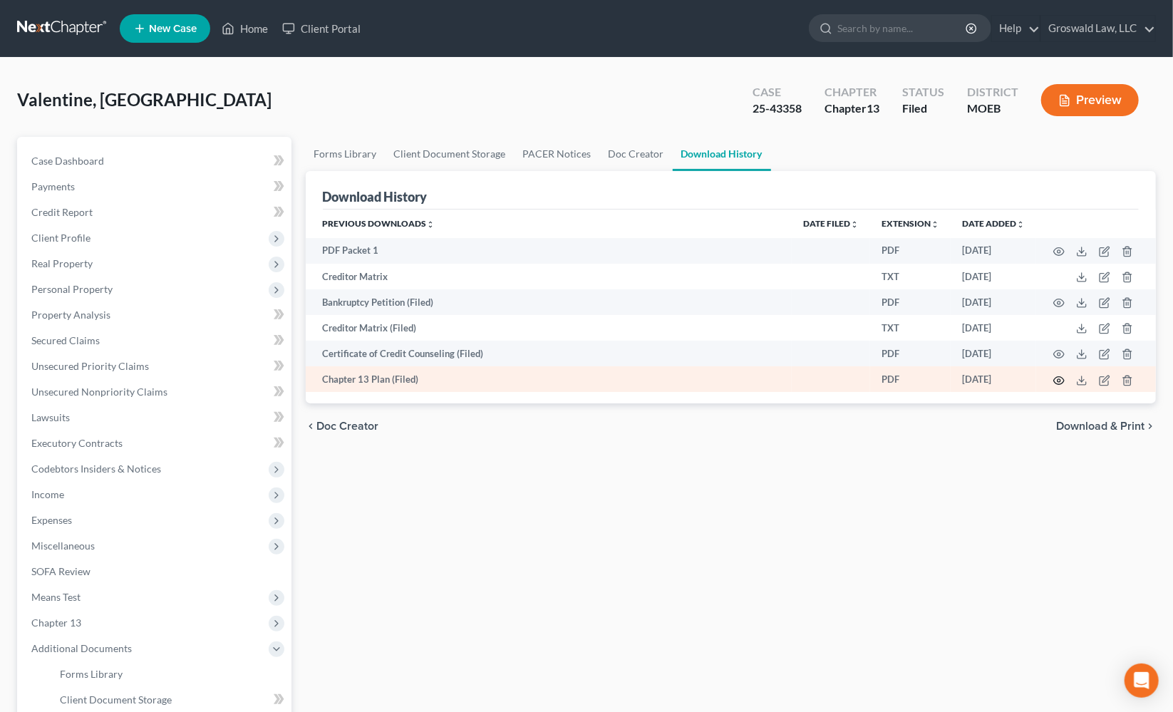
click at [1062, 378] on icon "button" at bounding box center [1059, 380] width 11 height 11
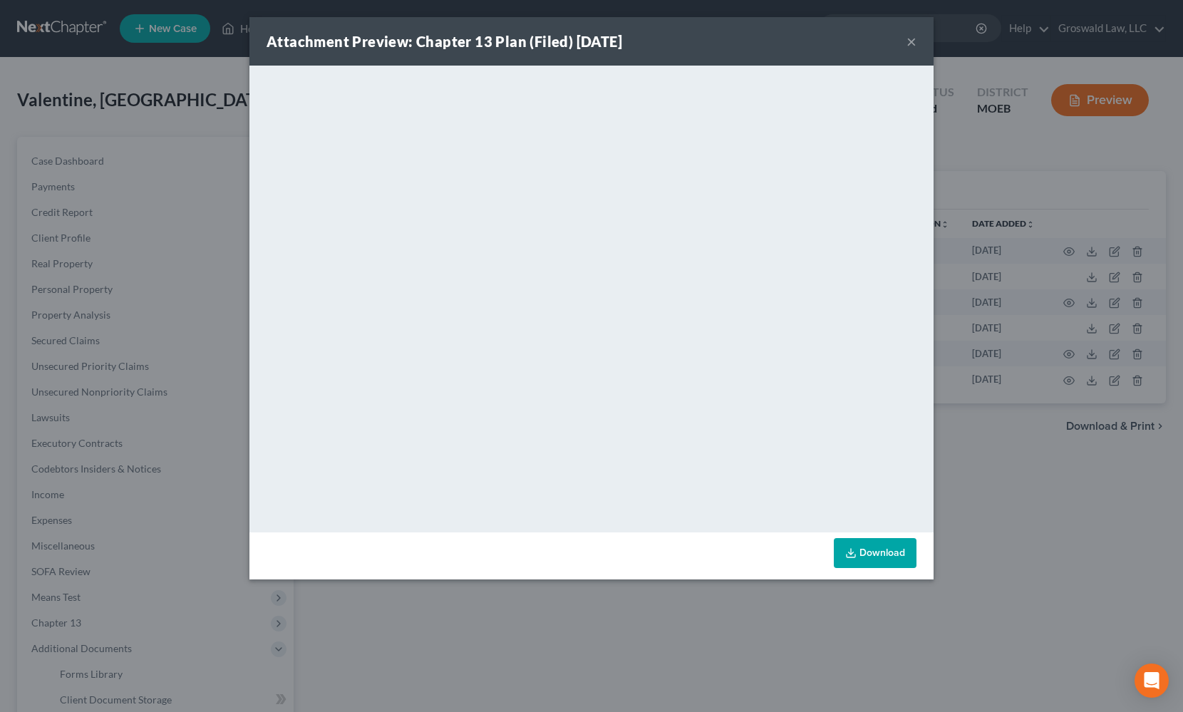
click at [917, 37] on div "Attachment Preview: Chapter 13 Plan (Filed) 08/30/2025 ×" at bounding box center [592, 41] width 684 height 48
click at [912, 42] on button "×" at bounding box center [912, 41] width 10 height 17
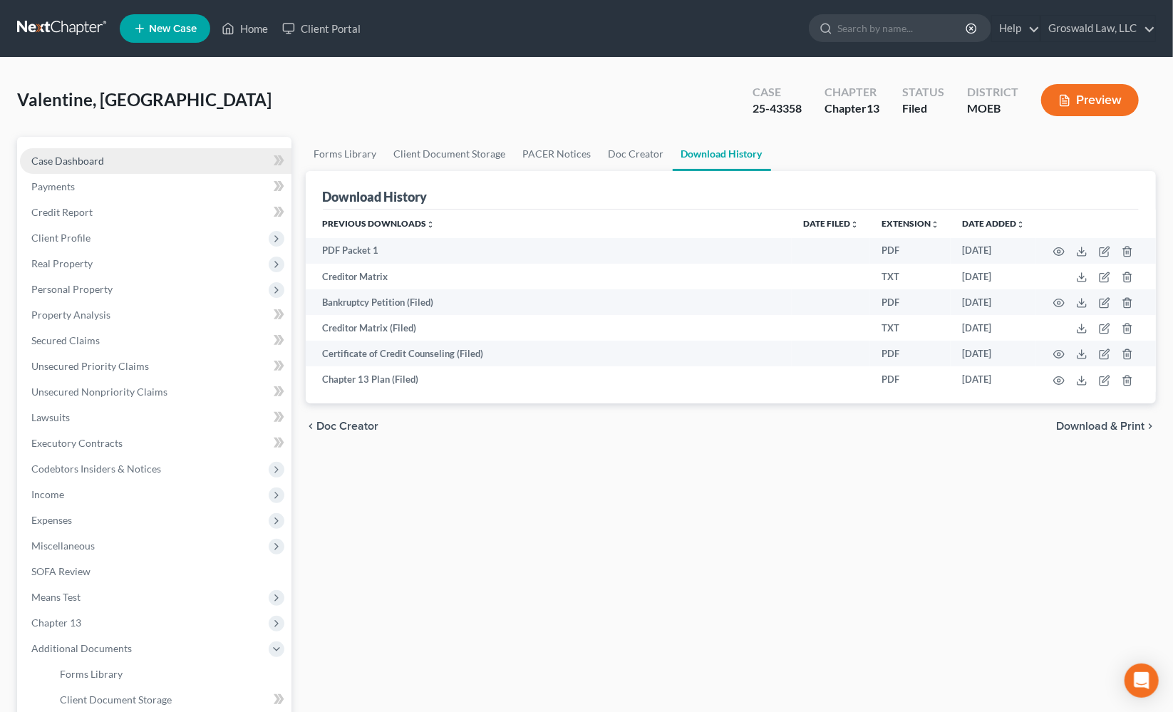
click at [94, 158] on span "Case Dashboard" at bounding box center [67, 161] width 73 height 12
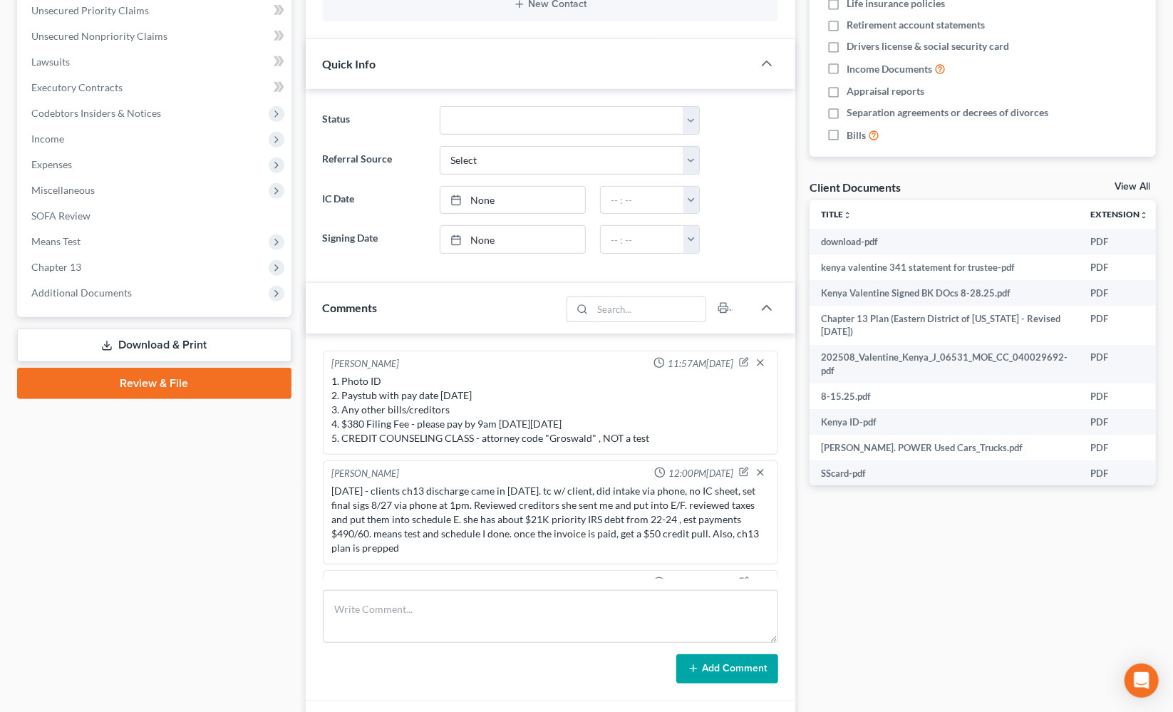
scroll to position [389, 0]
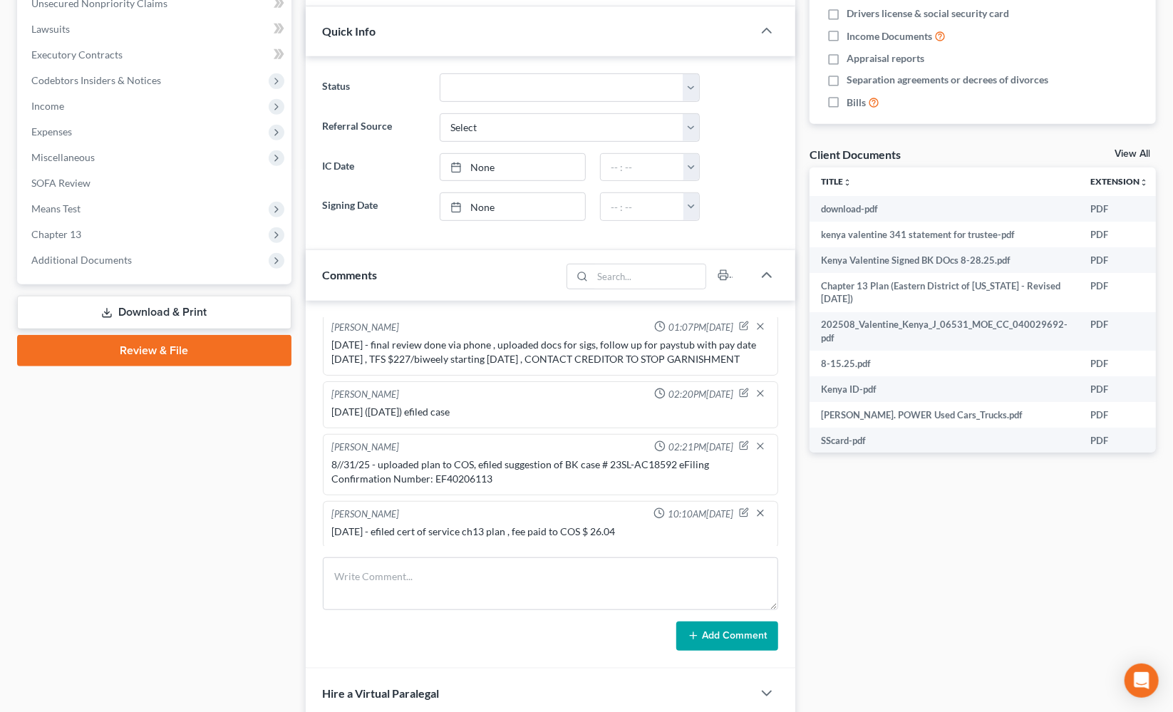
drag, startPoint x: 854, startPoint y: 585, endPoint x: 536, endPoint y: 457, distance: 342.9
click at [850, 583] on div "Docs Tasks Events Fees Timer 7% Completed Nothing here yet! Credit Counseling C…" at bounding box center [983, 283] width 361 height 1071
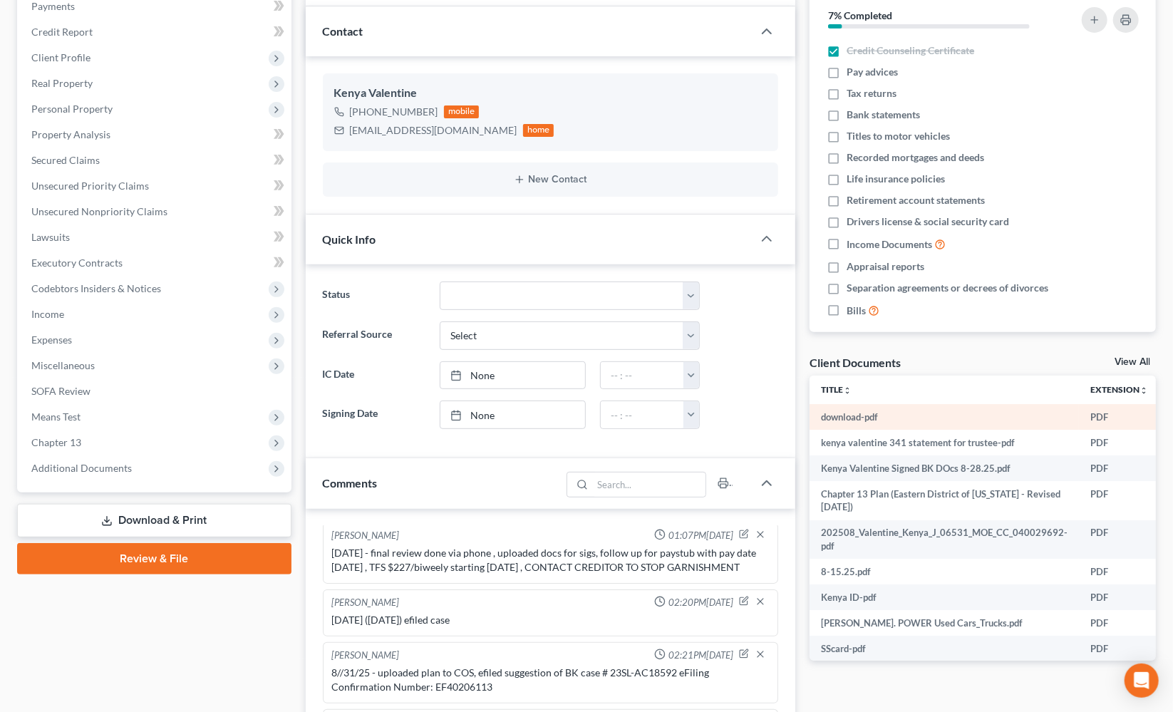
scroll to position [0, 0]
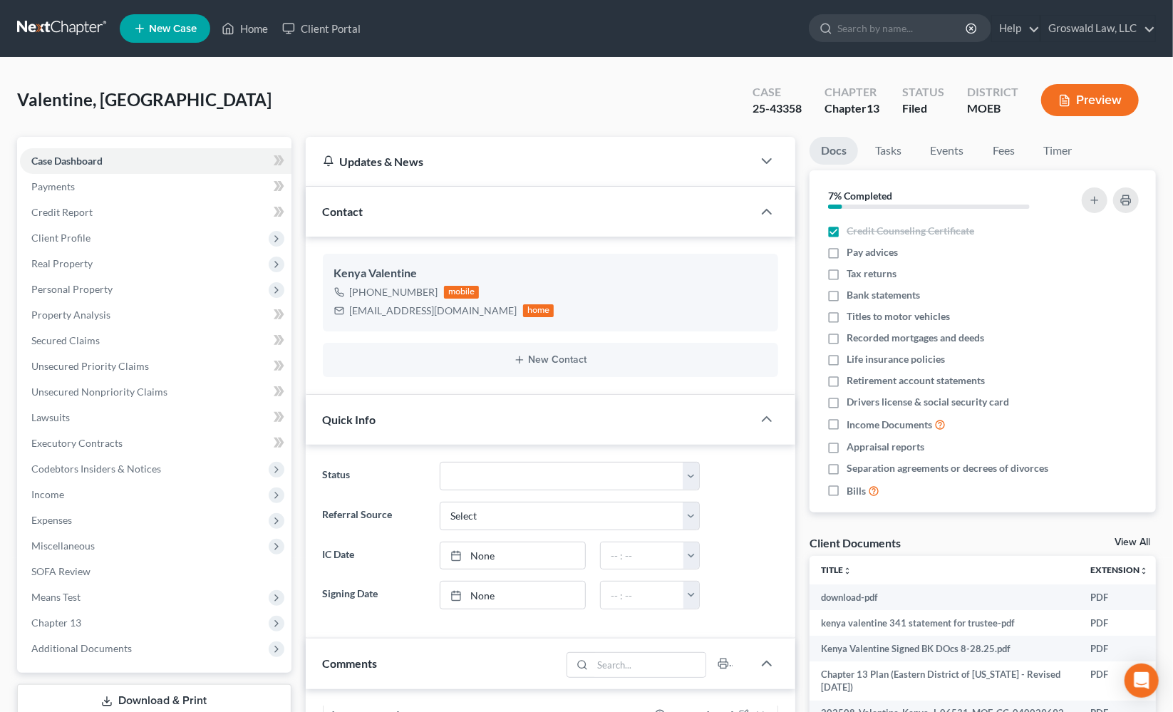
drag, startPoint x: 799, startPoint y: 440, endPoint x: 720, endPoint y: 491, distance: 94.3
click at [791, 442] on div "Updates & News × Missouri Eastern District Notes: Take a look at NextChapter's …" at bounding box center [551, 672] width 505 height 1071
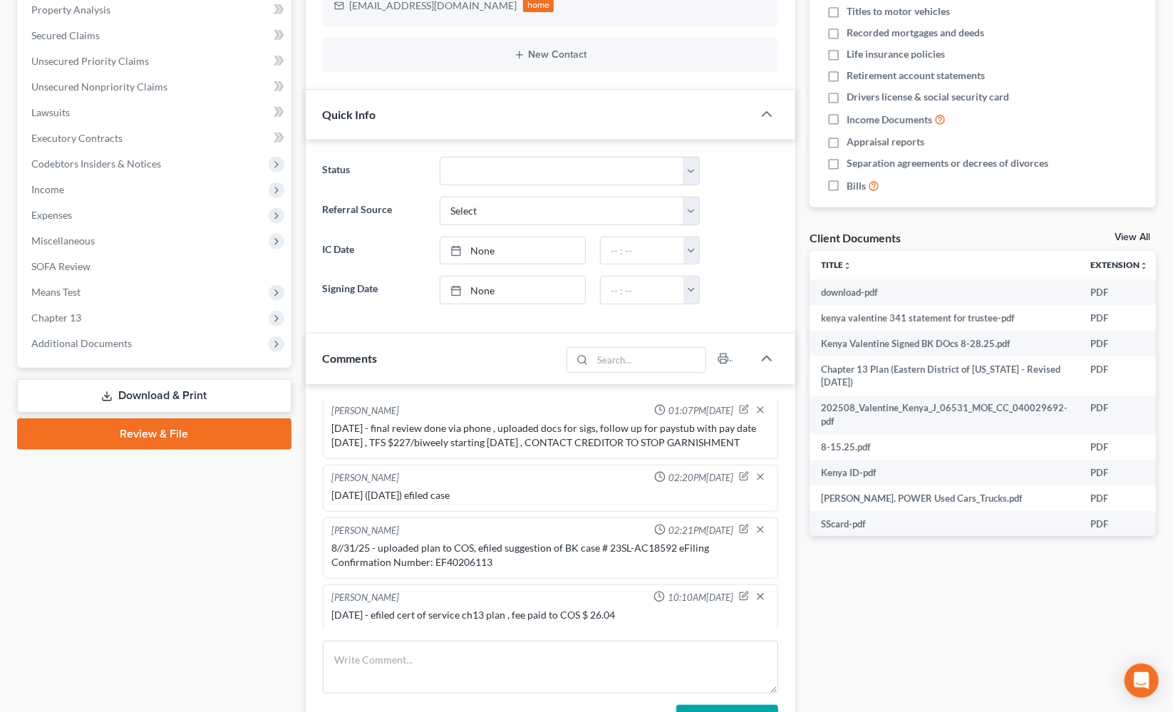
scroll to position [389, 0]
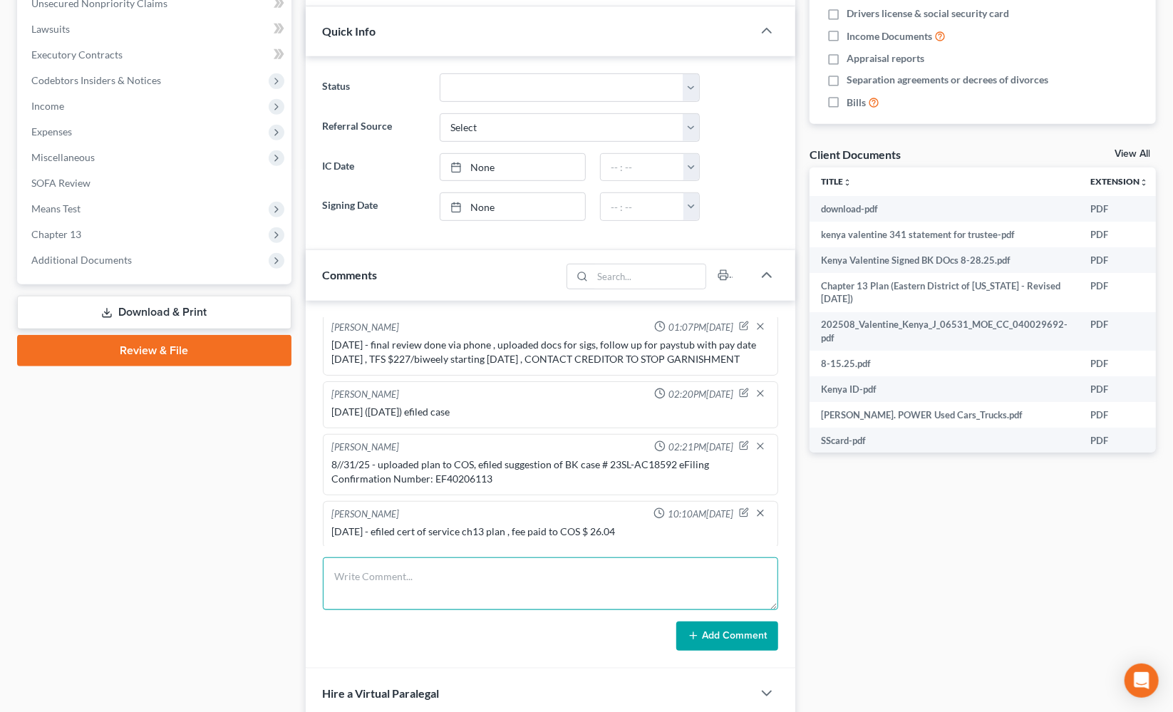
click at [468, 590] on textarea at bounding box center [551, 583] width 456 height 53
type textarea "9/3/25- emailed 341 info"
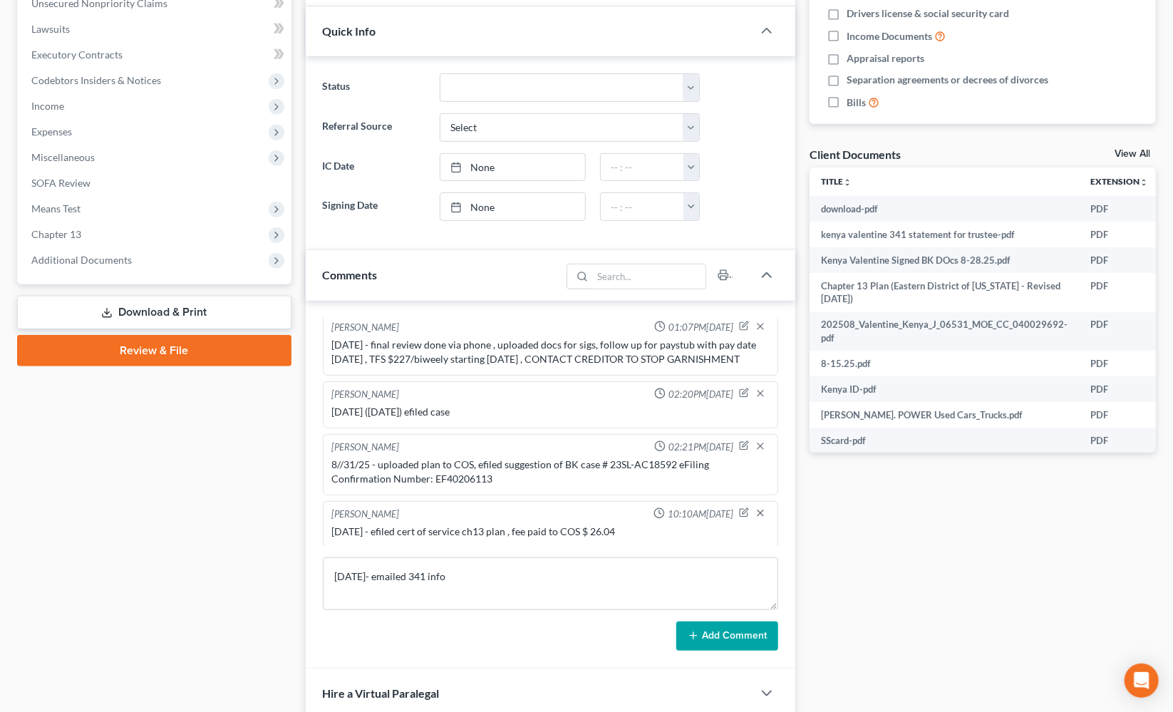
drag, startPoint x: 716, startPoint y: 626, endPoint x: 426, endPoint y: 621, distance: 290.2
click at [716, 626] on button "Add Comment" at bounding box center [728, 637] width 102 height 30
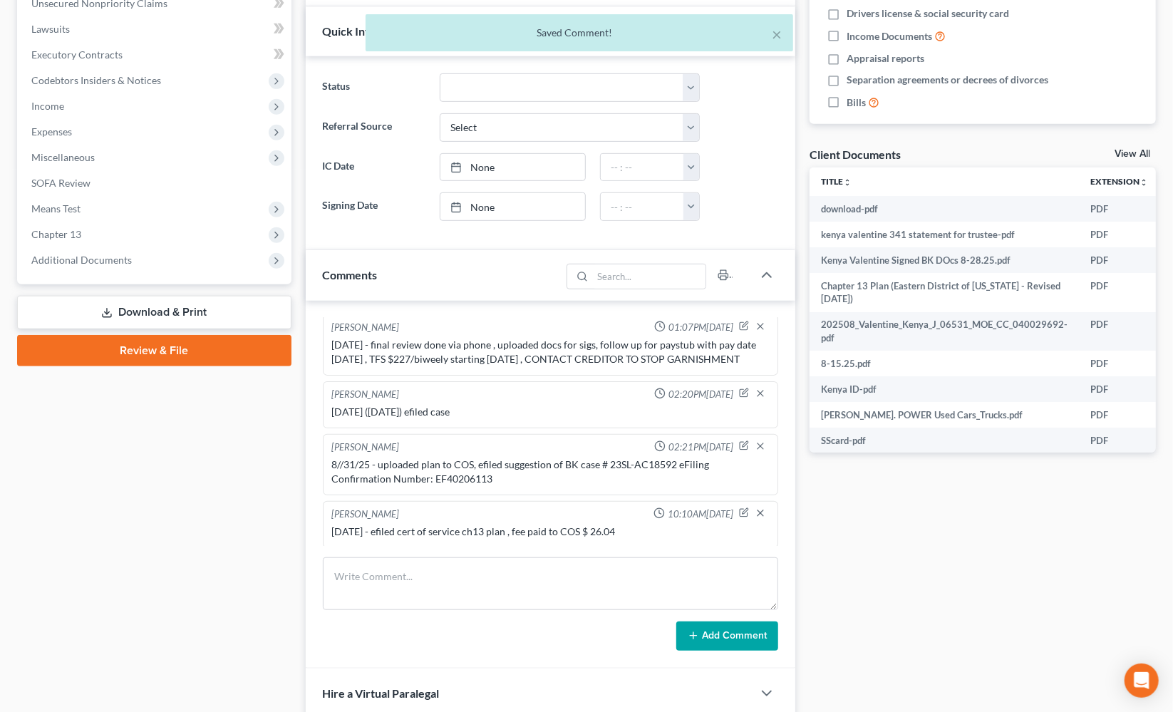
scroll to position [382, 0]
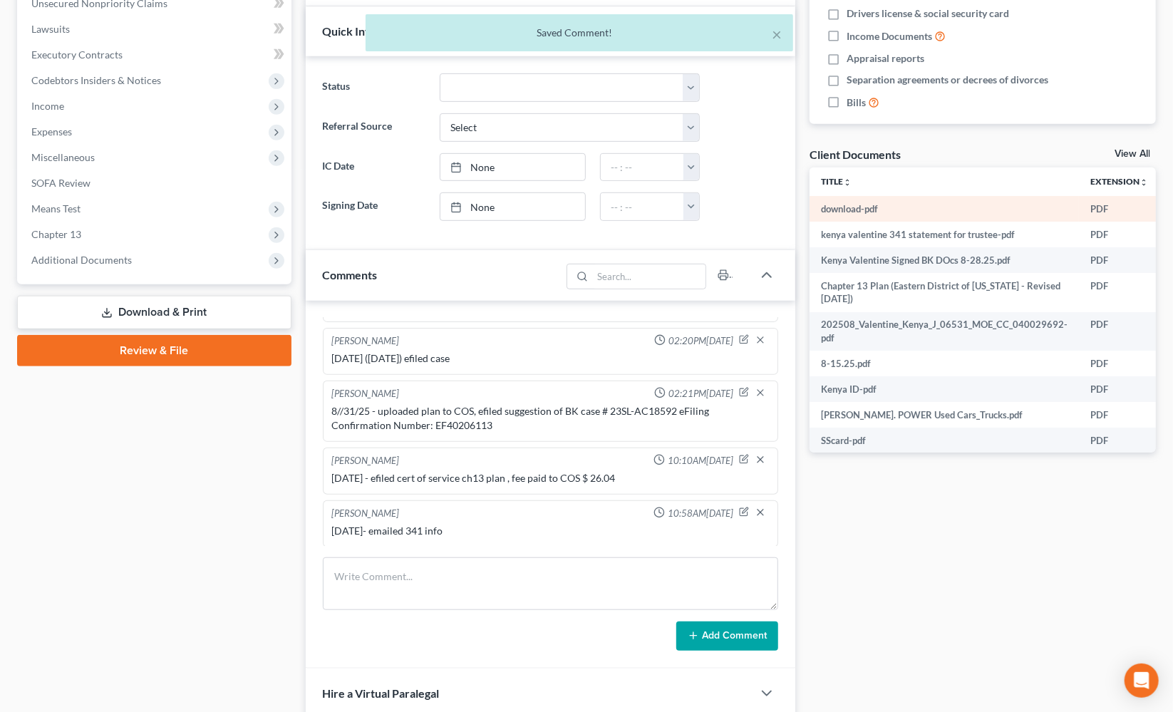
drag, startPoint x: 910, startPoint y: 533, endPoint x: 863, endPoint y: 195, distance: 341.2
click at [910, 530] on div "Docs Tasks Events Fees Timer 7% Completed Nothing here yet! Credit Counseling C…" at bounding box center [983, 283] width 361 height 1071
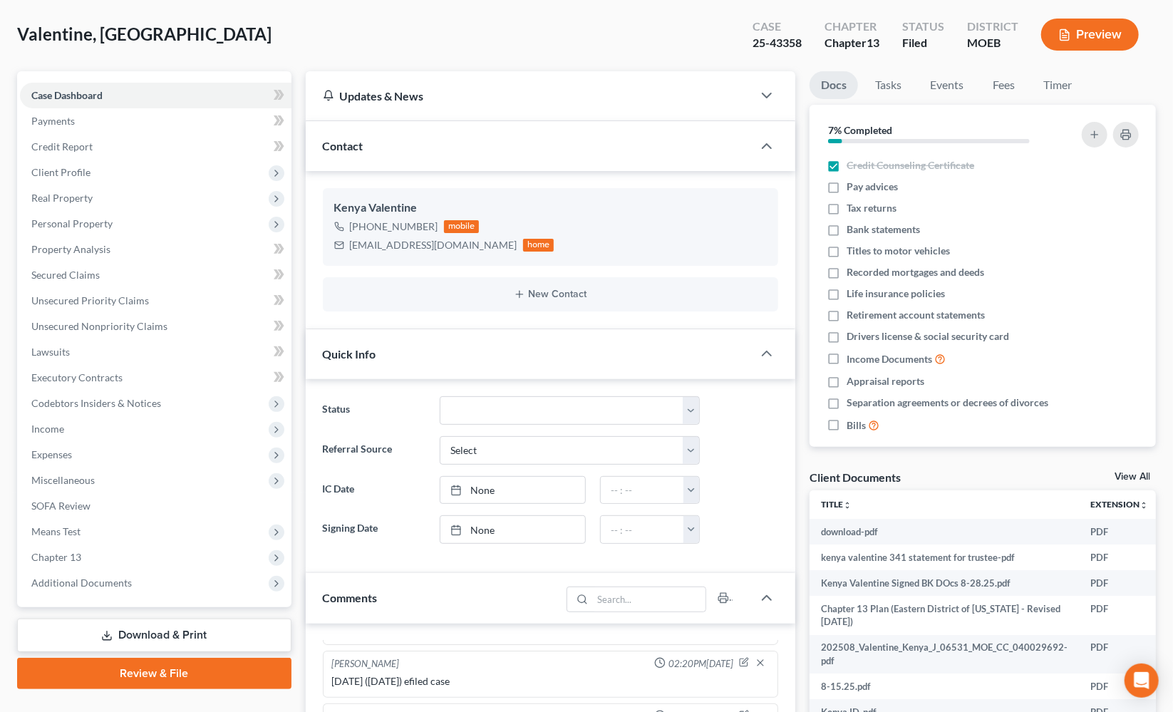
scroll to position [0, 0]
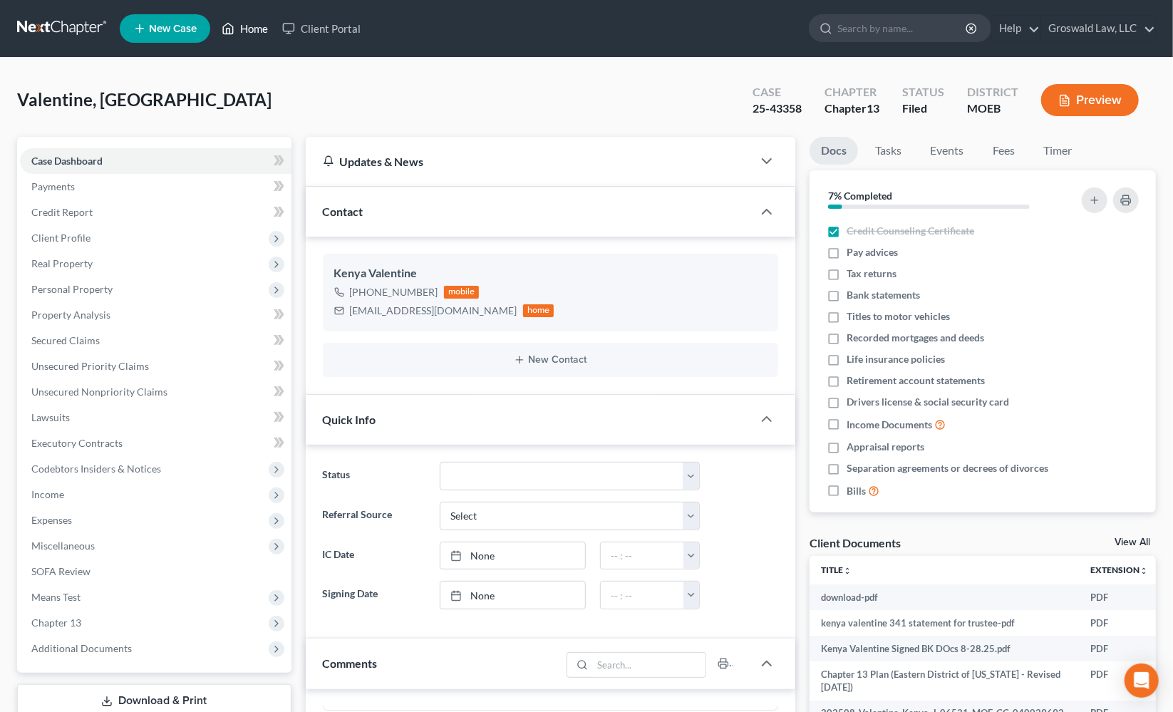
drag, startPoint x: 259, startPoint y: 30, endPoint x: 348, endPoint y: 53, distance: 91.3
click at [259, 30] on link "Home" at bounding box center [245, 29] width 61 height 26
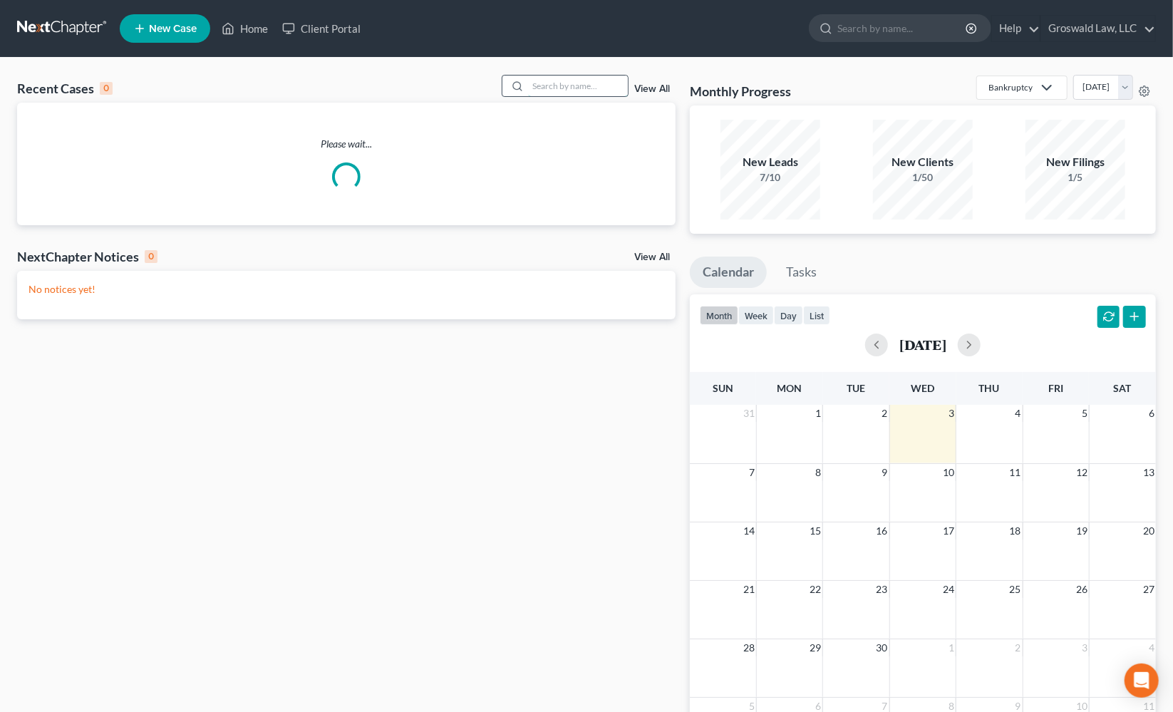
click at [622, 91] on input "search" at bounding box center [578, 86] width 100 height 21
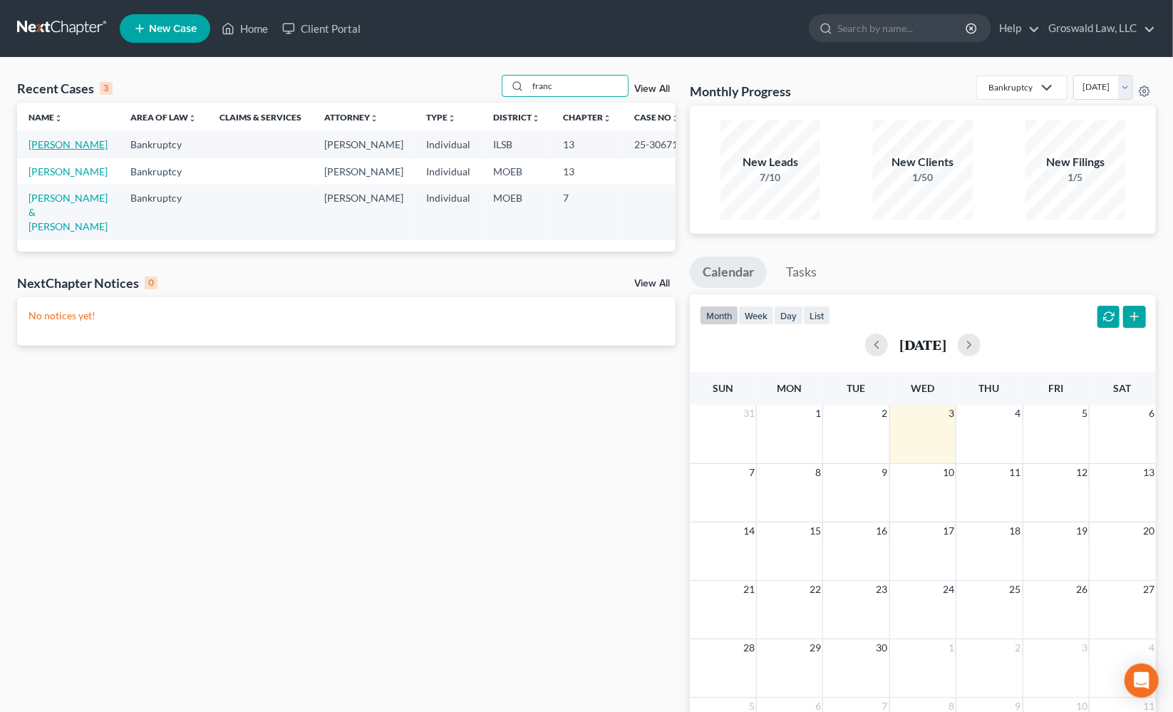
type input "franc"
click at [54, 150] on link "Francoeur, Crystal" at bounding box center [68, 144] width 79 height 12
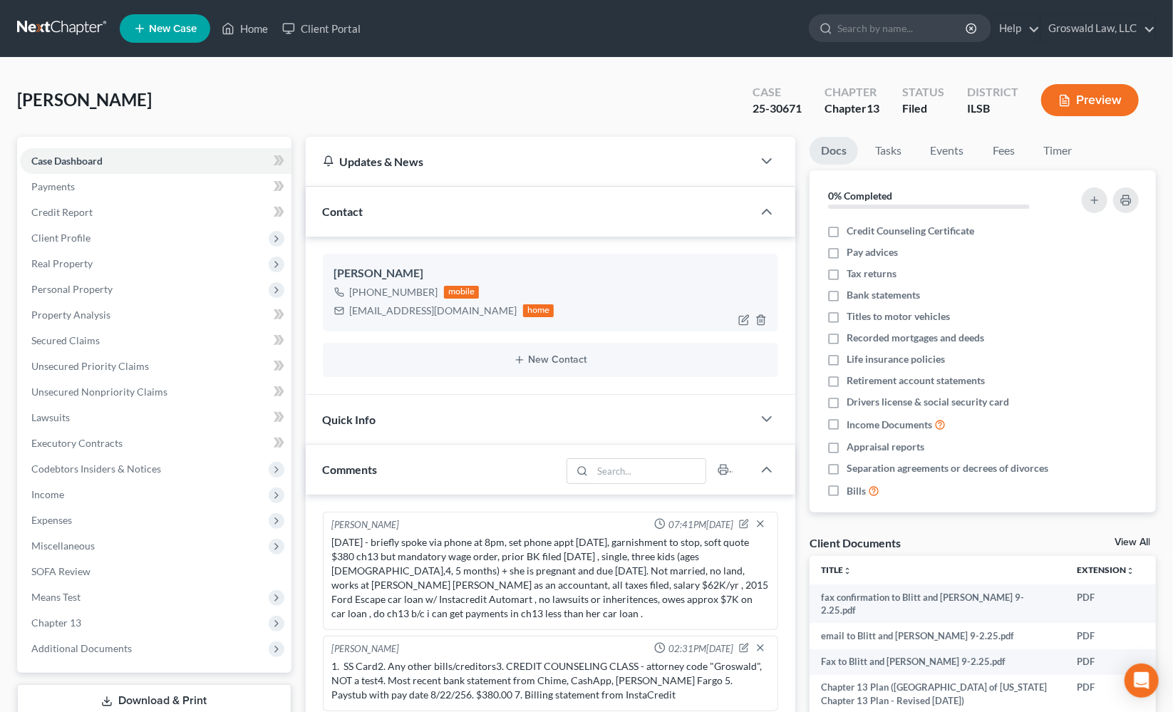
scroll to position [414, 0]
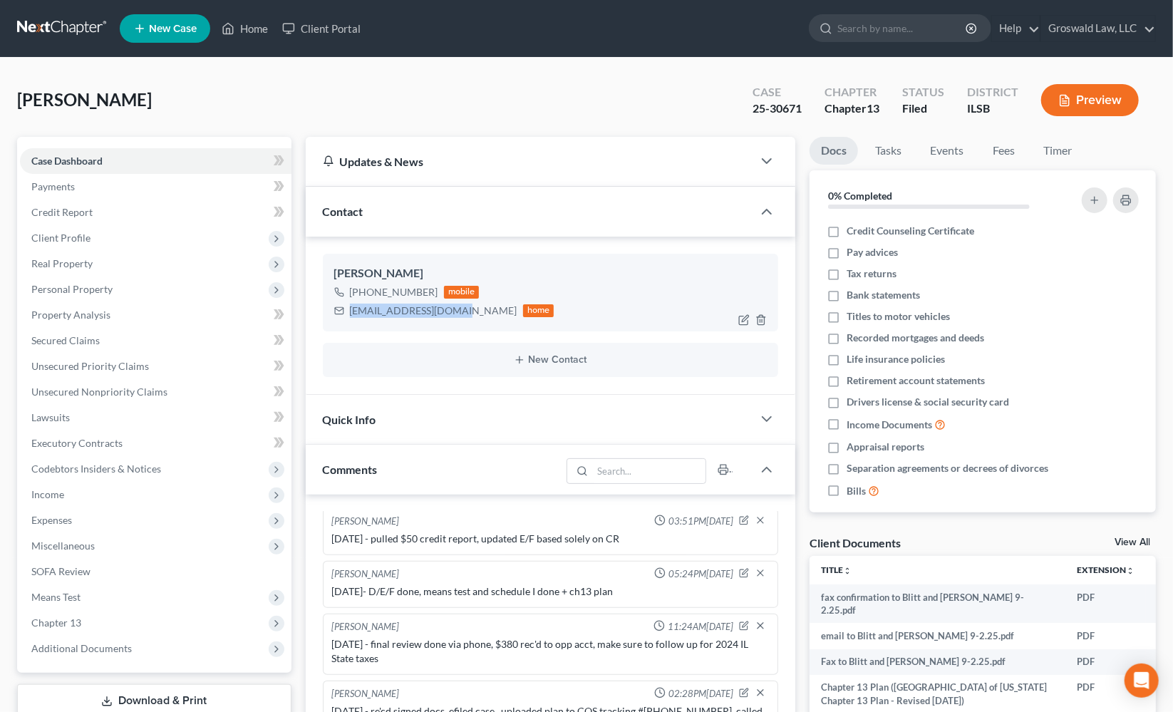
drag, startPoint x: 450, startPoint y: 309, endPoint x: 466, endPoint y: 297, distance: 20.0
click at [353, 312] on div "crystalf1981@gmail.com" at bounding box center [434, 311] width 168 height 14
drag, startPoint x: 461, startPoint y: 308, endPoint x: 354, endPoint y: 308, distance: 107.6
click at [349, 309] on div "crystalf1981@gmail.com home" at bounding box center [444, 311] width 220 height 19
copy div "crystalf1981@gmail.com"
